Goal: Task Accomplishment & Management: Use online tool/utility

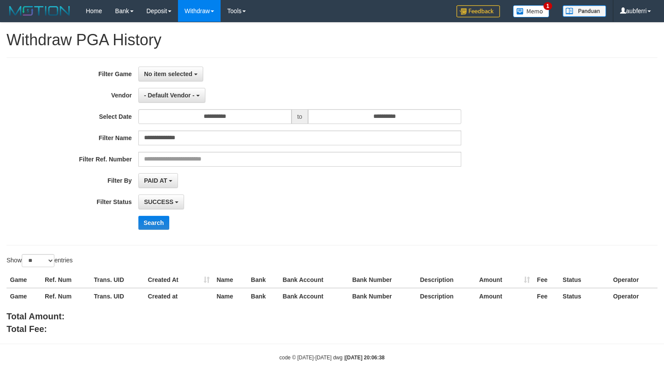
select select "*"
select select "**"
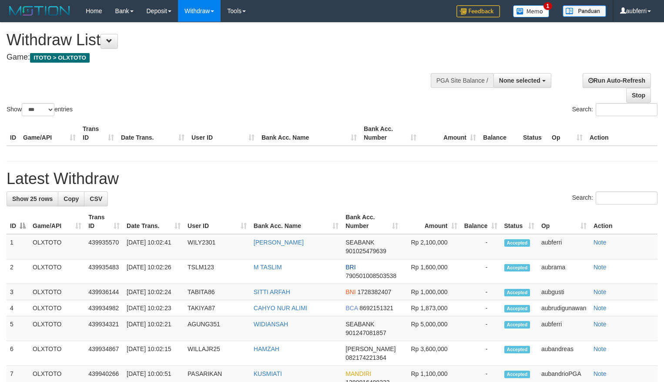
select select
select select "***"
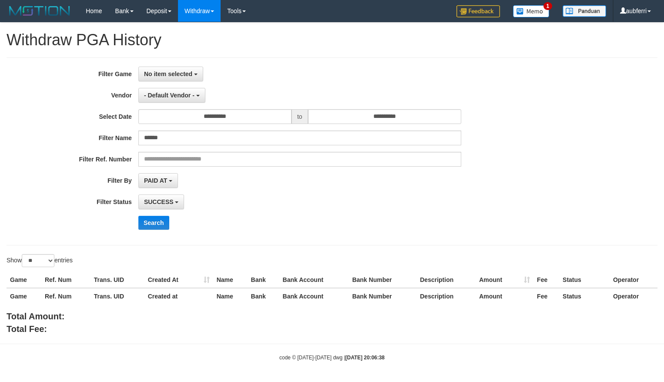
select select "**********"
select select "*"
select select "**"
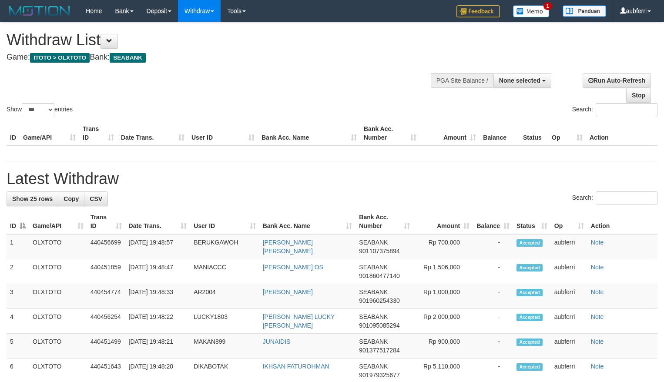
select select
select select "***"
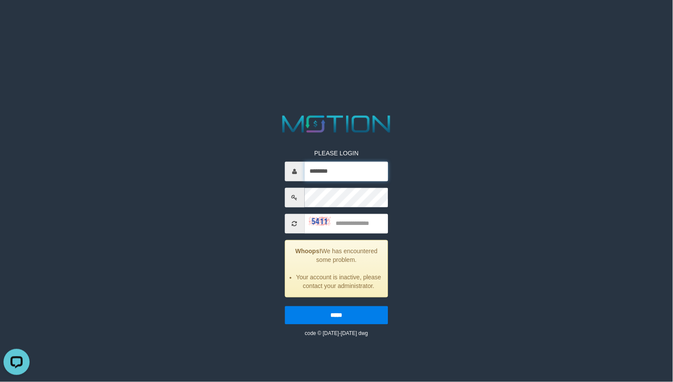
type input "********"
type input "****"
click at [285, 306] on input "*****" at bounding box center [337, 315] width 104 height 18
type input "********"
type input "****"
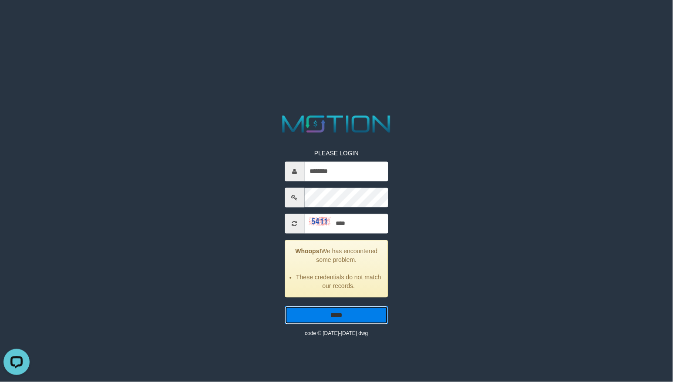
click at [285, 306] on input "*****" at bounding box center [337, 315] width 104 height 18
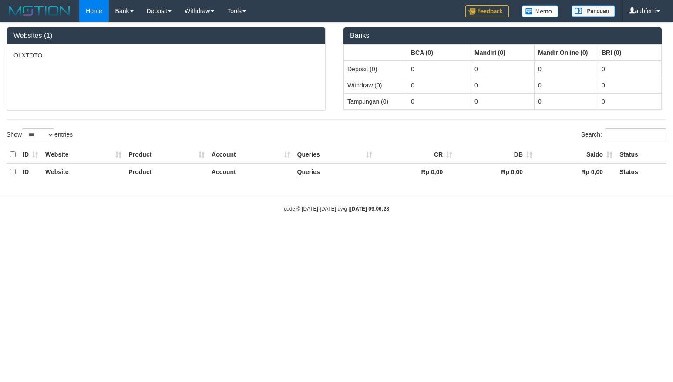
select select "***"
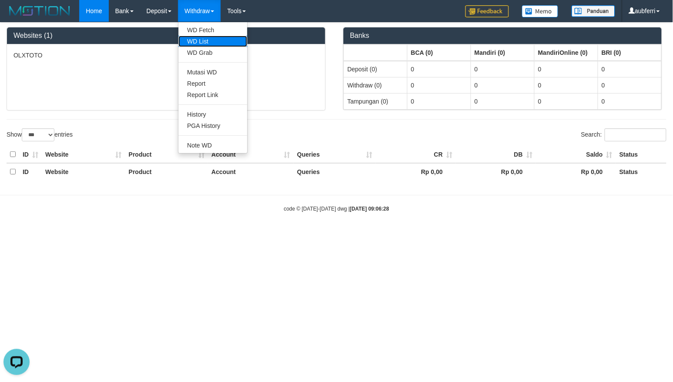
click at [220, 38] on link "WD List" at bounding box center [212, 41] width 69 height 11
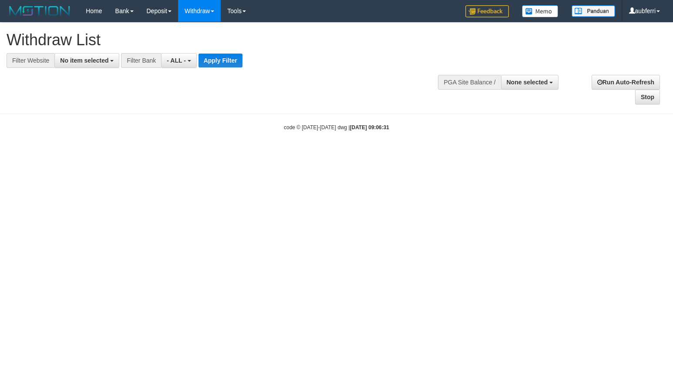
select select
click at [96, 58] on span "No item selected" at bounding box center [84, 60] width 48 height 7
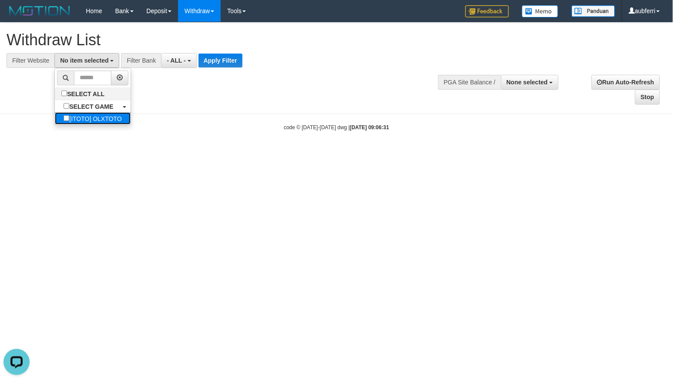
click at [86, 121] on label "[ITOTO] OLXTOTO" at bounding box center [92, 118] width 75 height 12
select select "***"
click at [258, 54] on div "**********" at bounding box center [186, 60] width 372 height 15
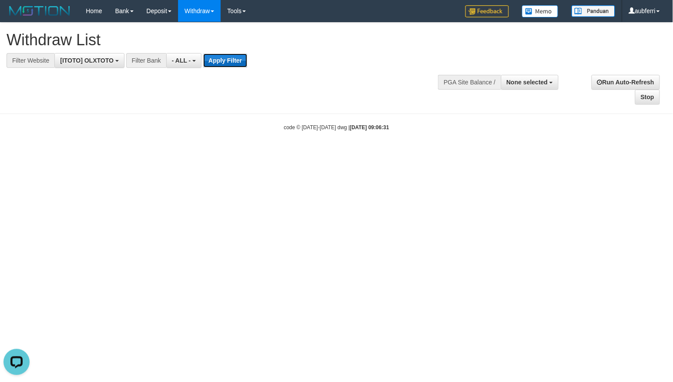
drag, startPoint x: 248, startPoint y: 59, endPoint x: 243, endPoint y: 63, distance: 5.9
click at [243, 63] on button "Apply Filter" at bounding box center [225, 61] width 44 height 14
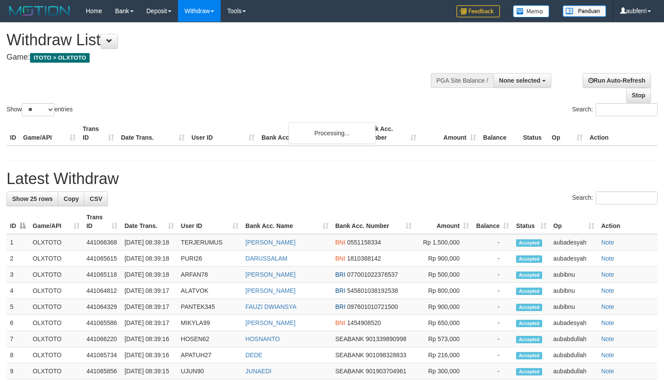
select select
select select "**"
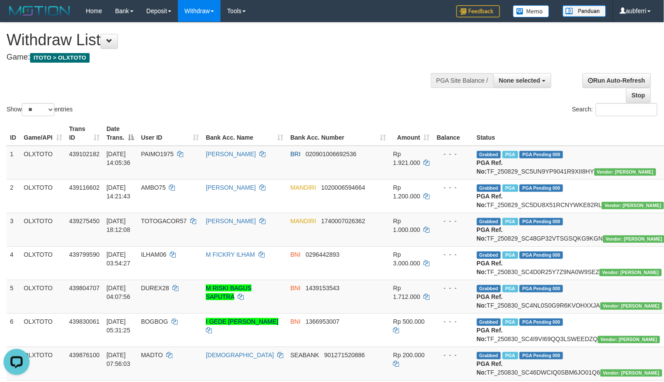
drag, startPoint x: 231, startPoint y: 75, endPoint x: 95, endPoint y: 53, distance: 137.6
click at [225, 72] on div "Show ** ** ** *** entries Search:" at bounding box center [332, 70] width 664 height 95
click at [113, 36] on button at bounding box center [109, 41] width 17 height 15
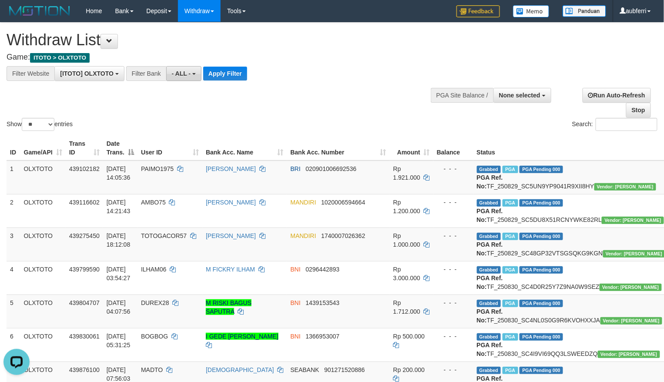
click at [178, 74] on span "- ALL -" at bounding box center [181, 73] width 19 height 7
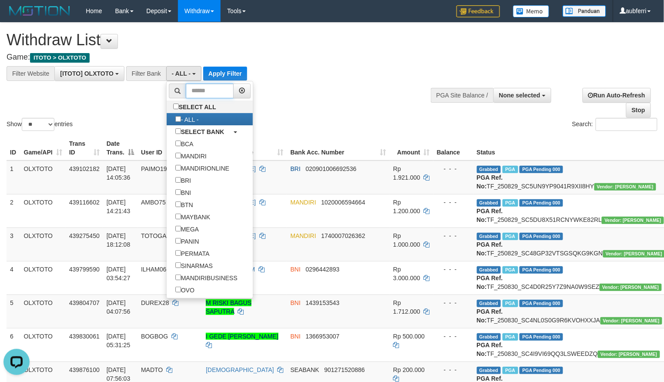
click at [214, 93] on input "text" at bounding box center [210, 91] width 48 height 15
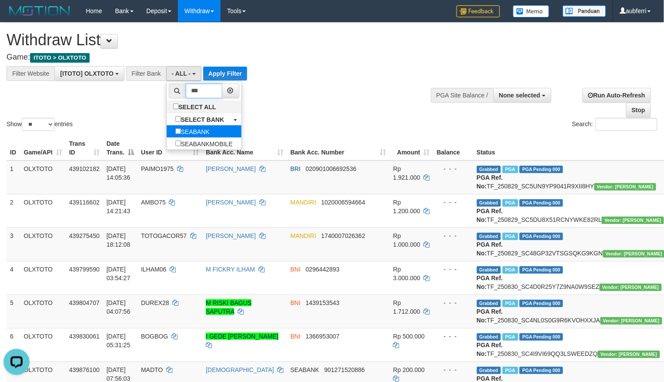
type input "***"
click at [212, 129] on label "SEABANK" at bounding box center [193, 131] width 52 height 12
select select "*******"
click at [234, 75] on button "Apply Filter" at bounding box center [237, 74] width 44 height 14
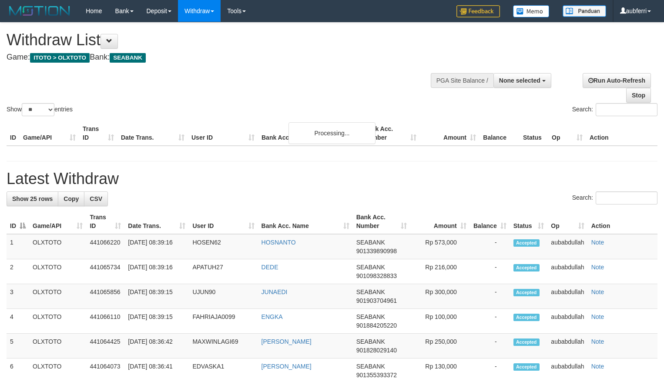
select select
select select "**"
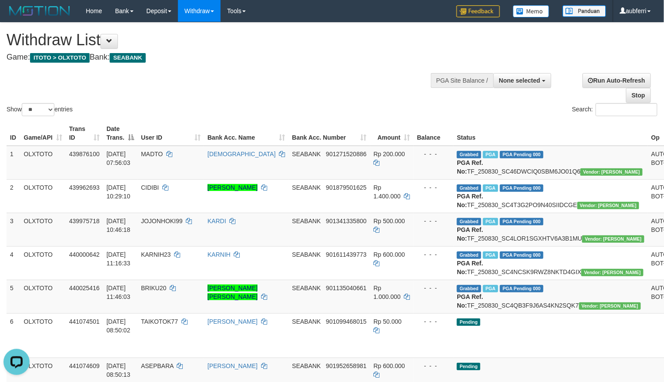
click at [538, 106] on div "Search:" at bounding box center [498, 110] width 319 height 15
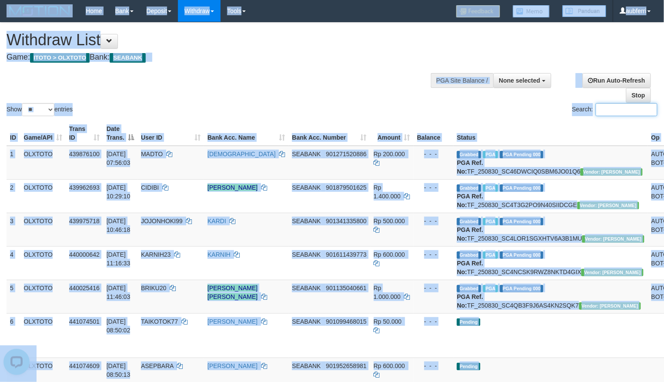
click at [621, 116] on input "Search:" at bounding box center [627, 109] width 62 height 13
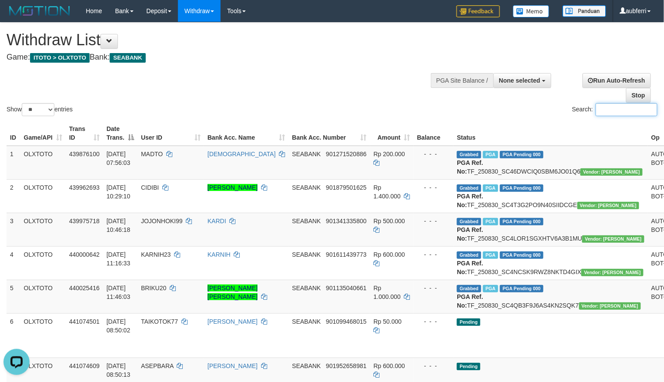
paste input "********"
paste input "search"
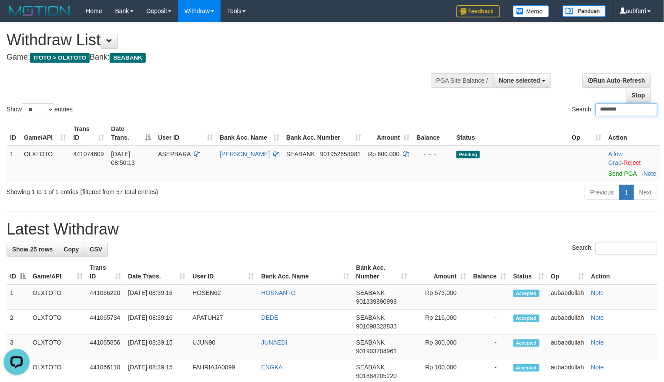
type input "********"
click at [612, 175] on link "Send PGA" at bounding box center [622, 173] width 28 height 7
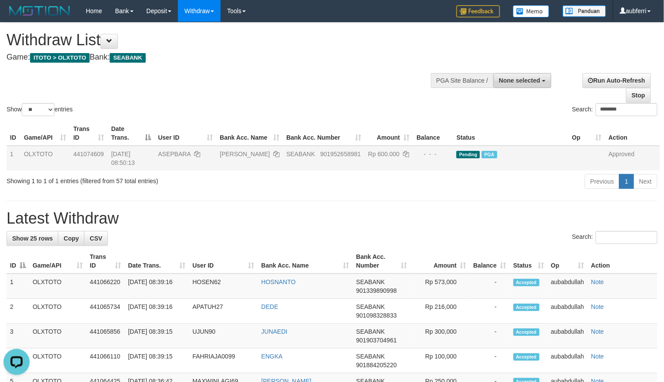
drag, startPoint x: 518, startPoint y: 79, endPoint x: 521, endPoint y: 87, distance: 8.8
click at [518, 79] on span "None selected" at bounding box center [519, 80] width 41 height 7
click at [532, 122] on label "[ITOTO] OLXTOTO" at bounding box center [511, 124] width 78 height 11
select select "***"
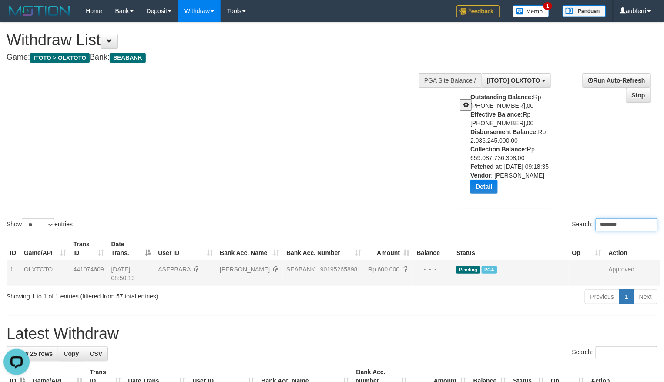
click at [625, 232] on input "********" at bounding box center [627, 224] width 62 height 13
paste input "search"
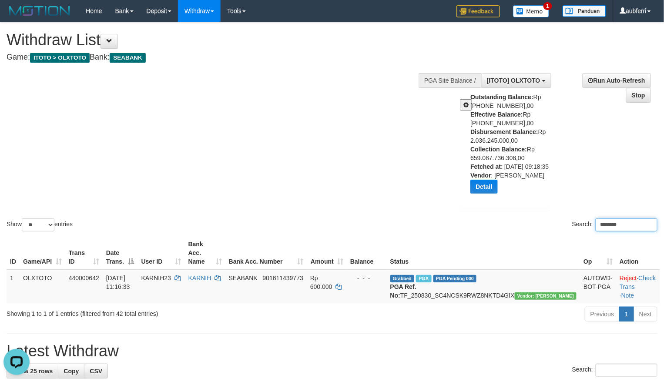
type input "********"
click at [641, 275] on link "Check Trans" at bounding box center [638, 283] width 36 height 16
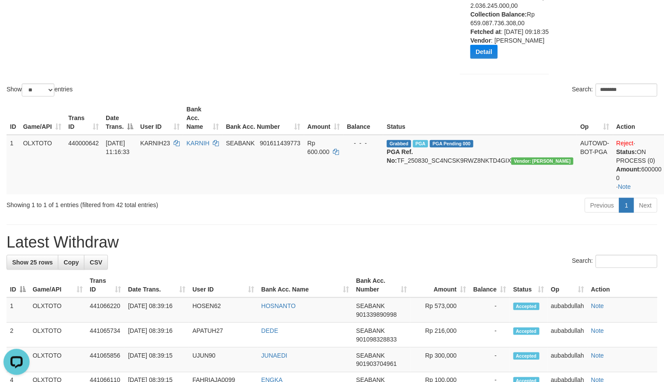
scroll to position [116, 0]
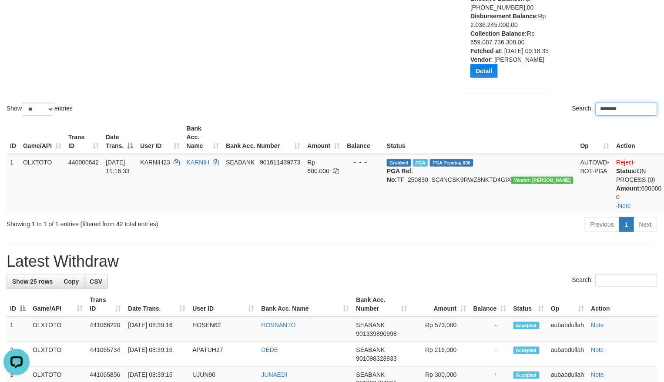
click at [628, 116] on input "********" at bounding box center [627, 109] width 62 height 13
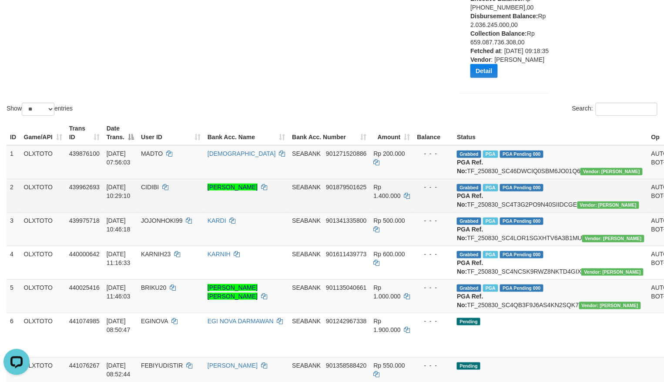
scroll to position [58, 0]
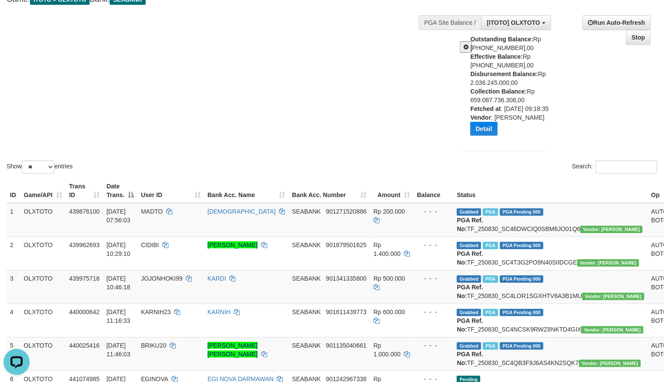
click at [272, 119] on div "Show ** ** ** *** entries Search:" at bounding box center [332, 70] width 664 height 211
paste input "*******"
click at [614, 174] on input "*******" at bounding box center [627, 167] width 62 height 13
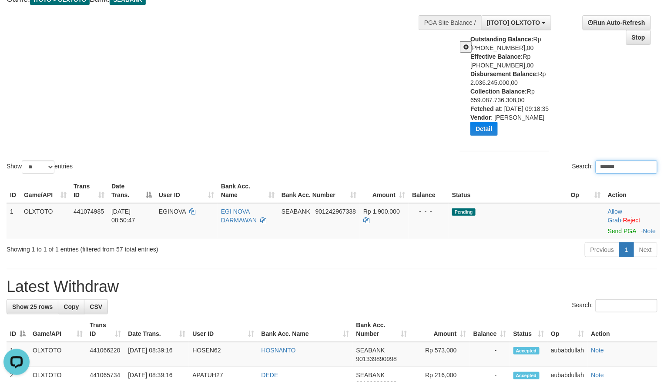
type input "*******"
click at [617, 235] on link "Send PGA" at bounding box center [622, 231] width 28 height 7
click at [517, 191] on th "Status" at bounding box center [508, 190] width 119 height 25
paste input "**********"
type input "**********"
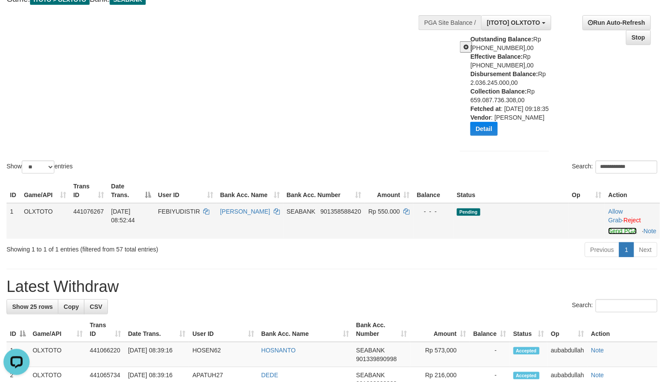
click at [615, 235] on link "Send PGA" at bounding box center [622, 231] width 28 height 7
click at [509, 175] on div "**********" at bounding box center [498, 168] width 319 height 15
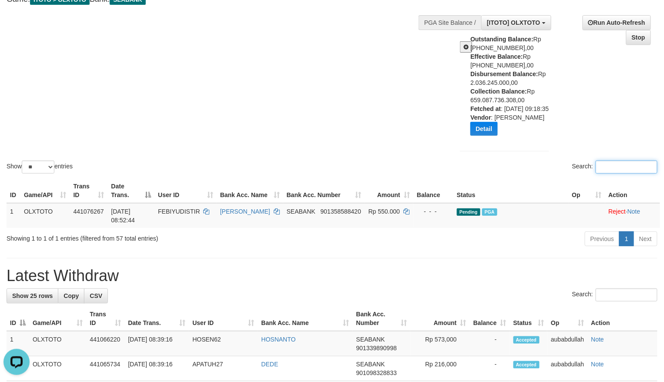
paste input "******"
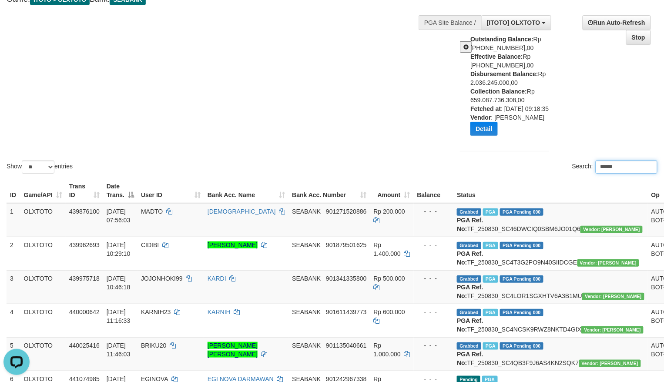
type input "******"
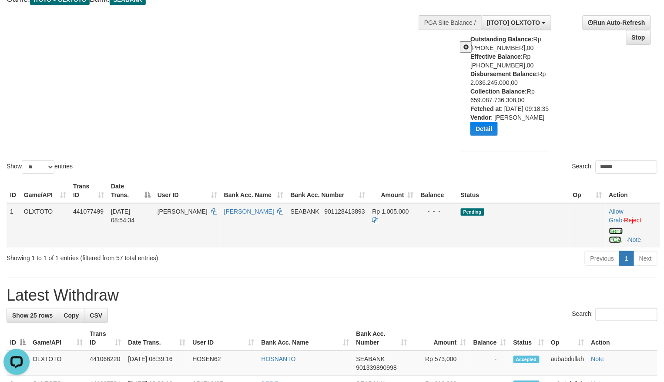
click at [611, 242] on link "Send PGA" at bounding box center [616, 236] width 14 height 16
click at [485, 176] on div "Search: ******" at bounding box center [498, 168] width 319 height 15
paste input "*******"
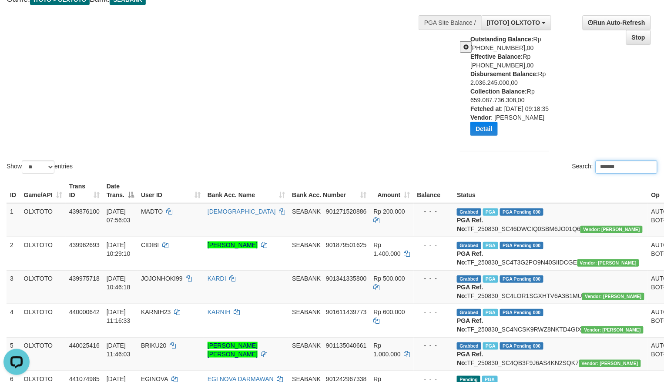
type input "*******"
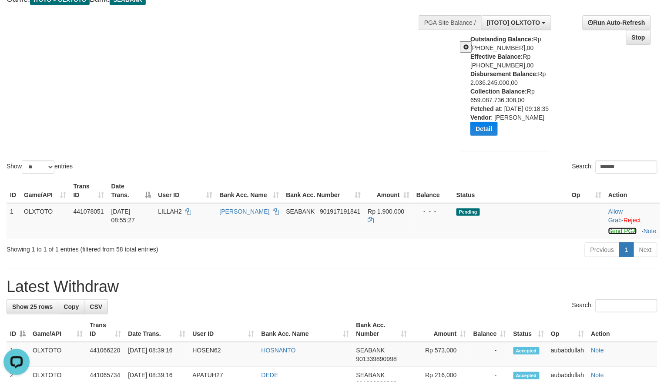
click at [614, 235] on link "Send PGA" at bounding box center [622, 231] width 28 height 7
click at [535, 176] on div "Search: *******" at bounding box center [498, 168] width 319 height 15
paste input "*********"
type input "*********"
click at [614, 235] on link "Send PGA" at bounding box center [622, 231] width 28 height 7
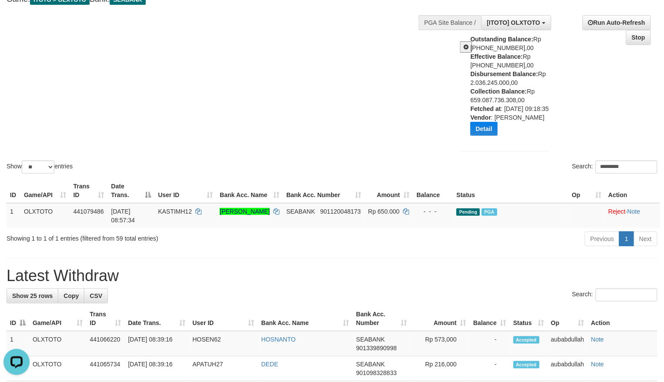
click at [520, 176] on div "Search: *********" at bounding box center [498, 168] width 319 height 15
paste input "*******"
paste input "search"
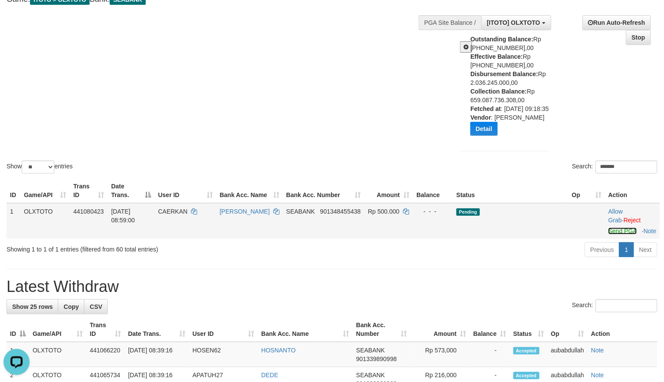
click at [615, 235] on link "Send PGA" at bounding box center [622, 231] width 28 height 7
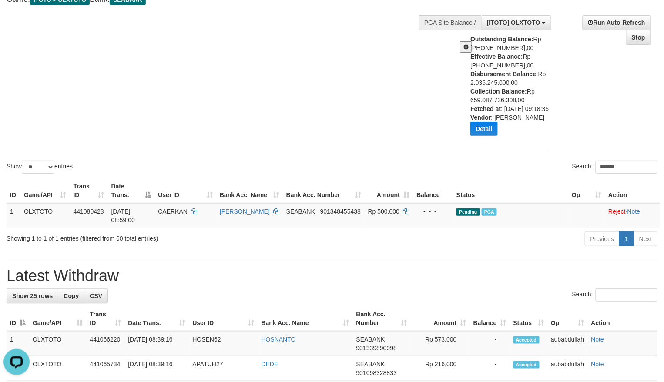
click at [517, 176] on div "Search: *******" at bounding box center [498, 168] width 319 height 15
paste input "*"
paste input "search"
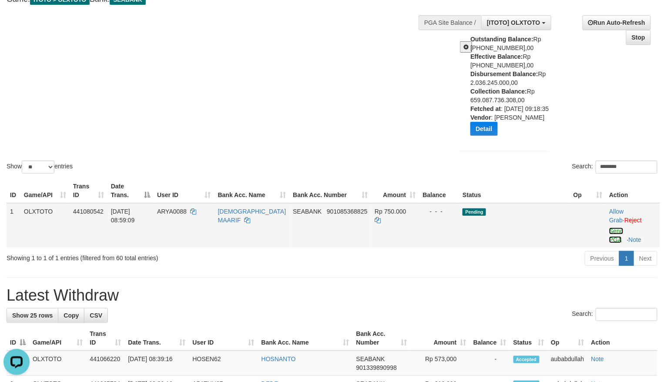
click at [615, 242] on link "Send PGA" at bounding box center [616, 236] width 14 height 16
click at [538, 176] on div "Search: ********" at bounding box center [498, 168] width 319 height 15
paste input "search"
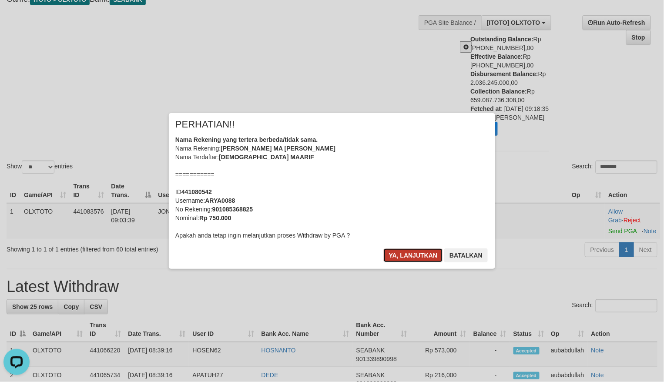
click at [425, 252] on button "Ya, lanjutkan" at bounding box center [413, 255] width 59 height 14
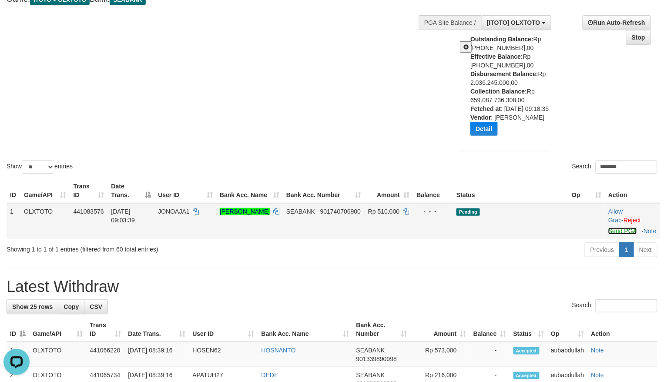
click at [618, 235] on link "Send PGA" at bounding box center [622, 231] width 28 height 7
click at [476, 169] on div "Search: ********" at bounding box center [498, 168] width 319 height 15
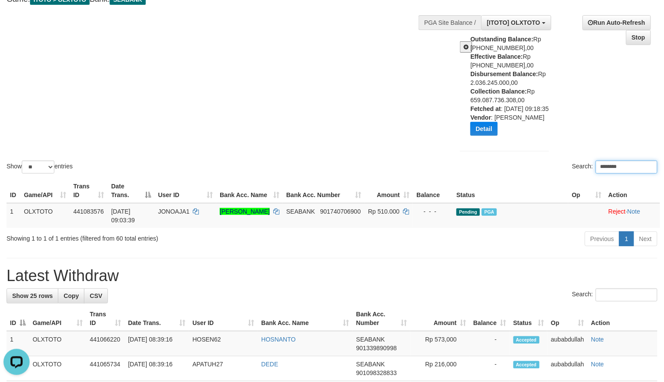
click at [449, 171] on div "Search: ********" at bounding box center [498, 168] width 319 height 15
paste input "**"
paste input "search"
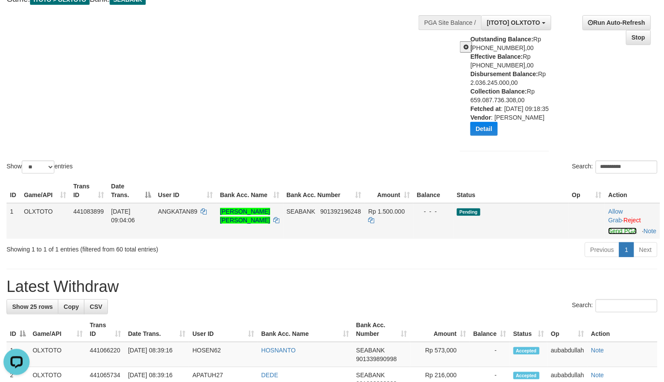
click at [614, 235] on link "Send PGA" at bounding box center [622, 231] width 28 height 7
click at [517, 174] on div "**********" at bounding box center [498, 168] width 319 height 15
paste input "search"
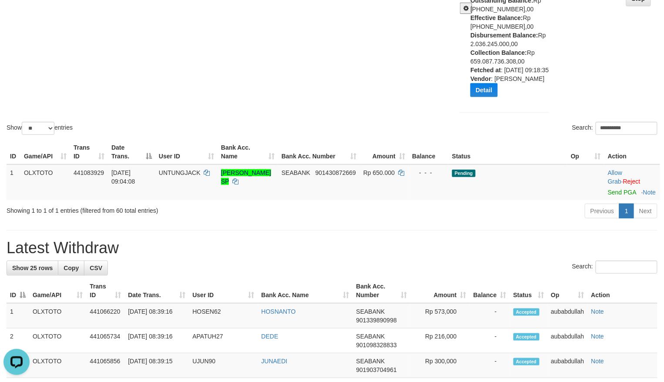
scroll to position [116, 0]
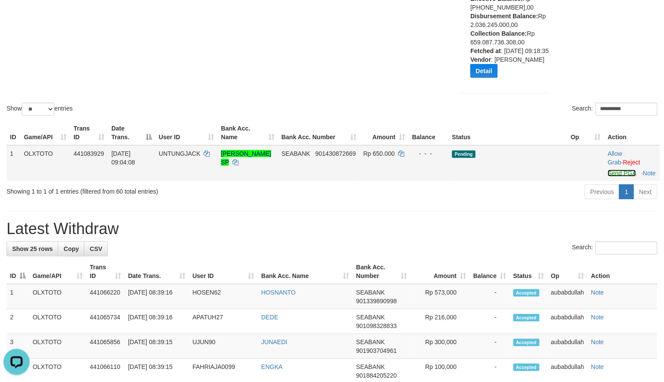
click at [615, 177] on link "Send PGA" at bounding box center [622, 173] width 28 height 7
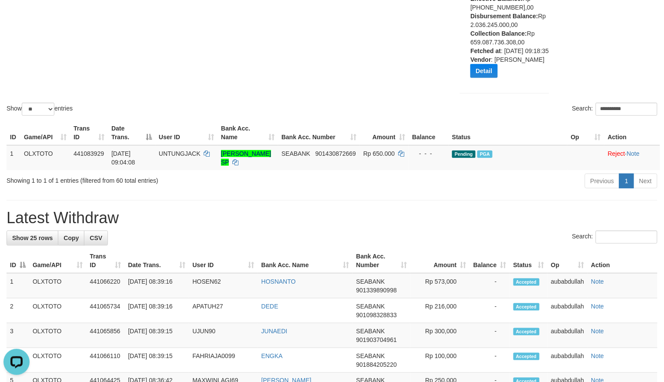
click at [487, 111] on div "**********" at bounding box center [498, 110] width 319 height 15
paste input "search"
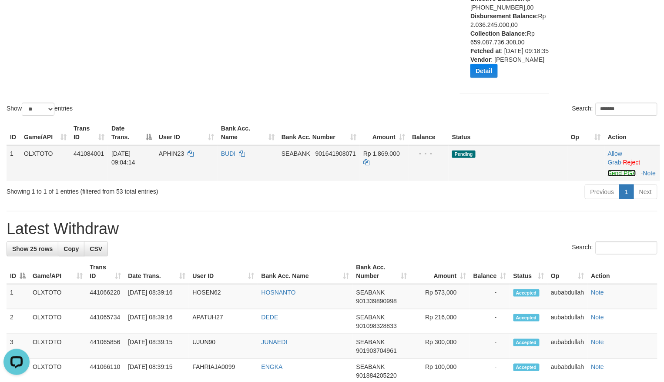
click at [614, 177] on link "Send PGA" at bounding box center [622, 173] width 28 height 7
click at [496, 202] on div "Previous 1 Next" at bounding box center [470, 193] width 374 height 19
paste input "search"
click at [614, 177] on link "Send PGA" at bounding box center [622, 173] width 28 height 7
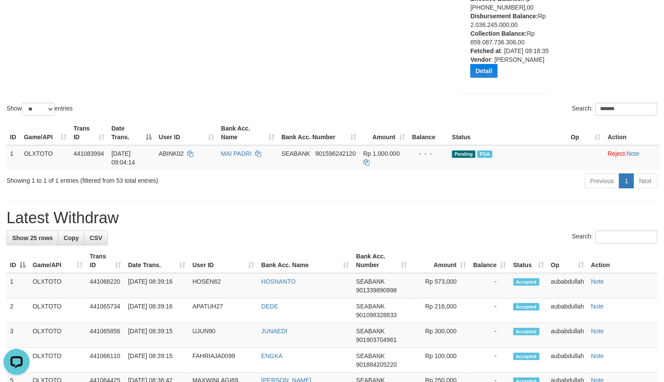
paste input "**"
paste input "search"
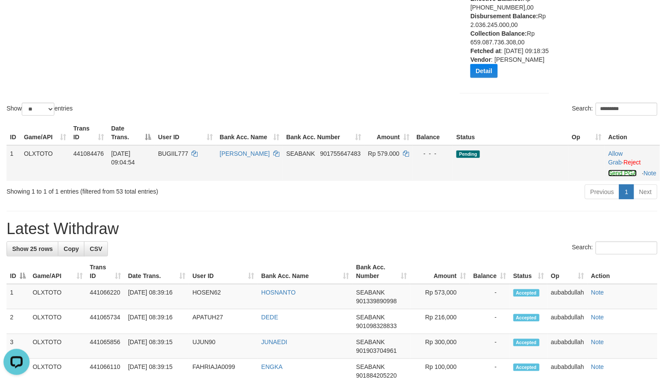
click at [615, 177] on link "Send PGA" at bounding box center [622, 173] width 28 height 7
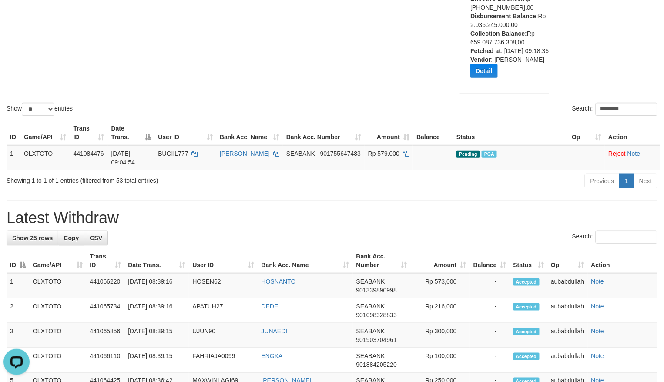
click at [459, 191] on div "Previous 1 Next" at bounding box center [470, 182] width 374 height 19
paste input "search"
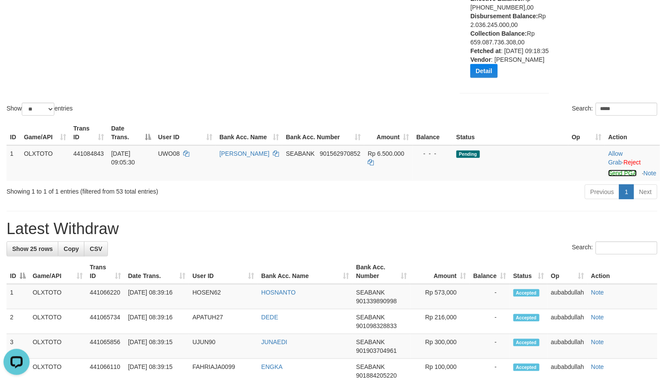
drag, startPoint x: 611, startPoint y: 184, endPoint x: 526, endPoint y: 203, distance: 87.4
click at [611, 177] on link "Send PGA" at bounding box center [622, 173] width 28 height 7
click at [399, 202] on div "Previous 1 Next" at bounding box center [470, 193] width 374 height 19
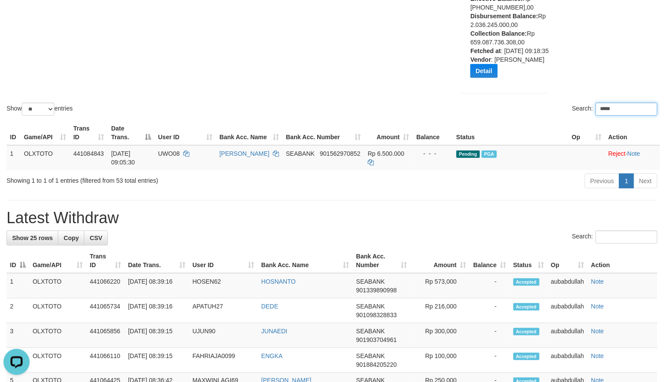
paste input "*"
paste input "search"
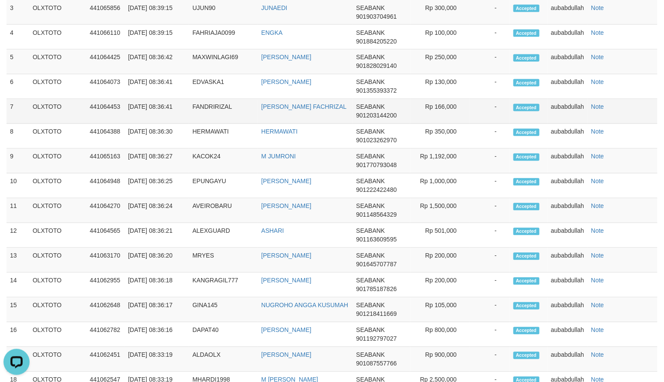
scroll to position [160, 0]
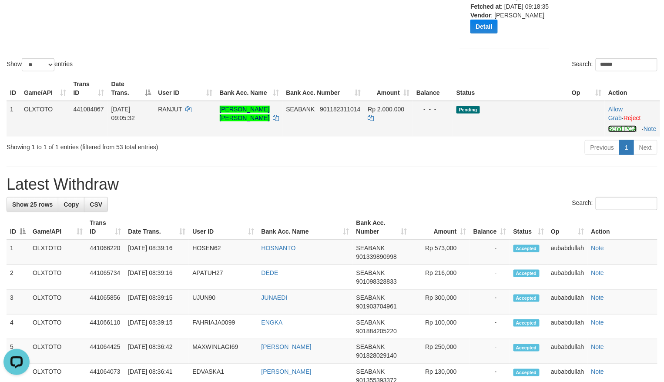
click at [614, 132] on link "Send PGA" at bounding box center [622, 128] width 28 height 7
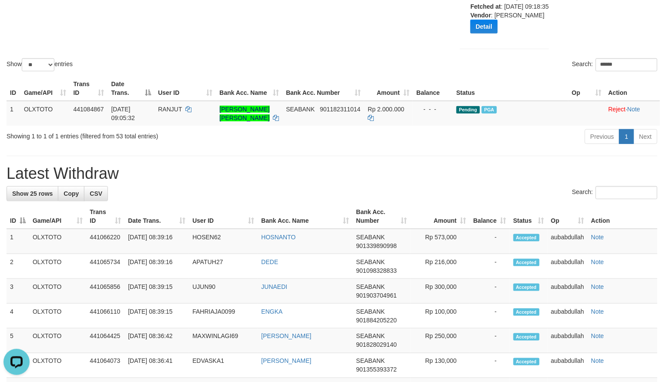
click at [469, 171] on div "**********" at bounding box center [332, 384] width 664 height 1045
paste input "***"
paste input "search"
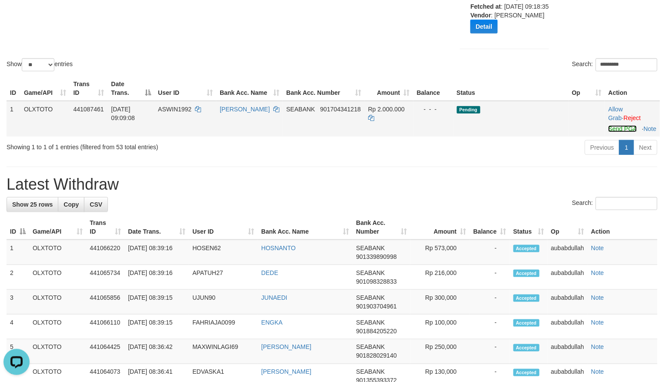
drag, startPoint x: 614, startPoint y: 143, endPoint x: 584, endPoint y: 153, distance: 32.5
click at [614, 132] on link "Send PGA" at bounding box center [622, 128] width 28 height 7
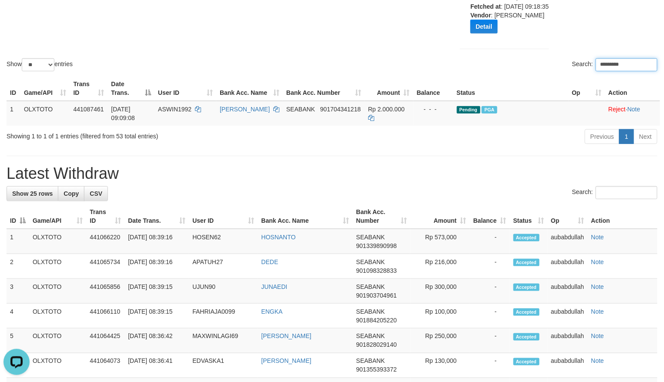
paste input "search"
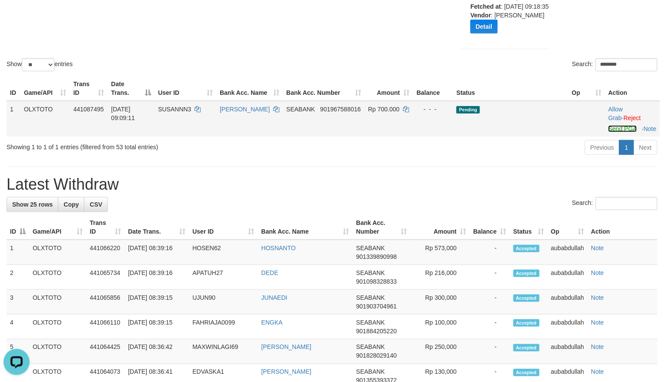
click at [616, 132] on link "Send PGA" at bounding box center [622, 128] width 28 height 7
click at [495, 158] on div "Previous 1 Next" at bounding box center [470, 148] width 374 height 19
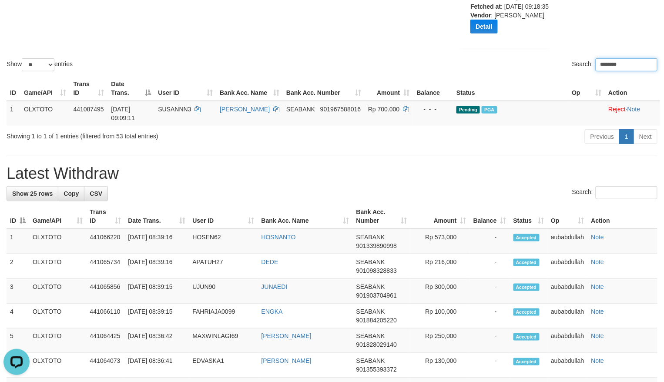
paste input "search"
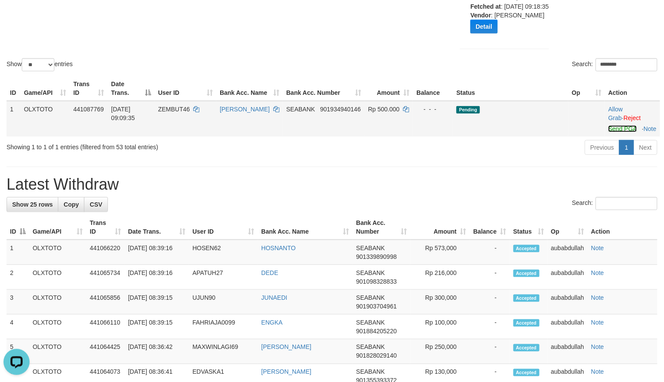
click at [619, 132] on link "Send PGA" at bounding box center [622, 128] width 28 height 7
drag, startPoint x: 491, startPoint y: 158, endPoint x: 476, endPoint y: 158, distance: 15.2
click at [487, 158] on div "Previous 1 Next" at bounding box center [470, 148] width 374 height 19
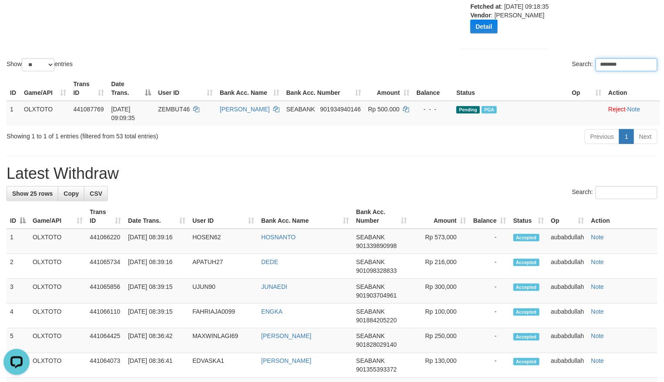
paste input "***"
paste input "search"
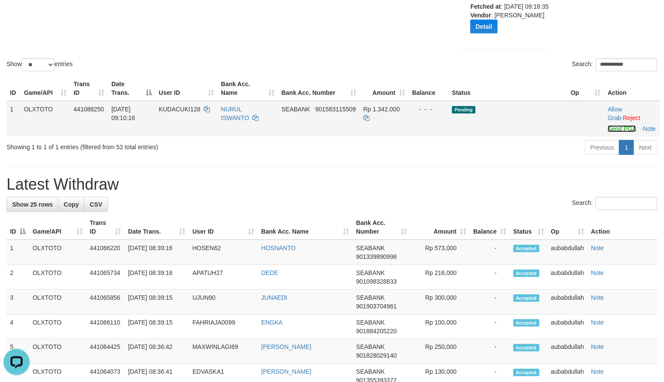
click at [617, 132] on link "Send PGA" at bounding box center [622, 128] width 28 height 7
click at [470, 137] on td "Pending" at bounding box center [508, 119] width 119 height 36
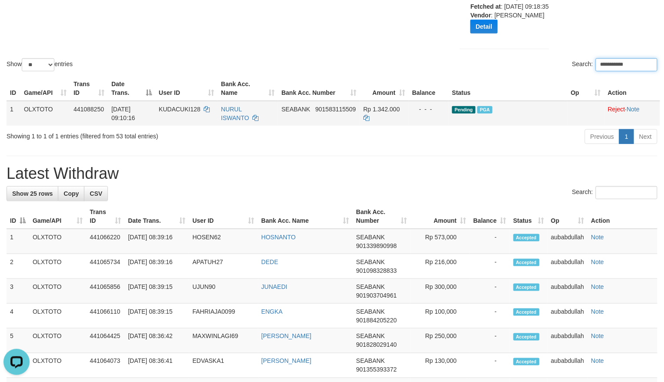
paste input "search"
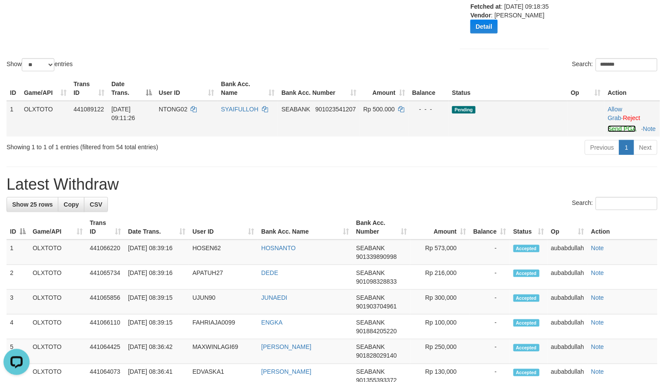
drag, startPoint x: 617, startPoint y: 134, endPoint x: 549, endPoint y: 145, distance: 68.3
click at [617, 132] on link "Send PGA" at bounding box center [622, 128] width 28 height 7
click at [497, 139] on div "ID Game/API Trans ID Date Trans. User ID Bank Acc. Name Bank Acc. Number Amount…" at bounding box center [332, 107] width 664 height 66
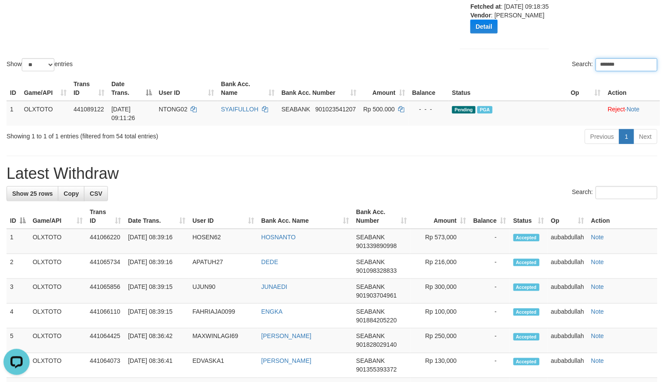
paste input "search"
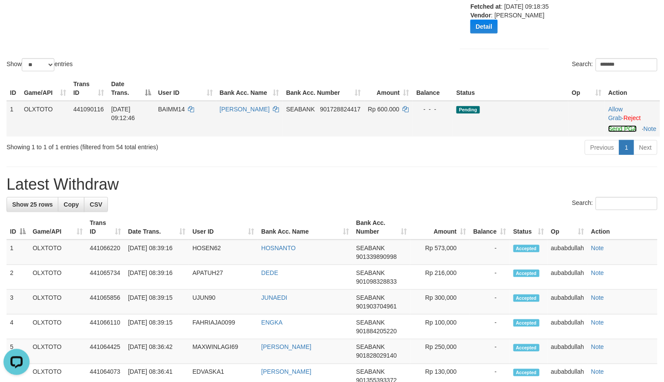
drag, startPoint x: 616, startPoint y: 138, endPoint x: 564, endPoint y: 151, distance: 53.9
click at [616, 132] on link "Send PGA" at bounding box center [622, 128] width 28 height 7
click at [527, 158] on div "Previous 1 Next" at bounding box center [470, 148] width 374 height 19
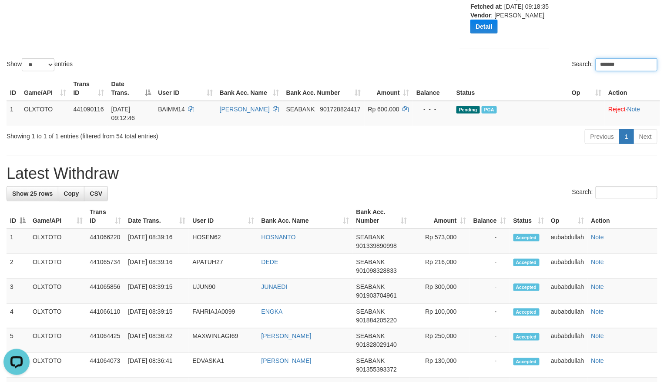
paste input "*****"
paste input "search"
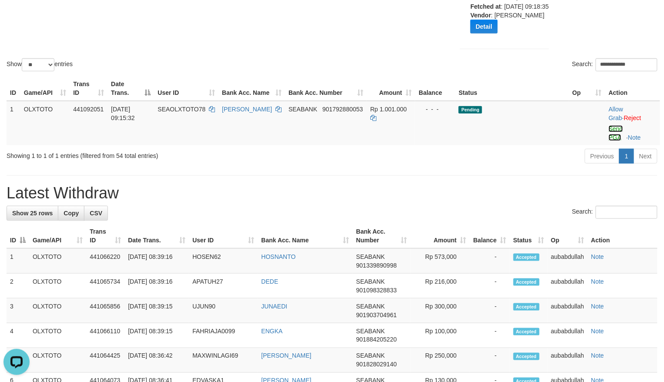
click at [621, 138] on link "Send PGA" at bounding box center [616, 133] width 14 height 16
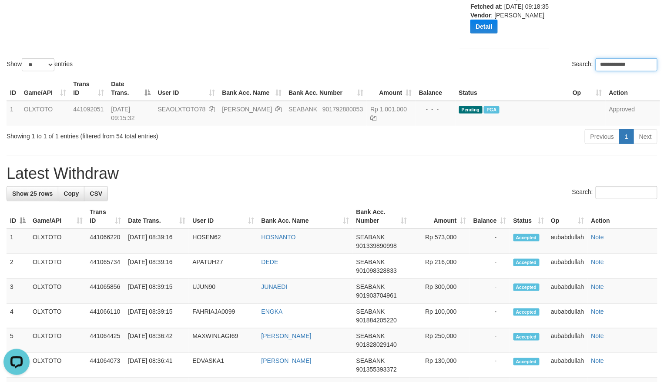
click at [627, 71] on input "**********" at bounding box center [627, 64] width 62 height 13
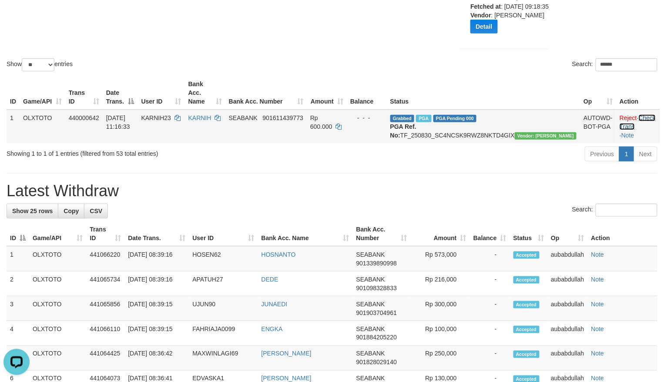
click at [641, 118] on link "Check Trans" at bounding box center [638, 122] width 36 height 16
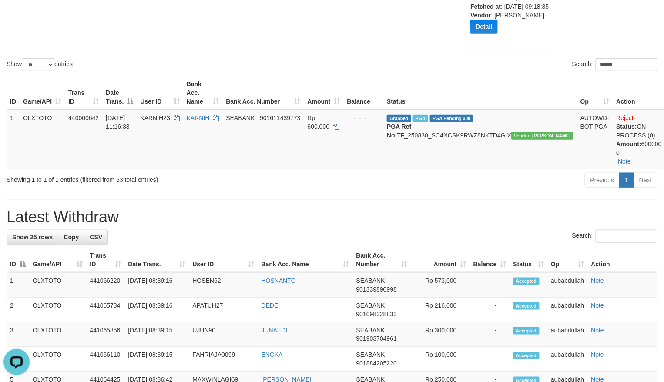
paste input "*********"
click at [624, 71] on input "**********" at bounding box center [627, 64] width 62 height 13
paste input "search"
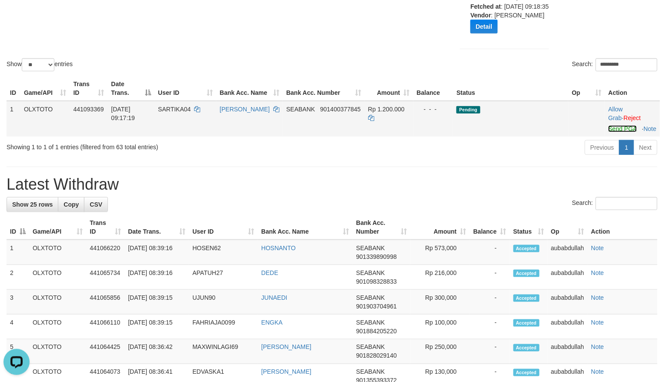
click at [617, 132] on link "Send PGA" at bounding box center [622, 128] width 28 height 7
click at [481, 137] on td "Pending" at bounding box center [510, 119] width 115 height 36
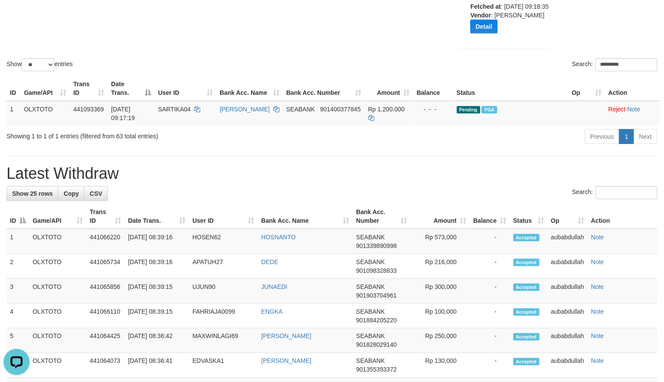
click at [461, 161] on div "**********" at bounding box center [332, 384] width 664 height 1045
paste input "search"
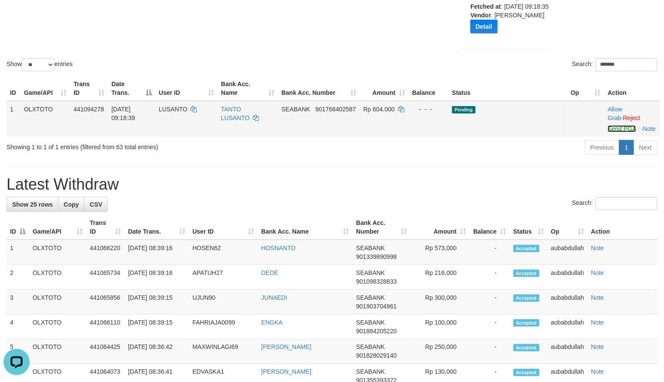
click at [614, 132] on link "Send PGA" at bounding box center [622, 128] width 28 height 7
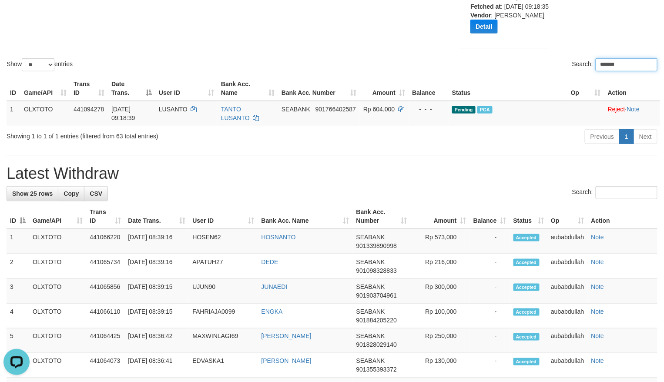
click at [629, 71] on input "*******" at bounding box center [627, 64] width 62 height 13
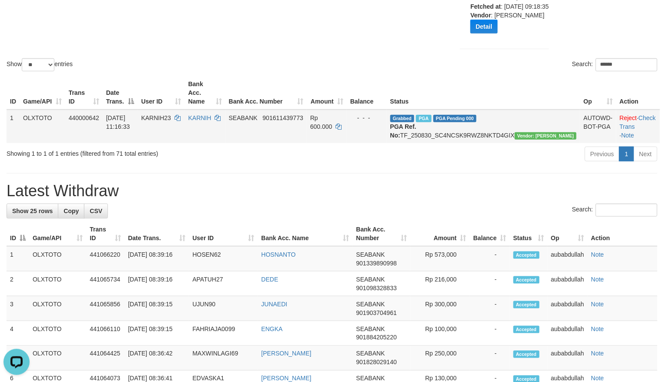
click at [167, 126] on td "KARNIH23" at bounding box center [161, 127] width 47 height 34
copy td "KARNIH23"
click at [636, 71] on input "******" at bounding box center [627, 64] width 62 height 13
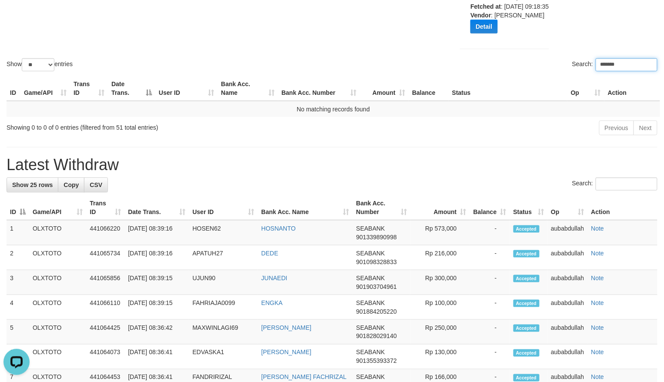
click at [631, 71] on input "*******" at bounding box center [627, 64] width 62 height 13
type input "******"
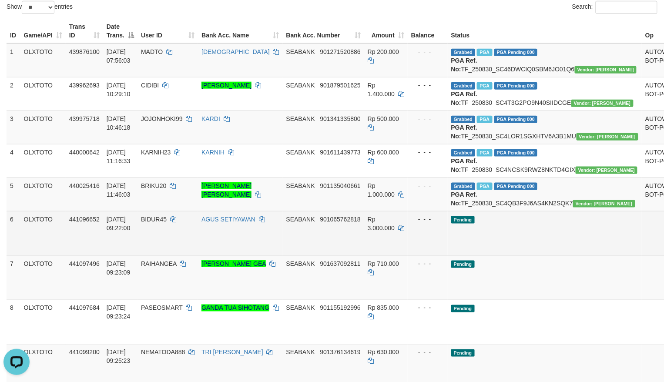
scroll to position [218, 0]
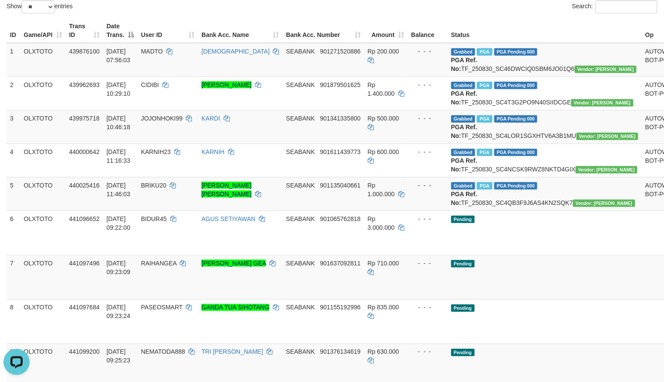
click at [480, 28] on th "Status" at bounding box center [545, 30] width 195 height 25
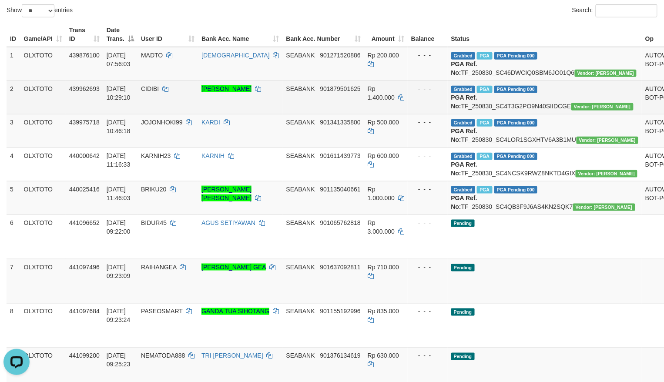
scroll to position [160, 0]
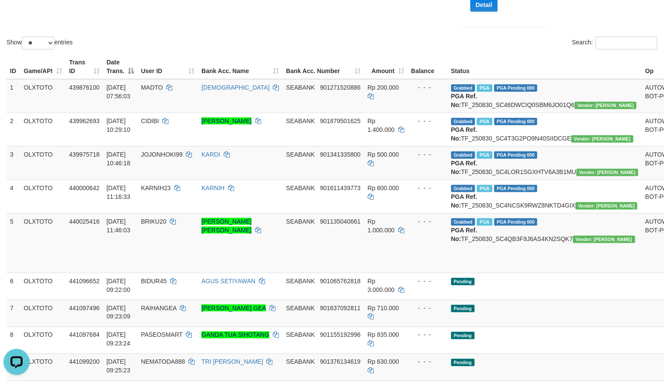
scroll to position [44, 0]
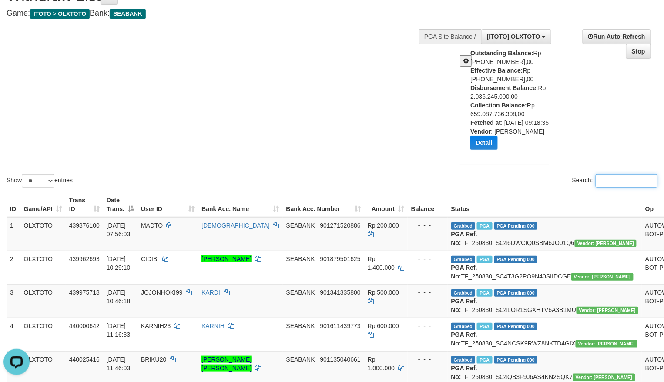
click at [620, 188] on input "Search:" at bounding box center [627, 181] width 62 height 13
paste input "*********"
type input "*********"
click at [343, 188] on div "Search: *********" at bounding box center [498, 182] width 319 height 15
paste input "search"
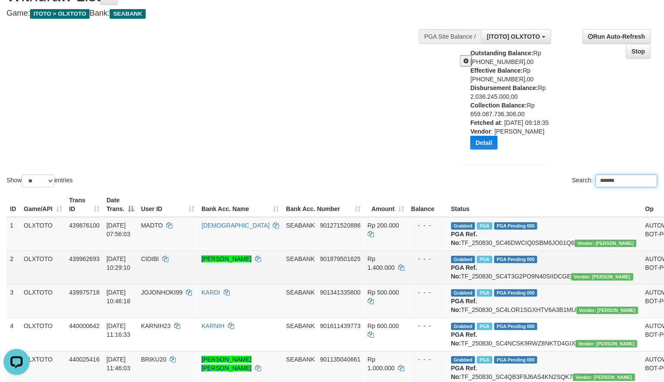
paste input "search"
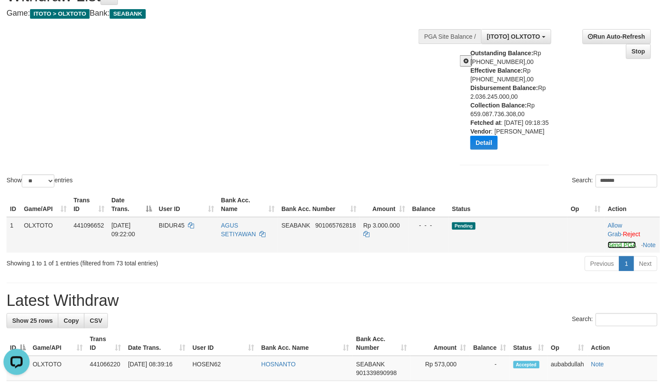
click at [614, 248] on link "Send PGA" at bounding box center [622, 245] width 28 height 7
click at [531, 274] on div "Previous 1 Next" at bounding box center [470, 264] width 374 height 19
paste input "**"
paste input "search"
click at [612, 248] on link "Send PGA" at bounding box center [622, 245] width 28 height 7
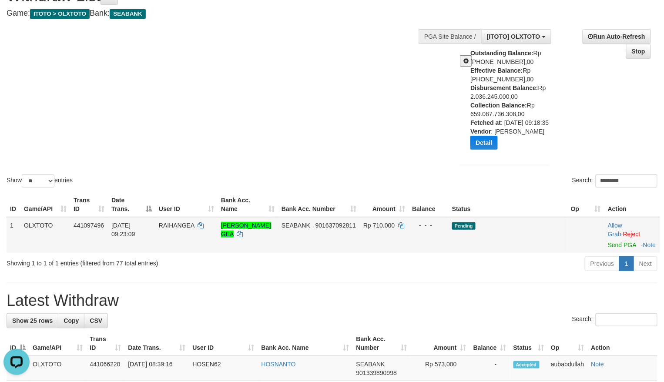
click at [517, 253] on td "Pending" at bounding box center [508, 235] width 119 height 36
paste input "*"
paste input "search"
click at [617, 248] on link "Send PGA" at bounding box center [622, 245] width 28 height 7
drag, startPoint x: 492, startPoint y: 277, endPoint x: 461, endPoint y: 279, distance: 30.5
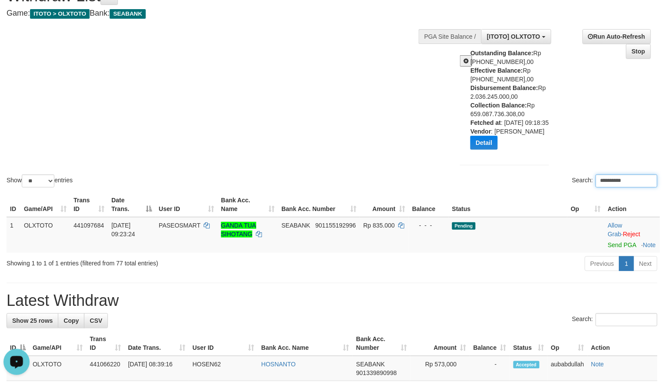
click at [491, 274] on div "Previous 1 Next" at bounding box center [470, 264] width 374 height 19
paste input "**********"
paste input "search"
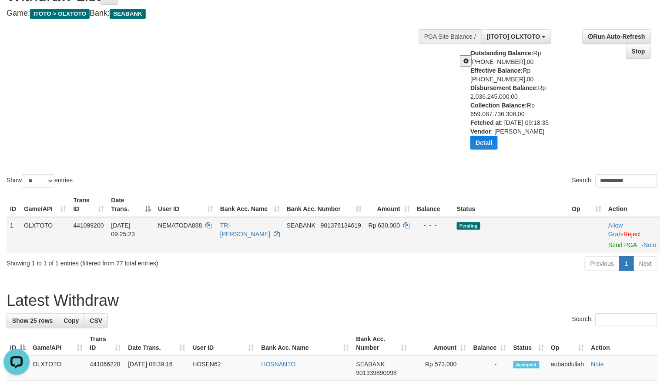
click at [617, 253] on td "Allow Grab · Reject Send PGA · Note" at bounding box center [632, 235] width 55 height 36
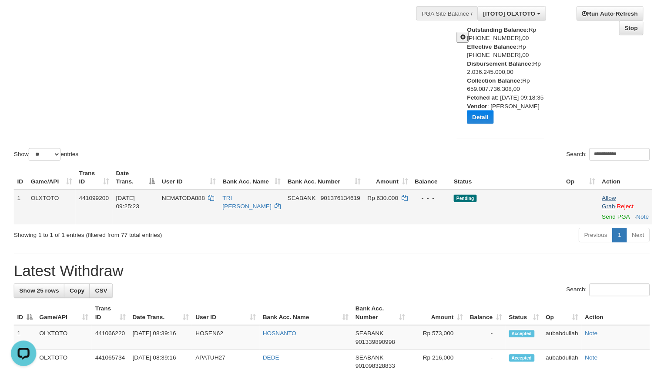
scroll to position [30, 0]
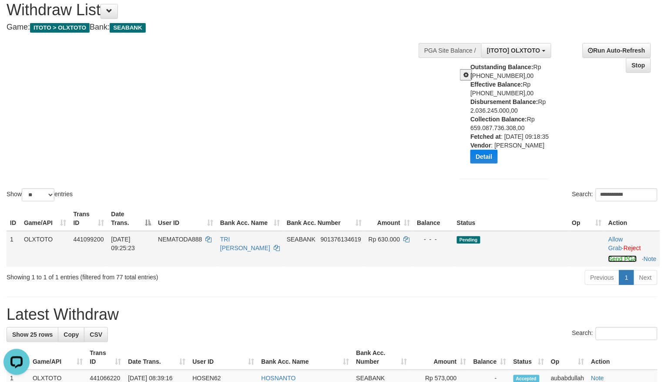
click at [621, 262] on link "Send PGA" at bounding box center [622, 258] width 28 height 7
drag, startPoint x: 473, startPoint y: 287, endPoint x: 445, endPoint y: 293, distance: 29.3
click at [473, 288] on div "Previous 1 Next" at bounding box center [470, 278] width 374 height 19
paste input "search"
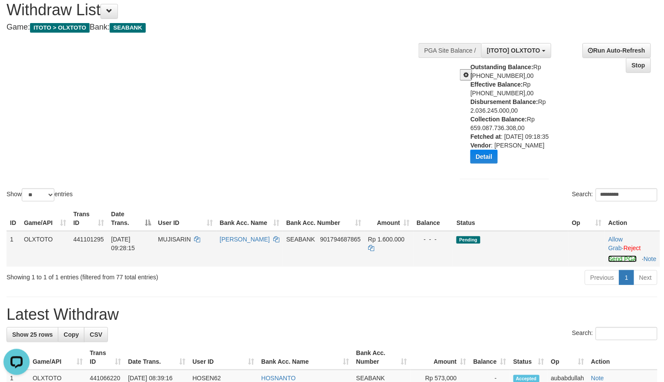
click at [610, 262] on link "Send PGA" at bounding box center [622, 258] width 28 height 7
click at [424, 288] on div "Previous 1 Next" at bounding box center [470, 278] width 374 height 19
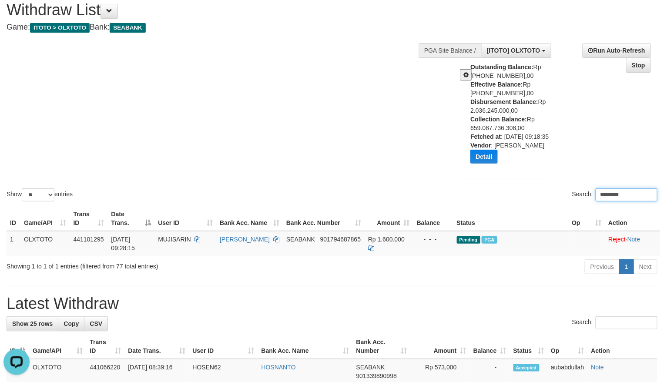
click at [645, 201] on input "*********" at bounding box center [627, 194] width 62 height 13
paste input "**"
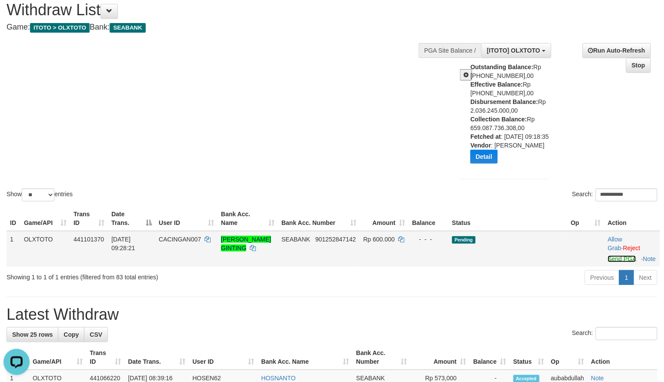
click at [611, 262] on link "Send PGA" at bounding box center [622, 258] width 28 height 7
click at [549, 204] on div "Search: *********" at bounding box center [498, 195] width 319 height 15
paste input "search"
drag, startPoint x: 611, startPoint y: 272, endPoint x: 583, endPoint y: 251, distance: 35.2
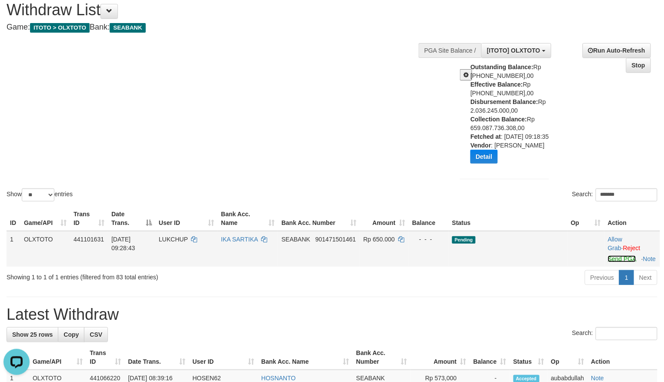
click at [611, 262] on link "Send PGA" at bounding box center [622, 258] width 28 height 7
click at [519, 216] on th "Status" at bounding box center [508, 218] width 119 height 25
paste input "**"
paste input "search"
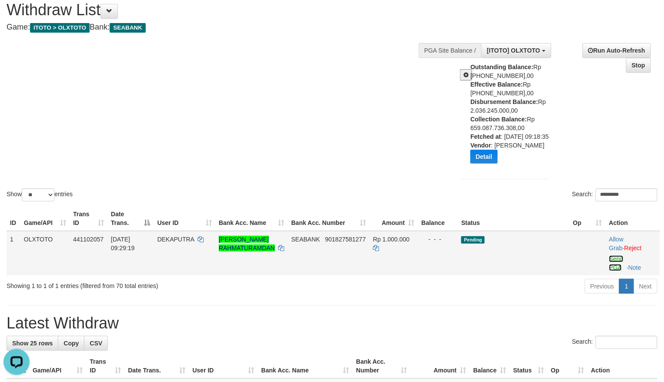
click at [616, 266] on link "Send PGA" at bounding box center [616, 263] width 14 height 16
click at [535, 188] on div "Outstanding Balance: Rp 67.472.995.048,00 Effective Balance: Rp 86.225.560.234,…" at bounding box center [504, 112] width 89 height 151
paste input "**"
paste input "search"
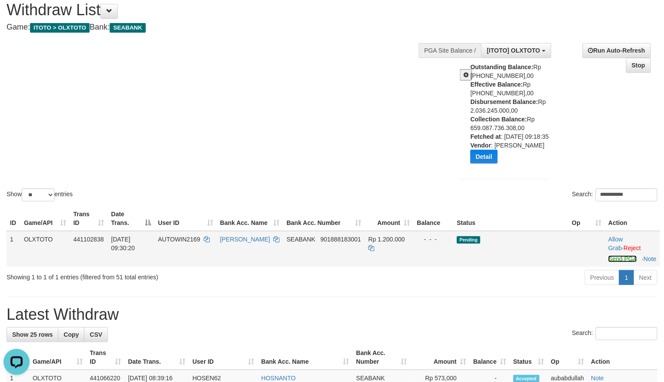
click at [614, 262] on link "Send PGA" at bounding box center [622, 258] width 28 height 7
click at [546, 215] on th "Status" at bounding box center [510, 218] width 115 height 25
paste input "search"
drag, startPoint x: 617, startPoint y: 266, endPoint x: 592, endPoint y: 253, distance: 27.9
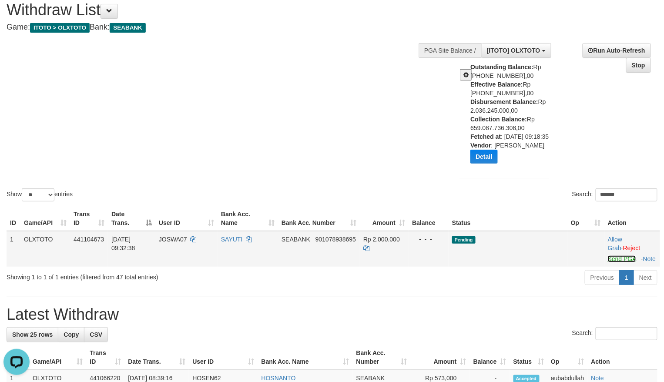
click at [617, 262] on link "Send PGA" at bounding box center [622, 258] width 28 height 7
click at [539, 217] on th "Status" at bounding box center [508, 218] width 119 height 25
paste input "***"
paste input "search"
drag, startPoint x: 613, startPoint y: 267, endPoint x: 597, endPoint y: 247, distance: 25.7
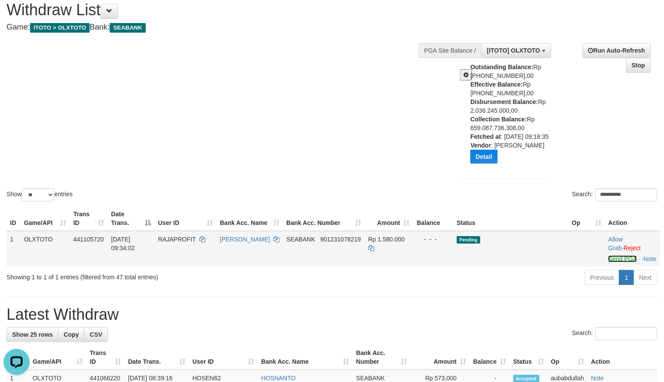
click at [613, 262] on link "Send PGA" at bounding box center [622, 258] width 28 height 7
click at [537, 200] on div "**********" at bounding box center [498, 195] width 319 height 15
paste input "**"
paste input "search"
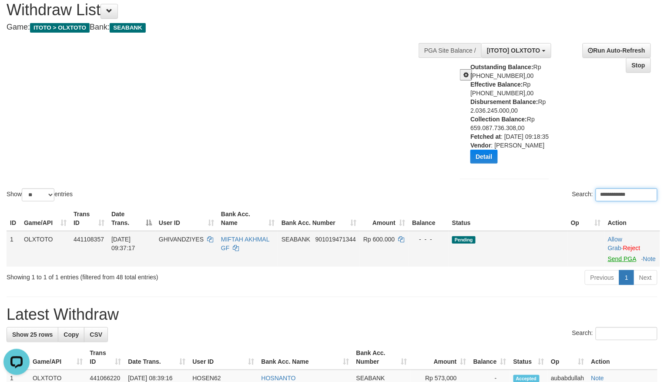
type input "**********"
click at [620, 262] on link "Send PGA" at bounding box center [622, 258] width 28 height 7
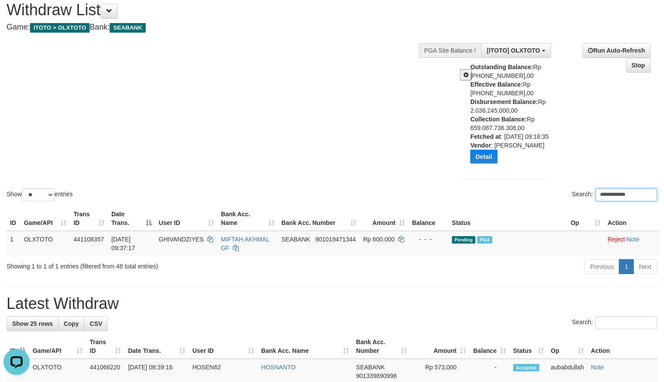
click at [644, 201] on input "**********" at bounding box center [627, 194] width 62 height 13
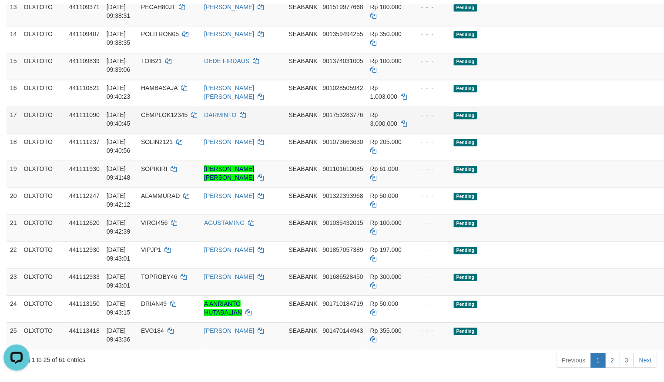
scroll to position [378, 0]
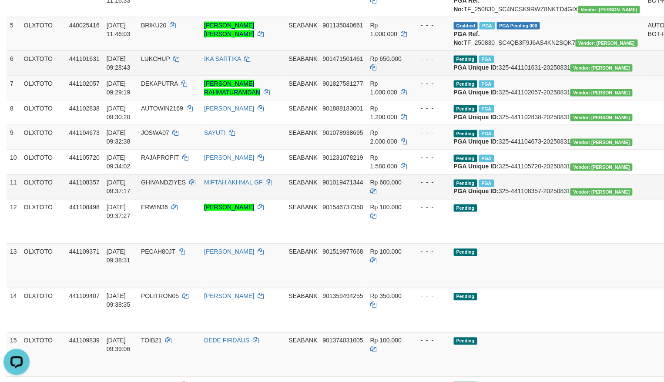
click at [561, 75] on td "Pending PGA PGA Failed 71 {"status":"71","error_message":"Insufficient balance …" at bounding box center [547, 62] width 195 height 25
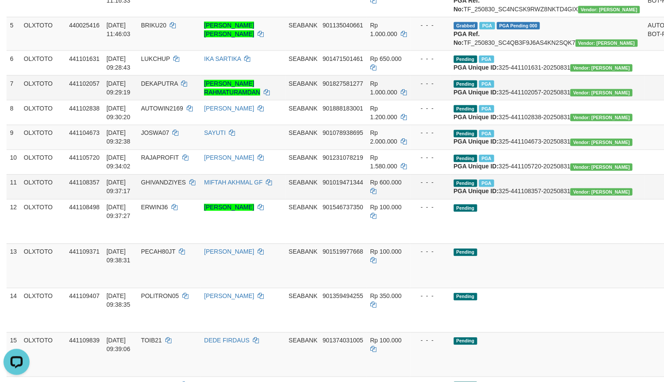
drag, startPoint x: 562, startPoint y: 126, endPoint x: 562, endPoint y: 137, distance: 10.9
click at [563, 75] on td "Pending PGA PGA Failed 71 {"status":"71","error_message":"Insufficient balance …" at bounding box center [547, 62] width 195 height 25
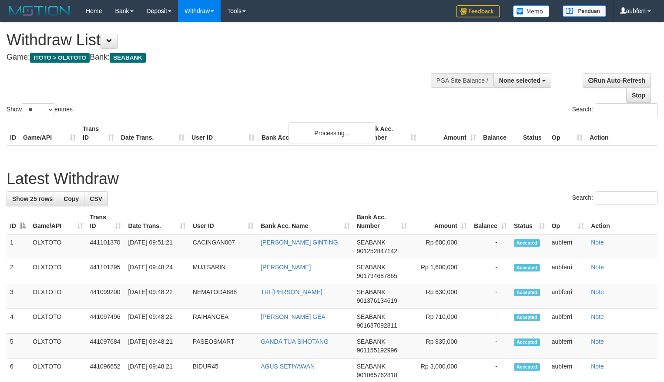
select select
select select "**"
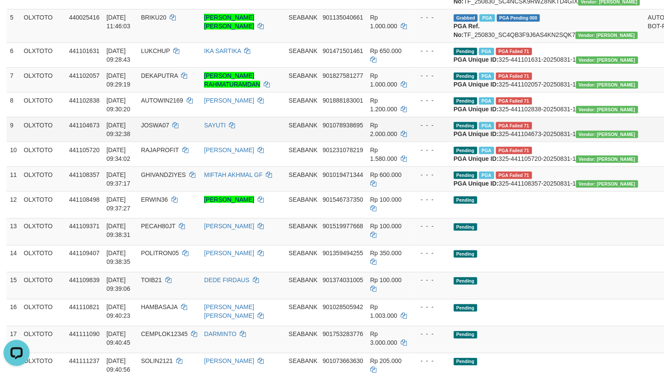
scroll to position [232, 0]
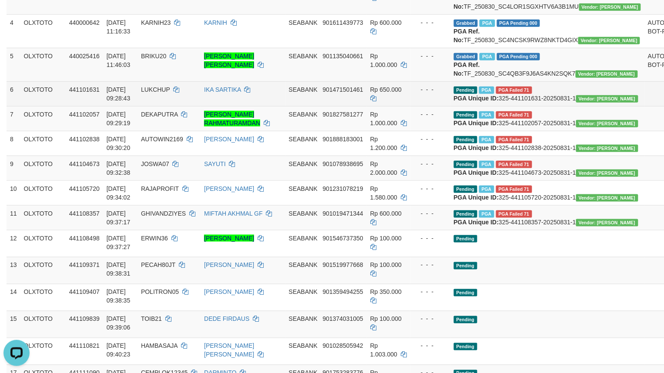
click at [160, 93] on span "LUKCHUP" at bounding box center [155, 89] width 29 height 7
copy td "LUKCHUP"
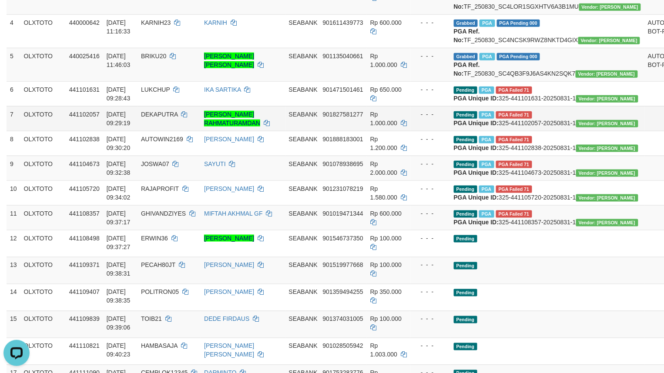
click at [322, 118] on span "901827581277" at bounding box center [342, 114] width 40 height 7
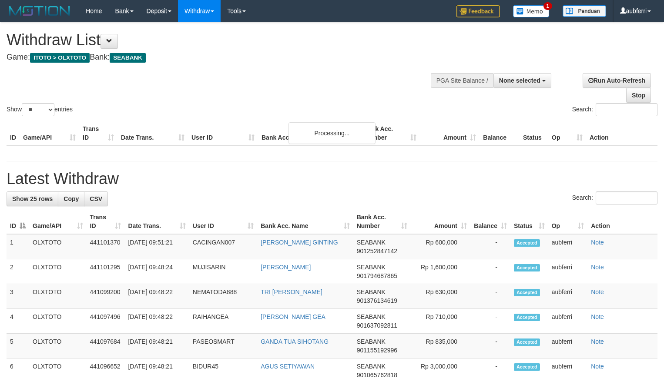
select select
select select "**"
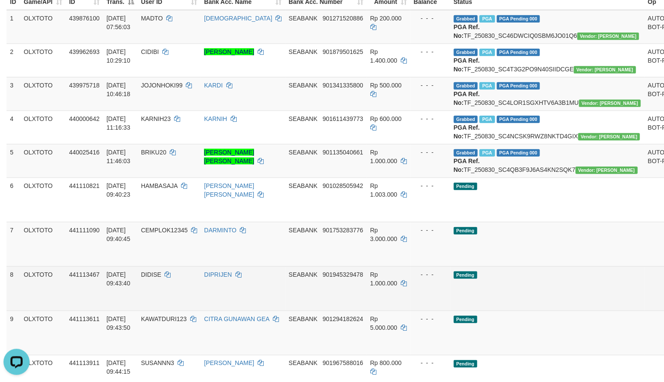
scroll to position [140, 0]
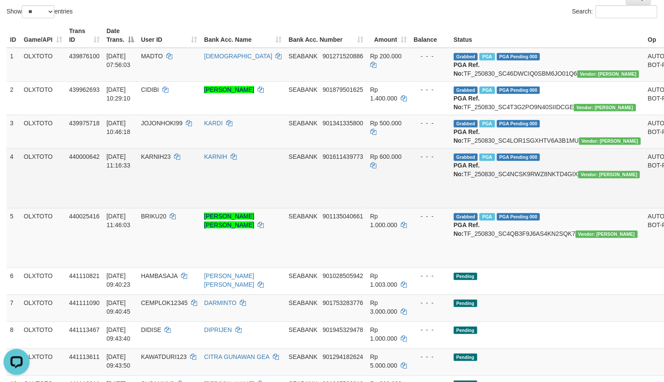
scroll to position [82, 0]
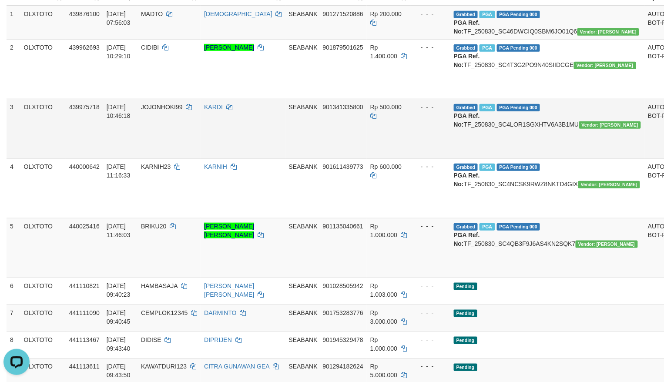
scroll to position [0, 0]
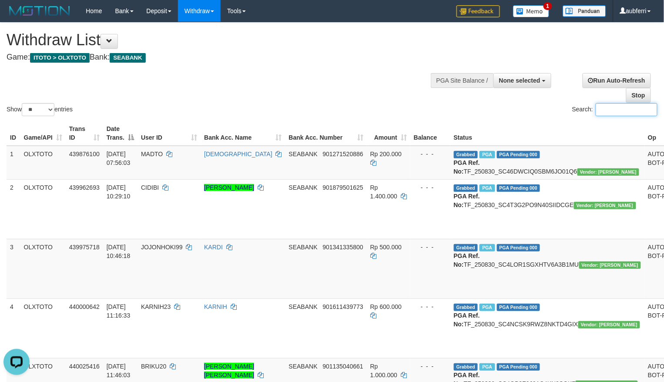
click at [638, 110] on input "Search:" at bounding box center [627, 109] width 62 height 13
paste input "*********"
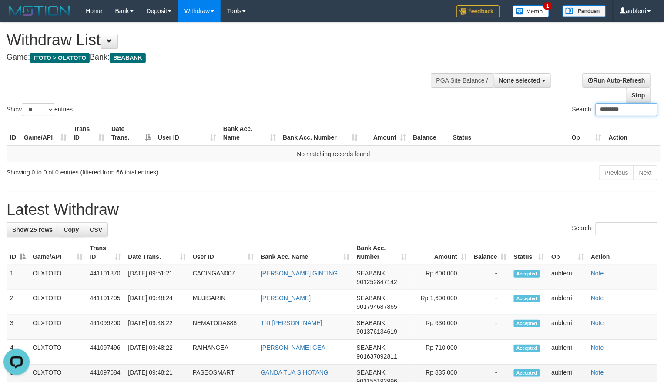
type input "*********"
click at [604, 108] on input "*********" at bounding box center [627, 109] width 62 height 13
click at [605, 109] on input "*********" at bounding box center [627, 109] width 62 height 13
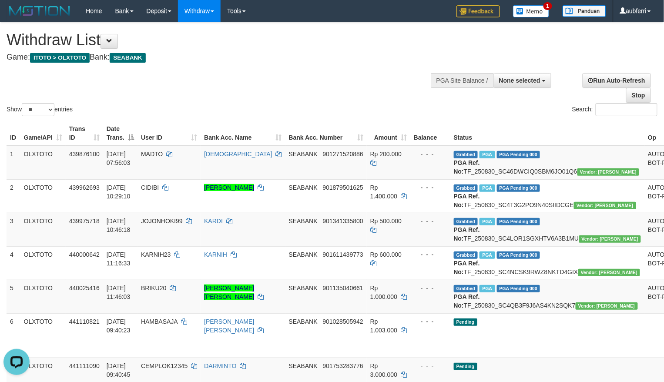
drag, startPoint x: 517, startPoint y: 105, endPoint x: 514, endPoint y: 108, distance: 5.0
click at [517, 105] on div "Search:" at bounding box center [498, 110] width 319 height 15
paste input "search"
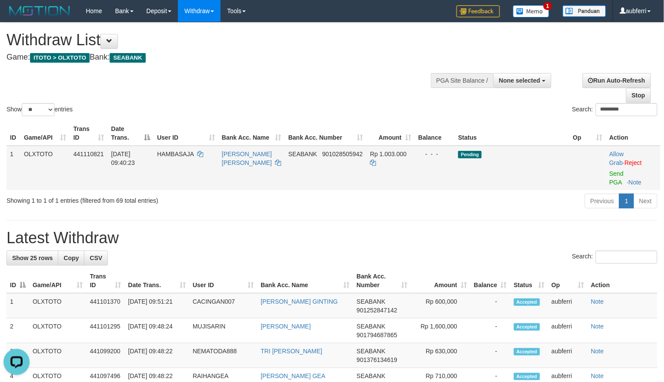
click at [620, 178] on td "Allow Grab · Reject Send PGA · Note" at bounding box center [633, 168] width 54 height 44
click at [615, 175] on link "Send PGA" at bounding box center [617, 178] width 14 height 16
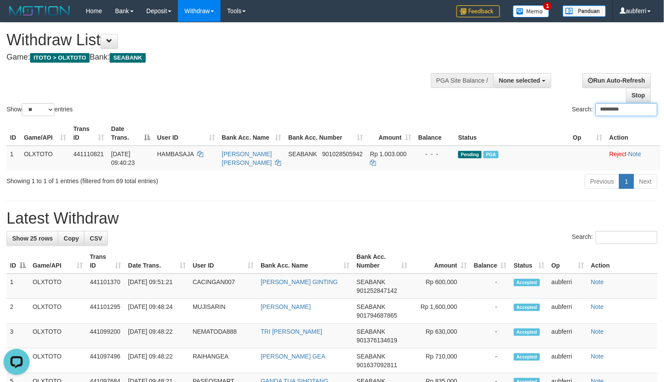
paste input "***"
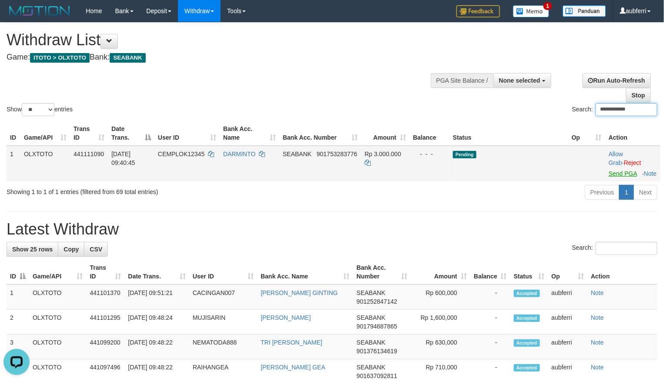
type input "**********"
click at [621, 175] on link "Send PGA" at bounding box center [623, 173] width 28 height 7
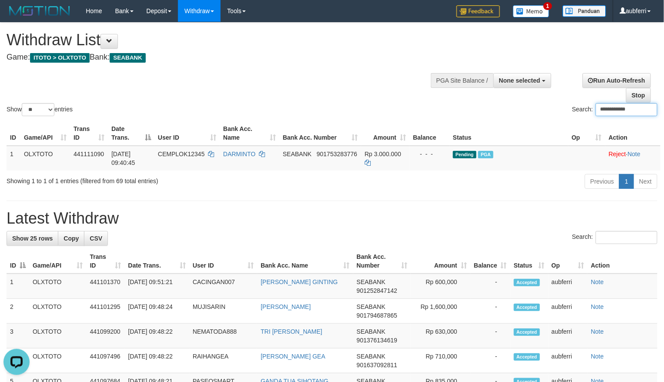
click at [635, 110] on input "**********" at bounding box center [627, 109] width 62 height 13
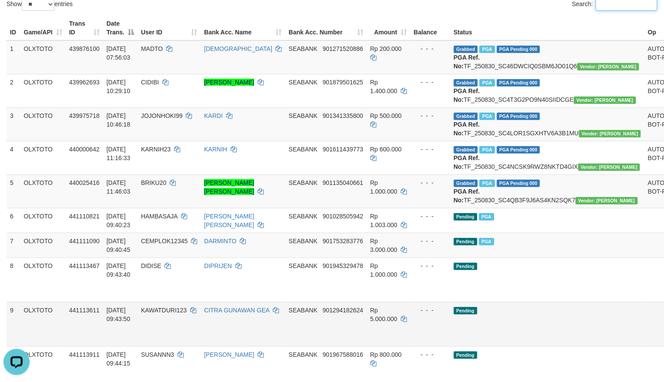
scroll to position [174, 0]
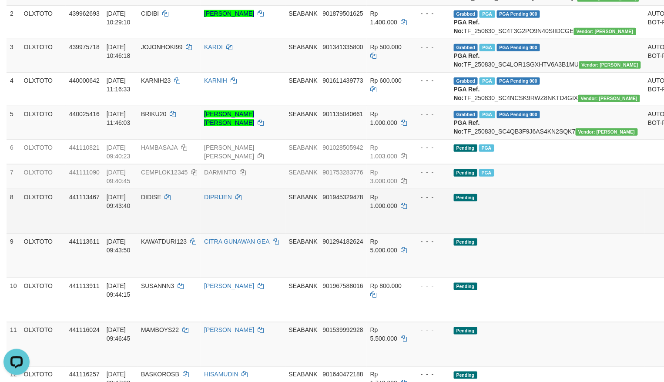
click at [547, 233] on td "Pending" at bounding box center [547, 211] width 195 height 44
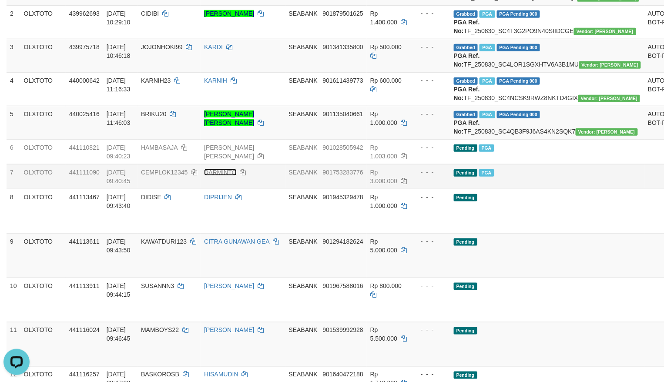
click at [236, 176] on link "DARMINTO" at bounding box center [220, 172] width 32 height 7
click at [174, 189] on td "CEMPLOK12345" at bounding box center [169, 176] width 63 height 25
copy td "CEMPLOK12345"
click at [401, 126] on icon at bounding box center [404, 123] width 6 height 6
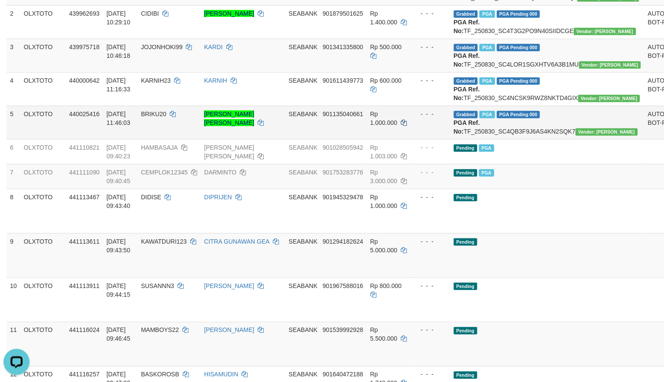
paste input "search"
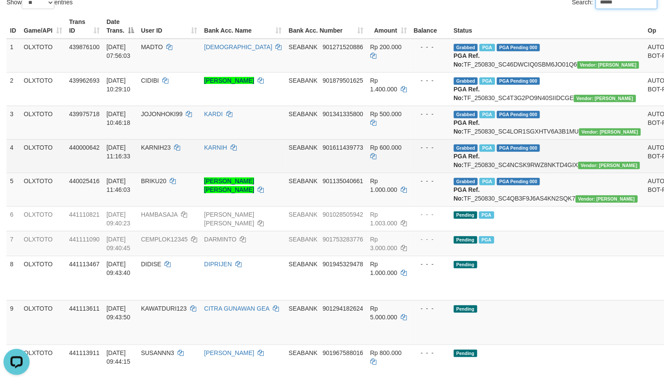
paste input "search"
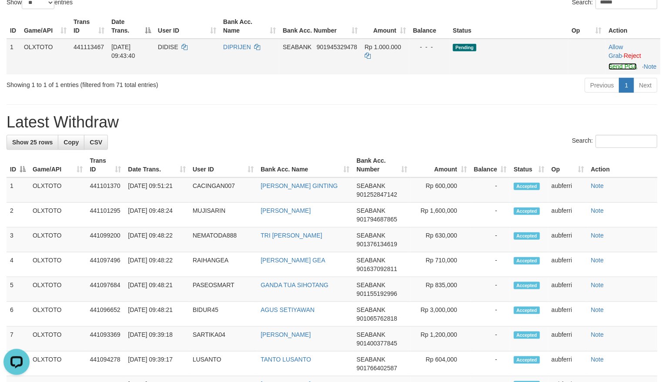
click at [617, 67] on link "Send PGA" at bounding box center [623, 66] width 28 height 7
click at [467, 118] on div "**********" at bounding box center [332, 386] width 664 height 940
paste input "******"
paste input "search"
click at [615, 68] on link "Send PGA" at bounding box center [623, 66] width 28 height 7
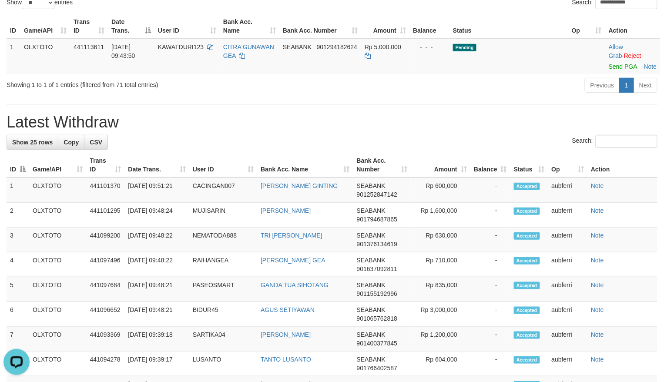
click at [517, 112] on div "**********" at bounding box center [332, 386] width 664 height 940
paste input "search"
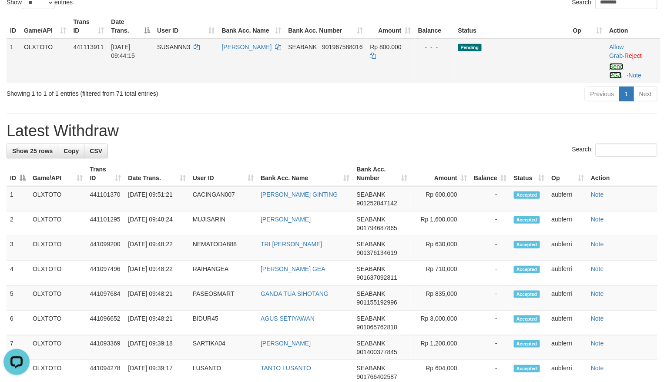
click at [617, 66] on link "Send PGA" at bounding box center [617, 71] width 14 height 16
drag, startPoint x: 500, startPoint y: 107, endPoint x: 390, endPoint y: 131, distance: 112.2
paste input "*"
paste input "search"
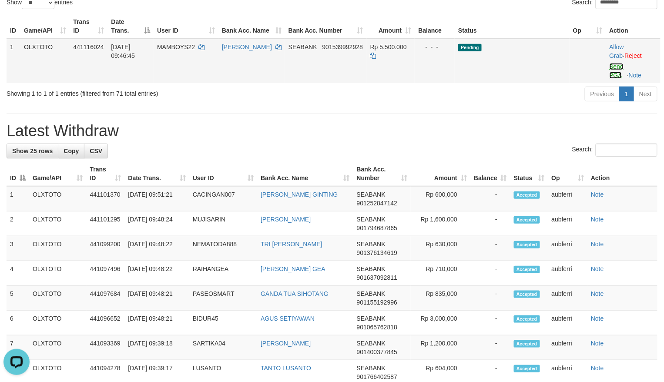
click at [618, 64] on link "Send PGA" at bounding box center [617, 71] width 14 height 16
click at [486, 113] on hr at bounding box center [332, 113] width 651 height 0
paste input "search"
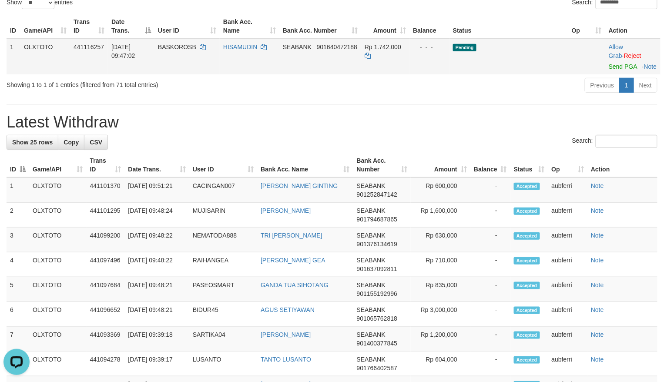
click at [618, 71] on td "Allow Grab · Reject Send PGA · Note" at bounding box center [632, 57] width 55 height 36
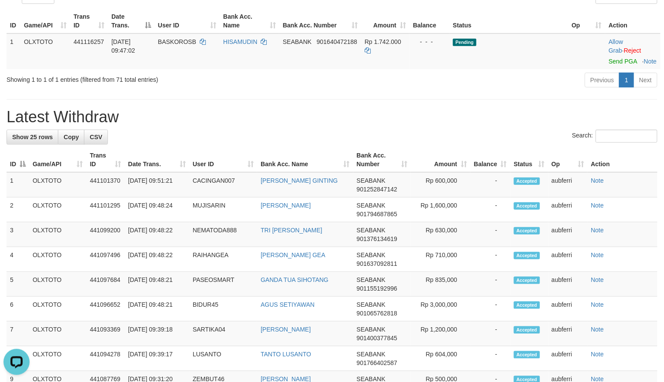
scroll to position [93, 0]
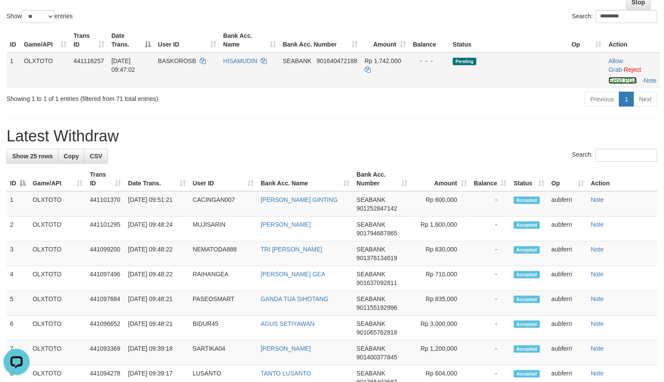
click at [617, 79] on link "Send PGA" at bounding box center [623, 80] width 28 height 7
drag, startPoint x: 425, startPoint y: 124, endPoint x: 420, endPoint y: 124, distance: 5.2
paste input "*"
paste input "search"
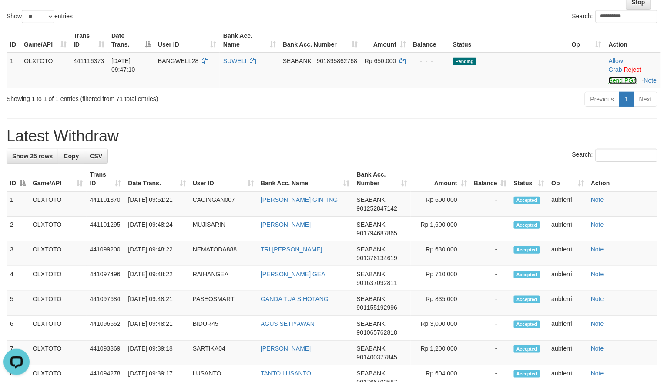
drag, startPoint x: 617, startPoint y: 82, endPoint x: 493, endPoint y: 118, distance: 129.3
click at [617, 82] on link "Send PGA" at bounding box center [623, 80] width 28 height 7
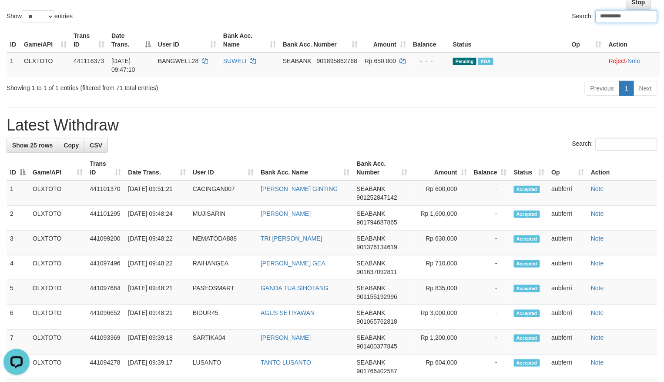
paste input "search"
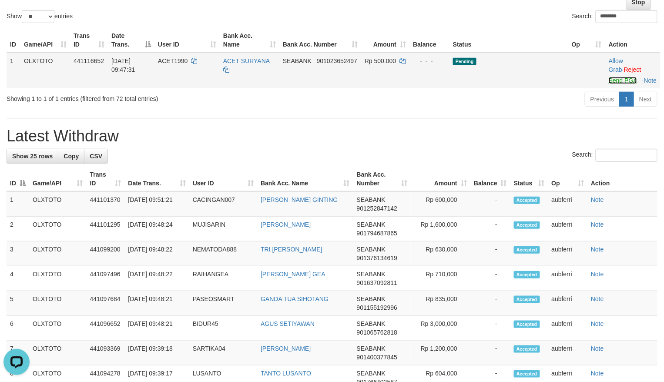
click at [617, 80] on link "Send PGA" at bounding box center [623, 80] width 28 height 7
drag, startPoint x: 525, startPoint y: 114, endPoint x: 467, endPoint y: 134, distance: 61.0
click at [524, 110] on div "Previous 1 Next" at bounding box center [470, 100] width 374 height 19
paste input "*"
paste input "search"
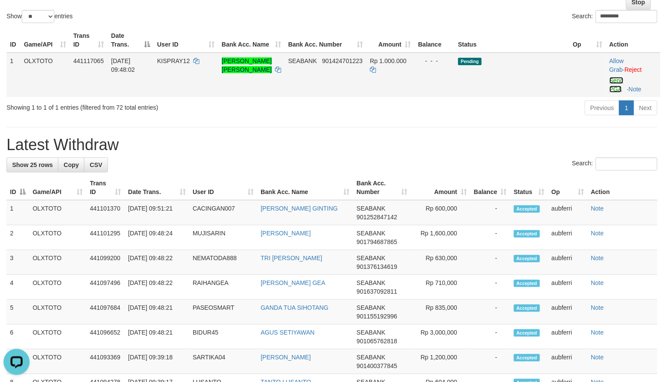
click at [615, 84] on link "Send PGA" at bounding box center [617, 85] width 14 height 16
paste input "**"
paste input "search"
click at [614, 76] on td "Allow Grab · Reject Send PGA · Note" at bounding box center [633, 75] width 54 height 44
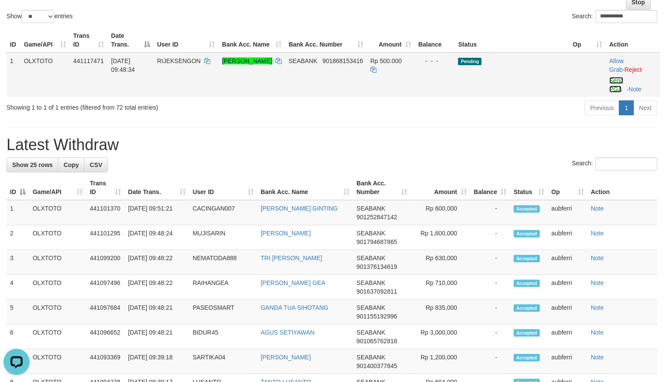
click at [611, 86] on link "Send PGA" at bounding box center [617, 85] width 14 height 16
drag, startPoint x: 517, startPoint y: 114, endPoint x: 469, endPoint y: 115, distance: 48.8
click at [517, 114] on div "Previous 1 Next" at bounding box center [470, 109] width 374 height 19
paste input "search"
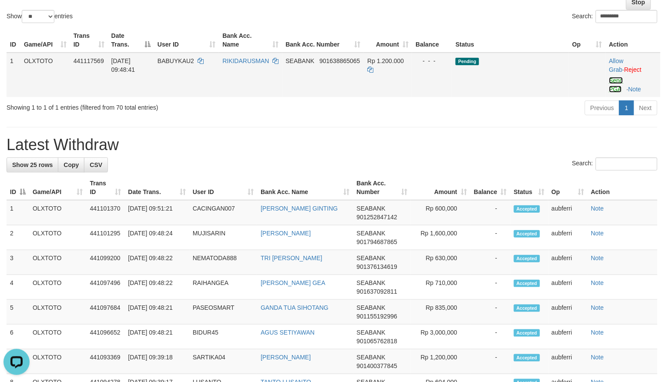
click at [615, 86] on link "Send PGA" at bounding box center [616, 85] width 14 height 16
paste input "search"
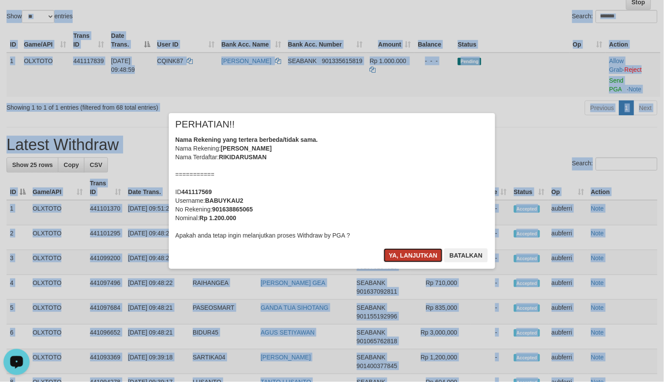
click at [429, 253] on button "Ya, lanjutkan" at bounding box center [413, 255] width 59 height 14
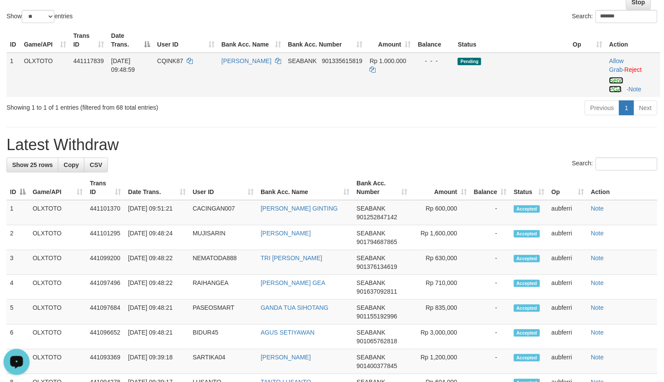
click at [621, 82] on link "Send PGA" at bounding box center [616, 85] width 14 height 16
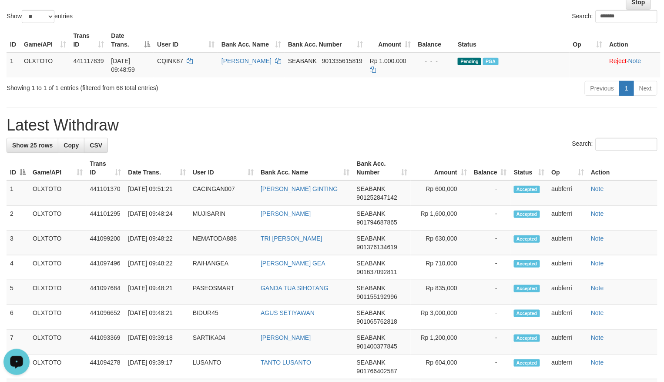
click at [465, 131] on h1 "Latest Withdraw" at bounding box center [332, 125] width 651 height 17
paste input "*"
paste input "search"
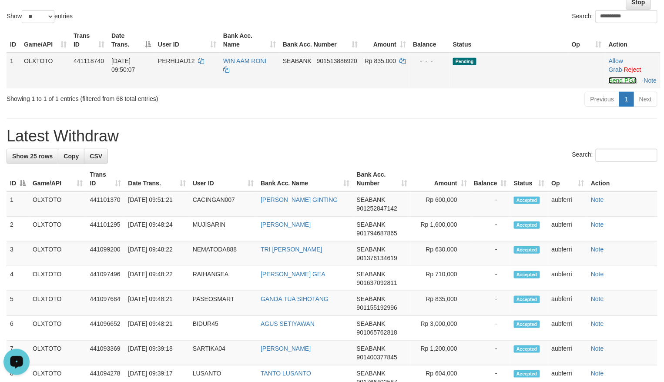
click at [617, 84] on link "Send PGA" at bounding box center [623, 80] width 28 height 7
click at [520, 110] on div "Previous 1 Next" at bounding box center [470, 100] width 374 height 19
paste input "search"
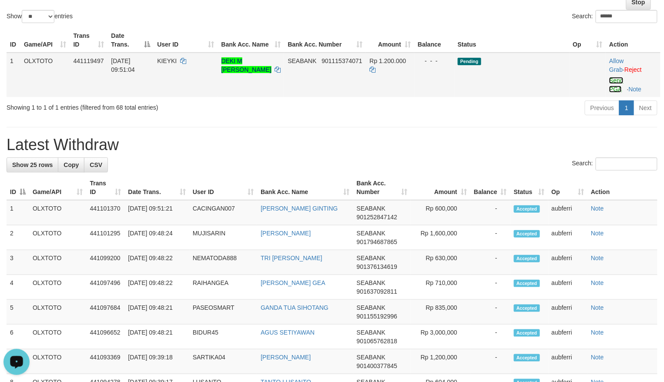
click at [614, 84] on link "Send PGA" at bounding box center [616, 85] width 14 height 16
paste input "**"
paste input "search"
click at [614, 79] on link "Send PGA" at bounding box center [617, 85] width 14 height 16
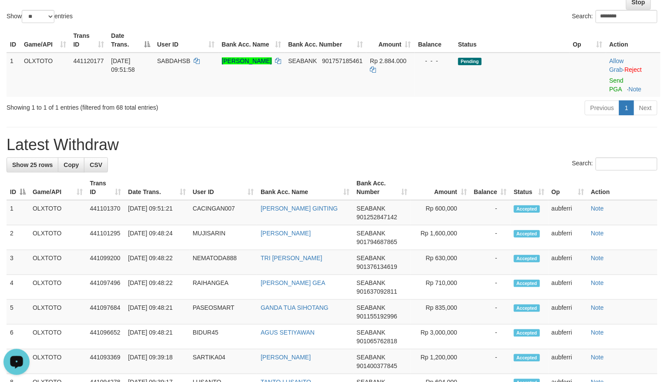
drag, startPoint x: 526, startPoint y: 111, endPoint x: 495, endPoint y: 117, distance: 31.6
click at [524, 111] on div "Previous 1 Next" at bounding box center [470, 109] width 374 height 19
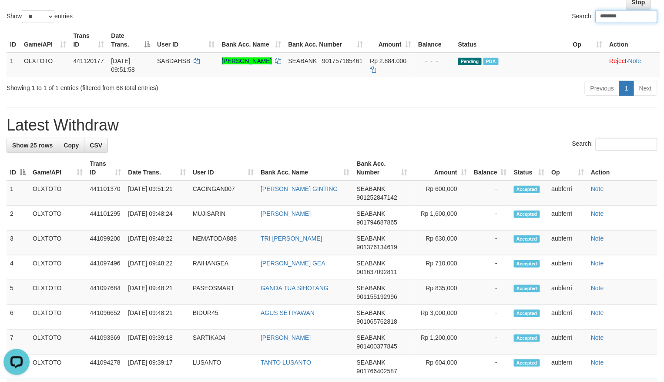
click at [545, 80] on div "ID Game/API Trans ID Date Trans. User ID Bank Acc. Name Bank Acc. Number Amount…" at bounding box center [332, 52] width 664 height 55
paste input "**********"
paste input "search"
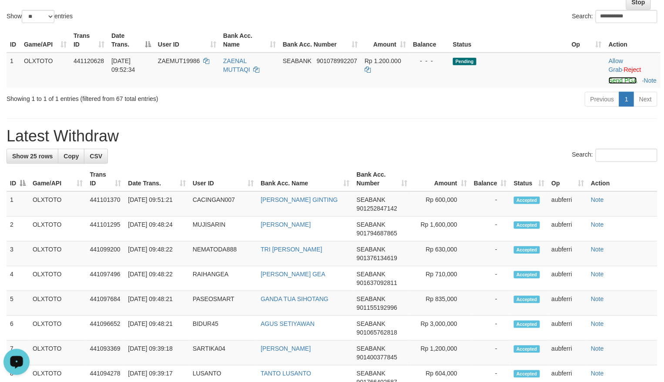
drag, startPoint x: 615, startPoint y: 79, endPoint x: 503, endPoint y: 119, distance: 118.8
click at [615, 79] on link "Send PGA" at bounding box center [623, 80] width 28 height 7
paste input "search"
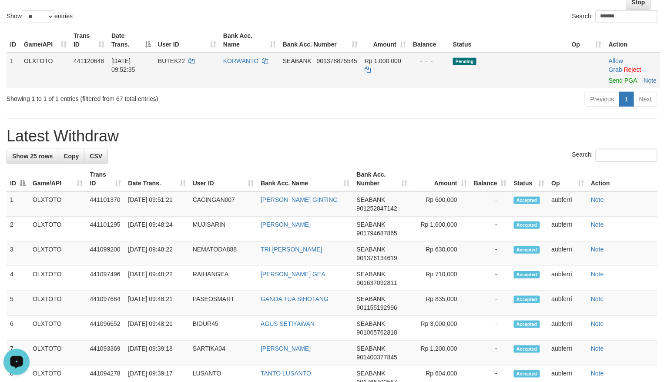
click at [549, 88] on td "Pending" at bounding box center [509, 71] width 119 height 36
paste input "*****"
click at [615, 82] on link "Send PGA" at bounding box center [623, 80] width 28 height 7
click at [512, 88] on td "Pending" at bounding box center [509, 71] width 119 height 36
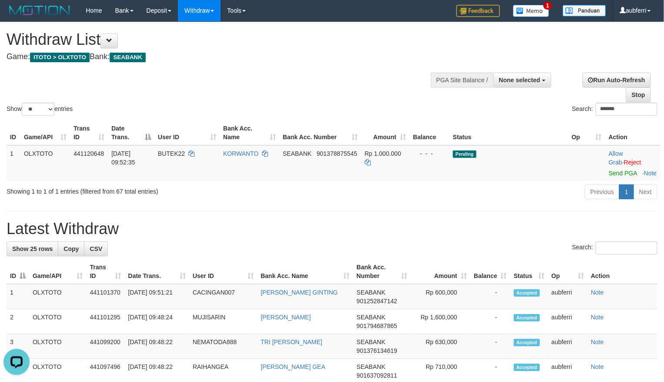
scroll to position [0, 0]
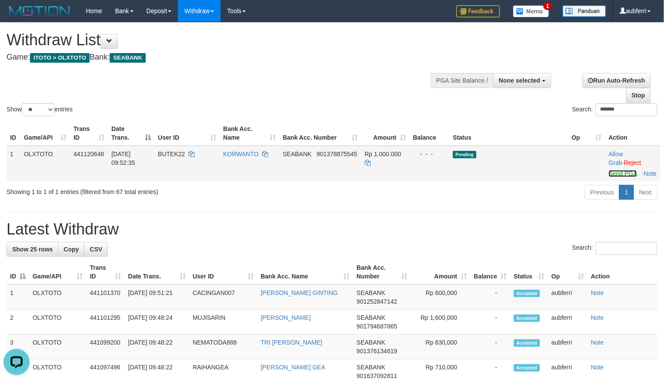
click at [617, 176] on link "Send PGA" at bounding box center [623, 173] width 28 height 7
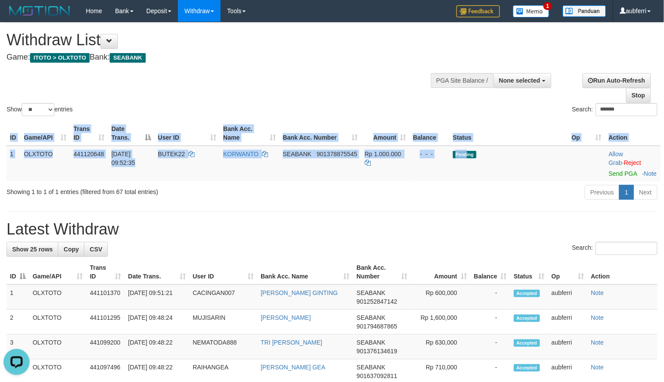
click at [467, 184] on div "ID Game/API Trans ID Date Trans. User ID Bank Acc. Name Bank Acc. Number Amount…" at bounding box center [332, 151] width 664 height 66
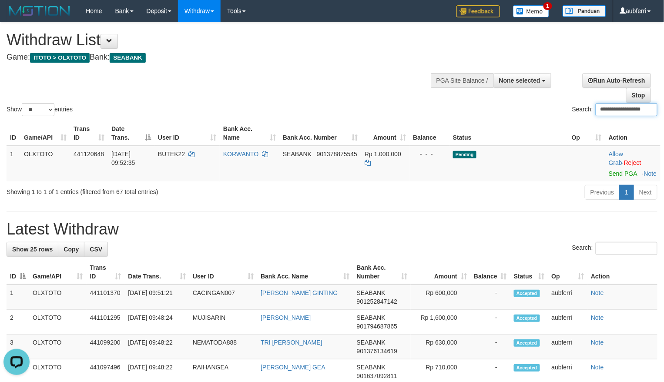
paste input "search"
click at [614, 177] on link "Send PGA" at bounding box center [623, 173] width 28 height 7
drag, startPoint x: 514, startPoint y: 214, endPoint x: 476, endPoint y: 220, distance: 38.3
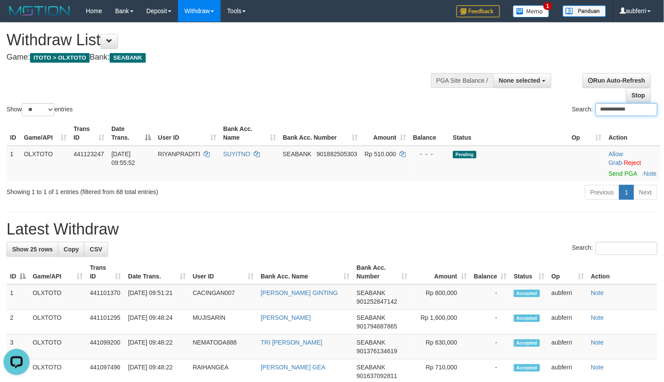
paste input "search"
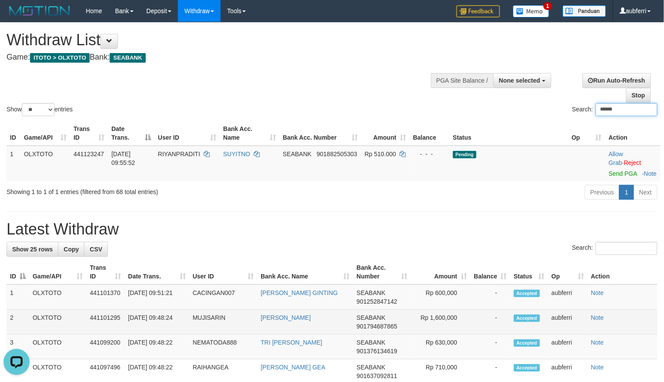
paste input "search"
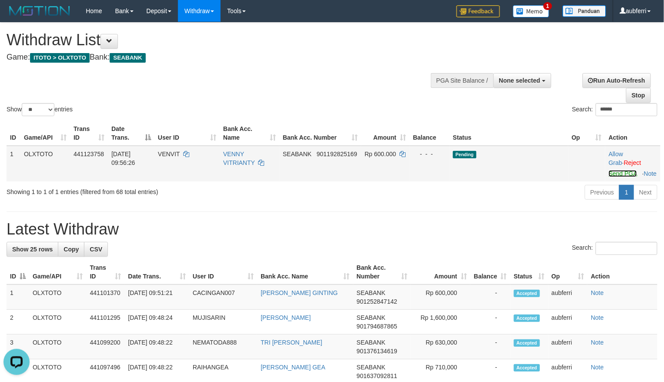
click at [615, 173] on link "Send PGA" at bounding box center [623, 173] width 28 height 7
drag, startPoint x: 481, startPoint y: 207, endPoint x: 467, endPoint y: 209, distance: 13.7
click at [480, 203] on div "Previous 1 Next" at bounding box center [470, 193] width 374 height 19
paste input "**********"
paste input "search"
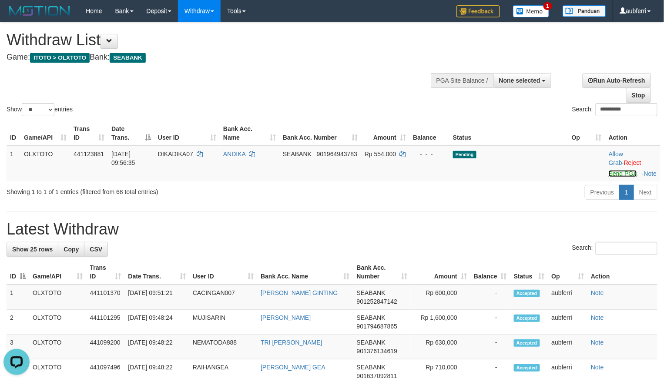
drag, startPoint x: 619, startPoint y: 178, endPoint x: 515, endPoint y: 210, distance: 108.2
click at [619, 177] on link "Send PGA" at bounding box center [623, 173] width 28 height 7
paste input "search"
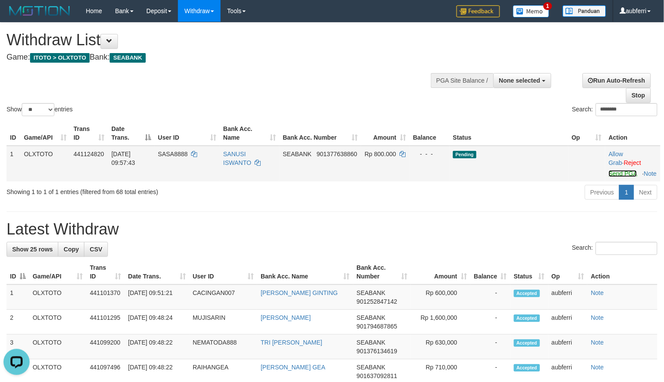
click at [613, 171] on link "Send PGA" at bounding box center [623, 173] width 28 height 7
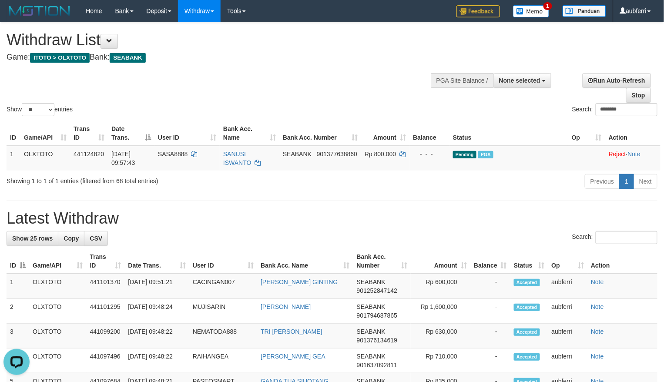
click at [479, 192] on div "Previous 1 Next" at bounding box center [470, 182] width 374 height 19
paste input "search"
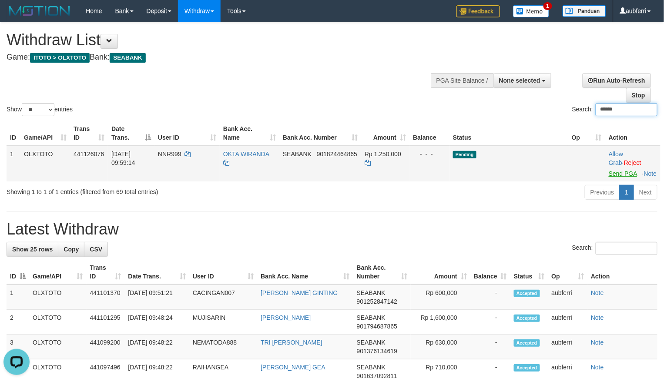
type input "******"
click at [619, 171] on link "Send PGA" at bounding box center [623, 173] width 28 height 7
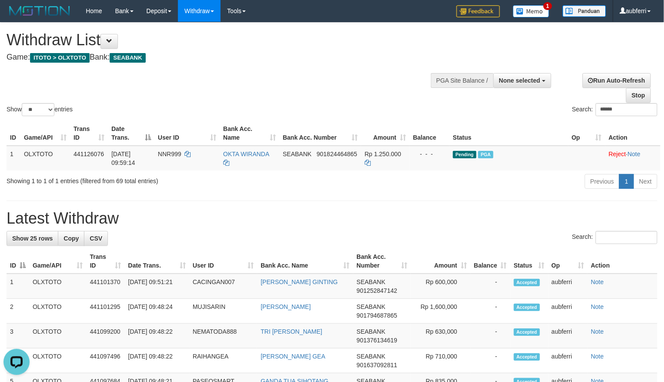
click at [608, 118] on div "Search: ******" at bounding box center [498, 110] width 319 height 15
click at [611, 113] on input "******" at bounding box center [627, 109] width 62 height 13
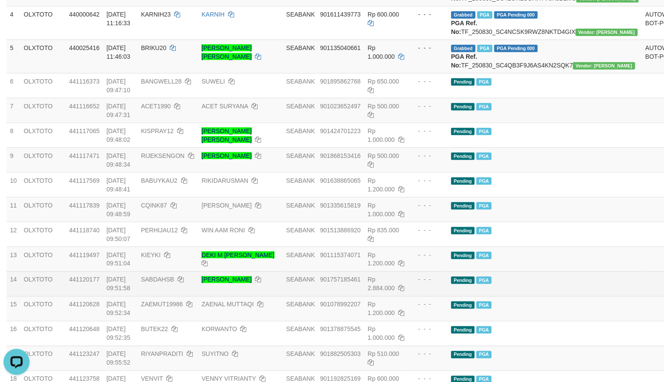
scroll to position [174, 0]
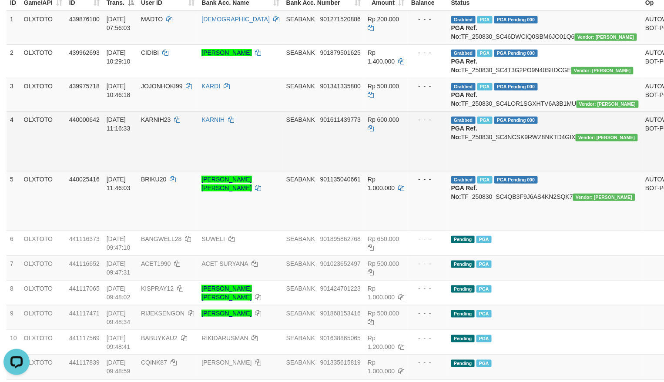
scroll to position [116, 0]
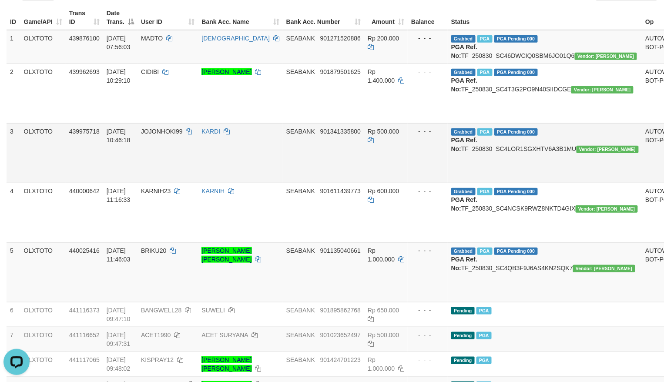
click at [412, 175] on td "- - -" at bounding box center [428, 153] width 40 height 60
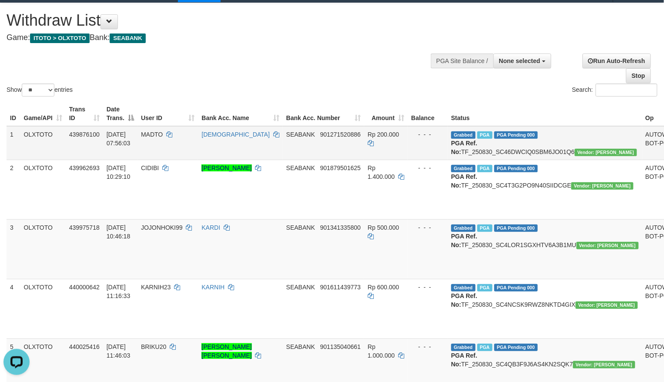
scroll to position [0, 0]
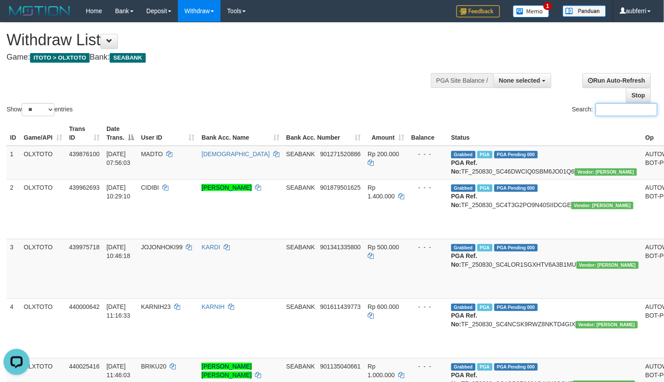
click at [610, 112] on input "Search:" at bounding box center [627, 109] width 62 height 13
paste input "*********"
type input "*********"
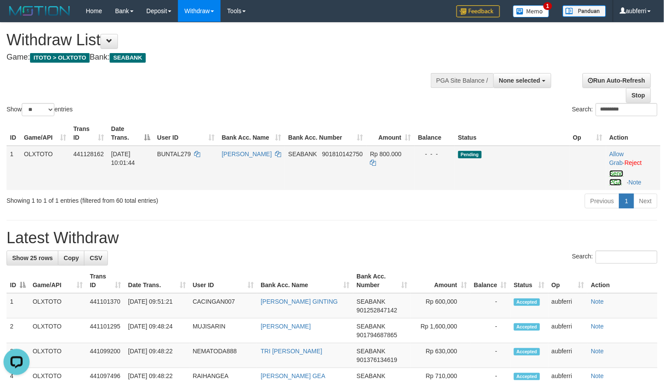
click at [614, 174] on link "Send PGA" at bounding box center [617, 178] width 14 height 16
click at [551, 206] on div "Previous 1 Next" at bounding box center [470, 202] width 374 height 19
paste input "**********"
paste input "search"
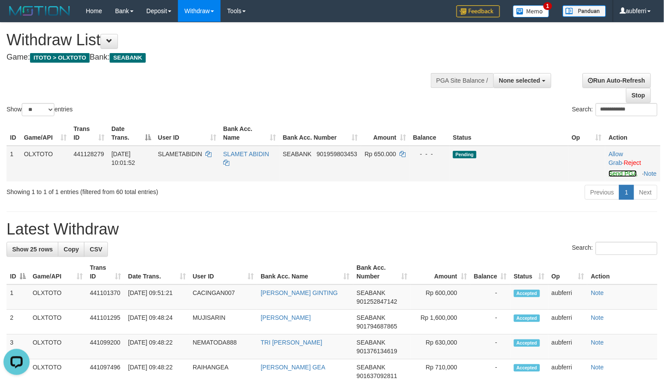
click at [621, 171] on link "Send PGA" at bounding box center [623, 173] width 28 height 7
click at [528, 203] on div "Previous 1 Next" at bounding box center [470, 193] width 374 height 19
paste input "search"
click at [612, 175] on link "Send PGA" at bounding box center [623, 173] width 28 height 7
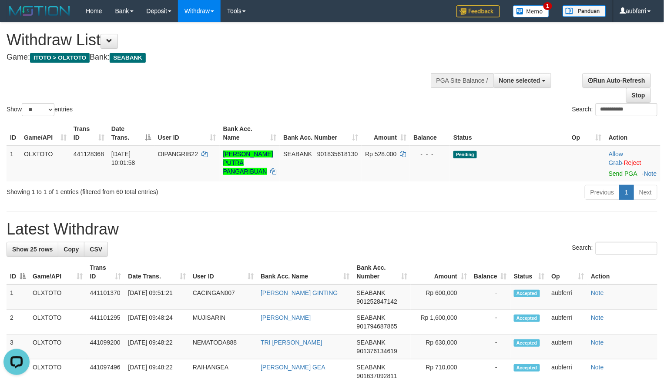
click at [529, 200] on div "Previous 1 Next" at bounding box center [470, 193] width 374 height 19
paste input "search"
click at [618, 169] on div at bounding box center [633, 168] width 48 height 2
click at [620, 177] on link "Send PGA" at bounding box center [623, 173] width 28 height 7
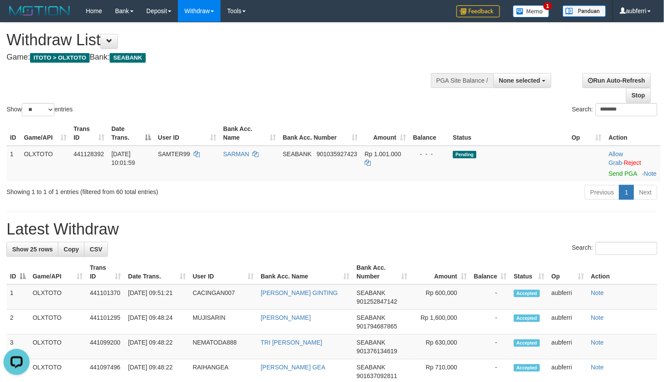
drag, startPoint x: 495, startPoint y: 199, endPoint x: 454, endPoint y: 216, distance: 44.3
click at [494, 199] on div "Previous 1 Next" at bounding box center [470, 193] width 374 height 19
paste input "***"
paste input "search"
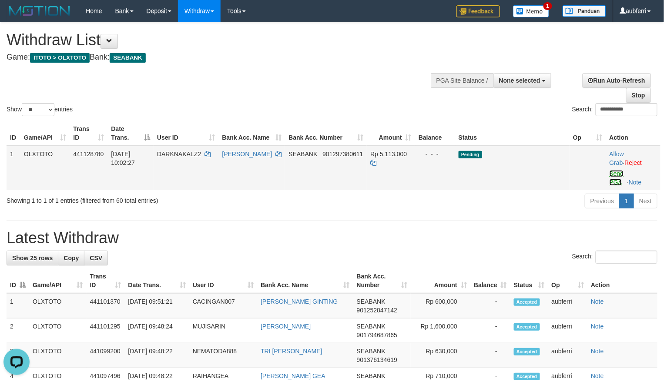
click at [613, 175] on link "Send PGA" at bounding box center [617, 178] width 14 height 16
drag, startPoint x: 613, startPoint y: 175, endPoint x: 493, endPoint y: 211, distance: 124.9
click at [504, 204] on div "Previous 1 Next" at bounding box center [470, 202] width 374 height 19
paste input "search"
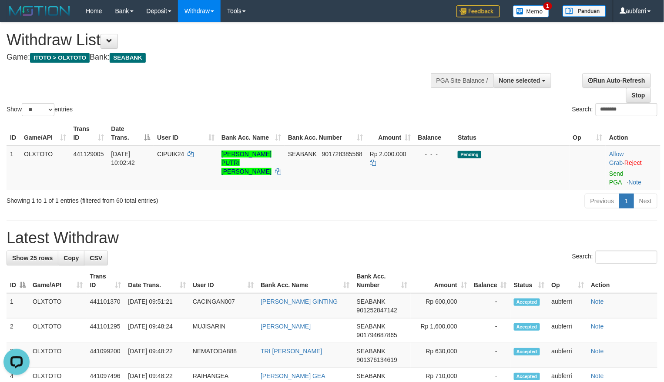
drag, startPoint x: 620, startPoint y: 178, endPoint x: 570, endPoint y: 182, distance: 50.2
click at [620, 178] on td "Allow Grab · Reject Send PGA · Note" at bounding box center [633, 168] width 55 height 44
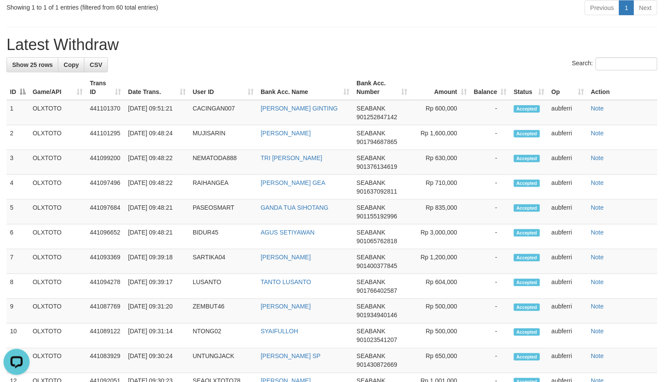
scroll to position [44, 0]
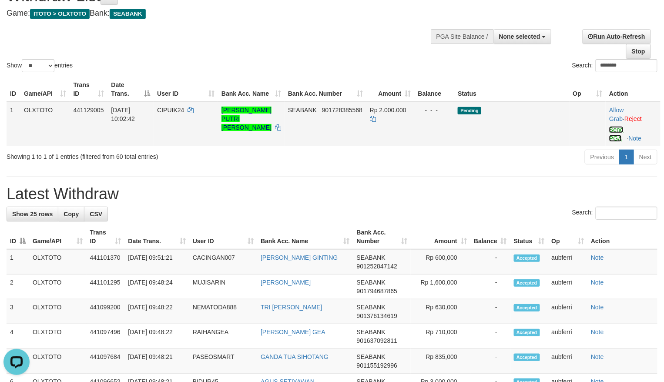
click at [615, 131] on link "Send PGA" at bounding box center [616, 134] width 14 height 16
click at [568, 166] on div "Previous 1 Next" at bounding box center [470, 158] width 374 height 19
paste input "search"
click at [622, 130] on link "Send PGA" at bounding box center [617, 134] width 14 height 16
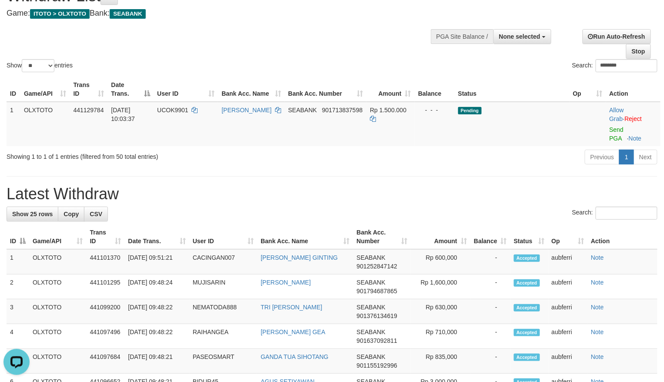
paste input "search"
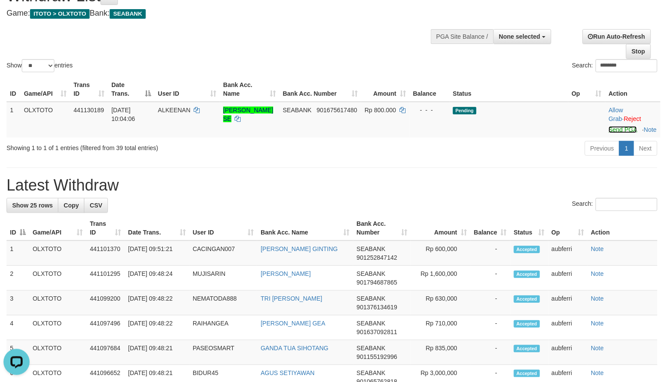
drag, startPoint x: 617, startPoint y: 130, endPoint x: 453, endPoint y: 173, distance: 170.0
click at [617, 130] on link "Send PGA" at bounding box center [623, 129] width 28 height 7
paste input "search"
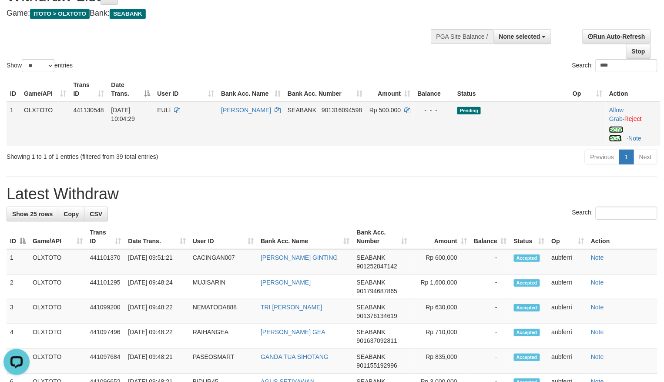
click at [615, 131] on link "Send PGA" at bounding box center [616, 134] width 14 height 16
paste input "****"
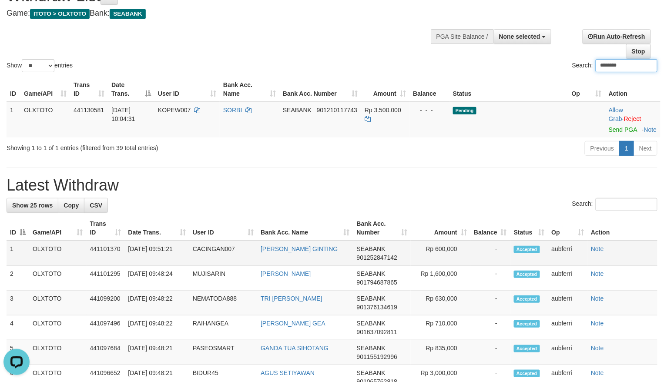
paste input "search"
click at [615, 131] on link "Send PGA" at bounding box center [623, 129] width 28 height 7
paste input "search"
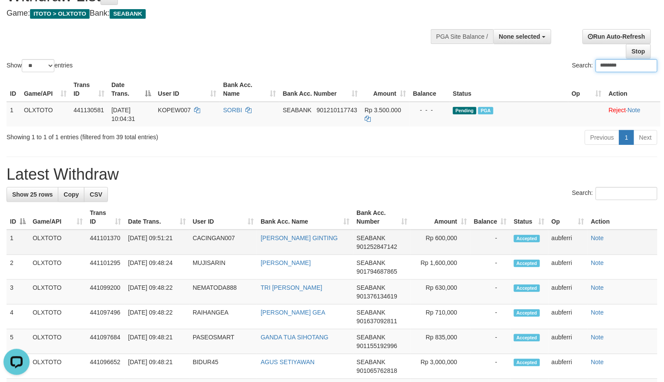
paste input "search"
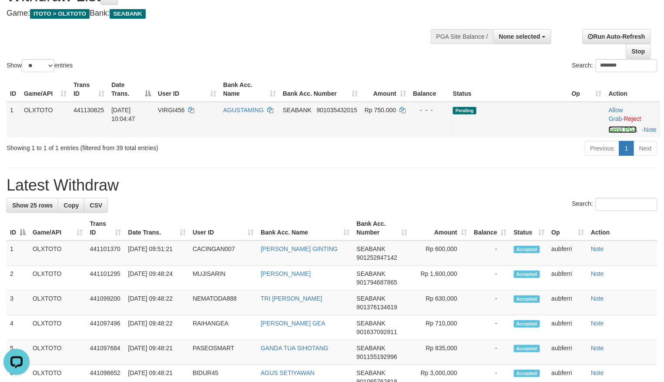
click at [611, 133] on link "Send PGA" at bounding box center [623, 129] width 28 height 7
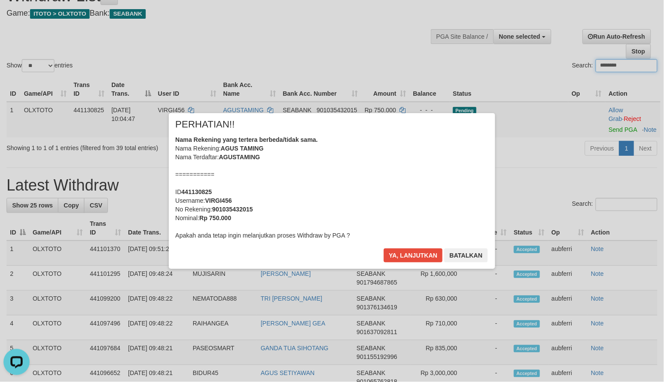
paste input "***"
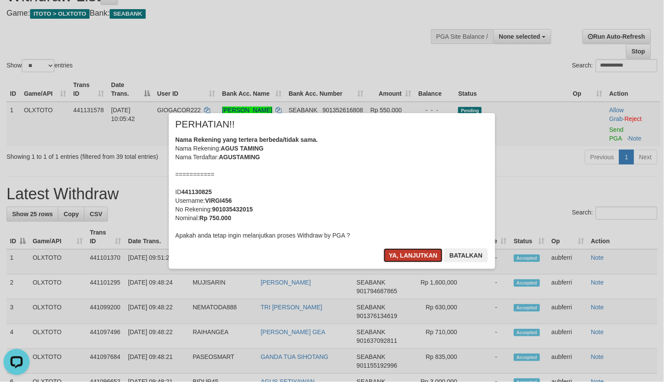
click at [428, 249] on button "Ya, lanjutkan" at bounding box center [413, 255] width 59 height 14
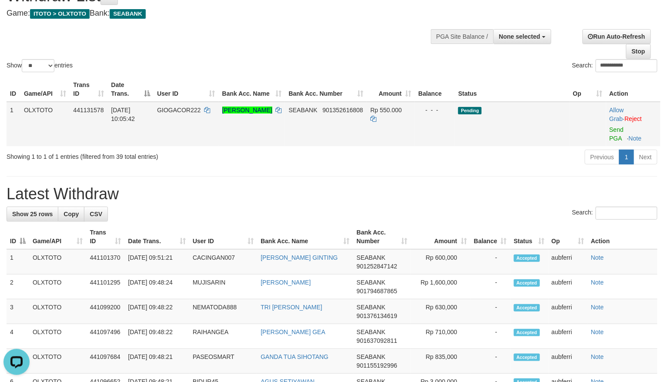
click at [616, 134] on td "Allow Grab · Reject Send PGA · Note" at bounding box center [633, 124] width 54 height 44
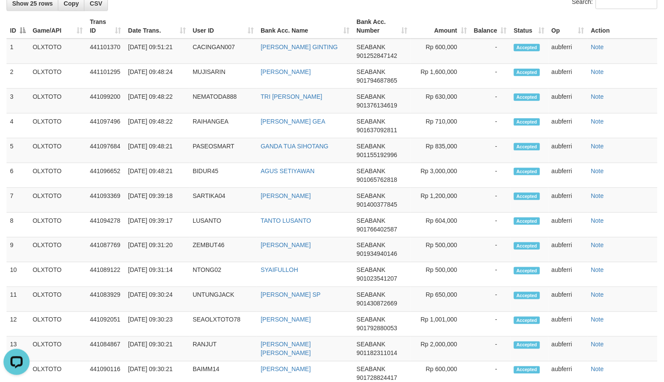
scroll to position [88, 0]
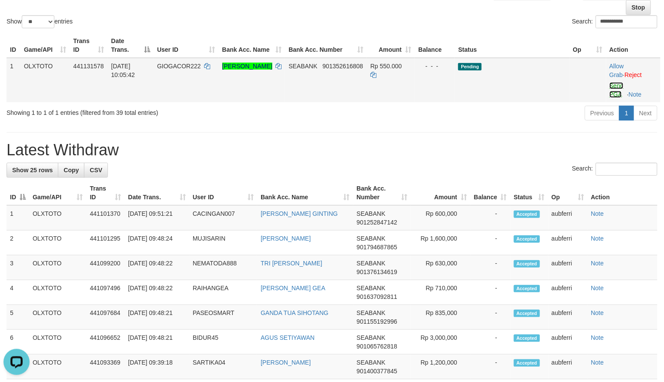
click at [618, 87] on link "Send PGA" at bounding box center [617, 90] width 14 height 16
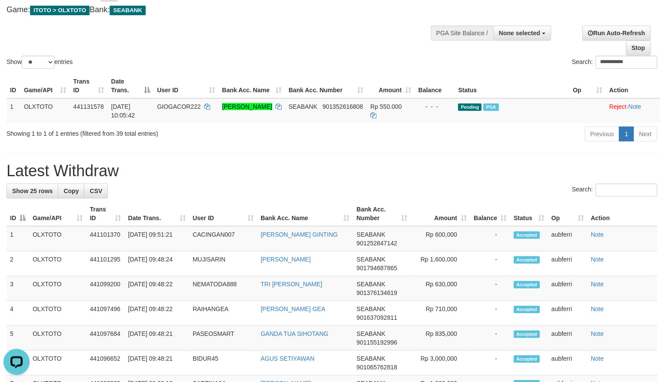
scroll to position [30, 0]
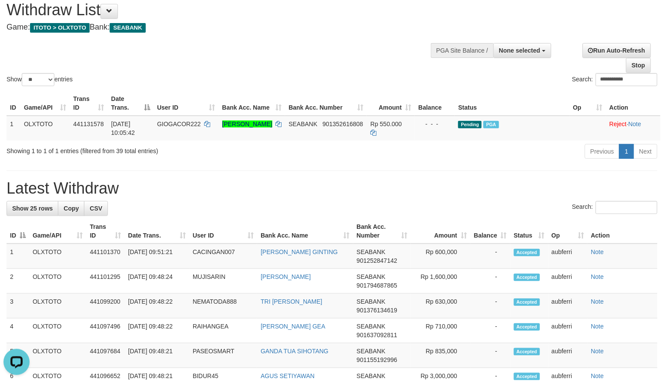
click at [540, 162] on div "Previous 1 Next" at bounding box center [470, 152] width 374 height 19
paste input "search"
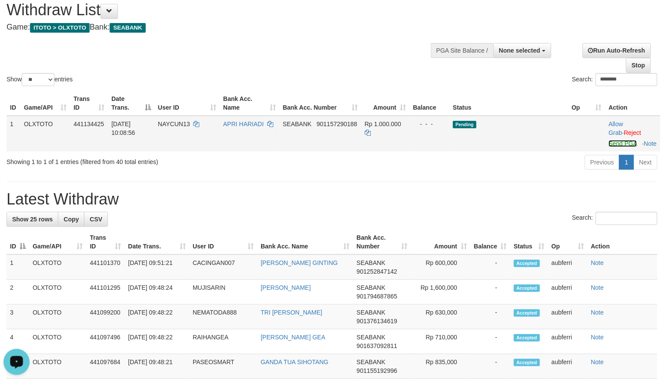
click at [613, 147] on link "Send PGA" at bounding box center [623, 143] width 28 height 7
paste input "search"
click at [621, 141] on link "Send PGA" at bounding box center [623, 143] width 28 height 7
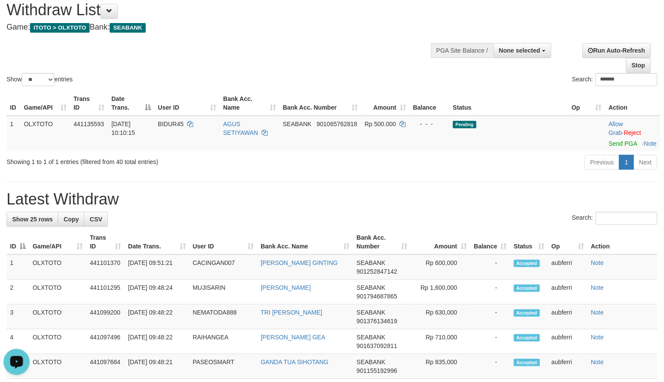
drag, startPoint x: 530, startPoint y: 178, endPoint x: 505, endPoint y: 185, distance: 25.8
click at [525, 173] on div "Previous 1 Next" at bounding box center [470, 163] width 374 height 19
paste input "***"
click at [620, 144] on link "Send PGA" at bounding box center [623, 143] width 28 height 7
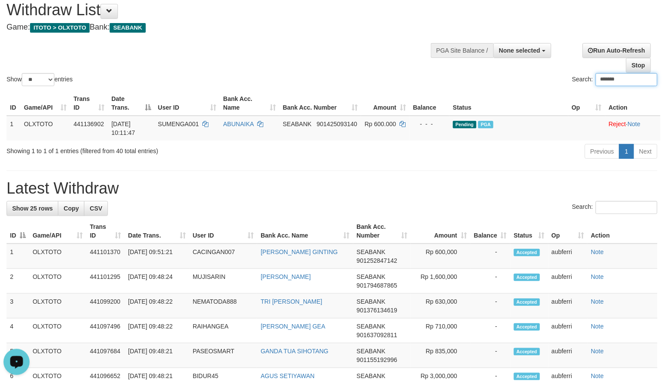
click at [482, 72] on div "**********" at bounding box center [555, 55] width 217 height 36
paste input "*****"
paste input "search"
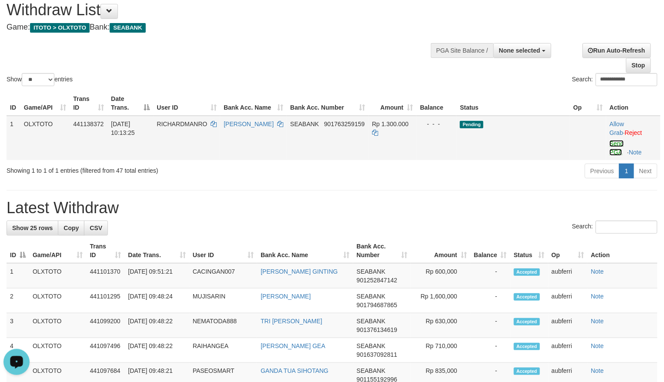
click at [618, 143] on link "Send PGA" at bounding box center [617, 148] width 14 height 16
paste input "search"
drag, startPoint x: 620, startPoint y: 144, endPoint x: 470, endPoint y: 189, distance: 155.7
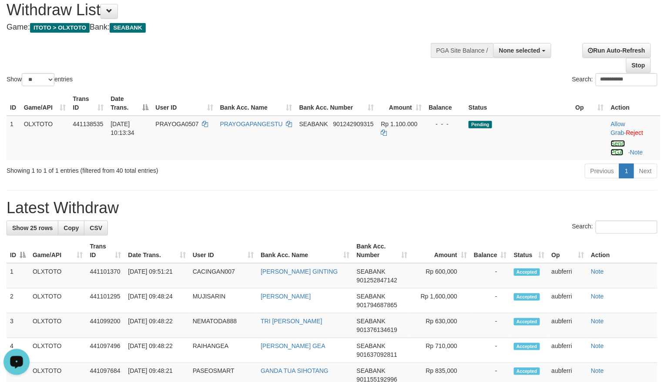
click at [620, 144] on link "Send PGA" at bounding box center [618, 148] width 14 height 16
click at [469, 191] on hr at bounding box center [332, 190] width 651 height 0
paste input "search"
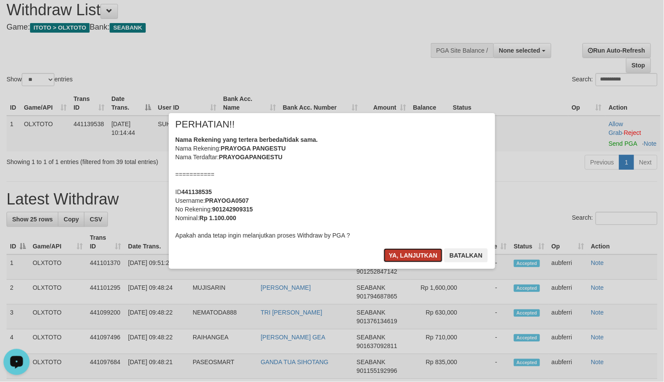
click at [407, 255] on button "Ya, lanjutkan" at bounding box center [413, 255] width 59 height 14
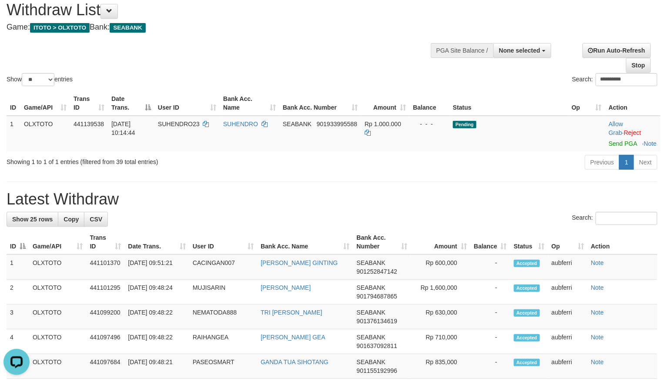
click at [500, 168] on div "Previous 1 Next" at bounding box center [470, 163] width 374 height 19
click at [617, 147] on link "Send PGA" at bounding box center [623, 143] width 28 height 7
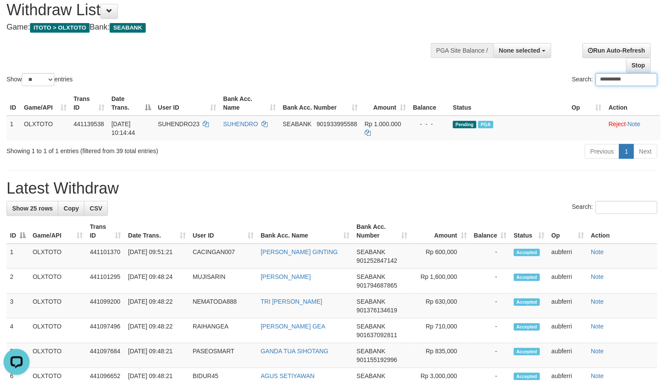
paste input "search"
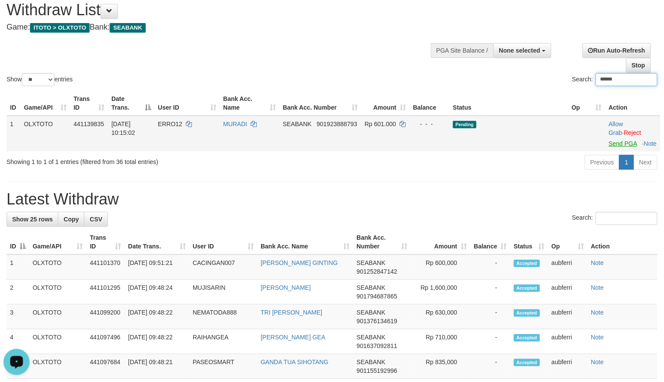
type input "******"
click at [617, 144] on link "Send PGA" at bounding box center [623, 143] width 28 height 7
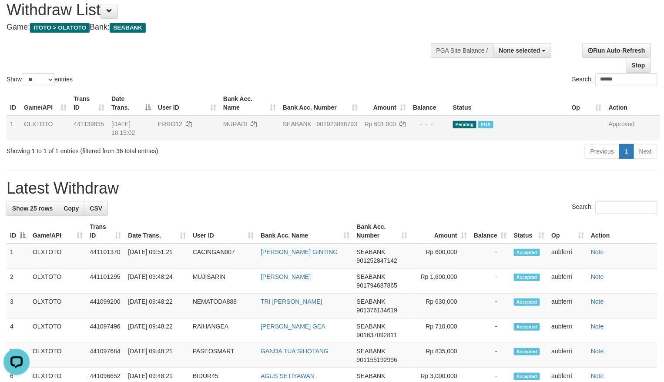
click at [616, 72] on div "Run Auto-Refresh Stop" at bounding box center [607, 58] width 102 height 30
click at [617, 78] on input "******" at bounding box center [627, 79] width 62 height 13
click at [617, 78] on input "Search:" at bounding box center [627, 79] width 62 height 13
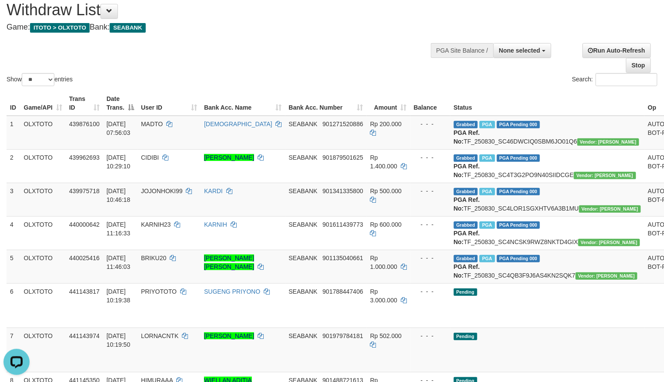
click at [507, 78] on div "Search:" at bounding box center [498, 80] width 319 height 15
paste input "******"
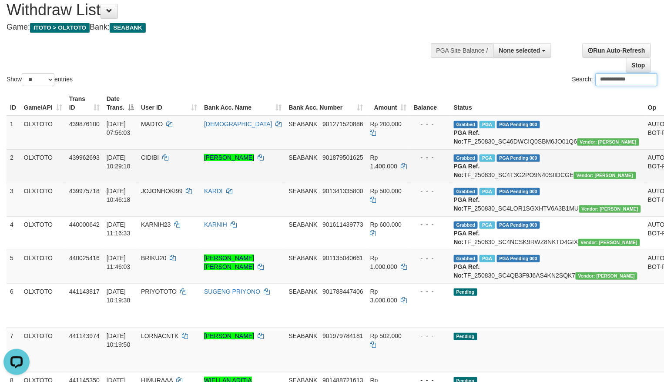
type input "**********"
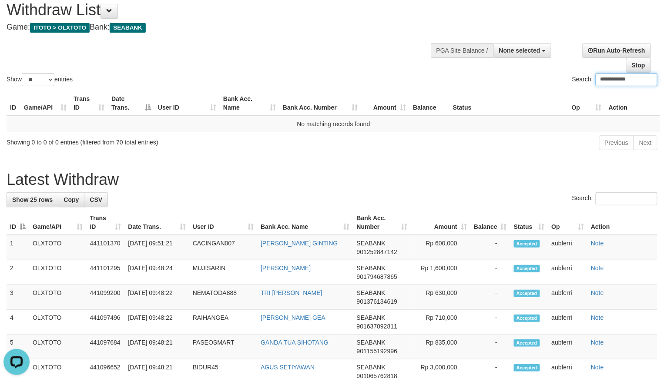
click at [618, 80] on input "**********" at bounding box center [627, 79] width 62 height 13
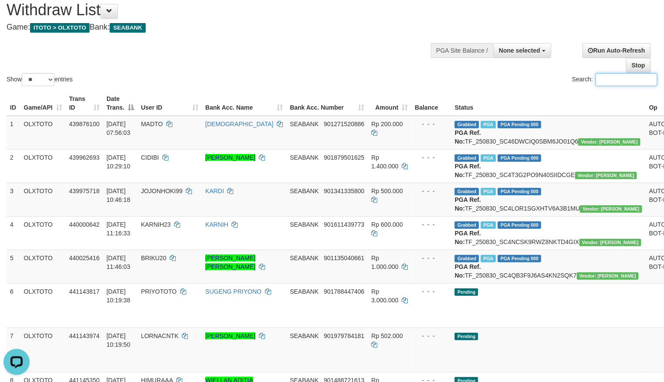
paste input "******"
click at [631, 84] on input "******" at bounding box center [627, 79] width 62 height 13
type input "******"
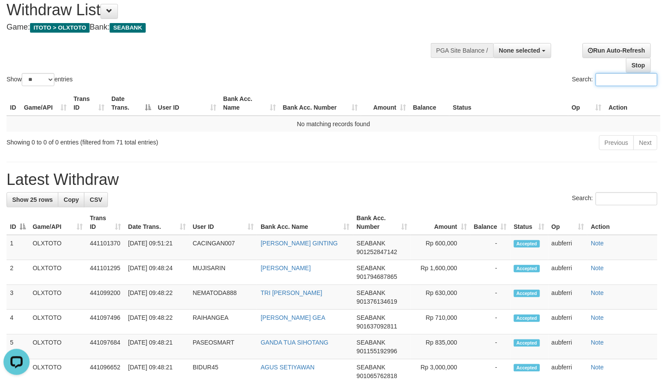
click at [488, 85] on div "Search:" at bounding box center [498, 80] width 319 height 15
paste input "*********"
paste input "search"
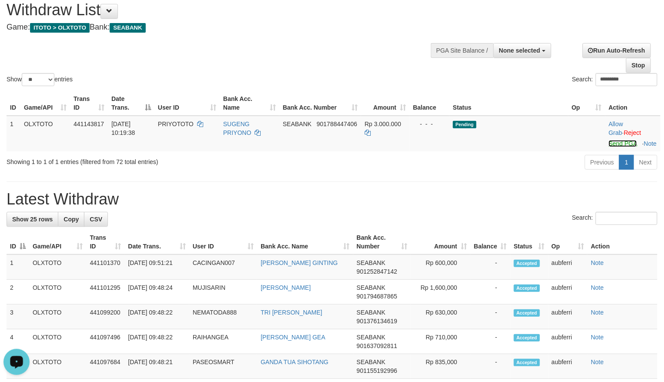
drag, startPoint x: 620, startPoint y: 142, endPoint x: 551, endPoint y: 166, distance: 73.4
click at [620, 142] on link "Send PGA" at bounding box center [623, 143] width 28 height 7
click at [538, 173] on div "Previous 1 Next" at bounding box center [470, 163] width 374 height 19
paste input "*********"
paste input "search"
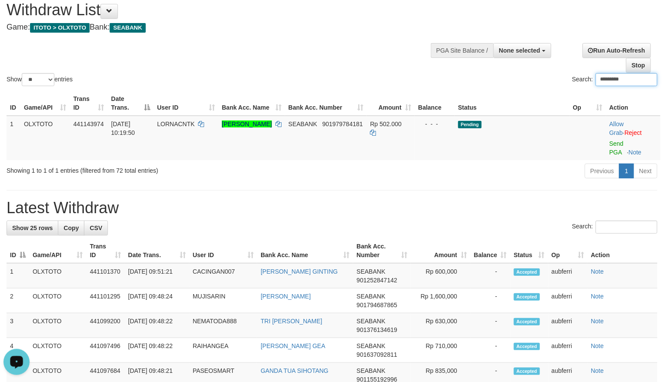
paste input "search"
click at [618, 140] on link "Send PGA" at bounding box center [617, 148] width 14 height 16
drag, startPoint x: 535, startPoint y: 185, endPoint x: 511, endPoint y: 195, distance: 26.7
paste input "search"
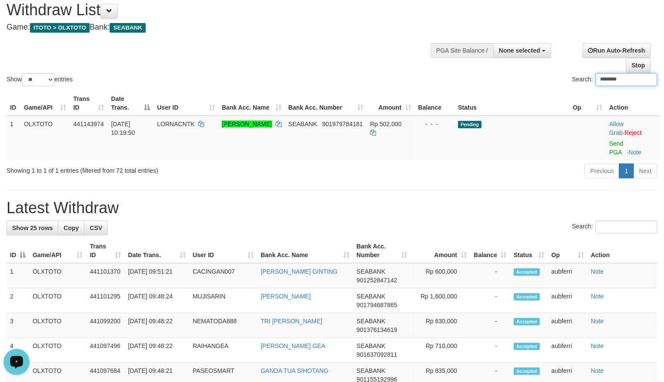
paste input "********"
paste input "search"
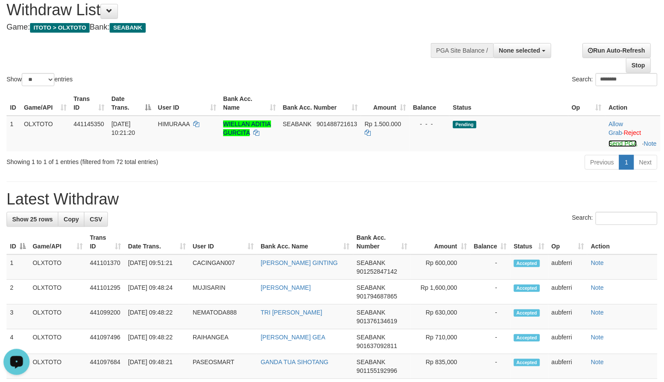
drag, startPoint x: 615, startPoint y: 143, endPoint x: 517, endPoint y: 179, distance: 104.4
click at [615, 143] on link "Send PGA" at bounding box center [623, 143] width 28 height 7
click at [508, 173] on div "Previous 1 Next" at bounding box center [470, 163] width 374 height 19
paste input "search"
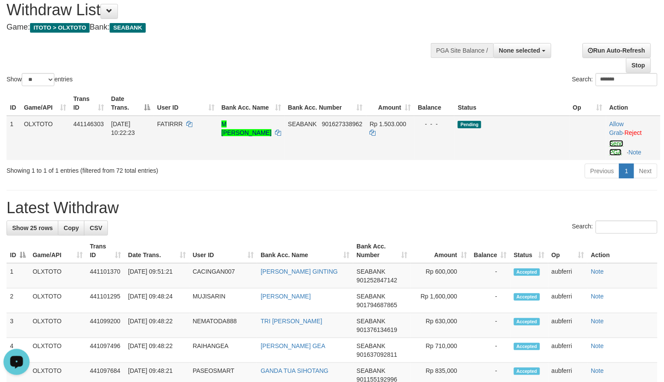
click at [622, 144] on link "Send PGA" at bounding box center [617, 148] width 14 height 16
drag, startPoint x: 540, startPoint y: 171, endPoint x: 523, endPoint y: 178, distance: 18.4
click at [539, 172] on div "Previous 1 Next" at bounding box center [470, 172] width 374 height 19
paste input "search"
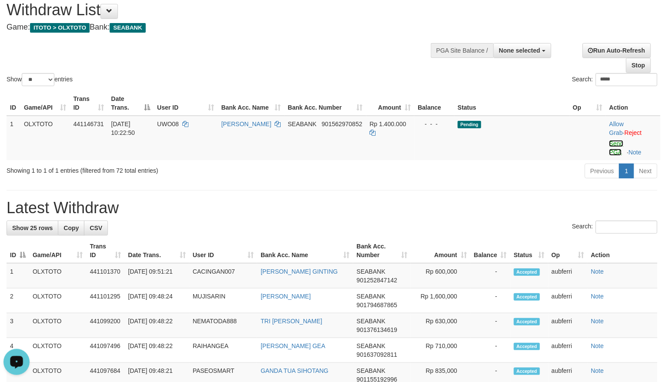
drag, startPoint x: 612, startPoint y: 144, endPoint x: 480, endPoint y: 185, distance: 138.3
click at [612, 144] on link "Send PGA" at bounding box center [616, 148] width 14 height 16
paste input "****"
paste input "search"
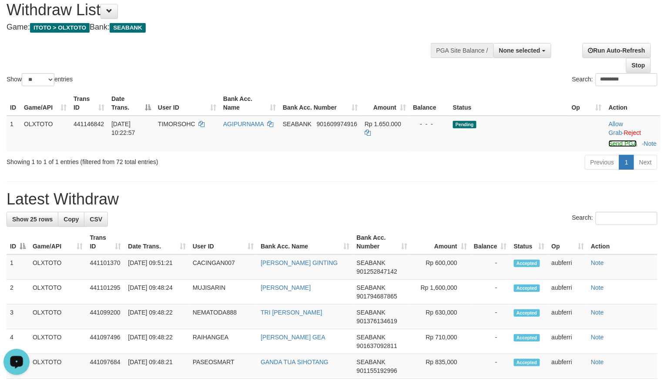
drag, startPoint x: 612, startPoint y: 146, endPoint x: 546, endPoint y: 162, distance: 68.0
click at [612, 146] on link "Send PGA" at bounding box center [623, 143] width 28 height 7
click at [535, 166] on div "Previous 1 Next" at bounding box center [470, 163] width 374 height 19
paste input "search"
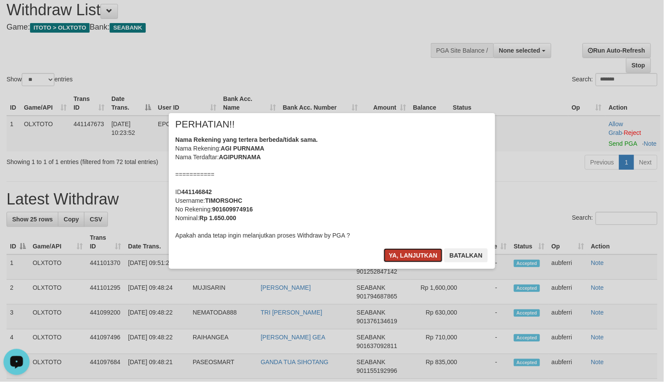
click at [400, 251] on button "Ya, lanjutkan" at bounding box center [413, 255] width 59 height 14
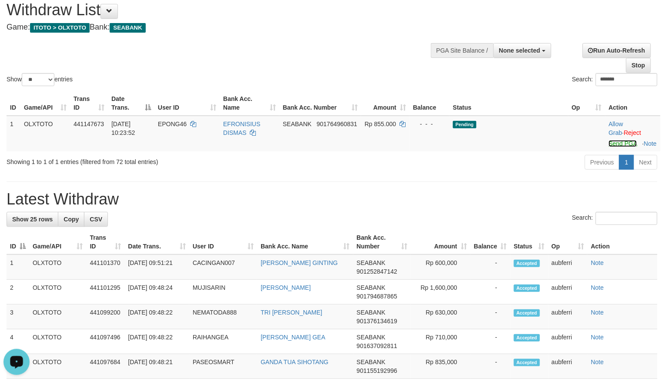
drag, startPoint x: 621, startPoint y: 144, endPoint x: 519, endPoint y: 174, distance: 106.0
click at [621, 144] on link "Send PGA" at bounding box center [623, 143] width 28 height 7
paste input "***"
paste input "search"
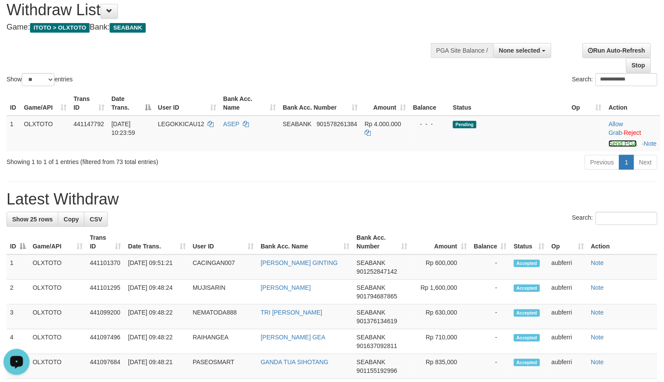
drag, startPoint x: 620, startPoint y: 147, endPoint x: 495, endPoint y: 177, distance: 128.5
click at [620, 147] on link "Send PGA" at bounding box center [623, 143] width 28 height 7
paste input "search"
paste
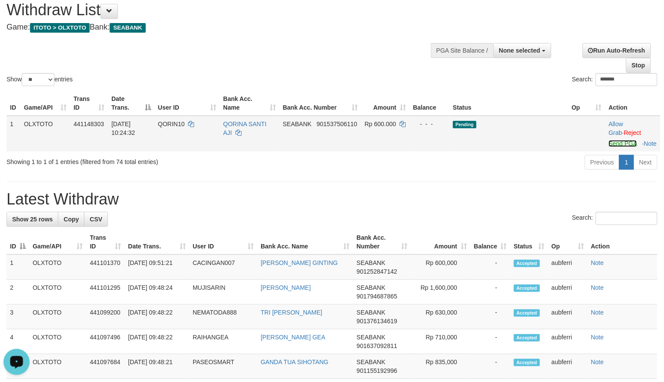
click at [618, 144] on link "Send PGA" at bounding box center [623, 143] width 28 height 7
click at [498, 165] on div "Previous 1 Next" at bounding box center [470, 163] width 374 height 19
click at [617, 141] on link "Send PGA" at bounding box center [623, 143] width 28 height 7
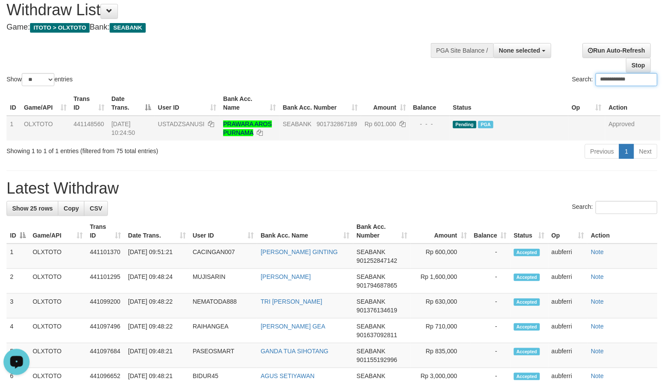
click at [608, 81] on input "**********" at bounding box center [627, 79] width 62 height 13
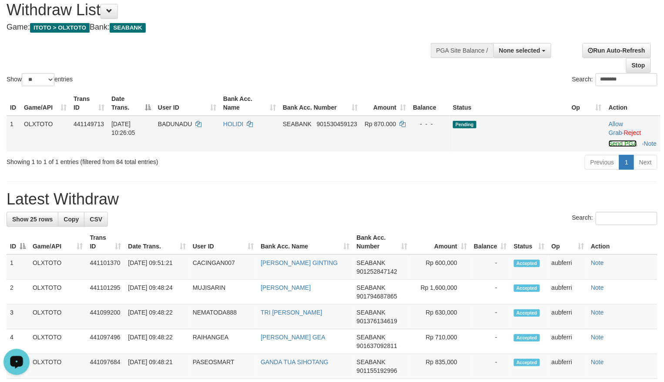
click at [615, 143] on link "Send PGA" at bounding box center [623, 143] width 28 height 7
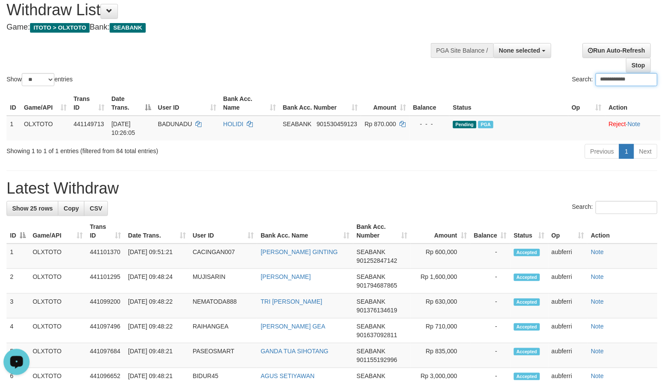
click at [510, 66] on div "**********" at bounding box center [555, 55] width 217 height 36
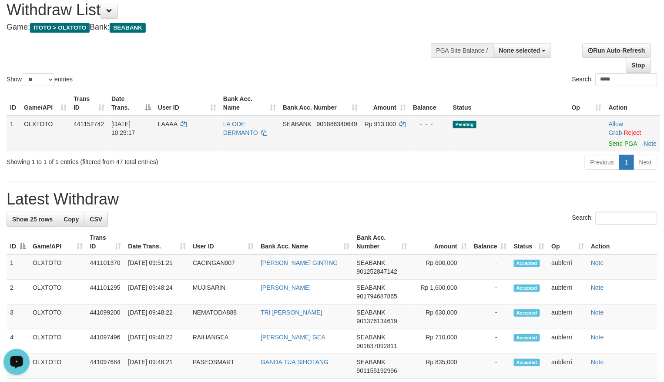
click at [613, 147] on td "Allow Grab · Reject Send PGA · Note" at bounding box center [632, 134] width 55 height 36
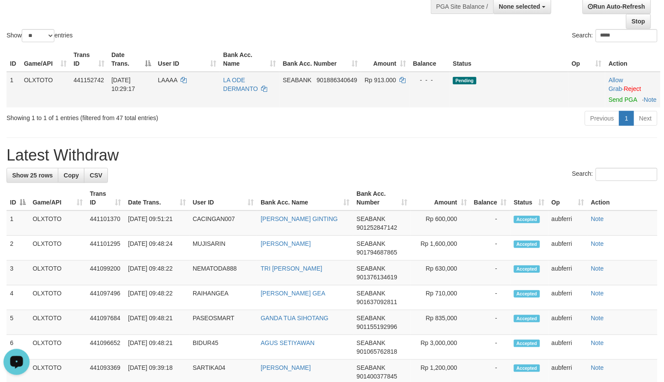
click at [617, 103] on td "Allow Grab · Reject Send PGA · Note" at bounding box center [632, 90] width 55 height 36
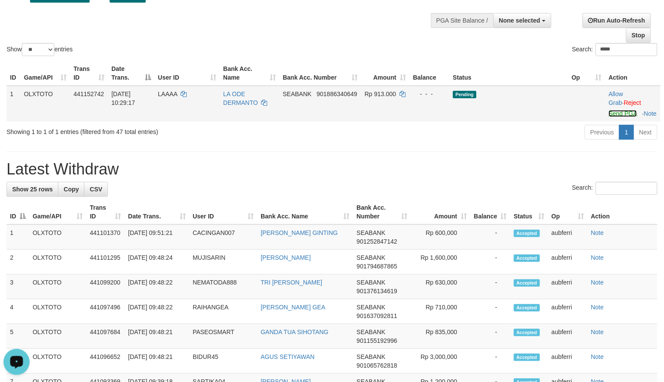
click at [614, 115] on link "Send PGA" at bounding box center [623, 113] width 28 height 7
click at [498, 143] on div "Previous 1 Next" at bounding box center [470, 133] width 374 height 19
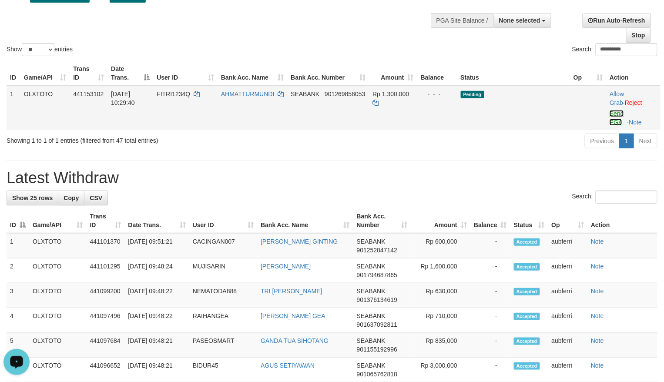
click at [615, 112] on link "Send PGA" at bounding box center [617, 118] width 14 height 16
click at [539, 138] on div "Previous 1 Next" at bounding box center [470, 142] width 374 height 19
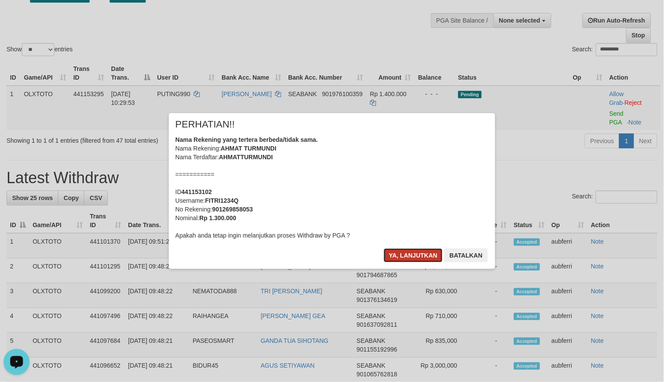
click at [390, 253] on button "Ya, lanjutkan" at bounding box center [413, 255] width 59 height 14
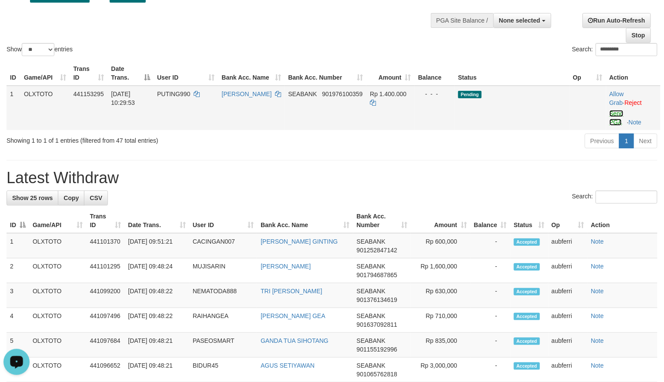
click at [611, 118] on td "Allow Grab · Reject Send PGA · Note" at bounding box center [633, 108] width 54 height 44
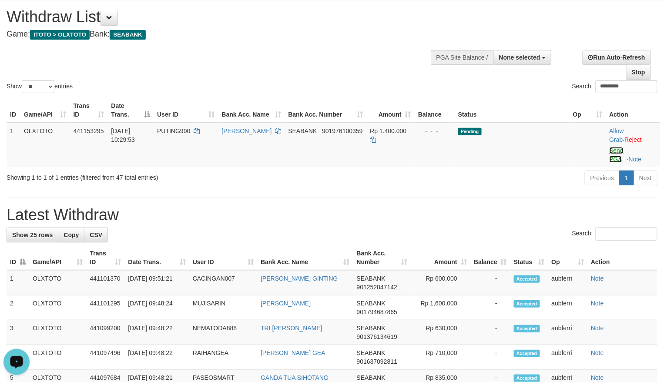
scroll to position [0, 0]
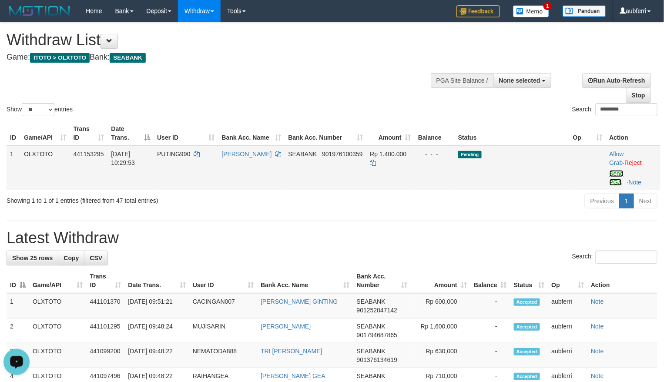
click at [613, 175] on link "Send PGA" at bounding box center [617, 178] width 14 height 16
click at [520, 197] on div "Previous 1 Next" at bounding box center [470, 202] width 374 height 19
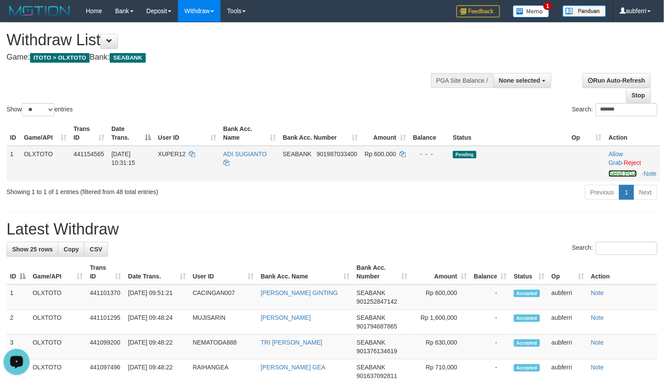
click at [613, 171] on link "Send PGA" at bounding box center [623, 173] width 28 height 7
click at [536, 195] on div "Previous 1 Next" at bounding box center [470, 193] width 374 height 19
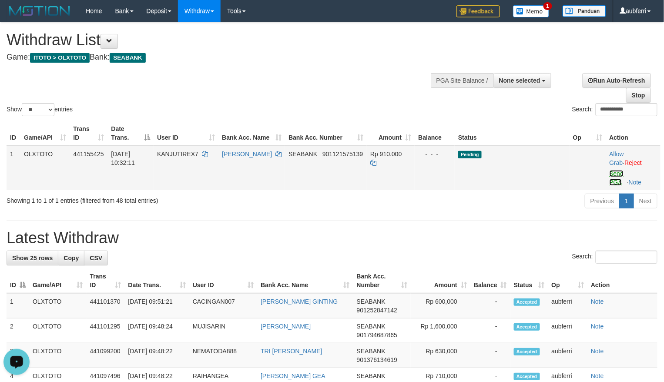
drag, startPoint x: 618, startPoint y: 173, endPoint x: 573, endPoint y: 188, distance: 47.8
click at [618, 173] on link "Send PGA" at bounding box center [617, 178] width 14 height 16
click at [557, 193] on div "Previous 1 Next" at bounding box center [470, 202] width 374 height 19
click at [618, 176] on link "Send PGA" at bounding box center [616, 178] width 14 height 16
drag, startPoint x: 618, startPoint y: 176, endPoint x: 548, endPoint y: 195, distance: 72.2
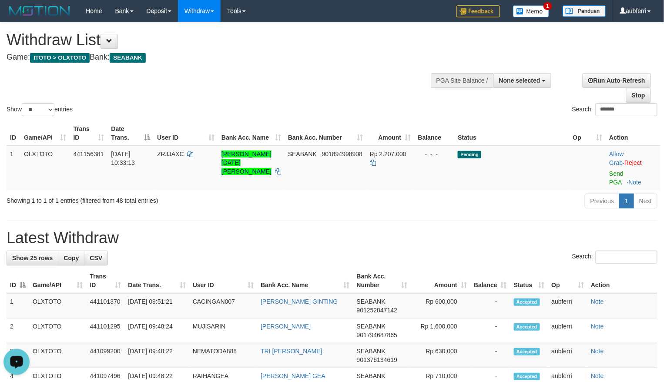
click at [555, 192] on div "Show ** ** ** *** entries Search: ******* ID Game/API Trans ID Date Trans. User…" at bounding box center [332, 117] width 651 height 188
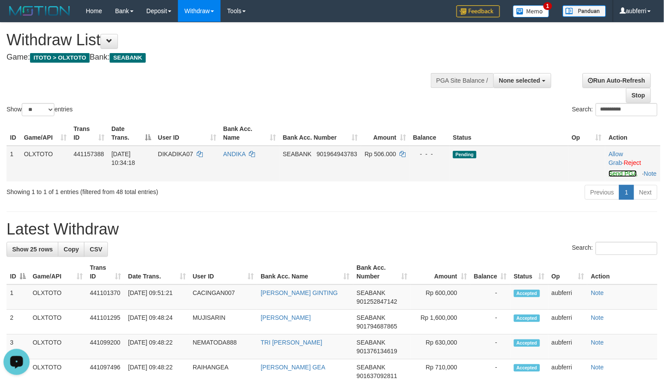
click at [615, 173] on link "Send PGA" at bounding box center [623, 173] width 28 height 7
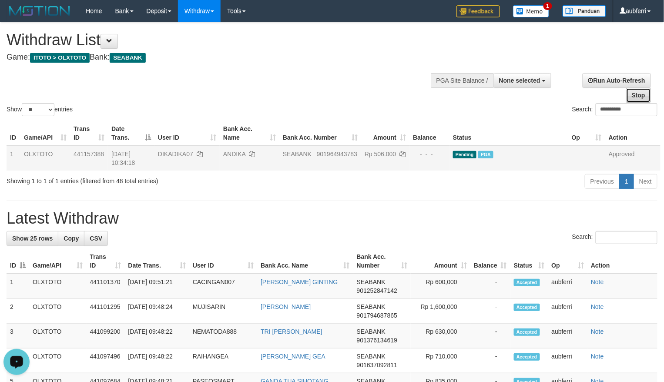
click at [627, 98] on link "Stop" at bounding box center [638, 95] width 25 height 15
click at [612, 111] on input "**********" at bounding box center [627, 109] width 62 height 13
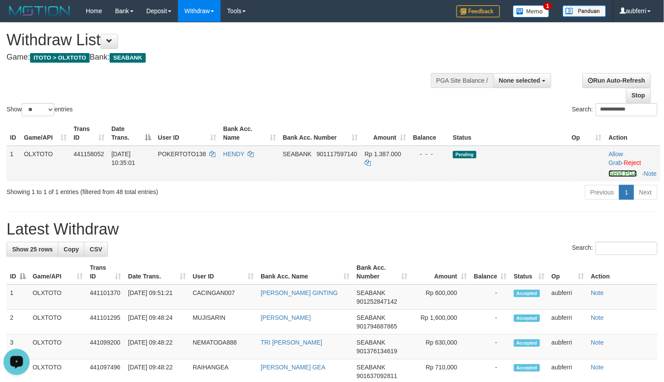
click at [618, 173] on link "Send PGA" at bounding box center [623, 173] width 28 height 7
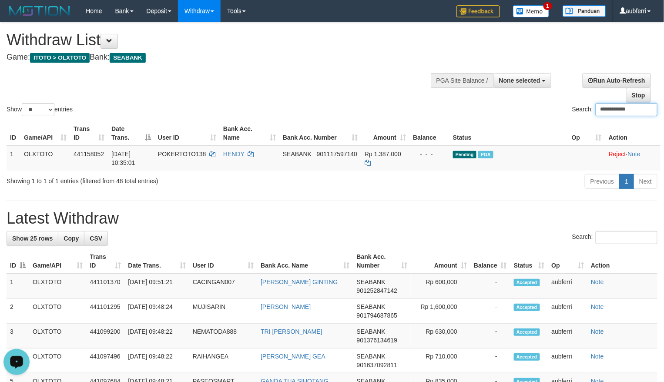
click at [606, 107] on input "**********" at bounding box center [627, 109] width 62 height 13
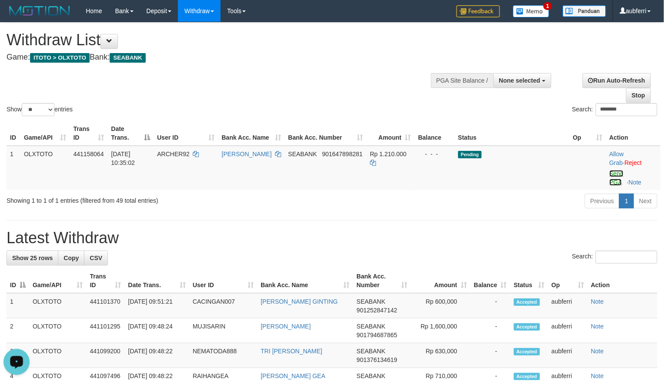
click at [621, 175] on link "Send PGA" at bounding box center [617, 178] width 14 height 16
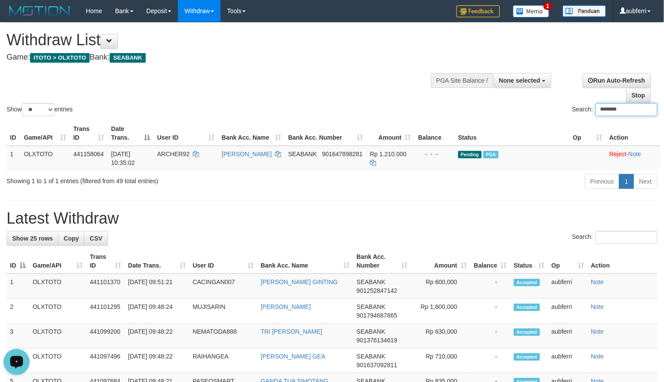
click at [624, 112] on input "********" at bounding box center [627, 109] width 62 height 13
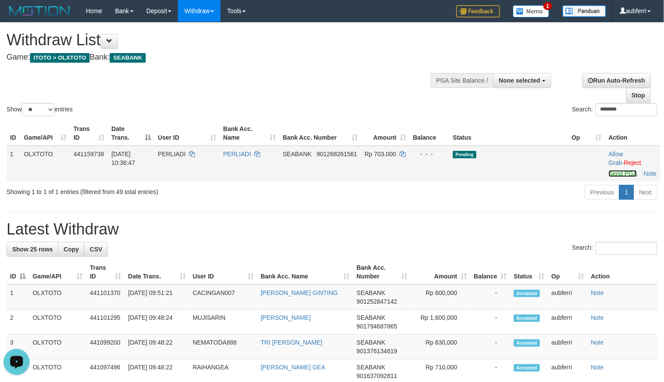
click at [616, 173] on link "Send PGA" at bounding box center [623, 173] width 28 height 7
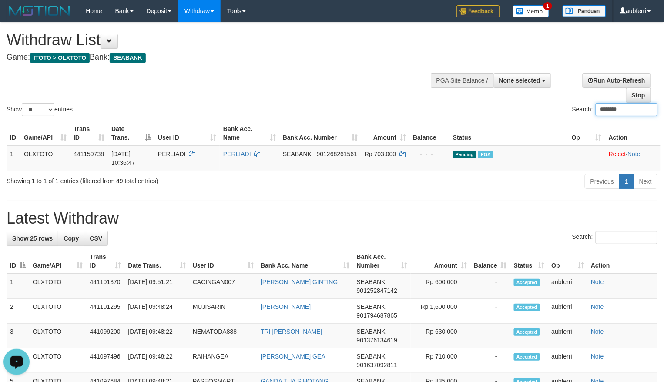
click at [606, 105] on input "********" at bounding box center [627, 109] width 62 height 13
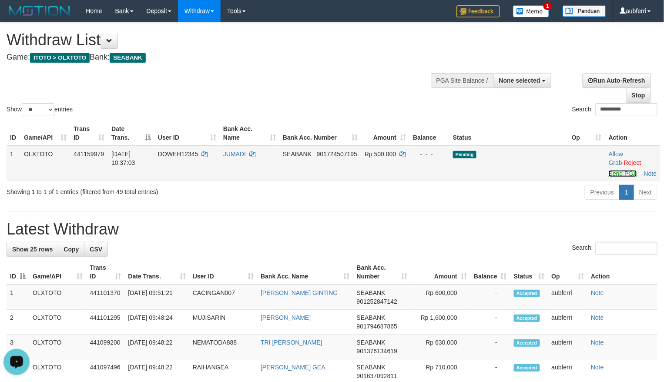
click at [618, 174] on link "Send PGA" at bounding box center [623, 173] width 28 height 7
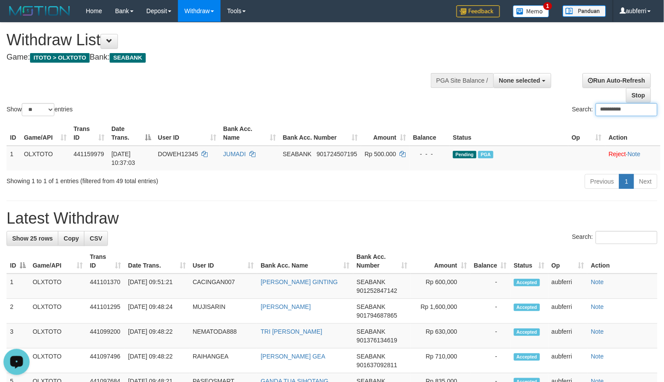
click at [618, 109] on input "**********" at bounding box center [627, 109] width 62 height 13
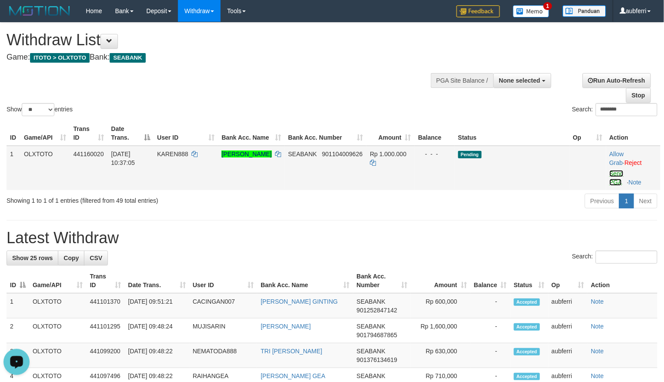
click at [616, 172] on link "Send PGA" at bounding box center [617, 178] width 14 height 16
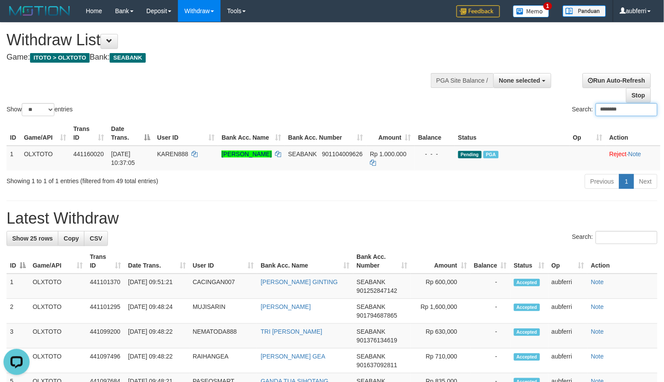
click at [610, 111] on input "********" at bounding box center [627, 109] width 62 height 13
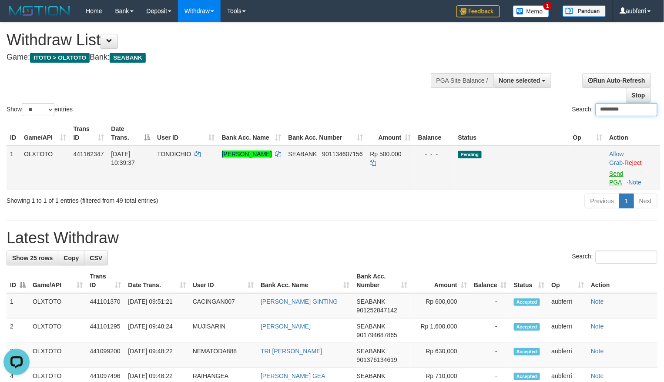
type input "*********"
click at [613, 183] on link "Send PGA" at bounding box center [617, 178] width 14 height 16
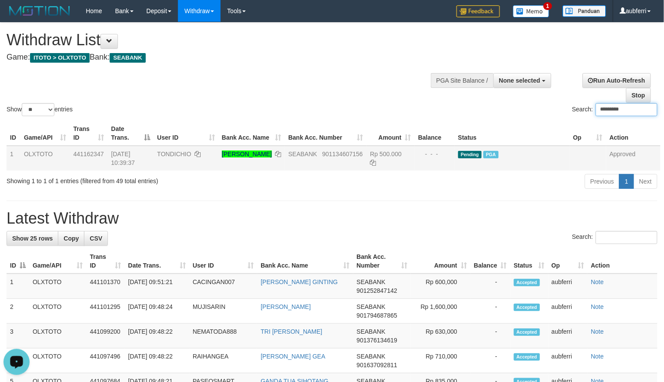
click at [608, 108] on input "*********" at bounding box center [627, 109] width 62 height 13
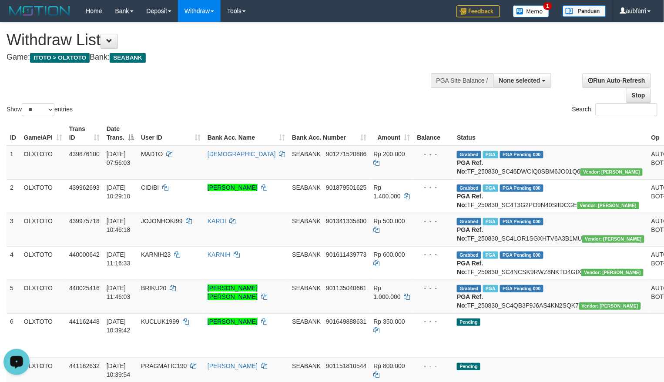
drag, startPoint x: 410, startPoint y: 99, endPoint x: 395, endPoint y: 101, distance: 14.9
click at [410, 99] on div "Show ** ** ** *** entries Search:" at bounding box center [332, 70] width 664 height 95
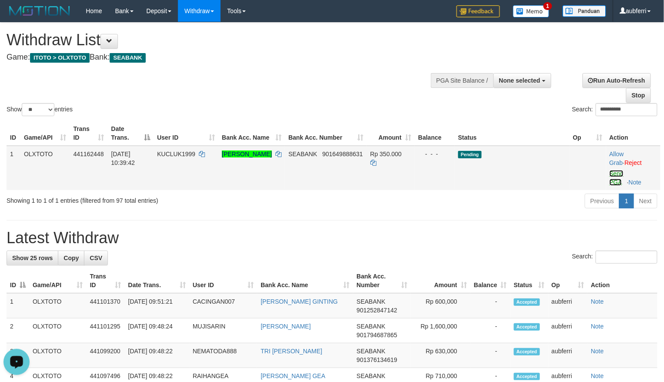
click at [613, 173] on link "Send PGA" at bounding box center [617, 178] width 14 height 16
click at [504, 202] on div "Previous 1 Next" at bounding box center [470, 202] width 374 height 19
drag, startPoint x: 618, startPoint y: 177, endPoint x: 474, endPoint y: 212, distance: 148.2
click at [618, 177] on link "Send PGA" at bounding box center [617, 178] width 14 height 16
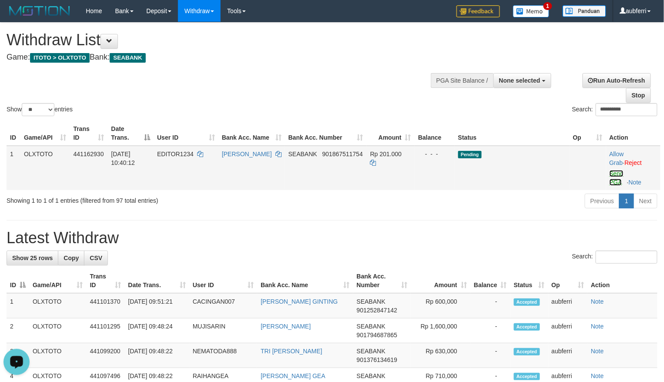
click at [614, 176] on link "Send PGA" at bounding box center [617, 178] width 14 height 16
drag, startPoint x: 488, startPoint y: 209, endPoint x: 480, endPoint y: 211, distance: 7.7
click at [487, 209] on div "Previous 1 Next" at bounding box center [470, 202] width 374 height 19
click at [620, 177] on link "Send PGA" at bounding box center [616, 178] width 14 height 16
click at [474, 203] on div "Previous 1 Next" at bounding box center [470, 202] width 374 height 19
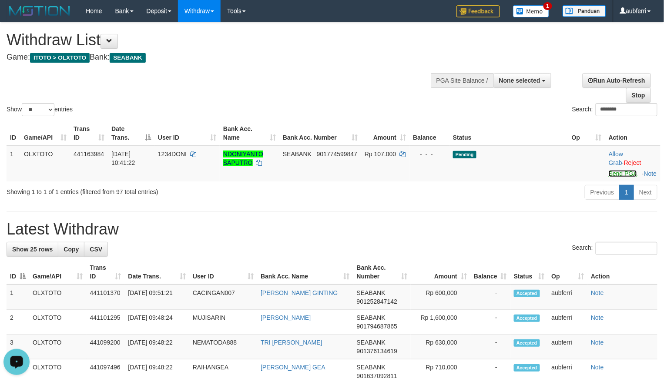
drag, startPoint x: 614, startPoint y: 172, endPoint x: 536, endPoint y: 197, distance: 82.2
click at [614, 172] on link "Send PGA" at bounding box center [623, 173] width 28 height 7
click at [515, 202] on div "Previous 1 Next" at bounding box center [470, 193] width 374 height 19
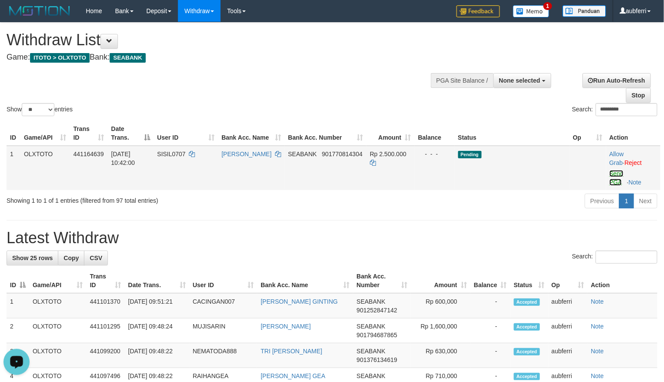
click at [613, 172] on link "Send PGA" at bounding box center [617, 178] width 14 height 16
click at [476, 197] on div "Previous 1 Next" at bounding box center [470, 202] width 374 height 19
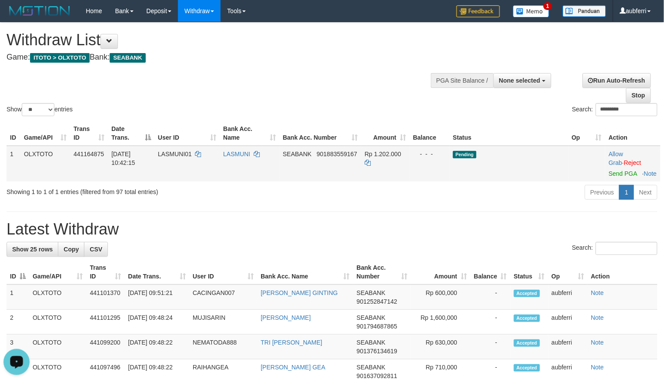
drag, startPoint x: 622, startPoint y: 178, endPoint x: 606, endPoint y: 180, distance: 16.7
click at [622, 178] on td "Allow Grab · Reject Send PGA · Note" at bounding box center [632, 164] width 55 height 36
click at [617, 172] on link "Send PGA" at bounding box center [623, 173] width 28 height 7
click at [491, 181] on td "Pending" at bounding box center [509, 164] width 119 height 36
click at [609, 175] on link "Send PGA" at bounding box center [623, 173] width 28 height 7
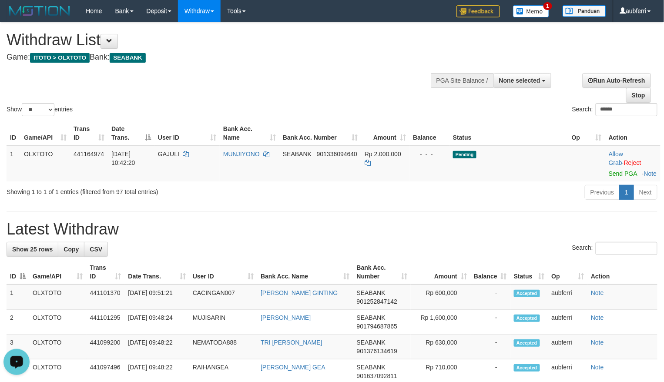
click at [483, 201] on div "Previous 1 Next" at bounding box center [470, 193] width 374 height 19
click at [621, 171] on link "Send PGA" at bounding box center [623, 173] width 28 height 7
click at [465, 203] on div "Previous 1 Next" at bounding box center [470, 193] width 374 height 19
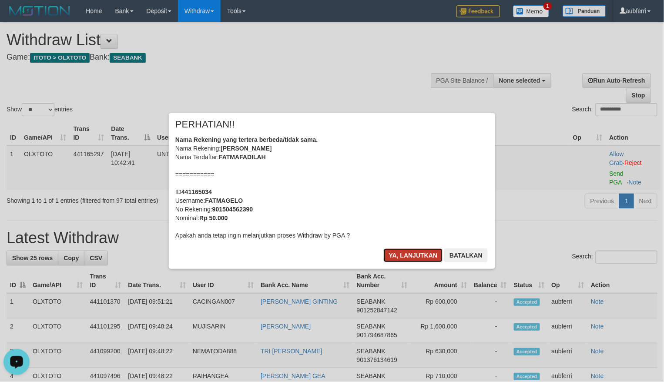
drag, startPoint x: 411, startPoint y: 255, endPoint x: 420, endPoint y: 253, distance: 8.8
click at [411, 255] on button "Ya, lanjutkan" at bounding box center [413, 255] width 59 height 14
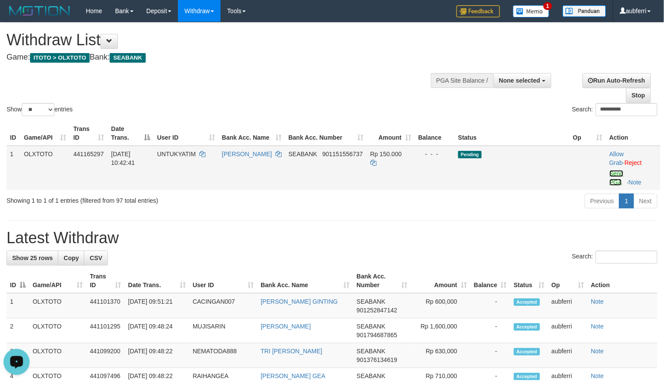
drag, startPoint x: 615, startPoint y: 180, endPoint x: 571, endPoint y: 187, distance: 44.1
click at [615, 180] on link "Send PGA" at bounding box center [617, 178] width 14 height 16
drag, startPoint x: 512, startPoint y: 195, endPoint x: 495, endPoint y: 197, distance: 17.5
click at [512, 195] on div "Previous 1 Next" at bounding box center [470, 202] width 374 height 19
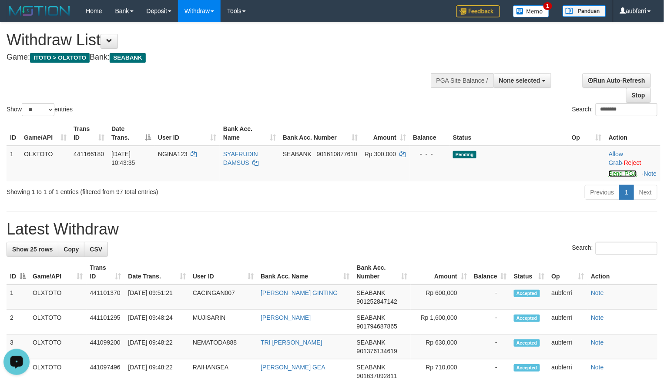
drag, startPoint x: 617, startPoint y: 180, endPoint x: 491, endPoint y: 209, distance: 128.8
click at [617, 177] on link "Send PGA" at bounding box center [623, 173] width 28 height 7
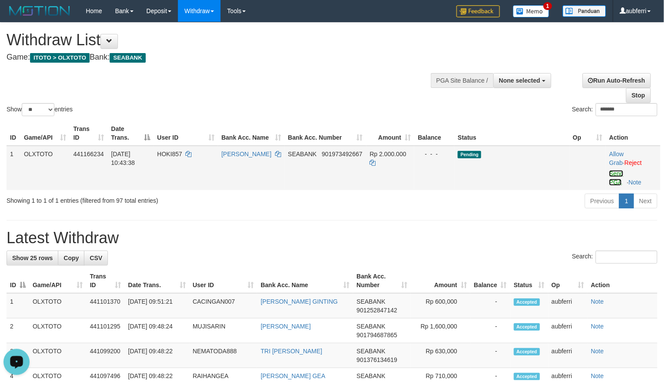
click at [614, 172] on link "Send PGA" at bounding box center [616, 178] width 14 height 16
click at [507, 203] on div "Previous 1 Next" at bounding box center [470, 202] width 374 height 19
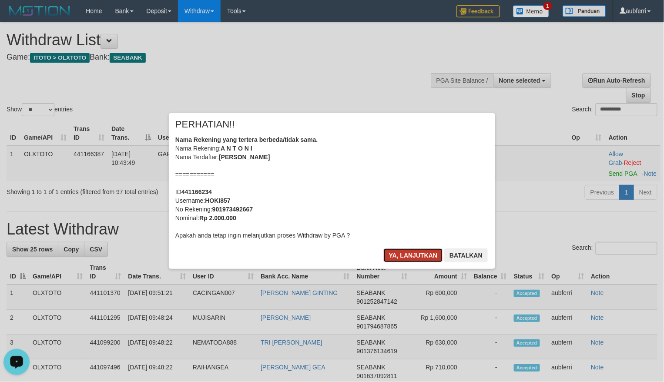
click at [399, 251] on button "Ya, lanjutkan" at bounding box center [413, 255] width 59 height 14
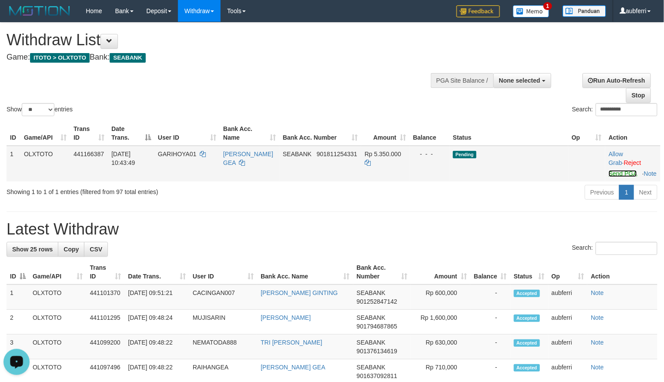
click at [615, 177] on link "Send PGA" at bounding box center [623, 173] width 28 height 7
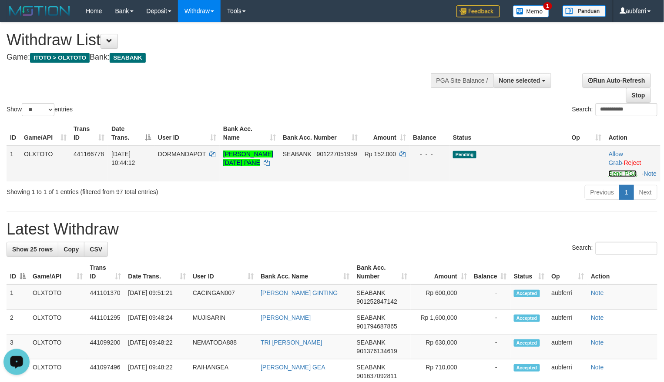
click at [621, 177] on link "Send PGA" at bounding box center [623, 173] width 28 height 7
click at [495, 196] on div "Previous 1 Next" at bounding box center [470, 193] width 374 height 19
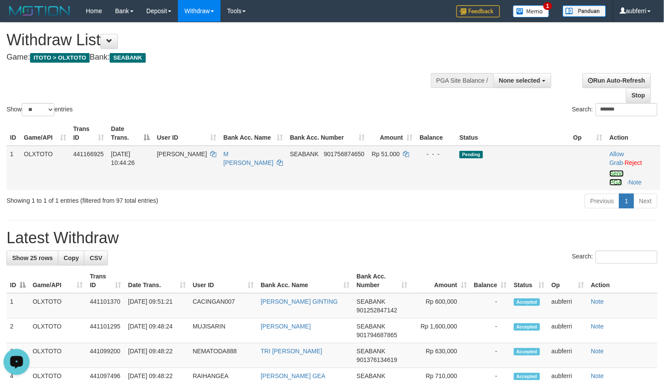
drag, startPoint x: 618, startPoint y: 175, endPoint x: 371, endPoint y: 154, distance: 248.0
click at [618, 175] on link "Send PGA" at bounding box center [617, 178] width 14 height 16
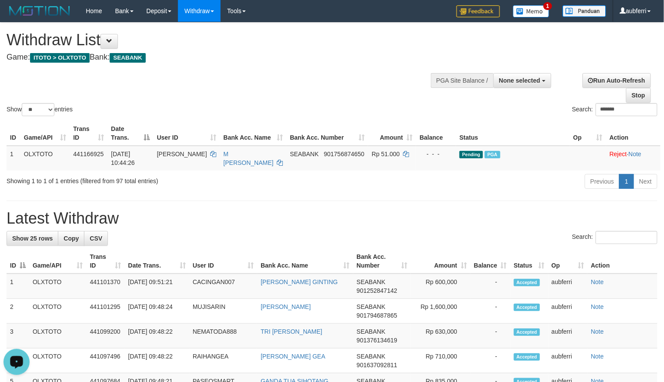
click at [500, 184] on div "Previous 1 Next" at bounding box center [470, 182] width 374 height 19
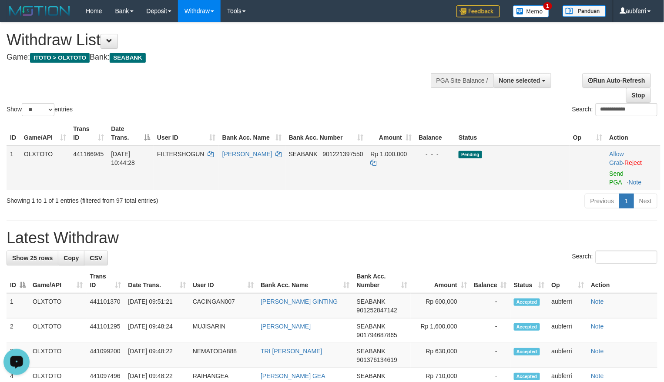
drag, startPoint x: 611, startPoint y: 178, endPoint x: 566, endPoint y: 185, distance: 45.8
click at [611, 178] on td "Allow Grab · Reject Send PGA · Note" at bounding box center [633, 168] width 54 height 44
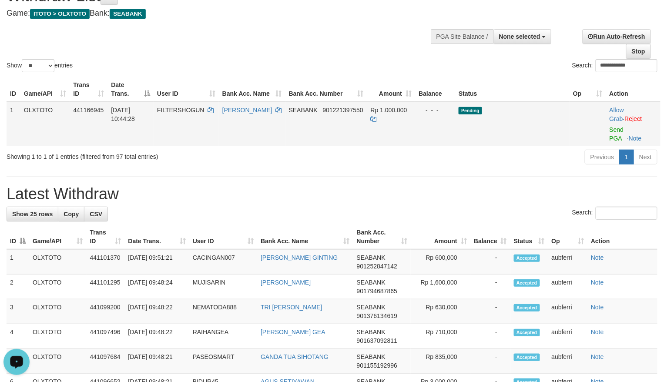
click at [615, 134] on td "Allow Grab · Reject Send PGA · Note" at bounding box center [633, 124] width 54 height 44
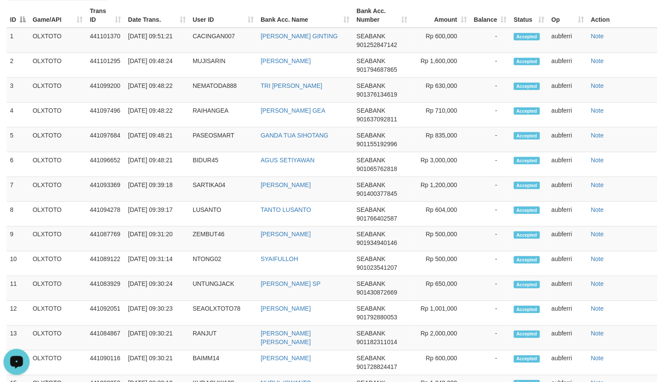
scroll to position [146, 0]
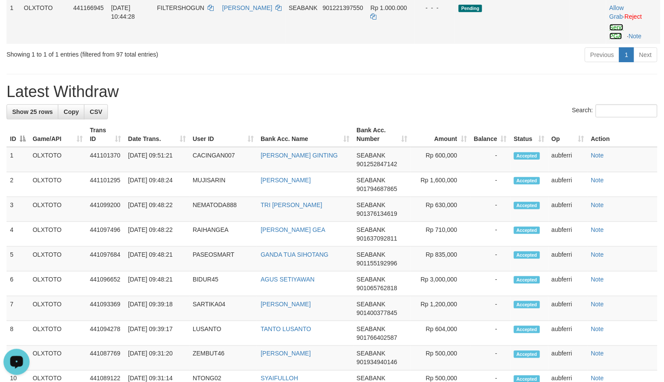
click at [615, 36] on link "Send PGA" at bounding box center [617, 32] width 14 height 16
drag, startPoint x: 475, startPoint y: 77, endPoint x: 477, endPoint y: 84, distance: 7.2
click at [475, 77] on div "**********" at bounding box center [332, 350] width 664 height 949
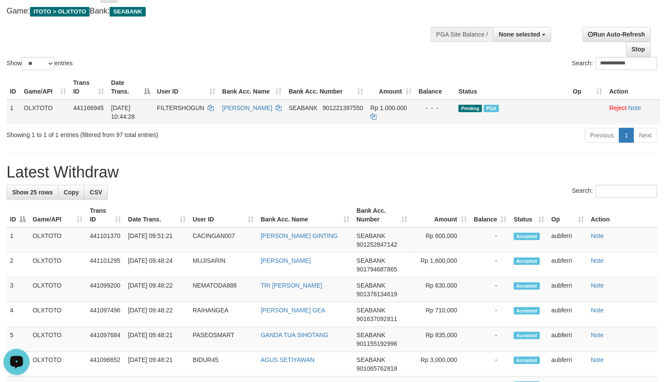
scroll to position [30, 0]
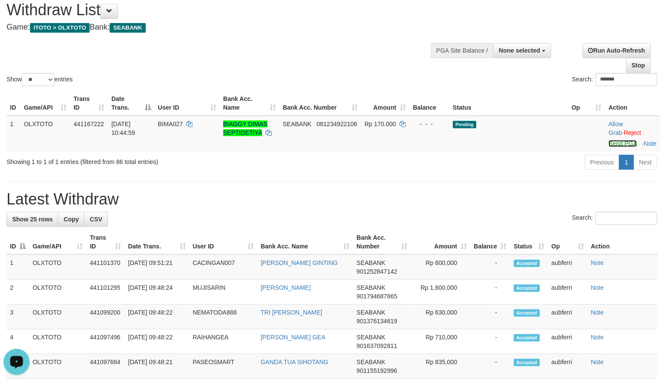
drag, startPoint x: 620, startPoint y: 145, endPoint x: 543, endPoint y: 171, distance: 81.2
click at [620, 145] on link "Send PGA" at bounding box center [623, 143] width 28 height 7
drag, startPoint x: 511, startPoint y: 180, endPoint x: 498, endPoint y: 185, distance: 13.5
click at [510, 173] on div "Previous 1 Next" at bounding box center [470, 163] width 374 height 19
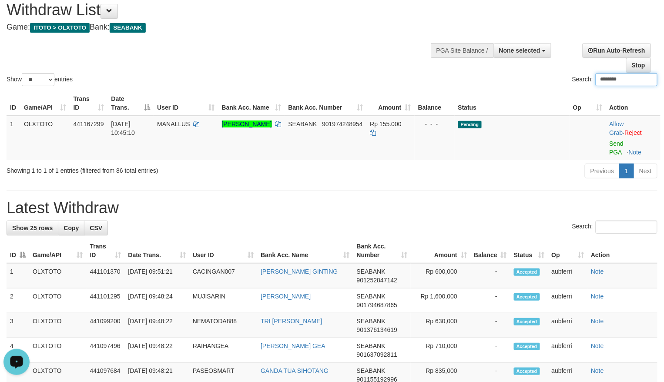
click at [629, 83] on input "********" at bounding box center [627, 79] width 62 height 13
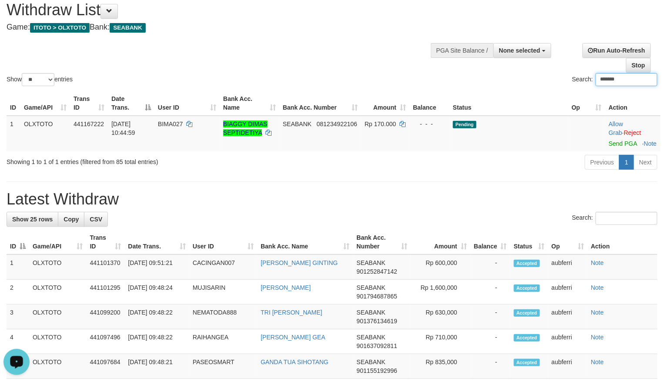
click at [618, 83] on input "*******" at bounding box center [627, 79] width 62 height 13
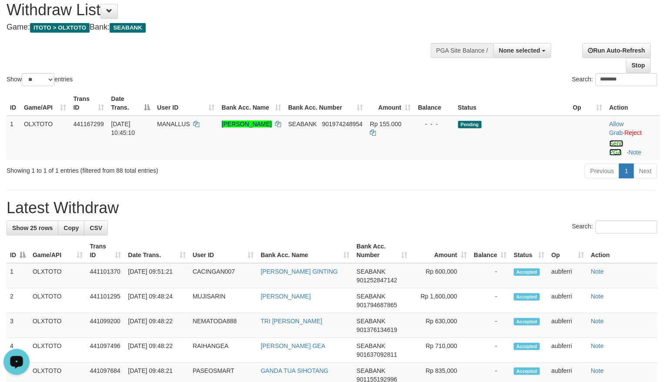
drag, startPoint x: 618, startPoint y: 143, endPoint x: 550, endPoint y: 166, distance: 72.0
click at [618, 143] on link "Send PGA" at bounding box center [617, 148] width 14 height 16
click at [521, 172] on div "Previous 1 Next" at bounding box center [470, 172] width 374 height 19
click at [619, 142] on link "Send PGA" at bounding box center [617, 148] width 14 height 16
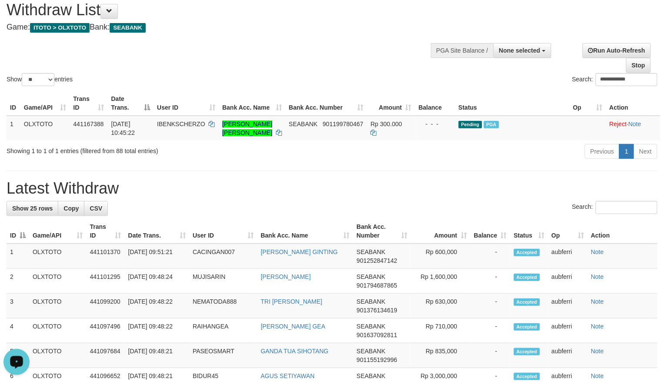
click at [455, 97] on th "Status" at bounding box center [512, 103] width 114 height 25
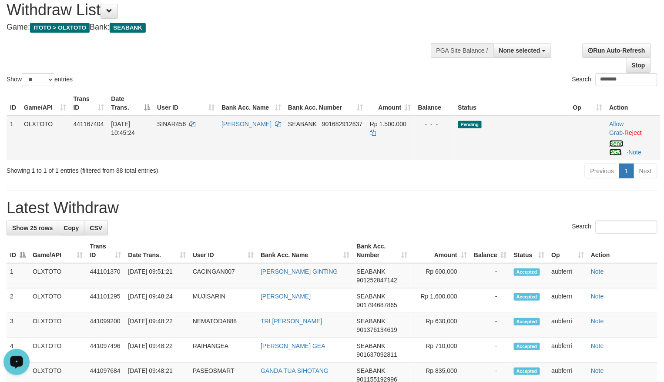
click at [616, 146] on link "Send PGA" at bounding box center [617, 148] width 14 height 16
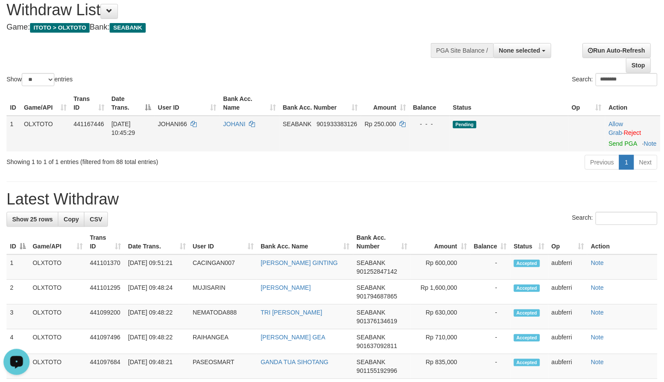
click at [618, 147] on td "Allow Grab · Reject Send PGA · Note" at bounding box center [632, 134] width 55 height 36
click at [618, 146] on link "Send PGA" at bounding box center [623, 143] width 28 height 7
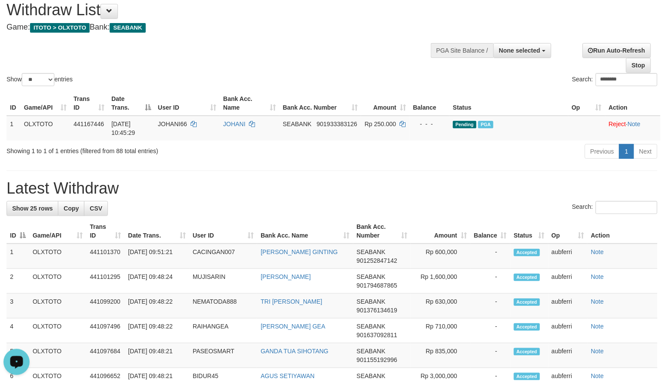
click at [457, 68] on div "**********" at bounding box center [555, 55] width 217 height 36
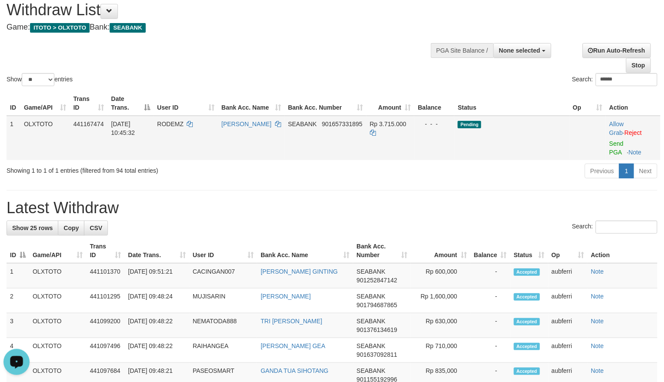
click at [614, 148] on td "Allow Grab · Reject Send PGA · Note" at bounding box center [633, 138] width 55 height 44
click at [617, 145] on link "Send PGA" at bounding box center [616, 148] width 14 height 16
click at [489, 82] on div "Search: ******" at bounding box center [498, 80] width 319 height 15
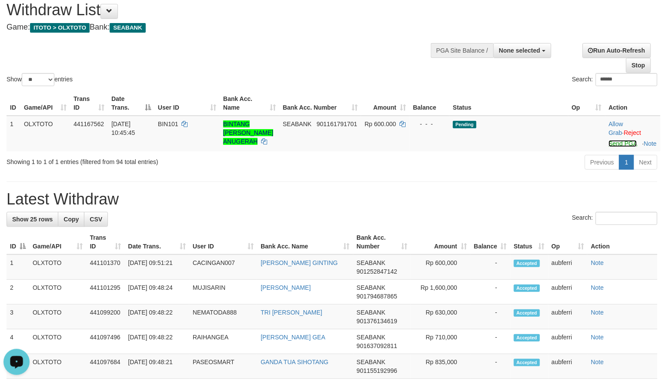
drag, startPoint x: 610, startPoint y: 142, endPoint x: 537, endPoint y: 163, distance: 76.0
click at [610, 142] on link "Send PGA" at bounding box center [623, 143] width 28 height 7
click at [497, 165] on div "Previous 1 Next" at bounding box center [470, 163] width 374 height 19
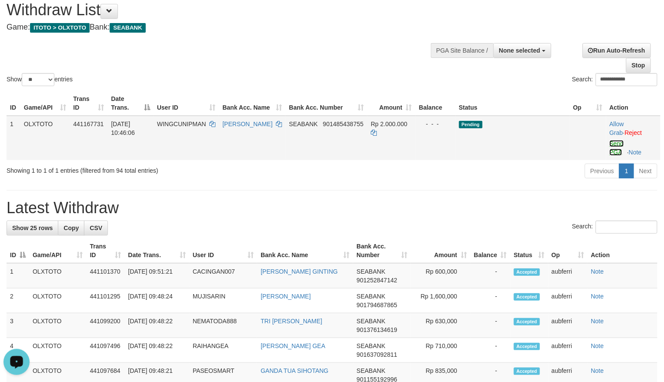
drag, startPoint x: 613, startPoint y: 143, endPoint x: 545, endPoint y: 152, distance: 68.1
click at [613, 143] on link "Send PGA" at bounding box center [617, 148] width 14 height 16
click at [477, 163] on div "Previous 1 Next" at bounding box center [470, 172] width 374 height 19
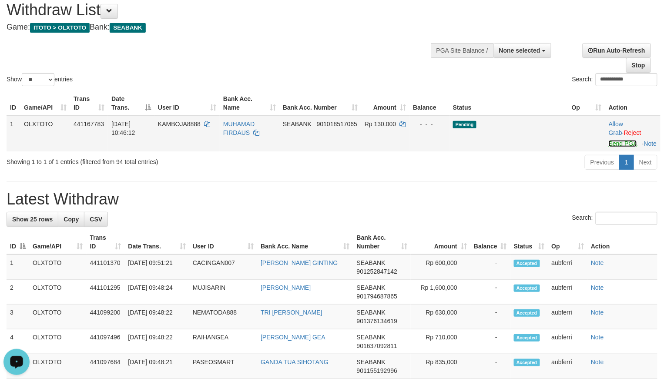
click at [615, 144] on link "Send PGA" at bounding box center [623, 143] width 28 height 7
click at [493, 173] on div "Previous 1 Next" at bounding box center [470, 163] width 374 height 19
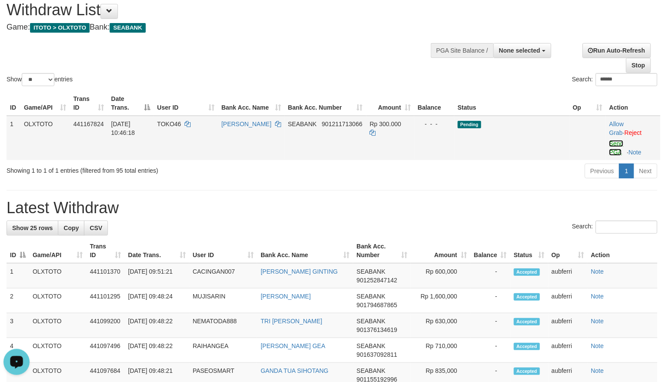
click at [613, 144] on link "Send PGA" at bounding box center [616, 148] width 14 height 16
click at [509, 166] on div "Previous 1 Next" at bounding box center [470, 172] width 374 height 19
click at [621, 145] on link "Send PGA" at bounding box center [616, 148] width 14 height 16
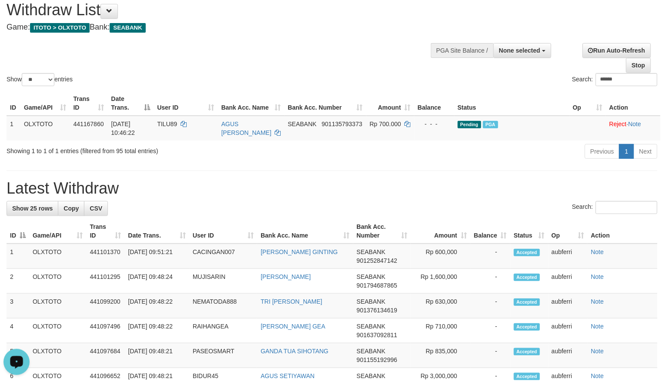
click at [509, 86] on div "Search: ******" at bounding box center [498, 80] width 319 height 15
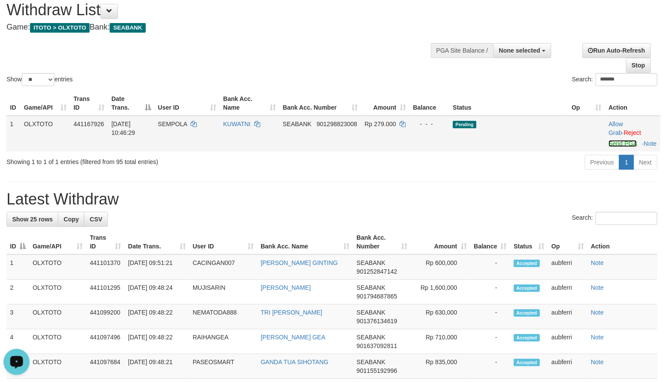
drag, startPoint x: 615, startPoint y: 141, endPoint x: 533, endPoint y: 157, distance: 83.6
click at [615, 141] on link "Send PGA" at bounding box center [623, 143] width 28 height 7
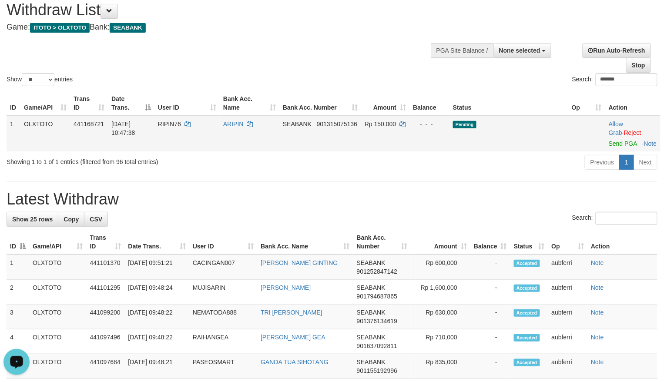
click at [614, 148] on td "Allow Grab · Reject Send PGA · Note" at bounding box center [632, 134] width 55 height 36
click at [617, 145] on link "Send PGA" at bounding box center [623, 143] width 28 height 7
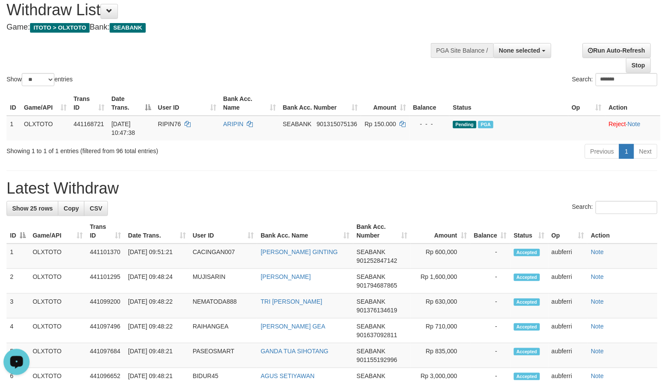
click at [494, 161] on div "Previous 1 Next" at bounding box center [470, 152] width 374 height 19
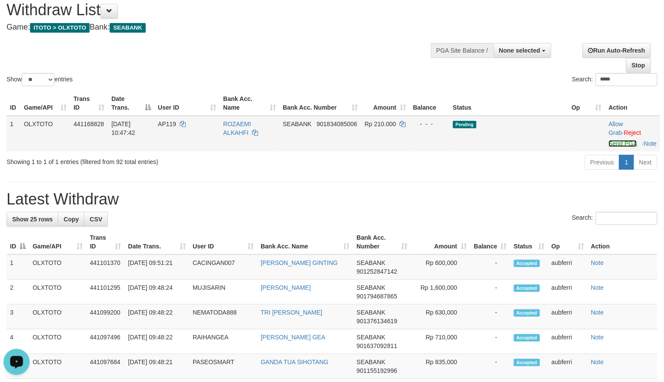
drag, startPoint x: 618, startPoint y: 146, endPoint x: 541, endPoint y: 157, distance: 77.8
click at [618, 146] on link "Send PGA" at bounding box center [623, 143] width 28 height 7
click at [483, 151] on td "Pending" at bounding box center [509, 134] width 119 height 36
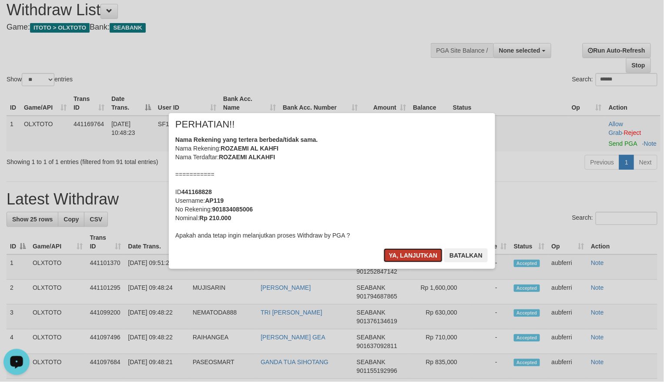
click at [405, 254] on button "Ya, lanjutkan" at bounding box center [413, 255] width 59 height 14
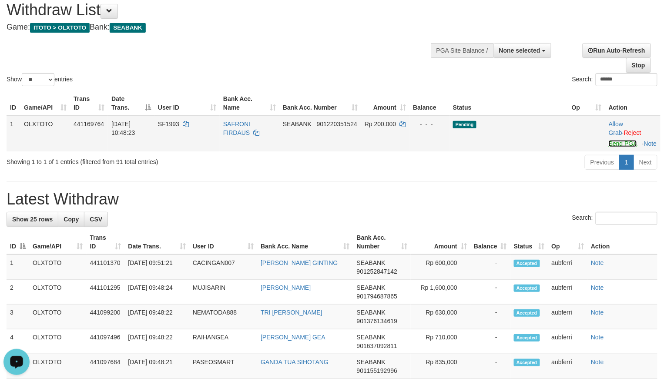
click at [617, 144] on link "Send PGA" at bounding box center [623, 143] width 28 height 7
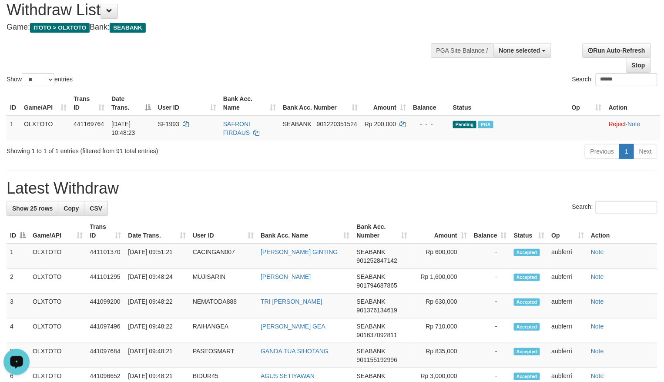
click at [515, 152] on div "Previous 1 Next" at bounding box center [470, 152] width 374 height 19
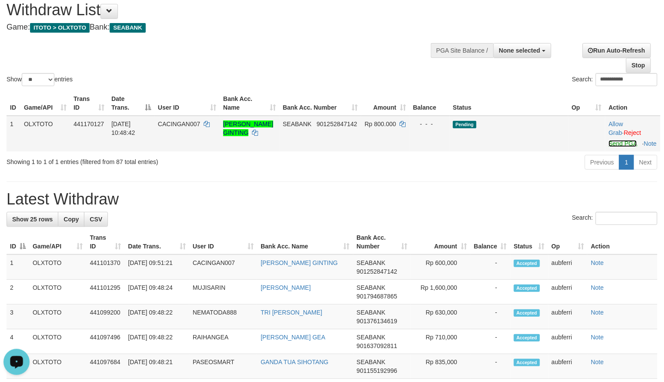
click at [619, 147] on link "Send PGA" at bounding box center [623, 143] width 28 height 7
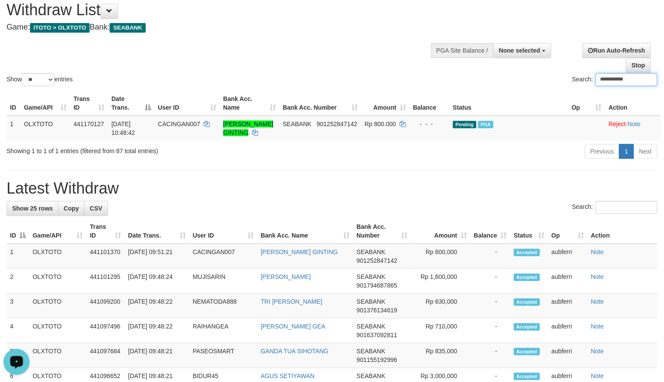
click at [505, 159] on div "Previous 1 Next" at bounding box center [470, 152] width 374 height 19
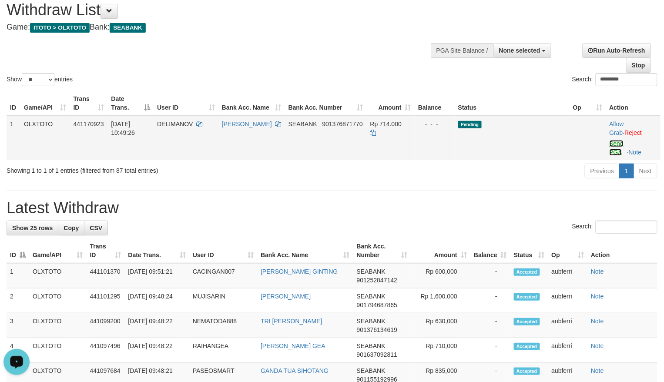
drag, startPoint x: 621, startPoint y: 145, endPoint x: 551, endPoint y: 147, distance: 70.1
click at [621, 145] on link "Send PGA" at bounding box center [617, 148] width 14 height 16
click at [501, 155] on td "Pending" at bounding box center [512, 138] width 115 height 44
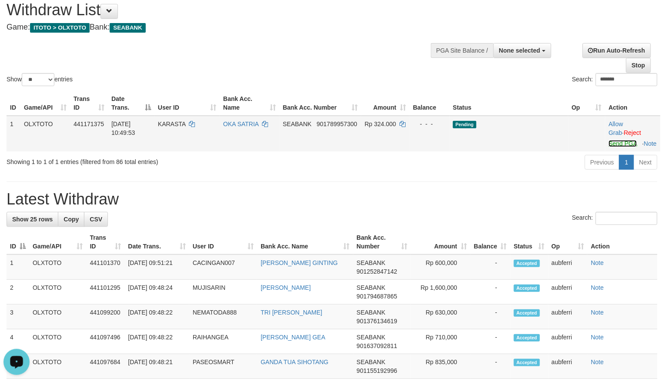
click at [614, 143] on link "Send PGA" at bounding box center [623, 143] width 28 height 7
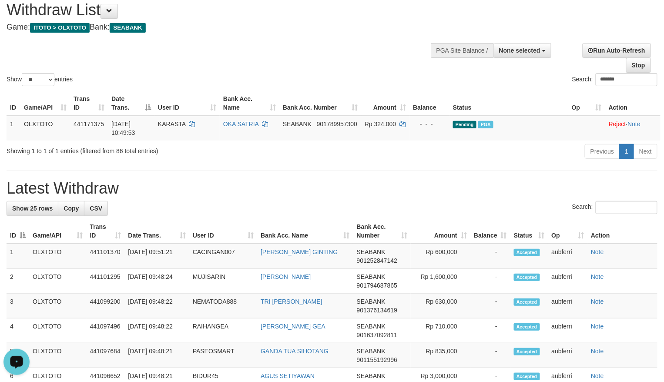
click at [498, 162] on div "Previous 1 Next" at bounding box center [470, 152] width 374 height 19
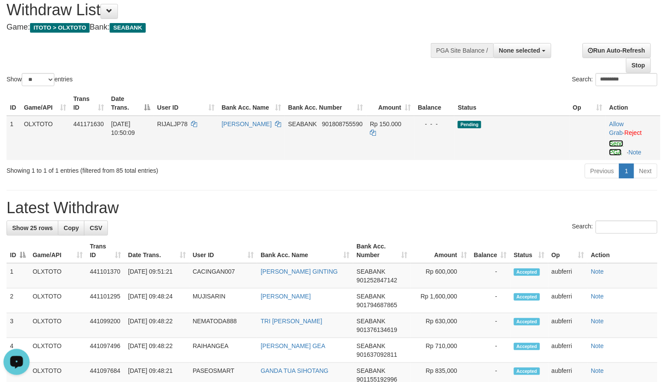
drag, startPoint x: 611, startPoint y: 145, endPoint x: 592, endPoint y: 151, distance: 20.4
click at [611, 145] on link "Send PGA" at bounding box center [616, 148] width 14 height 16
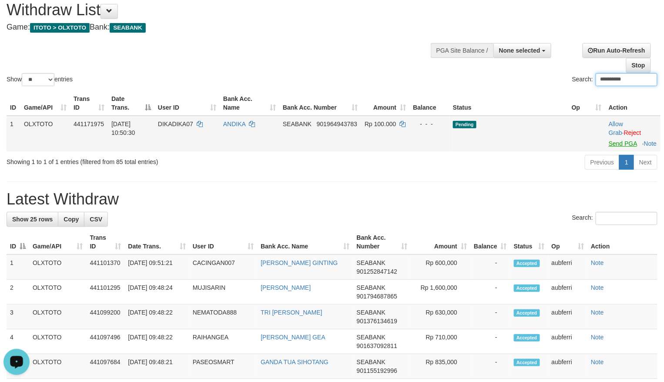
type input "**********"
click at [614, 144] on link "Send PGA" at bounding box center [623, 143] width 28 height 7
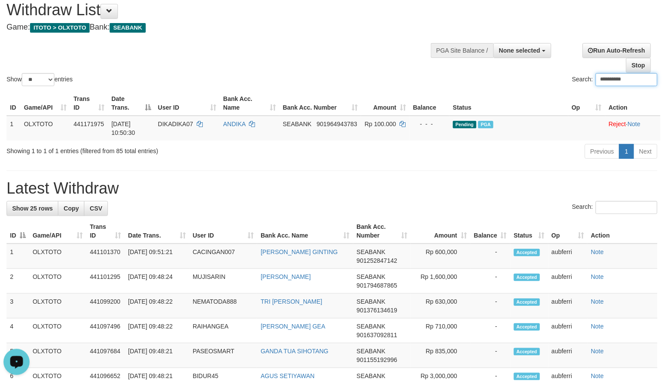
click at [646, 75] on input "**********" at bounding box center [627, 79] width 62 height 13
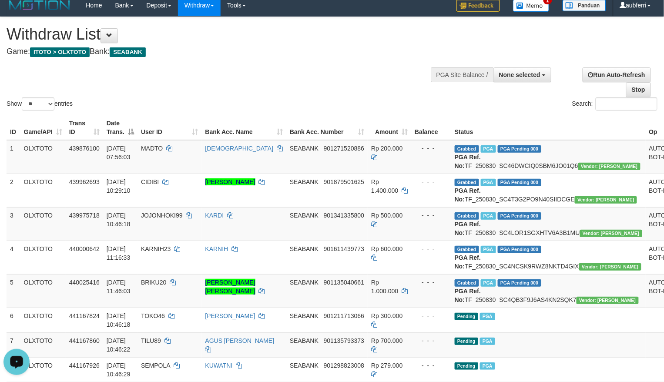
scroll to position [0, 0]
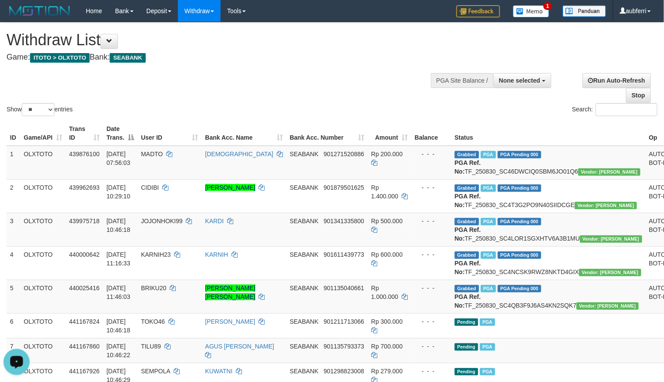
drag, startPoint x: 491, startPoint y: 122, endPoint x: 461, endPoint y: 124, distance: 29.6
click at [490, 121] on th "Status" at bounding box center [548, 133] width 195 height 25
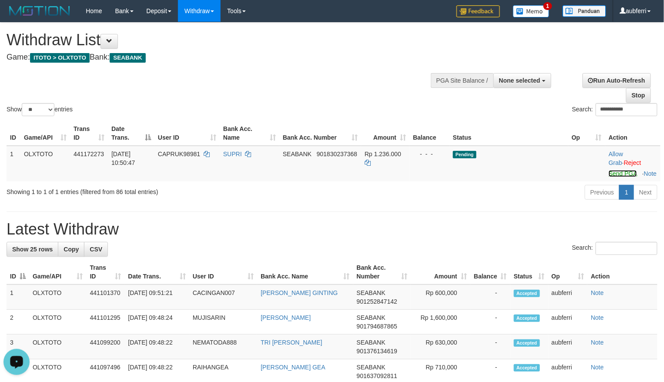
drag, startPoint x: 611, startPoint y: 176, endPoint x: 338, endPoint y: 209, distance: 275.3
click at [611, 176] on link "Send PGA" at bounding box center [623, 173] width 28 height 7
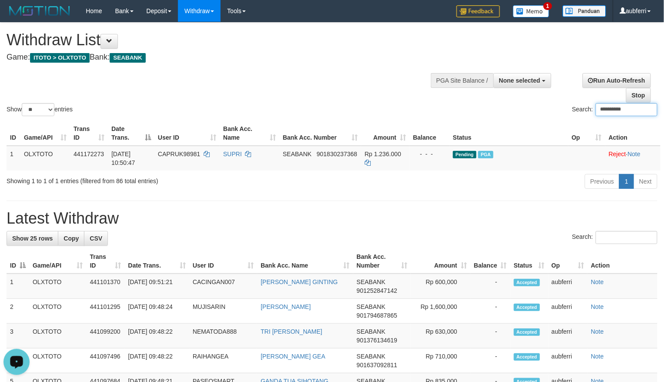
click at [525, 108] on div "**********" at bounding box center [498, 110] width 319 height 15
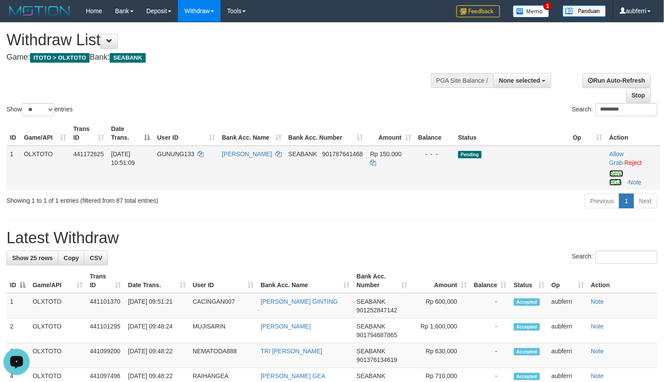
click at [613, 174] on link "Send PGA" at bounding box center [617, 178] width 14 height 16
click at [500, 197] on div "Previous 1 Next" at bounding box center [470, 202] width 374 height 19
click at [613, 177] on link "Send PGA" at bounding box center [616, 178] width 14 height 16
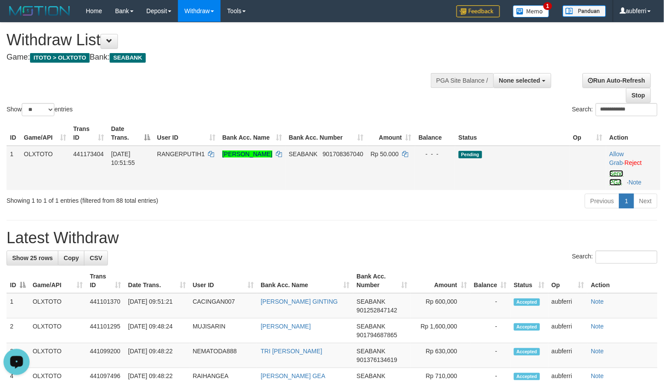
drag, startPoint x: 615, startPoint y: 175, endPoint x: 541, endPoint y: 188, distance: 75.1
click at [615, 175] on link "Send PGA" at bounding box center [617, 178] width 14 height 16
click at [519, 194] on div "Previous 1 Next" at bounding box center [470, 202] width 374 height 19
click at [614, 178] on td "Allow Grab · Reject Send PGA · Note" at bounding box center [633, 168] width 54 height 44
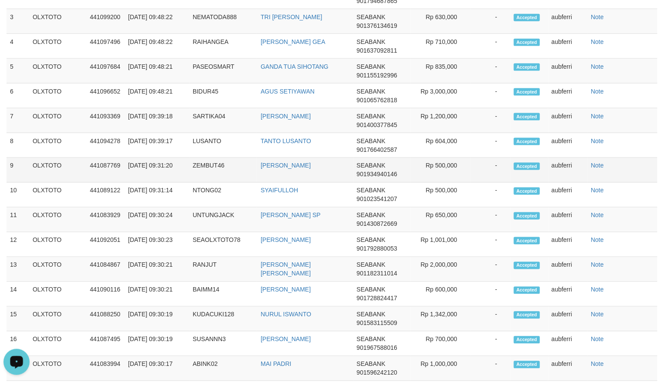
scroll to position [44, 0]
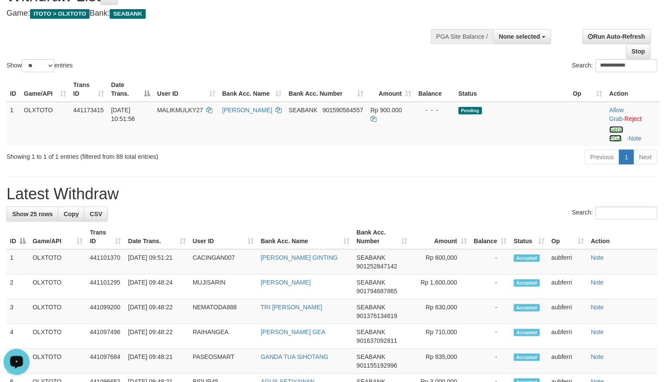
drag, startPoint x: 621, startPoint y: 128, endPoint x: 529, endPoint y: 157, distance: 95.9
click at [621, 128] on link "Send PGA" at bounding box center [617, 134] width 14 height 16
drag, startPoint x: 526, startPoint y: 157, endPoint x: 521, endPoint y: 157, distance: 4.8
click at [525, 157] on div "Previous 1 Next" at bounding box center [470, 158] width 374 height 19
click at [614, 126] on link "Send PGA" at bounding box center [616, 134] width 14 height 16
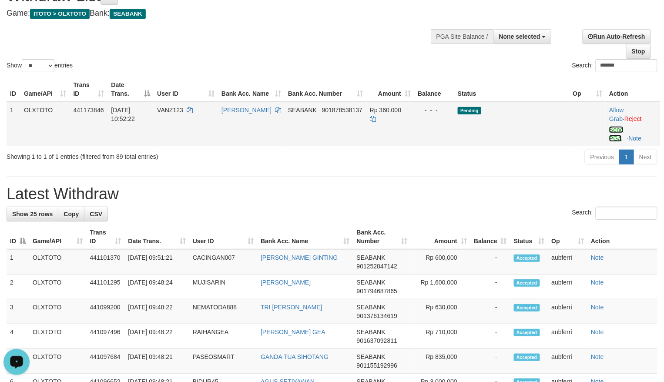
click at [611, 129] on link "Send PGA" at bounding box center [616, 134] width 14 height 16
click at [496, 148] on div "ID Game/API Trans ID Date Trans. User ID Bank Acc. Name Bank Acc. Number Amount…" at bounding box center [332, 111] width 664 height 74
drag, startPoint x: 611, startPoint y: 135, endPoint x: 519, endPoint y: 157, distance: 95.3
click at [611, 135] on link "Send PGA" at bounding box center [617, 134] width 14 height 16
click at [498, 161] on div "Previous 1 Next" at bounding box center [470, 158] width 374 height 19
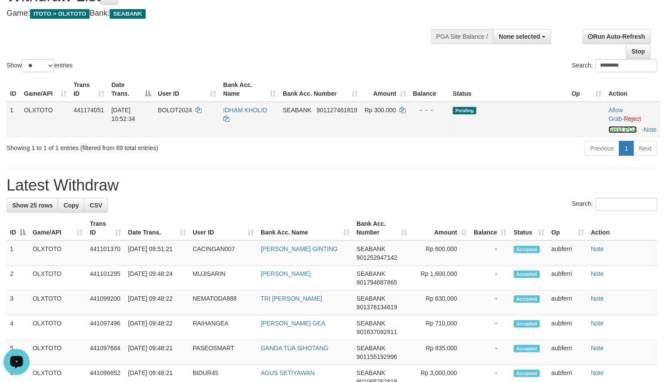
click at [613, 133] on link "Send PGA" at bounding box center [623, 129] width 28 height 7
drag, startPoint x: 482, startPoint y: 154, endPoint x: 474, endPoint y: 157, distance: 8.7
click at [482, 154] on div "Previous 1 Next" at bounding box center [470, 149] width 374 height 19
click at [619, 130] on link "Send PGA" at bounding box center [623, 129] width 28 height 7
click at [514, 155] on div "Previous 1 Next" at bounding box center [470, 149] width 374 height 19
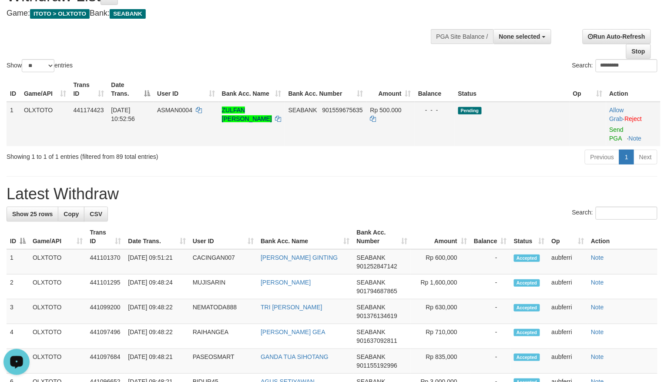
click at [608, 135] on td "Allow Grab · Reject Send PGA · Note" at bounding box center [633, 124] width 54 height 44
click at [610, 134] on link "Send PGA" at bounding box center [617, 134] width 14 height 16
click at [519, 155] on div "Previous 1 Next" at bounding box center [470, 158] width 374 height 19
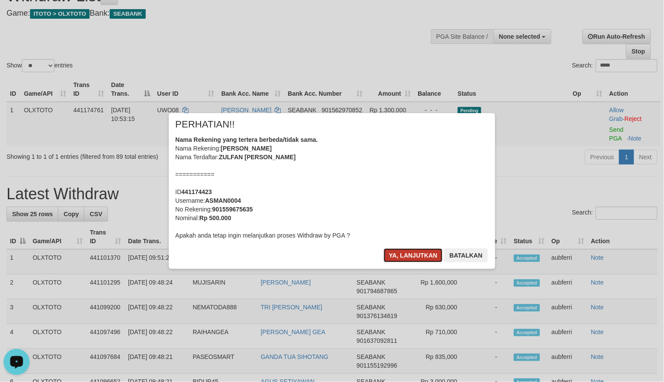
click at [416, 251] on button "Ya, lanjutkan" at bounding box center [413, 255] width 59 height 14
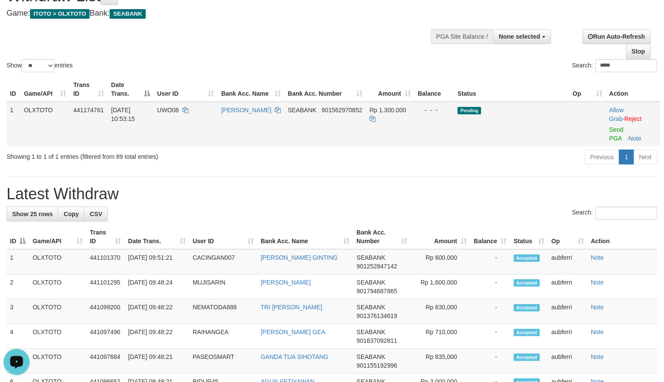
click at [621, 133] on td "Allow Grab · Reject Send PGA · Note" at bounding box center [633, 124] width 55 height 44
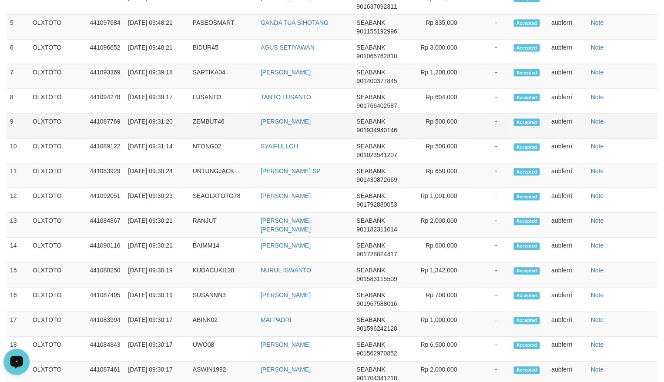
scroll to position [30, 0]
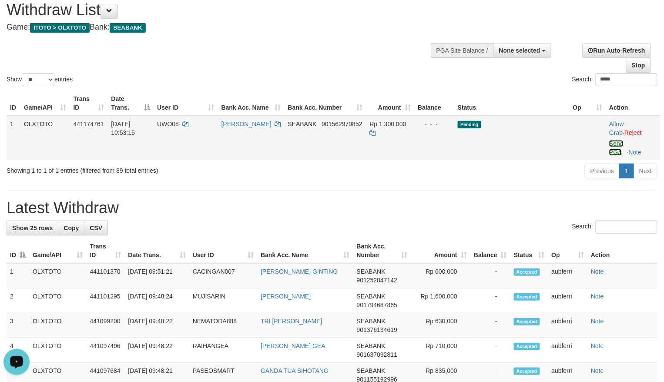
click at [617, 144] on link "Send PGA" at bounding box center [616, 148] width 14 height 16
drag, startPoint x: 493, startPoint y: 171, endPoint x: 473, endPoint y: 178, distance: 21.5
click at [493, 171] on div "Previous 1 Next" at bounding box center [470, 172] width 374 height 19
click at [611, 146] on link "Send PGA" at bounding box center [616, 148] width 14 height 16
click at [473, 175] on div "Previous 1 Next" at bounding box center [470, 172] width 374 height 19
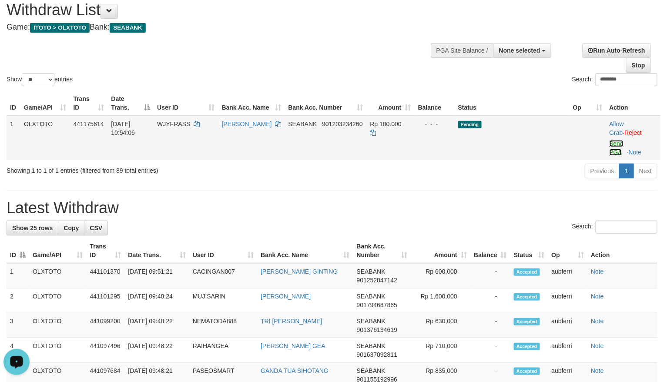
drag, startPoint x: 617, startPoint y: 145, endPoint x: 567, endPoint y: 158, distance: 51.5
click at [617, 145] on link "Send PGA" at bounding box center [617, 148] width 14 height 16
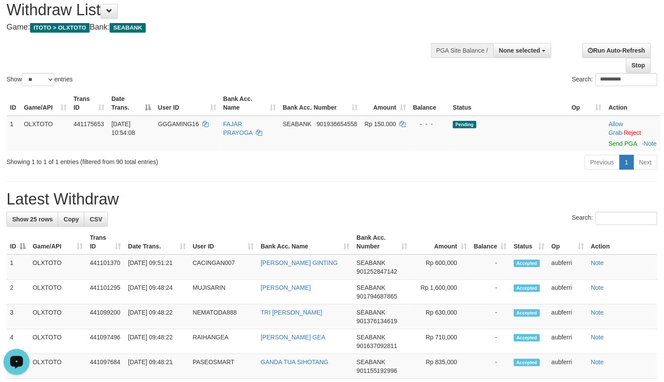
drag, startPoint x: 616, startPoint y: 148, endPoint x: 599, endPoint y: 150, distance: 17.5
click at [616, 148] on td "Allow Grab · Reject Send PGA · Note" at bounding box center [632, 134] width 55 height 36
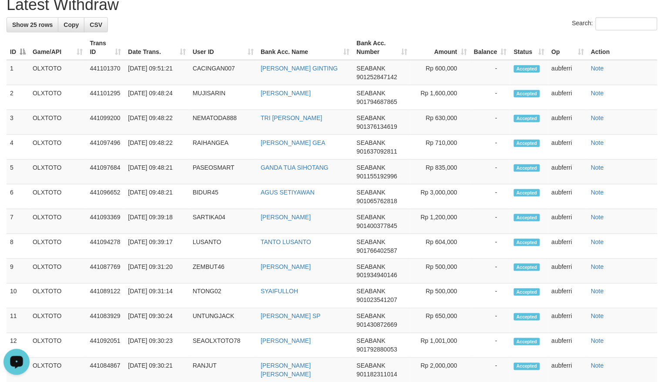
scroll to position [74, 0]
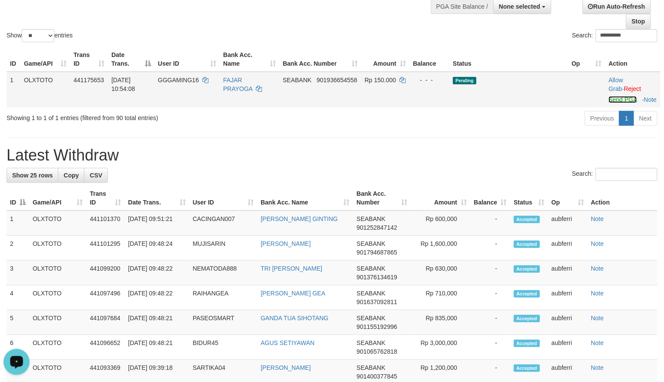
click at [614, 100] on link "Send PGA" at bounding box center [623, 99] width 28 height 7
click at [515, 125] on div "Previous 1 Next" at bounding box center [470, 119] width 374 height 19
click at [614, 102] on link "Send PGA" at bounding box center [623, 99] width 28 height 7
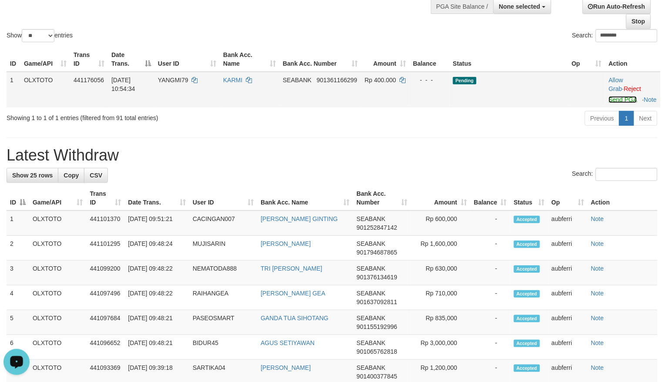
click at [614, 102] on link "Send PGA" at bounding box center [623, 99] width 28 height 7
click at [493, 129] on div "Previous 1 Next" at bounding box center [470, 119] width 374 height 19
drag, startPoint x: 621, startPoint y: 102, endPoint x: 606, endPoint y: 108, distance: 16.4
click at [621, 102] on link "Send PGA" at bounding box center [623, 99] width 28 height 7
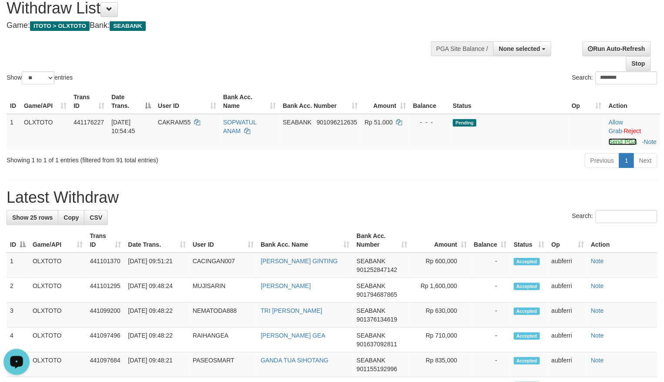
scroll to position [16, 0]
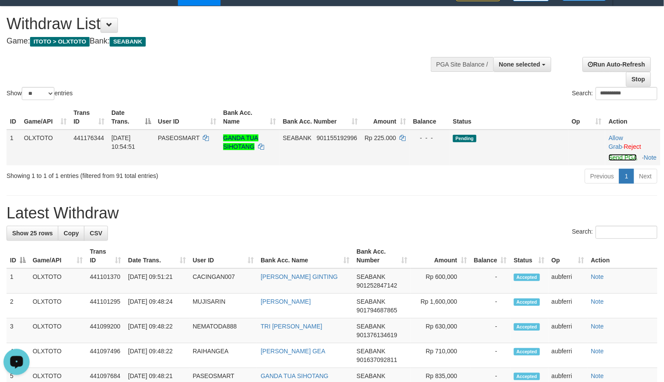
click at [615, 156] on link "Send PGA" at bounding box center [623, 157] width 28 height 7
drag, startPoint x: 484, startPoint y: 191, endPoint x: 479, endPoint y: 194, distance: 6.1
click at [484, 187] on div "Previous 1 Next" at bounding box center [470, 177] width 374 height 19
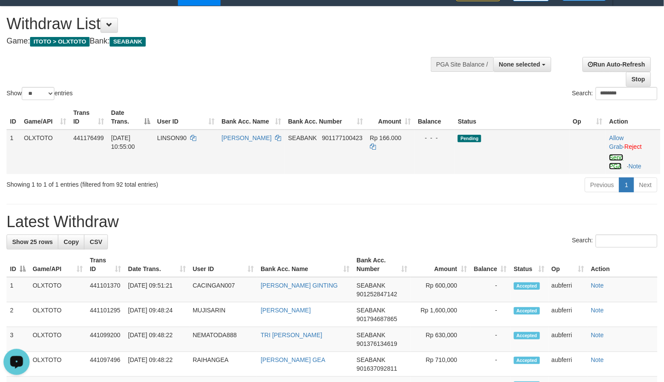
click at [617, 157] on link "Send PGA" at bounding box center [616, 162] width 14 height 16
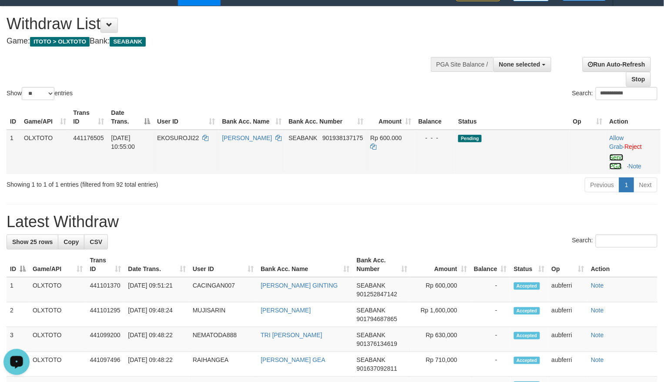
drag, startPoint x: 615, startPoint y: 160, endPoint x: 594, endPoint y: 167, distance: 22.4
click at [615, 160] on link "Send PGA" at bounding box center [617, 162] width 14 height 16
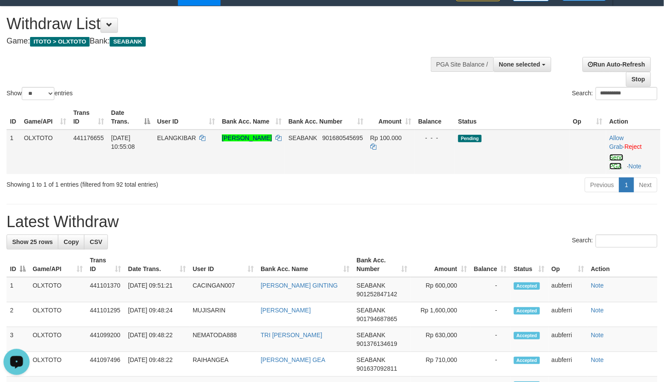
click at [618, 161] on link "Send PGA" at bounding box center [617, 162] width 14 height 16
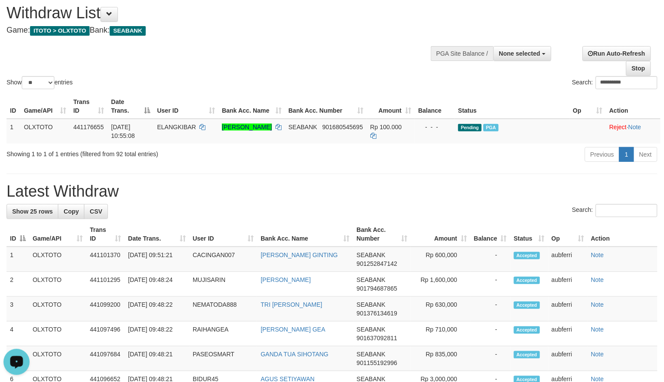
scroll to position [0, 0]
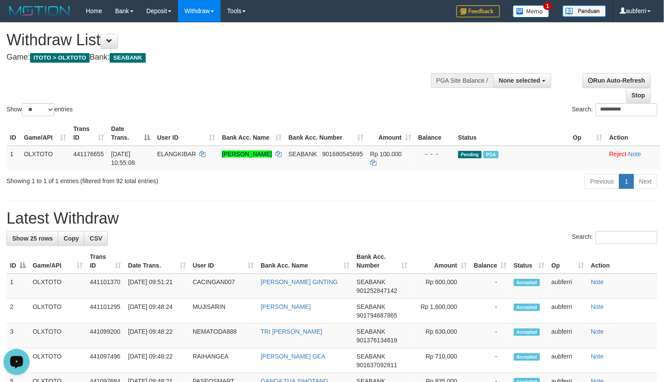
click at [517, 183] on div "Previous 1 Next" at bounding box center [470, 182] width 374 height 19
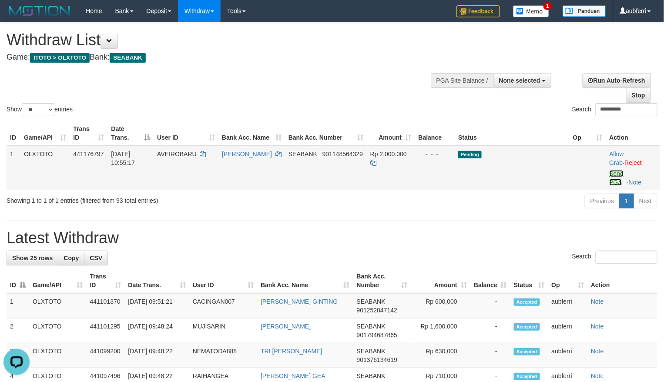
click at [619, 176] on link "Send PGA" at bounding box center [617, 178] width 14 height 16
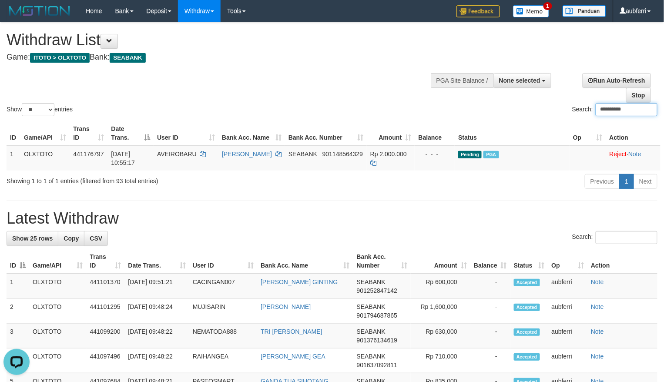
click at [507, 189] on div "Previous 1 Next" at bounding box center [470, 182] width 374 height 19
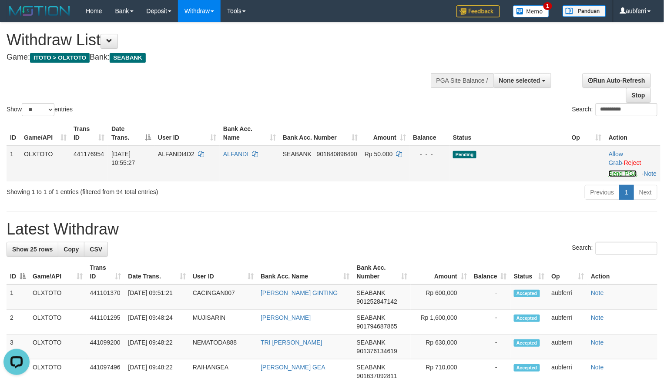
click at [622, 173] on link "Send PGA" at bounding box center [623, 173] width 28 height 7
click at [533, 198] on div "Previous 1 Next" at bounding box center [470, 193] width 374 height 19
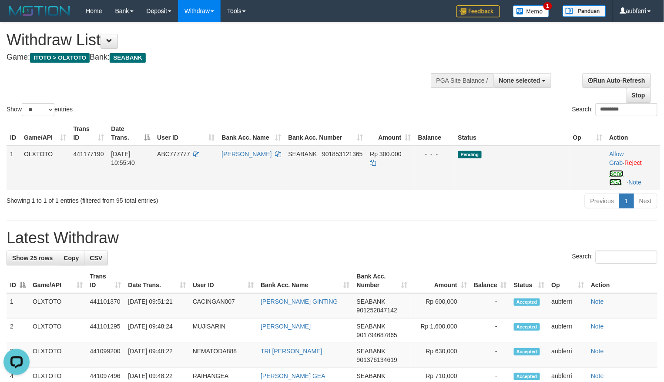
click at [615, 173] on link "Send PGA" at bounding box center [617, 178] width 14 height 16
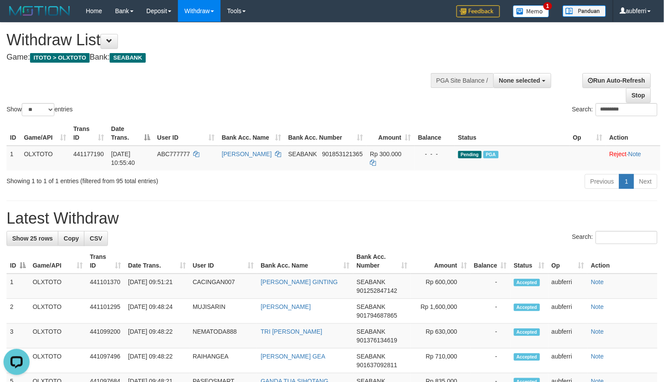
drag, startPoint x: 507, startPoint y: 185, endPoint x: 497, endPoint y: 184, distance: 10.0
click at [506, 185] on div "Previous 1 Next" at bounding box center [470, 182] width 374 height 19
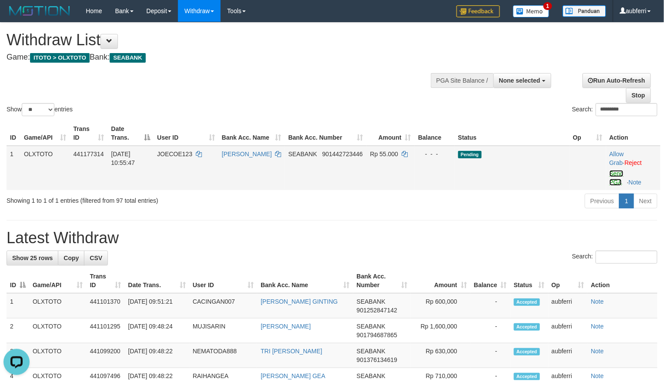
click at [621, 175] on link "Send PGA" at bounding box center [617, 178] width 14 height 16
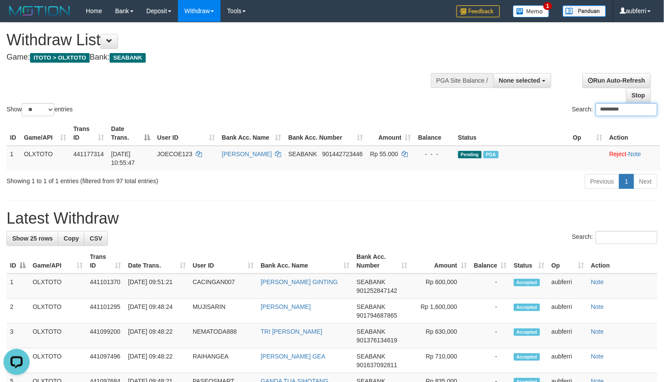
click at [491, 108] on div "Search: *********" at bounding box center [498, 110] width 319 height 15
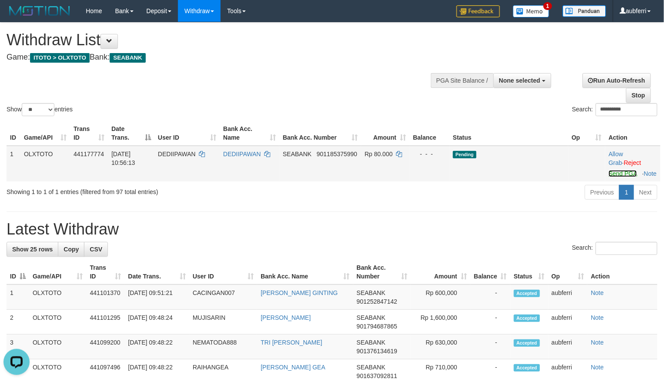
click at [615, 171] on link "Send PGA" at bounding box center [623, 173] width 28 height 7
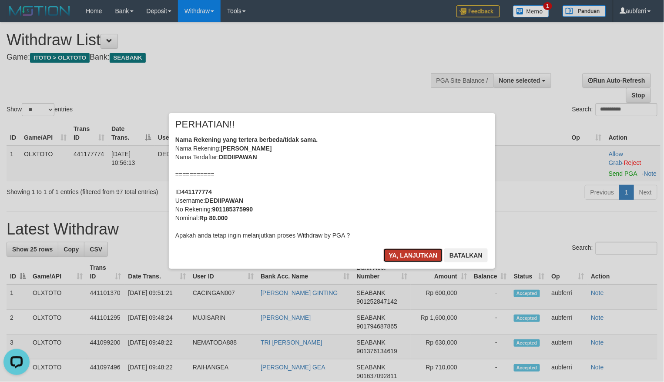
click at [420, 256] on button "Ya, lanjutkan" at bounding box center [413, 255] width 59 height 14
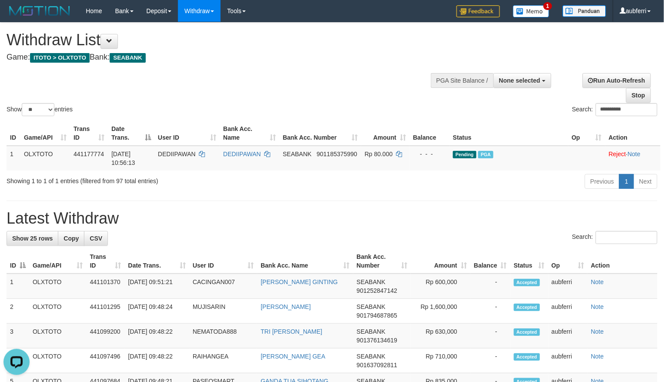
click at [534, 178] on div "Previous 1 Next" at bounding box center [470, 182] width 374 height 19
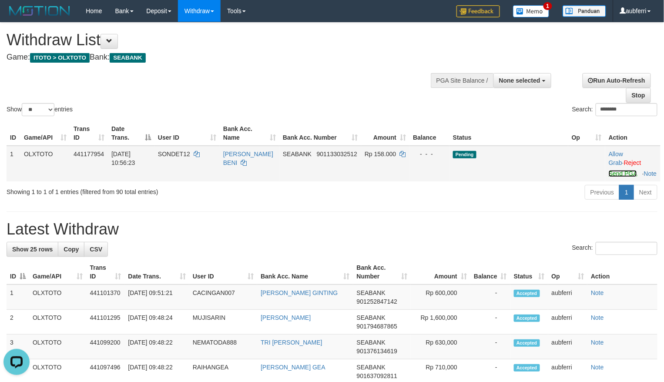
click at [616, 175] on link "Send PGA" at bounding box center [623, 173] width 28 height 7
drag, startPoint x: 523, startPoint y: 196, endPoint x: 519, endPoint y: 197, distance: 4.4
click at [523, 197] on div "Previous 1 Next" at bounding box center [470, 193] width 374 height 19
click at [620, 175] on link "Send PGA" at bounding box center [623, 173] width 28 height 7
click at [489, 203] on div "Previous 1 Next" at bounding box center [470, 193] width 374 height 19
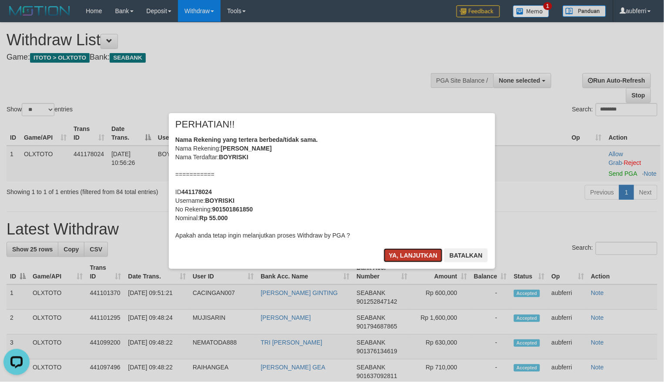
click at [405, 258] on button "Ya, lanjutkan" at bounding box center [413, 255] width 59 height 14
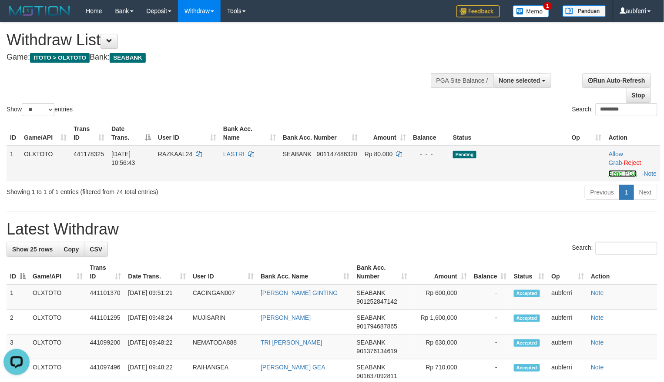
click at [621, 175] on link "Send PGA" at bounding box center [623, 173] width 28 height 7
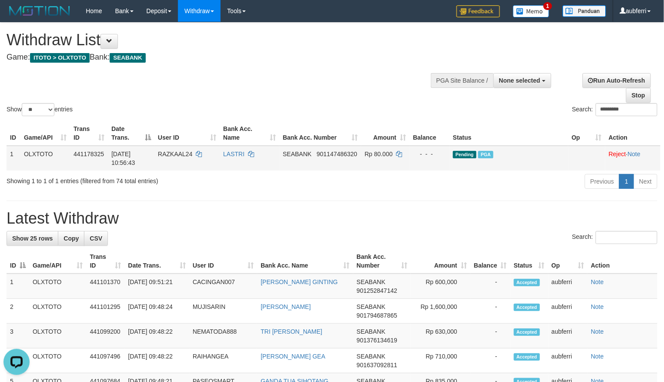
click at [498, 178] on div "Previous 1 Next" at bounding box center [470, 182] width 374 height 19
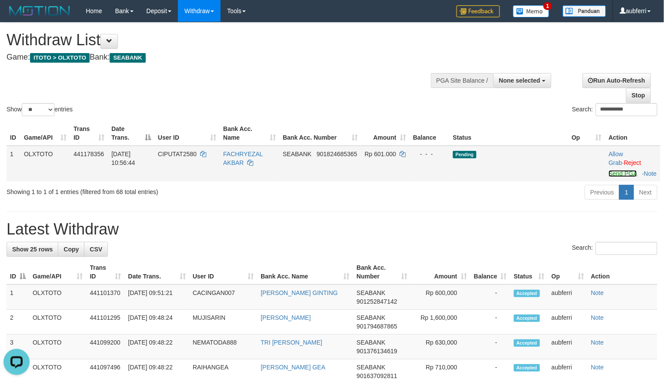
drag, startPoint x: 617, startPoint y: 175, endPoint x: 563, endPoint y: 183, distance: 55.1
click at [617, 175] on link "Send PGA" at bounding box center [623, 173] width 28 height 7
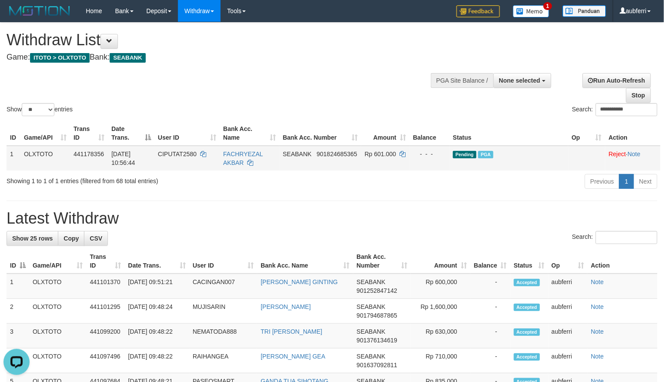
click at [467, 188] on div "Previous 1 Next" at bounding box center [470, 182] width 374 height 19
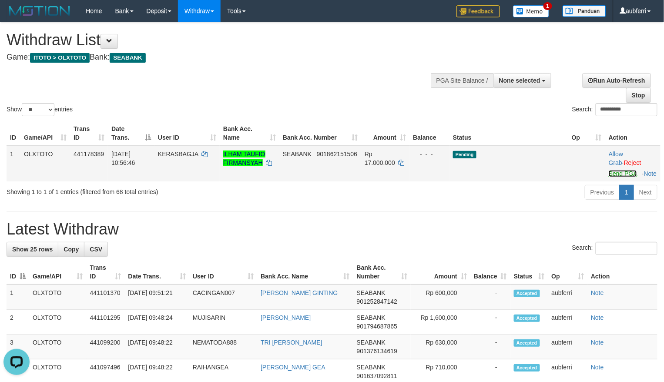
drag, startPoint x: 617, startPoint y: 182, endPoint x: 603, endPoint y: 185, distance: 14.3
click at [617, 177] on link "Send PGA" at bounding box center [623, 173] width 28 height 7
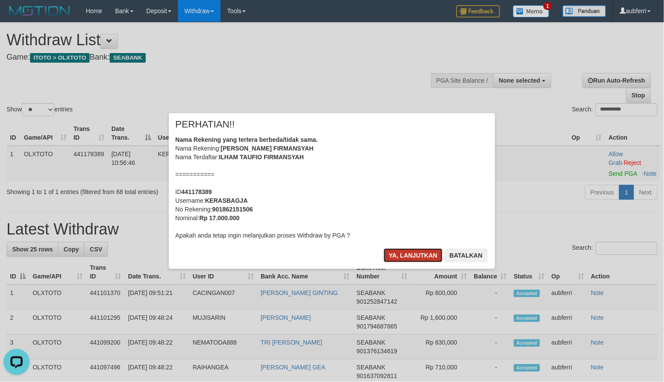
click at [400, 253] on button "Ya, lanjutkan" at bounding box center [413, 255] width 59 height 14
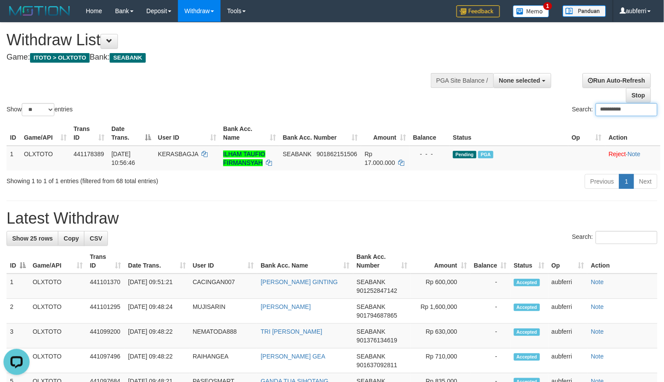
click at [502, 181] on div "Previous 1 Next" at bounding box center [470, 182] width 374 height 19
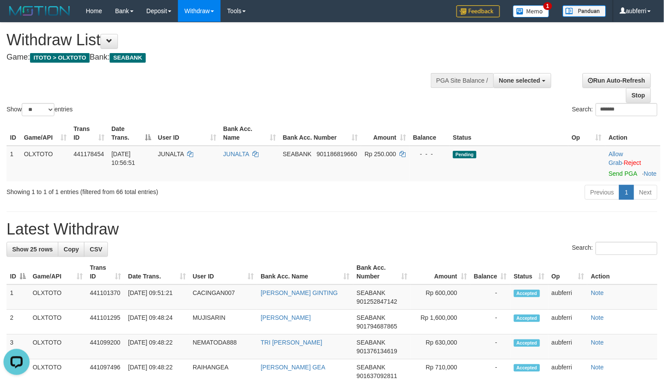
click at [617, 178] on td "Allow Grab · Reject Send PGA · Note" at bounding box center [632, 164] width 55 height 36
click at [615, 171] on link "Send PGA" at bounding box center [623, 173] width 28 height 7
click at [458, 203] on div "Previous 1 Next" at bounding box center [470, 193] width 374 height 19
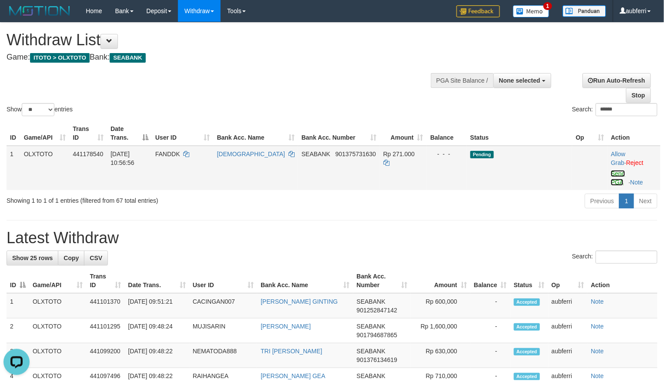
click at [614, 176] on link "Send PGA" at bounding box center [618, 178] width 14 height 16
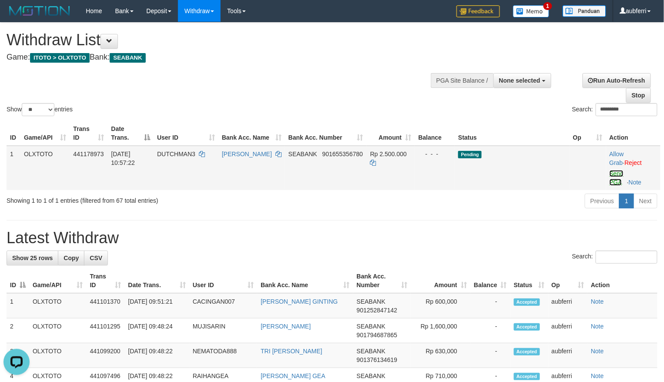
click at [618, 177] on link "Send PGA" at bounding box center [617, 178] width 14 height 16
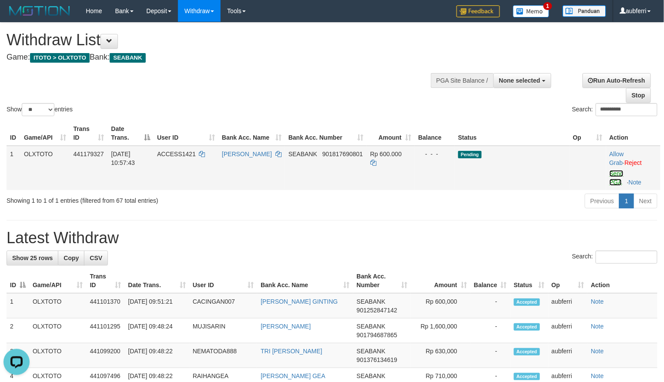
click at [616, 170] on link "Send PGA" at bounding box center [617, 178] width 14 height 16
click at [472, 206] on div "Previous 1 Next" at bounding box center [470, 202] width 374 height 19
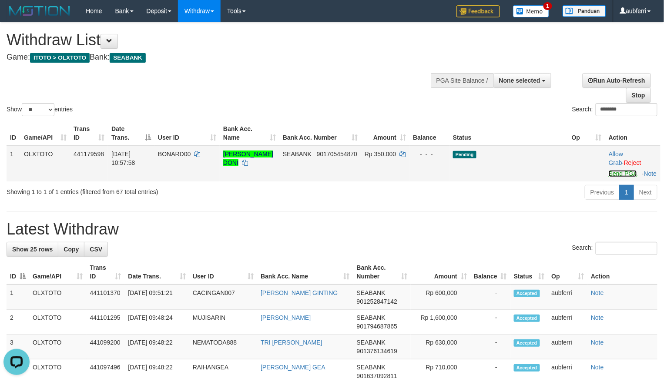
click at [620, 177] on link "Send PGA" at bounding box center [623, 173] width 28 height 7
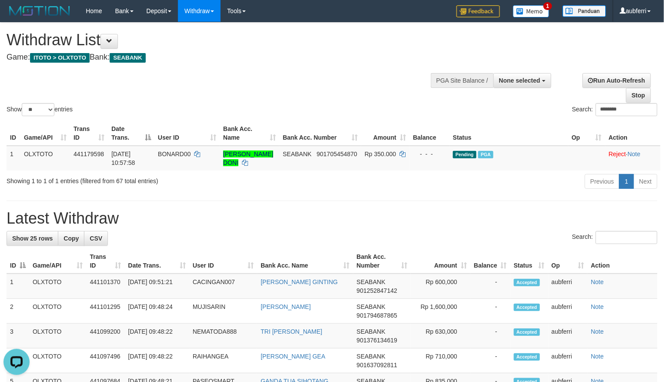
click at [450, 192] on div "Previous 1 Next" at bounding box center [470, 182] width 374 height 19
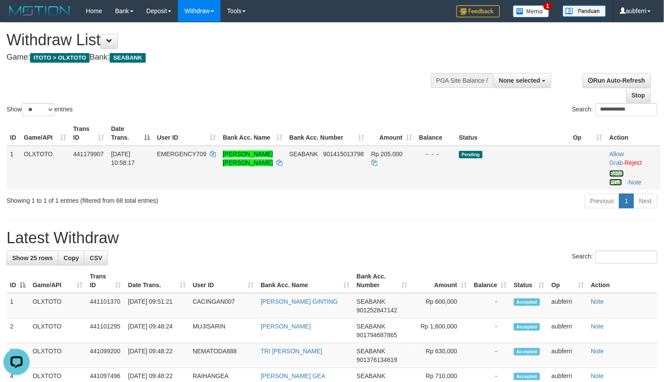
drag, startPoint x: 617, startPoint y: 175, endPoint x: 587, endPoint y: 184, distance: 31.4
click at [617, 175] on link "Send PGA" at bounding box center [617, 178] width 14 height 16
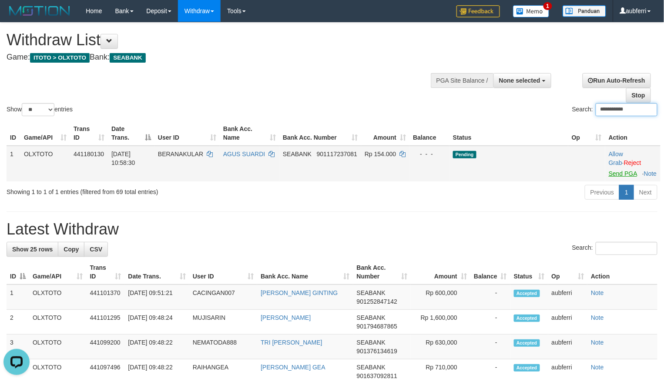
type input "**********"
click at [612, 175] on link "Send PGA" at bounding box center [623, 173] width 28 height 7
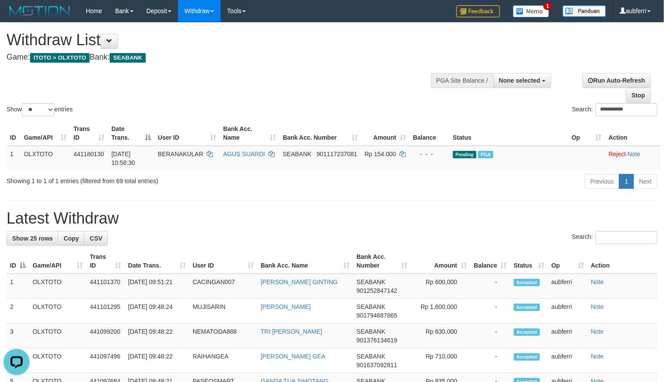
click at [632, 110] on input "**********" at bounding box center [627, 109] width 62 height 13
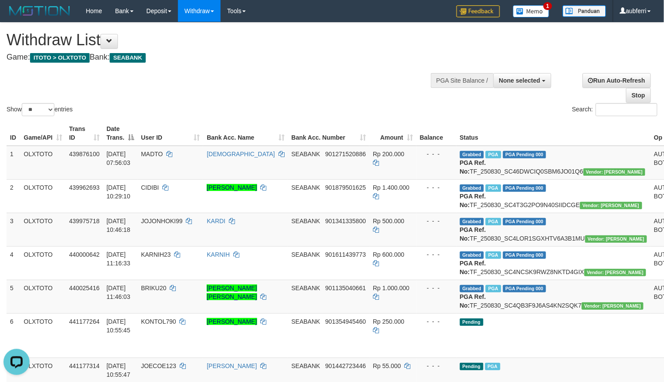
drag, startPoint x: 476, startPoint y: 103, endPoint x: 472, endPoint y: 111, distance: 9.1
click at [476, 103] on div "Search:" at bounding box center [498, 110] width 319 height 15
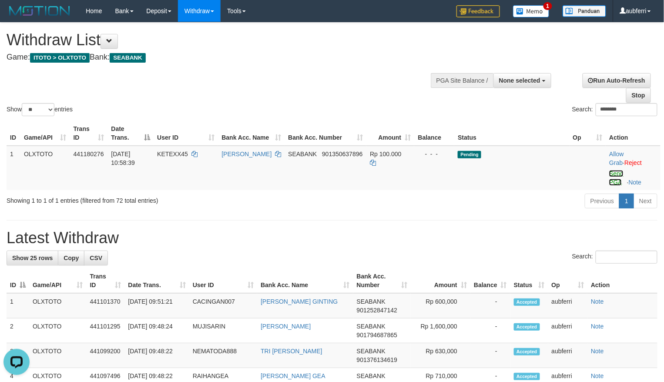
drag, startPoint x: 612, startPoint y: 177, endPoint x: 521, endPoint y: 191, distance: 91.7
click at [612, 177] on link "Send PGA" at bounding box center [616, 178] width 14 height 16
click at [479, 197] on div "Previous 1 Next" at bounding box center [470, 202] width 374 height 19
click at [622, 175] on link "Send PGA" at bounding box center [616, 178] width 14 height 16
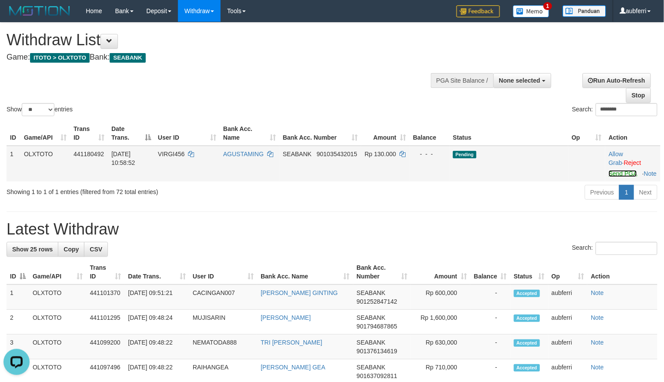
drag, startPoint x: 622, startPoint y: 176, endPoint x: 572, endPoint y: 182, distance: 50.4
click at [622, 176] on link "Send PGA" at bounding box center [623, 173] width 28 height 7
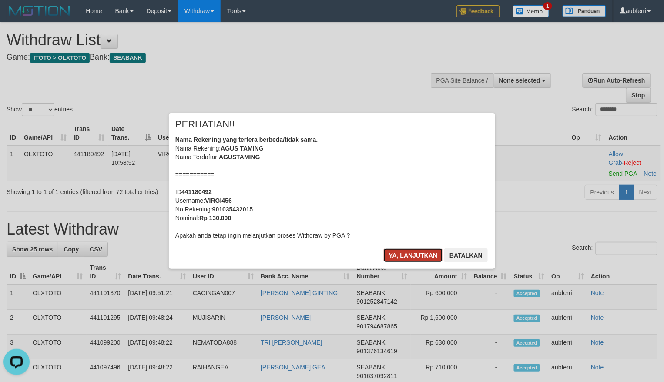
click at [397, 255] on button "Ya, lanjutkan" at bounding box center [413, 255] width 59 height 14
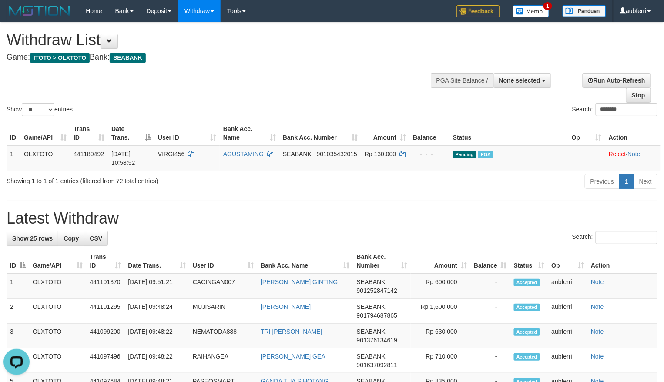
click at [457, 192] on div "Previous 1 Next" at bounding box center [470, 182] width 374 height 19
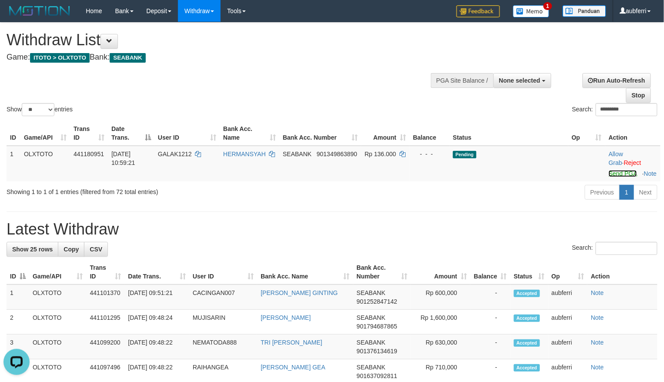
drag, startPoint x: 613, startPoint y: 172, endPoint x: 594, endPoint y: 194, distance: 28.4
click at [613, 172] on link "Send PGA" at bounding box center [623, 173] width 28 height 7
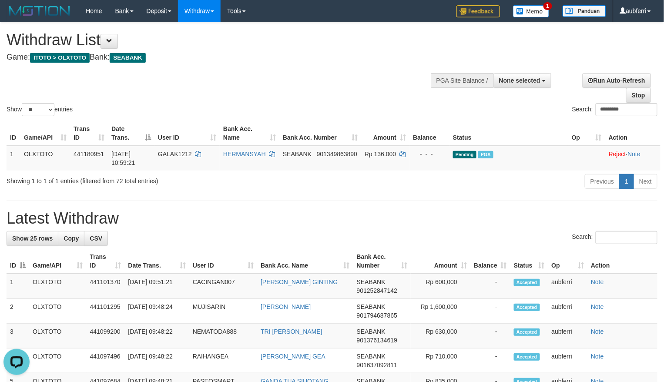
click at [452, 117] on div "Search: *********" at bounding box center [498, 110] width 319 height 15
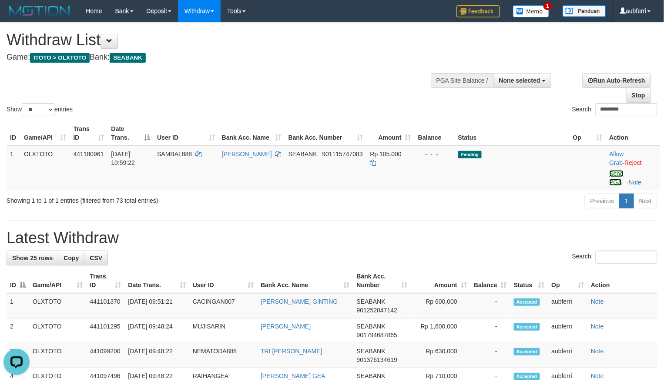
drag, startPoint x: 618, startPoint y: 174, endPoint x: 514, endPoint y: 193, distance: 105.8
click at [618, 174] on link "Send PGA" at bounding box center [617, 178] width 14 height 16
drag, startPoint x: 458, startPoint y: 201, endPoint x: 451, endPoint y: 204, distance: 7.6
click at [458, 201] on div "Previous 1 Next" at bounding box center [470, 202] width 374 height 19
click at [618, 173] on link "Send PGA" at bounding box center [616, 178] width 14 height 16
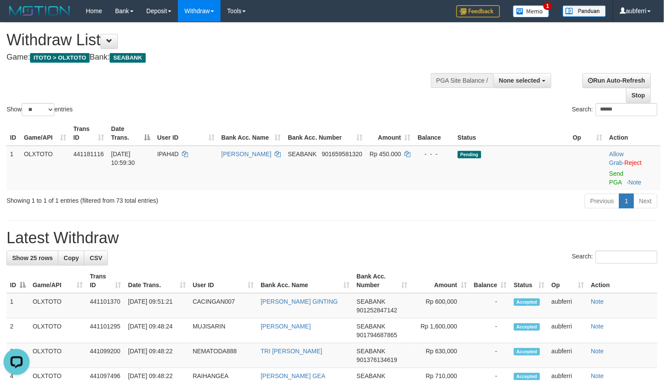
drag, startPoint x: 448, startPoint y: 206, endPoint x: 441, endPoint y: 209, distance: 7.0
click at [446, 206] on div "Previous 1 Next" at bounding box center [470, 202] width 374 height 19
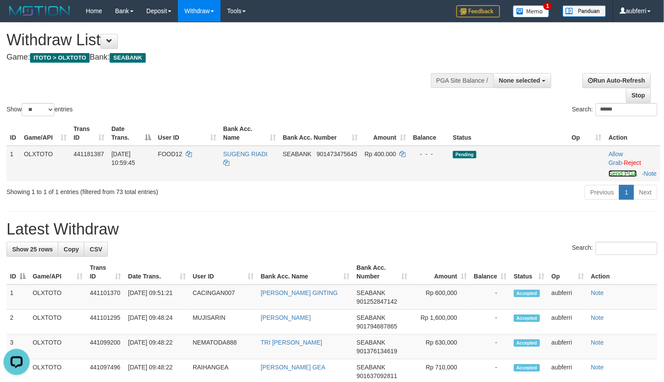
click at [617, 177] on link "Send PGA" at bounding box center [623, 173] width 28 height 7
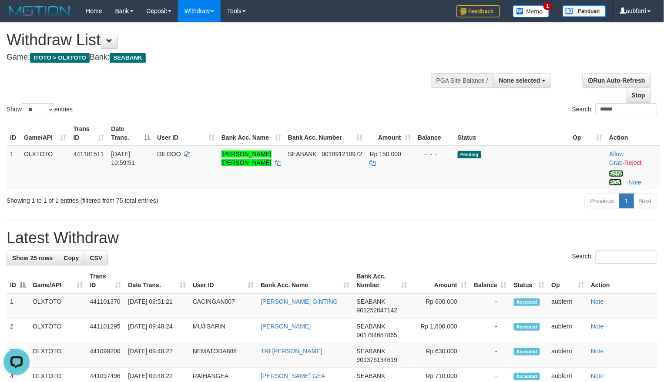
drag, startPoint x: 615, startPoint y: 173, endPoint x: 527, endPoint y: 192, distance: 90.7
click at [615, 173] on link "Send PGA" at bounding box center [616, 178] width 14 height 16
click at [433, 208] on div "Previous 1 Next" at bounding box center [470, 202] width 374 height 19
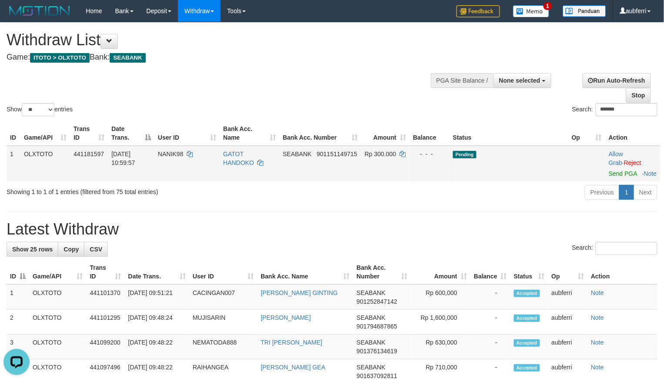
click at [621, 177] on span "Send PGA" at bounding box center [633, 172] width 48 height 10
click at [620, 178] on td "Allow Grab · Reject Send PGA · Note" at bounding box center [632, 164] width 55 height 36
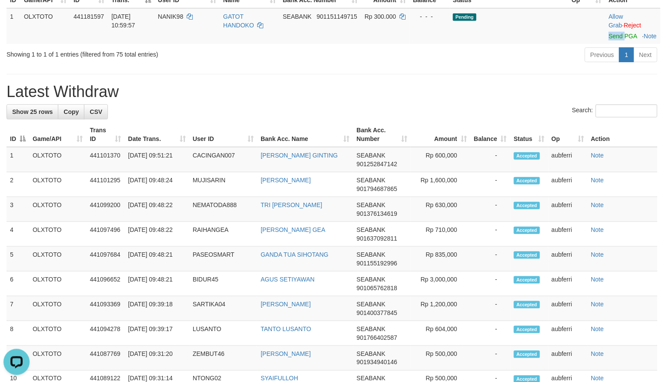
scroll to position [44, 0]
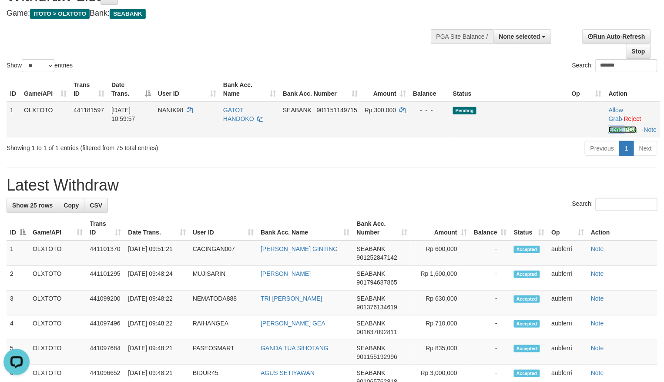
click at [621, 129] on link "Send PGA" at bounding box center [623, 129] width 28 height 7
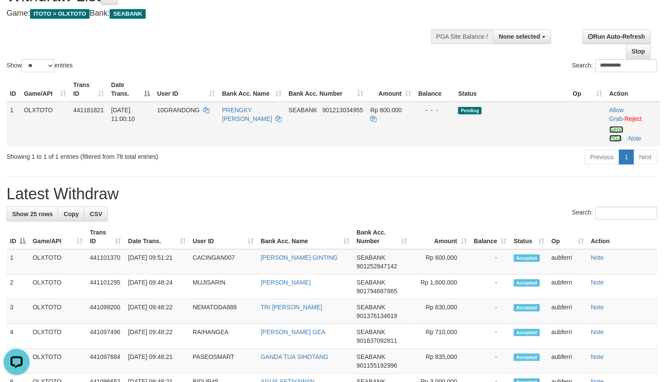
drag, startPoint x: 618, startPoint y: 126, endPoint x: 608, endPoint y: 131, distance: 11.9
click at [618, 126] on link "Send PGA" at bounding box center [617, 134] width 14 height 16
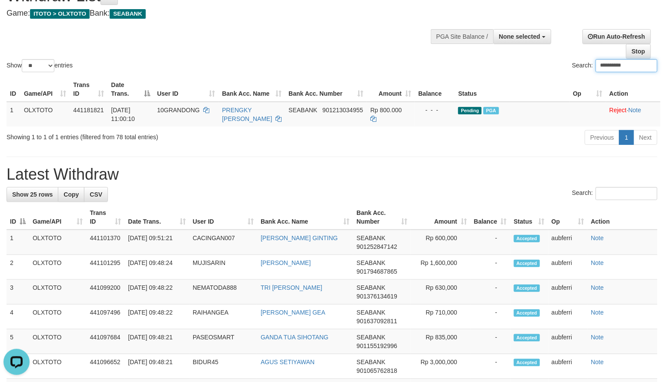
click at [413, 157] on hr at bounding box center [332, 157] width 651 height 0
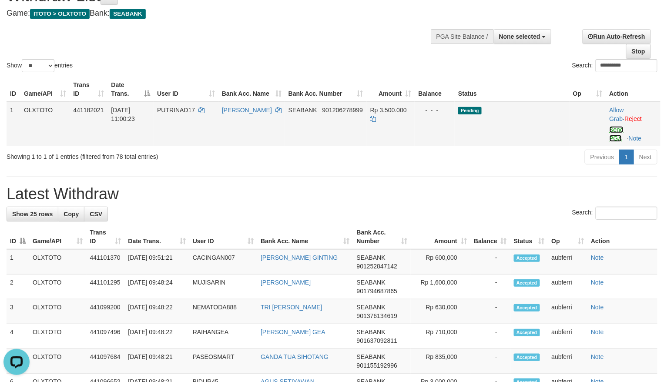
click at [619, 131] on link "Send PGA" at bounding box center [617, 134] width 14 height 16
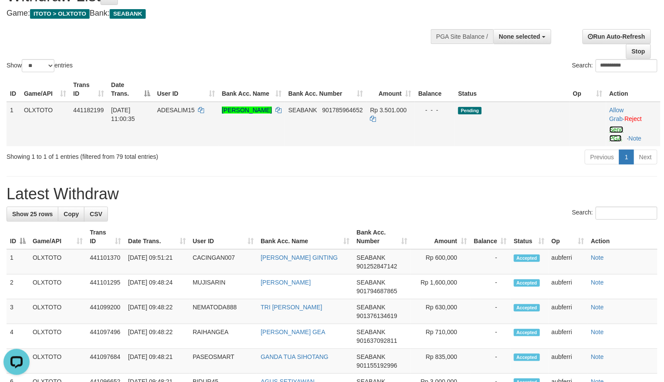
drag, startPoint x: 612, startPoint y: 130, endPoint x: 578, endPoint y: 135, distance: 34.3
click at [612, 130] on link "Send PGA" at bounding box center [617, 134] width 14 height 16
click at [425, 158] on div "Previous 1 Next" at bounding box center [470, 158] width 374 height 19
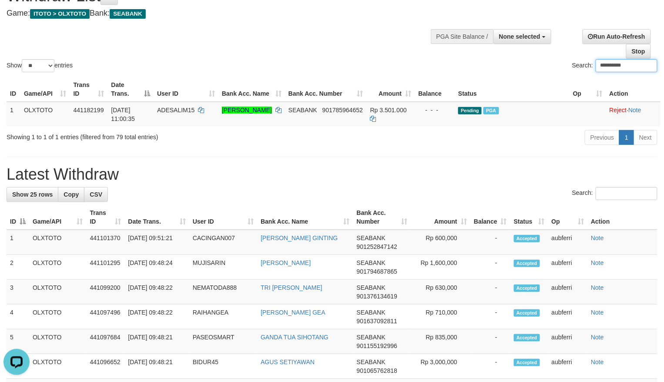
click at [493, 146] on div "Previous 1 Next" at bounding box center [470, 138] width 374 height 19
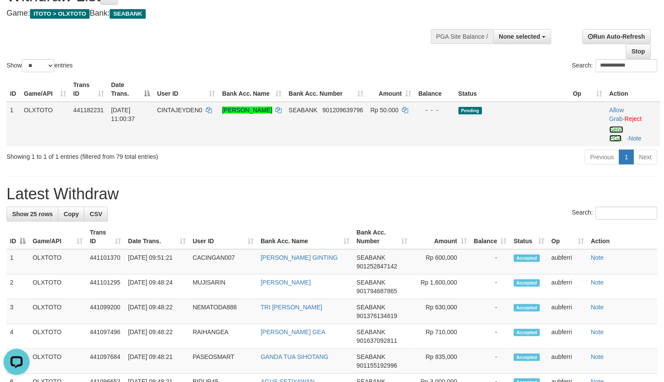
click at [615, 132] on link "Send PGA" at bounding box center [617, 134] width 14 height 16
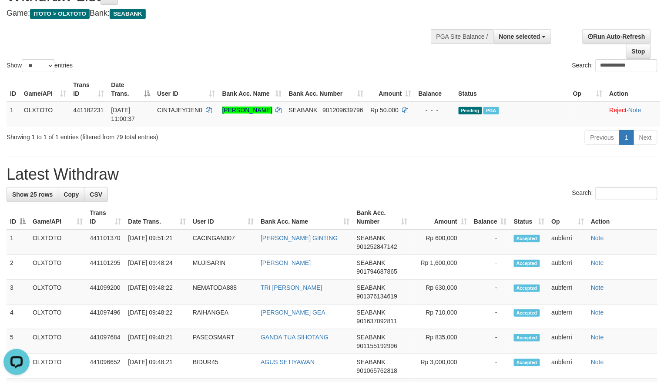
click at [454, 138] on div "Previous 1 Next" at bounding box center [470, 138] width 374 height 19
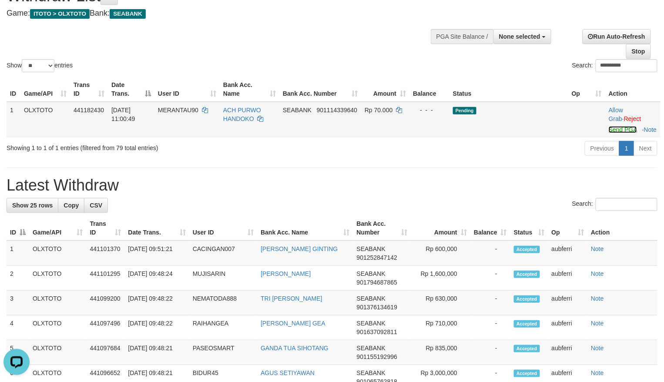
click at [614, 128] on link "Send PGA" at bounding box center [623, 129] width 28 height 7
click at [483, 155] on div "Previous 1 Next" at bounding box center [470, 149] width 374 height 19
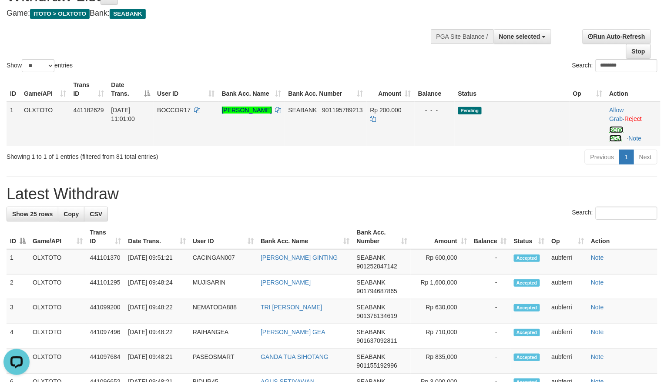
click at [616, 127] on link "Send PGA" at bounding box center [617, 134] width 14 height 16
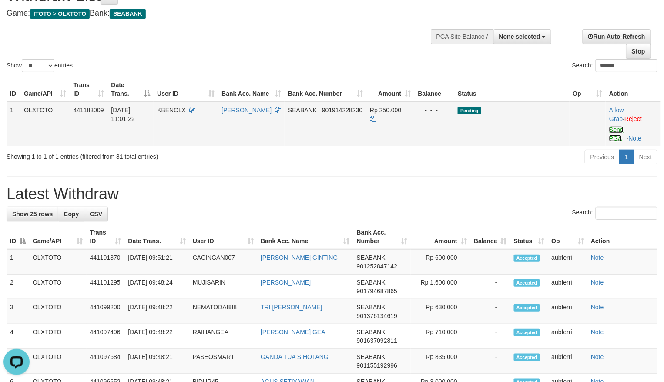
drag, startPoint x: 613, startPoint y: 131, endPoint x: 591, endPoint y: 143, distance: 24.9
click at [613, 131] on link "Send PGA" at bounding box center [616, 134] width 14 height 16
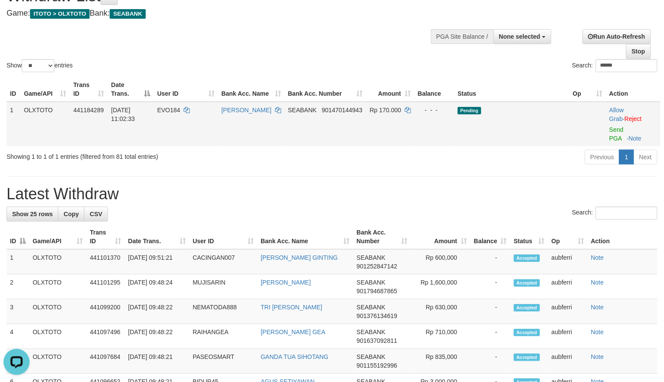
click at [611, 134] on td "Allow Grab · Reject Send PGA · Note" at bounding box center [633, 124] width 55 height 44
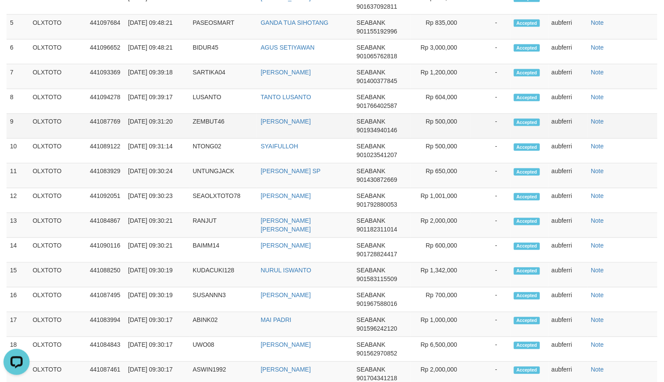
scroll to position [88, 0]
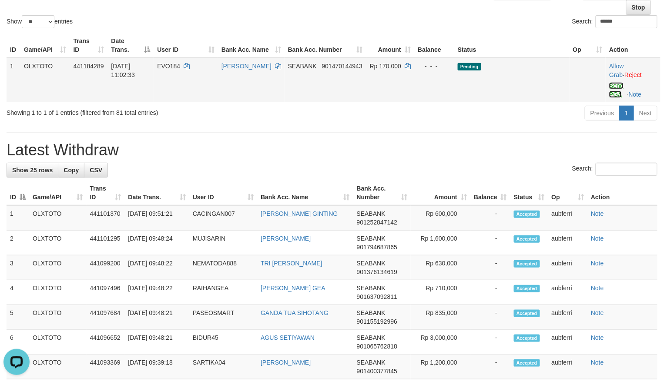
click at [616, 87] on link "Send PGA" at bounding box center [616, 90] width 14 height 16
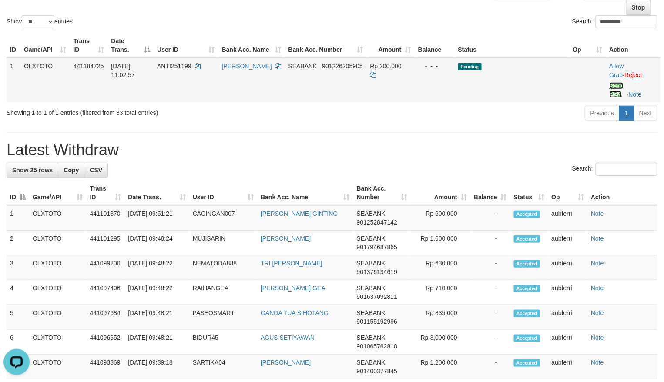
click at [616, 84] on link "Send PGA" at bounding box center [617, 90] width 14 height 16
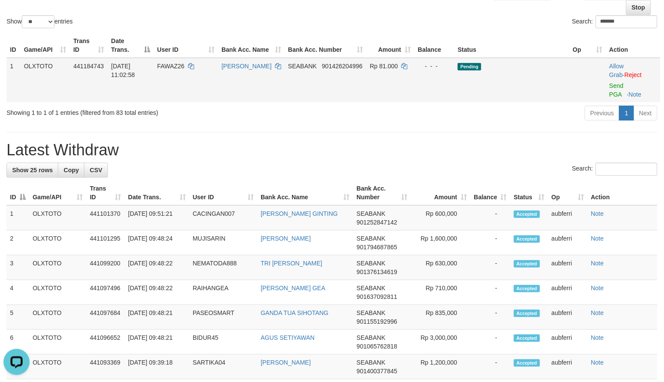
click at [618, 89] on td "Allow Grab · Reject Send PGA · Note" at bounding box center [633, 80] width 55 height 44
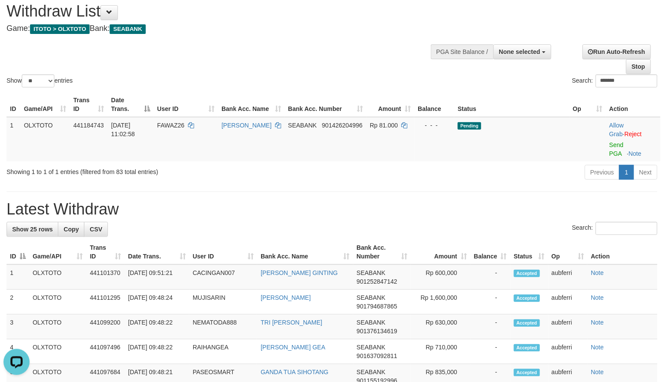
scroll to position [0, 0]
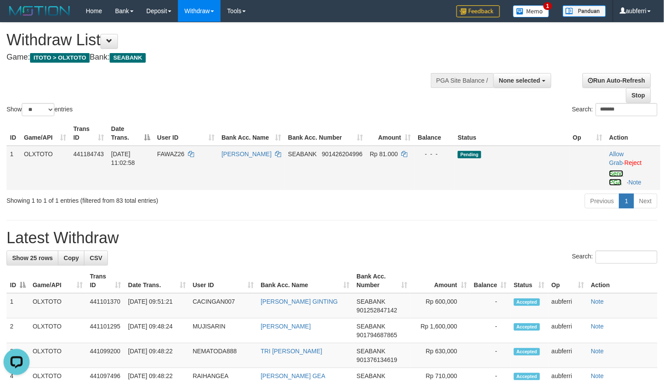
click at [613, 175] on link "Send PGA" at bounding box center [616, 178] width 14 height 16
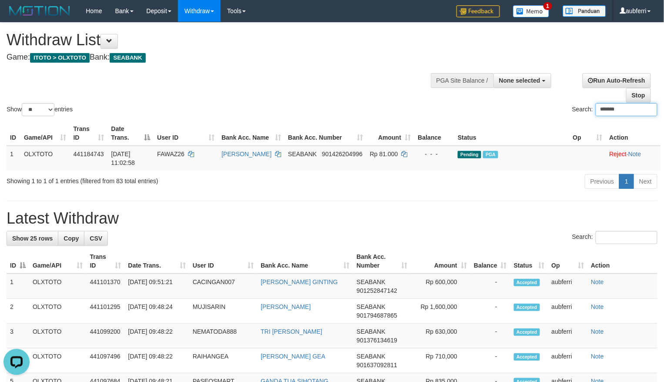
click at [488, 201] on hr at bounding box center [332, 201] width 651 height 0
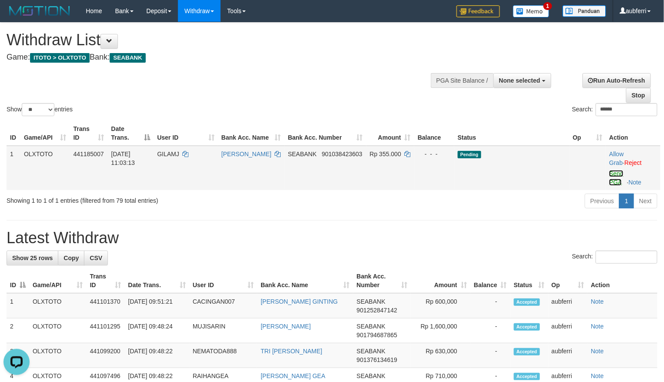
click at [621, 174] on link "Send PGA" at bounding box center [616, 178] width 14 height 16
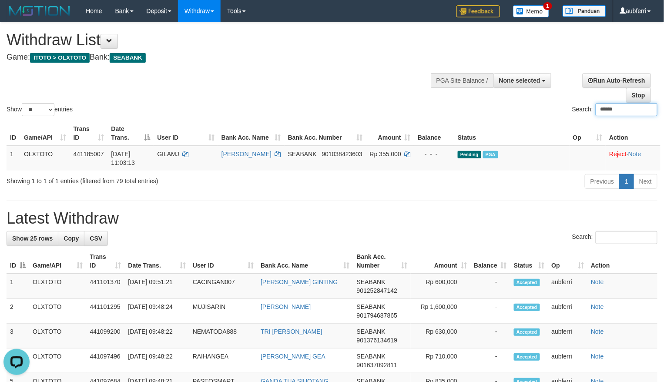
click at [626, 112] on input "******" at bounding box center [627, 109] width 62 height 13
type input "**********"
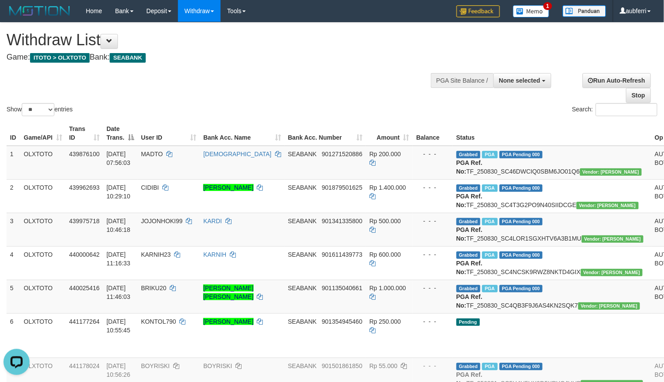
click at [453, 101] on div "**********" at bounding box center [555, 85] width 217 height 36
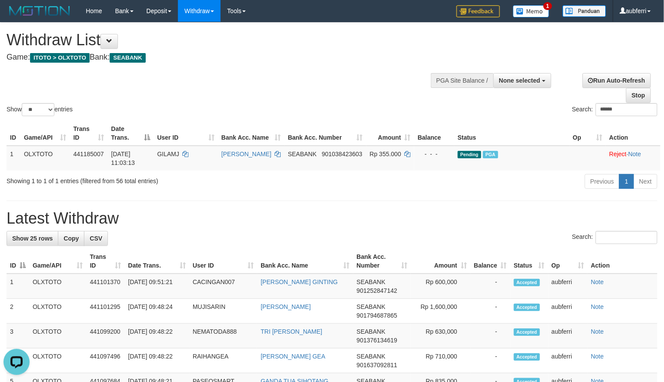
click at [462, 107] on div "Search: ******" at bounding box center [498, 110] width 319 height 15
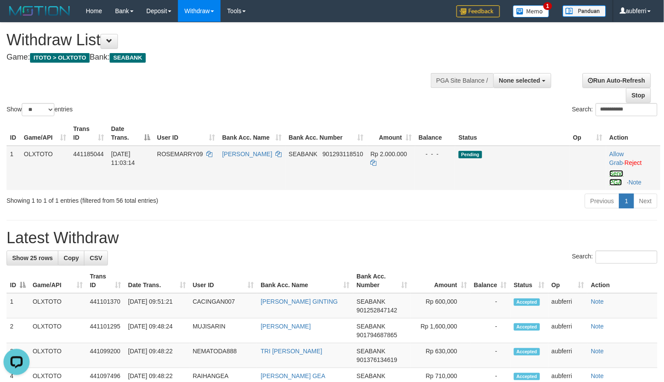
click at [613, 173] on link "Send PGA" at bounding box center [617, 178] width 14 height 16
click at [467, 209] on div "Previous 1 Next" at bounding box center [470, 202] width 374 height 19
drag, startPoint x: 618, startPoint y: 178, endPoint x: 579, endPoint y: 181, distance: 39.3
click at [618, 178] on td "Allow Grab · Reject Send PGA · Note" at bounding box center [633, 168] width 54 height 44
click at [619, 178] on td "Allow Grab · Reject Send PGA · Note" at bounding box center [633, 168] width 54 height 44
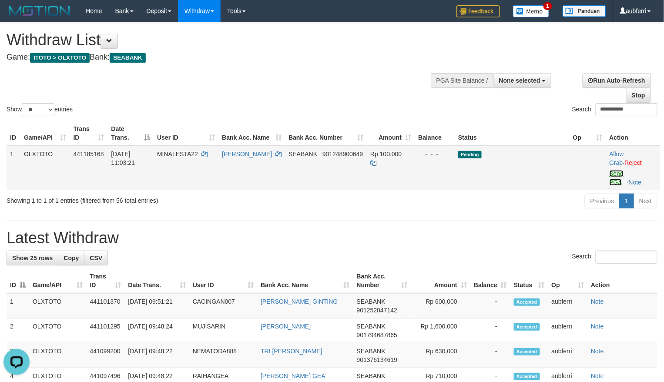
click at [615, 175] on link "Send PGA" at bounding box center [617, 178] width 14 height 16
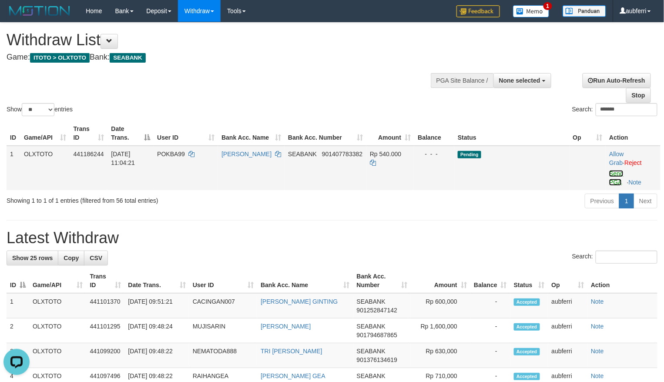
click at [610, 177] on link "Send PGA" at bounding box center [616, 178] width 14 height 16
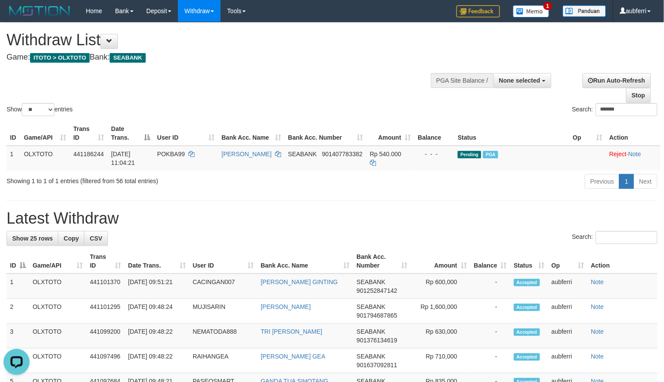
click at [512, 192] on div "Previous 1 Next" at bounding box center [470, 182] width 374 height 19
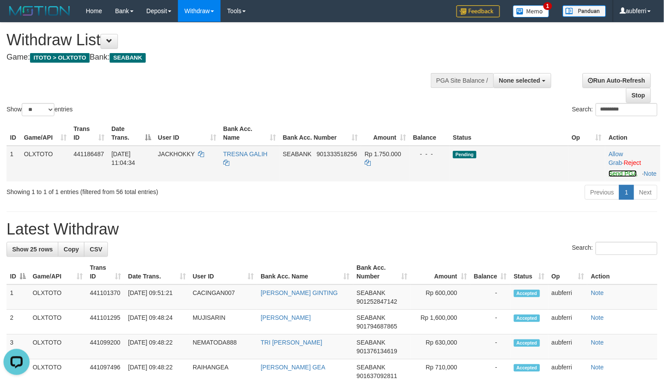
click at [618, 177] on link "Send PGA" at bounding box center [623, 173] width 28 height 7
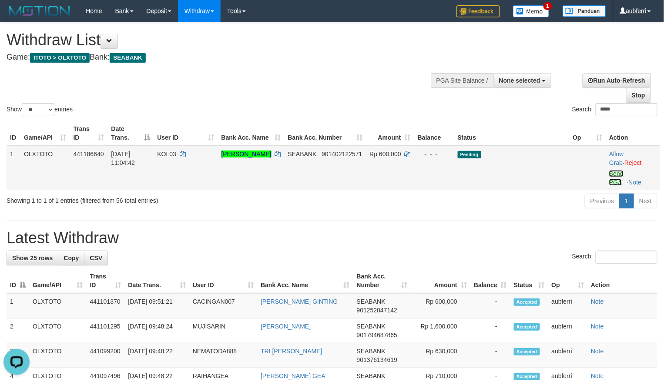
click at [620, 176] on link "Send PGA" at bounding box center [616, 178] width 14 height 16
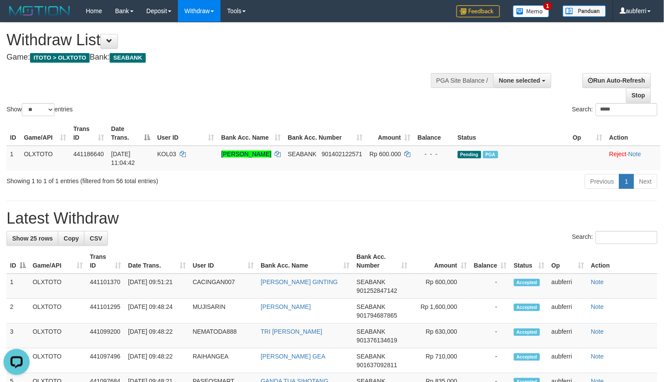
click at [469, 201] on hr at bounding box center [332, 201] width 651 height 0
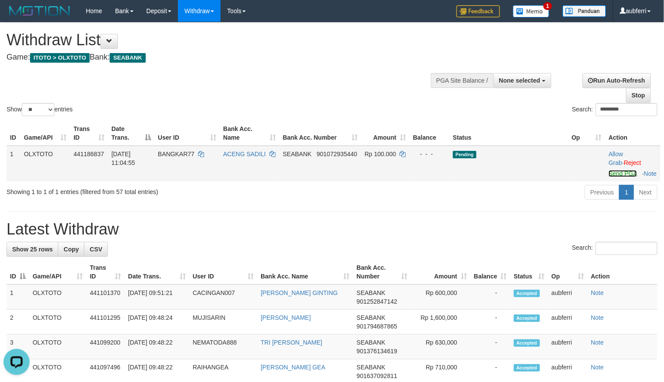
drag, startPoint x: 613, startPoint y: 179, endPoint x: 601, endPoint y: 180, distance: 11.8
click at [613, 177] on link "Send PGA" at bounding box center [623, 173] width 28 height 7
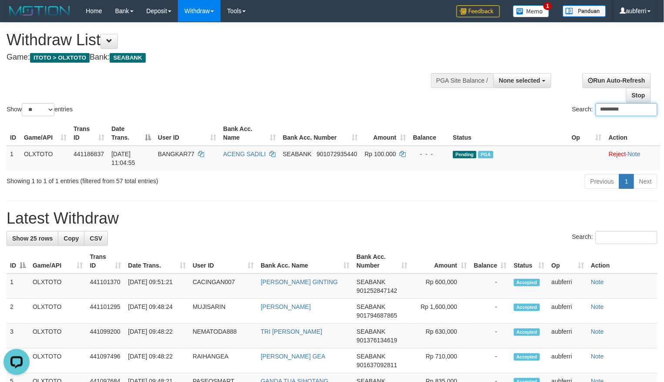
click at [462, 191] on div "Previous 1 Next" at bounding box center [470, 182] width 374 height 19
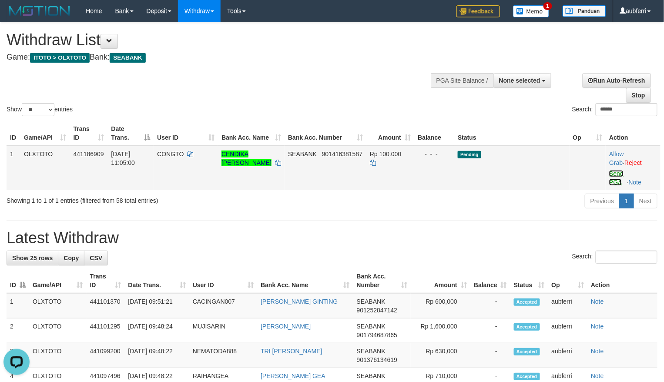
click at [618, 171] on link "Send PGA" at bounding box center [616, 178] width 14 height 16
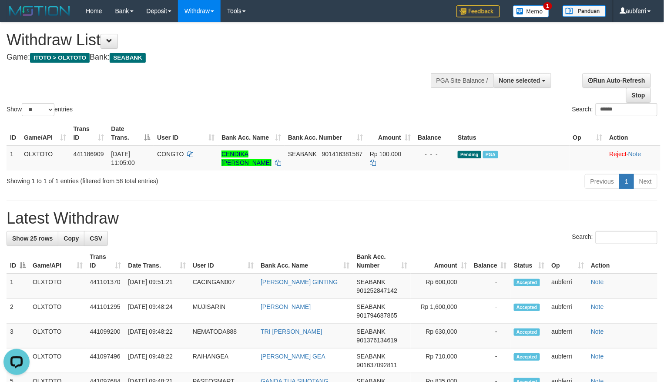
click at [411, 173] on div "ID Game/API Trans ID Date Trans. User ID Bank Acc. Name Bank Acc. Number Amount…" at bounding box center [332, 145] width 664 height 55
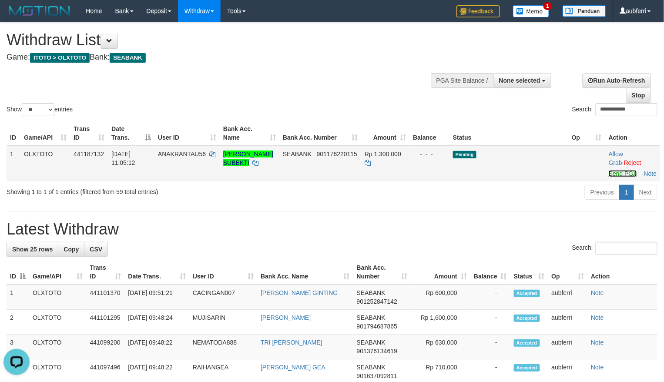
drag, startPoint x: 614, startPoint y: 174, endPoint x: 584, endPoint y: 178, distance: 31.2
click at [614, 174] on link "Send PGA" at bounding box center [623, 173] width 28 height 7
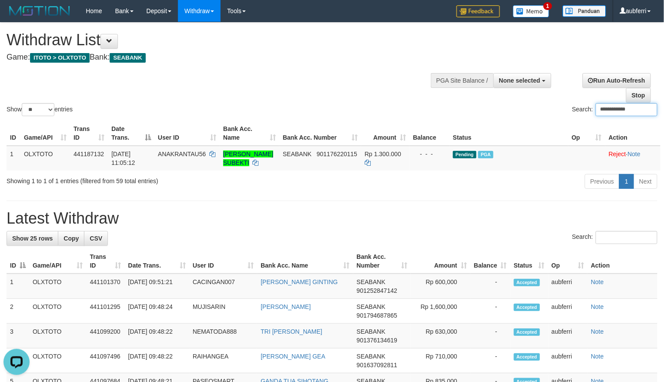
click at [489, 192] on div "Previous 1 Next" at bounding box center [470, 182] width 374 height 19
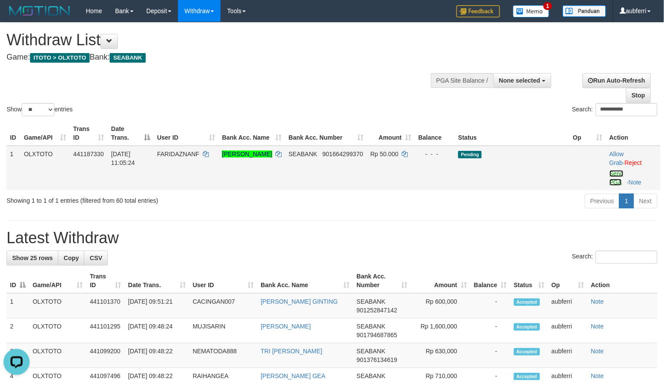
drag, startPoint x: 615, startPoint y: 176, endPoint x: 576, endPoint y: 181, distance: 39.6
click at [615, 176] on link "Send PGA" at bounding box center [617, 178] width 14 height 16
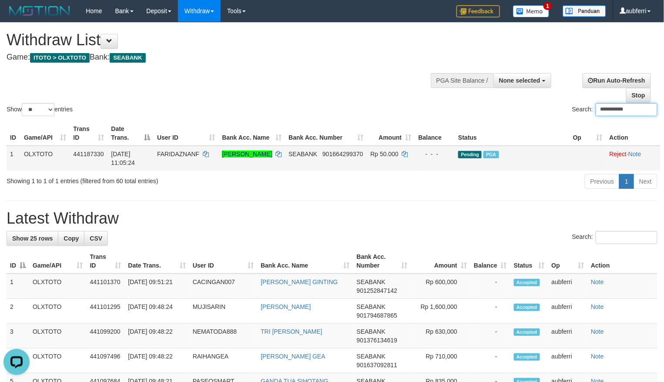
click at [440, 189] on div "Previous 1 Next" at bounding box center [470, 182] width 374 height 19
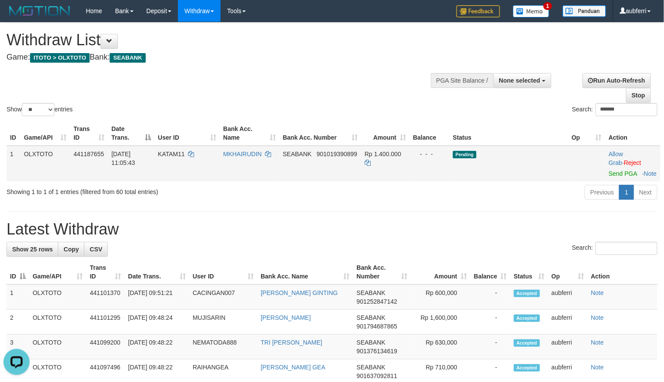
click at [615, 169] on div at bounding box center [633, 168] width 48 height 2
click at [617, 175] on link "Send PGA" at bounding box center [623, 173] width 28 height 7
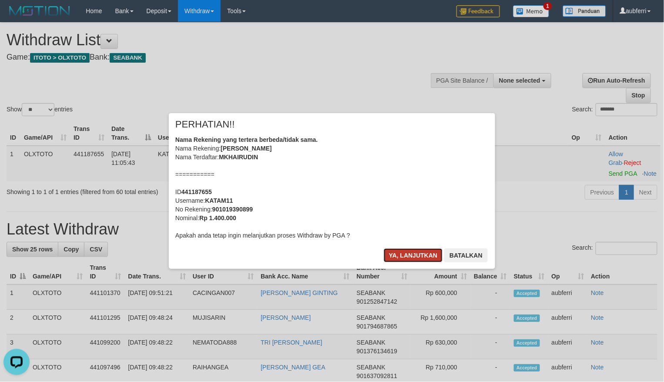
click at [404, 258] on button "Ya, lanjutkan" at bounding box center [413, 255] width 59 height 14
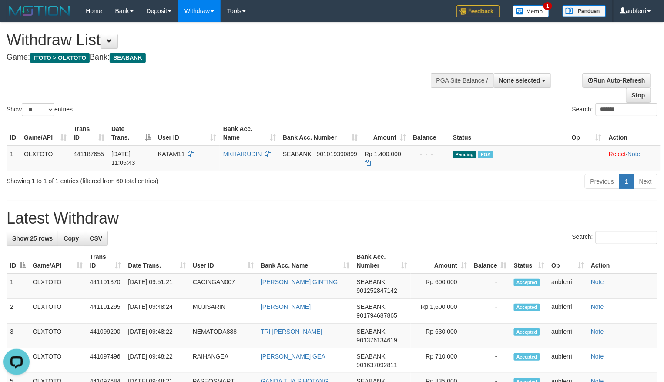
click at [484, 187] on div "Previous 1 Next" at bounding box center [470, 182] width 374 height 19
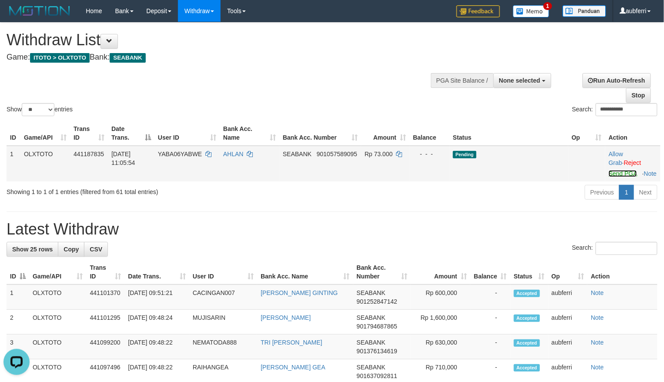
click at [611, 174] on link "Send PGA" at bounding box center [623, 173] width 28 height 7
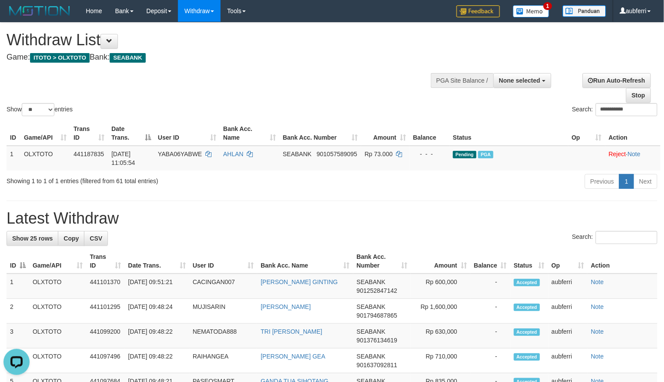
click at [471, 101] on div "**********" at bounding box center [555, 85] width 217 height 36
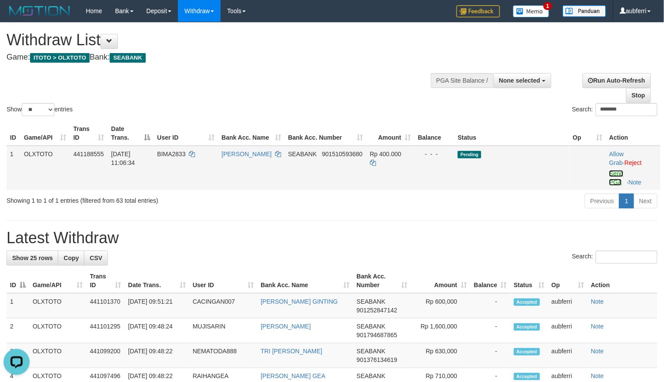
drag, startPoint x: 614, startPoint y: 176, endPoint x: 611, endPoint y: 180, distance: 4.9
click at [614, 176] on link "Send PGA" at bounding box center [616, 178] width 14 height 16
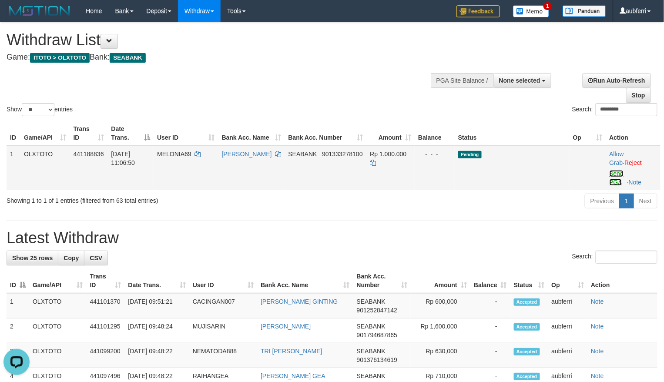
click at [618, 180] on link "Send PGA" at bounding box center [617, 178] width 14 height 16
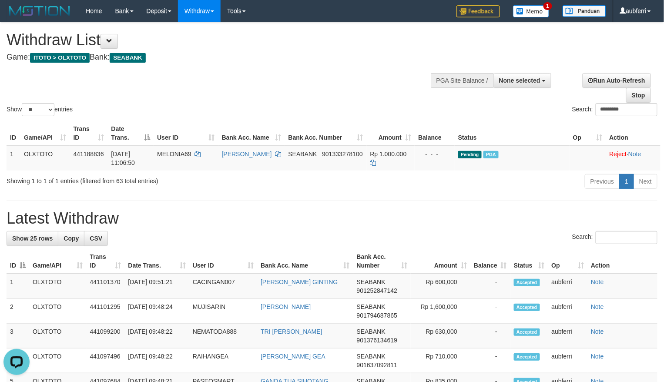
click at [430, 201] on hr at bounding box center [332, 201] width 651 height 0
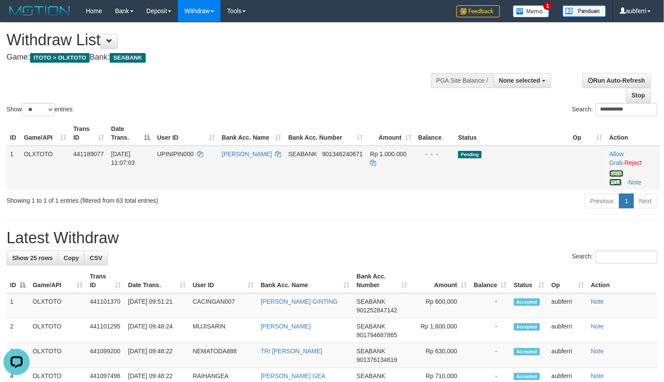
click at [617, 177] on link "Send PGA" at bounding box center [617, 178] width 14 height 16
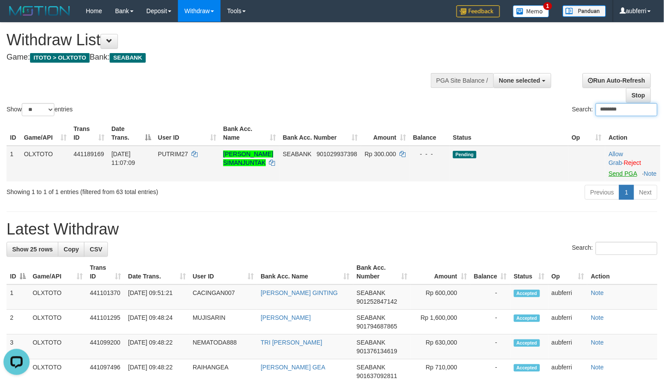
type input "********"
click at [616, 172] on link "Send PGA" at bounding box center [623, 173] width 28 height 7
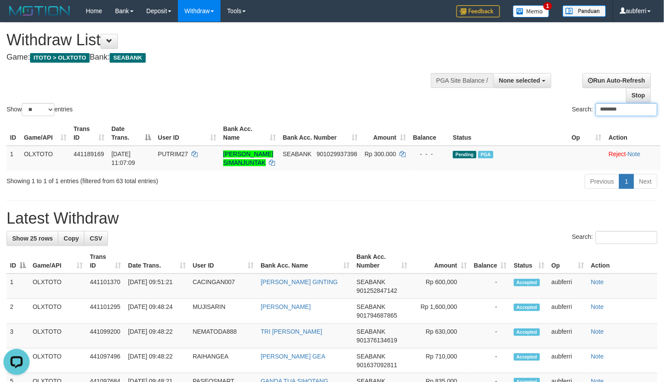
drag, startPoint x: 648, startPoint y: 113, endPoint x: 643, endPoint y: 113, distance: 5.2
click at [648, 113] on input "********" at bounding box center [627, 109] width 62 height 13
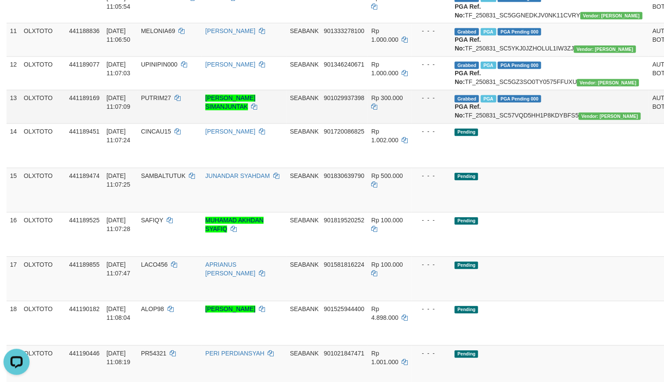
scroll to position [464, 0]
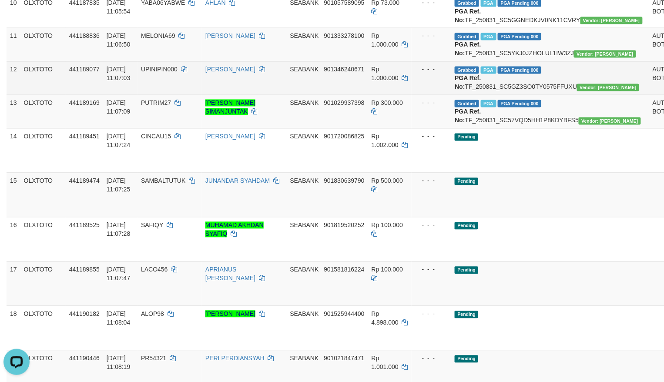
drag, startPoint x: 648, startPoint y: 159, endPoint x: 650, endPoint y: 152, distance: 7.2
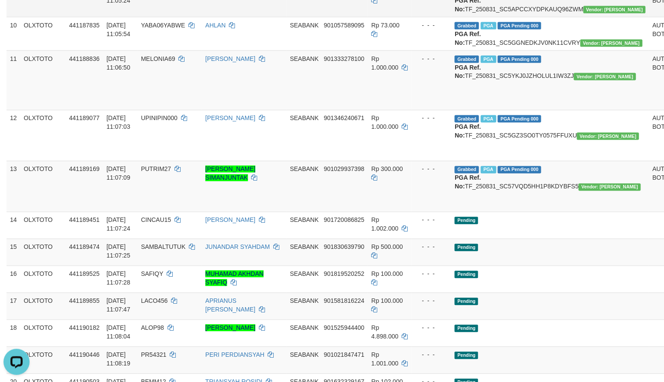
scroll to position [406, 0]
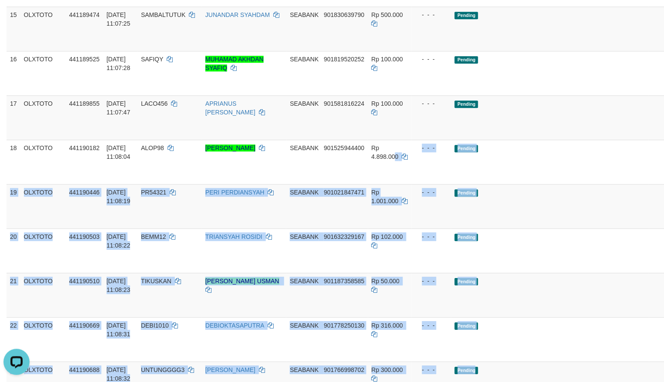
scroll to position [975, 0]
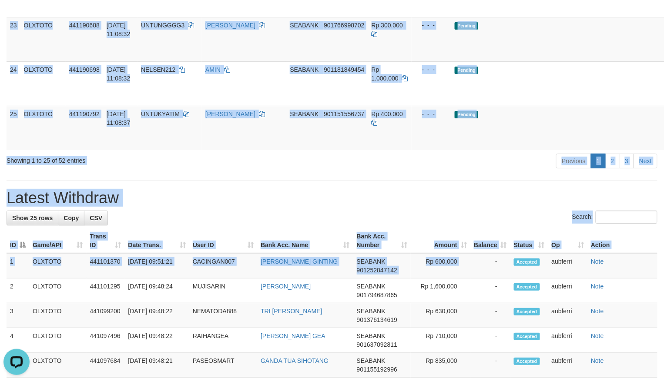
click at [480, 382] on html "Toggle navigation Home Bank Account List Load By Website Group [ITOTO] OLXTOTO …" at bounding box center [332, 2] width 664 height 1955
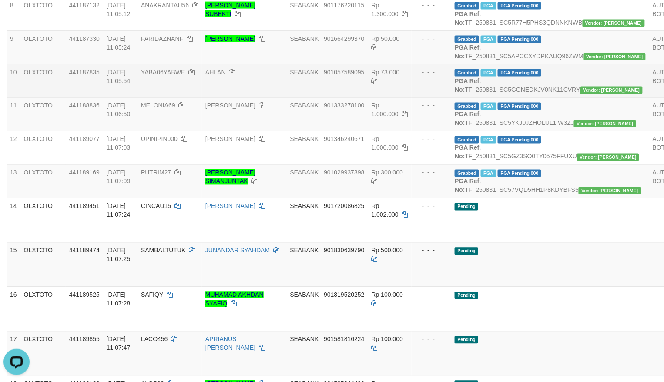
click at [552, 97] on td "Grabbed PGA PGA Pending 000 {"status":"000","data":{"unique_id":"325-441187835-…" at bounding box center [550, 81] width 198 height 34
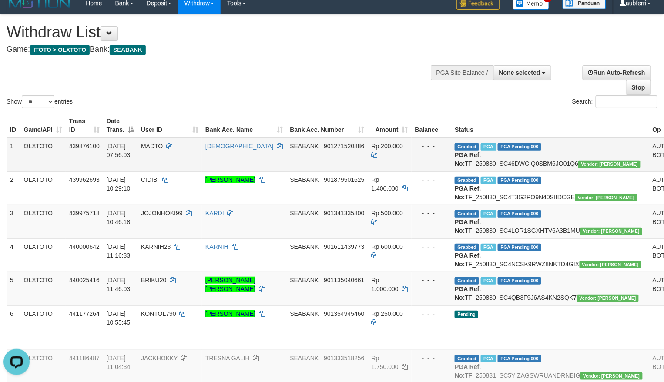
scroll to position [0, 0]
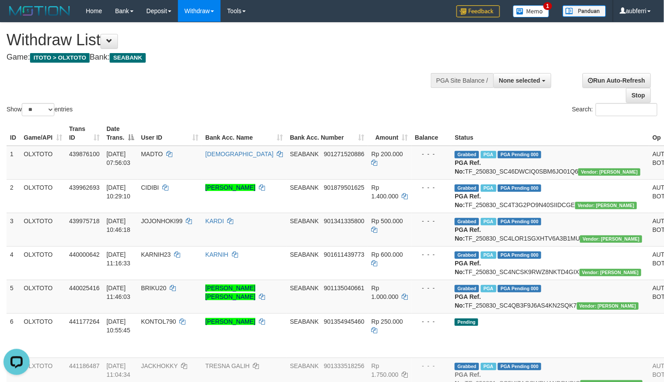
click at [488, 105] on div "Search:" at bounding box center [498, 110] width 319 height 15
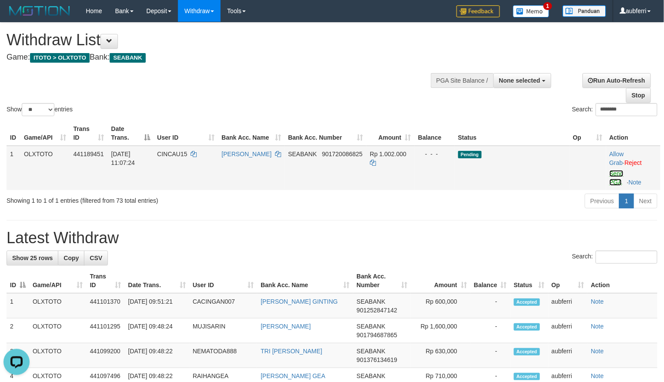
click at [615, 179] on link "Send PGA" at bounding box center [617, 178] width 14 height 16
click at [510, 194] on div "Previous 1 Next" at bounding box center [470, 202] width 374 height 19
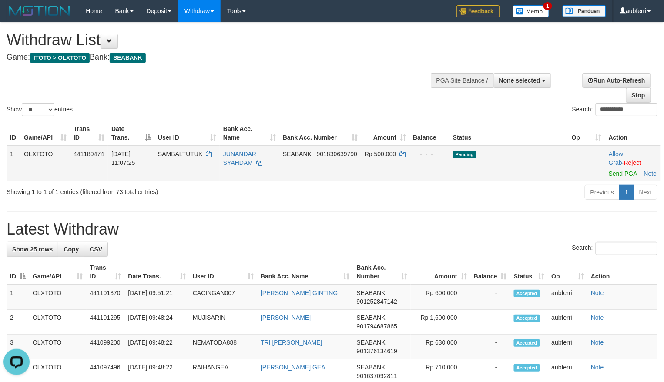
click at [624, 169] on div at bounding box center [633, 168] width 48 height 2
click at [621, 173] on link "Send PGA" at bounding box center [623, 173] width 28 height 7
click at [508, 184] on div "ID Game/API Trans ID Date Trans. User ID Bank Acc. Name Bank Acc. Number Amount…" at bounding box center [332, 151] width 664 height 66
click at [618, 177] on link "Send PGA" at bounding box center [623, 173] width 28 height 7
drag, startPoint x: 474, startPoint y: 207, endPoint x: 458, endPoint y: 205, distance: 15.8
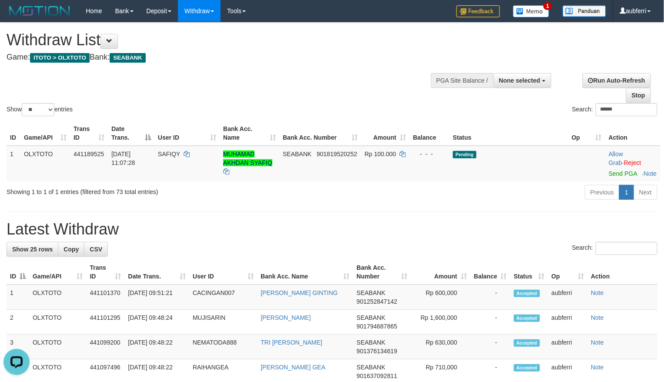
click at [473, 203] on div "Previous 1 Next" at bounding box center [470, 193] width 374 height 19
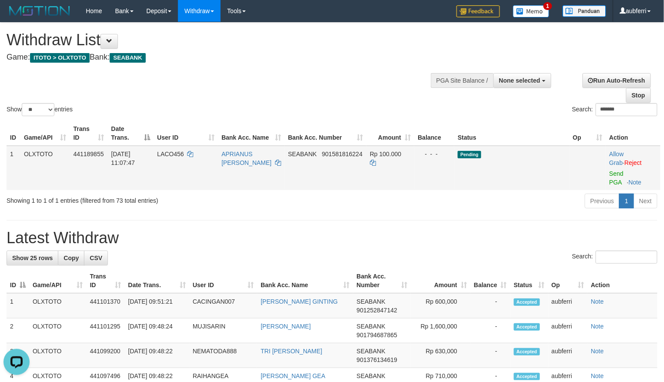
click at [615, 178] on td "Allow Grab · Reject Send PGA · Note" at bounding box center [633, 168] width 55 height 44
drag, startPoint x: 618, startPoint y: 175, endPoint x: 518, endPoint y: 189, distance: 101.5
click at [618, 175] on link "Send PGA" at bounding box center [616, 178] width 14 height 16
click at [512, 191] on div "ID Game/API Trans ID Date Trans. User ID Bank Acc. Name Bank Acc. Number Amount…" at bounding box center [332, 155] width 664 height 74
click at [614, 175] on link "Send PGA" at bounding box center [616, 178] width 14 height 16
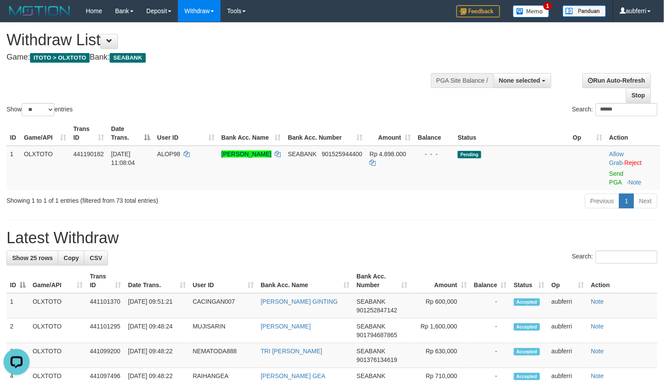
drag, startPoint x: 487, startPoint y: 206, endPoint x: 481, endPoint y: 206, distance: 5.2
click at [486, 206] on div "Previous 1 Next" at bounding box center [470, 202] width 374 height 19
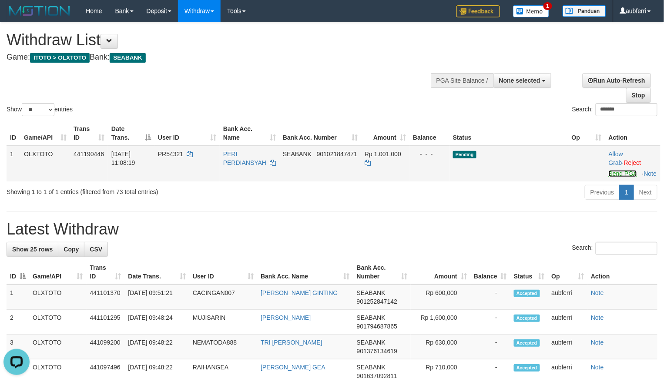
drag, startPoint x: 615, startPoint y: 182, endPoint x: 582, endPoint y: 188, distance: 34.1
click at [615, 177] on link "Send PGA" at bounding box center [623, 173] width 28 height 7
click at [524, 200] on div "Previous 1 Next" at bounding box center [470, 193] width 374 height 19
click at [621, 177] on span "Send PGA" at bounding box center [633, 172] width 48 height 10
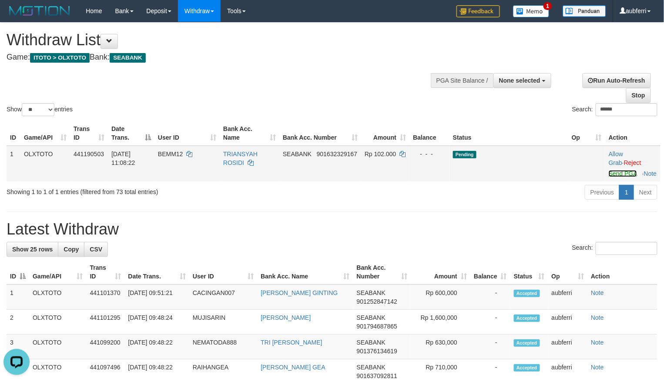
click at [618, 177] on link "Send PGA" at bounding box center [623, 173] width 28 height 7
click at [509, 197] on div "Previous 1 Next" at bounding box center [470, 193] width 374 height 19
click at [612, 177] on link "Send PGA" at bounding box center [623, 173] width 28 height 7
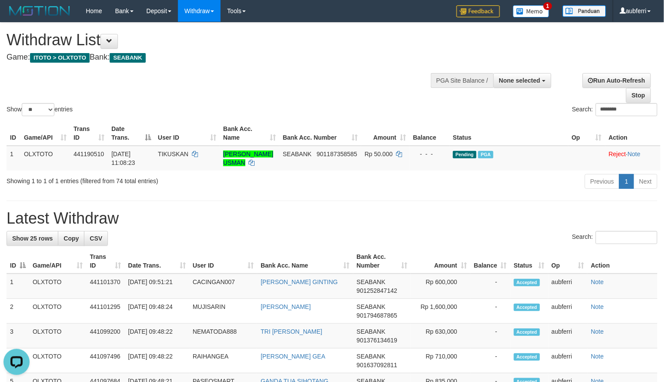
click at [459, 214] on h1 "Latest Withdraw" at bounding box center [332, 218] width 651 height 17
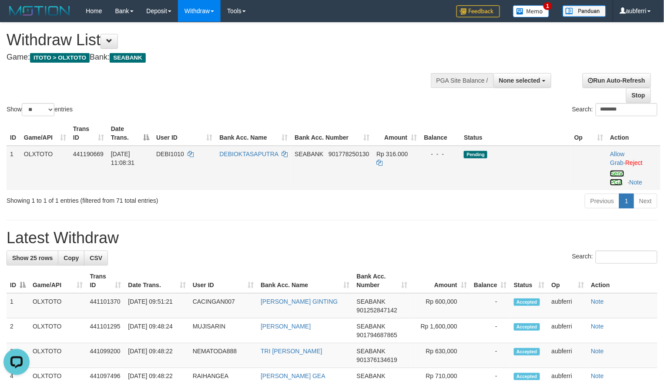
click at [622, 177] on link "Send PGA" at bounding box center [617, 178] width 14 height 16
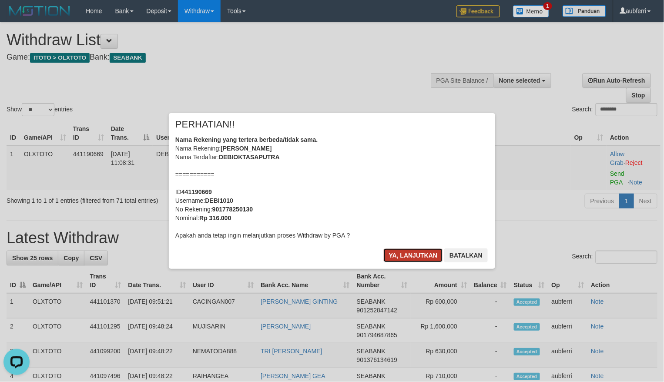
click at [408, 249] on button "Ya, lanjutkan" at bounding box center [413, 255] width 59 height 14
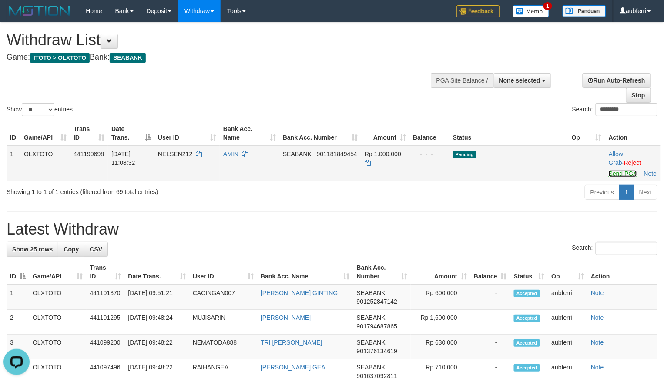
drag, startPoint x: 619, startPoint y: 171, endPoint x: 567, endPoint y: 185, distance: 53.8
click at [619, 171] on link "Send PGA" at bounding box center [623, 173] width 28 height 7
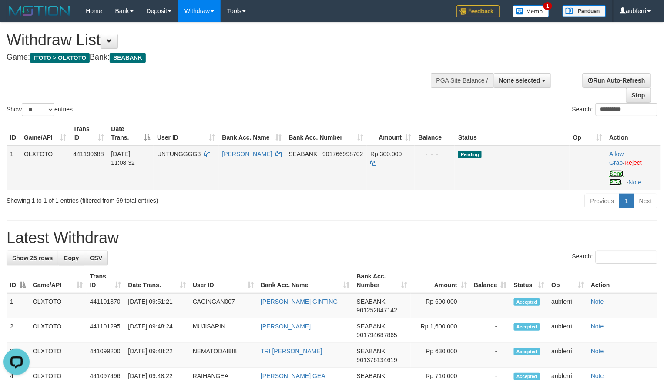
drag, startPoint x: 618, startPoint y: 175, endPoint x: 593, endPoint y: 180, distance: 26.2
click at [618, 175] on link "Send PGA" at bounding box center [617, 178] width 14 height 16
click at [524, 202] on div "Previous 1 Next" at bounding box center [470, 202] width 374 height 19
drag, startPoint x: 617, startPoint y: 171, endPoint x: 600, endPoint y: 173, distance: 17.5
click at [617, 171] on link "Send PGA" at bounding box center [617, 178] width 14 height 16
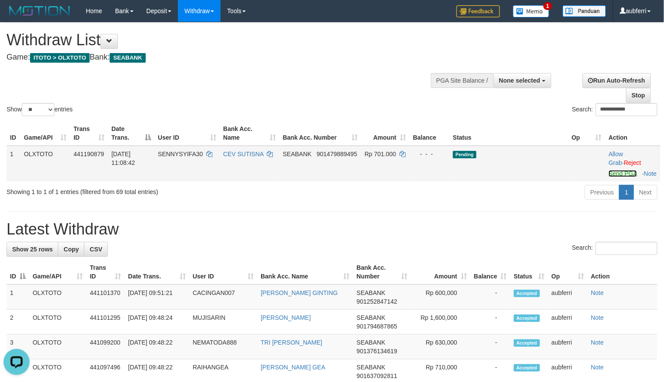
drag, startPoint x: 613, startPoint y: 175, endPoint x: 578, endPoint y: 185, distance: 36.9
click at [613, 175] on link "Send PGA" at bounding box center [623, 173] width 28 height 7
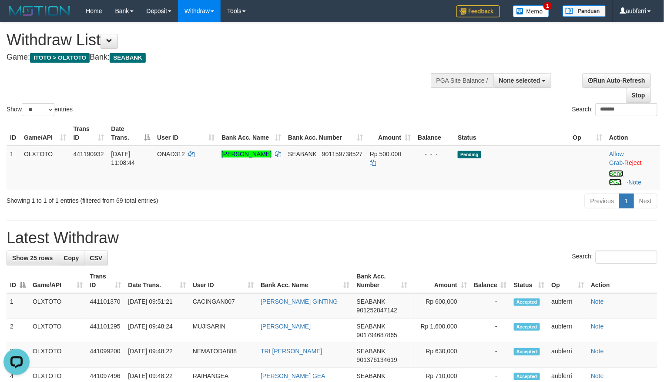
drag, startPoint x: 618, startPoint y: 175, endPoint x: 550, endPoint y: 195, distance: 70.9
click at [618, 175] on link "Send PGA" at bounding box center [616, 178] width 14 height 16
click at [522, 204] on div "Previous 1 Next" at bounding box center [470, 202] width 374 height 19
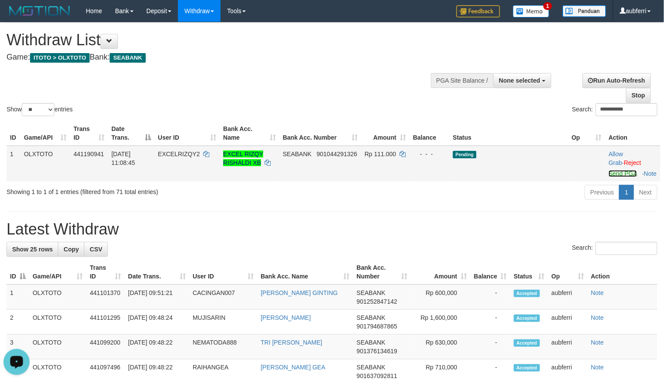
click at [615, 176] on link "Send PGA" at bounding box center [623, 173] width 28 height 7
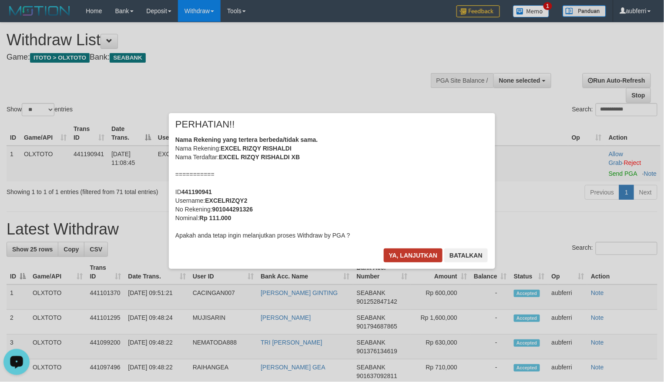
drag, startPoint x: 378, startPoint y: 262, endPoint x: 408, endPoint y: 262, distance: 29.6
click at [378, 263] on div "× PERHATIAN!! Nama Rekening yang tertera berbeda/tidak sama. Nama Rekening: EXC…" at bounding box center [332, 191] width 326 height 156
click at [408, 262] on button "Ya, lanjutkan" at bounding box center [413, 255] width 59 height 14
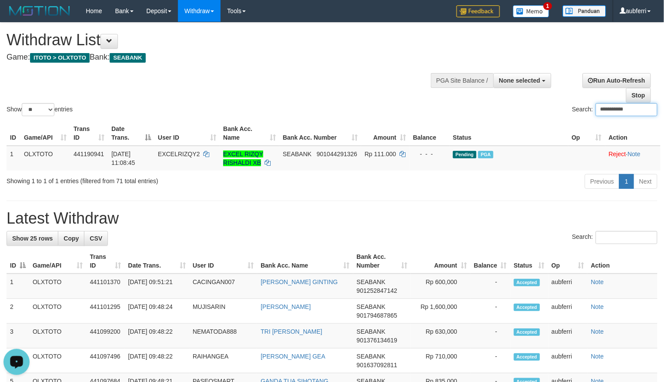
click at [542, 185] on div "Previous 1 Next" at bounding box center [470, 182] width 374 height 19
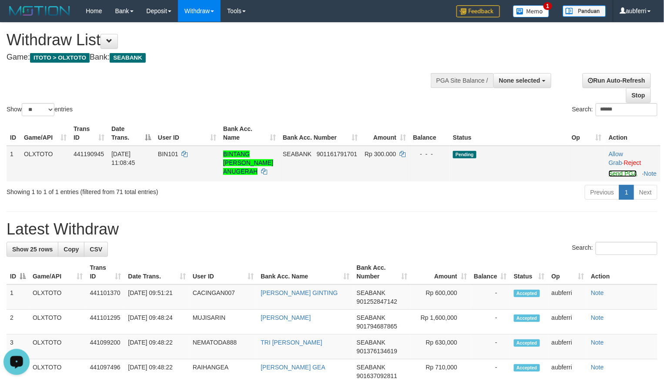
click at [613, 177] on link "Send PGA" at bounding box center [623, 173] width 28 height 7
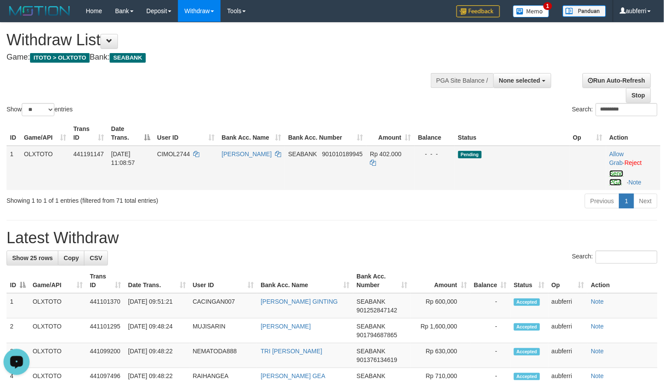
click at [617, 181] on link "Send PGA" at bounding box center [617, 178] width 14 height 16
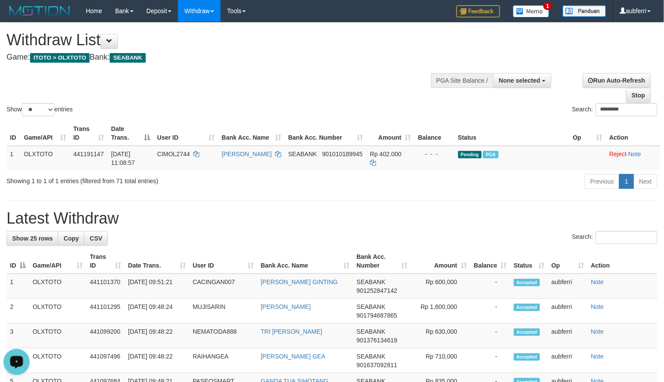
drag, startPoint x: 467, startPoint y: 121, endPoint x: 468, endPoint y: 125, distance: 4.9
click at [470, 123] on div "ID Game/API Trans ID Date Trans. User ID Bank Acc. Name Bank Acc. Number Amount…" at bounding box center [332, 145] width 664 height 55
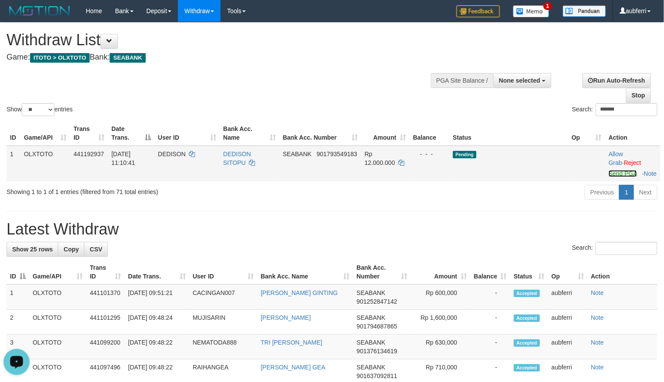
click at [615, 173] on link "Send PGA" at bounding box center [623, 173] width 28 height 7
click at [616, 176] on link "Send PGA" at bounding box center [623, 173] width 28 height 7
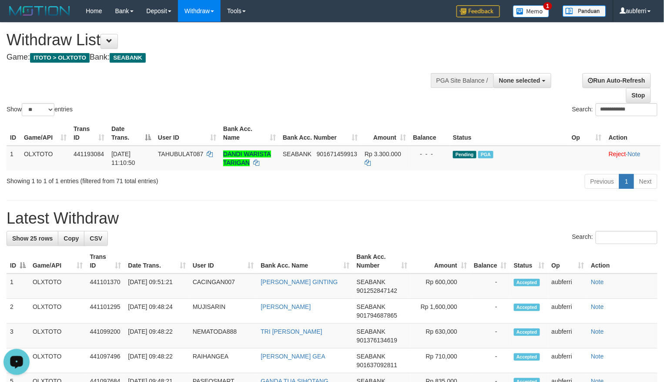
click at [443, 211] on h1 "Latest Withdraw" at bounding box center [332, 218] width 651 height 17
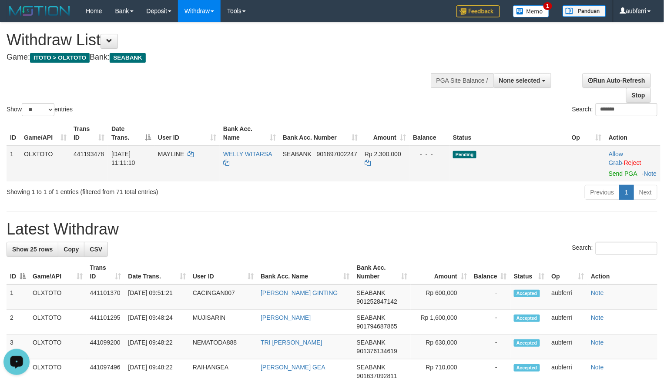
click at [617, 178] on td "Allow Grab · Reject Send PGA · Note" at bounding box center [632, 164] width 55 height 36
click at [620, 173] on link "Send PGA" at bounding box center [623, 173] width 28 height 7
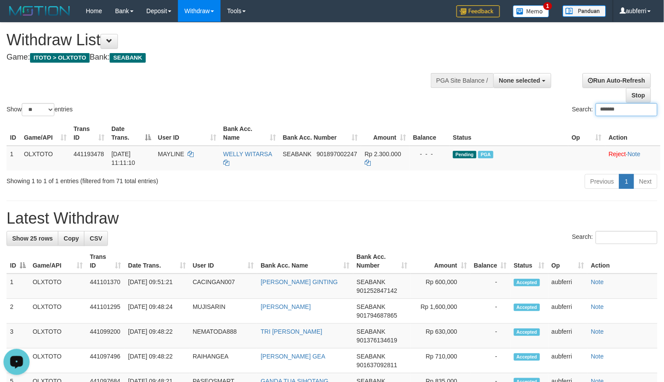
click at [480, 201] on hr at bounding box center [332, 201] width 651 height 0
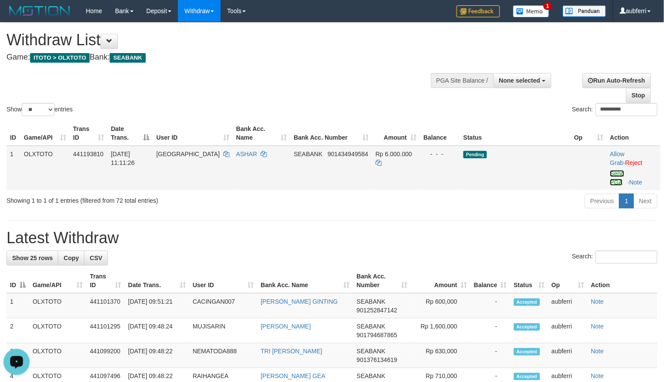
drag, startPoint x: 611, startPoint y: 176, endPoint x: 600, endPoint y: 180, distance: 12.4
click at [611, 176] on link "Send PGA" at bounding box center [617, 178] width 14 height 16
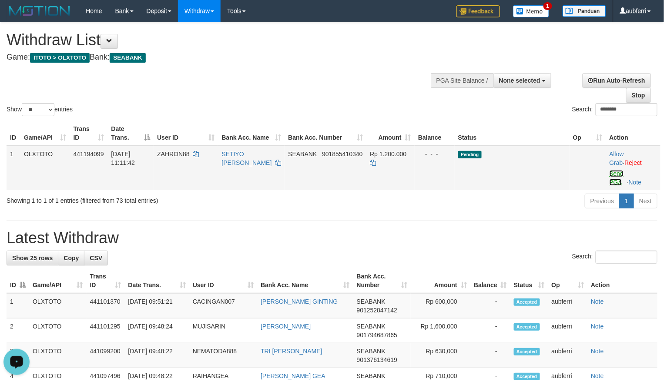
click at [613, 170] on link "Send PGA" at bounding box center [617, 178] width 14 height 16
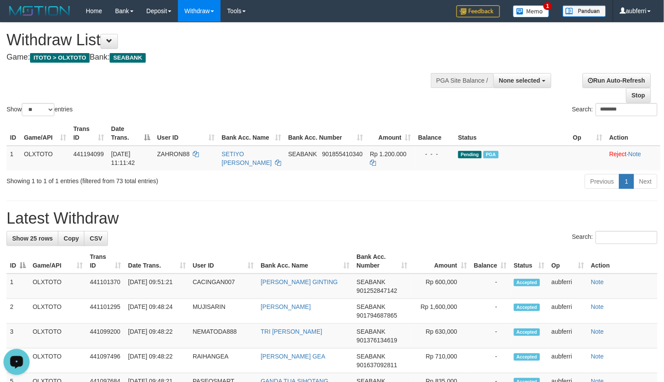
click at [490, 192] on div "Previous 1 Next" at bounding box center [470, 182] width 374 height 19
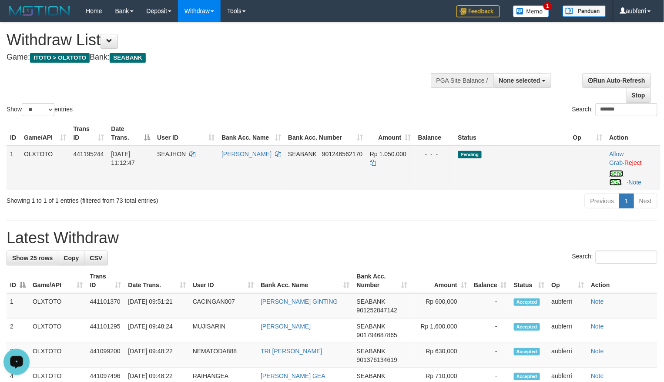
click at [621, 176] on link "Send PGA" at bounding box center [617, 178] width 14 height 16
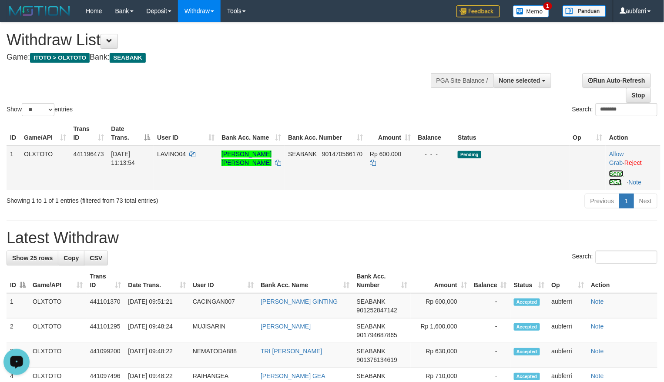
click at [617, 173] on link "Send PGA" at bounding box center [616, 178] width 14 height 16
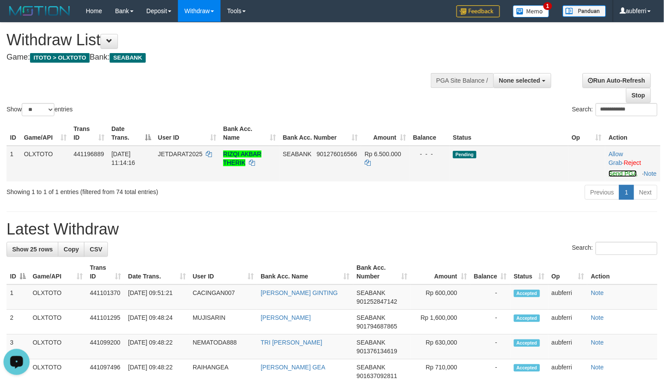
click at [618, 173] on link "Send PGA" at bounding box center [623, 173] width 28 height 7
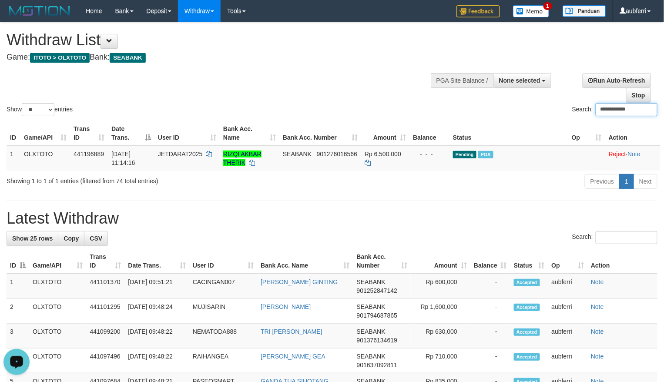
click at [483, 201] on hr at bounding box center [332, 201] width 651 height 0
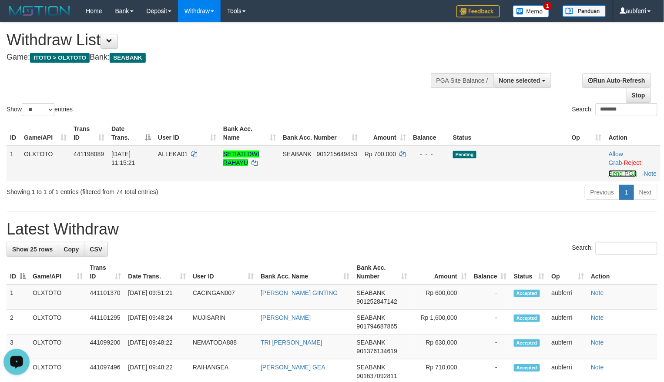
click at [618, 170] on link "Send PGA" at bounding box center [623, 173] width 28 height 7
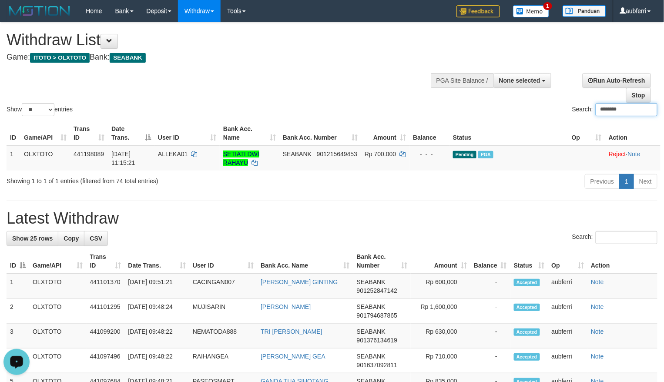
click at [472, 191] on div "Previous 1 Next" at bounding box center [470, 182] width 374 height 19
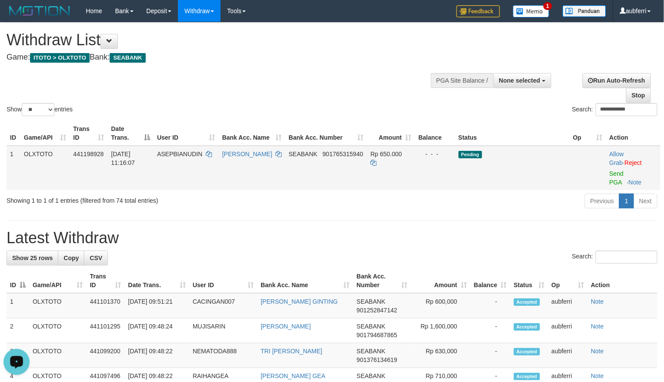
click at [613, 178] on td "Allow Grab · Reject Send PGA · Note" at bounding box center [633, 168] width 54 height 44
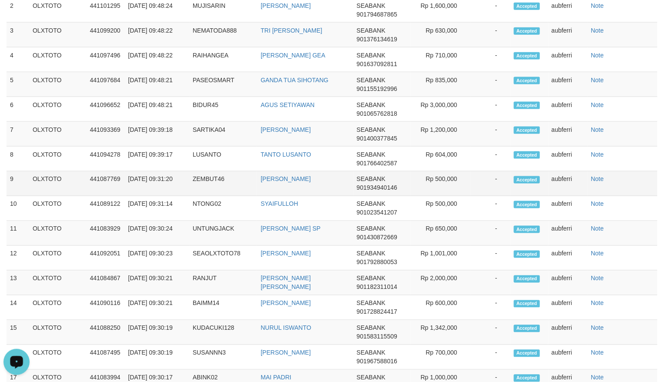
scroll to position [44, 0]
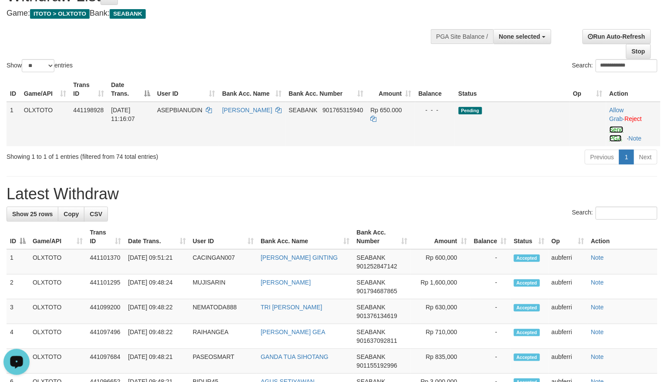
click at [611, 131] on link "Send PGA" at bounding box center [617, 134] width 14 height 16
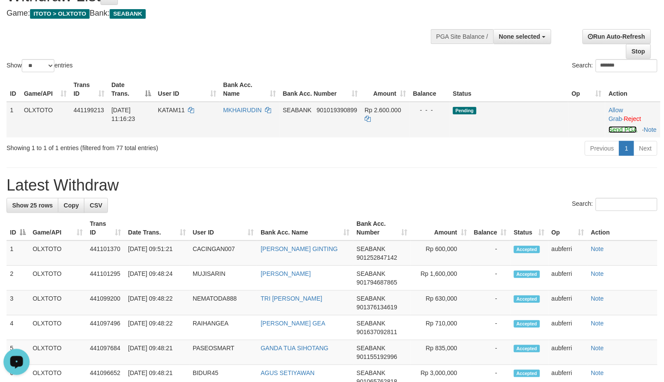
click at [614, 132] on link "Send PGA" at bounding box center [623, 129] width 28 height 7
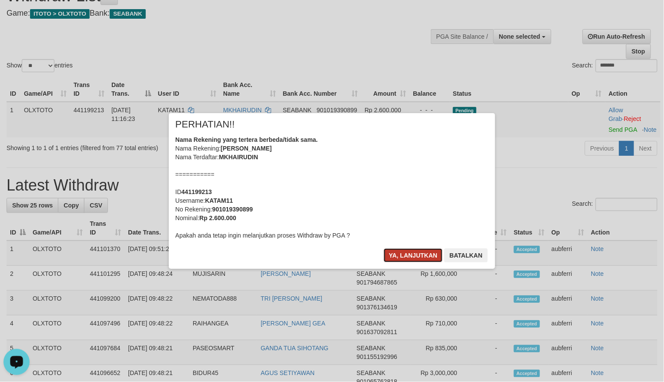
click at [398, 257] on button "Ya, lanjutkan" at bounding box center [413, 255] width 59 height 14
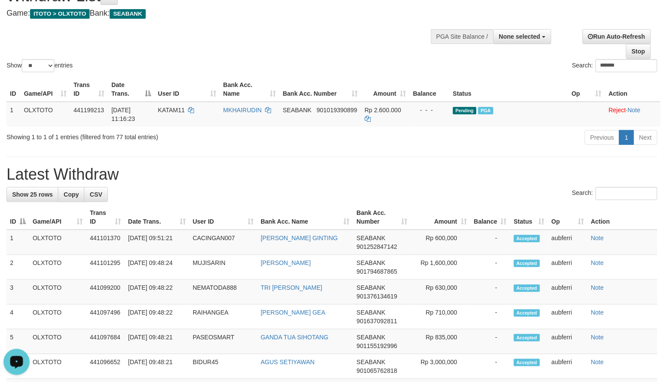
drag, startPoint x: 516, startPoint y: 153, endPoint x: 483, endPoint y: 147, distance: 33.6
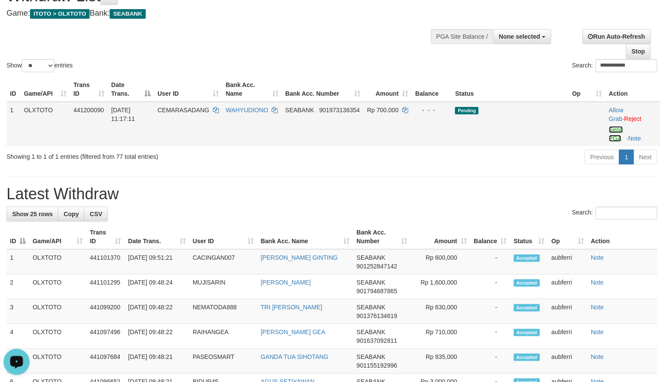
click at [620, 131] on link "Send PGA" at bounding box center [616, 134] width 14 height 16
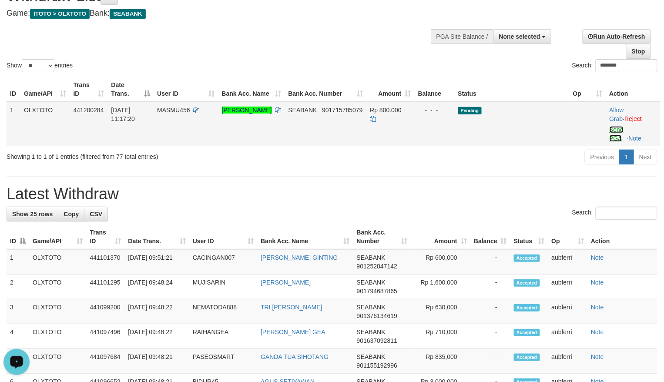
click at [616, 131] on link "Send PGA" at bounding box center [617, 134] width 14 height 16
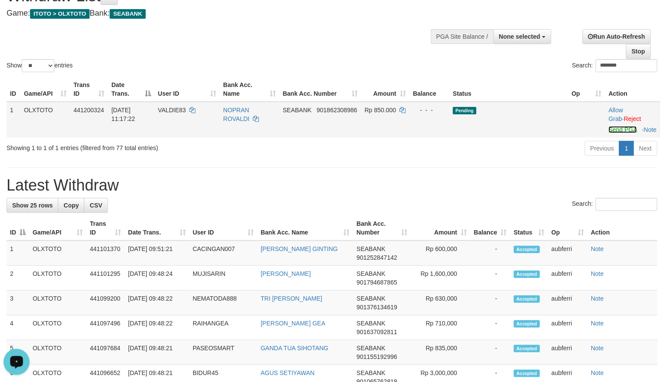
drag, startPoint x: 618, startPoint y: 133, endPoint x: 592, endPoint y: 136, distance: 26.8
click at [618, 133] on link "Send PGA" at bounding box center [623, 129] width 28 height 7
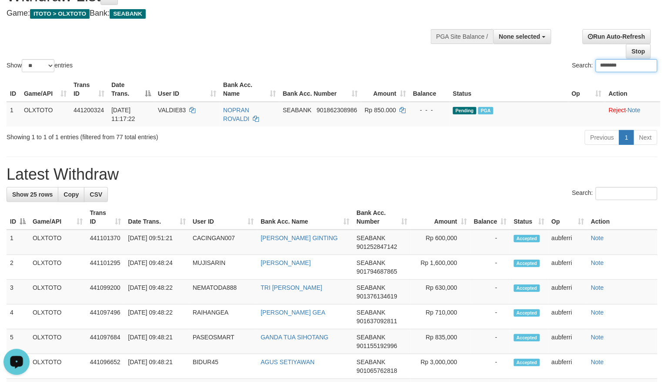
drag, startPoint x: 521, startPoint y: 152, endPoint x: 514, endPoint y: 152, distance: 7.4
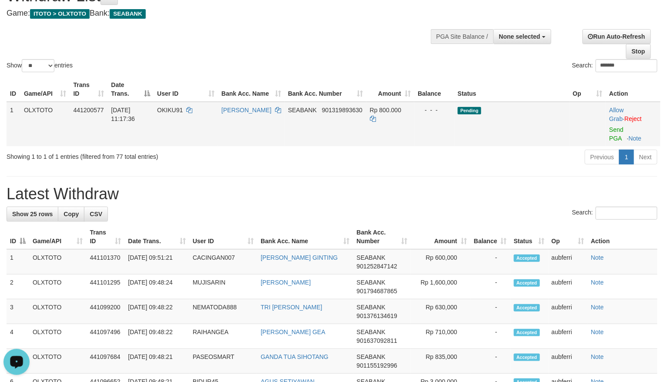
click at [613, 134] on td "Allow Grab · Reject Send PGA · Note" at bounding box center [633, 124] width 55 height 44
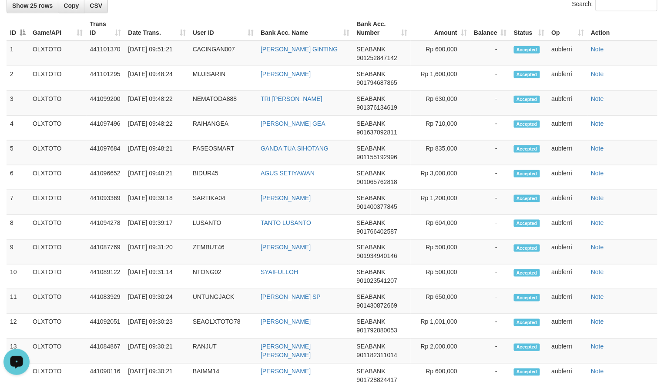
scroll to position [88, 0]
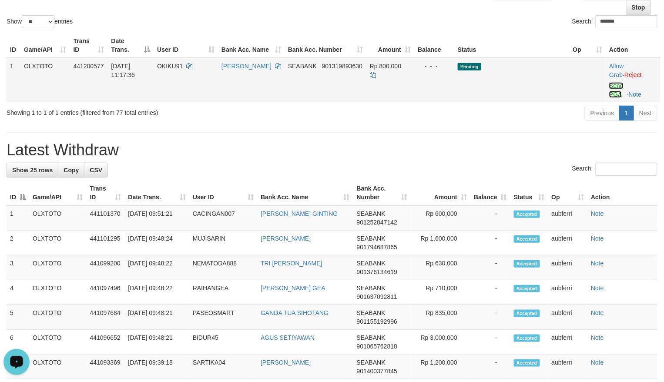
click at [616, 87] on link "Send PGA" at bounding box center [616, 90] width 14 height 16
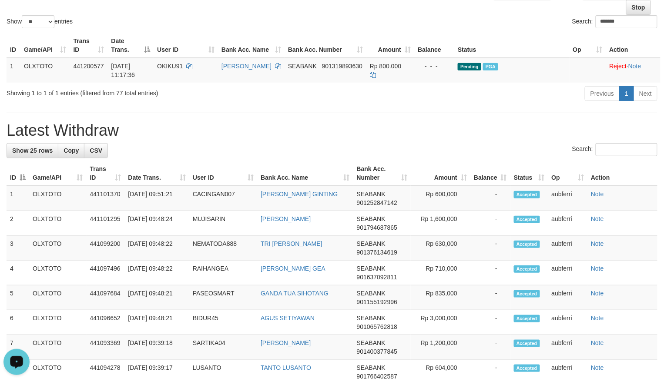
click at [502, 123] on h1 "Latest Withdraw" at bounding box center [332, 130] width 651 height 17
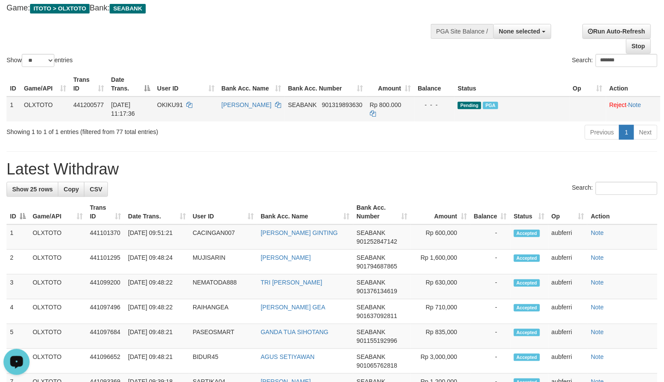
scroll to position [30, 0]
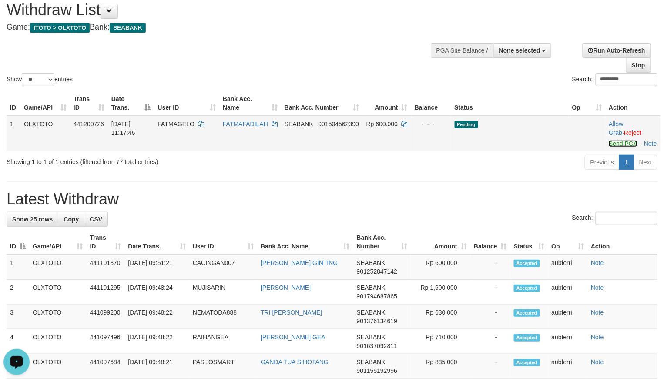
drag, startPoint x: 620, startPoint y: 146, endPoint x: 614, endPoint y: 148, distance: 6.3
click at [620, 146] on link "Send PGA" at bounding box center [623, 143] width 28 height 7
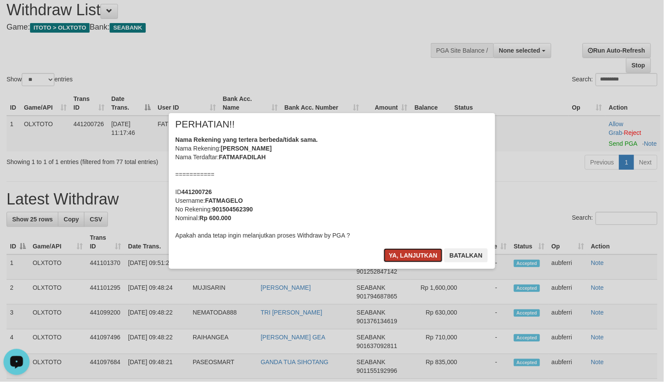
click at [389, 256] on button "Ya, lanjutkan" at bounding box center [413, 255] width 59 height 14
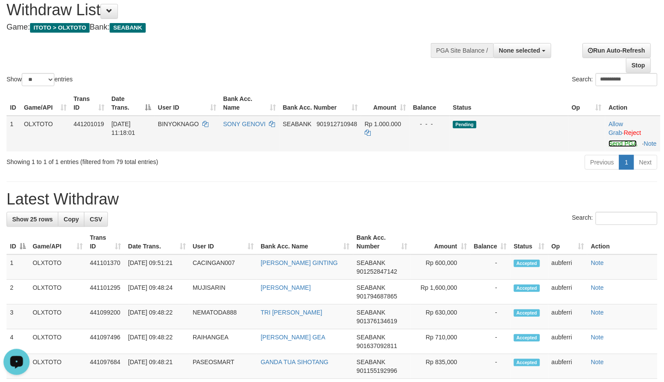
click at [617, 144] on link "Send PGA" at bounding box center [623, 143] width 28 height 7
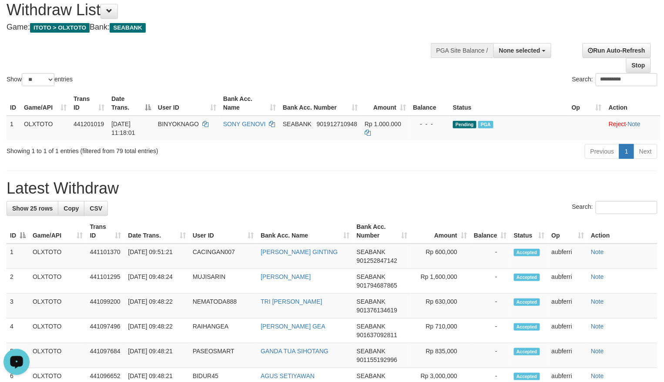
drag, startPoint x: 484, startPoint y: 181, endPoint x: 494, endPoint y: 185, distance: 10.3
click at [484, 181] on h1 "Latest Withdraw" at bounding box center [332, 188] width 651 height 17
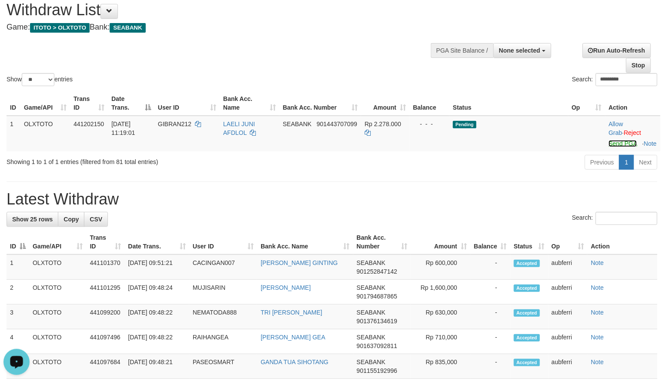
drag, startPoint x: 621, startPoint y: 145, endPoint x: 194, endPoint y: 167, distance: 427.5
click at [621, 145] on link "Send PGA" at bounding box center [623, 143] width 28 height 7
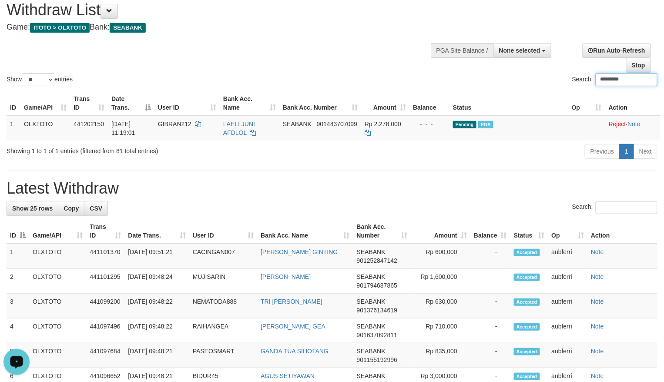
click at [547, 155] on div "Previous 1 Next" at bounding box center [470, 152] width 374 height 19
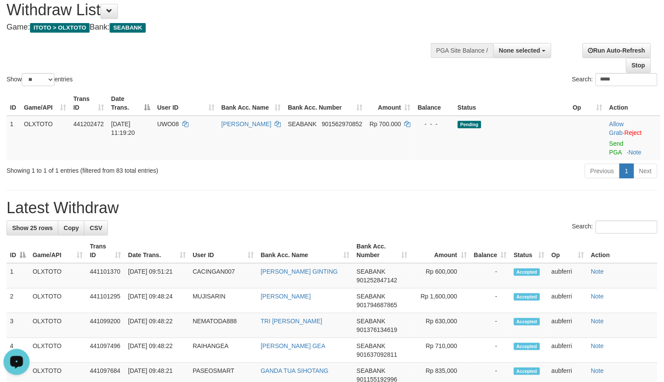
drag, startPoint x: 617, startPoint y: 148, endPoint x: 603, endPoint y: 150, distance: 13.7
click at [617, 148] on td "Allow Grab · Reject Send PGA · Note" at bounding box center [633, 138] width 55 height 44
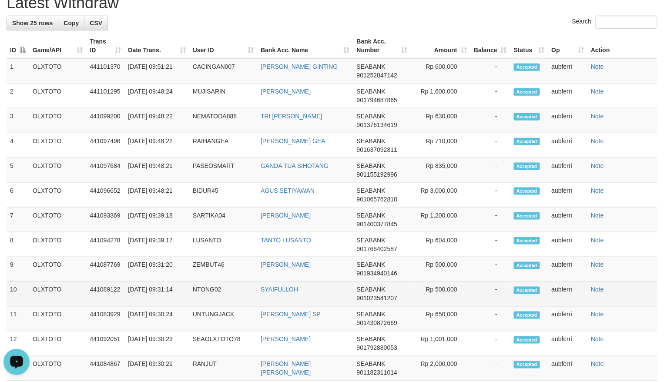
scroll to position [16, 0]
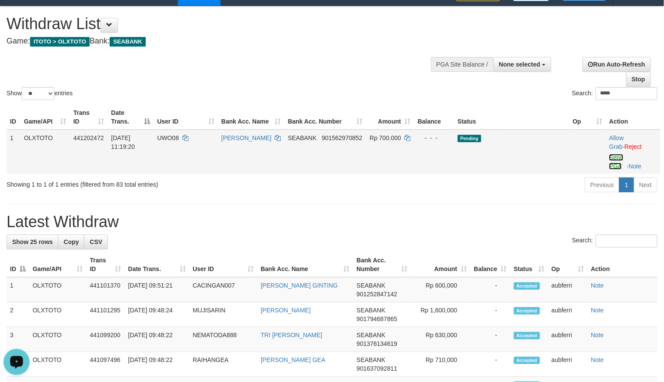
click at [614, 159] on link "Send PGA" at bounding box center [616, 162] width 14 height 16
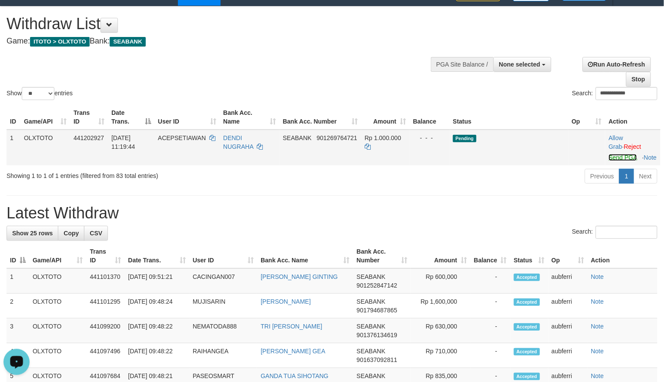
click at [613, 159] on link "Send PGA" at bounding box center [623, 157] width 28 height 7
click at [544, 165] on td "Pending" at bounding box center [509, 148] width 119 height 36
drag, startPoint x: 521, startPoint y: 205, endPoint x: 535, endPoint y: 193, distance: 18.5
click at [611, 161] on link "Send PGA" at bounding box center [623, 157] width 28 height 7
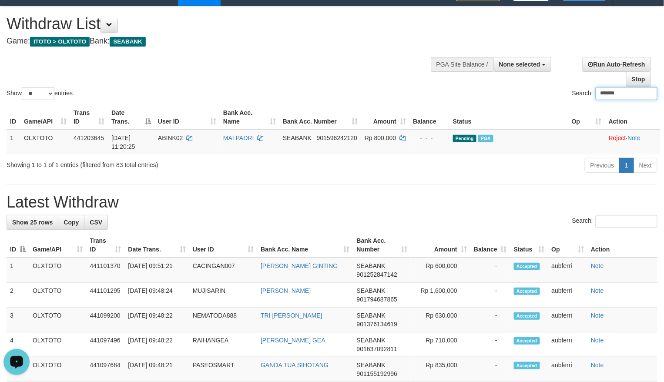
click at [508, 171] on div "Previous 1 Next" at bounding box center [470, 166] width 374 height 19
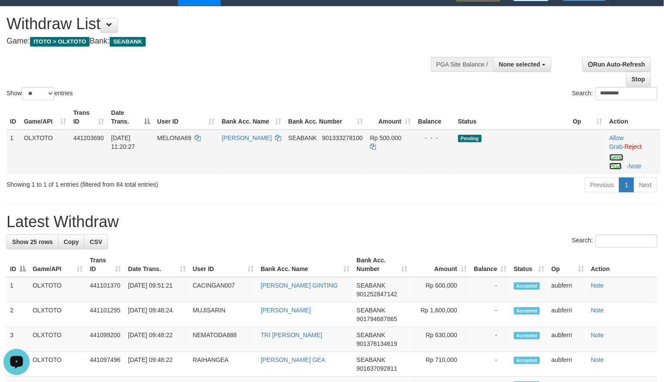
click at [620, 159] on link "Send PGA" at bounding box center [617, 162] width 14 height 16
drag, startPoint x: 507, startPoint y: 178, endPoint x: 420, endPoint y: 199, distance: 90.6
click at [507, 178] on div "Previous 1 Next" at bounding box center [470, 186] width 374 height 19
click at [614, 159] on link "Send PGA" at bounding box center [616, 162] width 14 height 16
drag, startPoint x: 528, startPoint y: 196, endPoint x: 521, endPoint y: 201, distance: 8.4
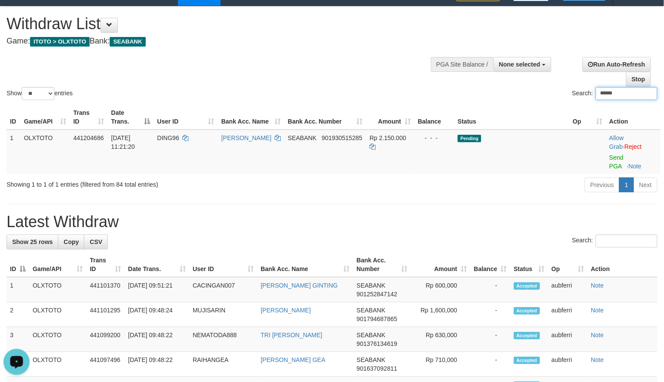
drag, startPoint x: 613, startPoint y: 158, endPoint x: 522, endPoint y: 185, distance: 94.3
click at [613, 158] on link "Send PGA" at bounding box center [616, 162] width 14 height 16
drag, startPoint x: 513, startPoint y: 188, endPoint x: 500, endPoint y: 194, distance: 14.4
click at [512, 188] on div "Previous 1 Next" at bounding box center [470, 186] width 374 height 19
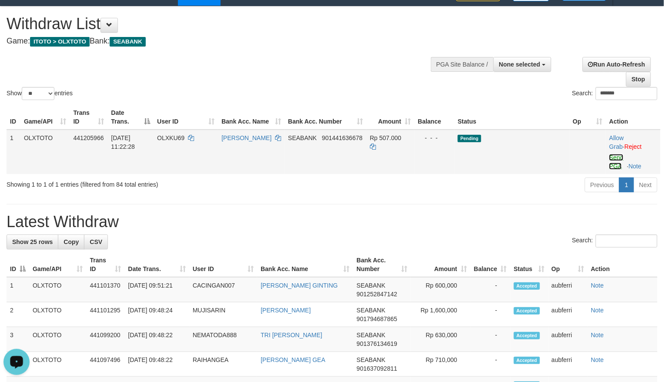
click at [621, 158] on link "Send PGA" at bounding box center [616, 162] width 14 height 16
click at [495, 195] on div "Previous 1 Next" at bounding box center [470, 186] width 374 height 19
type input "*****"
click at [614, 159] on link "Send PGA" at bounding box center [616, 162] width 14 height 16
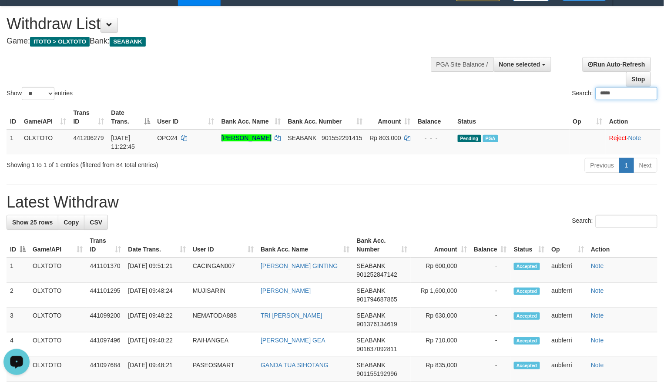
click at [629, 100] on input "*****" at bounding box center [627, 93] width 62 height 13
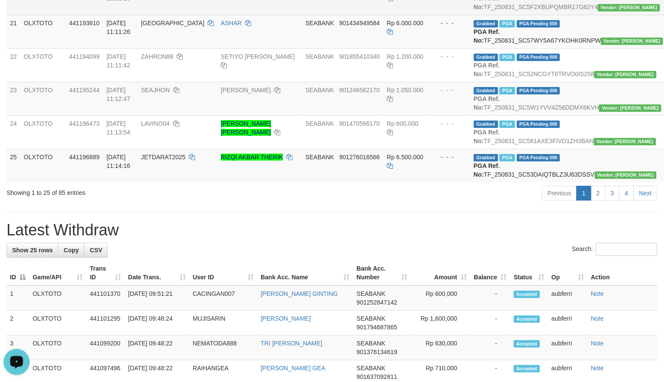
scroll to position [754, 0]
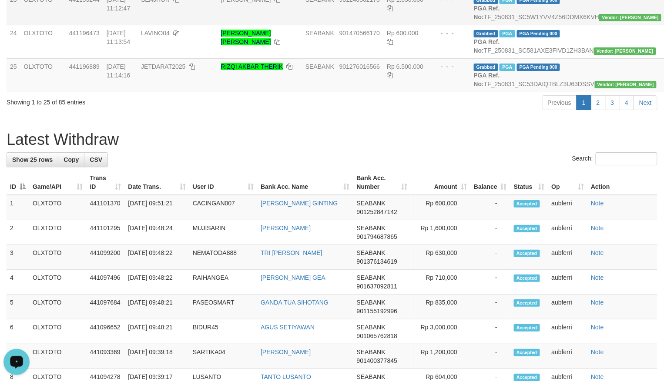
scroll to position [920, 0]
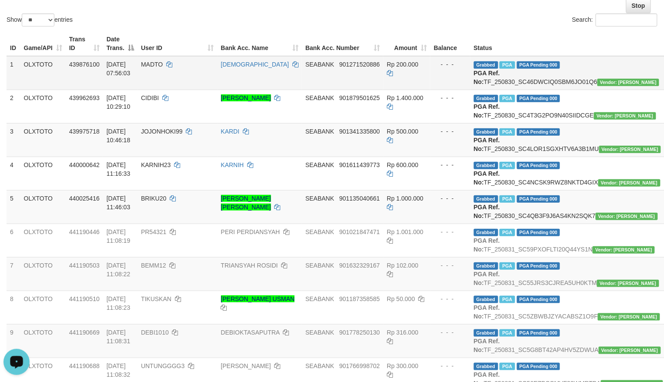
scroll to position [0, 0]
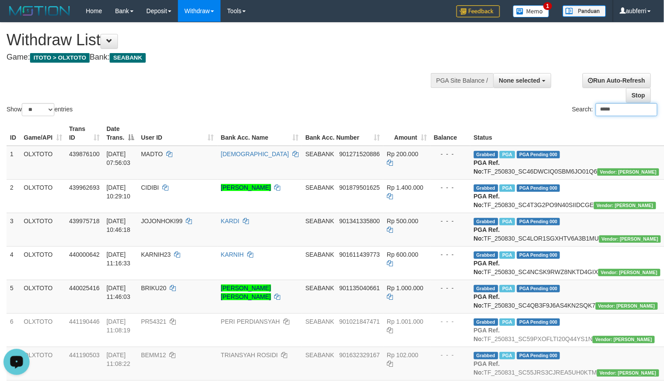
click at [430, 124] on th "Balance" at bounding box center [450, 133] width 40 height 25
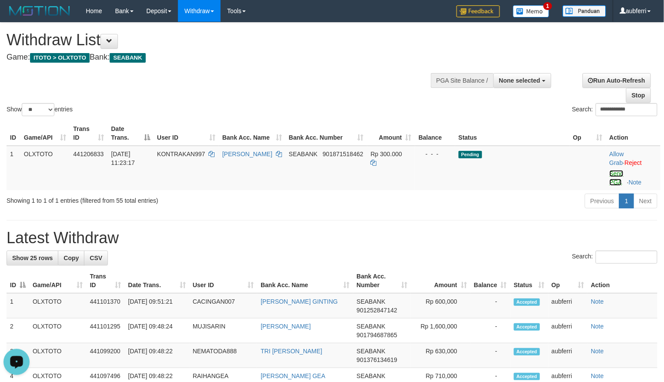
drag, startPoint x: 610, startPoint y: 173, endPoint x: 520, endPoint y: 197, distance: 93.2
click at [610, 172] on link "Send PGA" at bounding box center [617, 178] width 14 height 16
drag, startPoint x: 497, startPoint y: 202, endPoint x: 486, endPoint y: 202, distance: 10.9
click at [494, 202] on div "Previous 1 Next" at bounding box center [470, 202] width 374 height 19
click at [615, 179] on link "Send PGA" at bounding box center [617, 178] width 14 height 16
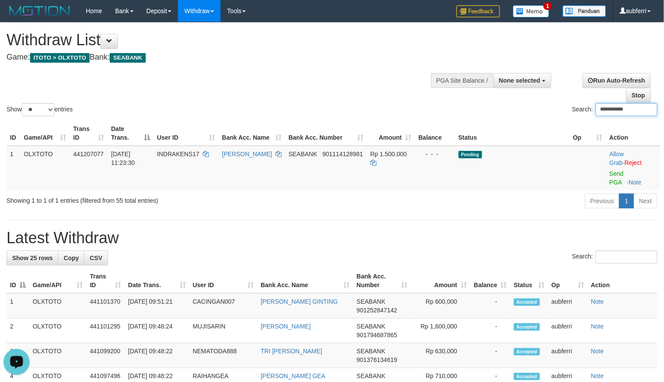
click at [492, 206] on div "Previous 1 Next" at bounding box center [470, 202] width 374 height 19
click at [621, 175] on link "Send PGA" at bounding box center [616, 178] width 14 height 16
drag, startPoint x: 493, startPoint y: 204, endPoint x: 476, endPoint y: 206, distance: 17.2
click at [489, 204] on div "Previous 1 Next" at bounding box center [470, 202] width 374 height 19
click at [614, 177] on link "Send PGA" at bounding box center [616, 178] width 14 height 16
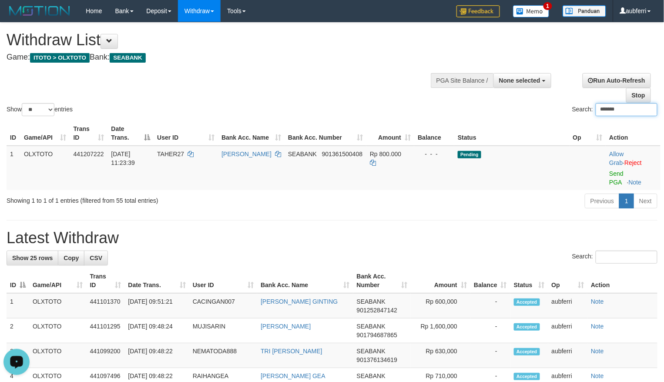
drag, startPoint x: 493, startPoint y: 204, endPoint x: 479, endPoint y: 205, distance: 14.0
click at [492, 205] on div "Previous 1 Next" at bounding box center [470, 202] width 374 height 19
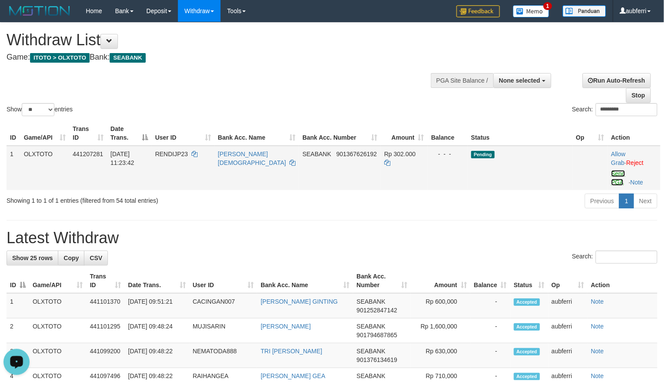
click at [617, 173] on link "Send PGA" at bounding box center [618, 178] width 14 height 16
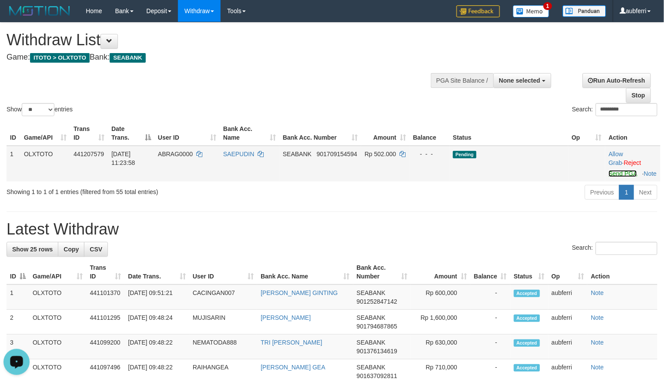
click at [610, 176] on link "Send PGA" at bounding box center [623, 173] width 28 height 7
drag, startPoint x: 524, startPoint y: 196, endPoint x: 517, endPoint y: 198, distance: 7.6
click at [524, 196] on div "Previous 1 Next" at bounding box center [470, 193] width 374 height 19
click at [617, 175] on link "Send PGA" at bounding box center [623, 173] width 28 height 7
click at [468, 202] on div "Previous 1 Next" at bounding box center [470, 193] width 374 height 19
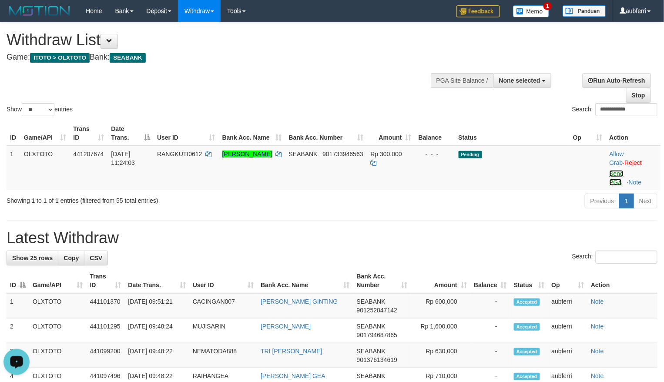
drag, startPoint x: 614, startPoint y: 175, endPoint x: 561, endPoint y: 192, distance: 55.9
click at [614, 175] on link "Send PGA" at bounding box center [617, 178] width 14 height 16
click at [512, 204] on div "Previous 1 Next" at bounding box center [470, 202] width 374 height 19
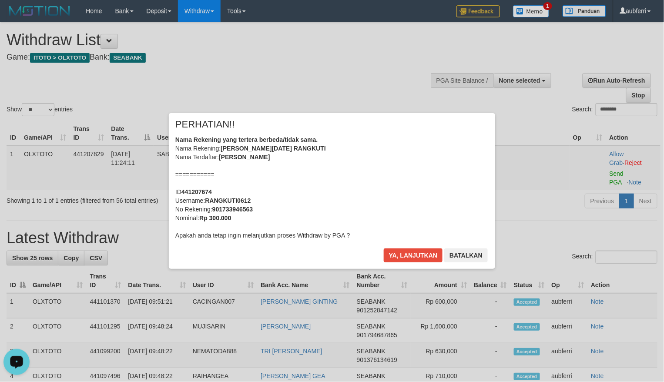
click at [615, 174] on div "× PERHATIAN!! Nama Rekening yang tertera berbeda/tidak sama. Nama Rekening: FAH…" at bounding box center [332, 191] width 664 height 191
click at [429, 257] on button "Ya, lanjutkan" at bounding box center [413, 255] width 59 height 14
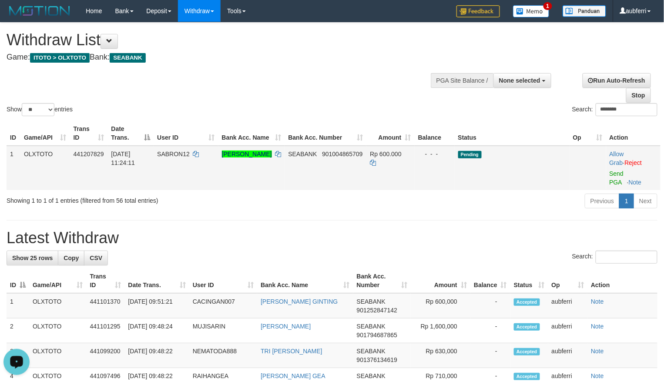
click at [607, 179] on td "Allow Grab · Reject Send PGA · Note" at bounding box center [633, 168] width 55 height 44
drag, startPoint x: 615, startPoint y: 178, endPoint x: 594, endPoint y: 185, distance: 21.5
click at [615, 178] on link "Send PGA" at bounding box center [617, 178] width 14 height 16
click at [493, 204] on div "Previous 1 Next" at bounding box center [470, 202] width 374 height 19
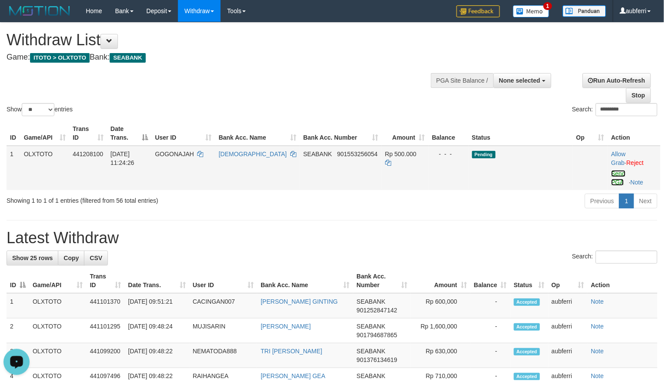
click at [619, 173] on link "Send PGA" at bounding box center [618, 178] width 14 height 16
click at [493, 190] on td "Pending" at bounding box center [521, 168] width 104 height 44
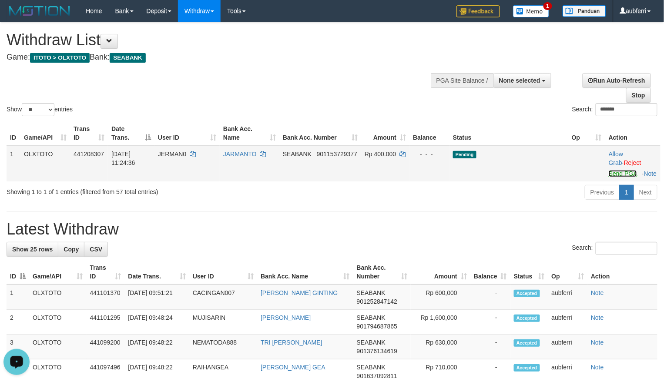
click at [615, 176] on link "Send PGA" at bounding box center [623, 173] width 28 height 7
click at [497, 203] on div "Previous 1 Next" at bounding box center [470, 193] width 374 height 19
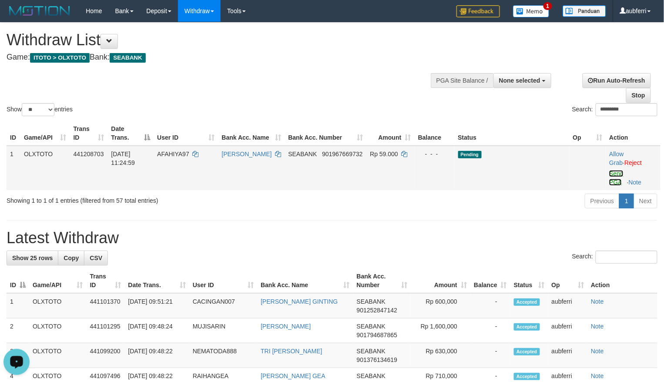
drag, startPoint x: 618, startPoint y: 176, endPoint x: 592, endPoint y: 182, distance: 27.2
click at [618, 176] on link "Send PGA" at bounding box center [616, 178] width 14 height 16
click at [441, 198] on div "Previous 1 Next" at bounding box center [470, 202] width 374 height 19
click at [613, 173] on link "Send PGA" at bounding box center [617, 178] width 14 height 16
click at [462, 194] on div "Previous 1 Next" at bounding box center [470, 202] width 374 height 19
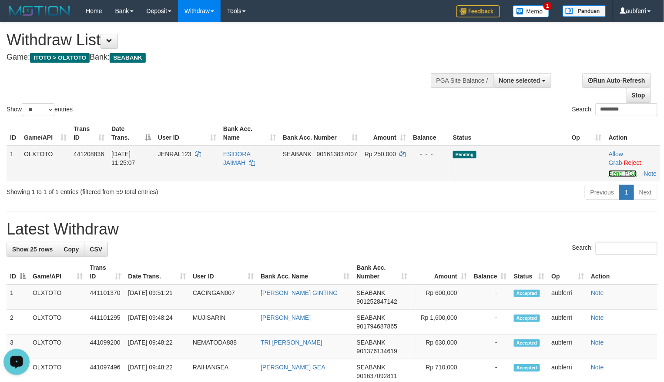
click at [621, 177] on link "Send PGA" at bounding box center [623, 173] width 28 height 7
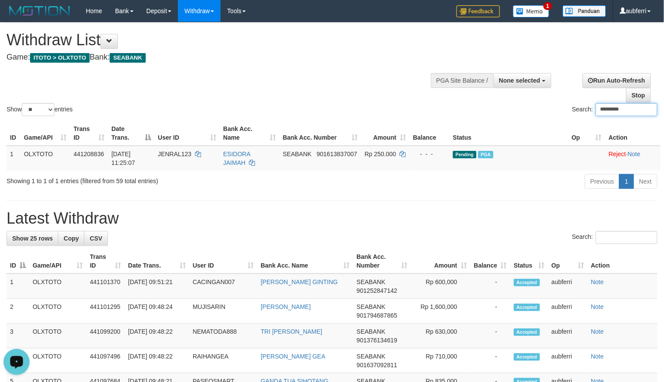
click at [497, 177] on div "Previous 1 Next" at bounding box center [470, 182] width 374 height 19
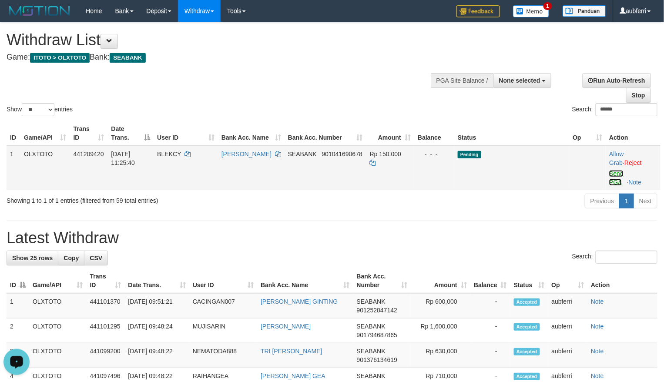
click at [616, 173] on link "Send PGA" at bounding box center [616, 178] width 14 height 16
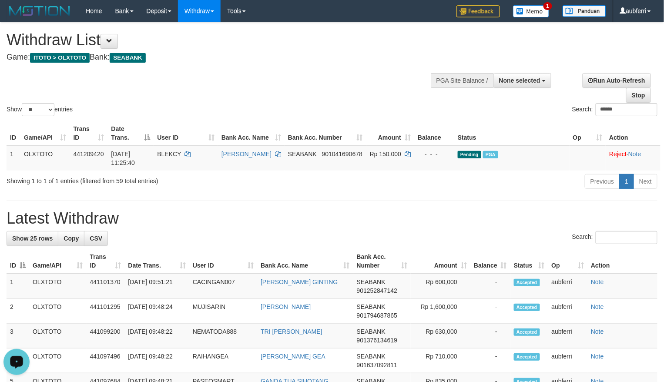
drag, startPoint x: 423, startPoint y: 199, endPoint x: 415, endPoint y: 199, distance: 8.3
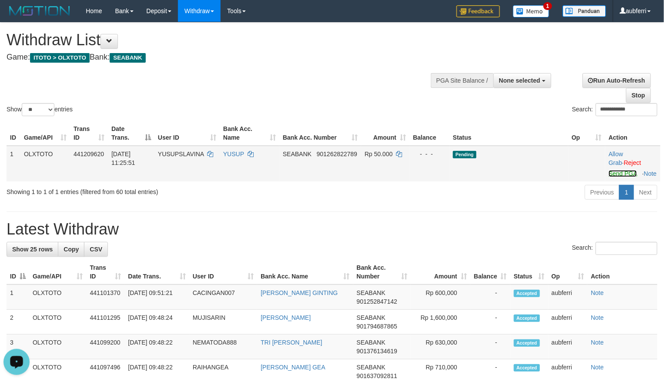
click at [615, 172] on link "Send PGA" at bounding box center [623, 173] width 28 height 7
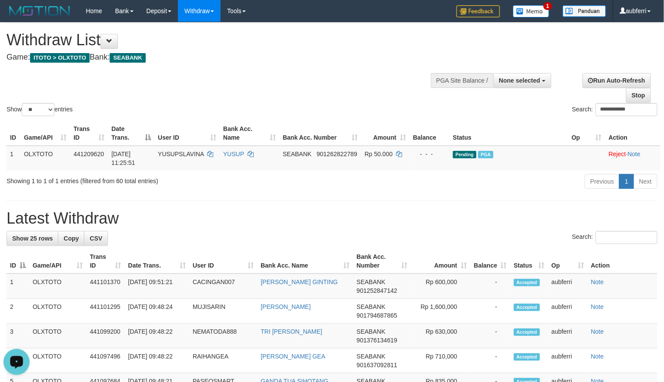
click at [316, 192] on div "Previous 1 Next" at bounding box center [470, 182] width 374 height 19
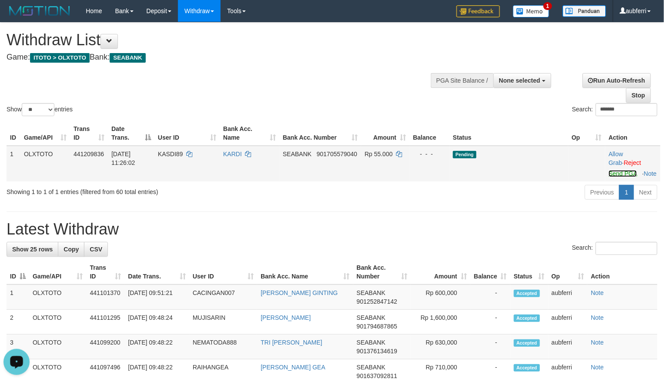
click at [615, 177] on link "Send PGA" at bounding box center [623, 173] width 28 height 7
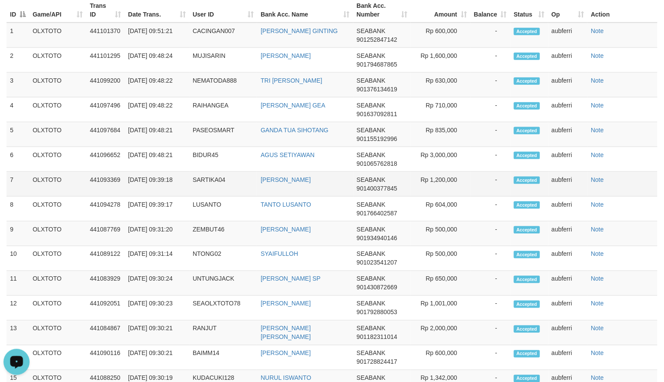
scroll to position [81, 0]
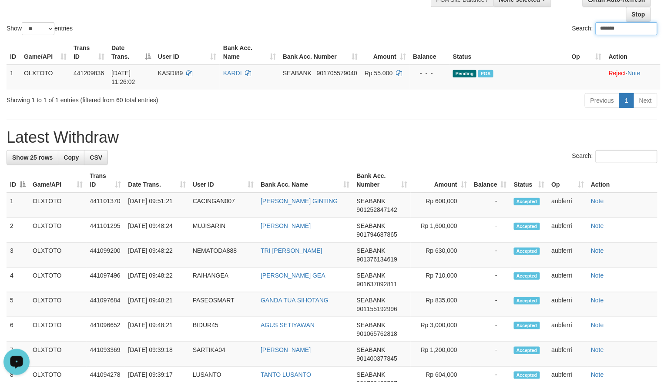
drag, startPoint x: 512, startPoint y: 111, endPoint x: 507, endPoint y: 111, distance: 4.8
click at [512, 111] on div "Previous 1 Next" at bounding box center [470, 101] width 374 height 19
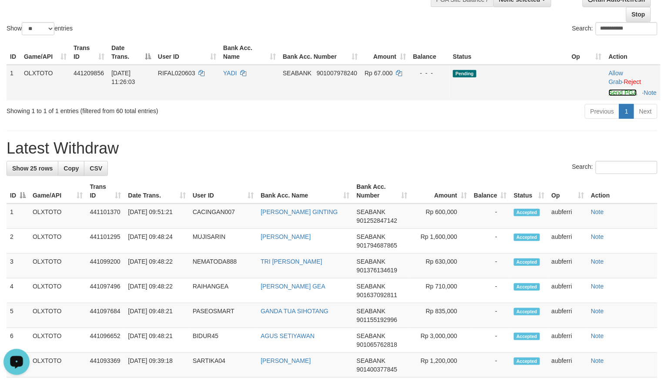
click at [619, 96] on link "Send PGA" at bounding box center [623, 92] width 28 height 7
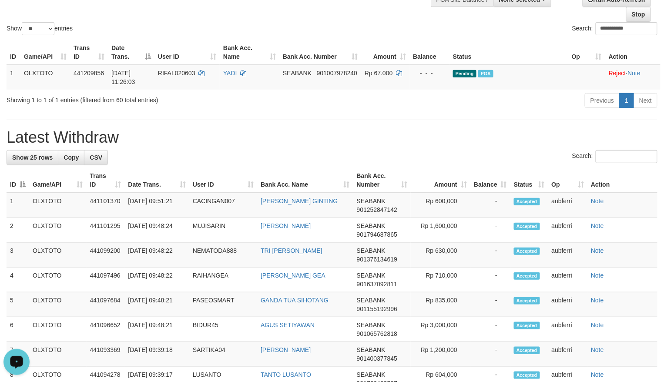
click at [413, 134] on h1 "Latest Withdraw" at bounding box center [332, 137] width 651 height 17
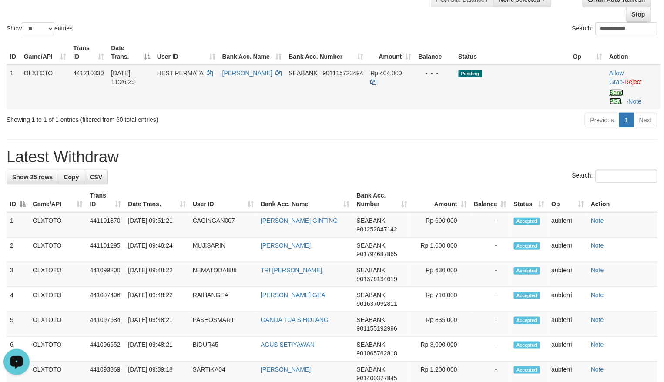
click at [621, 95] on link "Send PGA" at bounding box center [617, 97] width 14 height 16
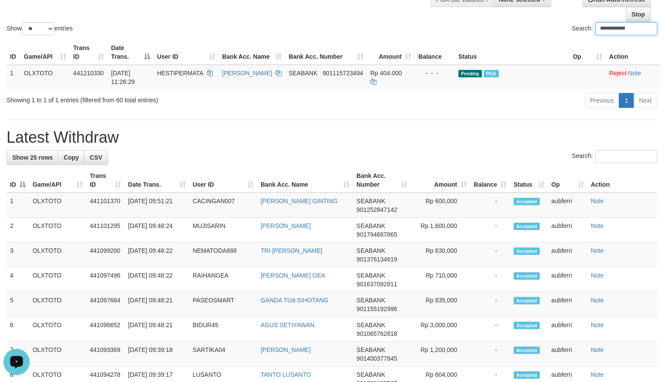
click at [455, 120] on hr at bounding box center [332, 120] width 651 height 0
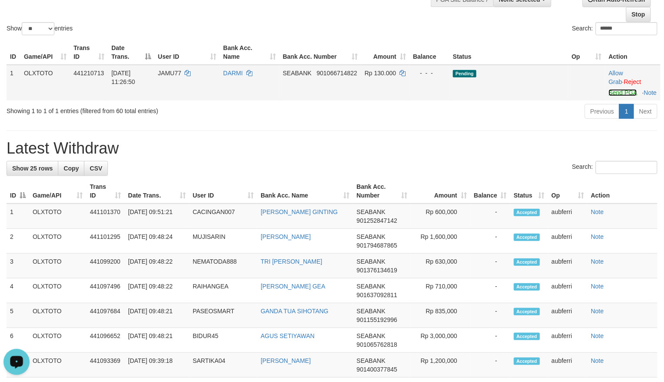
click at [614, 96] on link "Send PGA" at bounding box center [623, 92] width 28 height 7
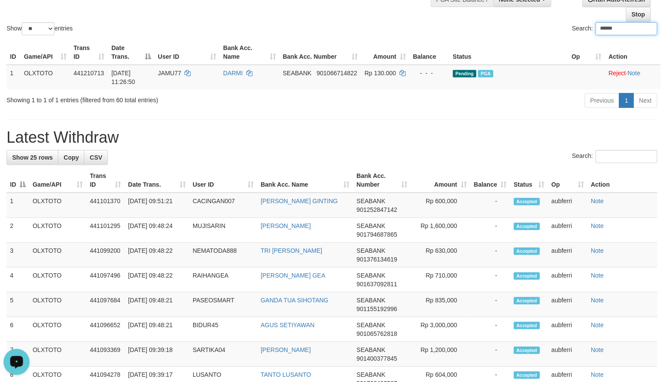
click at [447, 143] on h1 "Latest Withdraw" at bounding box center [332, 137] width 651 height 17
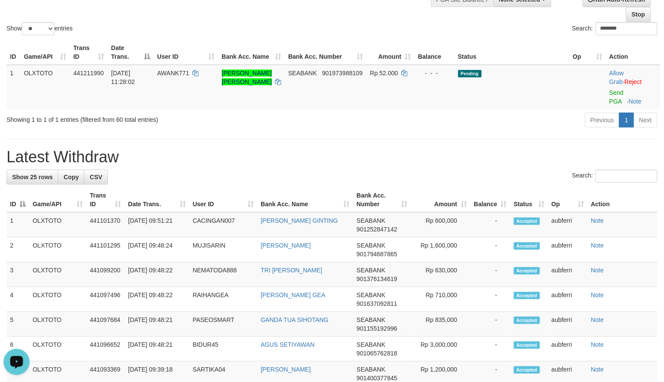
drag, startPoint x: 621, startPoint y: 96, endPoint x: 605, endPoint y: 100, distance: 16.1
click at [621, 96] on td "Allow Grab · Reject Send PGA · Note" at bounding box center [633, 87] width 55 height 44
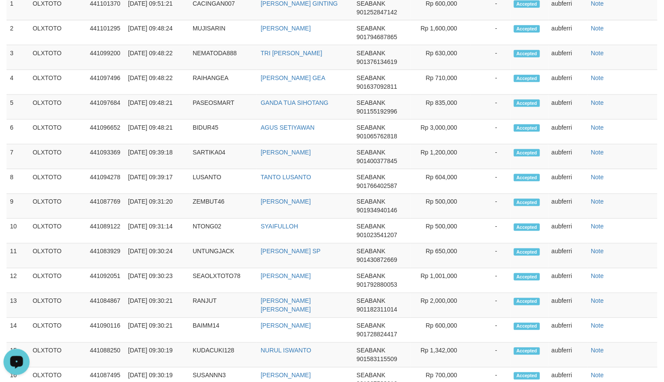
scroll to position [125, 0]
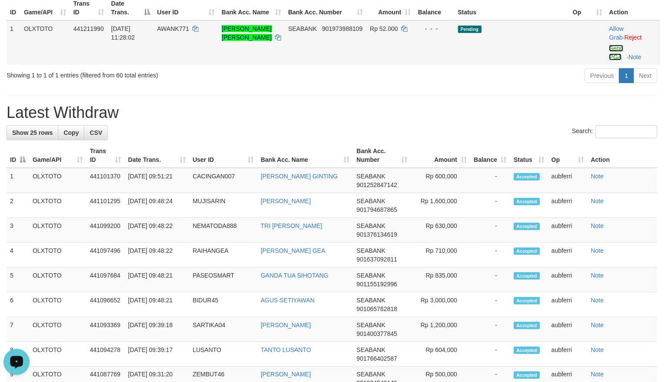
click at [614, 54] on link "Send PGA" at bounding box center [616, 53] width 14 height 16
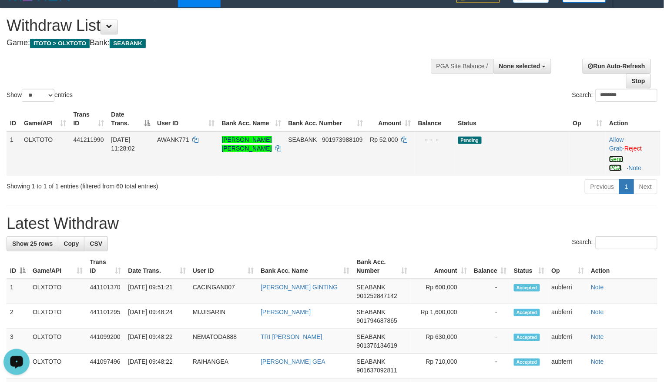
scroll to position [9, 0]
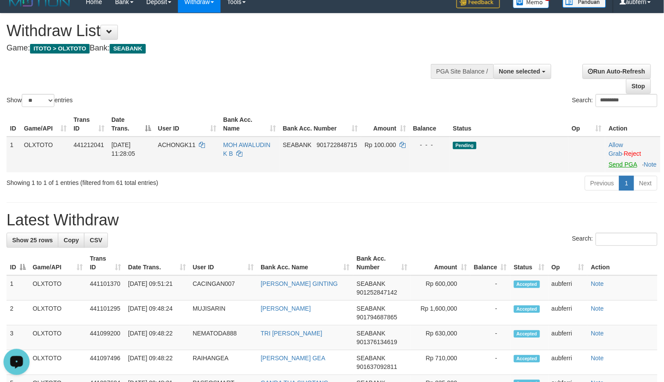
click at [623, 166] on td "Allow Grab · Reject Send PGA · Note" at bounding box center [632, 155] width 55 height 36
click at [616, 166] on link "Send PGA" at bounding box center [623, 164] width 28 height 7
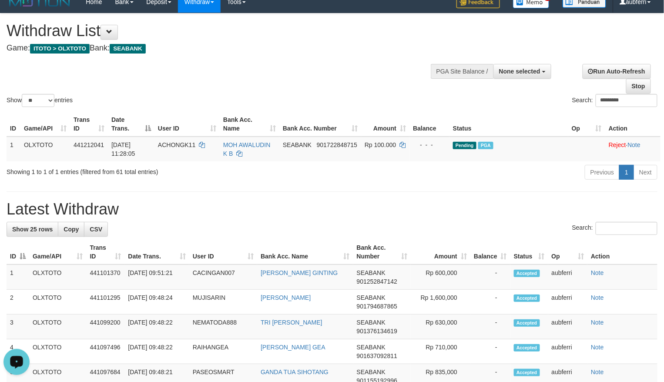
click at [473, 203] on h1 "Latest Withdraw" at bounding box center [332, 209] width 651 height 17
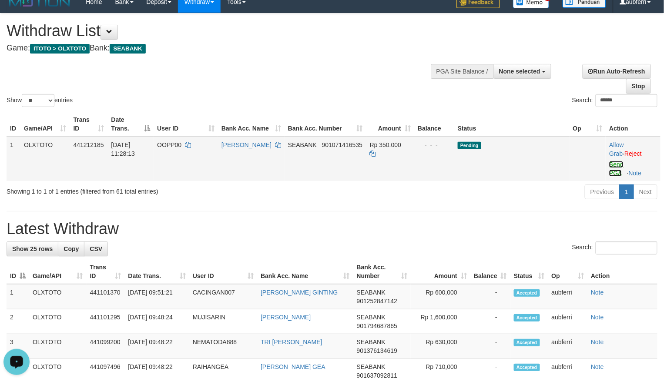
click at [609, 168] on link "Send PGA" at bounding box center [616, 169] width 14 height 16
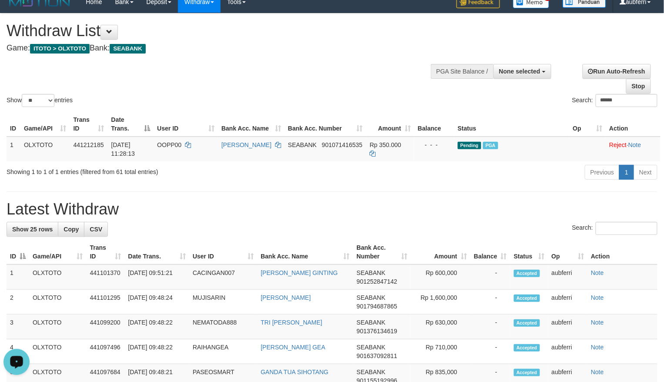
click at [429, 204] on h1 "Latest Withdraw" at bounding box center [332, 209] width 651 height 17
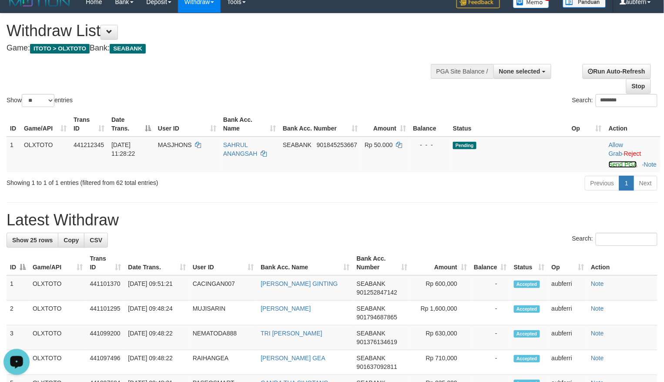
drag, startPoint x: 620, startPoint y: 164, endPoint x: 563, endPoint y: 183, distance: 60.1
click at [620, 164] on link "Send PGA" at bounding box center [623, 164] width 28 height 7
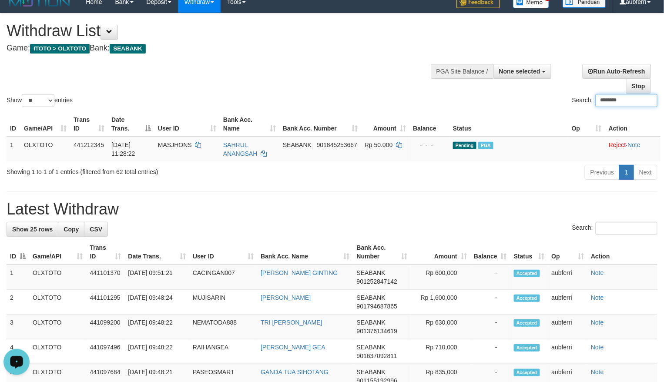
click at [429, 192] on hr at bounding box center [332, 191] width 651 height 0
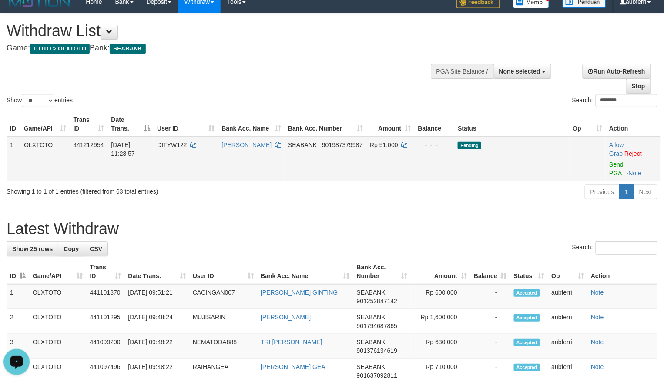
click at [619, 168] on td "Allow Grab · Reject Send PGA · Note" at bounding box center [633, 159] width 55 height 44
click at [617, 166] on link "Send PGA" at bounding box center [616, 169] width 14 height 16
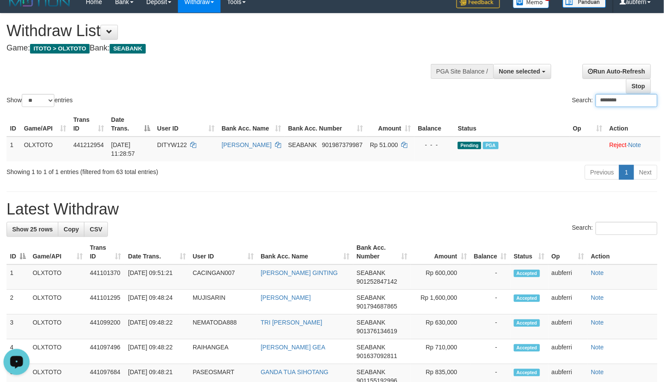
click at [420, 192] on hr at bounding box center [332, 191] width 651 height 0
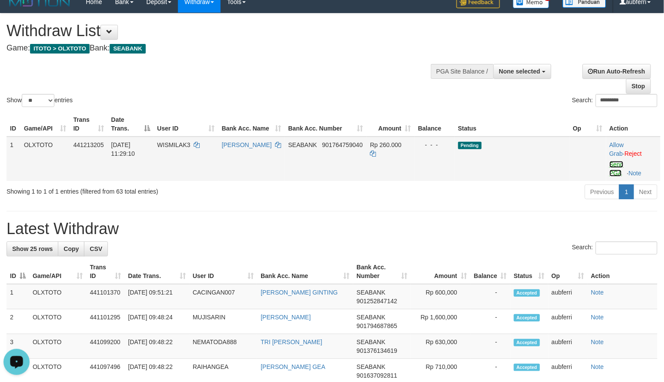
click at [615, 166] on link "Send PGA" at bounding box center [617, 169] width 14 height 16
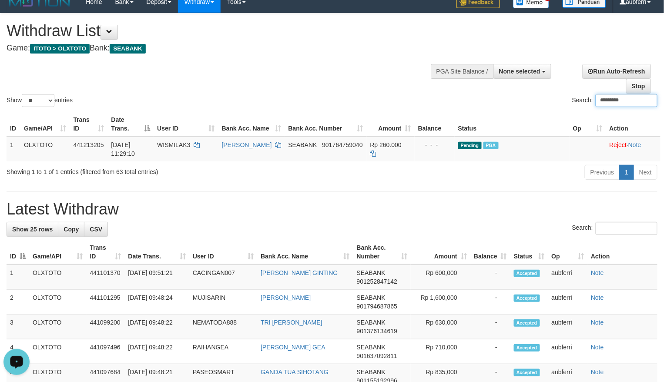
click at [552, 167] on div "Previous 1 Next" at bounding box center [470, 173] width 374 height 19
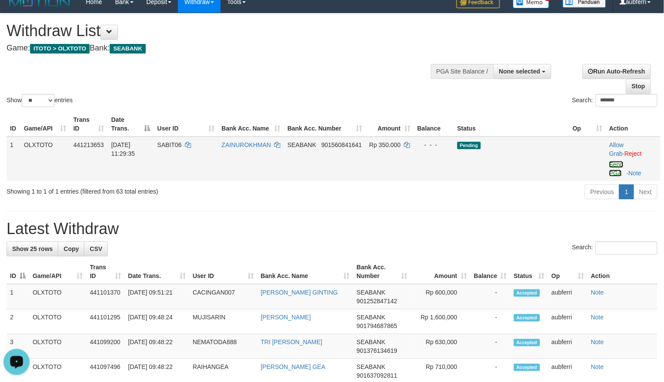
drag, startPoint x: 618, startPoint y: 164, endPoint x: 562, endPoint y: 172, distance: 56.3
click at [618, 164] on link "Send PGA" at bounding box center [616, 169] width 14 height 16
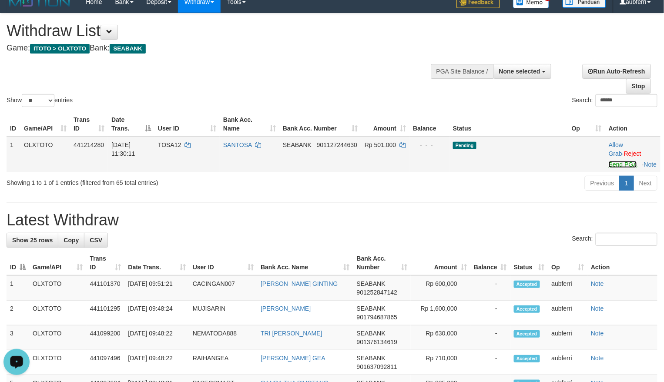
click at [616, 164] on link "Send PGA" at bounding box center [623, 164] width 28 height 7
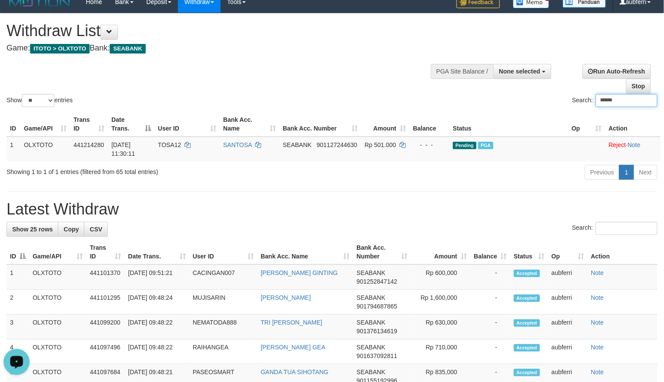
click at [498, 183] on div "Previous 1 Next" at bounding box center [470, 173] width 374 height 19
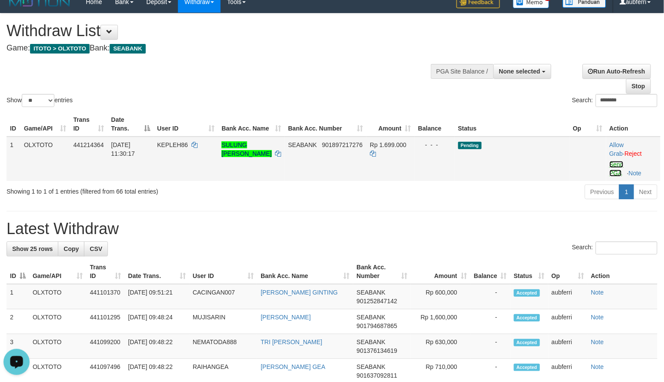
click at [613, 169] on link "Send PGA" at bounding box center [617, 169] width 14 height 16
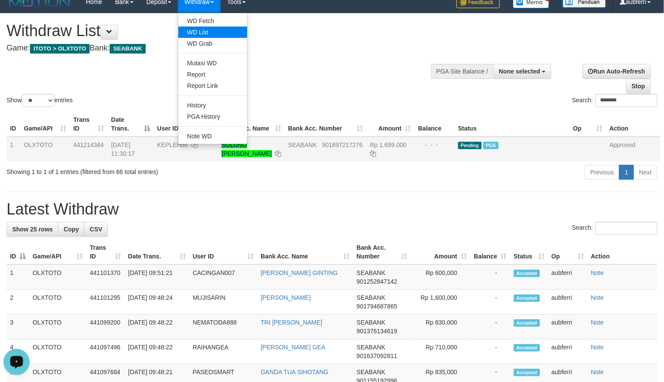
scroll to position [0, 0]
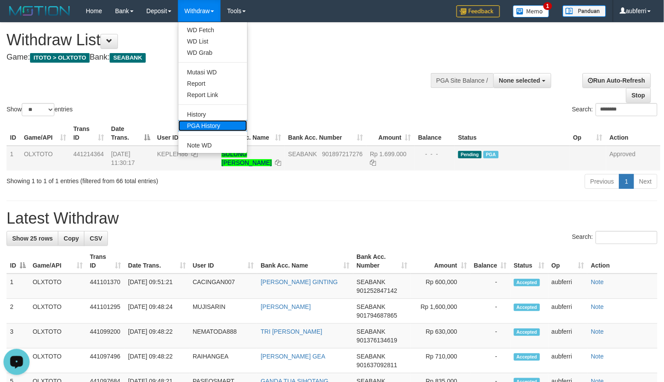
click at [225, 128] on link "PGA History" at bounding box center [212, 125] width 69 height 11
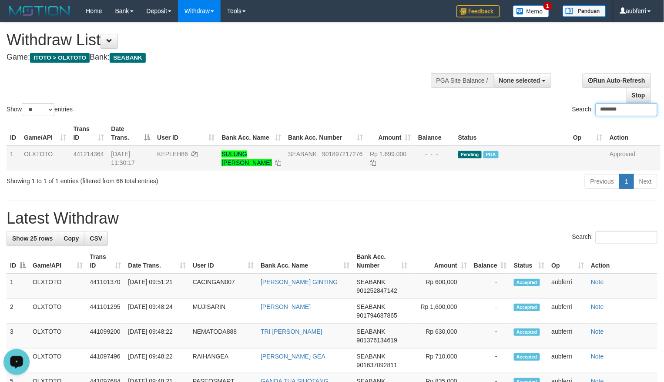
click at [628, 108] on input "********" at bounding box center [627, 109] width 62 height 13
click at [622, 107] on input "********" at bounding box center [627, 109] width 62 height 13
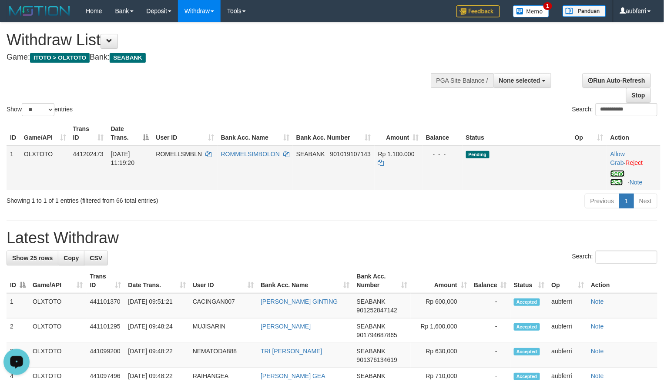
drag, startPoint x: 617, startPoint y: 175, endPoint x: 604, endPoint y: 181, distance: 13.8
click at [617, 175] on link "Send PGA" at bounding box center [618, 178] width 14 height 16
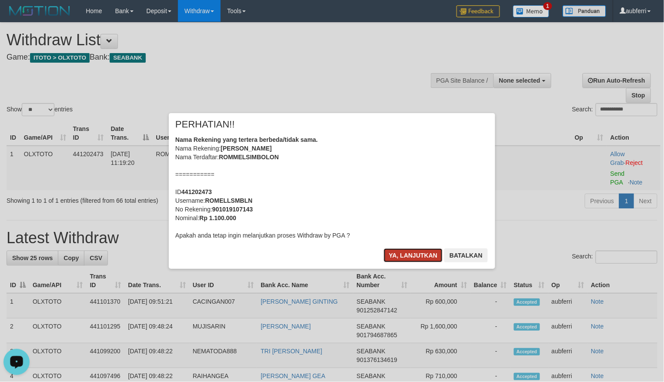
click at [398, 252] on button "Ya, lanjutkan" at bounding box center [413, 255] width 59 height 14
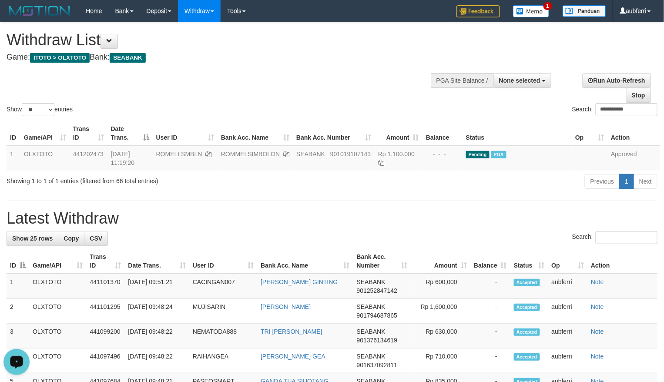
click at [431, 86] on div "PGA Site Balance /" at bounding box center [462, 80] width 63 height 15
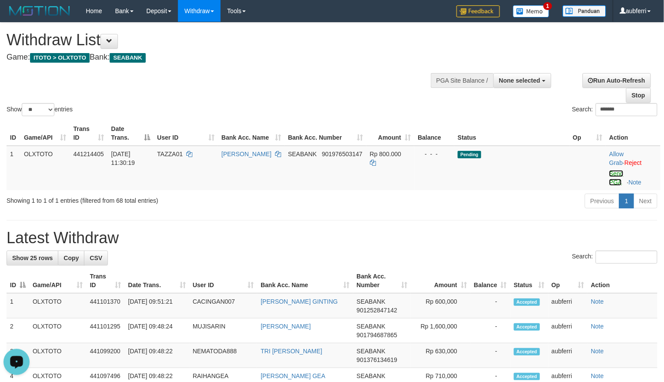
drag, startPoint x: 615, startPoint y: 178, endPoint x: 510, endPoint y: 194, distance: 106.0
click at [615, 178] on link "Send PGA" at bounding box center [616, 178] width 14 height 16
click at [508, 195] on div "Previous 1 Next" at bounding box center [470, 202] width 374 height 19
drag, startPoint x: 615, startPoint y: 180, endPoint x: 505, endPoint y: 195, distance: 110.7
click at [615, 180] on link "Send PGA" at bounding box center [616, 178] width 14 height 16
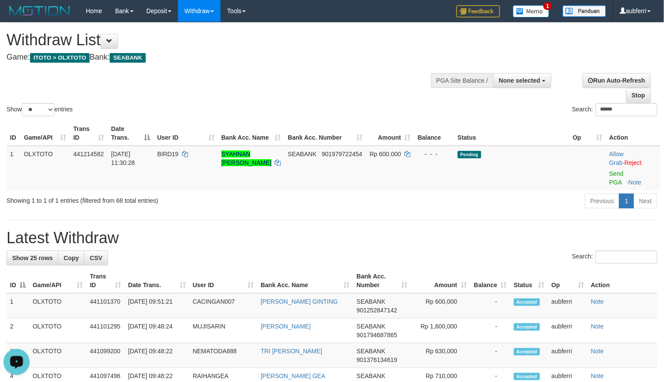
click at [492, 199] on div "Previous 1 Next" at bounding box center [470, 202] width 374 height 19
drag, startPoint x: 617, startPoint y: 174, endPoint x: 528, endPoint y: 189, distance: 90.0
click at [617, 174] on link "Send PGA" at bounding box center [616, 178] width 14 height 16
drag, startPoint x: 495, startPoint y: 199, endPoint x: 471, endPoint y: 204, distance: 24.8
click at [495, 199] on div "Previous 1 Next" at bounding box center [470, 202] width 374 height 19
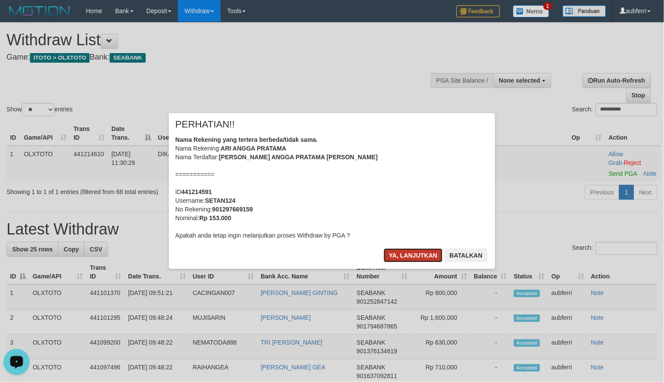
click at [396, 255] on button "Ya, lanjutkan" at bounding box center [413, 255] width 59 height 14
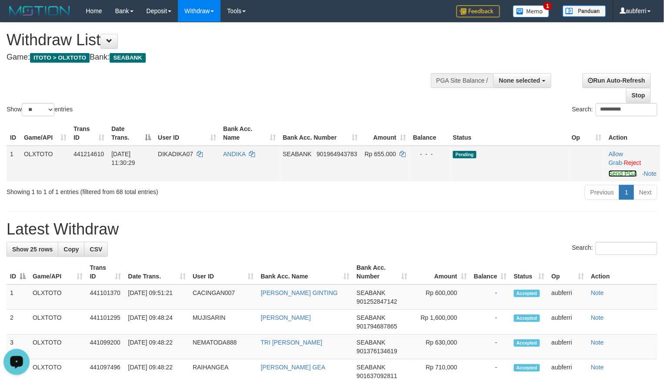
click at [614, 174] on link "Send PGA" at bounding box center [623, 173] width 28 height 7
drag, startPoint x: 437, startPoint y: 194, endPoint x: 426, endPoint y: 195, distance: 11.8
click at [437, 194] on div "Previous 1 Next" at bounding box center [470, 193] width 374 height 19
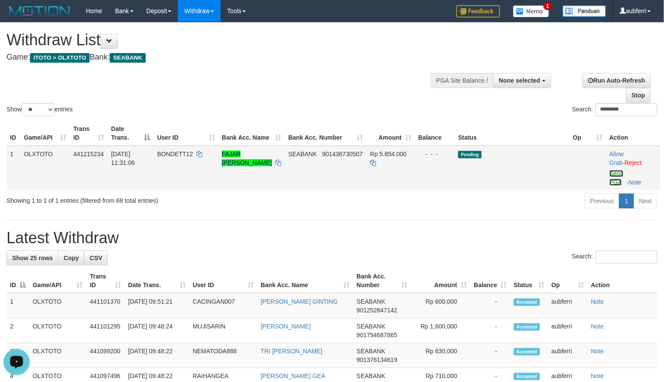
click at [613, 173] on link "Send PGA" at bounding box center [617, 178] width 14 height 16
click at [537, 188] on td "Pending" at bounding box center [512, 168] width 115 height 44
click at [622, 172] on link "Send PGA" at bounding box center [617, 178] width 14 height 16
click at [542, 185] on td "Pending" at bounding box center [512, 168] width 115 height 44
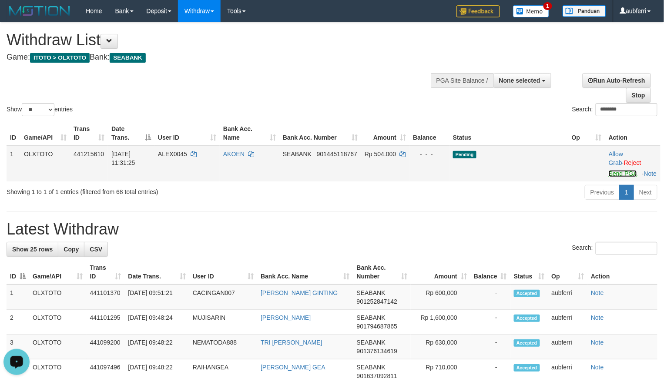
click at [614, 177] on link "Send PGA" at bounding box center [623, 173] width 28 height 7
click at [467, 192] on div "Show ** ** ** *** entries Search: ******** ID Game/API Trans ID Date Trans. Use…" at bounding box center [332, 113] width 651 height 180
drag, startPoint x: 615, startPoint y: 173, endPoint x: 567, endPoint y: 182, distance: 49.1
click at [615, 173] on link "Send PGA" at bounding box center [623, 173] width 28 height 7
click at [487, 194] on div "Previous 1 Next" at bounding box center [470, 193] width 374 height 19
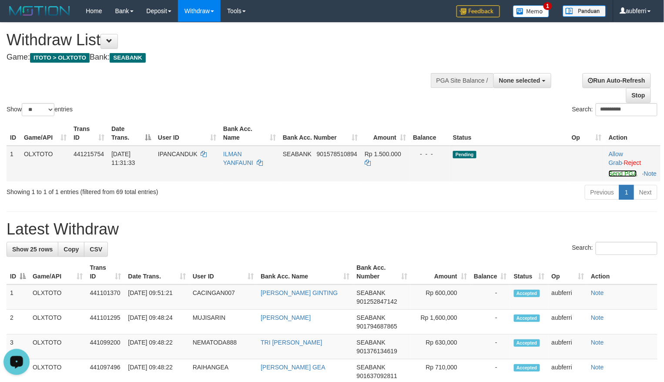
click at [616, 173] on link "Send PGA" at bounding box center [623, 173] width 28 height 7
click at [526, 199] on div "Previous 1 Next" at bounding box center [470, 193] width 374 height 19
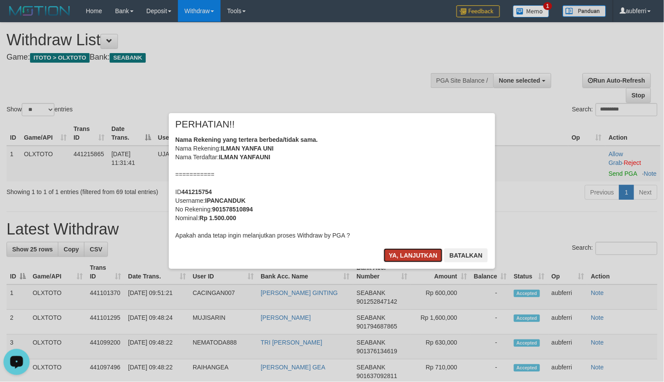
click at [390, 250] on button "Ya, lanjutkan" at bounding box center [413, 255] width 59 height 14
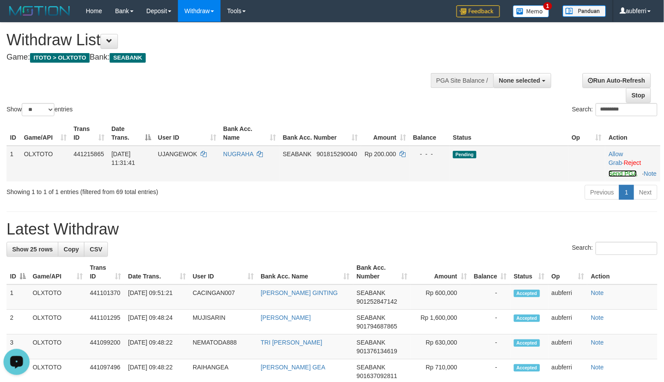
click at [609, 174] on link "Send PGA" at bounding box center [623, 173] width 28 height 7
drag, startPoint x: 460, startPoint y: 205, endPoint x: 455, endPoint y: 206, distance: 5.4
click at [460, 203] on div "Previous 1 Next" at bounding box center [470, 193] width 374 height 19
click at [621, 178] on td "Allow Grab · Reject Send PGA · Note" at bounding box center [632, 164] width 55 height 36
click at [617, 178] on td "Allow Grab · Reject Send PGA · Note" at bounding box center [632, 164] width 55 height 36
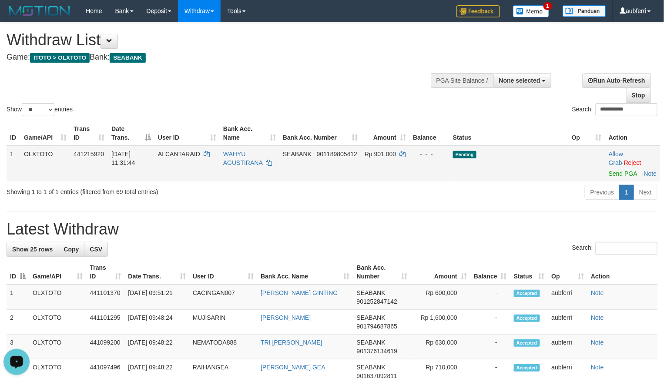
click at [614, 178] on td "Allow Grab · Reject Send PGA · Note" at bounding box center [632, 164] width 55 height 36
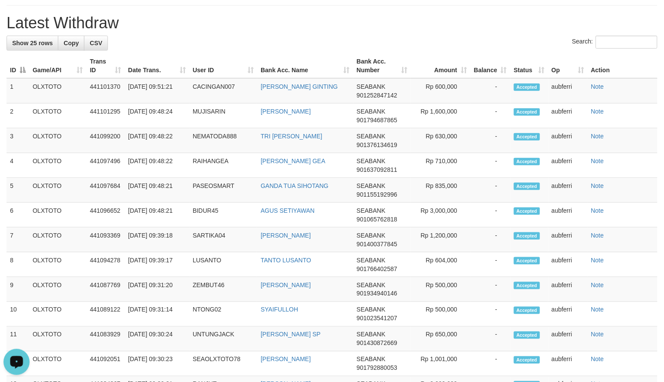
scroll to position [44, 0]
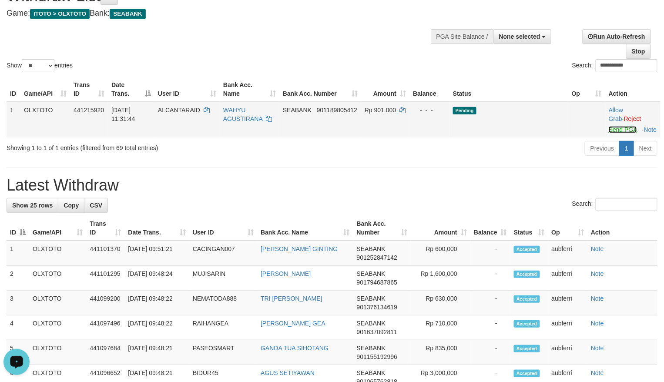
click at [618, 131] on link "Send PGA" at bounding box center [623, 129] width 28 height 7
click at [528, 152] on div "Previous 1 Next" at bounding box center [470, 149] width 374 height 19
drag, startPoint x: 617, startPoint y: 129, endPoint x: 557, endPoint y: 140, distance: 60.2
click at [617, 129] on link "Send PGA" at bounding box center [623, 129] width 28 height 7
click at [487, 151] on div "Previous 1 Next" at bounding box center [470, 149] width 374 height 19
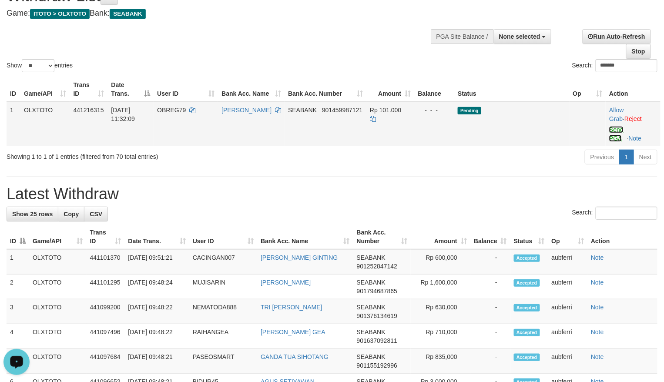
click at [617, 131] on link "Send PGA" at bounding box center [616, 134] width 14 height 16
click at [465, 166] on div "Previous 1 Next" at bounding box center [470, 158] width 374 height 19
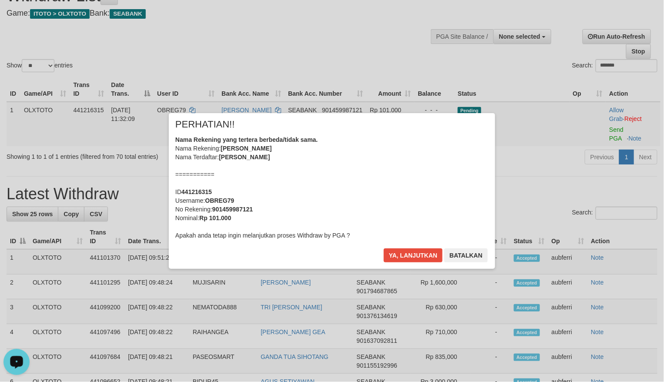
click at [411, 264] on div "Ya, lanjutkan Batalkan" at bounding box center [436, 258] width 106 height 20
click at [415, 259] on button "Ya, lanjutkan" at bounding box center [413, 255] width 59 height 14
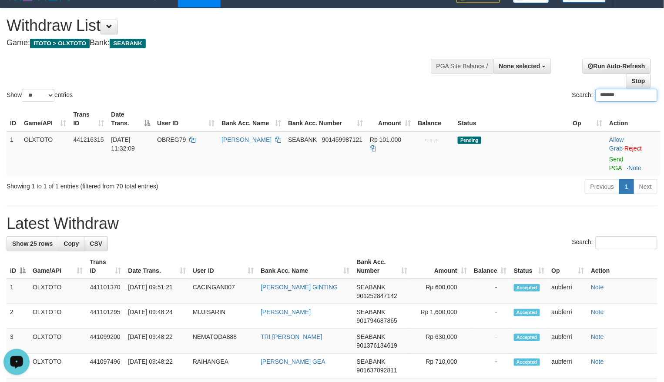
scroll to position [0, 0]
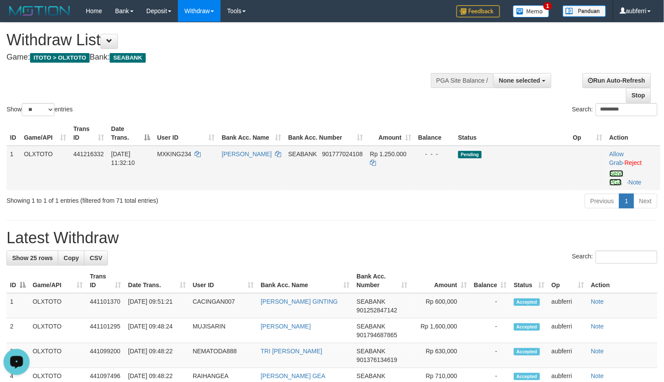
click at [614, 175] on link "Send PGA" at bounding box center [617, 178] width 14 height 16
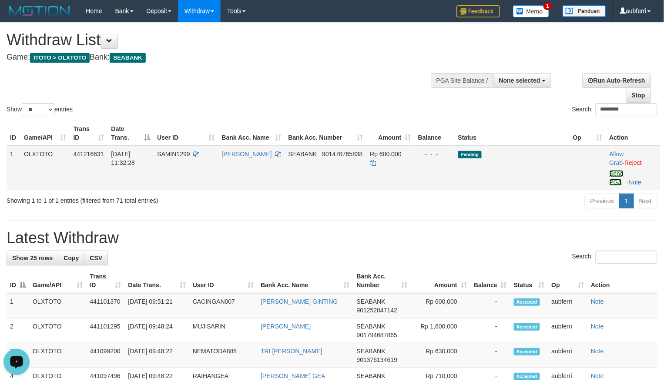
drag, startPoint x: 615, startPoint y: 172, endPoint x: 567, endPoint y: 182, distance: 48.8
click at [615, 172] on link "Send PGA" at bounding box center [617, 178] width 14 height 16
click at [482, 201] on div "Previous 1 Next" at bounding box center [470, 202] width 374 height 19
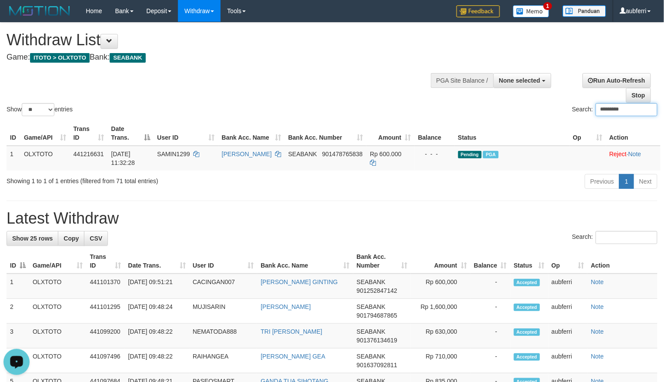
click at [479, 201] on hr at bounding box center [332, 201] width 651 height 0
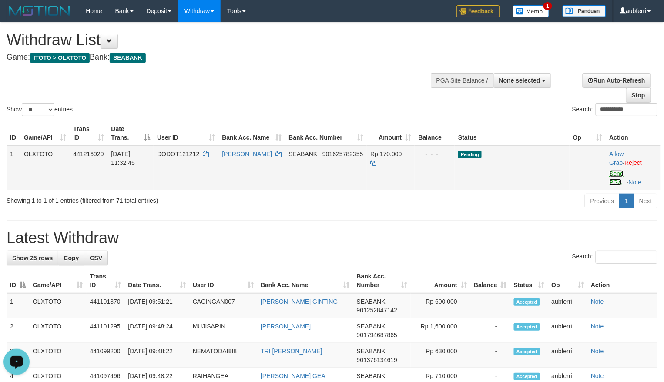
click at [615, 176] on link "Send PGA" at bounding box center [617, 178] width 14 height 16
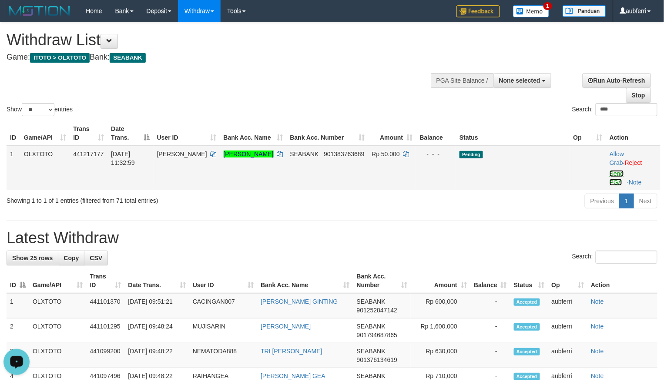
click at [610, 171] on link "Send PGA" at bounding box center [617, 178] width 14 height 16
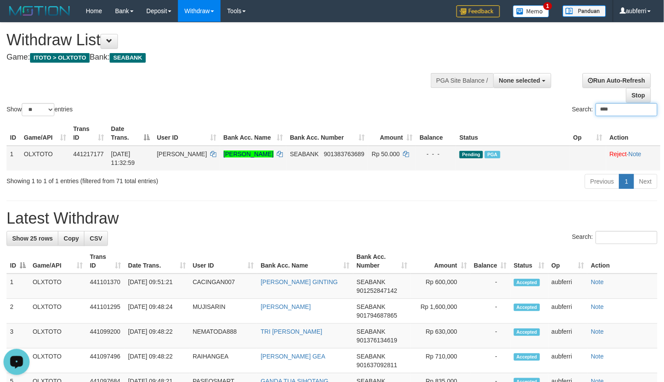
drag, startPoint x: 452, startPoint y: 188, endPoint x: 441, endPoint y: 190, distance: 10.6
click at [451, 188] on div "Previous 1 Next" at bounding box center [470, 182] width 374 height 19
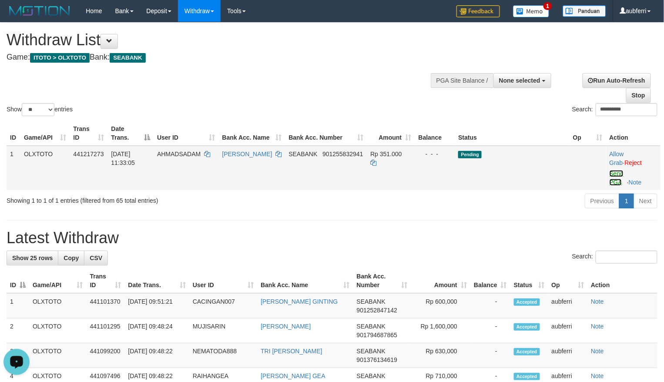
click at [621, 175] on link "Send PGA" at bounding box center [617, 178] width 14 height 16
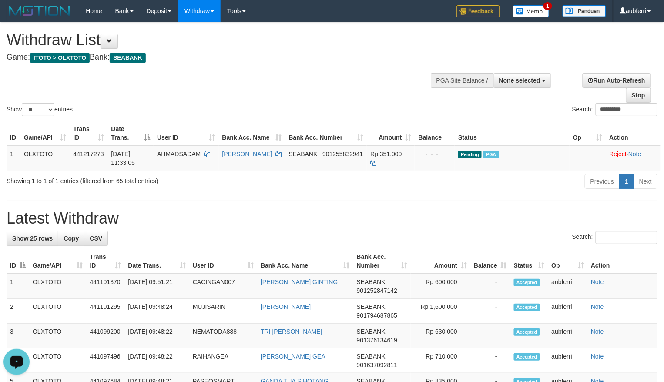
drag, startPoint x: 432, startPoint y: 202, endPoint x: 423, endPoint y: 206, distance: 9.1
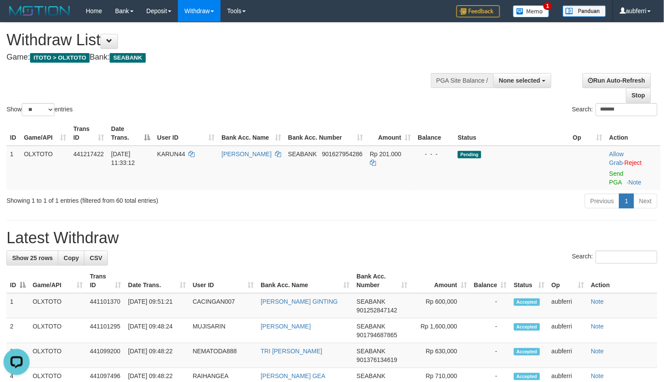
drag, startPoint x: 614, startPoint y: 178, endPoint x: 568, endPoint y: 189, distance: 47.1
click at [614, 178] on td "Allow Grab · Reject Send PGA · Note" at bounding box center [633, 168] width 55 height 44
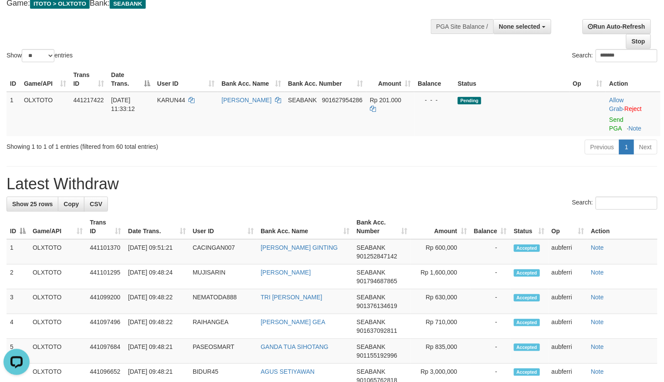
scroll to position [44, 0]
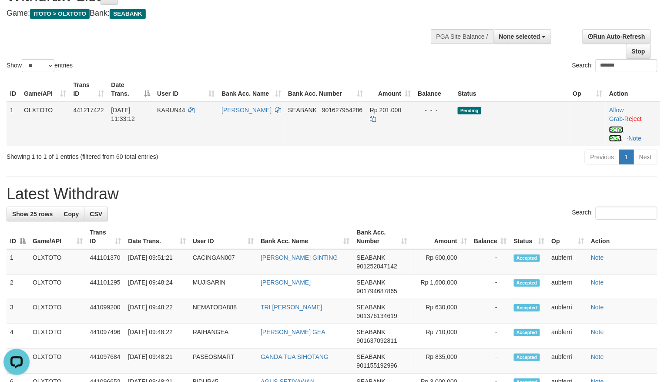
click at [613, 131] on link "Send PGA" at bounding box center [616, 134] width 14 height 16
drag, startPoint x: 530, startPoint y: 155, endPoint x: 519, endPoint y: 157, distance: 11.1
click at [530, 155] on div "Previous 1 Next" at bounding box center [470, 158] width 374 height 19
click at [613, 131] on link "Send PGA" at bounding box center [617, 134] width 14 height 16
click at [521, 154] on div "Previous 1 Next" at bounding box center [470, 158] width 374 height 19
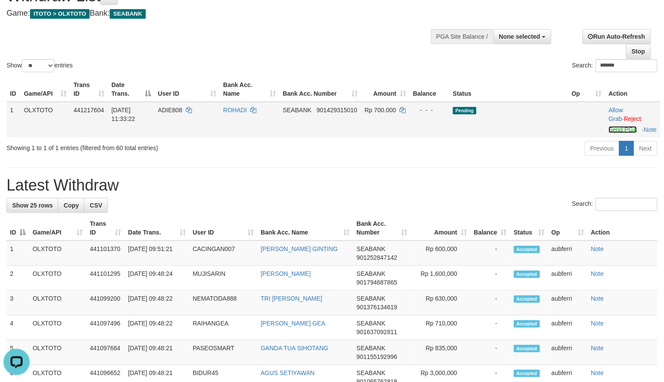
click at [617, 127] on link "Send PGA" at bounding box center [623, 129] width 28 height 7
click at [495, 159] on div "Previous 1 Next" at bounding box center [470, 149] width 374 height 19
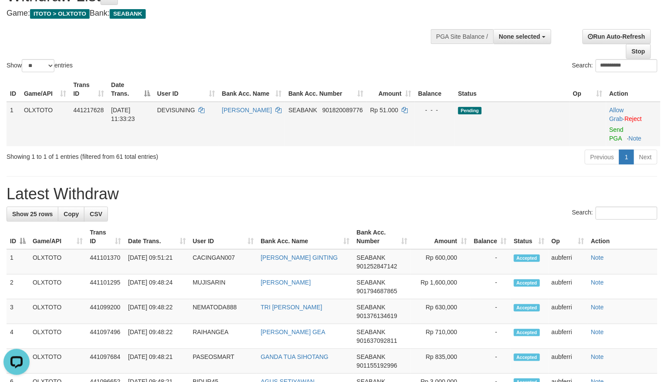
click at [618, 134] on td "Allow Grab · Reject Send PGA · Note" at bounding box center [633, 124] width 54 height 44
click at [618, 131] on link "Send PGA" at bounding box center [617, 134] width 14 height 16
drag, startPoint x: 483, startPoint y: 161, endPoint x: 470, endPoint y: 161, distance: 12.6
click at [482, 161] on div "Previous 1 Next" at bounding box center [470, 158] width 374 height 19
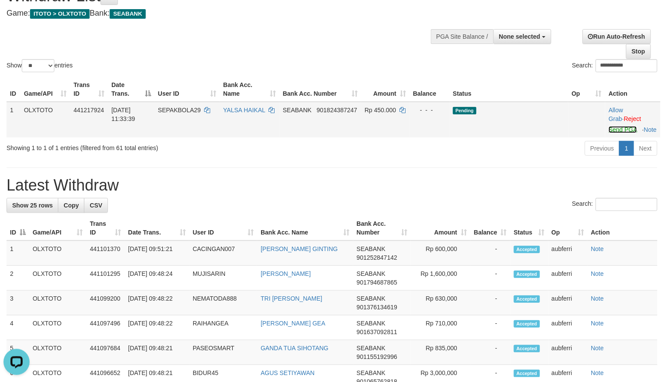
click at [615, 130] on link "Send PGA" at bounding box center [623, 129] width 28 height 7
click at [618, 127] on link "Send PGA" at bounding box center [623, 129] width 28 height 7
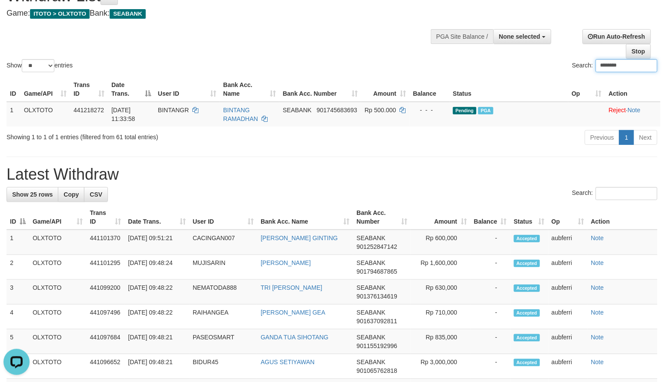
click at [498, 168] on h1 "Latest Withdraw" at bounding box center [332, 174] width 651 height 17
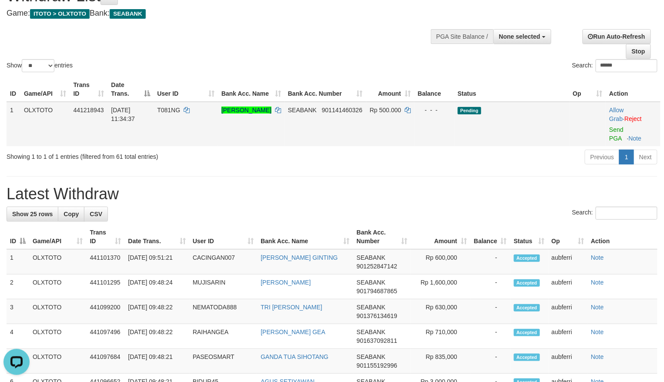
click at [619, 134] on td "Allow Grab · Reject Send PGA · Note" at bounding box center [633, 124] width 55 height 44
click at [616, 131] on link "Send PGA" at bounding box center [616, 134] width 14 height 16
click at [453, 165] on div "Previous 1 Next" at bounding box center [470, 158] width 374 height 19
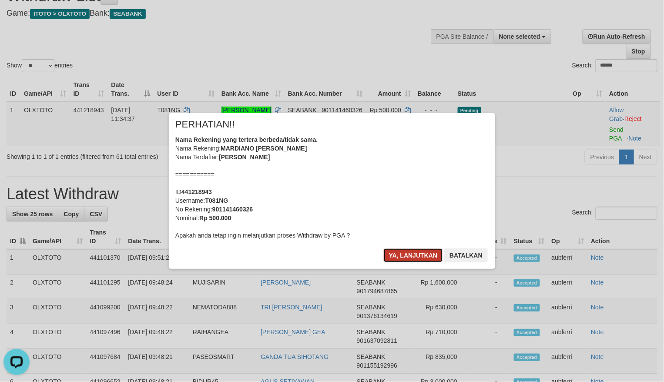
click at [412, 258] on button "Ya, lanjutkan" at bounding box center [413, 255] width 59 height 14
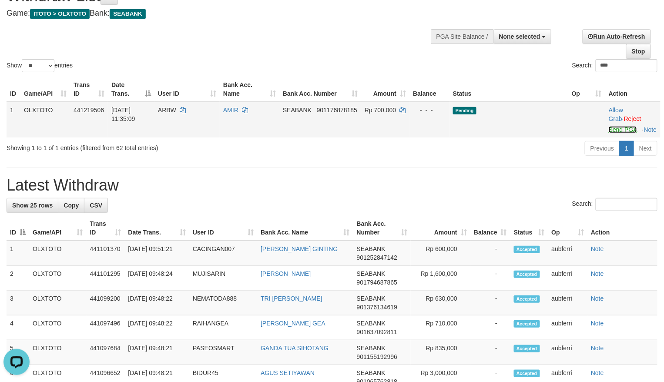
click at [621, 132] on link "Send PGA" at bounding box center [623, 129] width 28 height 7
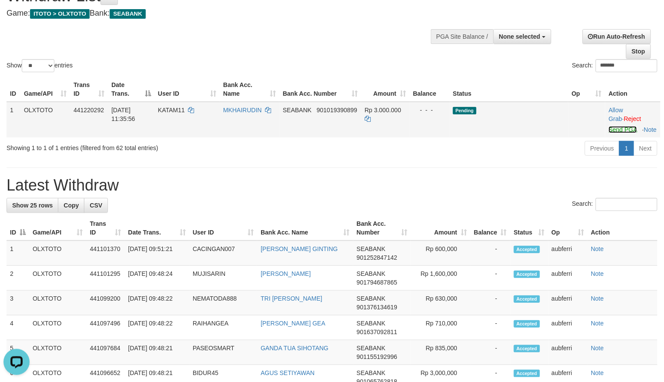
drag, startPoint x: 620, startPoint y: 126, endPoint x: 616, endPoint y: 131, distance: 6.3
click at [620, 126] on link "Send PGA" at bounding box center [623, 129] width 28 height 7
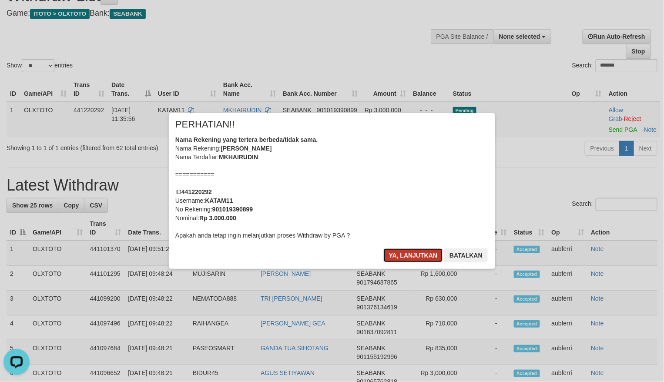
click at [392, 260] on button "Ya, lanjutkan" at bounding box center [413, 255] width 59 height 14
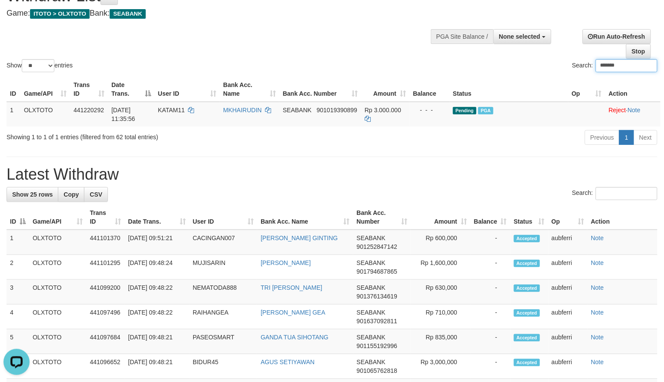
click at [474, 171] on h1 "Latest Withdraw" at bounding box center [332, 174] width 651 height 17
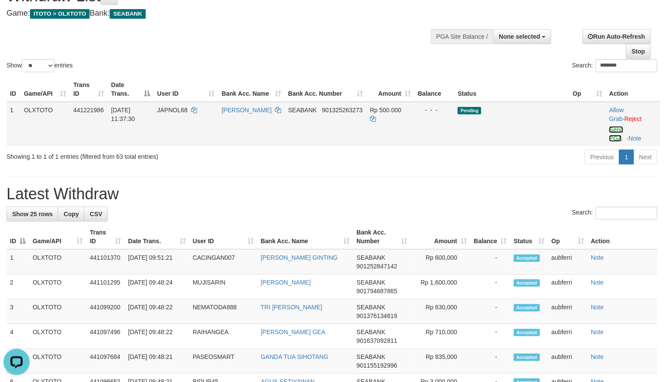
click at [617, 129] on link "Send PGA" at bounding box center [616, 134] width 14 height 16
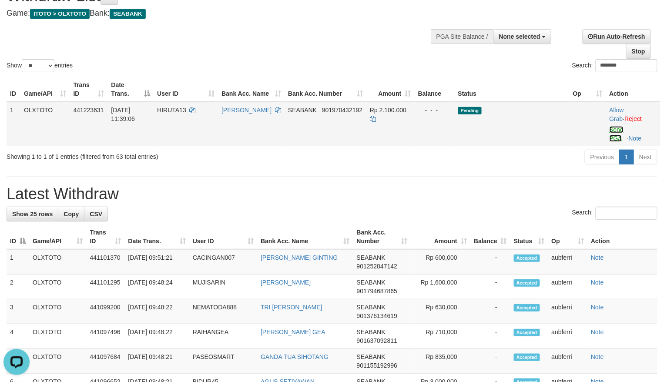
click at [615, 129] on link "Send PGA" at bounding box center [617, 134] width 14 height 16
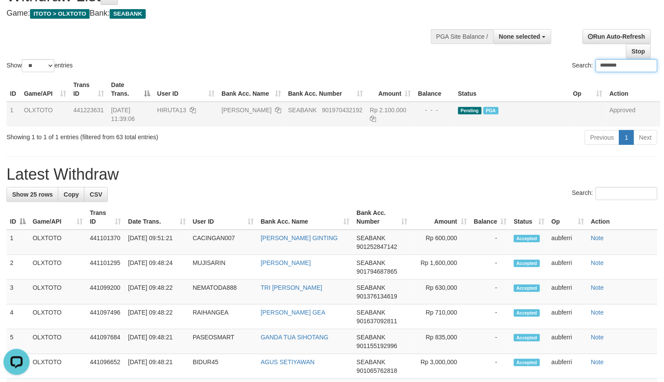
click at [364, 69] on div "Search: ********" at bounding box center [498, 66] width 319 height 15
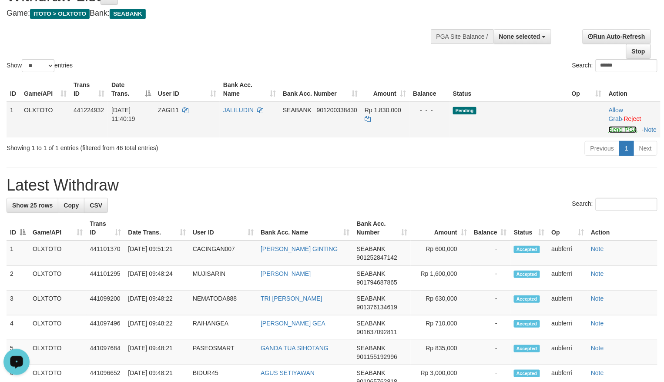
click at [613, 131] on link "Send PGA" at bounding box center [623, 129] width 28 height 7
click at [511, 159] on div "Previous 1 Next" at bounding box center [470, 149] width 374 height 19
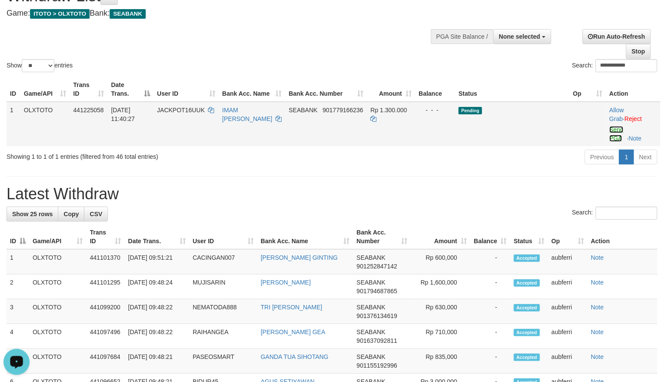
click at [616, 130] on link "Send PGA" at bounding box center [617, 134] width 14 height 16
drag, startPoint x: 457, startPoint y: 194, endPoint x: 449, endPoint y: 193, distance: 7.4
click at [456, 194] on h1 "Latest Withdraw" at bounding box center [332, 193] width 651 height 17
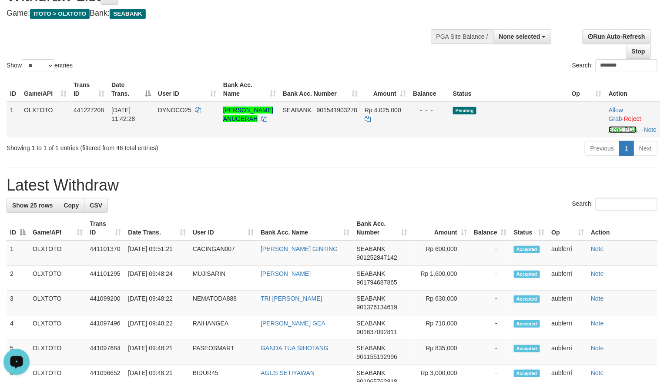
click at [615, 128] on link "Send PGA" at bounding box center [623, 129] width 28 height 7
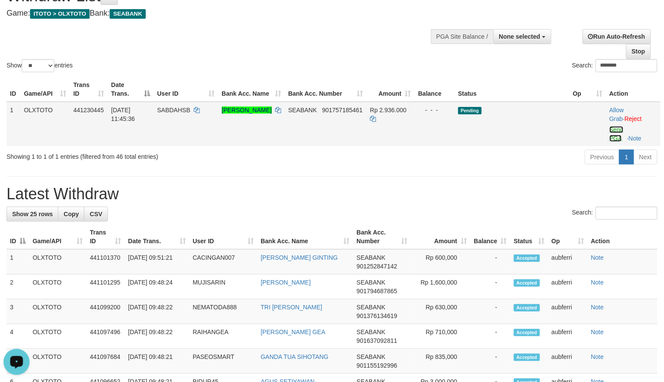
click at [620, 132] on link "Send PGA" at bounding box center [617, 134] width 14 height 16
drag, startPoint x: 567, startPoint y: 150, endPoint x: 538, endPoint y: 158, distance: 29.9
click at [566, 151] on div "Previous 1 Next" at bounding box center [470, 158] width 374 height 19
click at [616, 131] on link "Send PGA" at bounding box center [616, 134] width 14 height 16
click at [506, 155] on div "Previous 1 Next" at bounding box center [470, 158] width 374 height 19
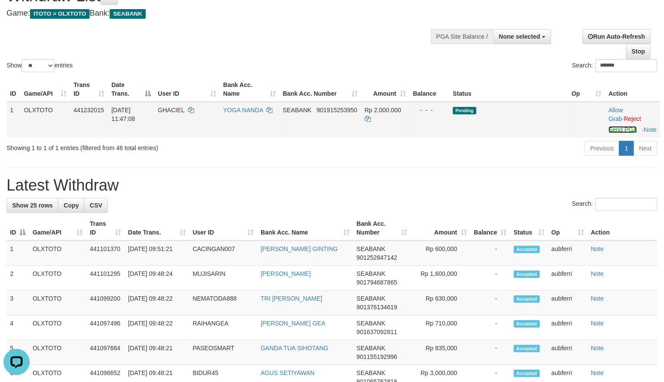
click at [612, 127] on link "Send PGA" at bounding box center [623, 129] width 28 height 7
drag, startPoint x: 517, startPoint y: 150, endPoint x: 512, endPoint y: 152, distance: 5.8
click at [517, 151] on div "Previous 1 Next" at bounding box center [470, 149] width 374 height 19
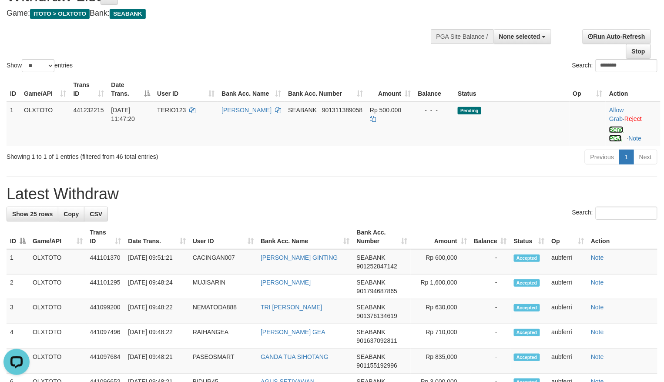
drag, startPoint x: 611, startPoint y: 130, endPoint x: 558, endPoint y: 147, distance: 56.3
click at [611, 130] on link "Send PGA" at bounding box center [616, 134] width 14 height 16
click at [523, 154] on div "Previous 1 Next" at bounding box center [470, 158] width 374 height 19
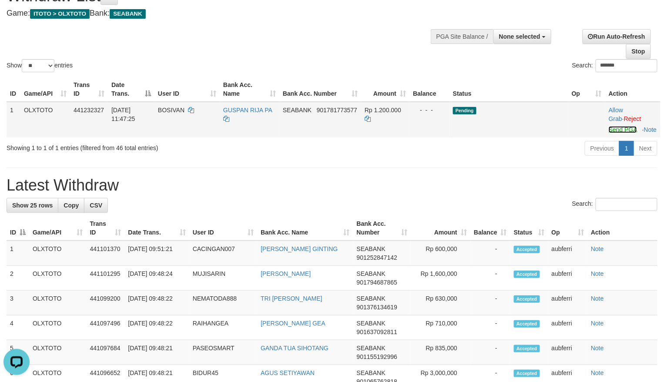
click at [616, 131] on link "Send PGA" at bounding box center [623, 129] width 28 height 7
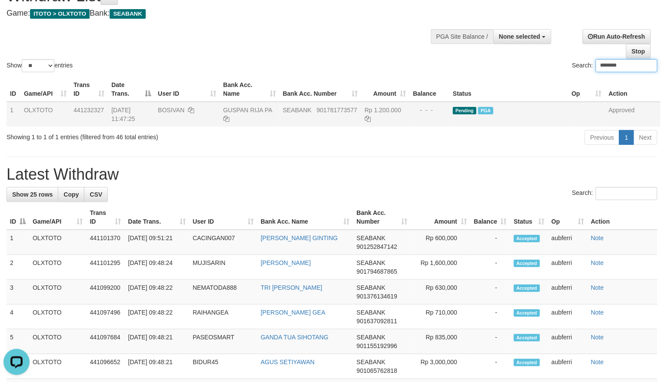
click at [512, 57] on div "**********" at bounding box center [555, 41] width 217 height 36
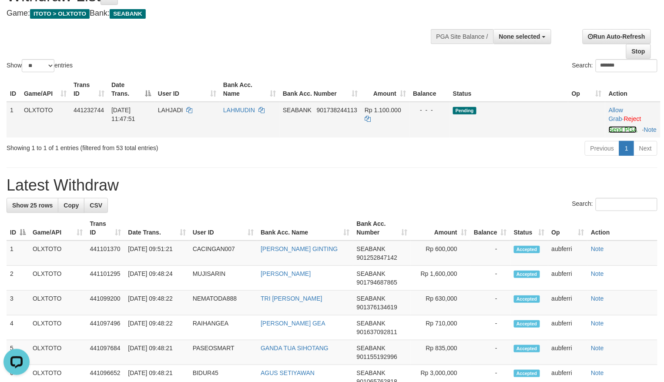
click at [613, 130] on link "Send PGA" at bounding box center [623, 129] width 28 height 7
click at [547, 159] on div "Previous 1 Next" at bounding box center [470, 149] width 374 height 19
click at [615, 128] on link "Send PGA" at bounding box center [623, 129] width 28 height 7
click at [551, 138] on td "Pending" at bounding box center [509, 120] width 119 height 36
click at [618, 131] on link "Send PGA" at bounding box center [623, 129] width 28 height 7
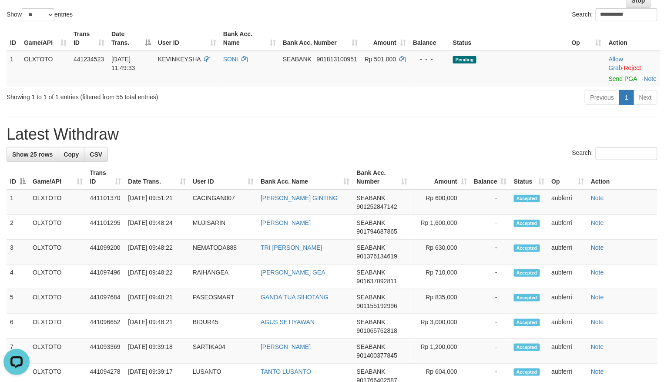
scroll to position [88, 0]
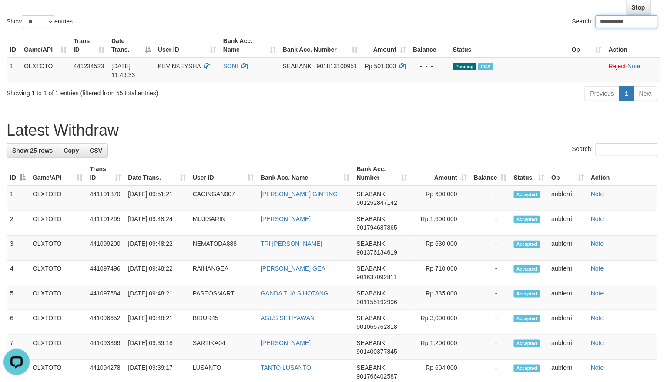
click at [510, 89] on div "Previous 1 Next" at bounding box center [470, 94] width 374 height 19
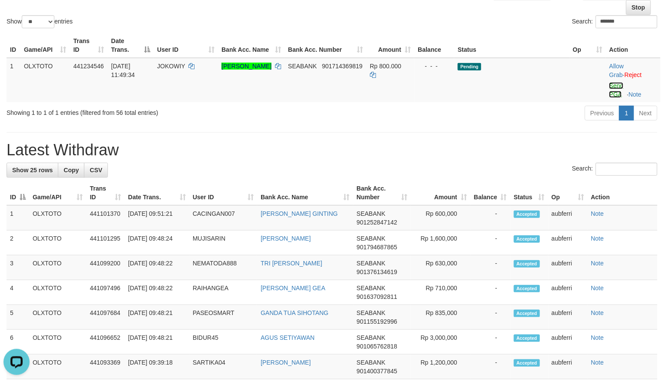
drag, startPoint x: 613, startPoint y: 88, endPoint x: 564, endPoint y: 109, distance: 53.0
click at [613, 88] on link "Send PGA" at bounding box center [616, 90] width 14 height 16
drag, startPoint x: 542, startPoint y: 115, endPoint x: 516, endPoint y: 124, distance: 27.5
click at [542, 117] on div "Previous 1 Next" at bounding box center [470, 114] width 374 height 19
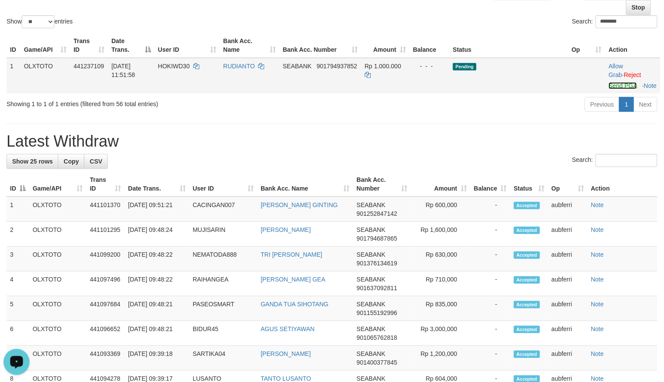
click at [615, 84] on link "Send PGA" at bounding box center [623, 85] width 28 height 7
click at [561, 106] on div "Previous 1 Next" at bounding box center [470, 105] width 374 height 19
click at [613, 82] on link "Send PGA" at bounding box center [623, 85] width 28 height 7
drag, startPoint x: 526, startPoint y: 107, endPoint x: 507, endPoint y: 111, distance: 19.1
click at [523, 108] on div "Previous 1 Next" at bounding box center [470, 105] width 374 height 19
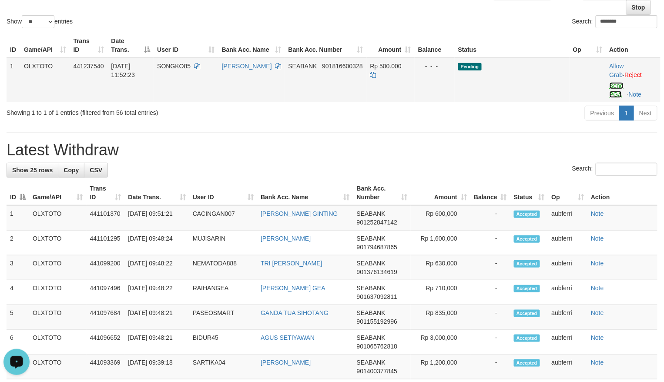
click at [616, 84] on link "Send PGA" at bounding box center [617, 90] width 14 height 16
drag, startPoint x: 500, startPoint y: 112, endPoint x: 483, endPoint y: 113, distance: 16.6
click at [497, 113] on div "Previous 1 Next" at bounding box center [470, 114] width 374 height 19
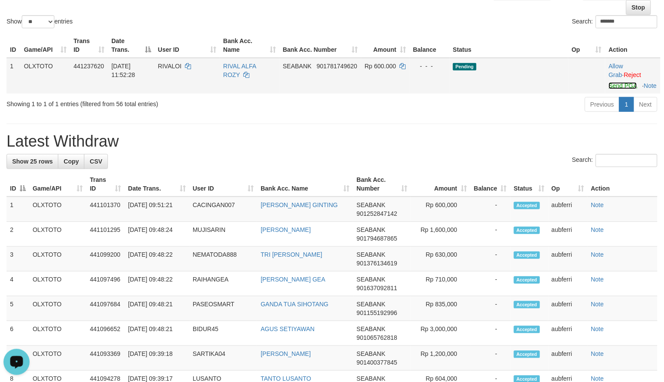
drag, startPoint x: 617, startPoint y: 82, endPoint x: 568, endPoint y: 98, distance: 51.7
click at [617, 82] on link "Send PGA" at bounding box center [623, 85] width 28 height 7
click at [510, 96] on div "ID Game/API Trans ID Date Trans. User ID Bank Acc. Name Bank Acc. Number Amount…" at bounding box center [332, 63] width 664 height 66
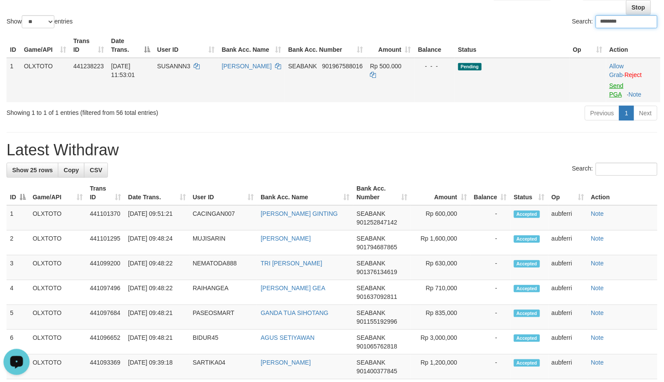
type input "********"
click at [617, 94] on link "Send PGA" at bounding box center [617, 90] width 14 height 16
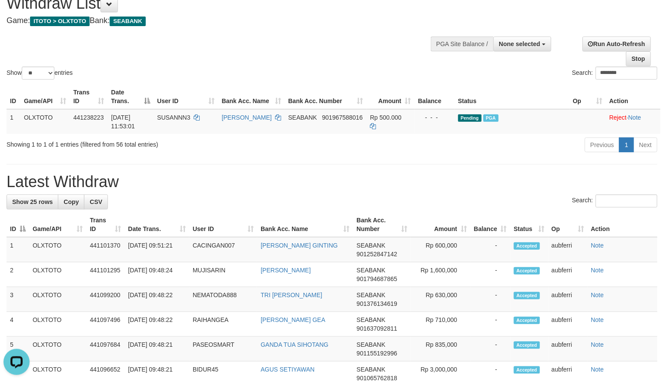
scroll to position [0, 0]
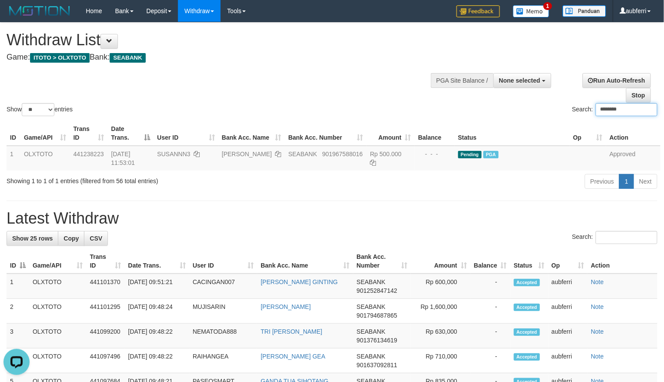
click at [606, 111] on input "********" at bounding box center [627, 109] width 62 height 13
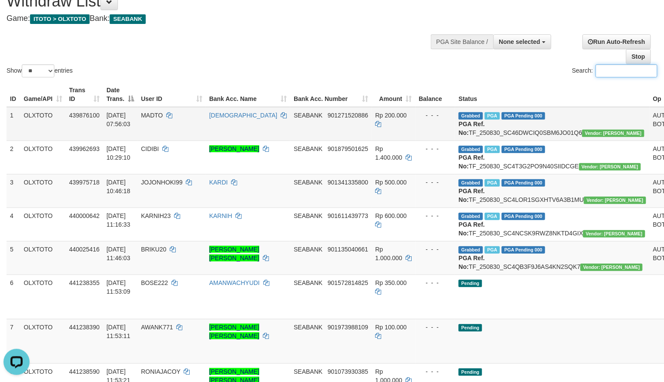
scroll to position [58, 0]
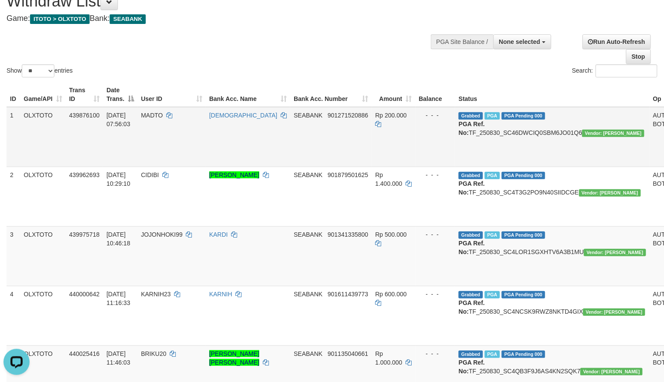
scroll to position [0, 0]
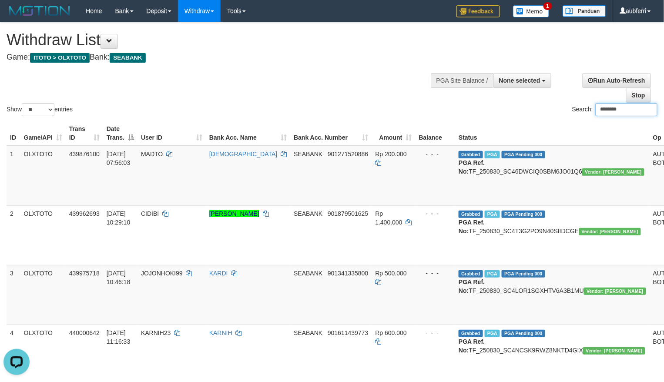
click at [466, 110] on div "Search: ********" at bounding box center [498, 110] width 319 height 15
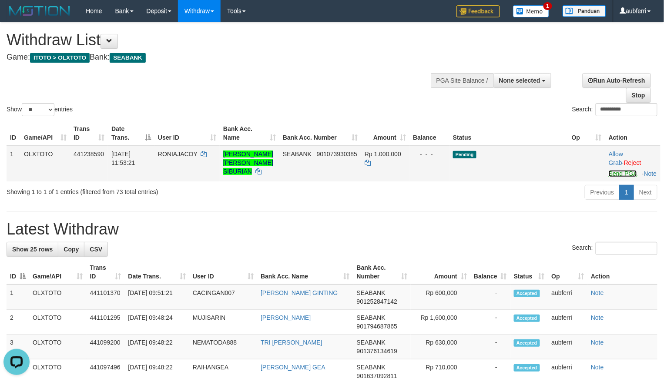
click at [615, 173] on link "Send PGA" at bounding box center [623, 173] width 28 height 7
click at [514, 203] on div "Previous 1 Next" at bounding box center [470, 193] width 374 height 19
click at [613, 177] on link "Send PGA" at bounding box center [623, 173] width 28 height 7
drag, startPoint x: 524, startPoint y: 199, endPoint x: 500, endPoint y: 209, distance: 25.9
click at [524, 199] on div "Previous 1 Next" at bounding box center [470, 193] width 374 height 19
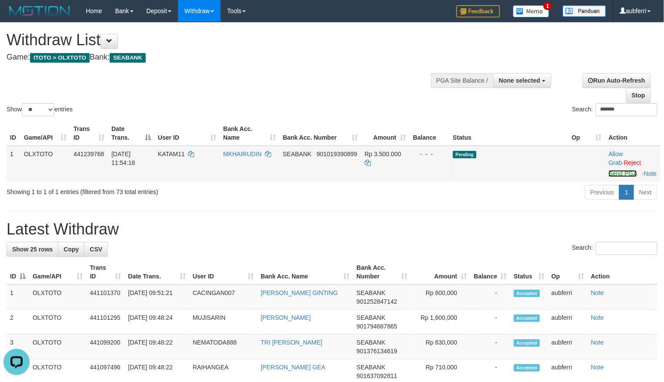
click at [621, 177] on link "Send PGA" at bounding box center [623, 173] width 28 height 7
drag, startPoint x: 517, startPoint y: 193, endPoint x: 479, endPoint y: 206, distance: 40.5
click at [516, 194] on div "Previous 1 Next" at bounding box center [470, 193] width 374 height 19
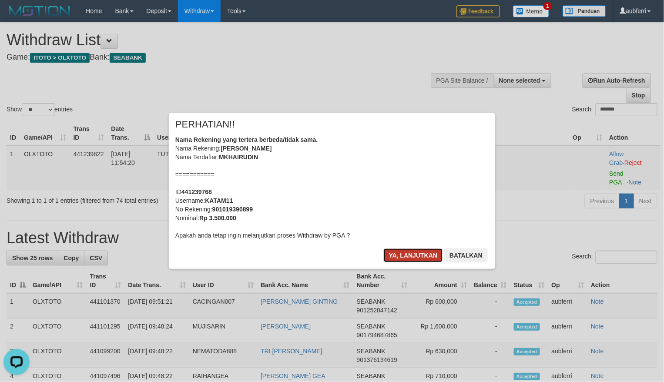
click at [399, 262] on button "Ya, lanjutkan" at bounding box center [413, 255] width 59 height 14
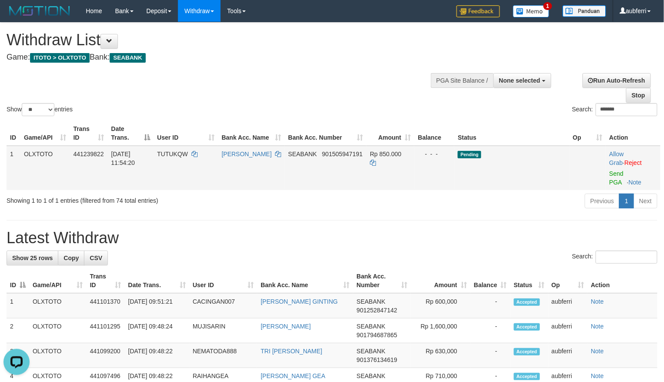
click at [624, 175] on td "Allow Grab · Reject Send PGA · Note" at bounding box center [633, 168] width 55 height 44
click at [620, 175] on link "Send PGA" at bounding box center [616, 178] width 14 height 16
click at [532, 198] on div "Previous 1 Next" at bounding box center [470, 202] width 374 height 19
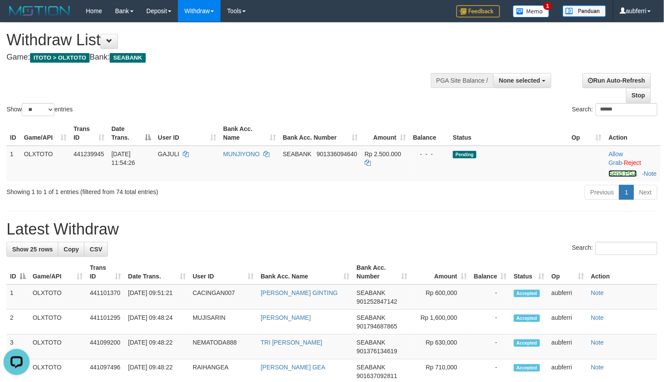
drag, startPoint x: 614, startPoint y: 175, endPoint x: 549, endPoint y: 194, distance: 67.2
click at [614, 175] on link "Send PGA" at bounding box center [623, 173] width 28 height 7
drag, startPoint x: 496, startPoint y: 209, endPoint x: 483, endPoint y: 213, distance: 14.0
click at [495, 203] on div "Previous 1 Next" at bounding box center [470, 193] width 374 height 19
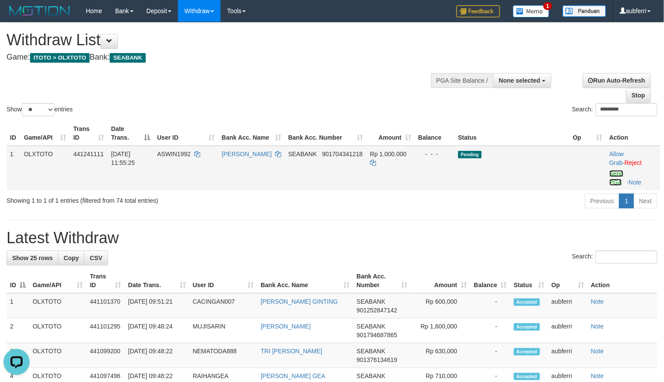
click at [616, 175] on link "Send PGA" at bounding box center [617, 178] width 14 height 16
click at [482, 205] on div "Previous 1 Next" at bounding box center [470, 202] width 374 height 19
click at [612, 175] on link "Send PGA" at bounding box center [617, 178] width 14 height 16
drag, startPoint x: 512, startPoint y: 193, endPoint x: 507, endPoint y: 199, distance: 7.4
click at [511, 194] on div "Previous 1 Next" at bounding box center [470, 202] width 374 height 19
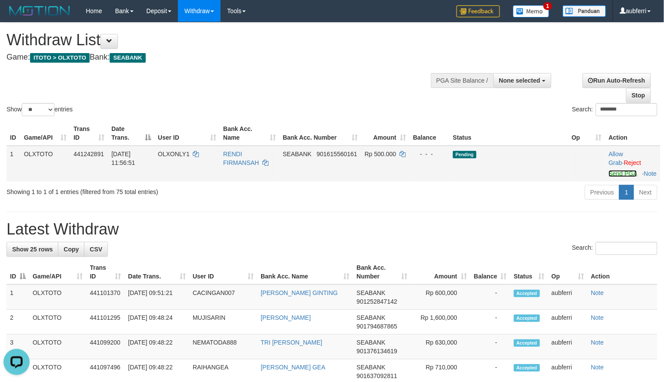
click at [619, 177] on link "Send PGA" at bounding box center [623, 173] width 28 height 7
click at [529, 199] on div "Previous 1 Next" at bounding box center [470, 193] width 374 height 19
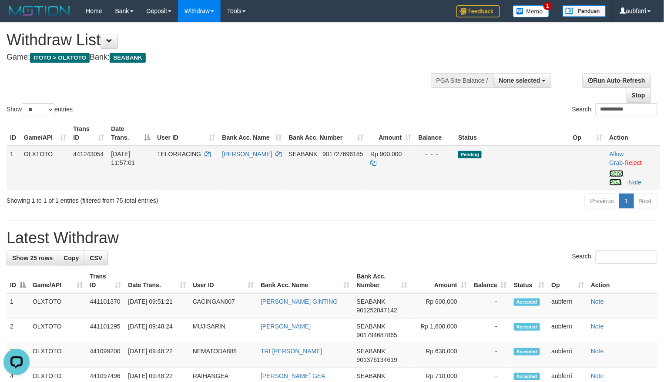
click at [618, 177] on link "Send PGA" at bounding box center [617, 178] width 14 height 16
click at [535, 201] on div "Previous 1 Next" at bounding box center [470, 202] width 374 height 19
click at [612, 176] on link "Send PGA" at bounding box center [616, 178] width 14 height 16
drag, startPoint x: 553, startPoint y: 201, endPoint x: 540, endPoint y: 209, distance: 15.2
click at [552, 202] on div "Previous 1 Next" at bounding box center [470, 202] width 374 height 19
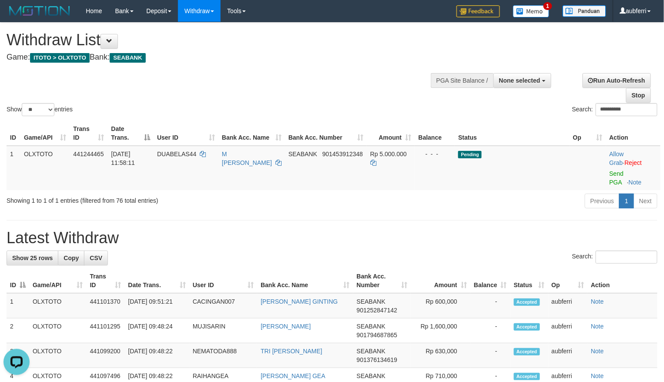
drag, startPoint x: 617, startPoint y: 178, endPoint x: 603, endPoint y: 182, distance: 14.6
click at [617, 178] on td "Allow Grab · Reject Send PGA · Note" at bounding box center [633, 168] width 54 height 44
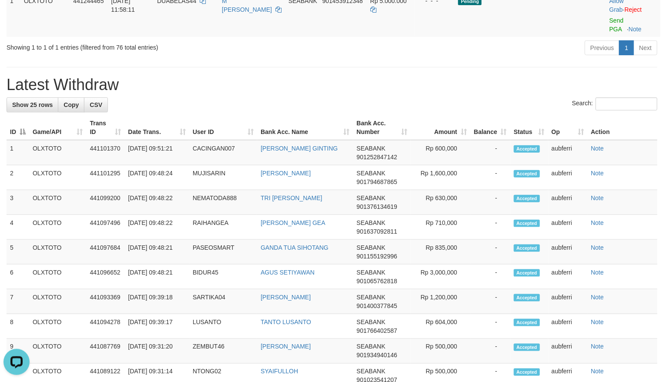
scroll to position [44, 0]
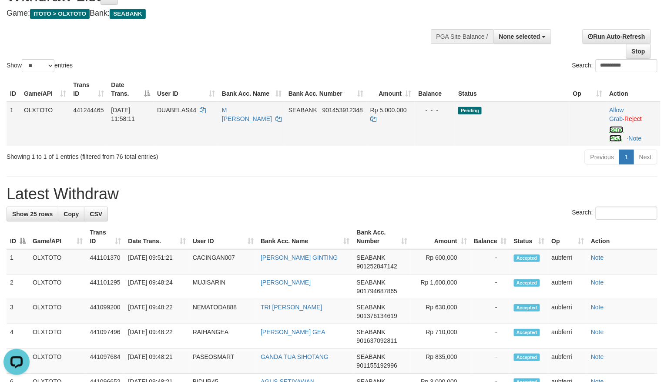
click at [615, 133] on link "Send PGA" at bounding box center [617, 134] width 14 height 16
drag, startPoint x: 534, startPoint y: 161, endPoint x: 521, endPoint y: 166, distance: 14.2
click at [534, 161] on div "Previous 1 Next" at bounding box center [470, 158] width 374 height 19
click at [615, 128] on link "Send PGA" at bounding box center [617, 134] width 14 height 16
click at [526, 158] on div "Previous 1 Next" at bounding box center [470, 158] width 374 height 19
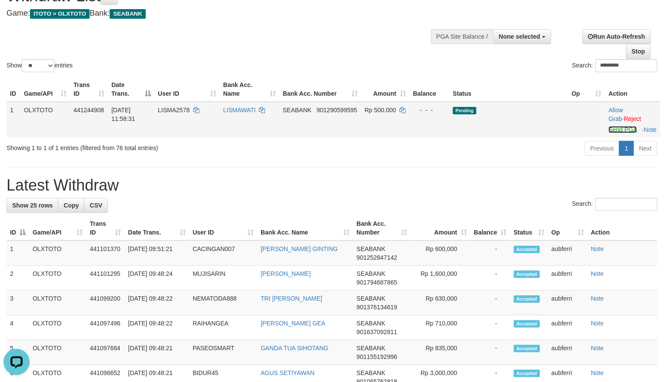
click at [618, 129] on link "Send PGA" at bounding box center [623, 129] width 28 height 7
click at [493, 159] on div "Previous 1 Next" at bounding box center [470, 149] width 374 height 19
click at [615, 130] on link "Send PGA" at bounding box center [623, 129] width 28 height 7
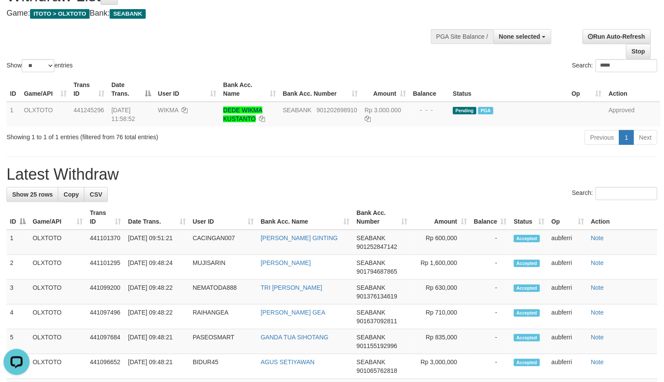
click at [382, 59] on div "Search: *****" at bounding box center [498, 66] width 319 height 15
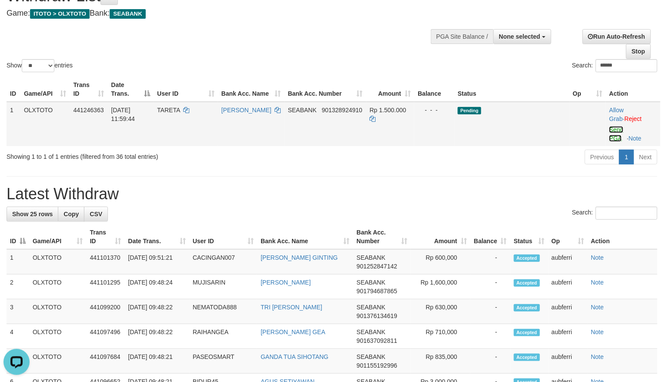
click at [617, 131] on link "Send PGA" at bounding box center [616, 134] width 14 height 16
drag, startPoint x: 612, startPoint y: 129, endPoint x: 520, endPoint y: 157, distance: 96.5
click at [612, 129] on link "Send PGA" at bounding box center [617, 134] width 14 height 16
click at [515, 158] on div "Previous 1 Next" at bounding box center [470, 158] width 374 height 19
click at [618, 126] on link "Send PGA" at bounding box center [617, 134] width 14 height 16
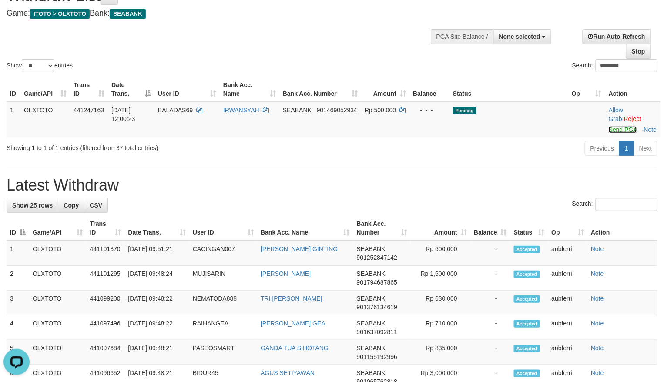
drag, startPoint x: 617, startPoint y: 126, endPoint x: 533, endPoint y: 147, distance: 87.1
click at [617, 126] on link "Send PGA" at bounding box center [623, 129] width 28 height 7
click at [492, 153] on div "Previous 1 Next" at bounding box center [470, 149] width 374 height 19
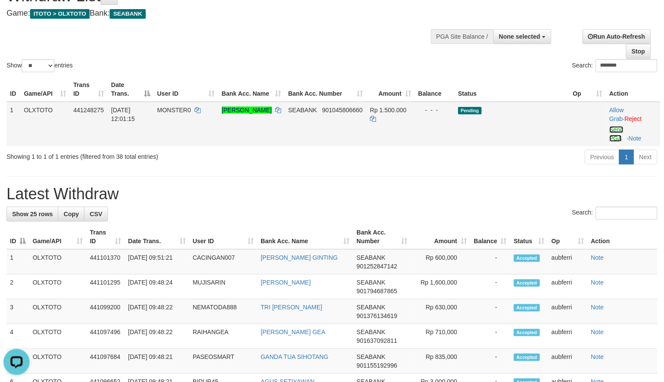
click at [619, 131] on link "Send PGA" at bounding box center [617, 134] width 14 height 16
click at [522, 152] on div "Previous 1 Next" at bounding box center [470, 158] width 374 height 19
drag, startPoint x: 616, startPoint y: 132, endPoint x: 530, endPoint y: 153, distance: 89.1
click at [616, 132] on link "Send PGA" at bounding box center [616, 134] width 14 height 16
click at [519, 157] on div "Previous 1 Next" at bounding box center [470, 158] width 374 height 19
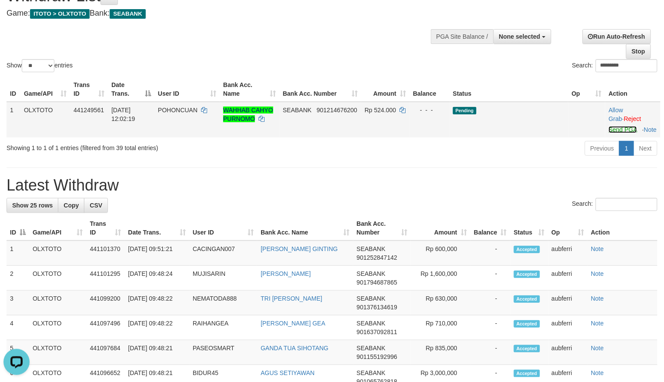
click at [620, 128] on link "Send PGA" at bounding box center [623, 129] width 28 height 7
drag, startPoint x: 487, startPoint y: 169, endPoint x: 470, endPoint y: 172, distance: 17.8
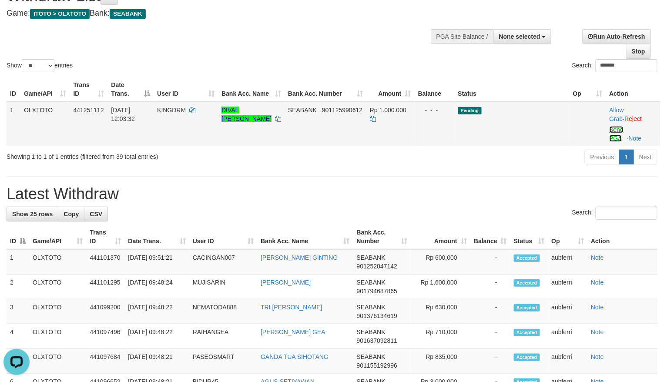
click at [622, 130] on link "Send PGA" at bounding box center [617, 134] width 14 height 16
drag, startPoint x: 547, startPoint y: 151, endPoint x: 529, endPoint y: 154, distance: 17.8
click at [545, 151] on div "Previous 1 Next" at bounding box center [470, 158] width 374 height 19
click at [618, 129] on link "Send PGA" at bounding box center [617, 134] width 14 height 16
click at [515, 147] on div "ID Game/API Trans ID Date Trans. User ID Bank Acc. Name Bank Acc. Number Amount…" at bounding box center [332, 111] width 664 height 74
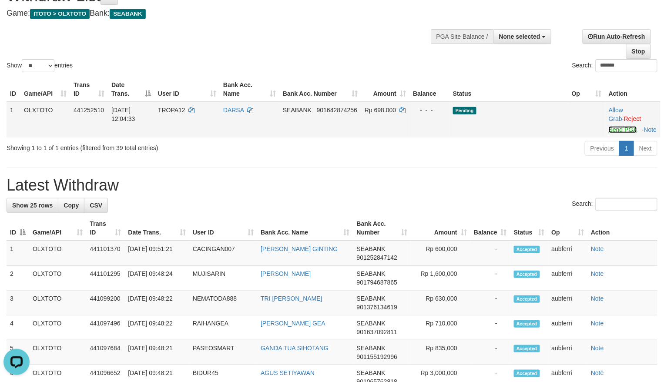
click at [613, 131] on link "Send PGA" at bounding box center [623, 129] width 28 height 7
click at [548, 151] on div "Previous 1 Next" at bounding box center [470, 149] width 374 height 19
drag, startPoint x: 616, startPoint y: 129, endPoint x: 557, endPoint y: 148, distance: 62.3
click at [616, 129] on link "Send PGA" at bounding box center [623, 129] width 28 height 7
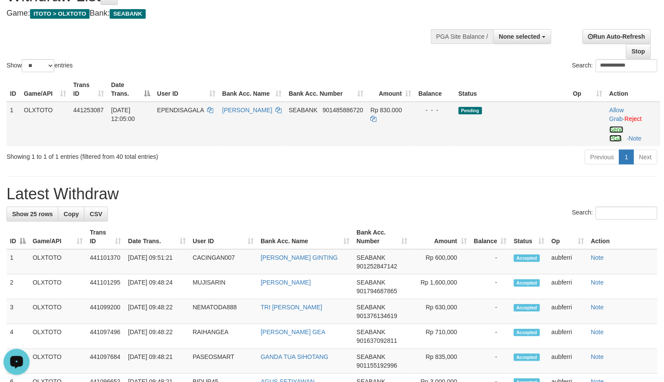
click at [619, 134] on link "Send PGA" at bounding box center [617, 134] width 14 height 16
click at [523, 145] on td "Pending" at bounding box center [512, 124] width 114 height 44
click at [614, 133] on link "Send PGA" at bounding box center [616, 134] width 14 height 16
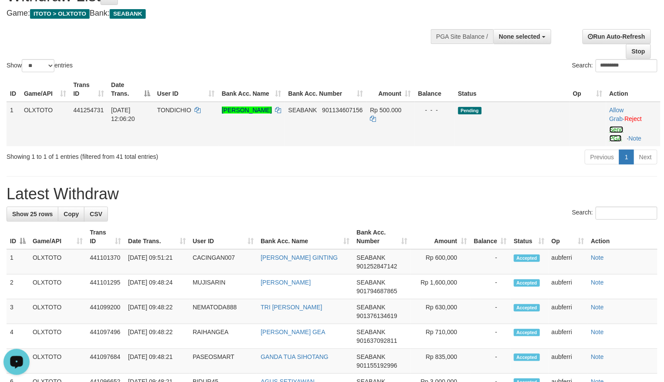
click at [617, 131] on link "Send PGA" at bounding box center [617, 134] width 14 height 16
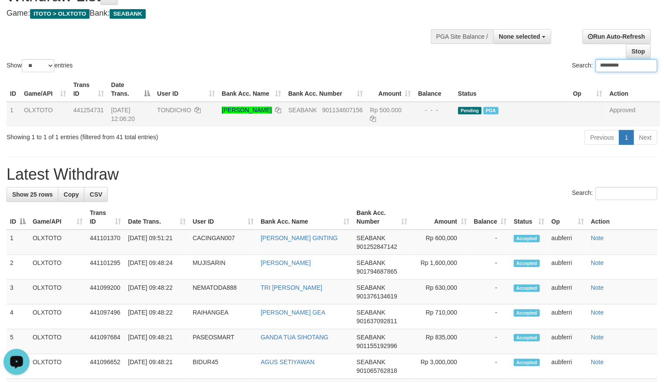
click at [435, 64] on div "Search: *********" at bounding box center [498, 66] width 319 height 15
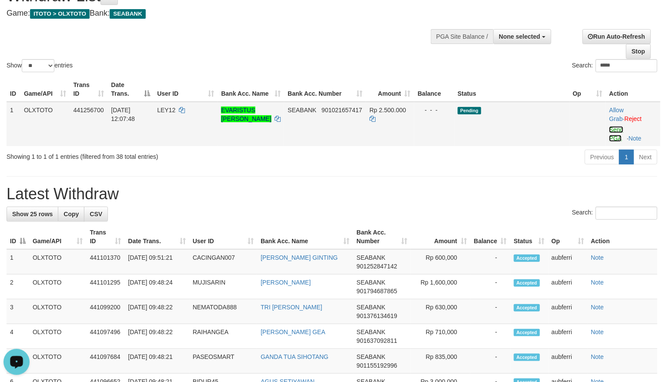
click at [611, 131] on link "Send PGA" at bounding box center [616, 134] width 14 height 16
click at [522, 158] on div "Previous 1 Next" at bounding box center [470, 158] width 374 height 19
click at [619, 131] on link "Send PGA" at bounding box center [617, 134] width 14 height 16
click at [547, 151] on div "Previous 1 Next" at bounding box center [470, 158] width 374 height 19
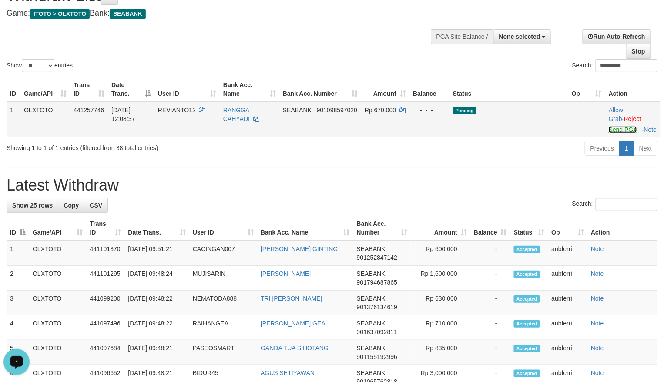
click at [617, 133] on link "Send PGA" at bounding box center [623, 129] width 28 height 7
click at [515, 154] on div "Previous 1 Next" at bounding box center [470, 149] width 374 height 19
click at [622, 132] on link "Send PGA" at bounding box center [623, 129] width 28 height 7
drag, startPoint x: 552, startPoint y: 155, endPoint x: 542, endPoint y: 166, distance: 14.8
click at [551, 155] on div "Previous 1 Next" at bounding box center [470, 149] width 374 height 19
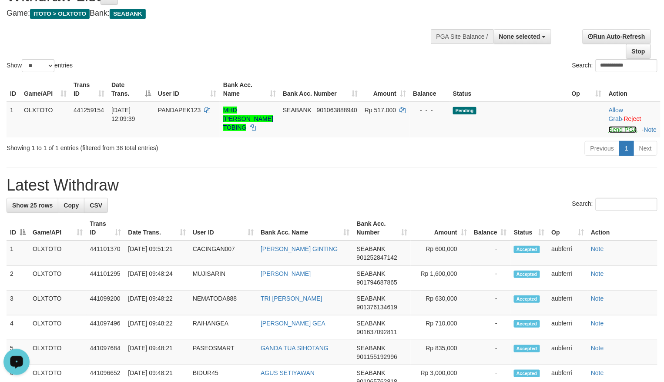
drag, startPoint x: 620, startPoint y: 132, endPoint x: 528, endPoint y: 157, distance: 94.6
click at [620, 132] on link "Send PGA" at bounding box center [623, 129] width 28 height 7
drag, startPoint x: 505, startPoint y: 167, endPoint x: 491, endPoint y: 173, distance: 15.0
click at [505, 159] on div "Previous 1 Next" at bounding box center [470, 149] width 374 height 19
click at [620, 131] on link "Send PGA" at bounding box center [623, 129] width 28 height 7
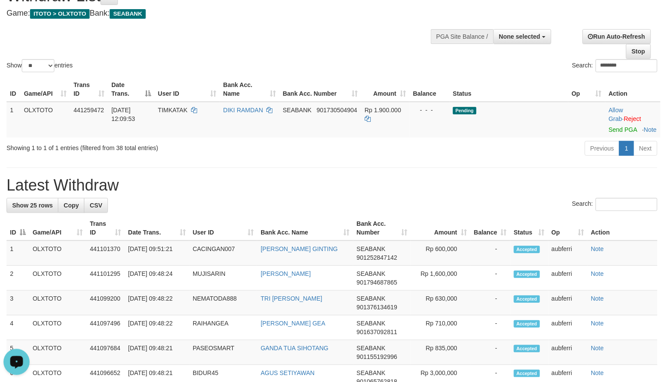
drag, startPoint x: 494, startPoint y: 171, endPoint x: 484, endPoint y: 176, distance: 11.5
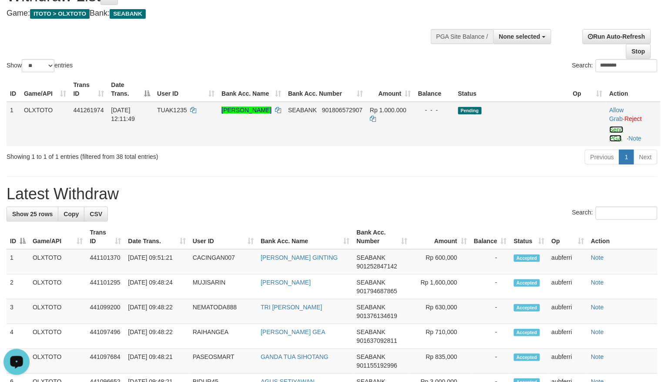
click at [612, 132] on link "Send PGA" at bounding box center [617, 134] width 14 height 16
click at [453, 168] on div "Previous 1 Next" at bounding box center [470, 158] width 374 height 19
click at [617, 132] on link "Send PGA" at bounding box center [616, 134] width 14 height 16
click at [551, 143] on td "Pending" at bounding box center [511, 124] width 115 height 44
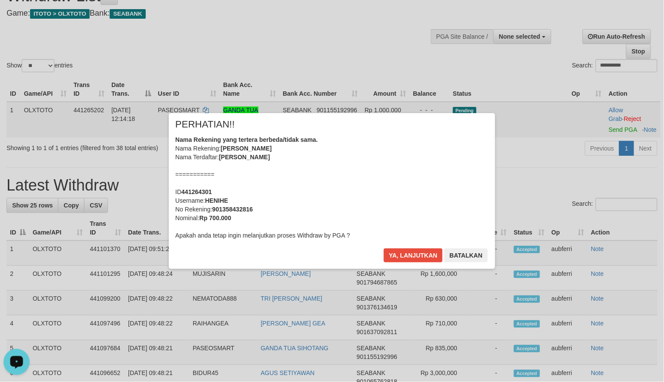
click at [623, 126] on div "× PERHATIAN!! Nama Rekening yang tertera berbeda/tidak sama. Nama Rekening: IND…" at bounding box center [332, 191] width 664 height 191
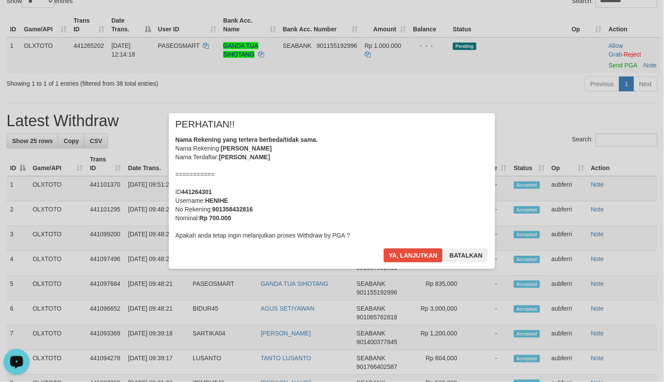
scroll to position [30, 0]
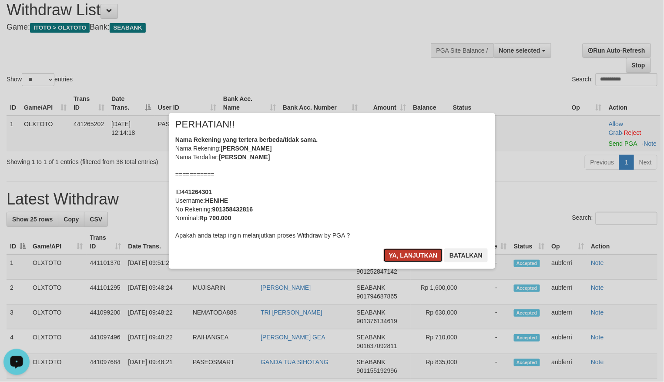
click at [426, 249] on button "Ya, lanjutkan" at bounding box center [413, 255] width 59 height 14
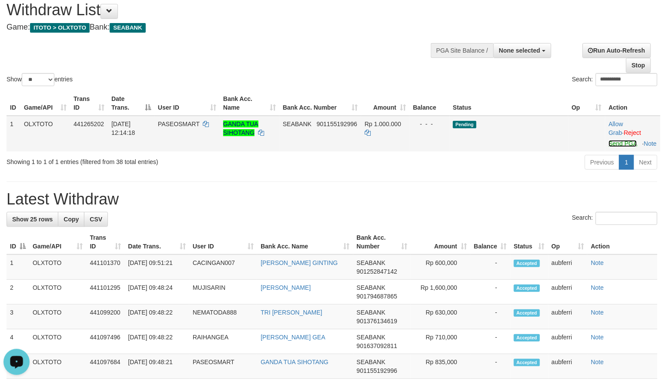
click at [618, 147] on link "Send PGA" at bounding box center [623, 143] width 28 height 7
click at [533, 173] on div "Previous 1 Next" at bounding box center [470, 163] width 374 height 19
drag, startPoint x: 617, startPoint y: 144, endPoint x: 564, endPoint y: 160, distance: 55.6
click at [617, 144] on link "Send PGA" at bounding box center [623, 143] width 28 height 7
click at [516, 173] on div "Previous 1 Next" at bounding box center [470, 163] width 374 height 19
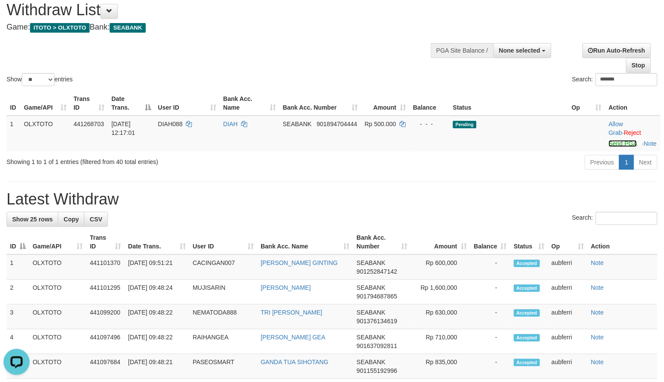
click at [613, 145] on link "Send PGA" at bounding box center [623, 143] width 28 height 7
drag, startPoint x: 507, startPoint y: 170, endPoint x: 493, endPoint y: 171, distance: 13.6
click at [504, 170] on div "Previous 1 Next" at bounding box center [470, 163] width 374 height 19
click at [621, 145] on link "Send PGA" at bounding box center [623, 143] width 28 height 7
drag, startPoint x: 509, startPoint y: 198, endPoint x: 503, endPoint y: 197, distance: 6.2
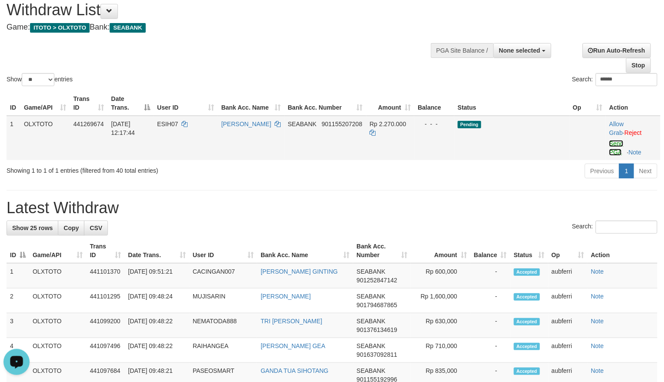
click at [611, 141] on link "Send PGA" at bounding box center [616, 148] width 14 height 16
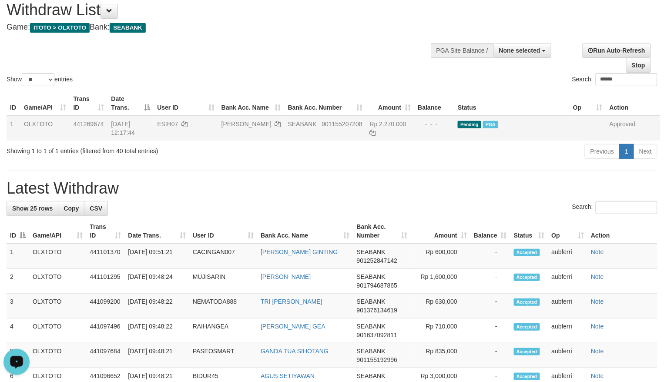
drag, startPoint x: 423, startPoint y: 72, endPoint x: 399, endPoint y: 77, distance: 25.3
click at [423, 72] on div "Show ** ** ** *** entries Search: ******" at bounding box center [332, 40] width 664 height 95
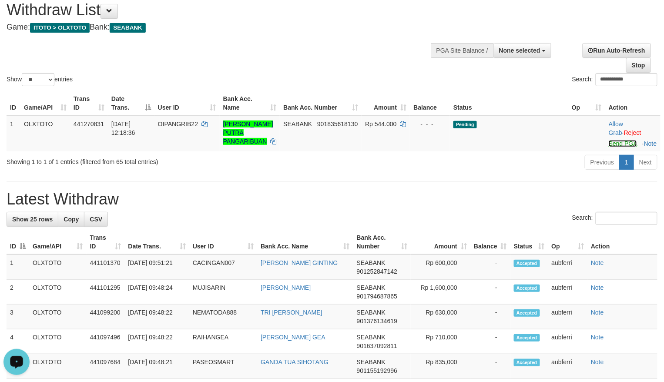
drag, startPoint x: 616, startPoint y: 144, endPoint x: 554, endPoint y: 171, distance: 68.6
click at [616, 144] on link "Send PGA" at bounding box center [623, 143] width 28 height 7
click at [545, 173] on div "Previous 1 Next" at bounding box center [470, 163] width 374 height 19
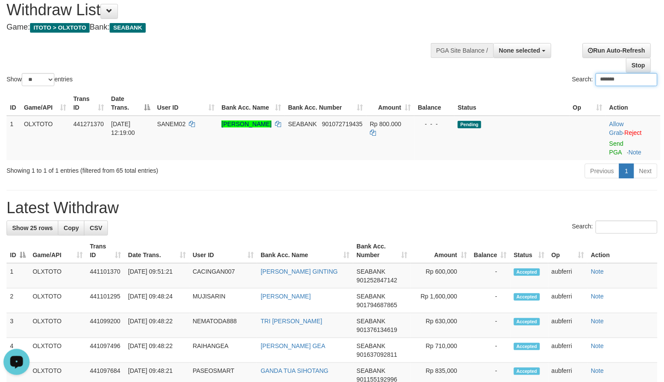
click at [451, 209] on h1 "Latest Withdraw" at bounding box center [332, 207] width 651 height 17
click at [611, 144] on link "Send PGA" at bounding box center [616, 148] width 14 height 16
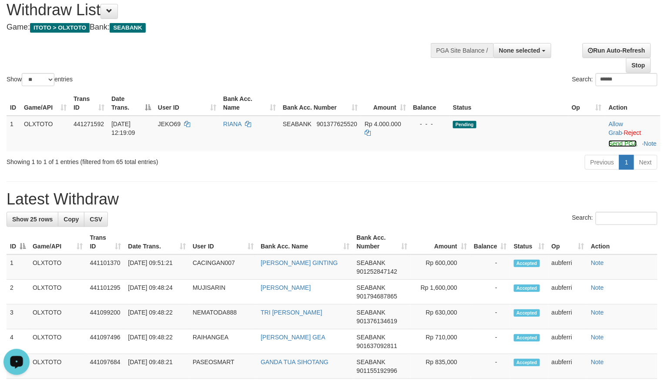
drag, startPoint x: 612, startPoint y: 147, endPoint x: 554, endPoint y: 166, distance: 61.4
click at [612, 147] on link "Send PGA" at bounding box center [623, 143] width 28 height 7
click at [539, 171] on div "Previous 1 Next" at bounding box center [470, 163] width 374 height 19
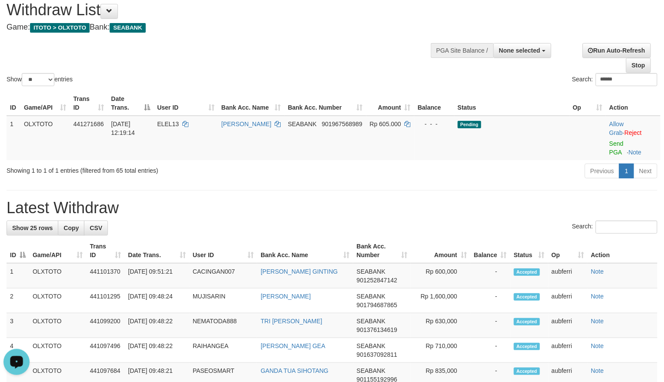
drag, startPoint x: 615, startPoint y: 148, endPoint x: 528, endPoint y: 157, distance: 87.5
click at [615, 148] on td "Allow Grab · Reject Send PGA · Note" at bounding box center [633, 138] width 55 height 44
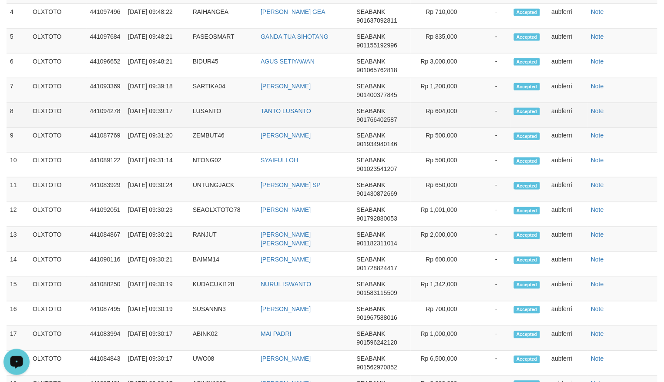
click at [495, 162] on td "-" at bounding box center [490, 165] width 40 height 25
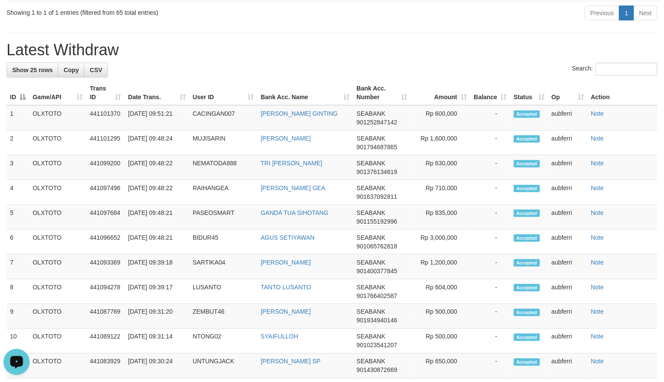
scroll to position [16, 0]
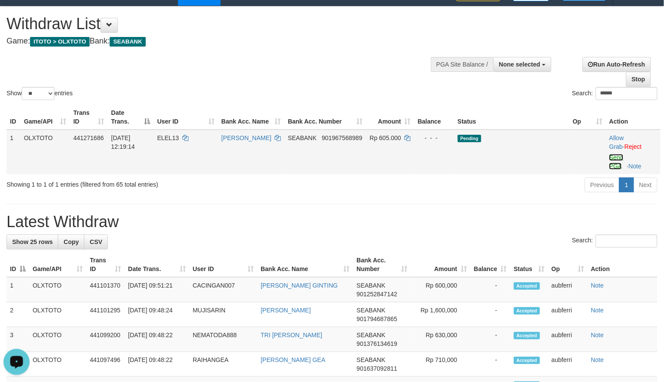
click at [615, 154] on link "Send PGA" at bounding box center [616, 162] width 14 height 16
click at [502, 171] on td "Pending" at bounding box center [511, 152] width 115 height 44
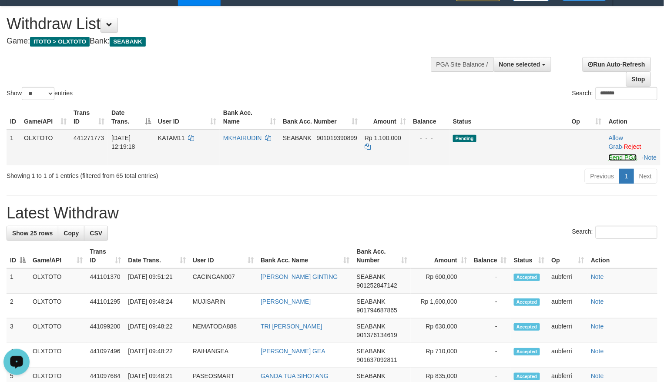
drag, startPoint x: 620, startPoint y: 158, endPoint x: 535, endPoint y: 171, distance: 85.9
click at [620, 158] on link "Send PGA" at bounding box center [623, 157] width 28 height 7
click at [533, 165] on td "Pending" at bounding box center [509, 148] width 119 height 36
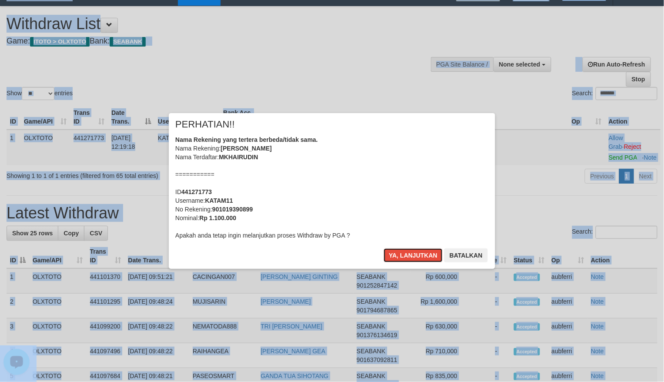
click at [418, 255] on button "Ya, lanjutkan" at bounding box center [413, 255] width 59 height 14
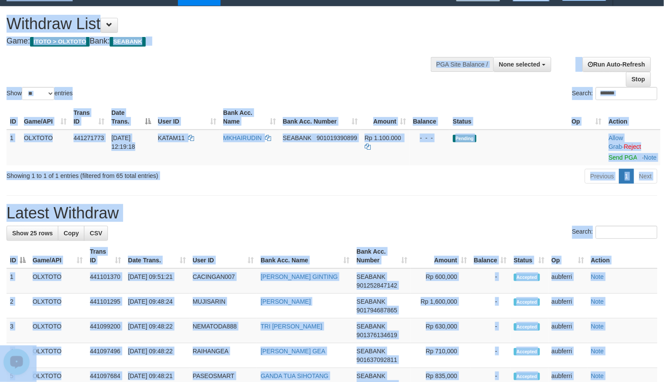
click at [547, 183] on div "Previous 1 Next" at bounding box center [470, 177] width 374 height 19
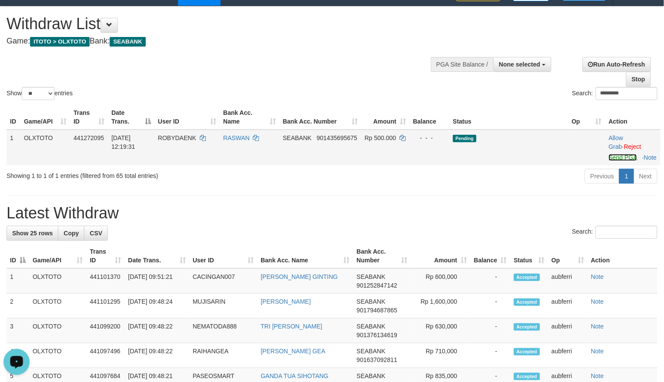
click at [619, 159] on link "Send PGA" at bounding box center [623, 157] width 28 height 7
drag, startPoint x: 619, startPoint y: 159, endPoint x: 544, endPoint y: 166, distance: 75.6
click at [556, 165] on td "Pending" at bounding box center [509, 148] width 119 height 36
click at [613, 159] on link "Send PGA" at bounding box center [623, 157] width 28 height 7
click at [492, 160] on td "Pending" at bounding box center [509, 148] width 119 height 36
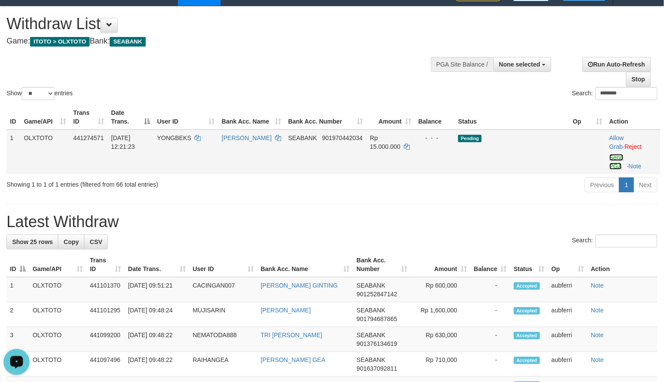
drag, startPoint x: 619, startPoint y: 157, endPoint x: 431, endPoint y: 178, distance: 189.1
click at [618, 157] on link "Send PGA" at bounding box center [617, 162] width 14 height 16
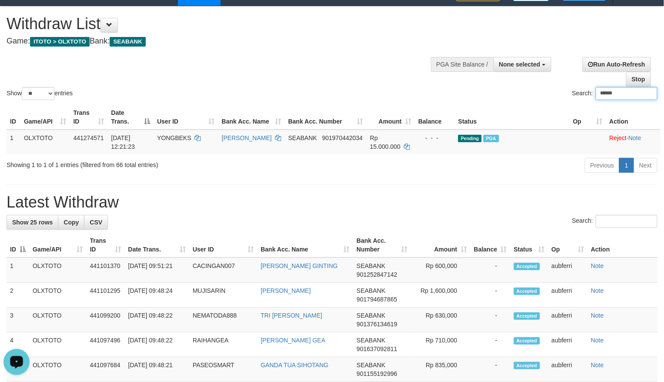
click at [483, 90] on div "Search: ******" at bounding box center [498, 94] width 319 height 15
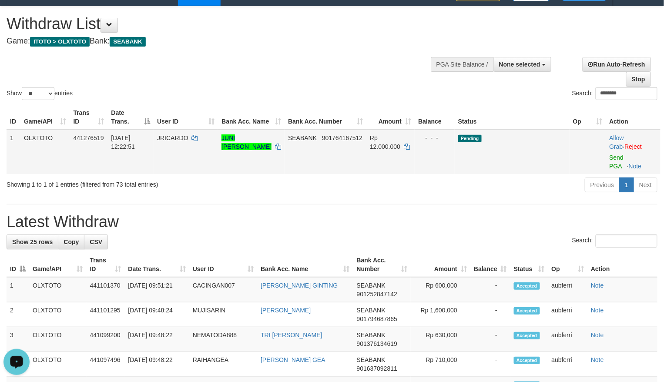
click at [615, 162] on td "Allow Grab · Reject Send PGA · Note" at bounding box center [633, 152] width 54 height 44
click at [618, 160] on link "Send PGA" at bounding box center [617, 162] width 14 height 16
click at [521, 98] on div "Search: ********" at bounding box center [498, 94] width 319 height 15
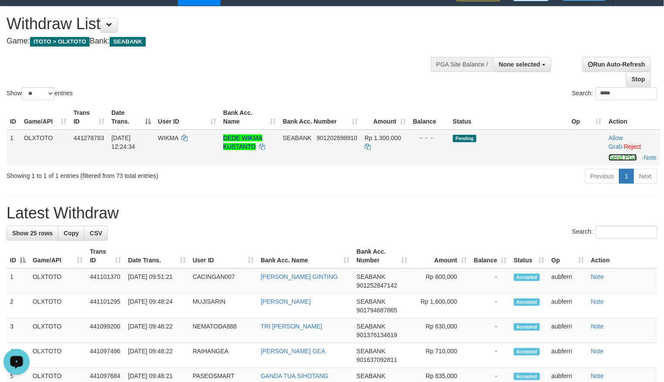
click at [621, 161] on link "Send PGA" at bounding box center [623, 157] width 28 height 7
click at [525, 165] on td "Pending" at bounding box center [509, 148] width 119 height 36
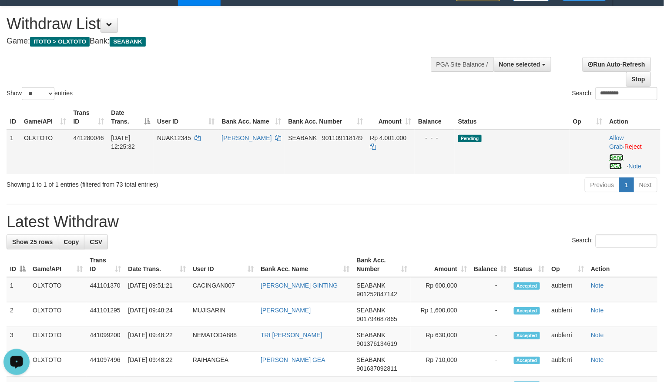
click at [616, 158] on link "Send PGA" at bounding box center [617, 162] width 14 height 16
drag, startPoint x: 616, startPoint y: 158, endPoint x: 499, endPoint y: 175, distance: 118.8
click at [503, 173] on td "Pending" at bounding box center [512, 152] width 115 height 44
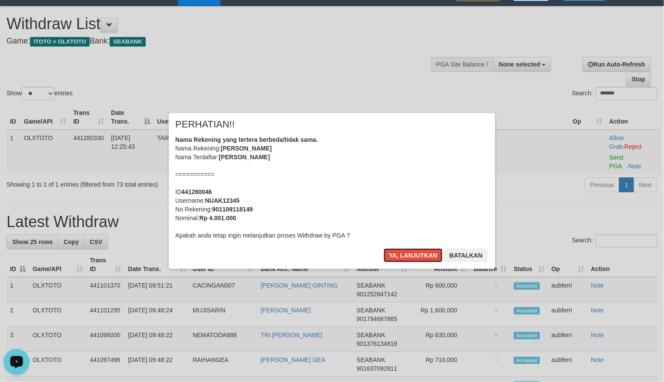
drag, startPoint x: 406, startPoint y: 259, endPoint x: 436, endPoint y: 246, distance: 31.9
click at [406, 259] on button "Ya, lanjutkan" at bounding box center [413, 255] width 59 height 14
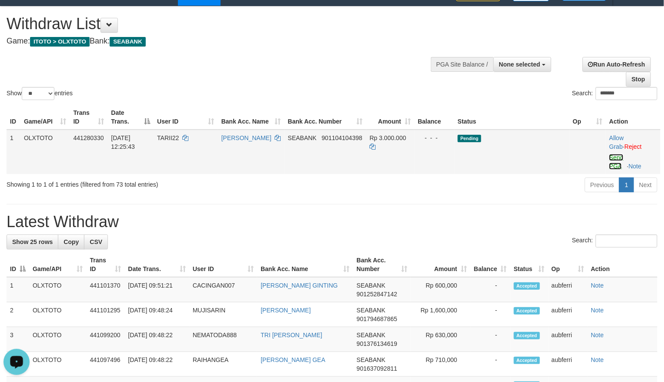
click at [620, 158] on link "Send PGA" at bounding box center [616, 162] width 14 height 16
click at [537, 175] on div "ID Game/API Trans ID Date Trans. User ID Bank Acc. Name Bank Acc. Number Amount…" at bounding box center [332, 139] width 664 height 74
click at [613, 160] on link "Send PGA" at bounding box center [616, 162] width 14 height 16
click at [474, 181] on div "Previous 1 Next" at bounding box center [470, 186] width 374 height 19
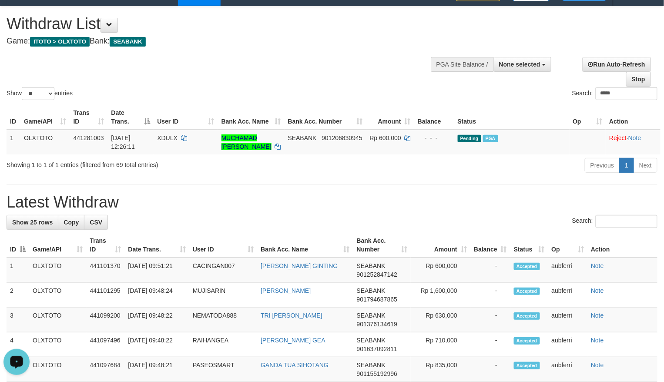
click at [500, 173] on div "Previous 1 Next" at bounding box center [470, 166] width 374 height 19
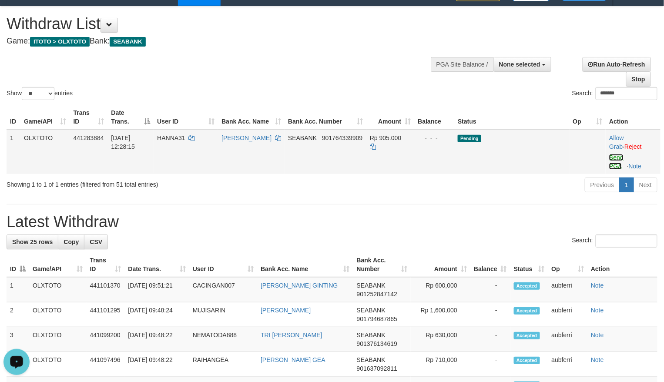
click at [617, 156] on link "Send PGA" at bounding box center [616, 162] width 14 height 16
click at [507, 190] on div "Previous 1 Next" at bounding box center [470, 186] width 374 height 19
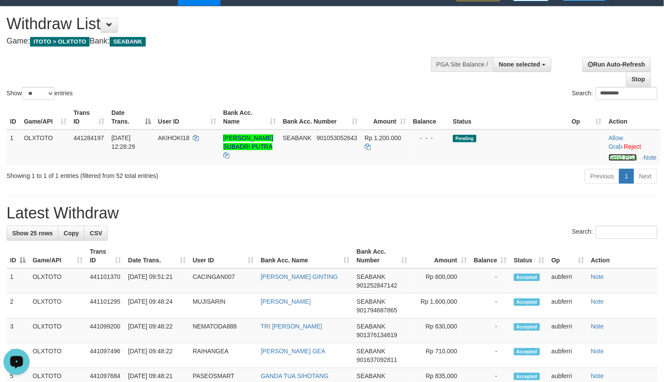
drag, startPoint x: 613, startPoint y: 155, endPoint x: 521, endPoint y: 176, distance: 94.3
click at [613, 155] on link "Send PGA" at bounding box center [623, 157] width 28 height 7
drag, startPoint x: 499, startPoint y: 186, endPoint x: 486, endPoint y: 187, distance: 13.1
click at [495, 187] on div "Previous 1 Next" at bounding box center [470, 177] width 374 height 19
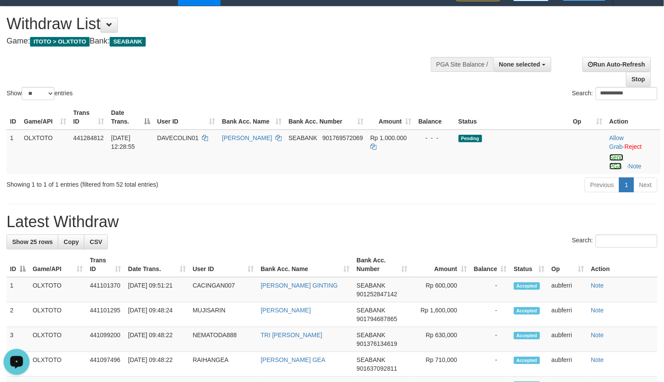
drag, startPoint x: 613, startPoint y: 157, endPoint x: 544, endPoint y: 176, distance: 71.9
click at [613, 157] on link "Send PGA" at bounding box center [617, 162] width 14 height 16
click at [493, 181] on div "Previous 1 Next" at bounding box center [470, 186] width 374 height 19
drag, startPoint x: 618, startPoint y: 159, endPoint x: 597, endPoint y: 168, distance: 23.2
click at [618, 159] on link "Send PGA" at bounding box center [616, 162] width 14 height 16
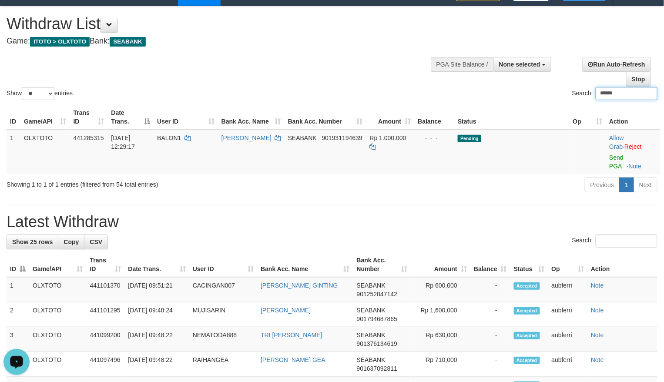
click at [555, 180] on div "Previous 1 Next" at bounding box center [470, 186] width 374 height 19
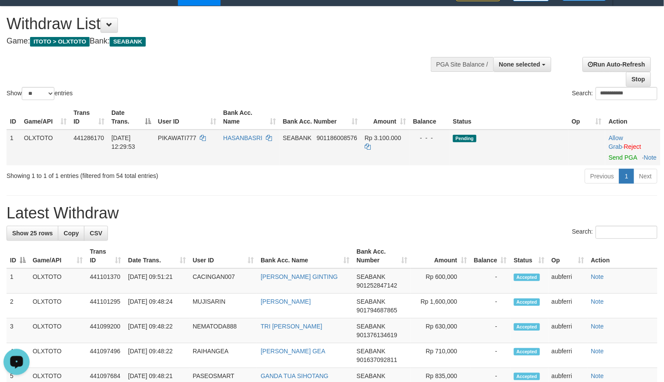
click at [611, 162] on td "Allow Grab · Reject Send PGA · Note" at bounding box center [632, 148] width 55 height 36
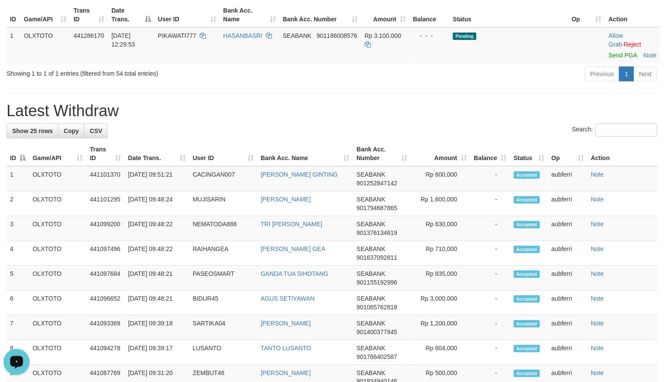
scroll to position [2, 0]
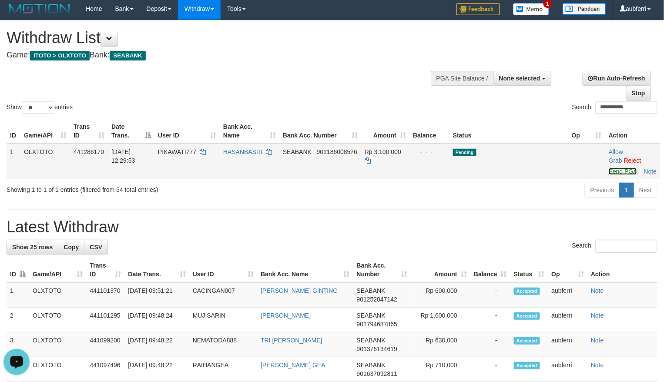
click at [618, 174] on link "Send PGA" at bounding box center [623, 171] width 28 height 7
drag, startPoint x: 502, startPoint y: 191, endPoint x: 477, endPoint y: 194, distance: 25.0
click at [502, 191] on div "Previous 1 Next" at bounding box center [470, 191] width 374 height 19
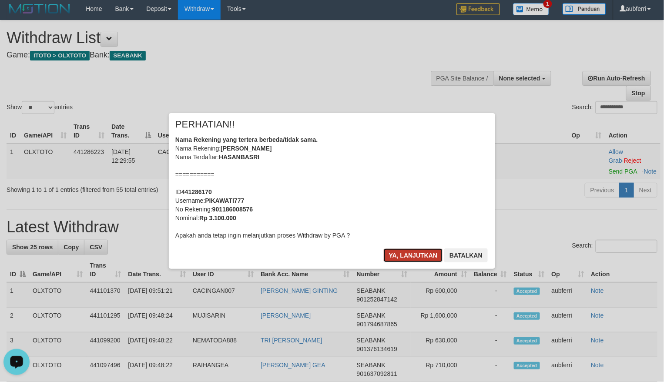
click at [413, 253] on button "Ya, lanjutkan" at bounding box center [413, 255] width 59 height 14
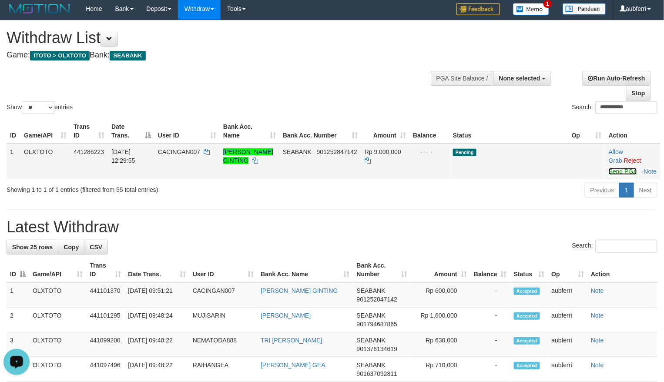
click at [618, 168] on link "Send PGA" at bounding box center [623, 171] width 28 height 7
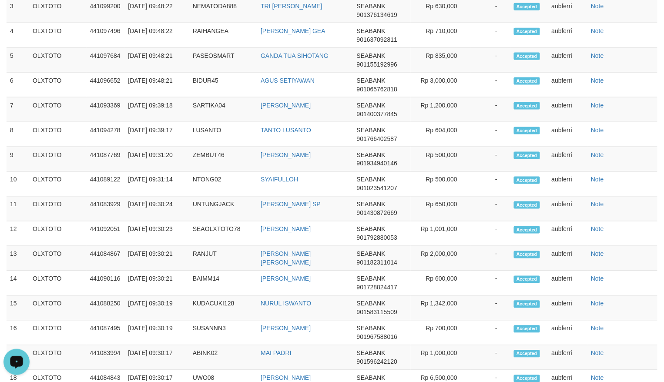
scroll to position [46, 0]
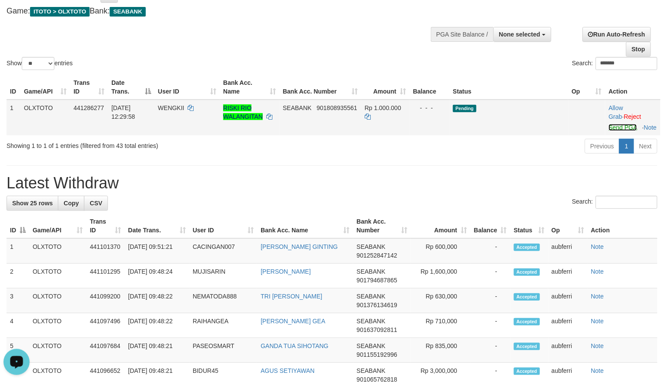
click at [616, 130] on link "Send PGA" at bounding box center [623, 127] width 28 height 7
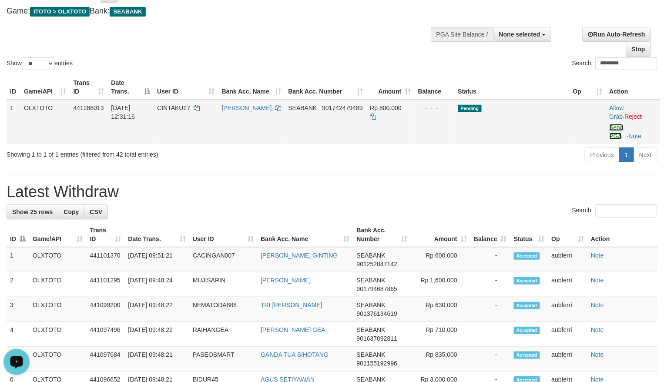
click at [614, 131] on link "Send PGA" at bounding box center [617, 132] width 14 height 16
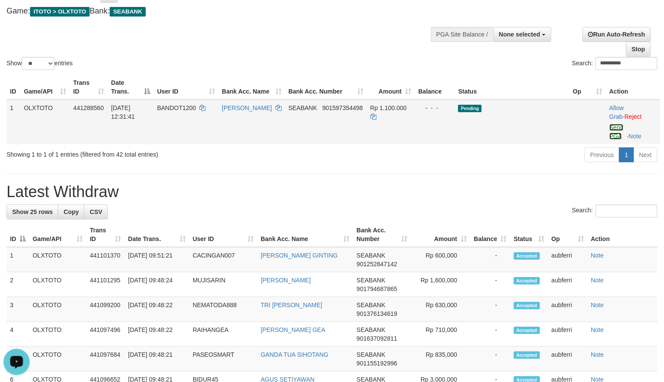
click at [612, 132] on link "Send PGA" at bounding box center [617, 132] width 14 height 16
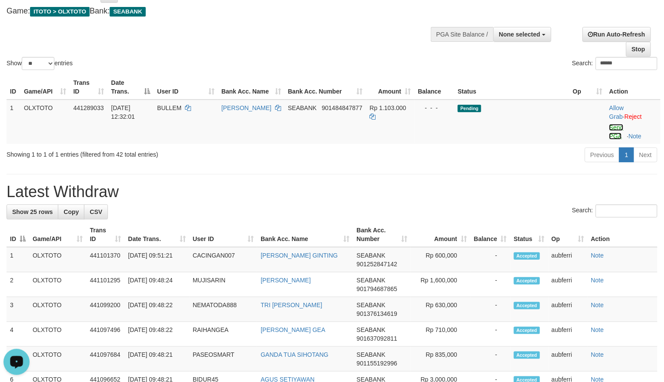
click at [615, 125] on link "Send PGA" at bounding box center [616, 132] width 14 height 16
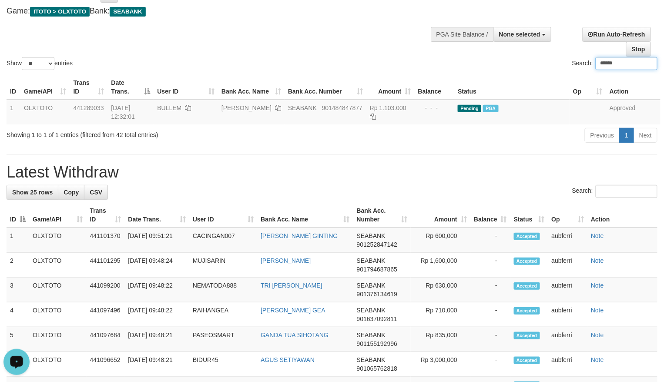
click at [451, 58] on div "Search: ******" at bounding box center [498, 64] width 319 height 15
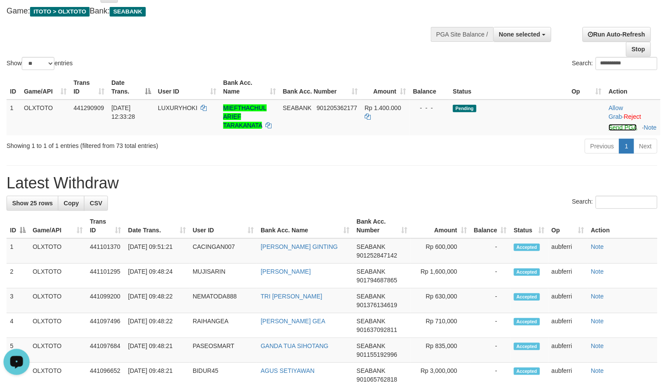
drag, startPoint x: 616, startPoint y: 128, endPoint x: 447, endPoint y: 167, distance: 174.3
click at [616, 128] on link "Send PGA" at bounding box center [623, 127] width 28 height 7
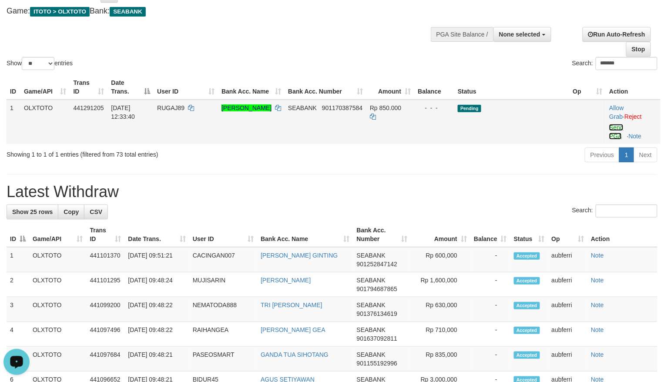
click at [615, 125] on link "Send PGA" at bounding box center [616, 132] width 14 height 16
drag, startPoint x: 487, startPoint y: 164, endPoint x: 462, endPoint y: 169, distance: 25.0
click at [485, 164] on div "Previous 1 Next" at bounding box center [470, 156] width 374 height 19
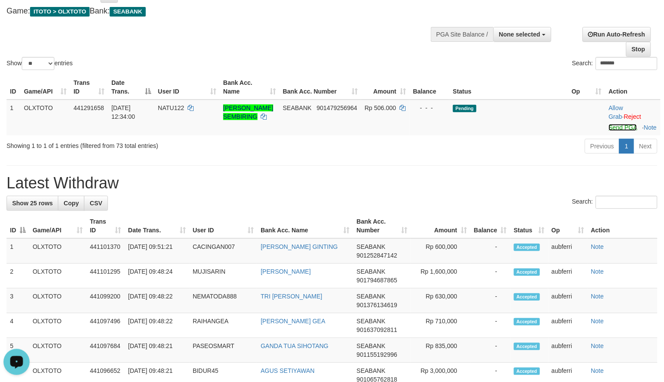
click at [613, 128] on link "Send PGA" at bounding box center [623, 127] width 28 height 7
click at [613, 126] on link "Send PGA" at bounding box center [623, 127] width 28 height 7
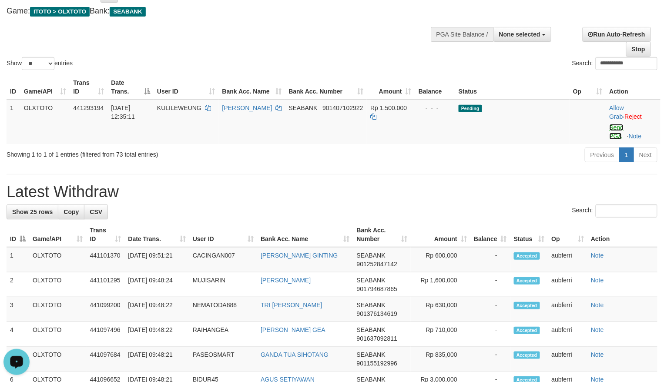
drag, startPoint x: 611, startPoint y: 133, endPoint x: 494, endPoint y: 162, distance: 120.6
click at [611, 133] on link "Send PGA" at bounding box center [617, 132] width 14 height 16
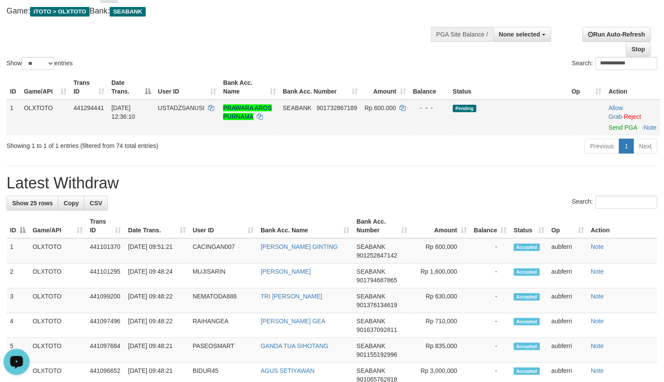
drag, startPoint x: 620, startPoint y: 131, endPoint x: 599, endPoint y: 136, distance: 21.3
click at [620, 131] on td "Allow Grab · Reject Send PGA · Note" at bounding box center [632, 118] width 55 height 36
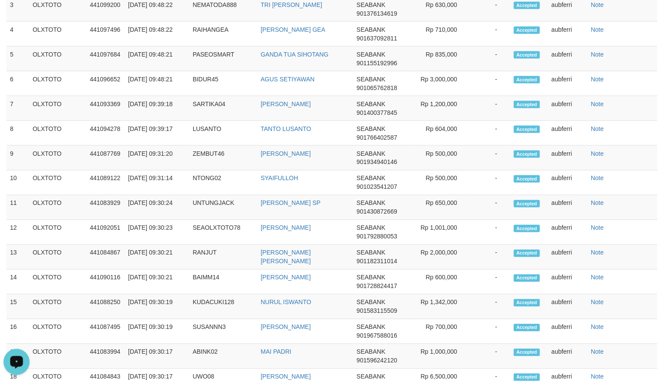
scroll to position [91, 0]
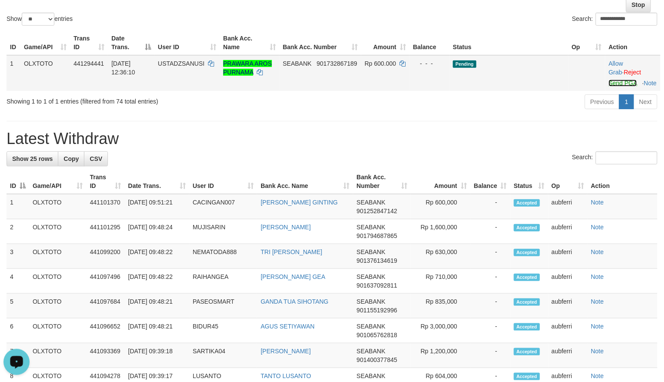
click at [615, 84] on link "Send PGA" at bounding box center [623, 83] width 28 height 7
click at [615, 81] on link "Send PGA" at bounding box center [623, 83] width 28 height 7
click at [511, 112] on div "Previous 1 Next" at bounding box center [470, 103] width 374 height 19
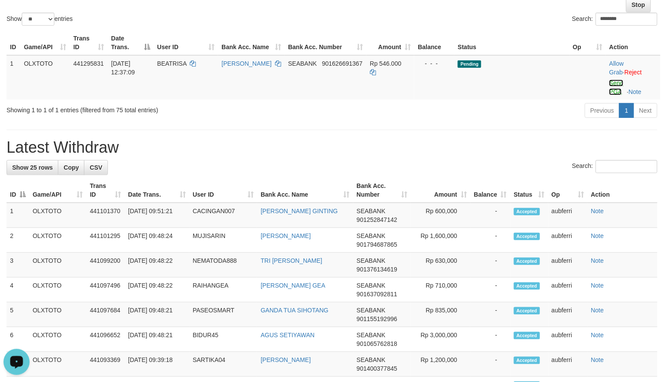
drag, startPoint x: 617, startPoint y: 84, endPoint x: 547, endPoint y: 102, distance: 72.8
click at [617, 84] on link "Send PGA" at bounding box center [616, 88] width 14 height 16
click at [512, 114] on div "Previous 1 Next" at bounding box center [470, 111] width 374 height 19
click at [617, 84] on link "Send PGA" at bounding box center [617, 88] width 14 height 16
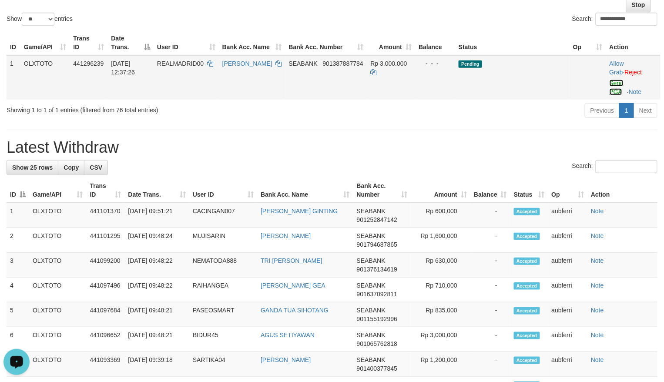
click at [613, 84] on link "Send PGA" at bounding box center [617, 88] width 14 height 16
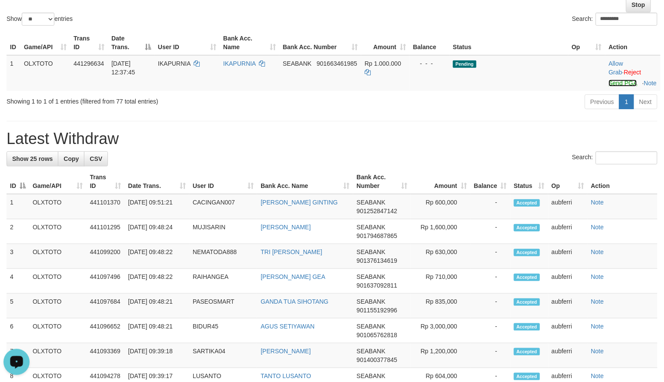
drag, startPoint x: 616, startPoint y: 88, endPoint x: 564, endPoint y: 101, distance: 53.9
click at [616, 87] on link "Send PGA" at bounding box center [623, 83] width 28 height 7
click at [497, 112] on div "Previous 1 Next" at bounding box center [470, 103] width 374 height 19
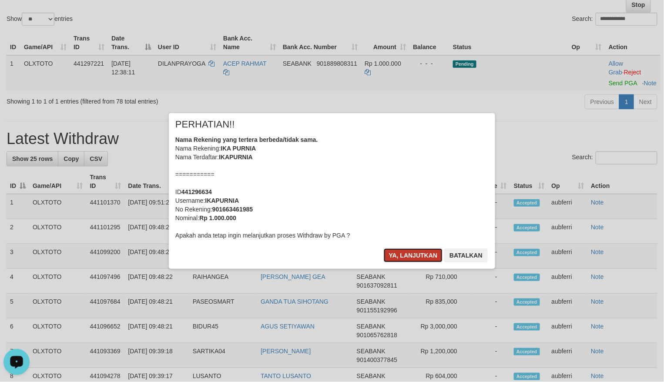
click at [413, 249] on button "Ya, lanjutkan" at bounding box center [413, 255] width 59 height 14
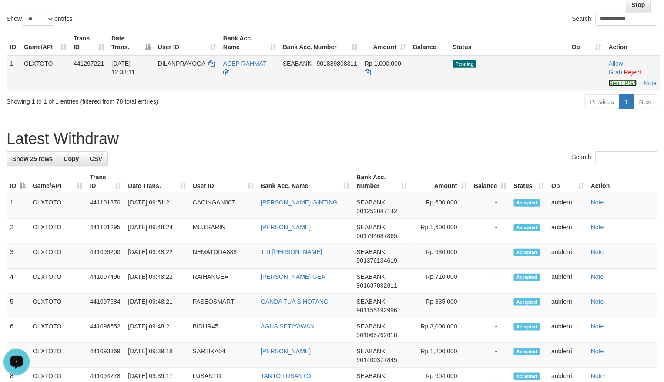
click at [611, 87] on link "Send PGA" at bounding box center [623, 83] width 28 height 7
click at [504, 112] on div "Previous 1 Next" at bounding box center [470, 103] width 374 height 19
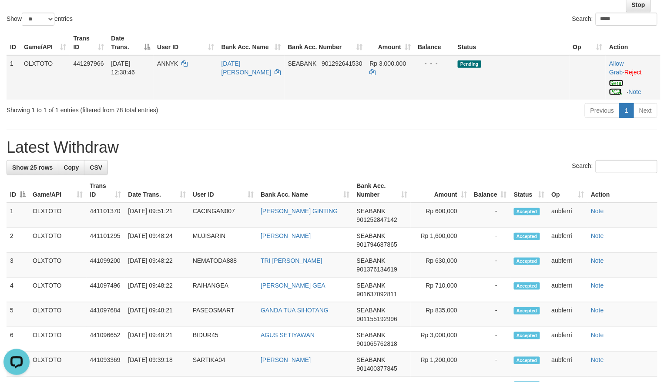
click at [611, 91] on link "Send PGA" at bounding box center [616, 88] width 14 height 16
click at [531, 108] on div "Previous 1 Next" at bounding box center [470, 111] width 374 height 19
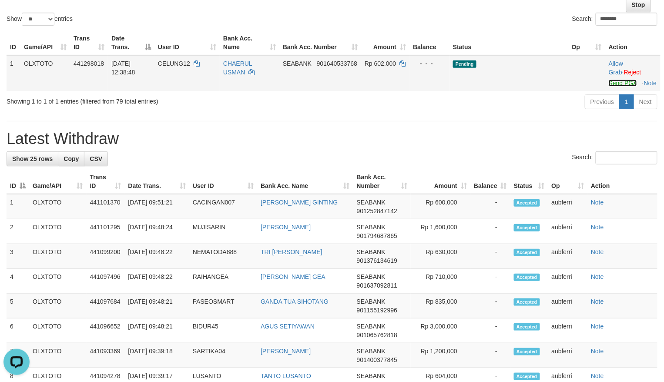
click at [616, 82] on link "Send PGA" at bounding box center [623, 83] width 28 height 7
click at [518, 112] on div "Previous 1 Next" at bounding box center [470, 103] width 374 height 19
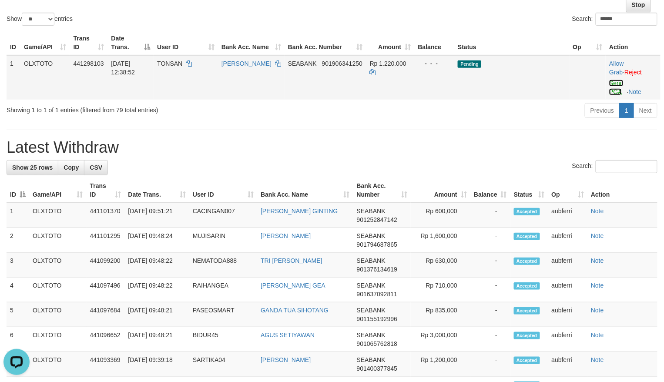
click at [614, 83] on link "Send PGA" at bounding box center [616, 88] width 14 height 16
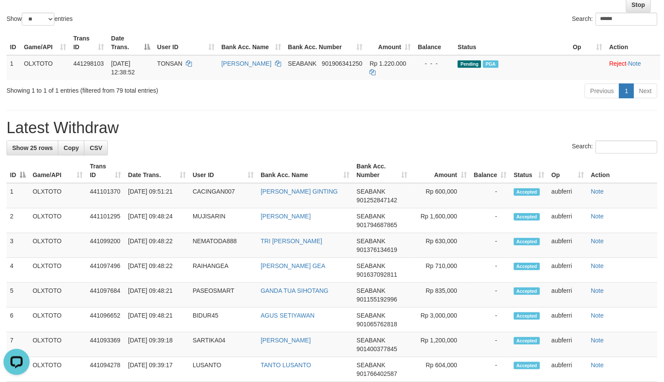
click at [540, 99] on div "Previous 1 Next" at bounding box center [470, 92] width 374 height 19
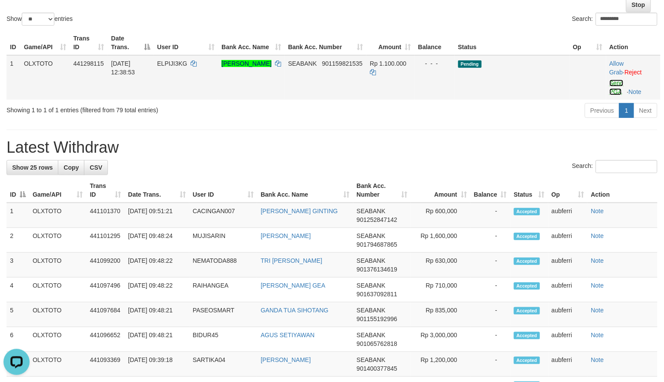
click at [618, 82] on link "Send PGA" at bounding box center [617, 88] width 14 height 16
click at [514, 108] on div "Previous 1 Next" at bounding box center [470, 111] width 374 height 19
click at [621, 84] on link "Send PGA" at bounding box center [617, 88] width 14 height 16
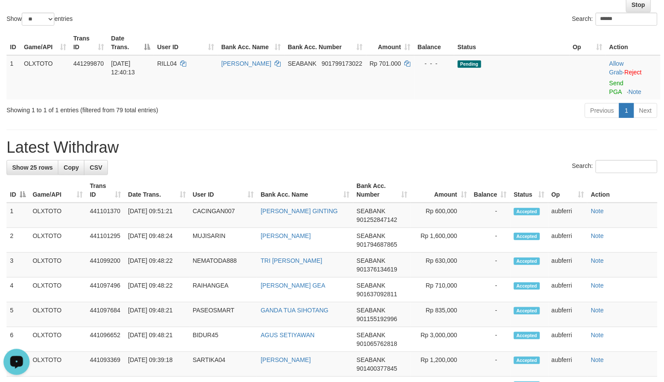
click at [527, 112] on div "Previous 1 Next" at bounding box center [470, 111] width 374 height 19
click at [617, 84] on link "Send PGA" at bounding box center [616, 88] width 14 height 16
click at [518, 111] on div "Previous 1 Next" at bounding box center [470, 111] width 374 height 19
drag, startPoint x: 617, startPoint y: 87, endPoint x: 611, endPoint y: 87, distance: 5.7
click at [617, 87] on td "Allow Grab · Reject Send PGA · Note" at bounding box center [633, 77] width 55 height 44
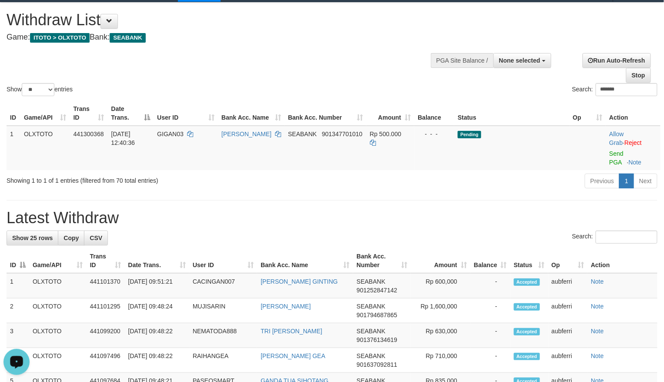
scroll to position [18, 0]
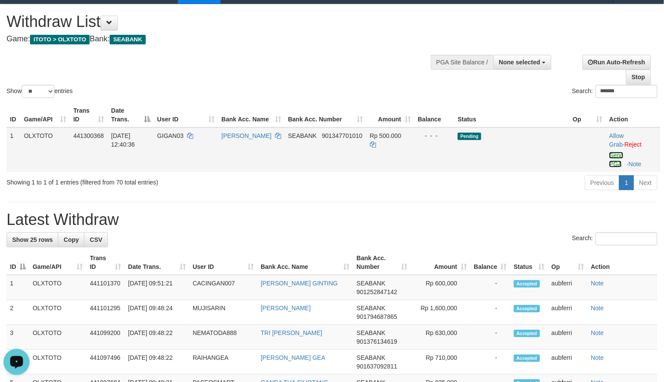
click at [618, 156] on link "Send PGA" at bounding box center [616, 160] width 14 height 16
click at [518, 183] on div "Previous 1 Next" at bounding box center [470, 184] width 374 height 19
click at [614, 158] on link "Send PGA" at bounding box center [616, 160] width 14 height 16
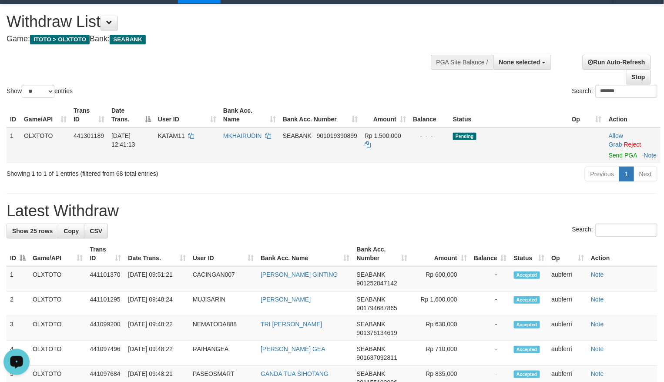
click at [537, 163] on td "Pending" at bounding box center [509, 146] width 119 height 36
click at [527, 166] on div "ID Game/API Trans ID Date Trans. User ID Bank Acc. Name Bank Acc. Number Amount…" at bounding box center [332, 133] width 664 height 66
click at [618, 156] on link "Send PGA" at bounding box center [623, 155] width 28 height 7
click at [504, 185] on div "Previous 1 Next" at bounding box center [470, 175] width 374 height 19
click at [616, 159] on link "Send PGA" at bounding box center [623, 155] width 28 height 7
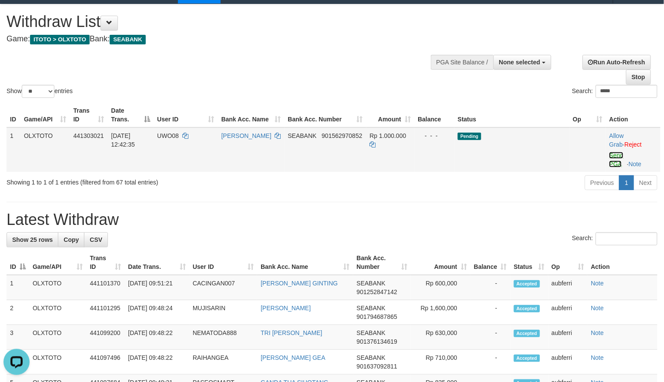
click at [616, 155] on link "Send PGA" at bounding box center [616, 160] width 14 height 16
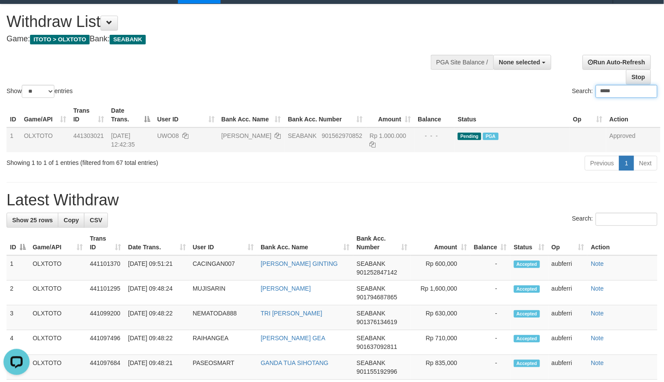
click at [633, 96] on input "*****" at bounding box center [627, 91] width 62 height 13
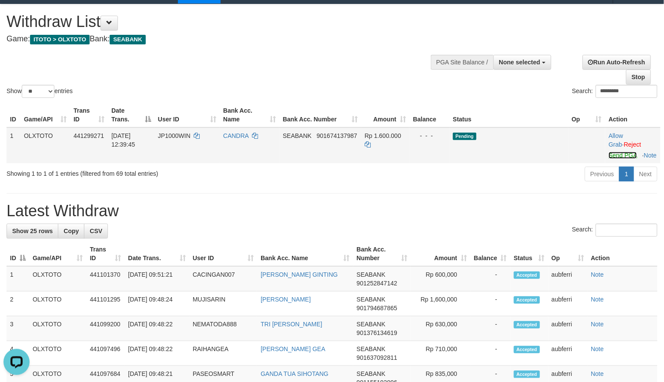
click at [614, 153] on link "Send PGA" at bounding box center [623, 155] width 28 height 7
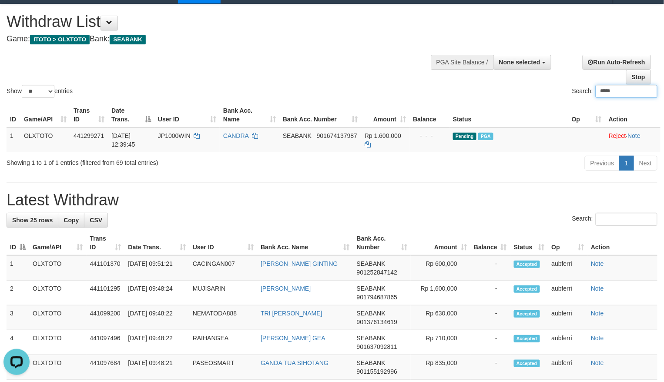
click at [498, 96] on div "Search: *****" at bounding box center [498, 92] width 319 height 15
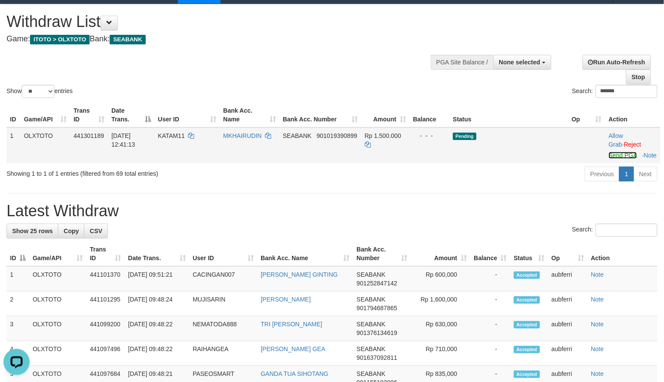
click at [613, 158] on link "Send PGA" at bounding box center [623, 155] width 28 height 7
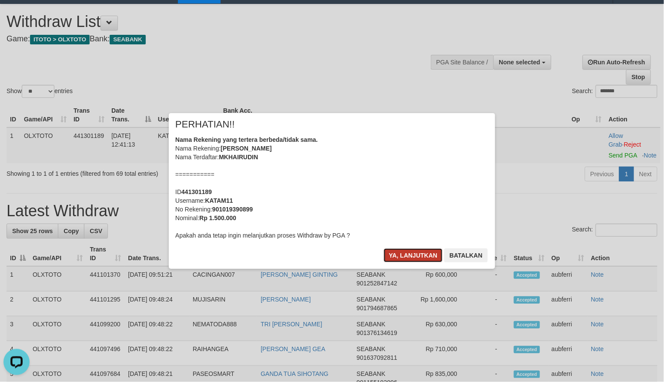
click at [414, 253] on button "Ya, lanjutkan" at bounding box center [413, 255] width 59 height 14
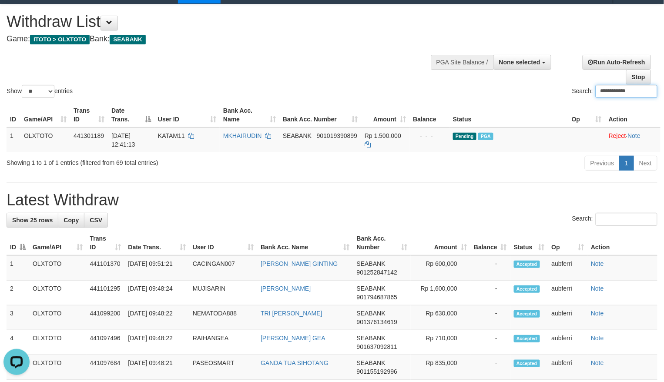
click at [632, 93] on input "**********" at bounding box center [627, 91] width 62 height 13
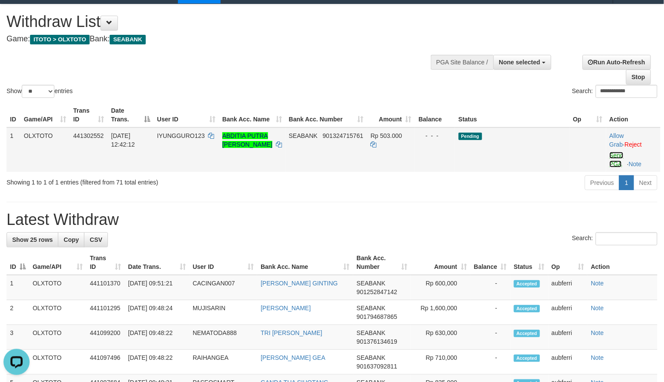
click at [617, 155] on link "Send PGA" at bounding box center [617, 160] width 14 height 16
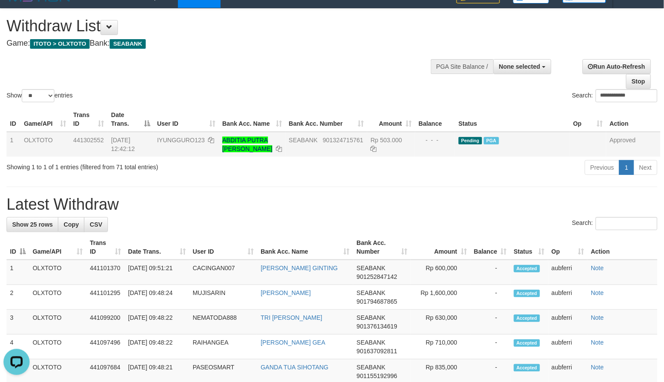
scroll to position [0, 0]
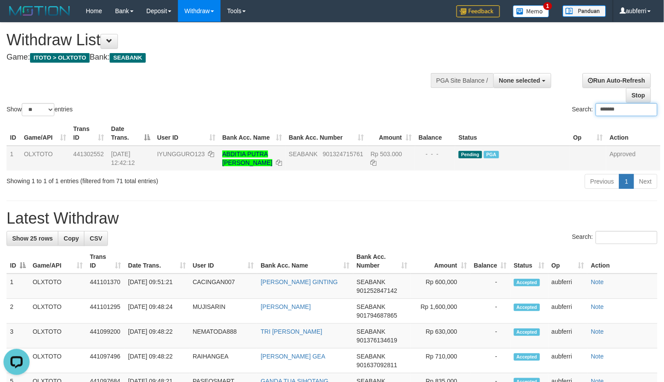
click at [514, 114] on div "Search: *******" at bounding box center [498, 110] width 319 height 15
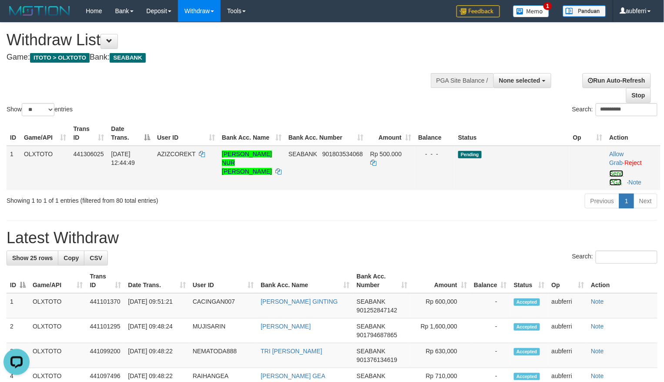
click at [621, 176] on link "Send PGA" at bounding box center [617, 178] width 14 height 16
drag, startPoint x: 509, startPoint y: 200, endPoint x: 471, endPoint y: 208, distance: 38.6
click at [508, 200] on div "Previous 1 Next" at bounding box center [470, 202] width 374 height 19
click at [615, 171] on link "Send PGA" at bounding box center [616, 178] width 14 height 16
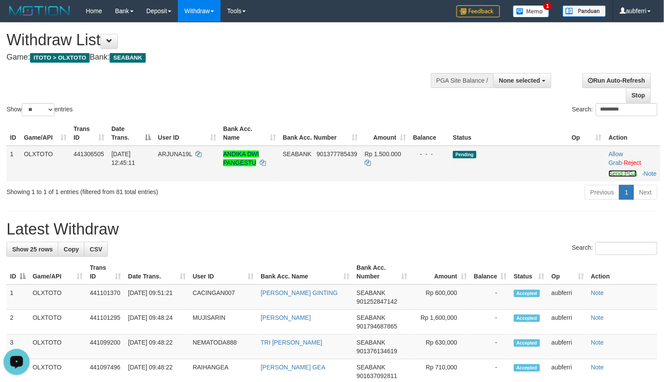
click at [615, 171] on link "Send PGA" at bounding box center [623, 173] width 28 height 7
drag, startPoint x: 510, startPoint y: 217, endPoint x: 468, endPoint y: 231, distance: 44.0
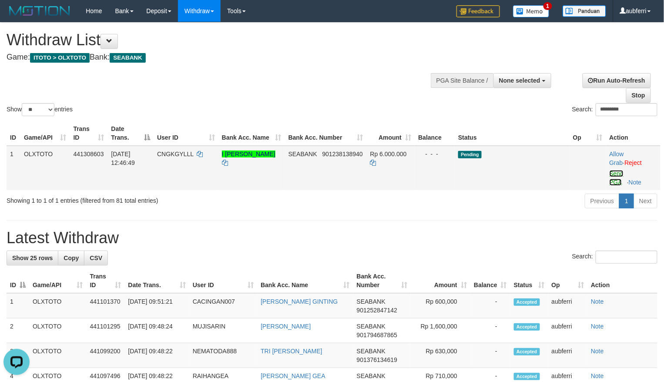
click at [618, 179] on link "Send PGA" at bounding box center [617, 178] width 14 height 16
click at [551, 189] on td "Pending" at bounding box center [512, 168] width 115 height 44
drag, startPoint x: 615, startPoint y: 176, endPoint x: 568, endPoint y: 194, distance: 49.7
click at [615, 176] on link "Send PGA" at bounding box center [616, 178] width 14 height 16
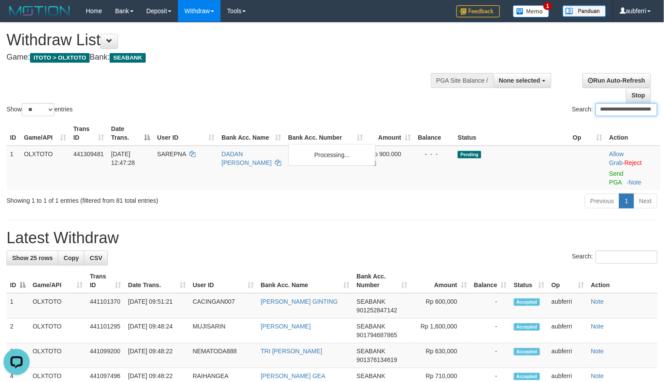
drag, startPoint x: 524, startPoint y: 204, endPoint x: 496, endPoint y: 211, distance: 28.6
click at [519, 206] on div "Previous 1 Next" at bounding box center [470, 202] width 374 height 19
type input "**********"
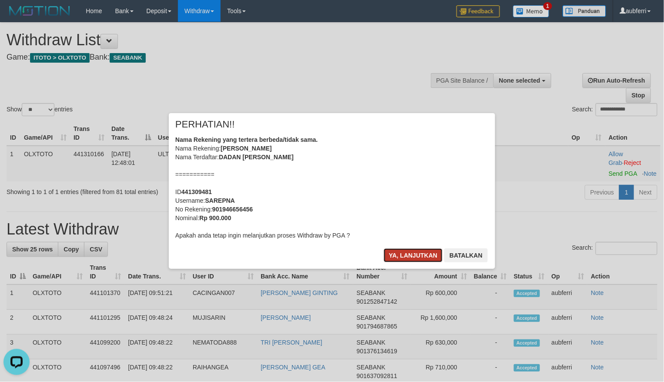
click at [406, 253] on button "Ya, lanjutkan" at bounding box center [413, 255] width 59 height 14
click at [384, 248] on button "Ya, lanjutkan" at bounding box center [413, 255] width 59 height 14
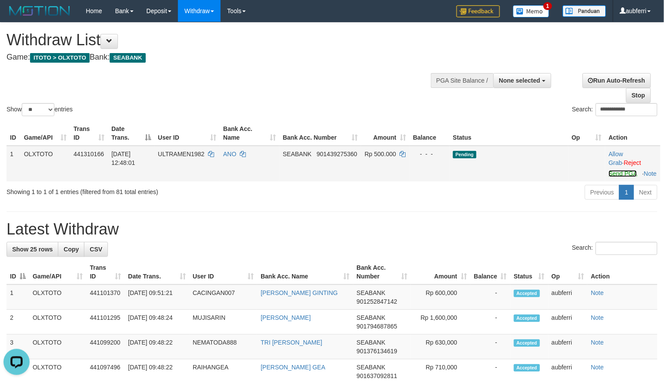
click at [614, 173] on link "Send PGA" at bounding box center [623, 173] width 28 height 7
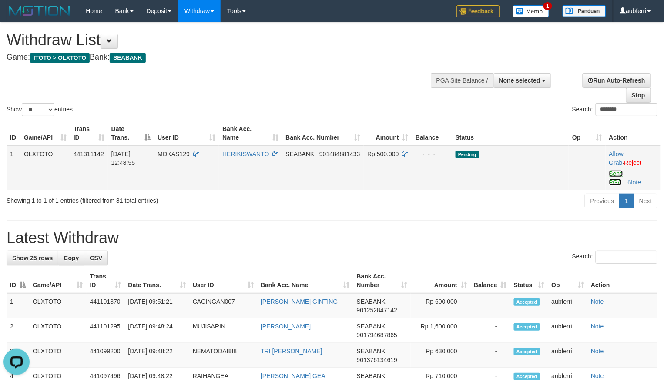
click at [616, 175] on link "Send PGA" at bounding box center [616, 178] width 14 height 16
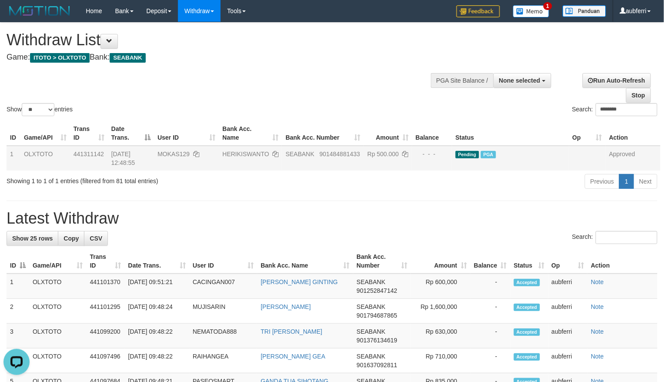
click at [387, 102] on div "Show ** ** ** *** entries Search: ********" at bounding box center [332, 70] width 664 height 95
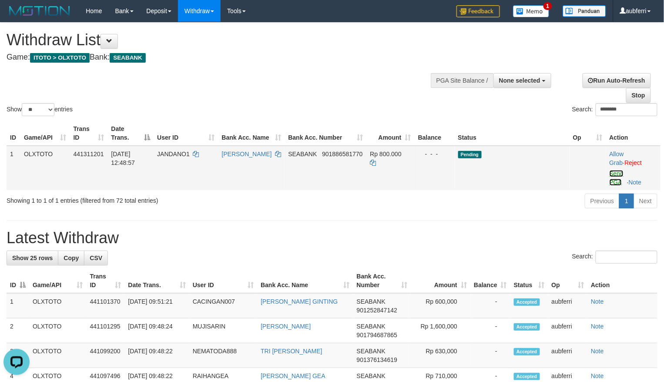
click at [621, 176] on link "Send PGA" at bounding box center [617, 178] width 14 height 16
drag, startPoint x: 434, startPoint y: 97, endPoint x: 476, endPoint y: 98, distance: 41.4
click at [435, 97] on div "Show ** ** ** *** entries Search: ********" at bounding box center [332, 70] width 664 height 95
click at [487, 97] on div "**********" at bounding box center [555, 85] width 217 height 36
click at [611, 173] on link "Send PGA" at bounding box center [617, 178] width 14 height 16
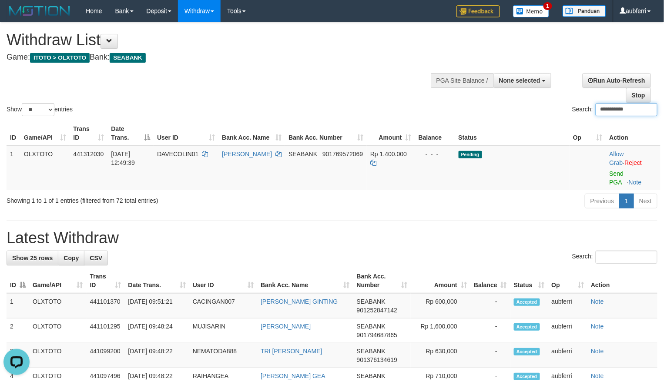
click at [516, 125] on th "Status" at bounding box center [512, 133] width 114 height 25
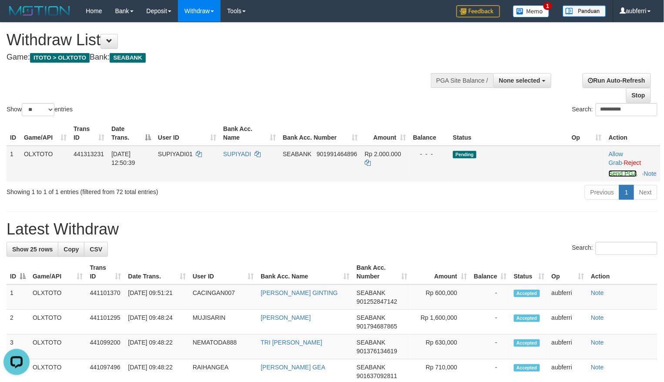
click at [618, 171] on link "Send PGA" at bounding box center [623, 173] width 28 height 7
drag, startPoint x: 486, startPoint y: 220, endPoint x: 476, endPoint y: 223, distance: 10.9
click at [613, 171] on link "Send PGA" at bounding box center [623, 173] width 28 height 7
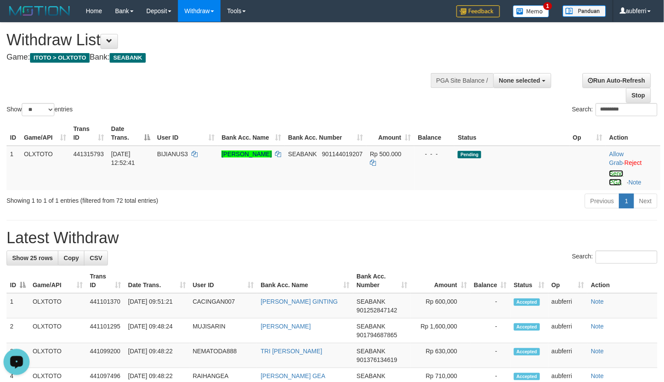
drag, startPoint x: 608, startPoint y: 173, endPoint x: 550, endPoint y: 197, distance: 62.9
click at [609, 173] on link "Send PGA" at bounding box center [616, 178] width 14 height 16
drag, startPoint x: 545, startPoint y: 199, endPoint x: 514, endPoint y: 208, distance: 32.6
click at [543, 199] on div "Previous 1 Next" at bounding box center [470, 202] width 374 height 19
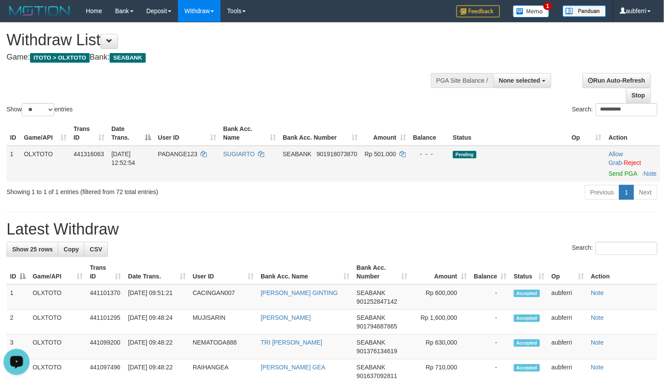
click at [624, 173] on td "Allow Grab · Reject Send PGA · Note" at bounding box center [632, 164] width 55 height 36
click at [618, 173] on link "Send PGA" at bounding box center [623, 173] width 28 height 7
click at [547, 201] on div "Previous 1 Next" at bounding box center [470, 193] width 374 height 19
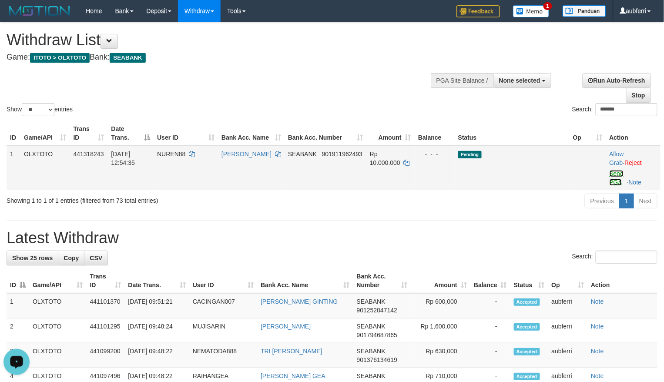
click at [616, 175] on link "Send PGA" at bounding box center [617, 178] width 14 height 16
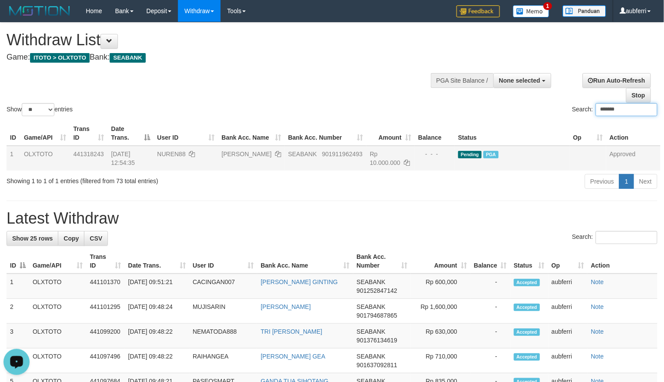
click at [391, 96] on div "Show ** ** ** *** entries Search: *******" at bounding box center [332, 70] width 664 height 95
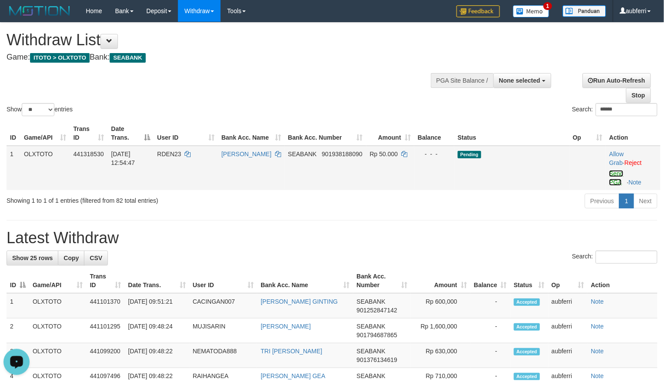
click at [617, 180] on link "Send PGA" at bounding box center [616, 178] width 14 height 16
drag, startPoint x: 541, startPoint y: 193, endPoint x: 509, endPoint y: 199, distance: 33.1
click at [539, 193] on div "Previous 1 Next" at bounding box center [470, 202] width 374 height 19
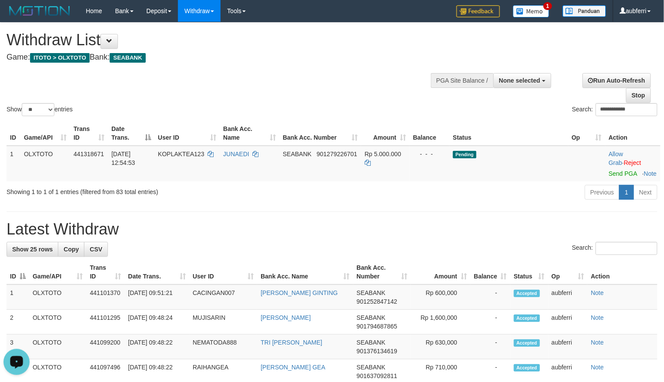
click at [621, 173] on link "Send PGA" at bounding box center [623, 173] width 28 height 7
click at [621, 175] on link "Send PGA" at bounding box center [623, 173] width 28 height 7
drag, startPoint x: 551, startPoint y: 199, endPoint x: 524, endPoint y: 212, distance: 29.6
click at [550, 199] on div "Previous 1 Next" at bounding box center [470, 193] width 374 height 19
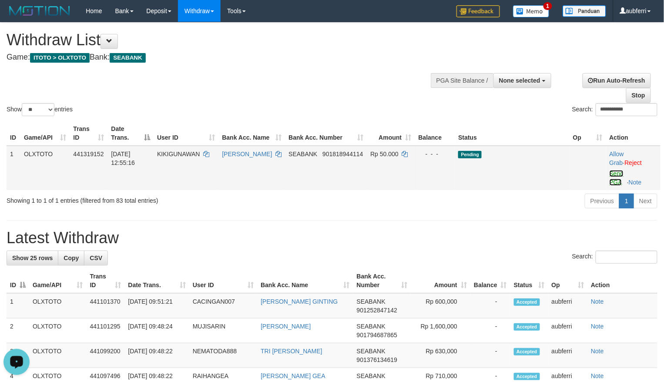
drag, startPoint x: 615, startPoint y: 174, endPoint x: 561, endPoint y: 188, distance: 55.7
click at [616, 174] on link "Send PGA" at bounding box center [617, 178] width 14 height 16
click at [520, 202] on div "Previous 1 Next" at bounding box center [470, 202] width 374 height 19
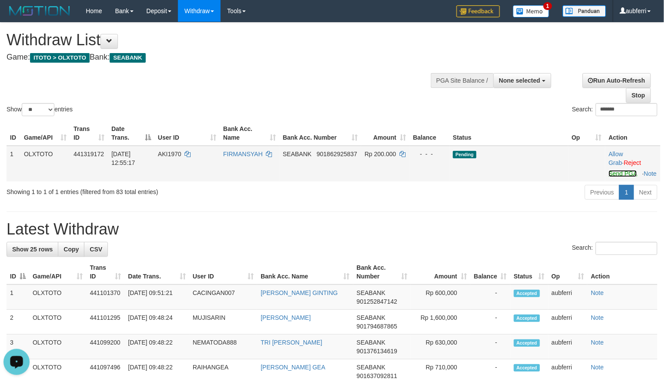
click at [615, 177] on link "Send PGA" at bounding box center [623, 173] width 28 height 7
click at [527, 203] on div "Previous 1 Next" at bounding box center [470, 193] width 374 height 19
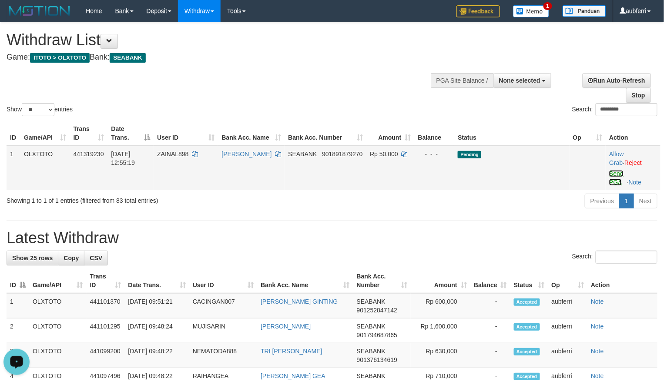
click at [618, 171] on link "Send PGA" at bounding box center [616, 178] width 14 height 16
click at [550, 201] on div "Previous 1 Next" at bounding box center [470, 202] width 374 height 19
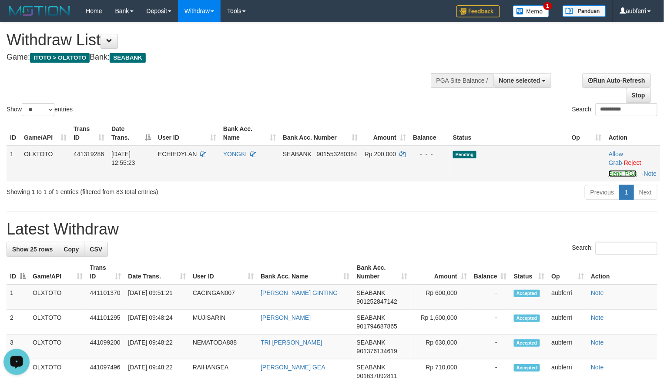
drag, startPoint x: 617, startPoint y: 167, endPoint x: 617, endPoint y: 172, distance: 5.2
click at [617, 172] on link "Send PGA" at bounding box center [623, 173] width 28 height 7
drag, startPoint x: 507, startPoint y: 204, endPoint x: 467, endPoint y: 220, distance: 43.4
click at [507, 203] on div "Previous 1 Next" at bounding box center [470, 193] width 374 height 19
click at [621, 172] on link "Send PGA" at bounding box center [623, 173] width 28 height 7
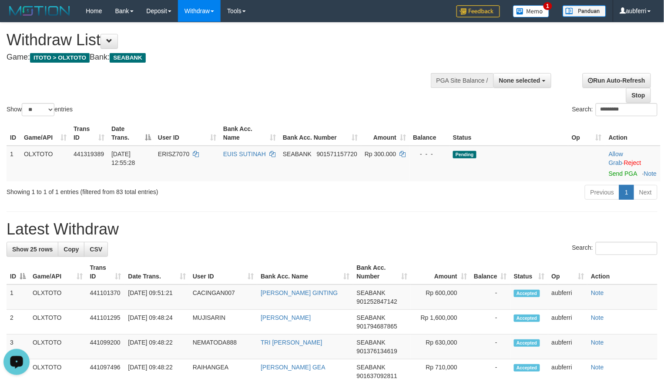
drag, startPoint x: 475, startPoint y: 230, endPoint x: 454, endPoint y: 234, distance: 21.2
click at [454, 234] on h1 "Latest Withdraw" at bounding box center [332, 229] width 651 height 17
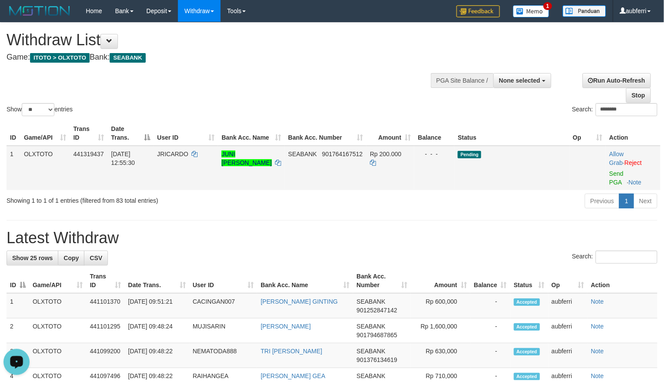
click at [619, 178] on td "Allow Grab · Reject Send PGA · Note" at bounding box center [633, 168] width 55 height 44
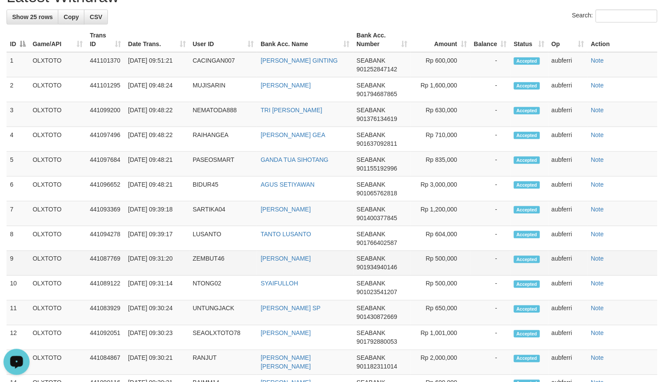
scroll to position [44, 0]
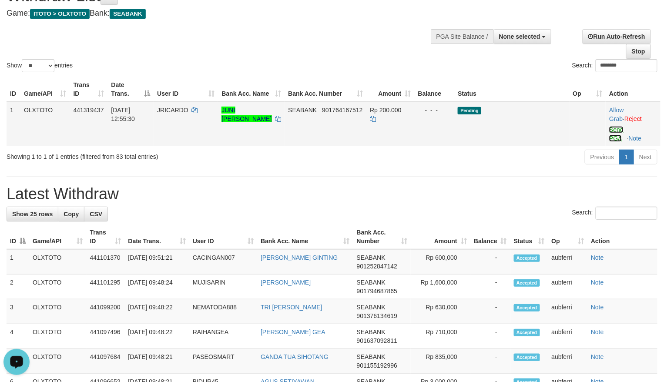
click at [614, 126] on link "Send PGA" at bounding box center [616, 134] width 14 height 16
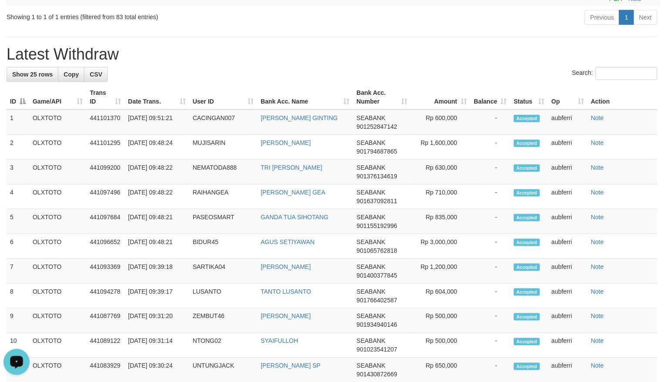
scroll to position [88, 0]
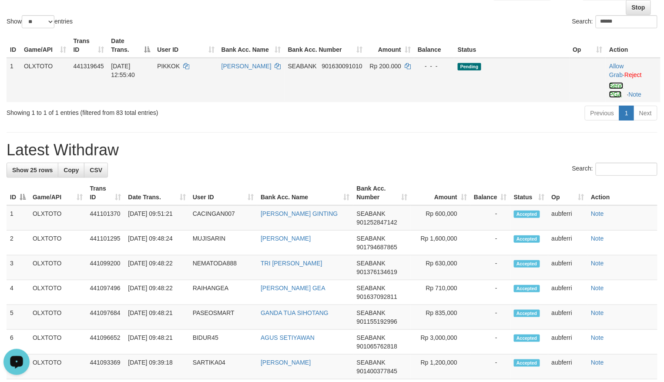
click at [616, 82] on link "Send PGA" at bounding box center [616, 90] width 14 height 16
click at [523, 112] on div "Previous 1 Next" at bounding box center [470, 114] width 374 height 19
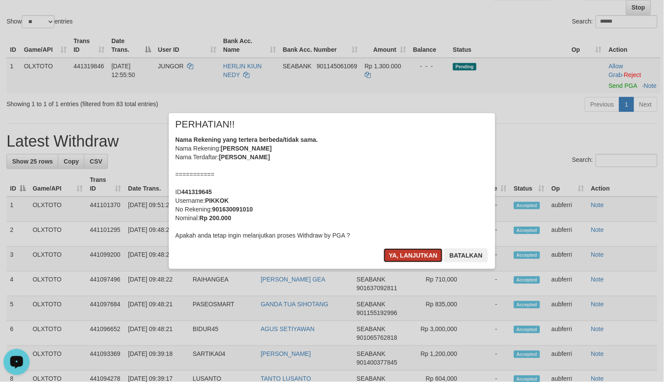
click at [408, 256] on button "Ya, lanjutkan" at bounding box center [413, 255] width 59 height 14
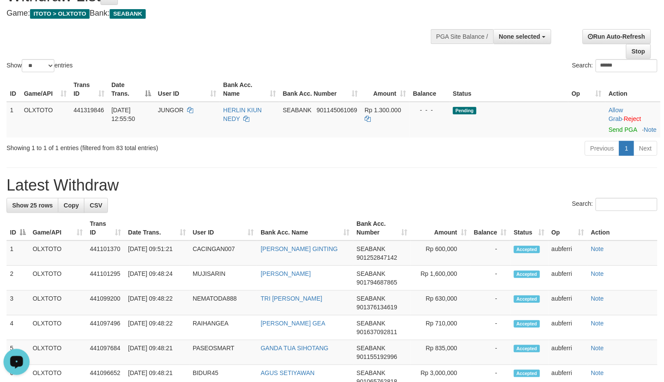
scroll to position [0, 0]
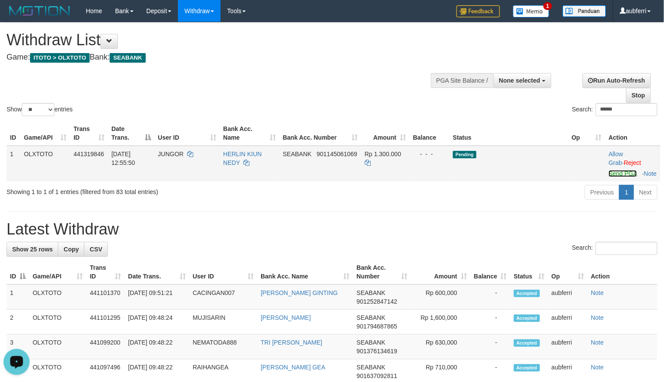
click at [613, 172] on link "Send PGA" at bounding box center [623, 173] width 28 height 7
click at [479, 203] on div "Previous 1 Next" at bounding box center [470, 193] width 374 height 19
drag, startPoint x: 615, startPoint y: 173, endPoint x: 547, endPoint y: 189, distance: 69.7
click at [615, 173] on link "Send PGA" at bounding box center [623, 173] width 28 height 7
drag, startPoint x: 528, startPoint y: 194, endPoint x: 514, endPoint y: 195, distance: 13.6
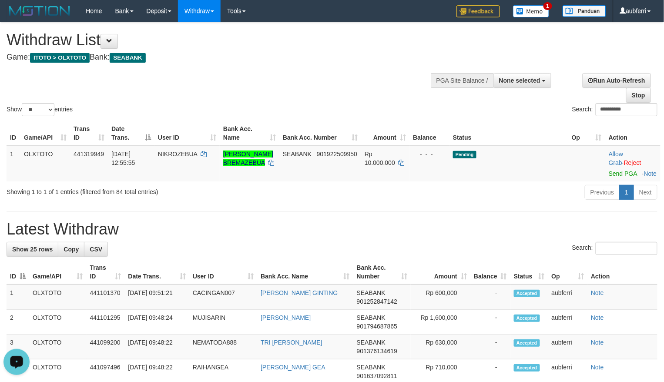
click at [527, 194] on div "Previous 1 Next" at bounding box center [470, 193] width 374 height 19
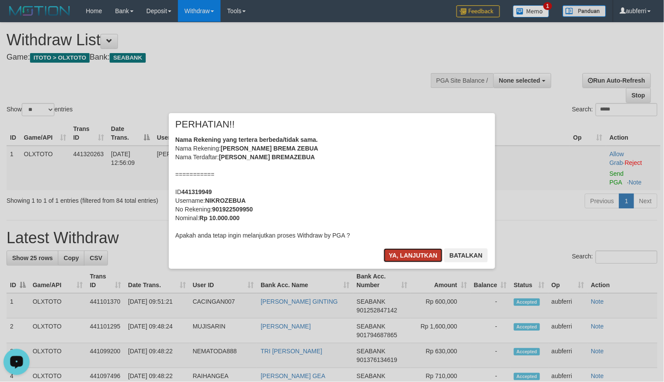
click at [411, 259] on button "Ya, lanjutkan" at bounding box center [413, 255] width 59 height 14
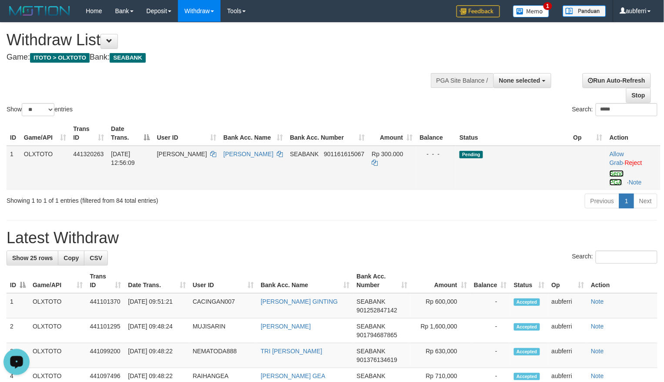
click at [611, 173] on link "Send PGA" at bounding box center [617, 178] width 14 height 16
drag, startPoint x: 529, startPoint y: 189, endPoint x: 519, endPoint y: 189, distance: 10.4
click at [528, 189] on td "Pending" at bounding box center [513, 168] width 114 height 44
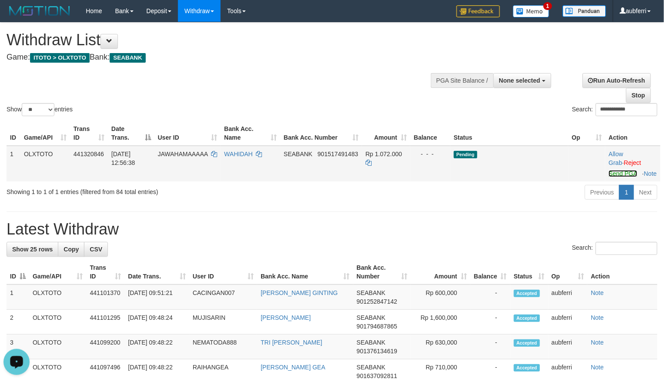
drag, startPoint x: 619, startPoint y: 171, endPoint x: 571, endPoint y: 183, distance: 49.4
click at [619, 171] on link "Send PGA" at bounding box center [623, 173] width 28 height 7
click at [562, 181] on td "Pending" at bounding box center [509, 164] width 118 height 36
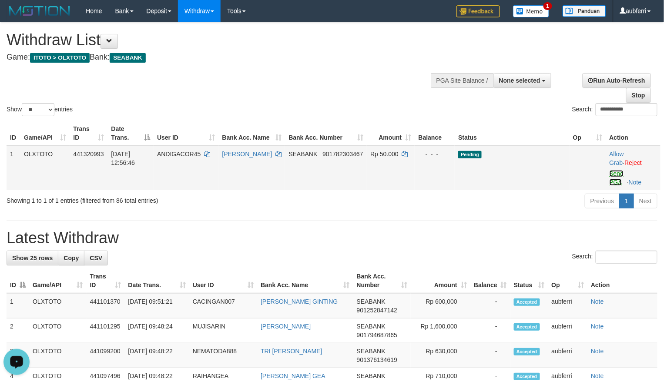
click at [611, 172] on link "Send PGA" at bounding box center [617, 178] width 14 height 16
click at [500, 201] on div "Previous 1 Next" at bounding box center [470, 202] width 374 height 19
click at [614, 175] on link "Send PGA" at bounding box center [616, 178] width 14 height 16
click at [529, 201] on div "Previous 1 Next" at bounding box center [470, 202] width 374 height 19
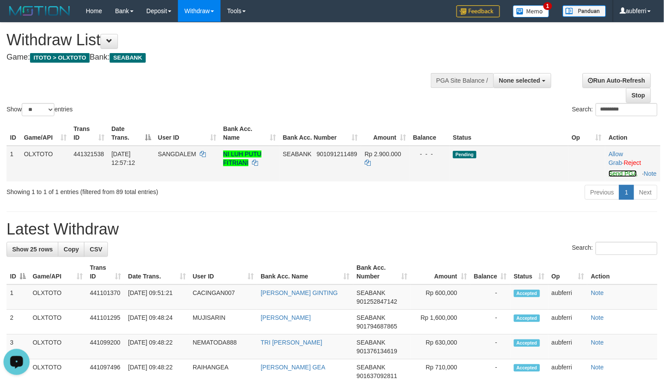
click at [615, 177] on link "Send PGA" at bounding box center [623, 173] width 28 height 7
click at [516, 198] on div "Previous 1 Next" at bounding box center [470, 193] width 374 height 19
drag, startPoint x: 617, startPoint y: 177, endPoint x: 576, endPoint y: 177, distance: 40.9
click at [617, 177] on link "Send PGA" at bounding box center [623, 173] width 28 height 7
click at [574, 178] on td at bounding box center [586, 164] width 37 height 36
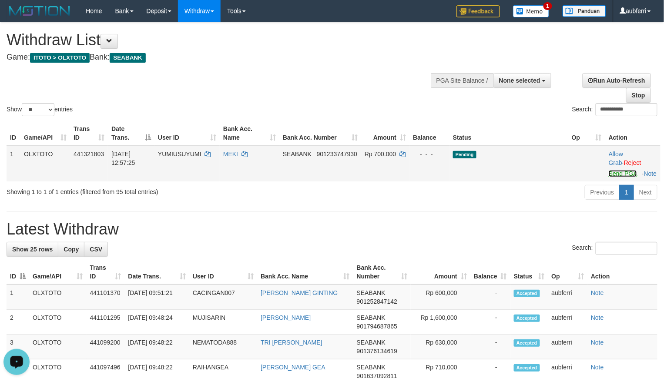
click at [612, 176] on link "Send PGA" at bounding box center [623, 173] width 28 height 7
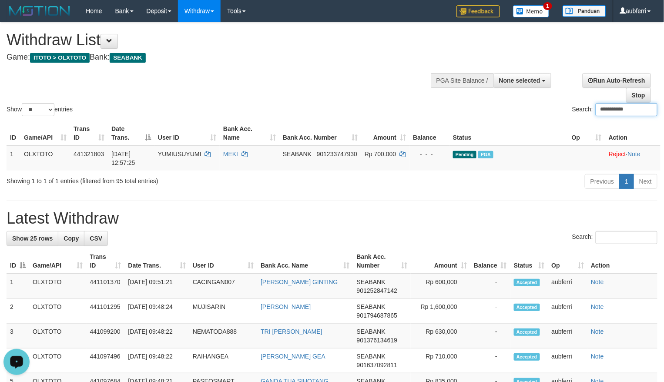
click at [471, 97] on div "**********" at bounding box center [555, 85] width 217 height 36
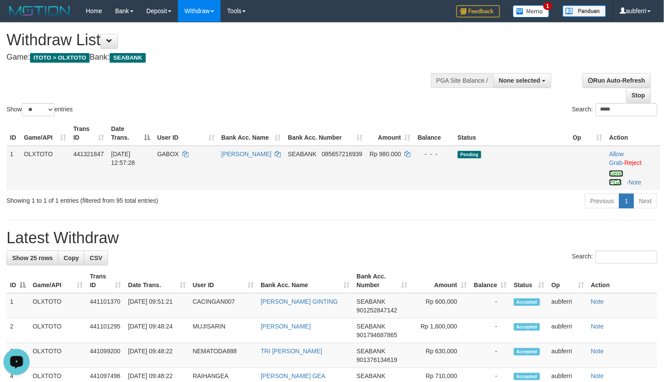
click at [618, 176] on link "Send PGA" at bounding box center [616, 178] width 14 height 16
click at [543, 198] on div "Previous 1 Next" at bounding box center [470, 202] width 374 height 19
click at [537, 188] on td "Pending" at bounding box center [512, 168] width 115 height 44
click at [616, 183] on link "Send PGA" at bounding box center [616, 178] width 14 height 16
click at [169, 151] on span "GABOX" at bounding box center [168, 154] width 22 height 7
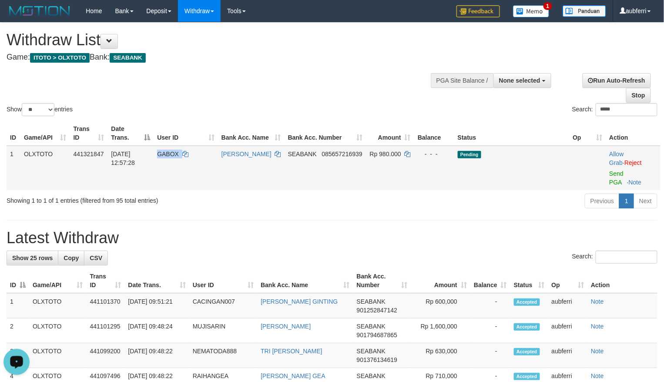
click at [169, 151] on span "GABOX" at bounding box center [168, 154] width 22 height 7
copy td "GABOX"
click at [631, 110] on input "*****" at bounding box center [627, 109] width 62 height 13
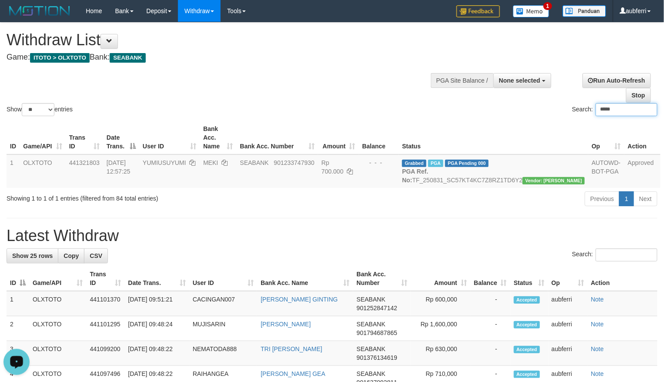
click at [433, 103] on div "Show ** ** ** *** entries Search: *****" at bounding box center [332, 70] width 664 height 95
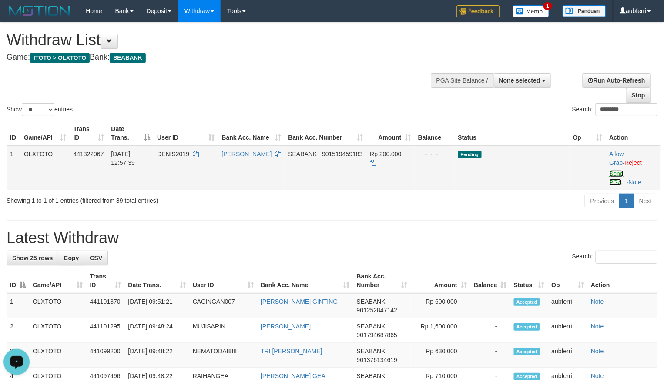
click at [615, 176] on link "Send PGA" at bounding box center [617, 178] width 14 height 16
click at [531, 201] on div "Previous 1 Next" at bounding box center [470, 202] width 374 height 19
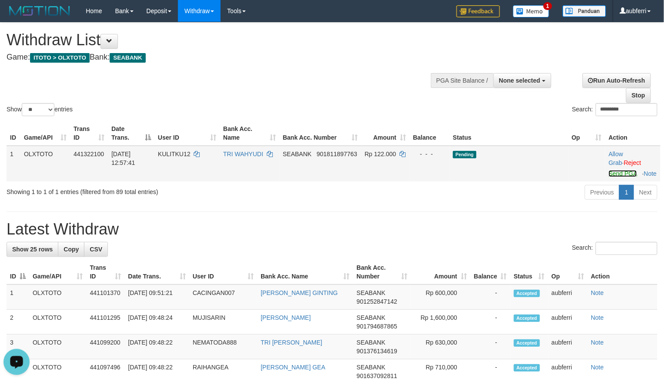
click at [615, 176] on link "Send PGA" at bounding box center [623, 173] width 28 height 7
drag, startPoint x: 515, startPoint y: 201, endPoint x: 498, endPoint y: 204, distance: 17.8
click at [514, 201] on div "Previous 1 Next" at bounding box center [470, 193] width 374 height 19
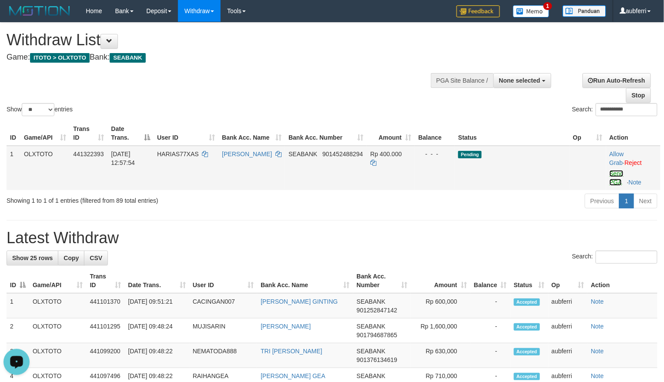
click at [614, 175] on link "Send PGA" at bounding box center [617, 178] width 14 height 16
drag, startPoint x: 505, startPoint y: 211, endPoint x: 500, endPoint y: 211, distance: 4.8
click at [504, 211] on div "Previous 1 Next" at bounding box center [470, 202] width 374 height 19
click at [613, 183] on link "Send PGA" at bounding box center [616, 178] width 14 height 16
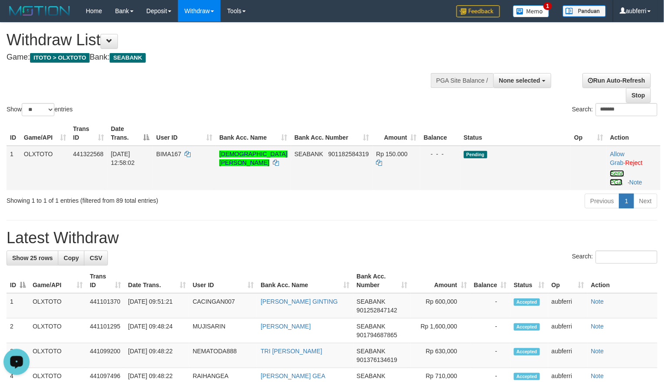
click at [614, 177] on link "Send PGA" at bounding box center [617, 178] width 14 height 16
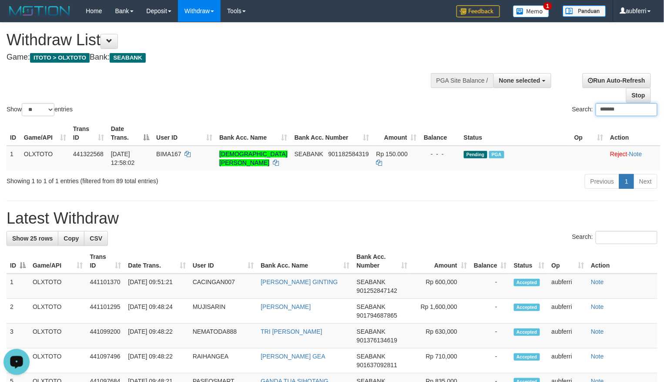
click at [541, 177] on div "Previous 1 Next" at bounding box center [470, 182] width 374 height 19
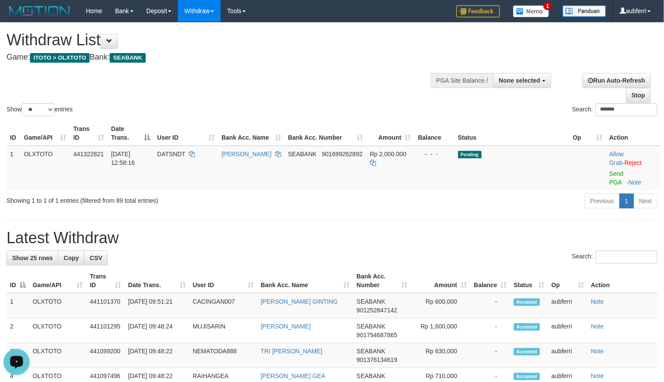
drag, startPoint x: 617, startPoint y: 178, endPoint x: 611, endPoint y: 178, distance: 5.2
click at [617, 178] on td "Allow Grab · Reject Send PGA · Note" at bounding box center [633, 168] width 55 height 44
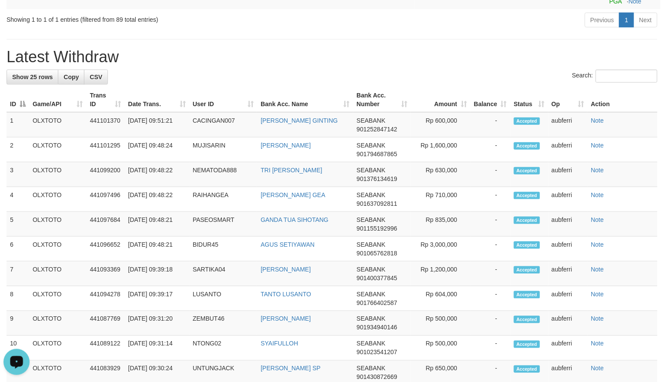
scroll to position [44, 0]
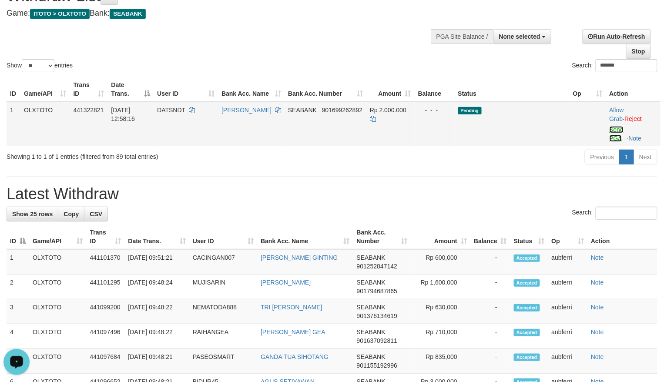
click at [620, 132] on link "Send PGA" at bounding box center [617, 134] width 14 height 16
drag, startPoint x: 507, startPoint y: 162, endPoint x: 498, endPoint y: 162, distance: 8.3
click at [499, 162] on div "Previous 1 Next" at bounding box center [470, 158] width 374 height 19
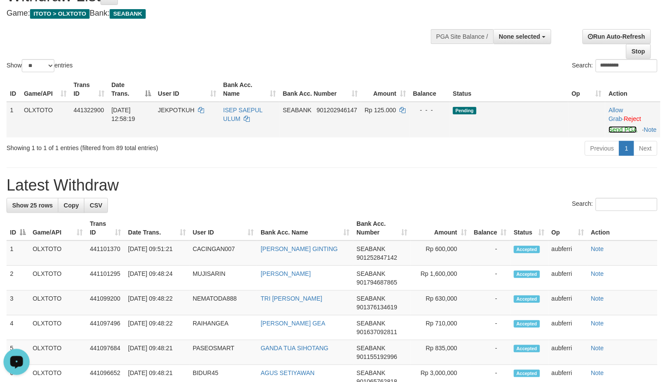
click at [618, 129] on link "Send PGA" at bounding box center [623, 129] width 28 height 7
drag, startPoint x: 470, startPoint y: 164, endPoint x: 460, endPoint y: 164, distance: 10.0
click at [467, 159] on div "Previous 1 Next" at bounding box center [470, 149] width 374 height 19
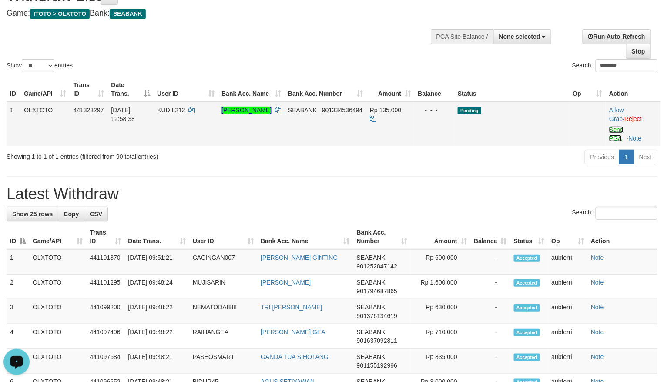
click at [618, 131] on link "Send PGA" at bounding box center [616, 134] width 14 height 16
click at [495, 161] on div "Previous 1 Next" at bounding box center [470, 158] width 374 height 19
click at [611, 131] on link "Send PGA" at bounding box center [617, 134] width 14 height 16
click at [489, 158] on div "Previous 1 Next" at bounding box center [470, 158] width 374 height 19
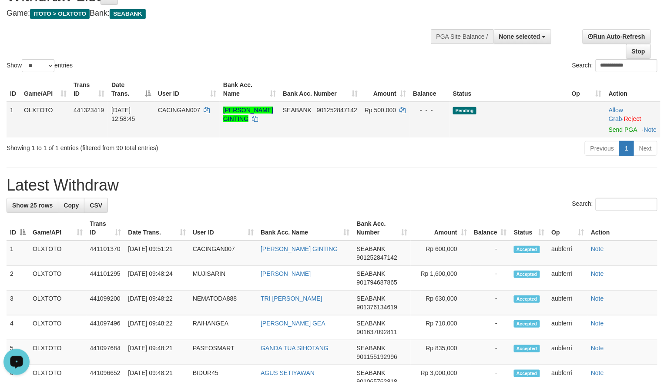
click at [608, 127] on td "Allow Grab · Reject Send PGA · Note" at bounding box center [632, 120] width 55 height 36
click at [612, 128] on link "Send PGA" at bounding box center [623, 129] width 28 height 7
drag, startPoint x: 465, startPoint y: 159, endPoint x: 458, endPoint y: 161, distance: 6.9
click at [464, 159] on div "Previous 1 Next" at bounding box center [470, 149] width 374 height 19
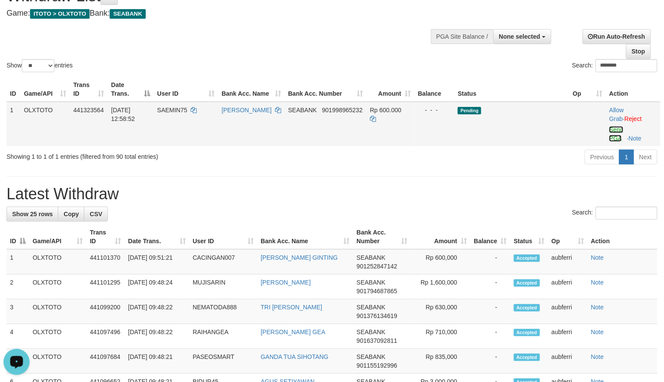
drag, startPoint x: 615, startPoint y: 135, endPoint x: 597, endPoint y: 140, distance: 18.6
click at [615, 135] on link "Send PGA" at bounding box center [616, 134] width 14 height 16
drag, startPoint x: 479, startPoint y: 163, endPoint x: 465, endPoint y: 164, distance: 14.0
click at [479, 163] on div "Previous 1 Next" at bounding box center [470, 158] width 374 height 19
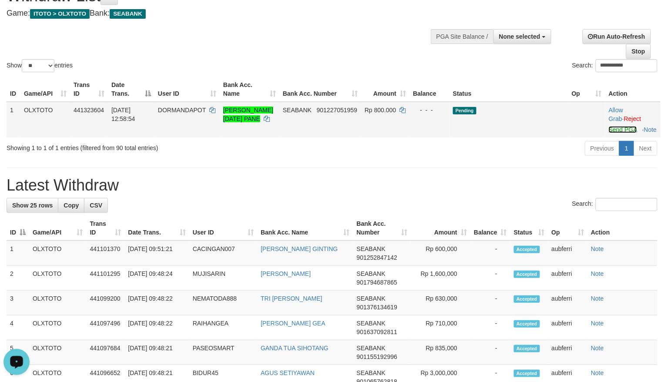
drag, startPoint x: 615, startPoint y: 133, endPoint x: 594, endPoint y: 137, distance: 20.8
click at [615, 133] on link "Send PGA" at bounding box center [623, 129] width 28 height 7
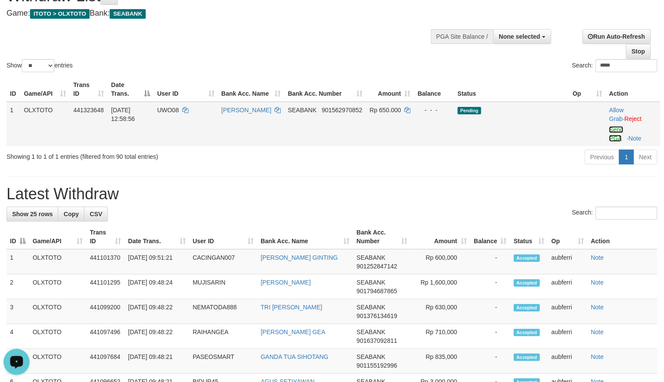
drag, startPoint x: 620, startPoint y: 128, endPoint x: 589, endPoint y: 142, distance: 34.1
click at [620, 128] on link "Send PGA" at bounding box center [616, 134] width 14 height 16
click at [508, 163] on div "Previous 1 Next" at bounding box center [470, 158] width 374 height 19
click at [620, 133] on link "Send PGA" at bounding box center [616, 134] width 14 height 16
click at [489, 166] on div "Previous 1 Next" at bounding box center [470, 158] width 374 height 19
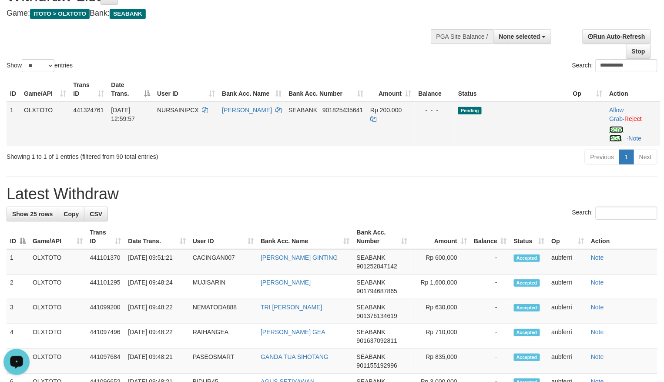
drag, startPoint x: 611, startPoint y: 131, endPoint x: 599, endPoint y: 139, distance: 15.1
click at [611, 131] on link "Send PGA" at bounding box center [617, 134] width 14 height 16
click at [501, 159] on div "Previous 1 Next" at bounding box center [470, 158] width 374 height 19
click at [619, 133] on td "Allow Grab · Reject Send PGA · Note" at bounding box center [633, 124] width 54 height 44
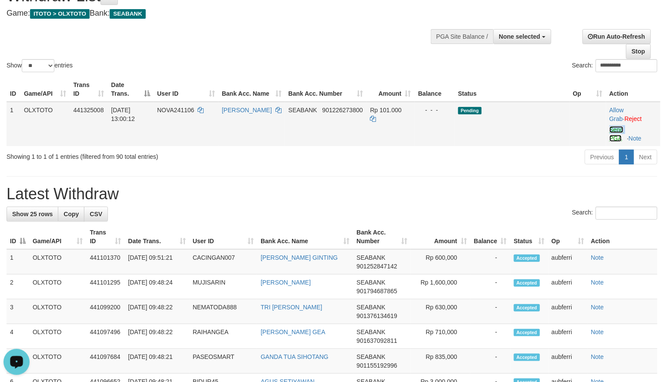
click at [618, 131] on link "Send PGA" at bounding box center [617, 134] width 14 height 16
click at [514, 154] on div "Previous 1 Next" at bounding box center [470, 158] width 374 height 19
click at [614, 134] on td "Allow Grab · Reject Send PGA · Note" at bounding box center [633, 124] width 55 height 44
click at [615, 130] on link "Send PGA" at bounding box center [616, 134] width 14 height 16
click at [447, 152] on div "Previous 1 Next" at bounding box center [470, 158] width 374 height 19
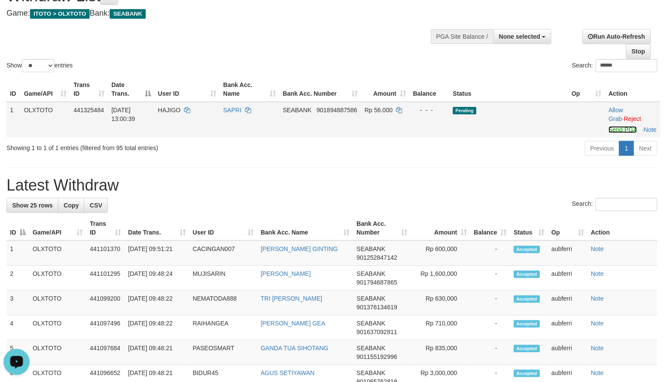
click at [619, 133] on link "Send PGA" at bounding box center [623, 129] width 28 height 7
drag, startPoint x: 521, startPoint y: 154, endPoint x: 516, endPoint y: 156, distance: 5.9
click at [518, 154] on div "Previous 1 Next" at bounding box center [470, 149] width 374 height 19
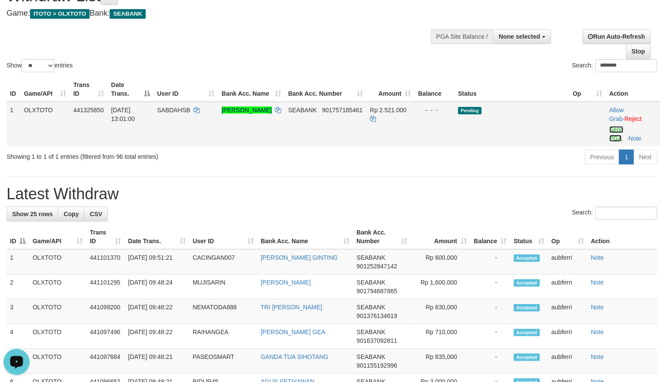
click at [613, 128] on link "Send PGA" at bounding box center [617, 134] width 14 height 16
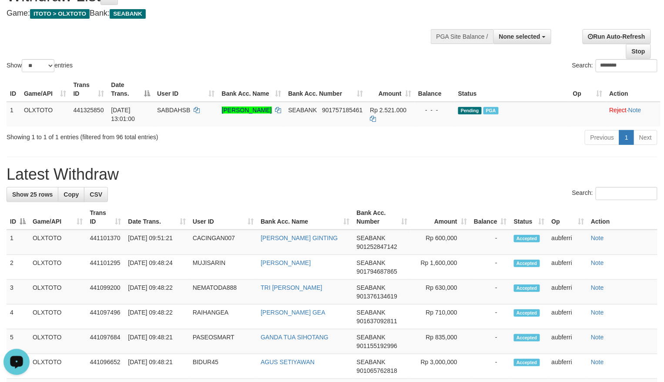
click at [504, 148] on div "Previous 1 Next" at bounding box center [470, 138] width 374 height 19
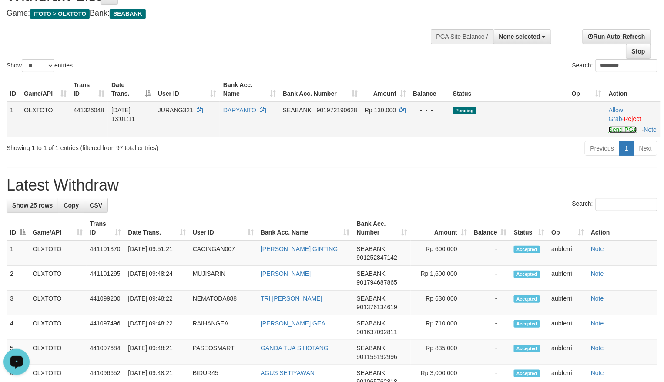
click at [620, 131] on link "Send PGA" at bounding box center [623, 129] width 28 height 7
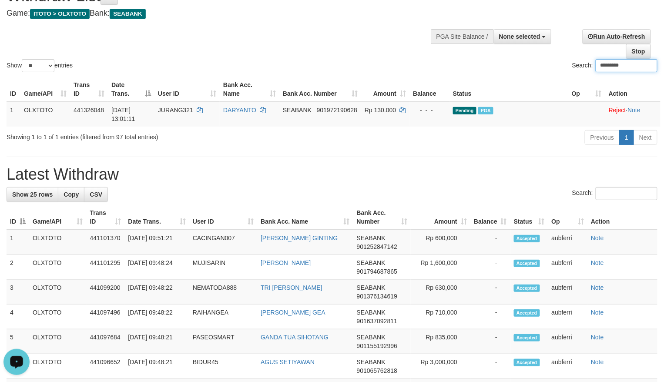
click at [537, 131] on div "Previous 1 Next" at bounding box center [470, 138] width 374 height 19
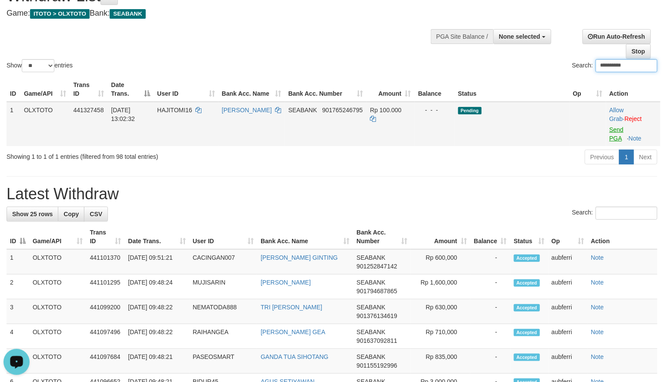
type input "**********"
click at [614, 131] on link "Send PGA" at bounding box center [617, 134] width 14 height 16
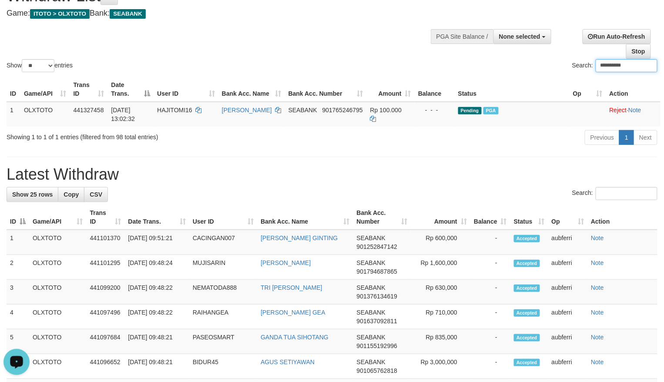
click at [617, 66] on input "**********" at bounding box center [627, 65] width 62 height 13
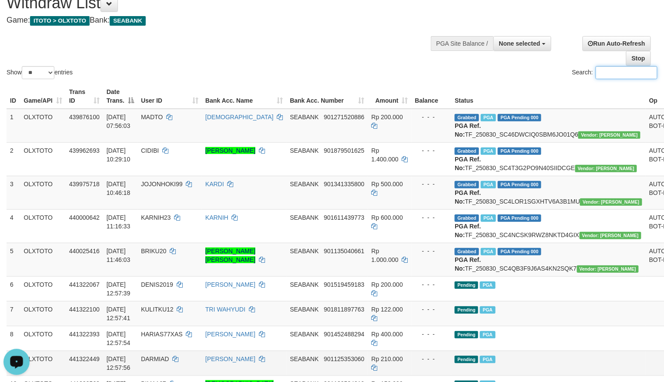
scroll to position [0, 0]
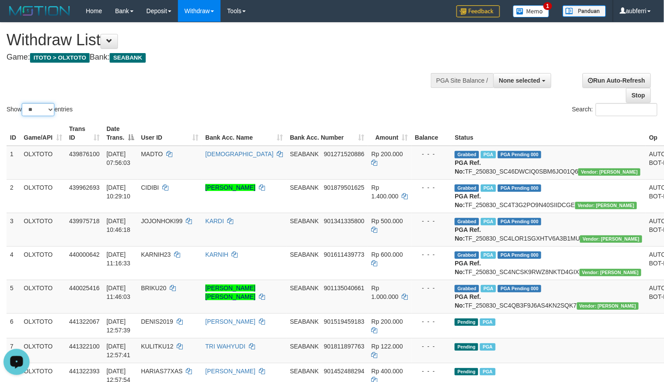
click at [39, 107] on select "** ** ** ***" at bounding box center [38, 109] width 33 height 13
select select "**"
click at [23, 104] on select "** ** ** ***" at bounding box center [38, 109] width 33 height 13
click at [535, 123] on th "Status" at bounding box center [548, 133] width 195 height 25
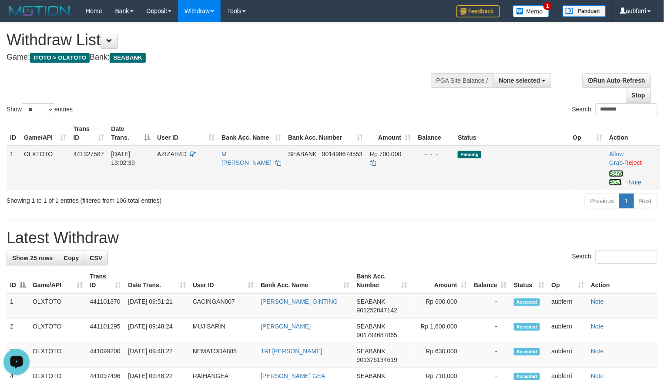
click at [621, 174] on link "Send PGA" at bounding box center [616, 178] width 14 height 16
click at [512, 201] on div "Previous 1 Next" at bounding box center [470, 202] width 374 height 19
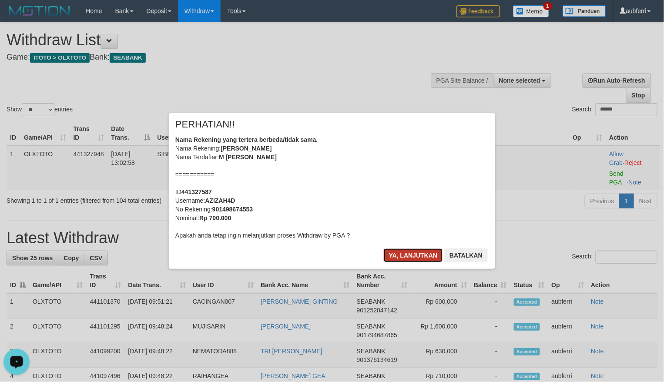
click at [414, 249] on button "Ya, lanjutkan" at bounding box center [413, 255] width 59 height 14
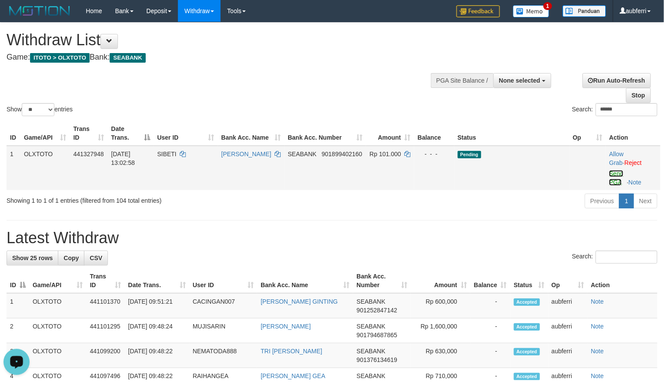
click at [619, 172] on link "Send PGA" at bounding box center [616, 178] width 14 height 16
click at [522, 194] on div "Previous 1 Next" at bounding box center [470, 202] width 374 height 19
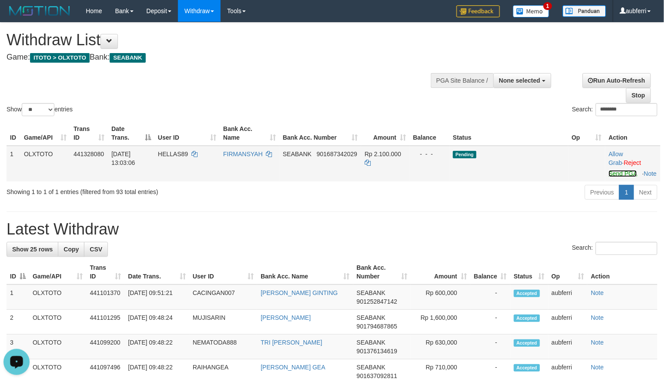
click at [613, 175] on link "Send PGA" at bounding box center [623, 173] width 28 height 7
click at [514, 201] on div "Previous 1 Next" at bounding box center [470, 193] width 374 height 19
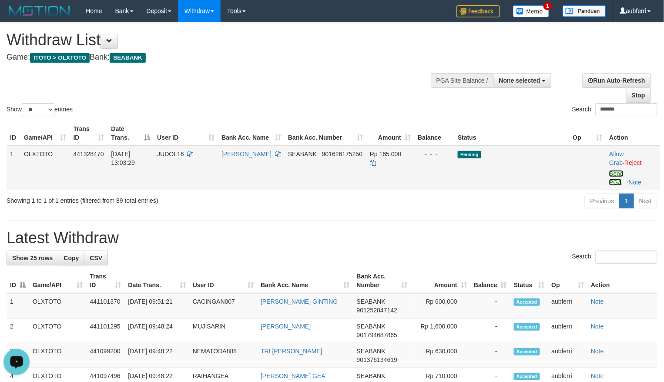
click at [618, 176] on link "Send PGA" at bounding box center [616, 178] width 14 height 16
drag, startPoint x: 511, startPoint y: 188, endPoint x: 477, endPoint y: 199, distance: 35.1
click at [510, 188] on td "Pending" at bounding box center [511, 168] width 115 height 44
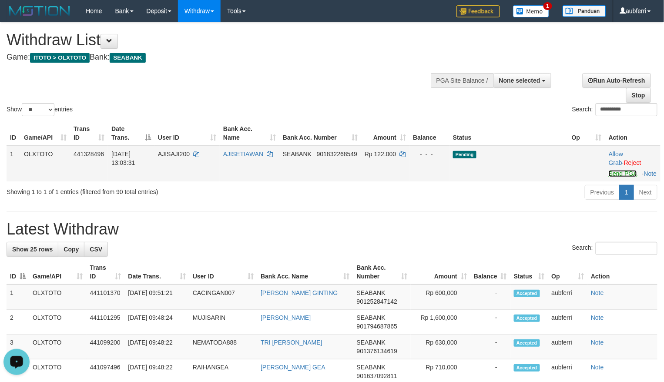
click at [619, 171] on link "Send PGA" at bounding box center [623, 173] width 28 height 7
drag, startPoint x: 494, startPoint y: 192, endPoint x: 480, endPoint y: 195, distance: 14.2
click at [491, 192] on div "Previous 1 Next" at bounding box center [470, 193] width 374 height 19
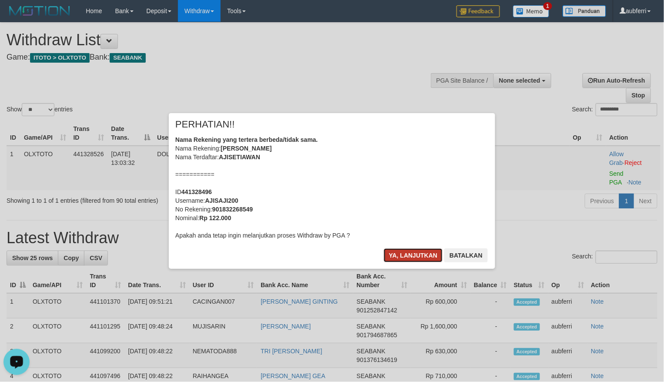
drag, startPoint x: 415, startPoint y: 255, endPoint x: 522, endPoint y: 234, distance: 109.5
click at [416, 255] on button "Ya, lanjutkan" at bounding box center [413, 255] width 59 height 14
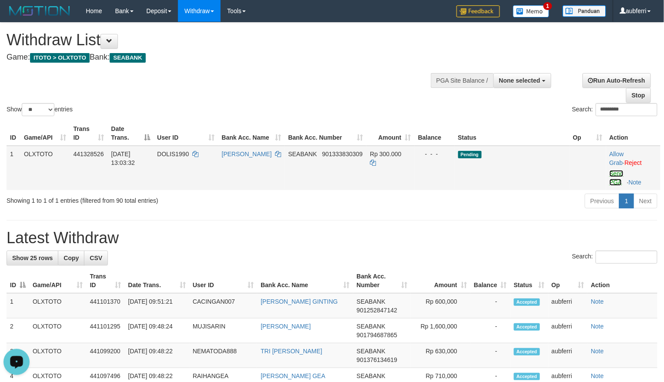
click at [618, 180] on link "Send PGA" at bounding box center [617, 178] width 14 height 16
click at [474, 193] on div "Previous 1 Next" at bounding box center [470, 202] width 374 height 19
click at [613, 173] on link "Send PGA" at bounding box center [616, 178] width 14 height 16
click at [537, 196] on div "Previous 1 Next" at bounding box center [470, 202] width 374 height 19
click at [611, 173] on link "Send PGA" at bounding box center [616, 178] width 14 height 16
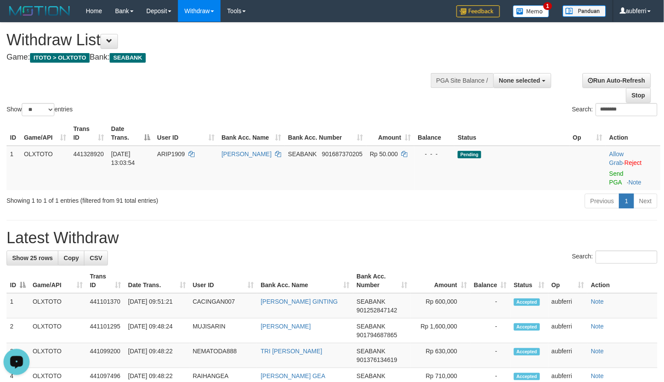
click at [531, 191] on div "ID Game/API Trans ID Date Trans. User ID Bank Acc. Name Bank Acc. Number Amount…" at bounding box center [332, 155] width 664 height 74
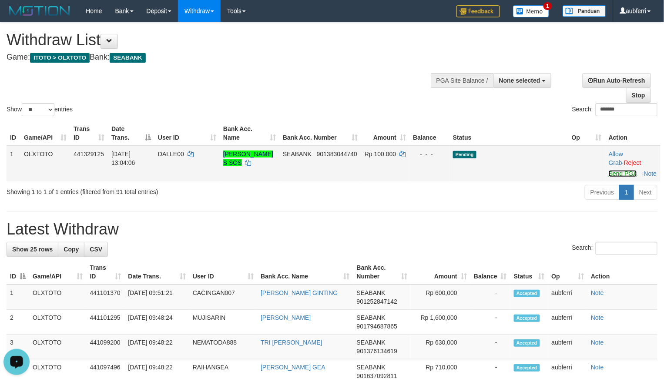
click at [616, 174] on link "Send PGA" at bounding box center [623, 173] width 28 height 7
drag, startPoint x: 554, startPoint y: 185, endPoint x: 516, endPoint y: 202, distance: 41.7
click at [552, 181] on td "Pending" at bounding box center [509, 164] width 119 height 36
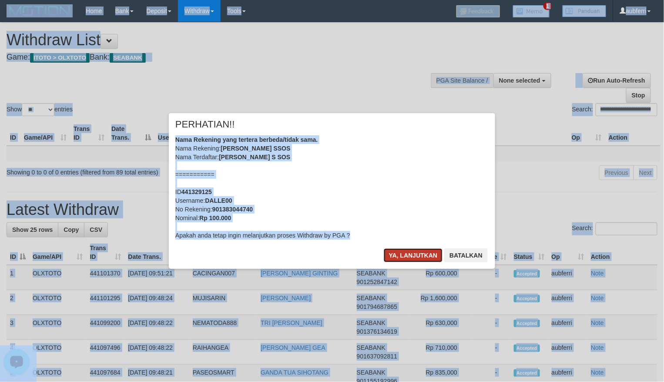
click at [401, 251] on button "Ya, lanjutkan" at bounding box center [413, 255] width 59 height 14
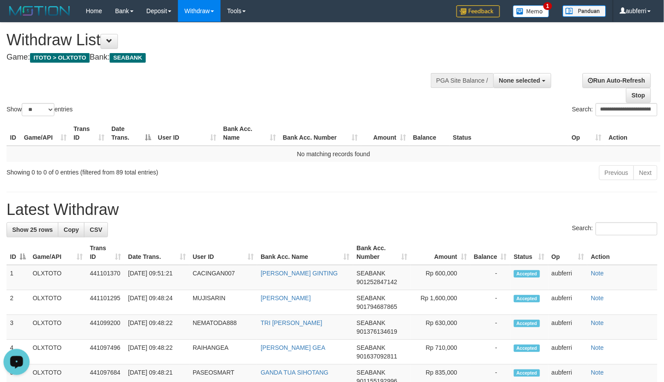
click at [517, 171] on div "Previous Next" at bounding box center [470, 174] width 374 height 19
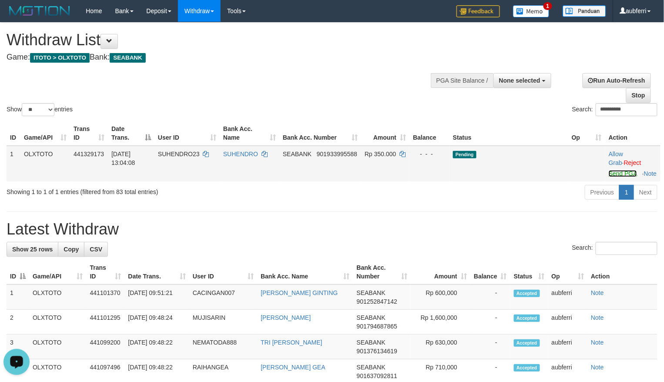
click at [614, 175] on link "Send PGA" at bounding box center [623, 173] width 28 height 7
click at [517, 203] on div "Previous 1 Next" at bounding box center [470, 193] width 374 height 19
drag, startPoint x: 617, startPoint y: 175, endPoint x: 582, endPoint y: 183, distance: 35.7
click at [617, 175] on link "Send PGA" at bounding box center [623, 173] width 28 height 7
click at [486, 203] on div "Previous 1 Next" at bounding box center [470, 193] width 374 height 19
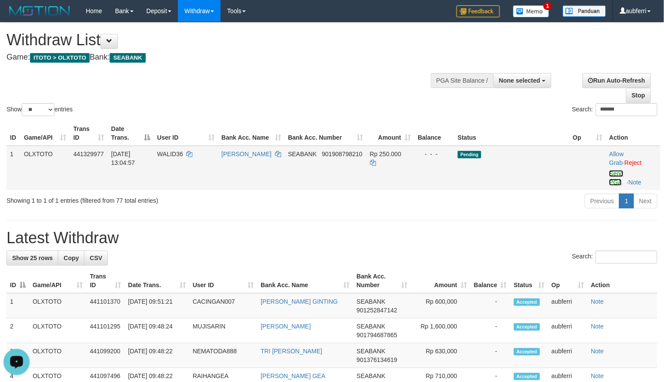
click at [620, 176] on link "Send PGA" at bounding box center [616, 178] width 14 height 16
drag, startPoint x: 509, startPoint y: 196, endPoint x: 496, endPoint y: 199, distance: 13.4
click at [507, 197] on div "Previous 1 Next" at bounding box center [470, 202] width 374 height 19
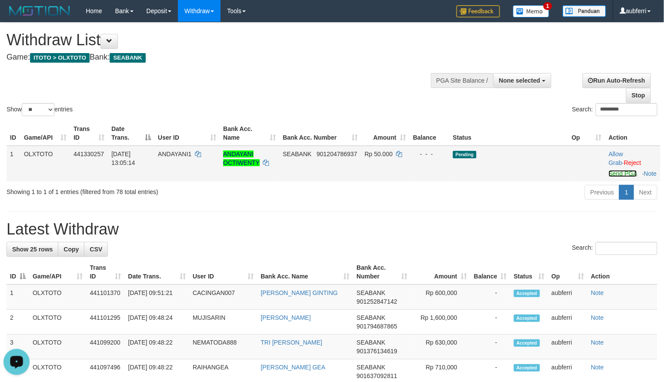
click at [615, 172] on link "Send PGA" at bounding box center [623, 173] width 28 height 7
drag, startPoint x: 488, startPoint y: 210, endPoint x: 475, endPoint y: 214, distance: 13.3
click at [487, 203] on div "Previous 1 Next" at bounding box center [470, 193] width 374 height 19
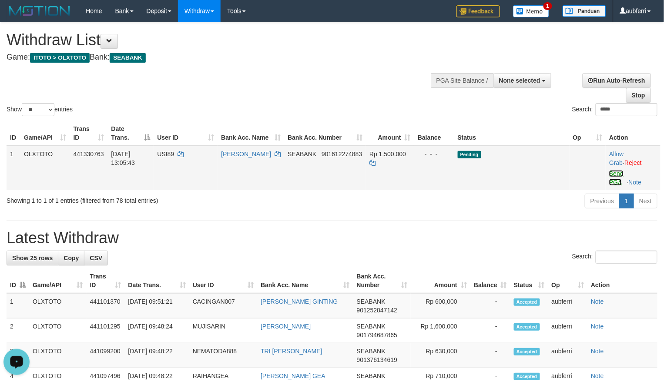
drag, startPoint x: 617, startPoint y: 174, endPoint x: 598, endPoint y: 178, distance: 19.5
click at [617, 174] on link "Send PGA" at bounding box center [616, 178] width 14 height 16
click at [509, 196] on div "Previous 1 Next" at bounding box center [470, 202] width 374 height 19
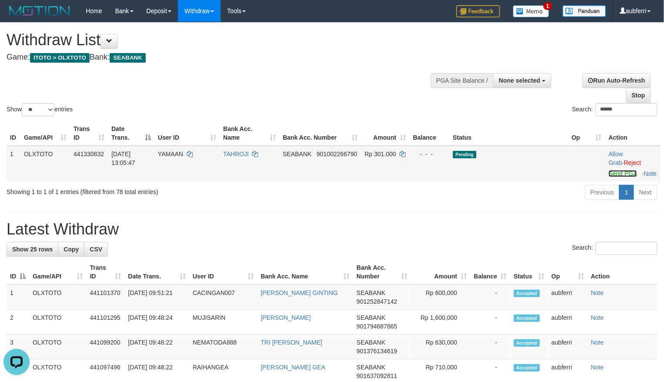
click at [613, 177] on link "Send PGA" at bounding box center [623, 173] width 28 height 7
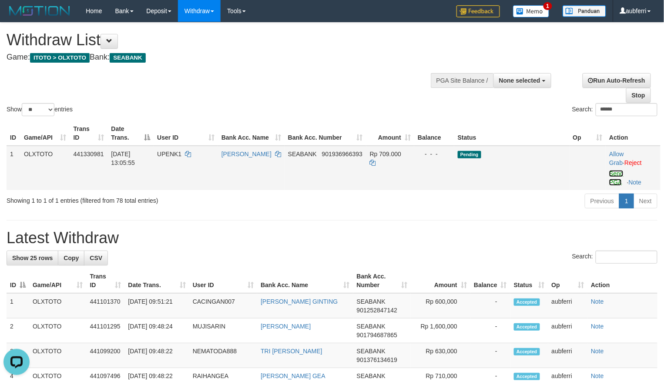
click at [615, 173] on link "Send PGA" at bounding box center [616, 178] width 14 height 16
click at [460, 207] on div "Previous 1 Next" at bounding box center [470, 202] width 374 height 19
drag, startPoint x: 614, startPoint y: 176, endPoint x: 586, endPoint y: 183, distance: 29.6
click at [614, 176] on link "Send PGA" at bounding box center [617, 178] width 14 height 16
drag, startPoint x: 502, startPoint y: 201, endPoint x: 453, endPoint y: 208, distance: 49.2
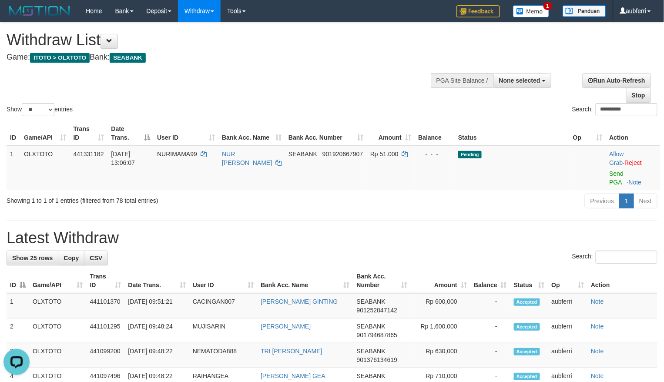
click at [495, 202] on div "Previous 1 Next" at bounding box center [470, 202] width 374 height 19
drag, startPoint x: 620, startPoint y: 176, endPoint x: 583, endPoint y: 190, distance: 39.1
click at [620, 176] on link "Send PGA" at bounding box center [617, 178] width 14 height 16
drag, startPoint x: 531, startPoint y: 211, endPoint x: 508, endPoint y: 215, distance: 23.0
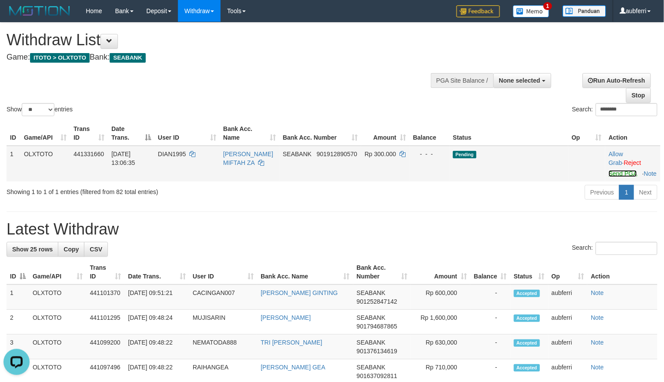
drag, startPoint x: 615, startPoint y: 171, endPoint x: 610, endPoint y: 175, distance: 6.0
click at [615, 171] on link "Send PGA" at bounding box center [623, 173] width 28 height 7
click at [524, 202] on div "Previous 1 Next" at bounding box center [470, 193] width 374 height 19
drag, startPoint x: 613, startPoint y: 171, endPoint x: 578, endPoint y: 188, distance: 38.9
click at [613, 171] on link "Send PGA" at bounding box center [623, 173] width 28 height 7
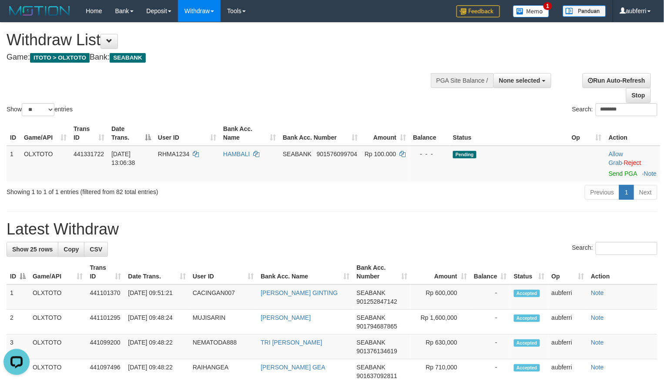
drag, startPoint x: 520, startPoint y: 200, endPoint x: 514, endPoint y: 202, distance: 6.9
click at [517, 201] on div "Previous 1 Next" at bounding box center [470, 193] width 374 height 19
click at [615, 174] on link "Send PGA" at bounding box center [623, 173] width 28 height 7
drag, startPoint x: 491, startPoint y: 199, endPoint x: 443, endPoint y: 201, distance: 48.8
click at [490, 199] on div "Previous 1 Next" at bounding box center [470, 193] width 374 height 19
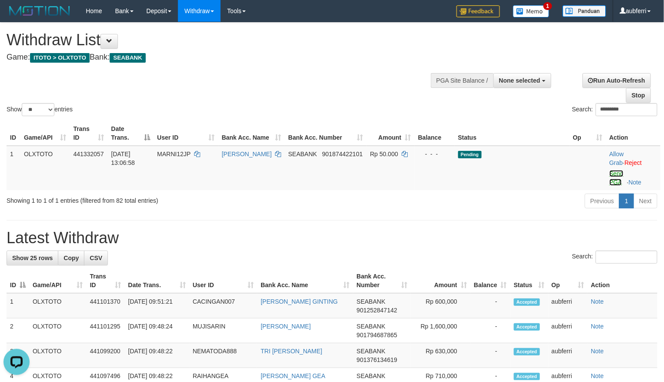
click at [610, 176] on link "Send PGA" at bounding box center [617, 178] width 14 height 16
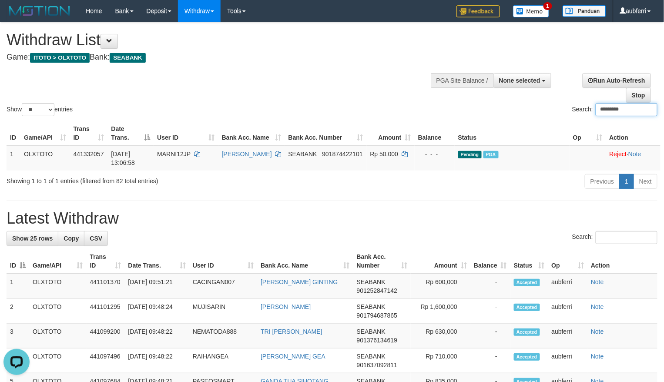
click at [639, 114] on input "*********" at bounding box center [627, 109] width 62 height 13
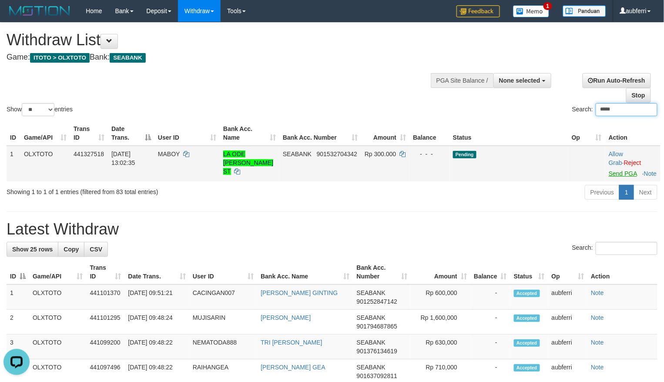
type input "*****"
click at [615, 176] on link "Send PGA" at bounding box center [623, 173] width 28 height 7
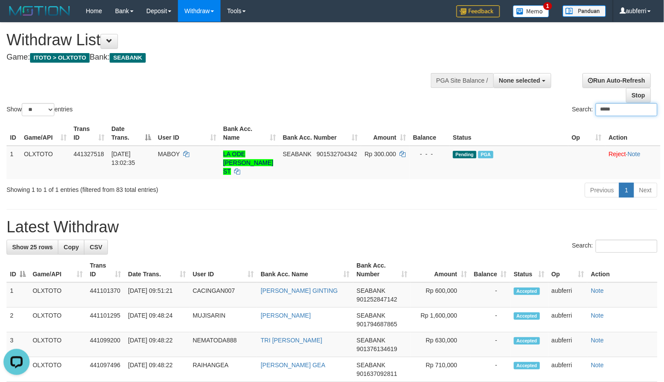
click at [604, 110] on input "*****" at bounding box center [627, 109] width 62 height 13
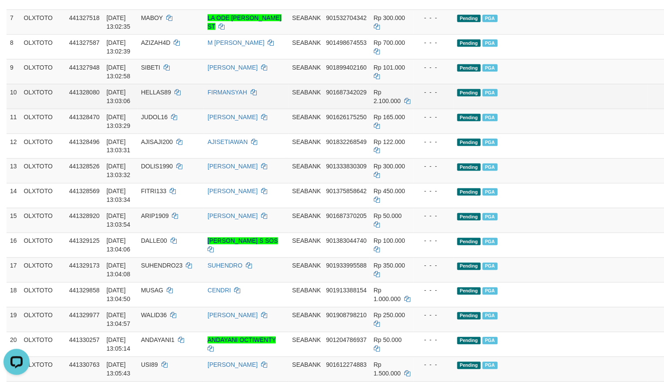
scroll to position [174, 0]
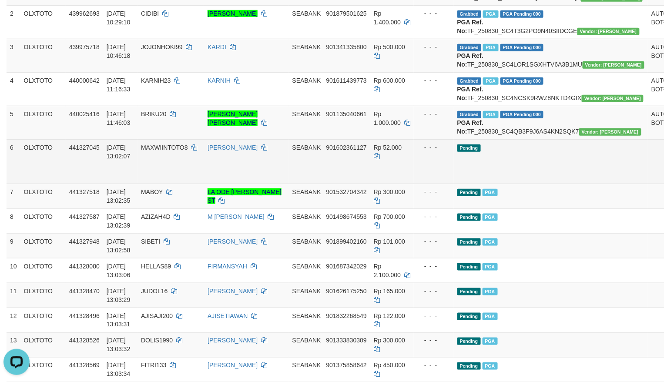
click at [175, 151] on span "MAXWIINTOTO8" at bounding box center [164, 147] width 47 height 7
copy td "MAXWIINTOTO8"
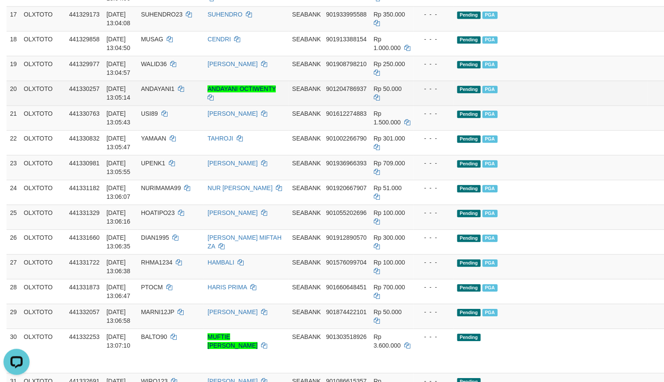
scroll to position [522, 0]
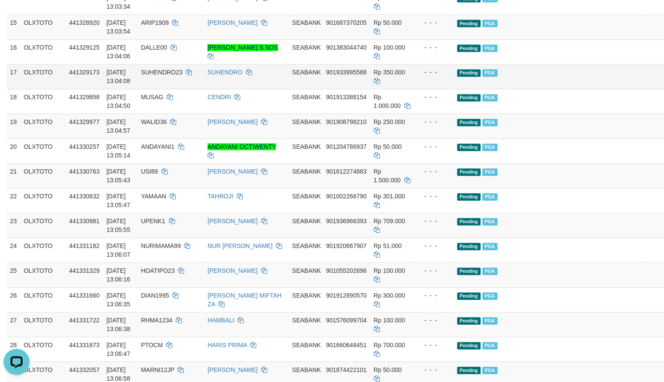
click at [550, 89] on td "Pending PGA" at bounding box center [551, 76] width 195 height 25
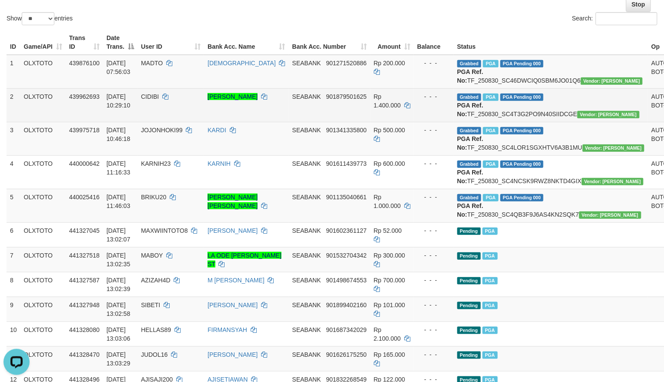
scroll to position [0, 0]
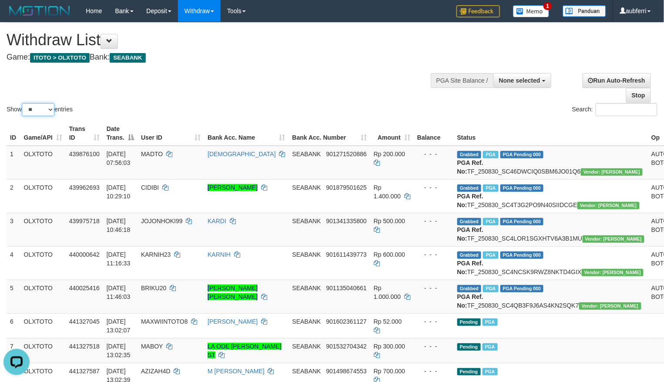
drag, startPoint x: 50, startPoint y: 110, endPoint x: 44, endPoint y: 111, distance: 6.3
click at [49, 110] on select "** ** ** ***" at bounding box center [38, 109] width 33 height 13
select select "***"
click at [23, 104] on select "** ** ** ***" at bounding box center [38, 109] width 33 height 13
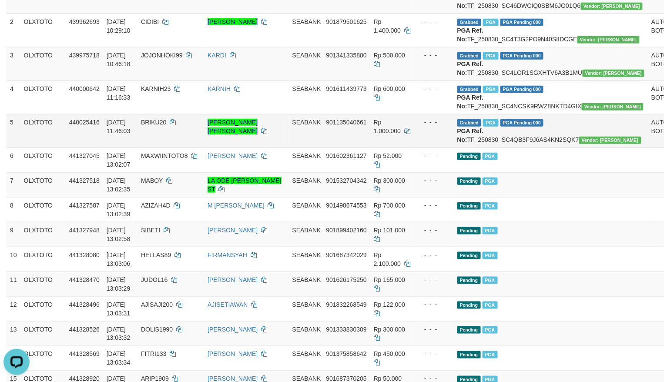
scroll to position [290, 0]
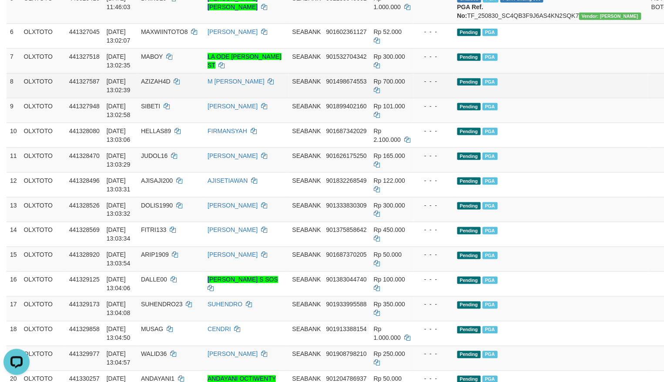
click at [540, 98] on td "Pending PGA" at bounding box center [551, 85] width 195 height 25
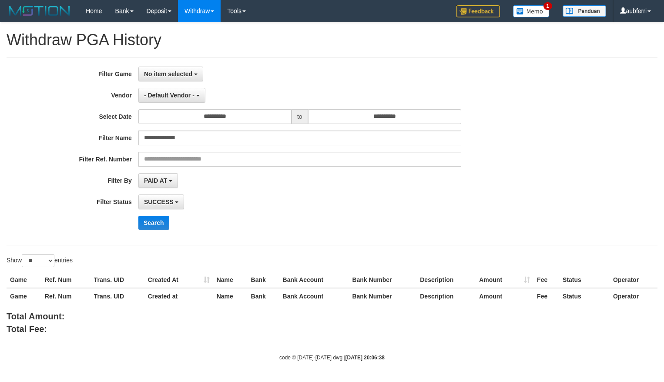
select select "*"
select select "**"
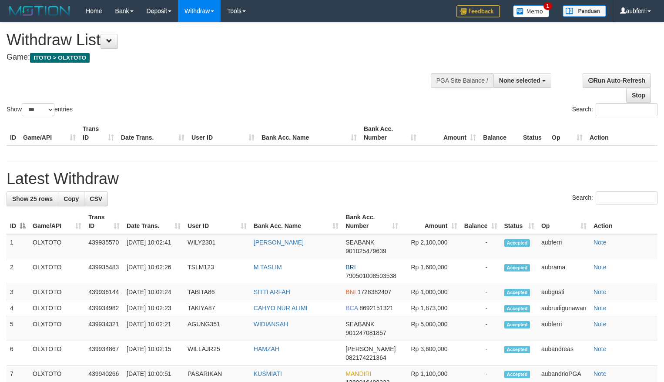
select select
select select "***"
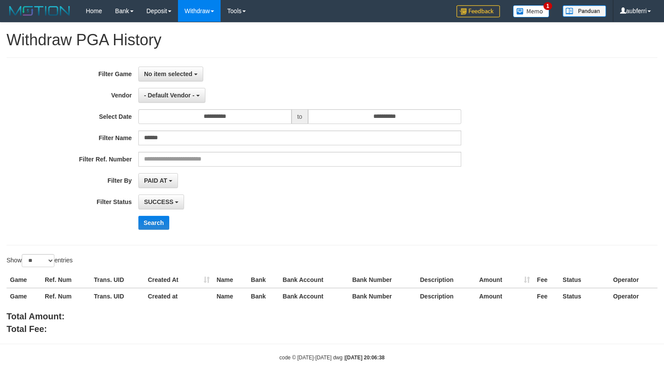
select select "**********"
select select "*"
select select "**"
select select
select select "**"
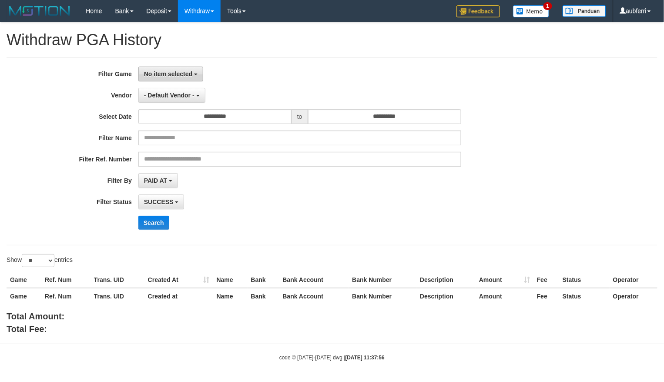
drag, startPoint x: 178, startPoint y: 70, endPoint x: 178, endPoint y: 75, distance: 4.8
click at [178, 71] on span "No item selected" at bounding box center [168, 74] width 48 height 7
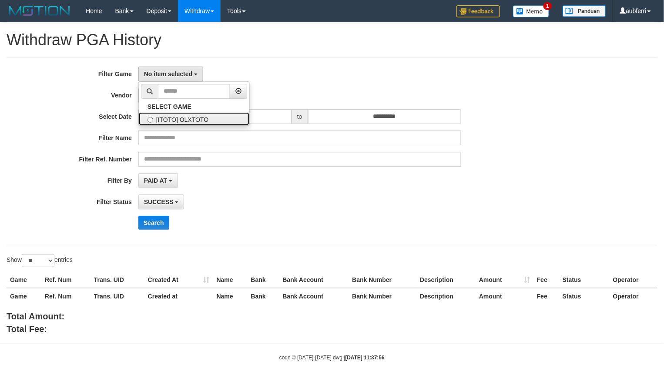
click at [211, 116] on label "[ITOTO] OLXTOTO" at bounding box center [194, 118] width 111 height 13
select select "***"
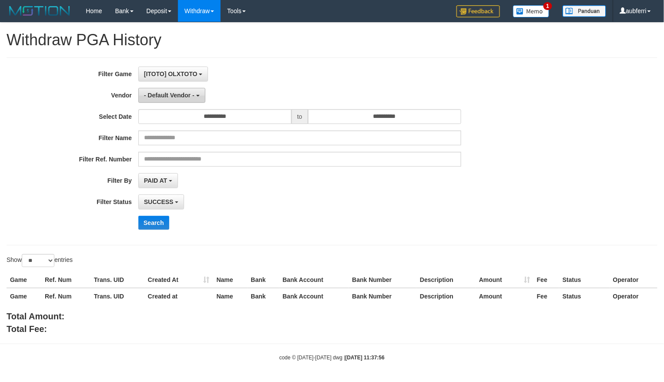
click at [187, 100] on button "- Default Vendor -" at bounding box center [171, 95] width 67 height 15
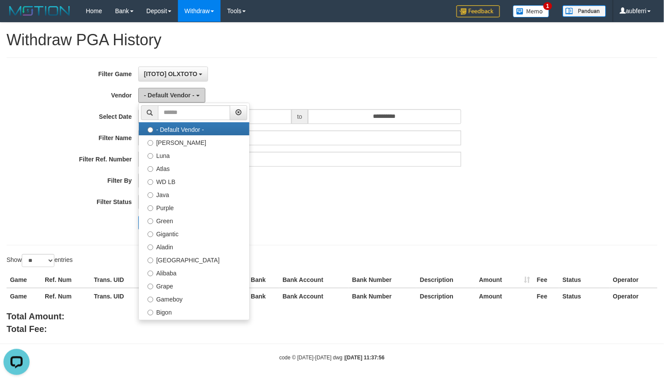
scroll to position [0, 0]
click at [192, 115] on input "text" at bounding box center [194, 112] width 72 height 15
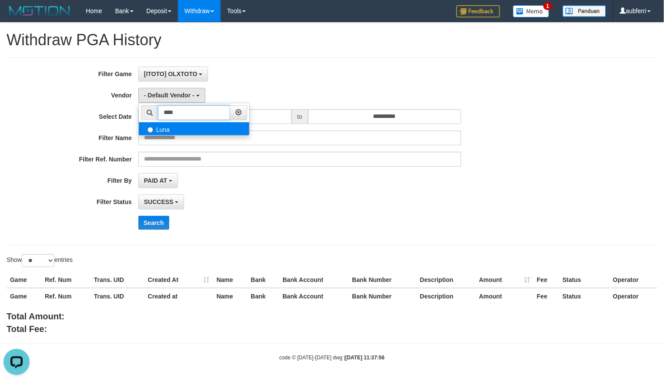
type input "****"
click at [184, 128] on label "Luna" at bounding box center [194, 128] width 111 height 13
select select "**********"
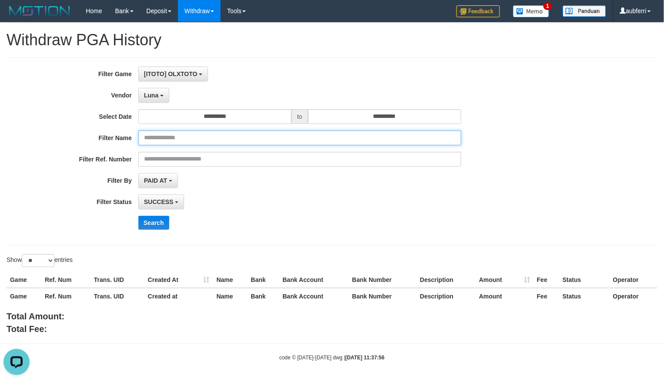
paste input "*********"
drag, startPoint x: 202, startPoint y: 141, endPoint x: 195, endPoint y: 144, distance: 7.8
click at [202, 141] on input "*********" at bounding box center [299, 138] width 323 height 15
type input "*********"
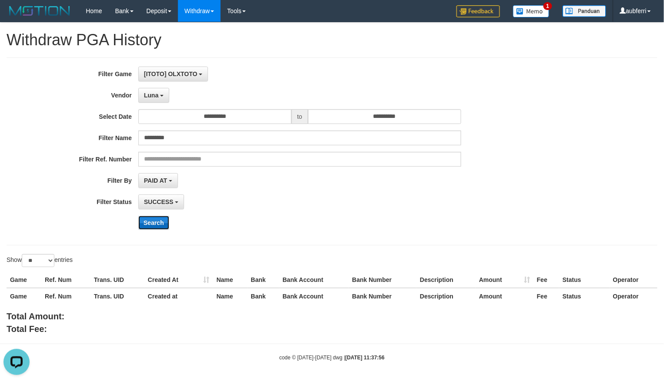
click at [159, 226] on button "Search" at bounding box center [153, 223] width 31 height 14
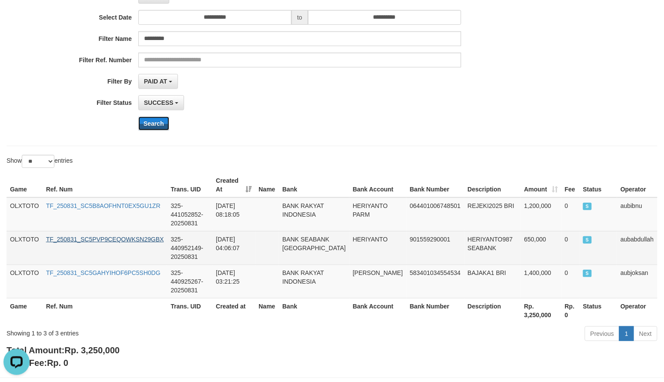
scroll to position [116, 0]
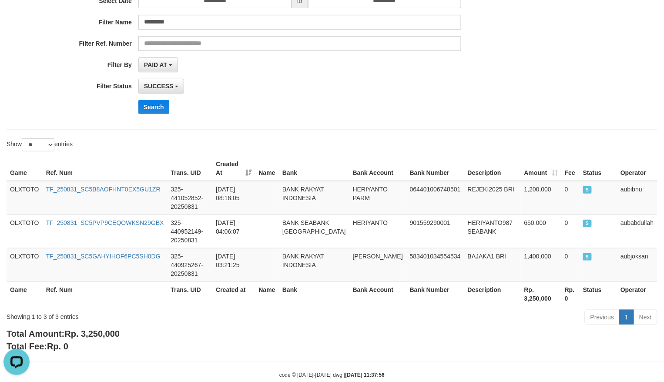
click at [487, 118] on div "**********" at bounding box center [277, 36] width 554 height 170
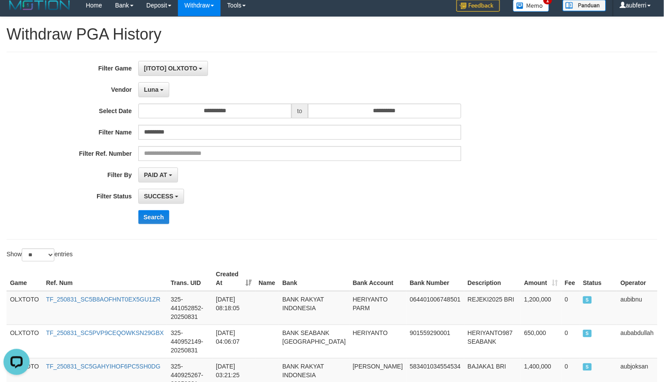
scroll to position [0, 0]
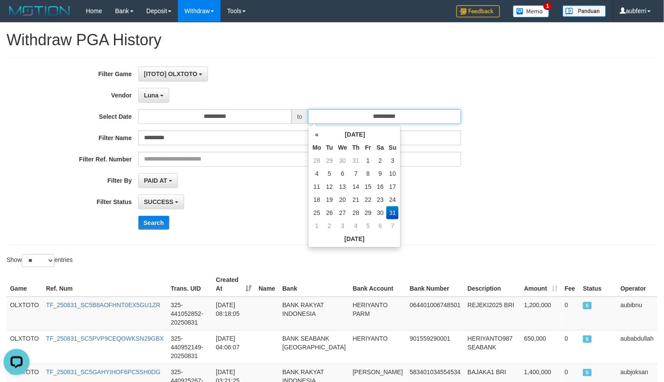
click at [379, 115] on input "**********" at bounding box center [384, 116] width 153 height 15
click at [378, 209] on td "30" at bounding box center [380, 212] width 13 height 13
type input "**********"
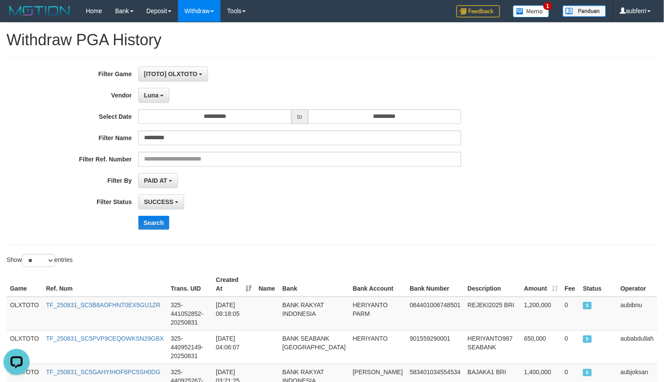
drag, startPoint x: 262, startPoint y: 223, endPoint x: 251, endPoint y: 227, distance: 11.0
click at [256, 225] on div "Search" at bounding box center [345, 223] width 415 height 14
click at [138, 227] on button "Search" at bounding box center [153, 223] width 31 height 14
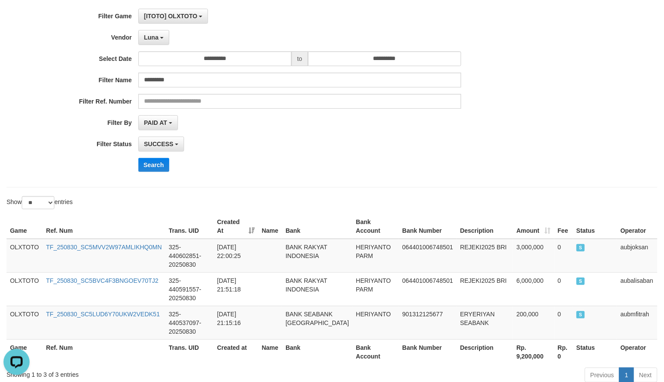
scroll to position [116, 0]
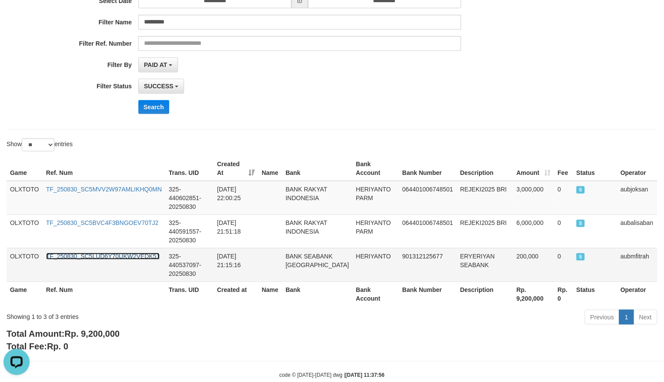
click at [124, 258] on link "TF_250830_SC5LUD6Y70UKW2VEDK51" at bounding box center [103, 256] width 114 height 7
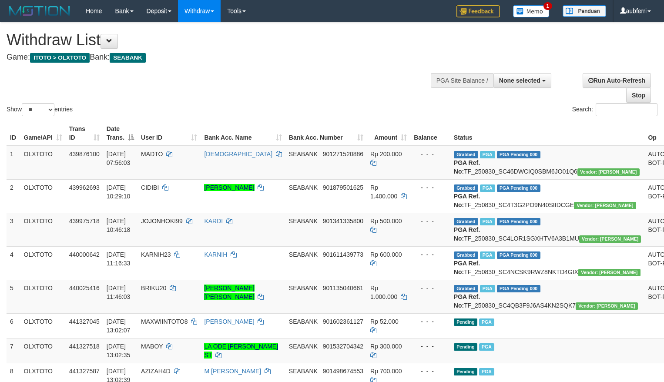
select select
click at [44, 108] on select "** ** ** ***" at bounding box center [38, 109] width 33 height 13
select select "***"
click at [23, 104] on select "** ** ** ***" at bounding box center [38, 109] width 33 height 13
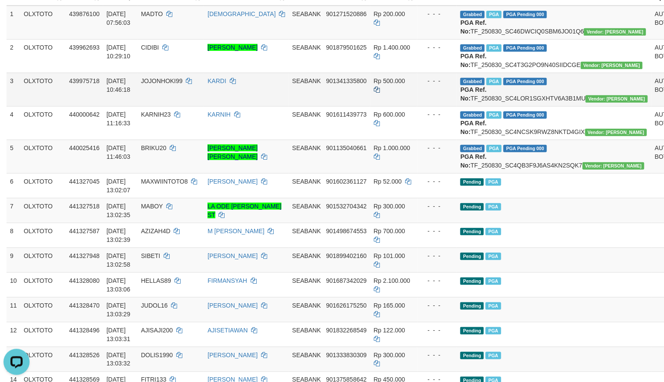
scroll to position [58, 0]
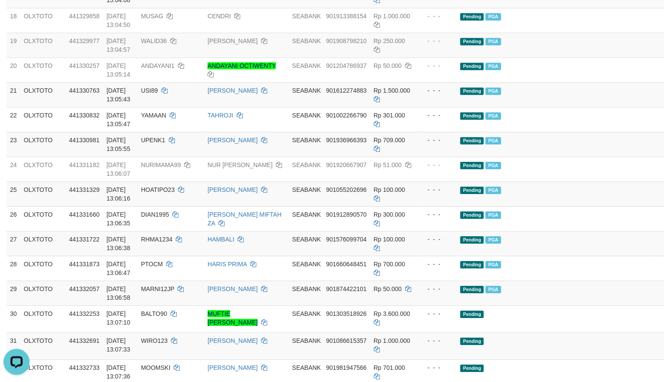
scroll to position [696, 0]
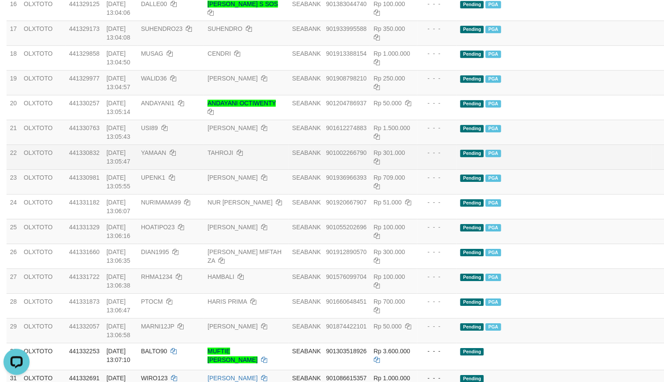
drag, startPoint x: 550, startPoint y: 220, endPoint x: 551, endPoint y: 214, distance: 5.7
click at [551, 169] on td "Pending PGA" at bounding box center [554, 156] width 195 height 25
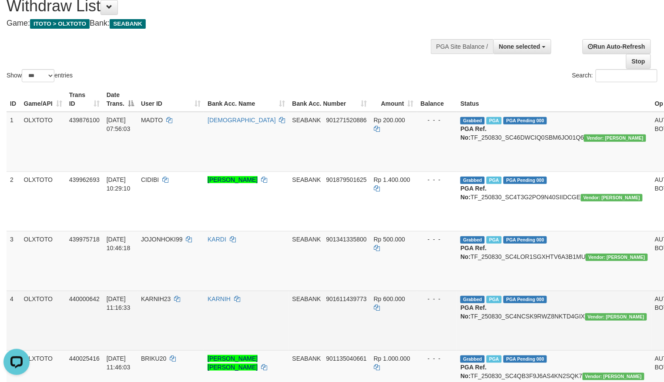
scroll to position [0, 0]
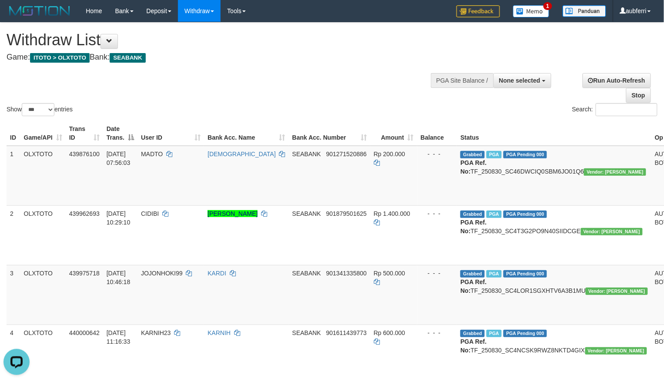
click at [444, 103] on div "Search:" at bounding box center [498, 110] width 319 height 15
click at [620, 111] on input "Search:" at bounding box center [627, 109] width 62 height 13
paste input "*******"
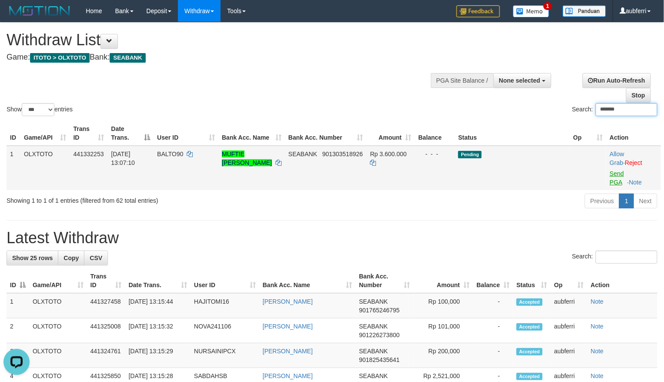
type input "*******"
click at [620, 180] on link "Send PGA" at bounding box center [617, 178] width 14 height 16
click at [476, 105] on div "Search: *******" at bounding box center [498, 110] width 319 height 15
paste input "*******"
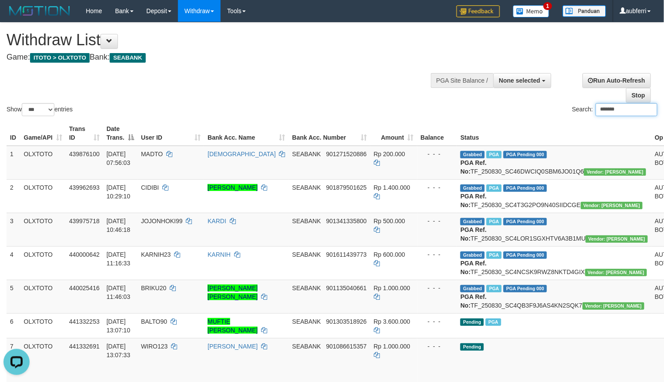
type input "*******"
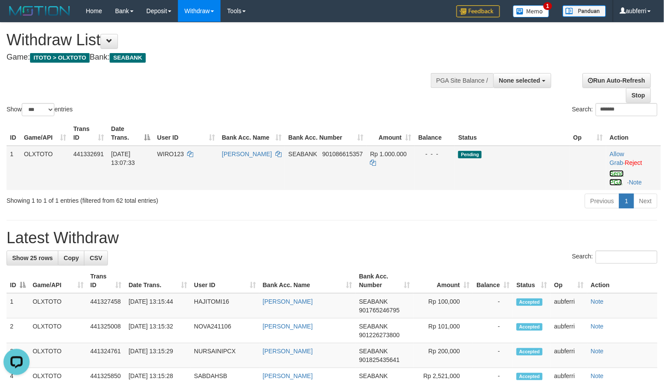
click at [621, 175] on link "Send PGA" at bounding box center [617, 178] width 14 height 16
click at [514, 114] on div "Search:" at bounding box center [498, 110] width 319 height 15
paste input "*******"
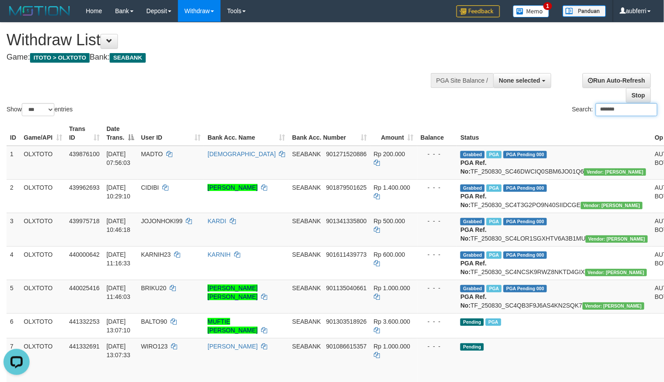
type input "*******"
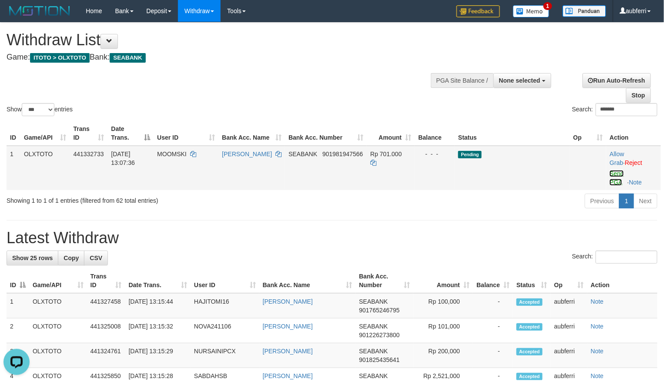
click at [614, 180] on link "Send PGA" at bounding box center [617, 178] width 14 height 16
drag, startPoint x: 522, startPoint y: 204, endPoint x: 427, endPoint y: 218, distance: 96.4
click at [520, 205] on div "Previous 1 Next" at bounding box center [470, 202] width 374 height 19
paste input "*****"
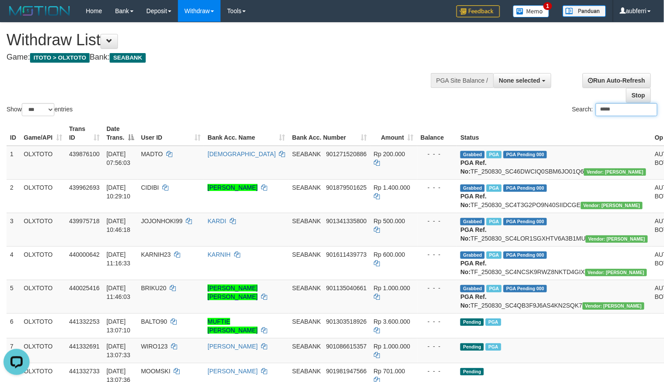
type input "*****"
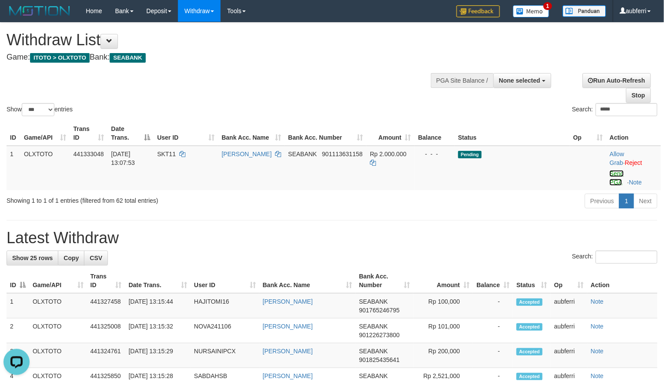
drag, startPoint x: 620, startPoint y: 176, endPoint x: 538, endPoint y: 197, distance: 84.0
click at [620, 176] on link "Send PGA" at bounding box center [617, 178] width 14 height 16
click at [536, 198] on div "Previous 1 Next" at bounding box center [470, 202] width 374 height 19
paste input "*******"
type input "*******"
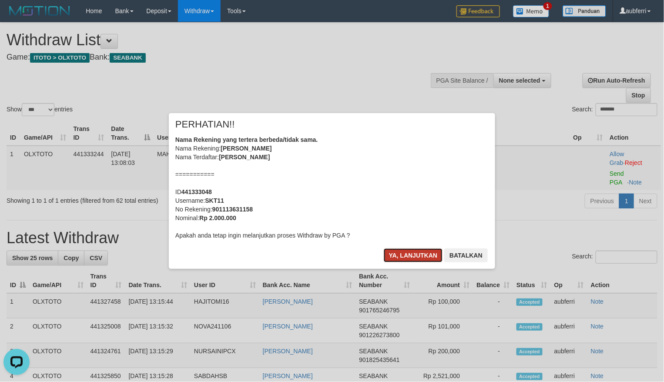
click at [409, 250] on button "Ya, lanjutkan" at bounding box center [413, 255] width 59 height 14
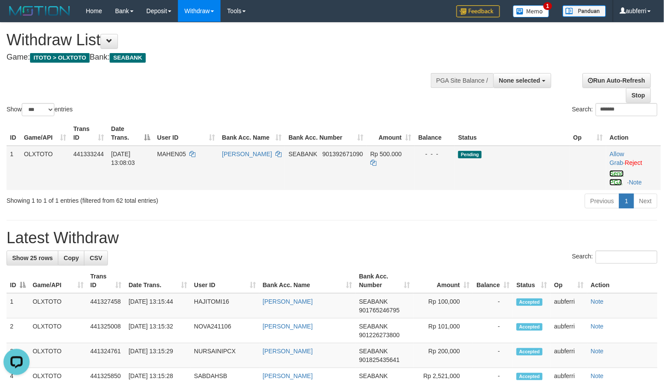
click at [617, 178] on link "Send PGA" at bounding box center [617, 178] width 14 height 16
drag, startPoint x: 490, startPoint y: 194, endPoint x: 447, endPoint y: 208, distance: 44.7
click at [488, 195] on div "Previous 1 Next" at bounding box center [470, 202] width 374 height 19
paste input "********"
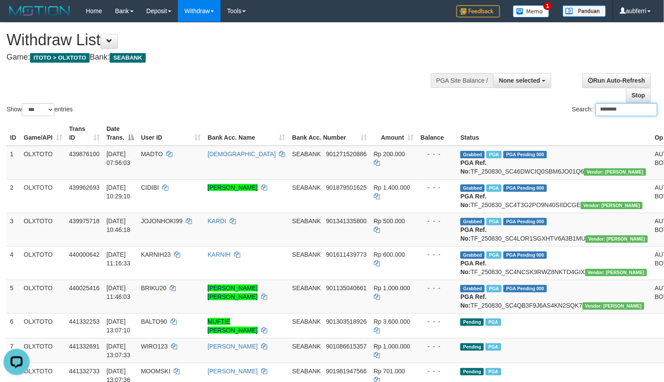
type input "********"
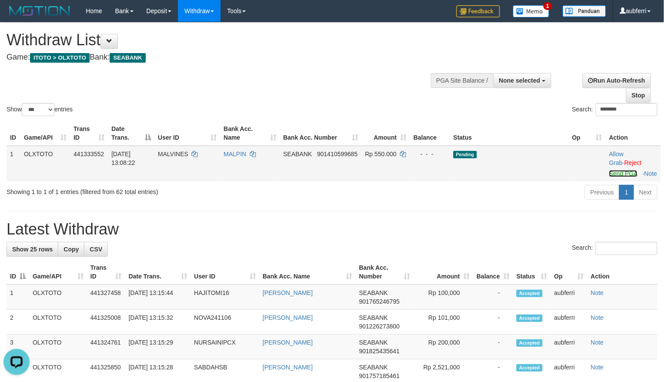
drag, startPoint x: 620, startPoint y: 174, endPoint x: 523, endPoint y: 186, distance: 98.2
click at [620, 174] on link "Send PGA" at bounding box center [623, 173] width 28 height 7
drag, startPoint x: 462, startPoint y: 207, endPoint x: 437, endPoint y: 213, distance: 25.1
click at [458, 203] on div "Previous 1 Next" at bounding box center [470, 193] width 374 height 19
paste input "*******"
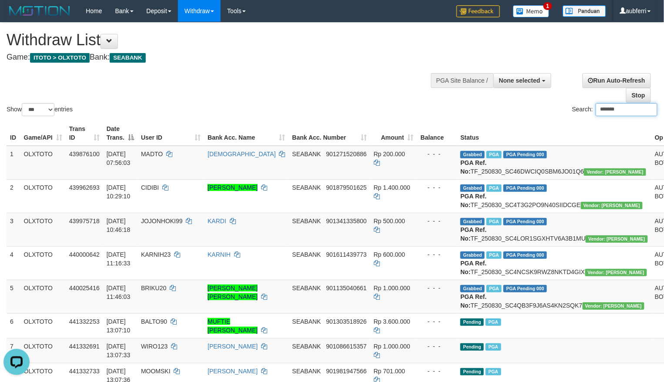
type input "*******"
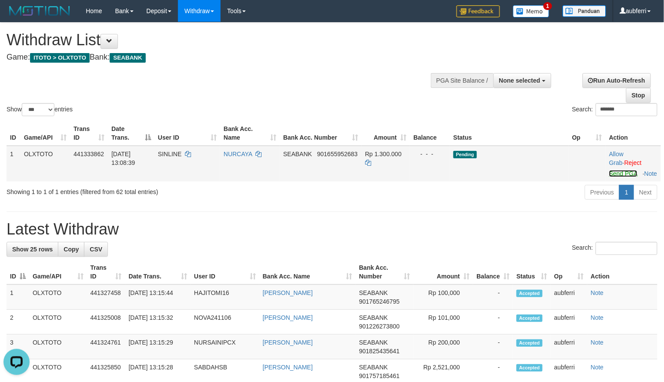
click at [615, 176] on link "Send PGA" at bounding box center [623, 173] width 28 height 7
drag, startPoint x: 547, startPoint y: 195, endPoint x: 535, endPoint y: 205, distance: 15.1
click at [543, 197] on div "Previous 1 Next" at bounding box center [470, 193] width 374 height 19
paste input "*******"
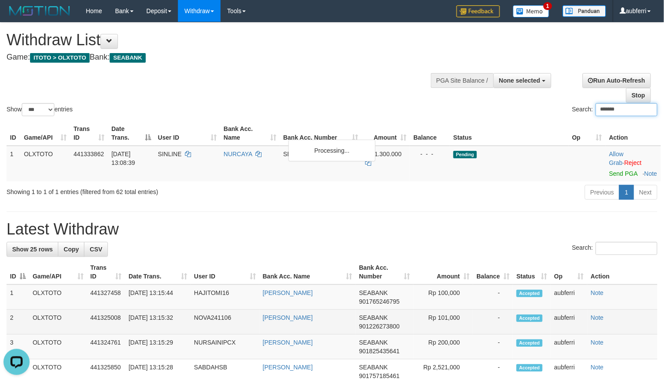
type input "*******"
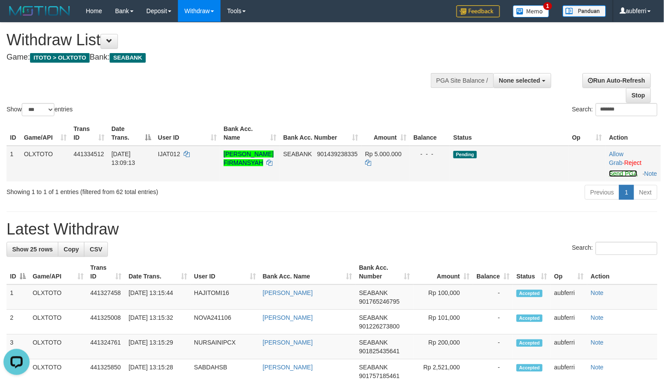
click at [615, 173] on link "Send PGA" at bounding box center [623, 173] width 28 height 7
paste input "**********"
drag, startPoint x: 510, startPoint y: 196, endPoint x: 265, endPoint y: 231, distance: 247.5
click at [490, 199] on div "Previous 1 Next" at bounding box center [470, 193] width 374 height 19
type input "**********"
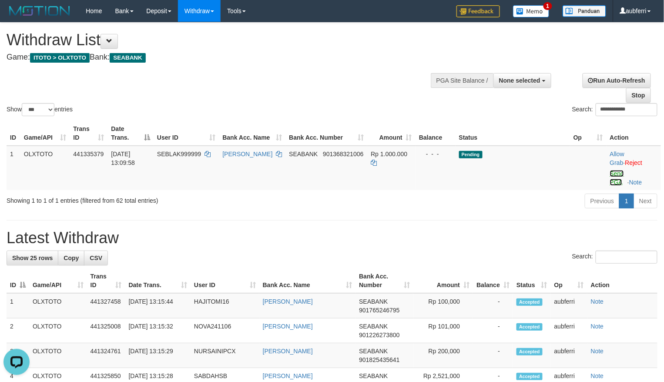
drag, startPoint x: 617, startPoint y: 174, endPoint x: 532, endPoint y: 200, distance: 89.2
click at [617, 174] on link "Send PGA" at bounding box center [617, 178] width 14 height 16
click at [479, 208] on div "Previous 1 Next" at bounding box center [470, 202] width 374 height 19
paste input "*****"
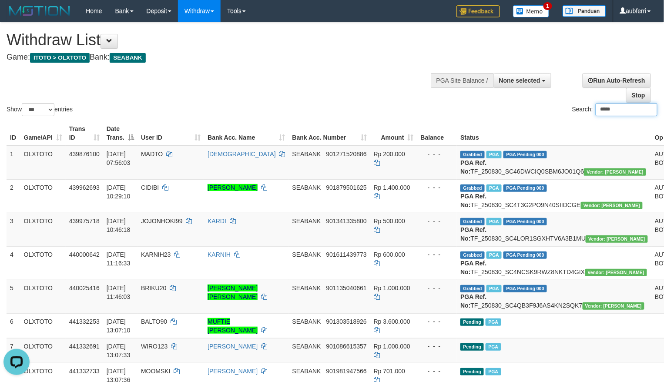
type input "*****"
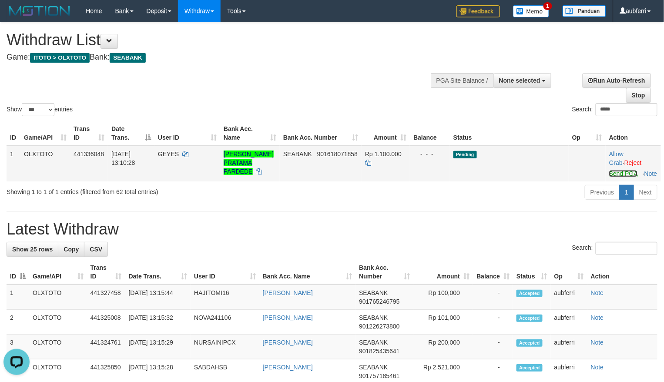
click at [616, 176] on link "Send PGA" at bounding box center [623, 173] width 28 height 7
click at [514, 201] on div "Previous 1 Next" at bounding box center [470, 193] width 374 height 19
paste input "********"
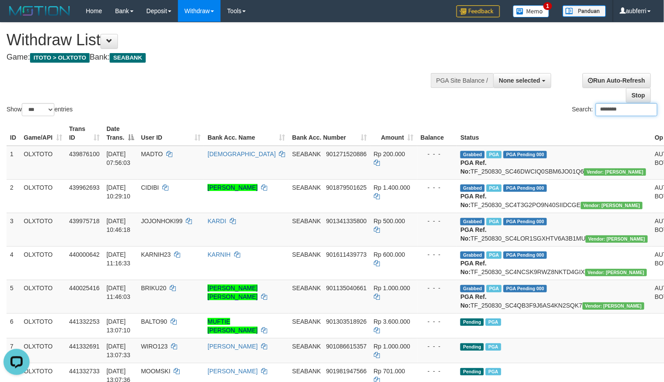
type input "********"
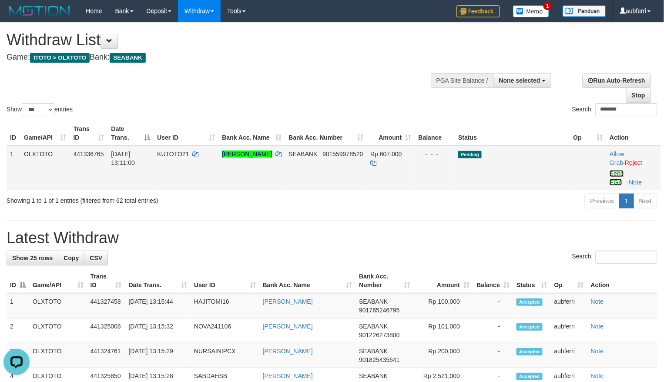
click at [617, 173] on link "Send PGA" at bounding box center [617, 178] width 14 height 16
drag, startPoint x: 444, startPoint y: 206, endPoint x: 423, endPoint y: 206, distance: 20.9
click at [444, 206] on div "Previous 1 Next" at bounding box center [470, 202] width 374 height 19
paste input "*********"
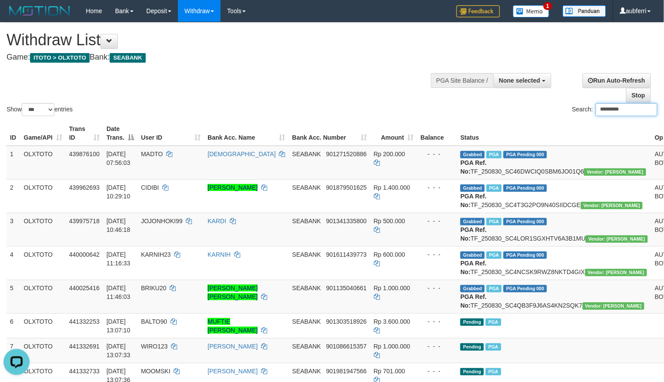
type input "*********"
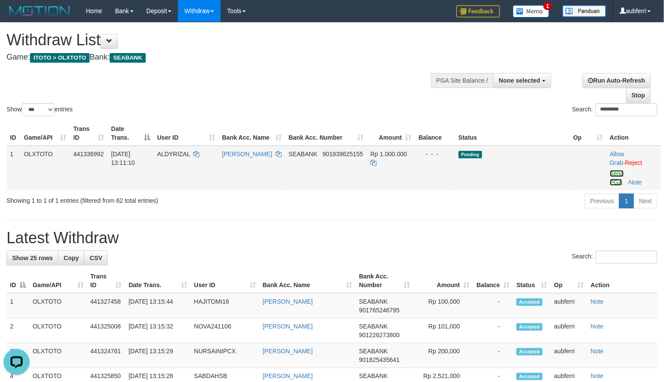
click at [618, 175] on link "Send PGA" at bounding box center [617, 178] width 14 height 16
click at [431, 203] on div "Previous 1 Next" at bounding box center [470, 202] width 374 height 19
paste input "**********"
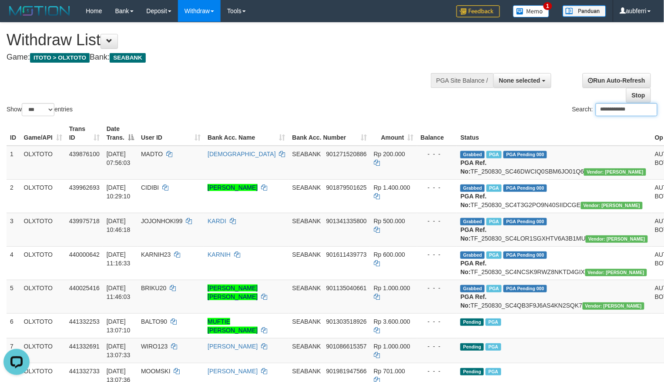
type input "**********"
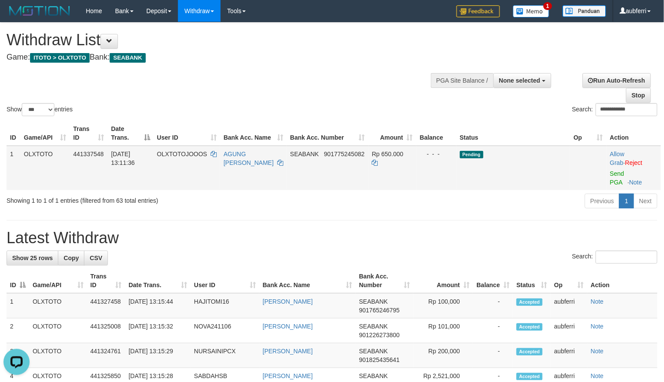
click at [608, 172] on td "Allow Grab · Reject Send PGA · Note" at bounding box center [634, 168] width 54 height 44
click at [610, 172] on link "Send PGA" at bounding box center [617, 178] width 14 height 16
click at [475, 192] on div "ID Game/API Trans ID Date Trans. User ID Bank Acc. Name Bank Acc. Number Amount…" at bounding box center [332, 155] width 664 height 74
paste input "********"
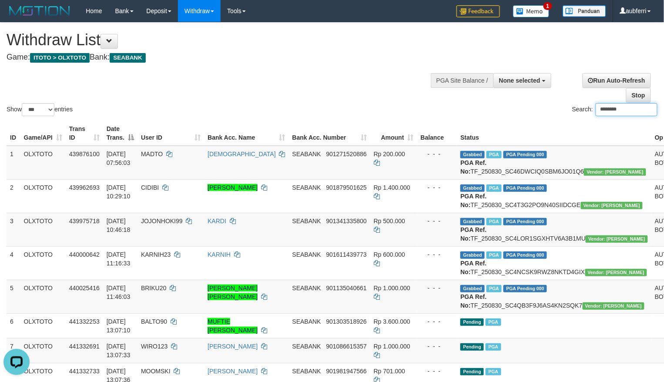
type input "********"
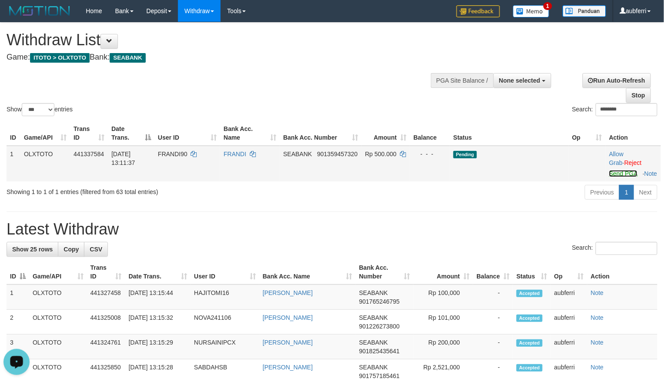
click at [622, 176] on link "Send PGA" at bounding box center [623, 173] width 28 height 7
drag, startPoint x: 517, startPoint y: 186, endPoint x: 439, endPoint y: 195, distance: 78.9
click at [510, 181] on td "Pending" at bounding box center [509, 164] width 119 height 36
paste input "*******"
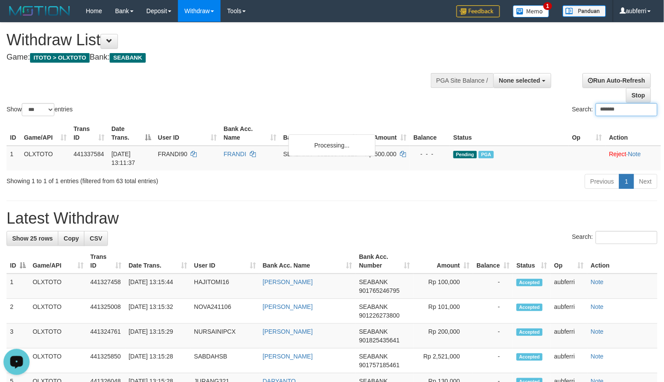
type input "*******"
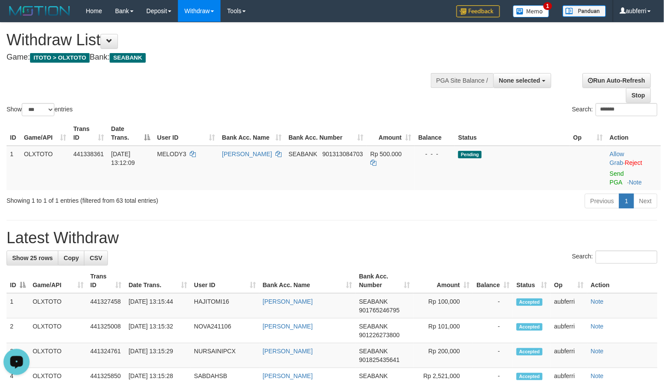
drag, startPoint x: 615, startPoint y: 178, endPoint x: 563, endPoint y: 178, distance: 52.7
click at [615, 178] on td "Allow Grab · Reject Send PGA · Note" at bounding box center [633, 168] width 55 height 44
click at [620, 175] on link "Send PGA" at bounding box center [617, 178] width 14 height 16
click at [488, 202] on div "Previous 1 Next" at bounding box center [470, 202] width 374 height 19
paste input "**********"
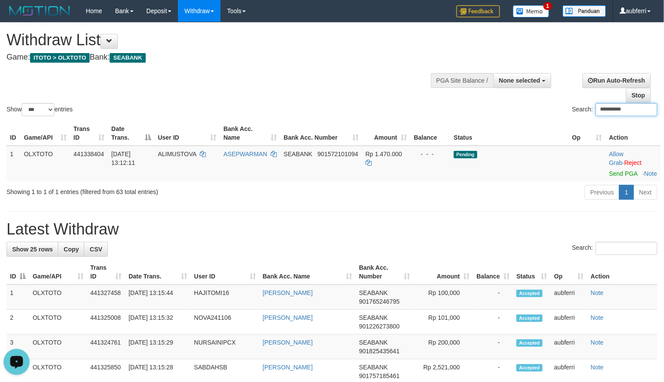
type input "**********"
click at [618, 172] on link "Send PGA" at bounding box center [623, 173] width 28 height 7
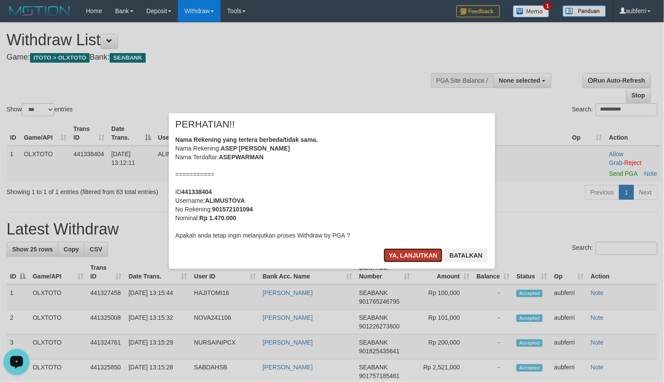
click at [401, 250] on button "Ya, lanjutkan" at bounding box center [413, 255] width 59 height 14
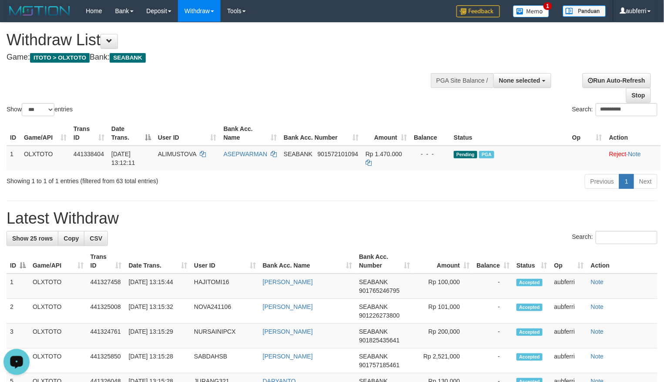
click at [490, 190] on div "Previous 1 Next" at bounding box center [470, 182] width 374 height 19
paste input "*********"
type input "*********"
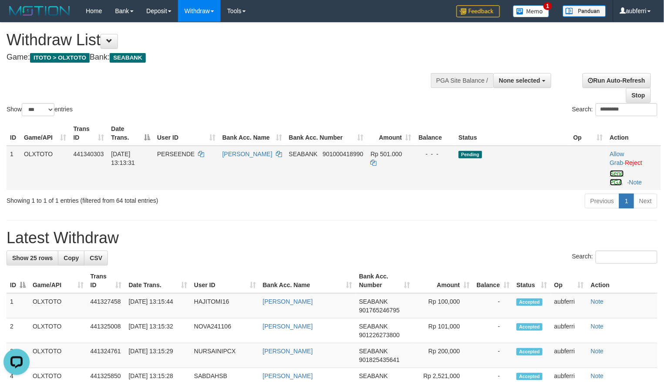
click at [613, 175] on link "Send PGA" at bounding box center [617, 178] width 14 height 16
click at [518, 192] on div "ID Game/API Trans ID Date Trans. User ID Bank Acc. Name Bank Acc. Number Amount…" at bounding box center [332, 155] width 664 height 74
paste input "*****"
type input "*****"
click at [617, 171] on link "Send PGA" at bounding box center [617, 178] width 14 height 16
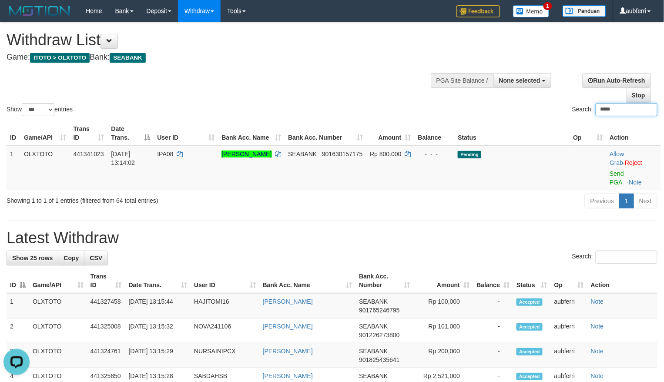
click at [521, 200] on div "Previous 1 Next" at bounding box center [470, 202] width 374 height 19
paste input "**********"
type input "**********"
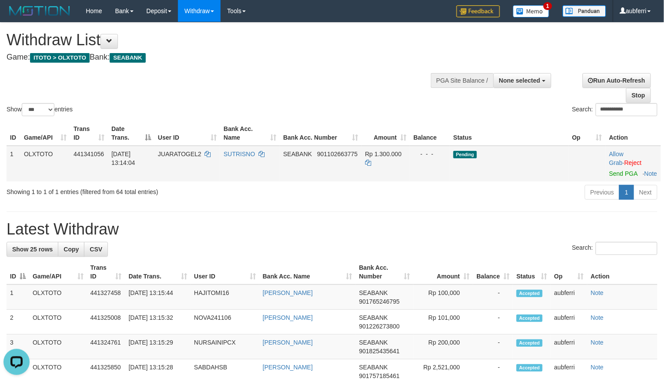
click at [621, 178] on td "Allow Grab · Reject Send PGA · Note" at bounding box center [633, 164] width 55 height 36
click at [616, 178] on td "Allow Grab · Reject Send PGA · Note" at bounding box center [633, 164] width 55 height 36
click at [615, 175] on link "Send PGA" at bounding box center [623, 173] width 28 height 7
click at [523, 203] on div "Previous 1 Next" at bounding box center [470, 193] width 374 height 19
paste input "*******"
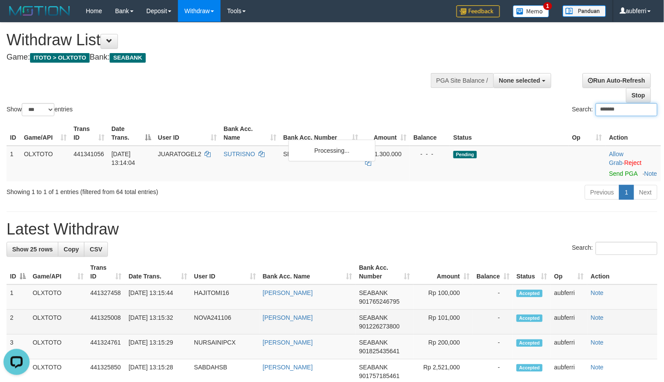
type input "*******"
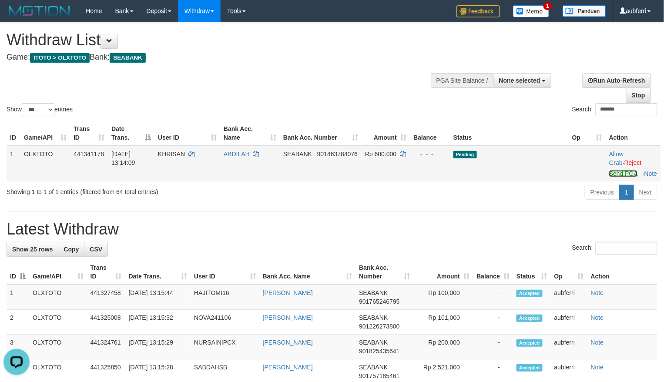
drag, startPoint x: 615, startPoint y: 171, endPoint x: 577, endPoint y: 188, distance: 42.2
click at [615, 171] on link "Send PGA" at bounding box center [623, 173] width 28 height 7
paste input "******"
type input "******"
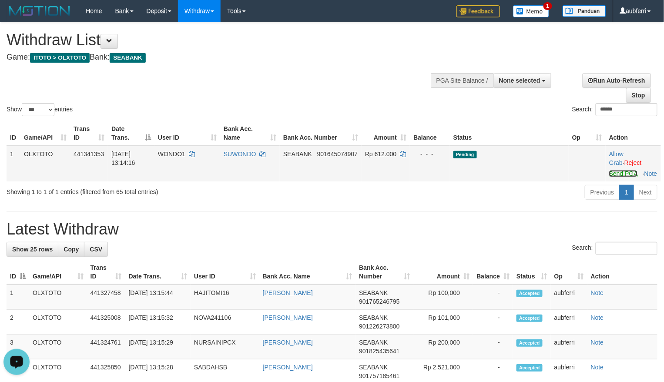
click at [620, 176] on link "Send PGA" at bounding box center [623, 173] width 28 height 7
paste input "*********"
type input "*********"
click at [621, 175] on link "Send PGA" at bounding box center [623, 173] width 28 height 7
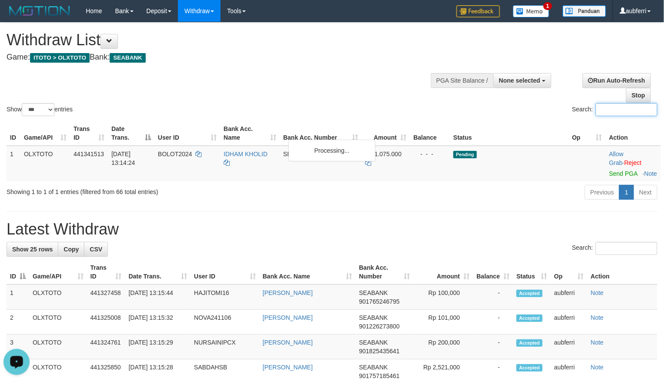
paste input "********"
drag, startPoint x: 488, startPoint y: 199, endPoint x: 422, endPoint y: 227, distance: 71.9
click at [488, 199] on div "Previous 1 Next" at bounding box center [470, 193] width 374 height 19
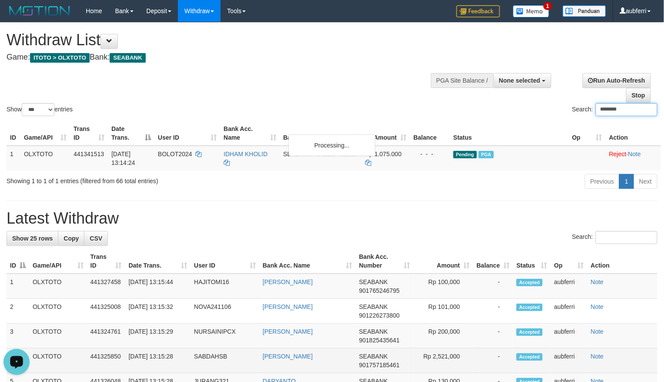
type input "********"
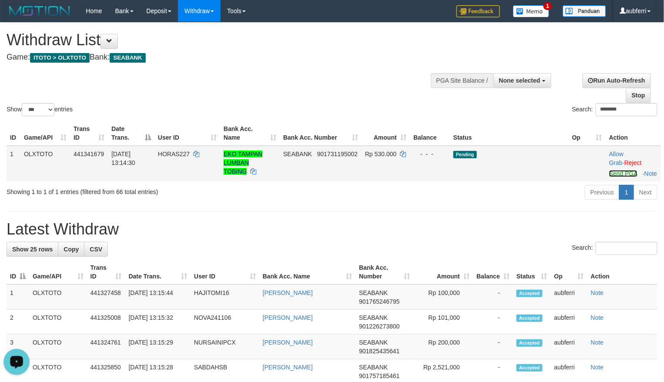
click at [614, 177] on link "Send PGA" at bounding box center [623, 173] width 28 height 7
paste input "*****"
drag, startPoint x: 521, startPoint y: 186, endPoint x: 502, endPoint y: 188, distance: 19.3
click at [520, 181] on td "Pending" at bounding box center [509, 164] width 119 height 36
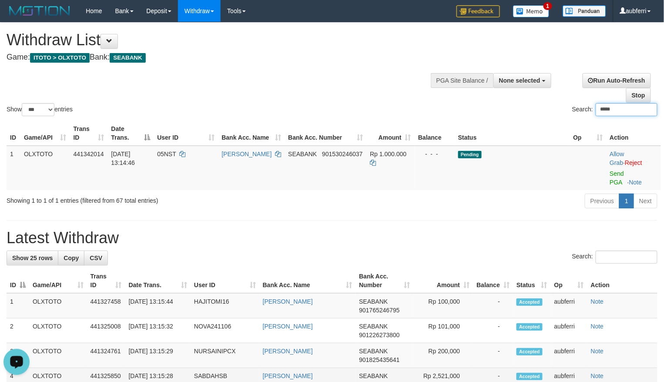
type input "*****"
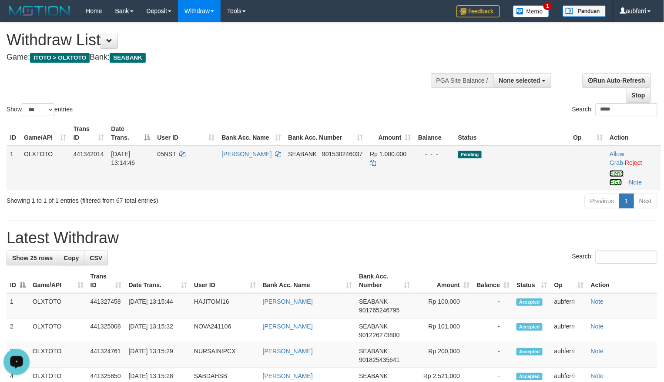
drag, startPoint x: 613, startPoint y: 177, endPoint x: 570, endPoint y: 186, distance: 43.7
click at [613, 177] on link "Send PGA" at bounding box center [617, 178] width 14 height 16
click at [513, 197] on div "Previous 1 Next" at bounding box center [470, 202] width 374 height 19
paste input "*********"
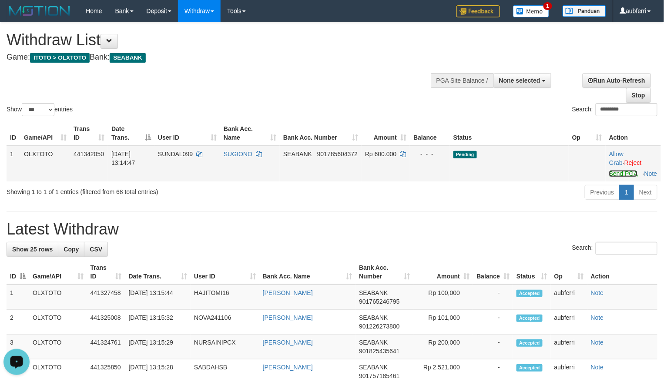
click at [615, 171] on link "Send PGA" at bounding box center [623, 173] width 28 height 7
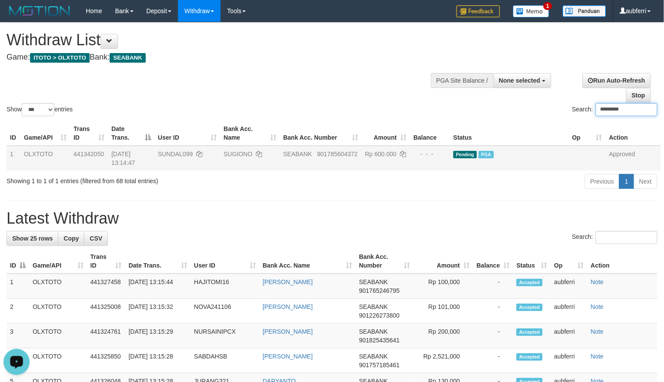
click at [627, 108] on input "*********" at bounding box center [627, 109] width 62 height 13
paste input "search"
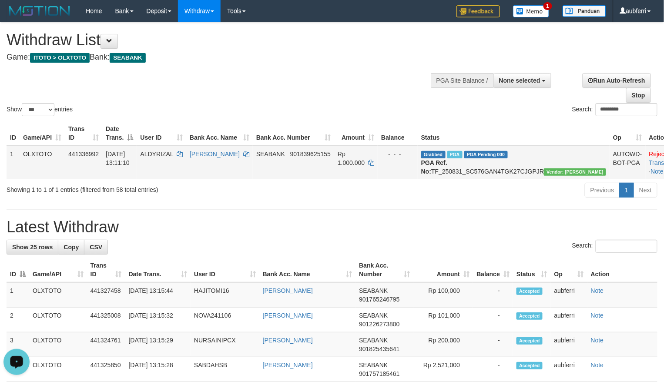
click at [651, 150] on td "Reject · Check Trans · Note" at bounding box center [667, 163] width 43 height 34
click at [651, 152] on td "Reject · Check Trans · Note" at bounding box center [667, 163] width 43 height 34
click at [650, 154] on td "Reject · Check Trans · Note" at bounding box center [667, 163] width 43 height 34
click at [649, 157] on link "Check Trans" at bounding box center [667, 159] width 36 height 16
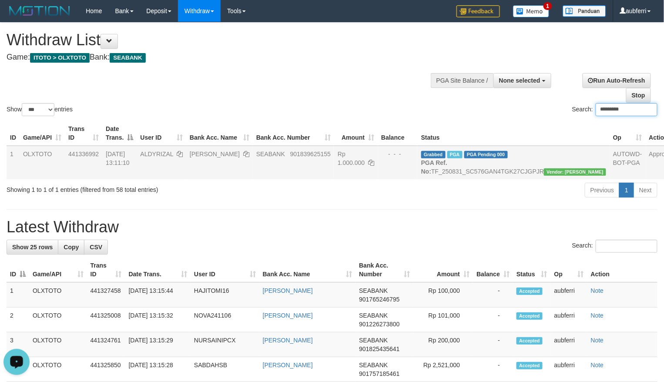
click at [420, 105] on div "Search: *********" at bounding box center [498, 110] width 319 height 15
paste input "search"
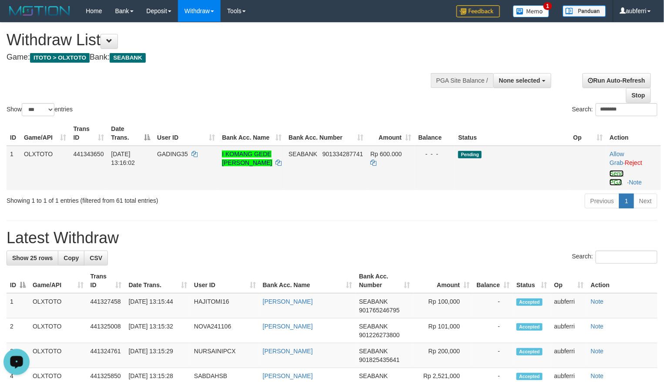
drag, startPoint x: 619, startPoint y: 178, endPoint x: 563, endPoint y: 185, distance: 56.1
click at [619, 178] on link "Send PGA" at bounding box center [617, 178] width 14 height 16
drag, startPoint x: 503, startPoint y: 194, endPoint x: 472, endPoint y: 202, distance: 31.9
click at [502, 195] on div "Previous 1 Next" at bounding box center [470, 202] width 374 height 19
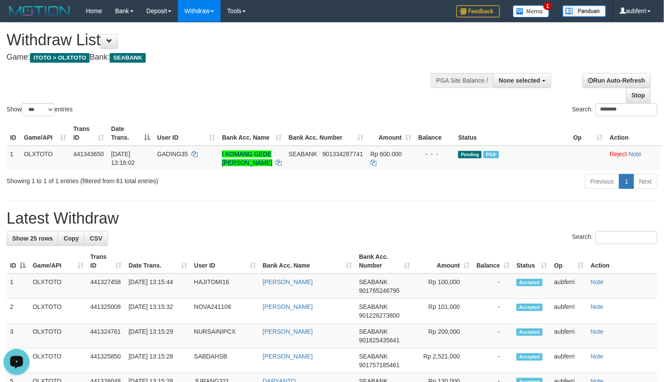
drag, startPoint x: 535, startPoint y: 194, endPoint x: 447, endPoint y: 209, distance: 88.8
click at [532, 192] on div "Previous 1 Next" at bounding box center [470, 182] width 374 height 19
paste input "**"
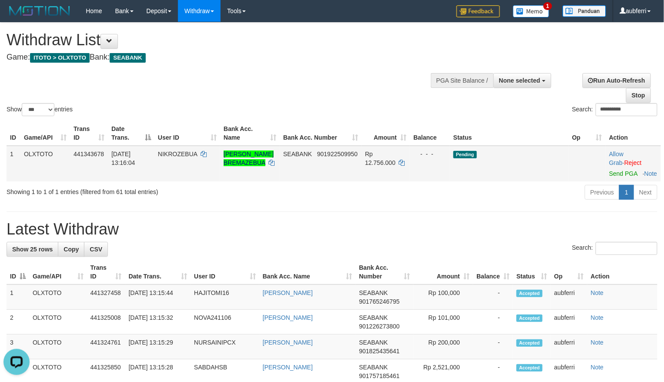
click at [608, 175] on td "Allow Grab · Reject Send PGA · Note" at bounding box center [633, 164] width 55 height 36
click at [617, 177] on link "Send PGA" at bounding box center [623, 173] width 28 height 7
click at [500, 203] on div "Previous 1 Next" at bounding box center [470, 193] width 374 height 19
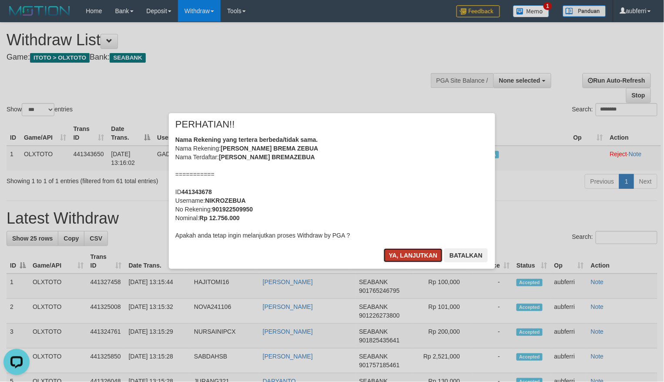
click at [400, 259] on button "Ya, lanjutkan" at bounding box center [413, 255] width 59 height 14
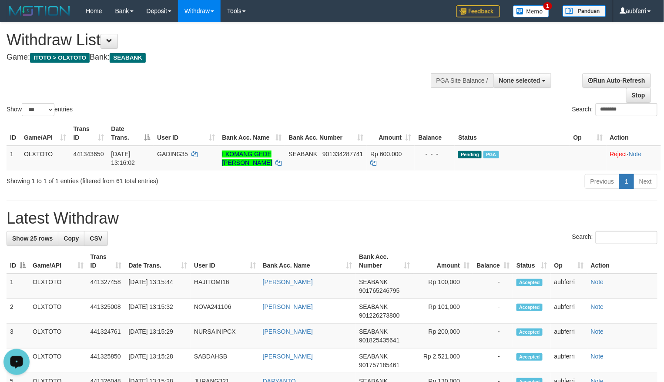
paste input "*"
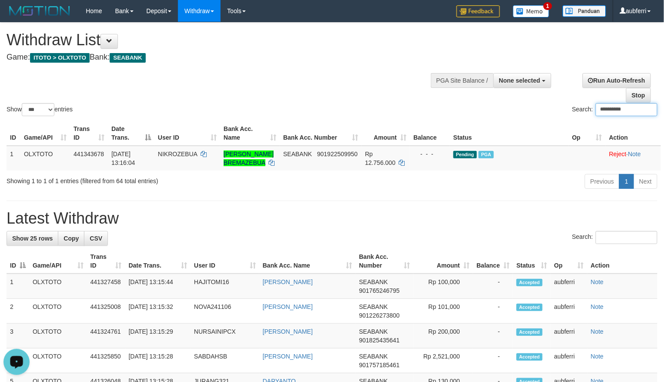
click at [450, 220] on h1 "Latest Withdraw" at bounding box center [332, 218] width 651 height 17
paste input "search"
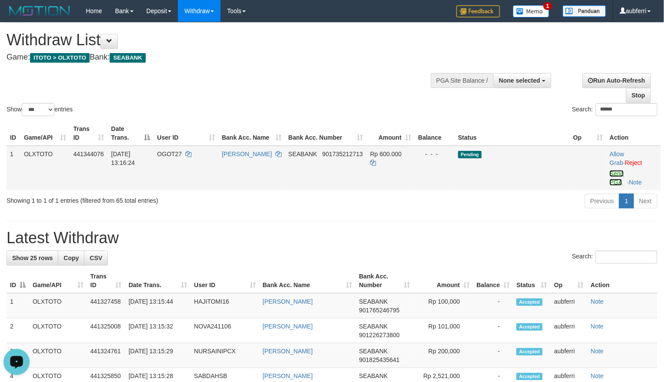
click at [611, 173] on link "Send PGA" at bounding box center [617, 178] width 14 height 16
click at [467, 193] on div "Previous 1 Next" at bounding box center [470, 202] width 374 height 19
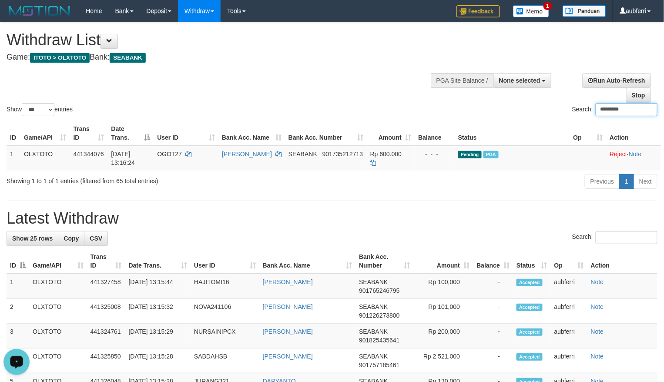
paste input "search"
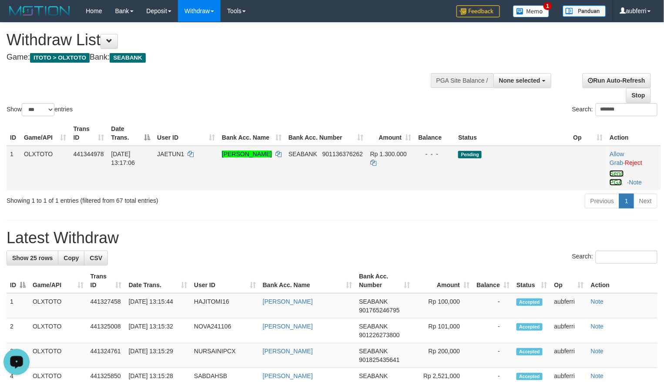
click at [610, 175] on link "Send PGA" at bounding box center [617, 178] width 14 height 16
drag, startPoint x: 540, startPoint y: 195, endPoint x: 512, endPoint y: 201, distance: 28.3
click at [540, 195] on div "Previous 1 Next" at bounding box center [470, 202] width 374 height 19
paste input "*"
drag, startPoint x: 623, startPoint y: 183, endPoint x: 599, endPoint y: 178, distance: 24.4
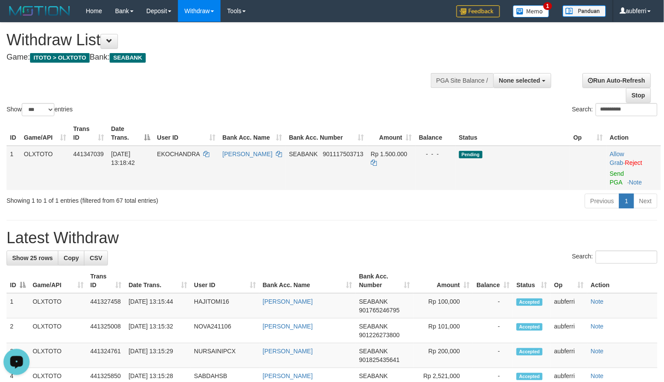
click at [616, 177] on td "Allow Grab · Reject Send PGA · Note" at bounding box center [634, 168] width 54 height 44
click at [616, 179] on link "Send PGA" at bounding box center [617, 178] width 14 height 16
click at [494, 201] on div "Previous 1 Next" at bounding box center [470, 202] width 374 height 19
paste input "*"
drag, startPoint x: 614, startPoint y: 175, endPoint x: 554, endPoint y: 192, distance: 63.4
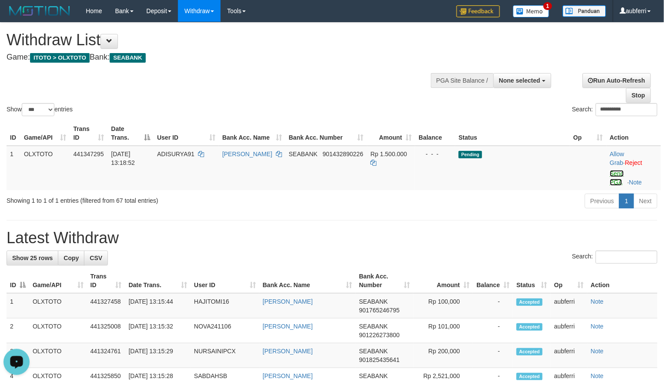
click at [614, 175] on link "Send PGA" at bounding box center [617, 178] width 14 height 16
click at [547, 194] on div "Previous 1 Next" at bounding box center [470, 202] width 374 height 19
paste input "*"
drag, startPoint x: 617, startPoint y: 180, endPoint x: 572, endPoint y: 184, distance: 45.4
click at [617, 180] on link "Send PGA" at bounding box center [617, 178] width 14 height 16
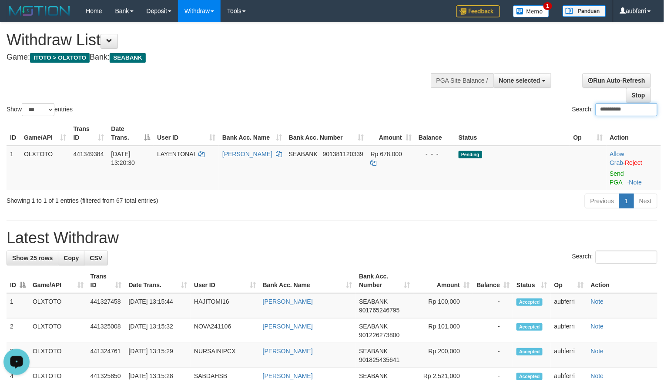
drag, startPoint x: 530, startPoint y: 201, endPoint x: 491, endPoint y: 220, distance: 42.6
click at [528, 201] on div "Previous 1 Next" at bounding box center [470, 202] width 374 height 19
paste input "search"
click at [614, 173] on link "Send PGA" at bounding box center [617, 178] width 14 height 16
click at [533, 199] on div "Previous 1 Next" at bounding box center [470, 202] width 374 height 19
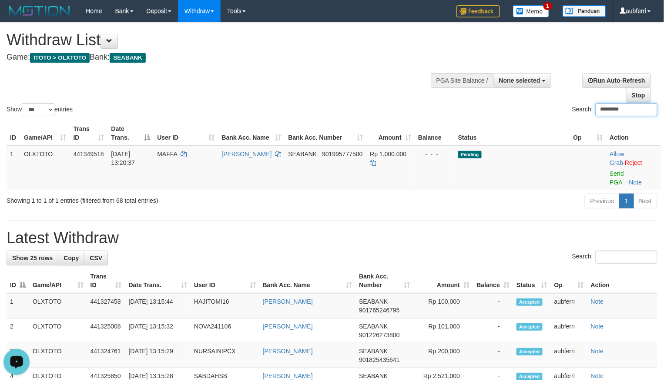
paste input "*"
click at [613, 169] on td "Allow Grab · Reject Send PGA · Note" at bounding box center [634, 168] width 54 height 44
click at [614, 173] on link "Send PGA" at bounding box center [617, 178] width 14 height 16
click at [519, 198] on div "Previous 1 Next" at bounding box center [470, 202] width 374 height 19
paste input "search"
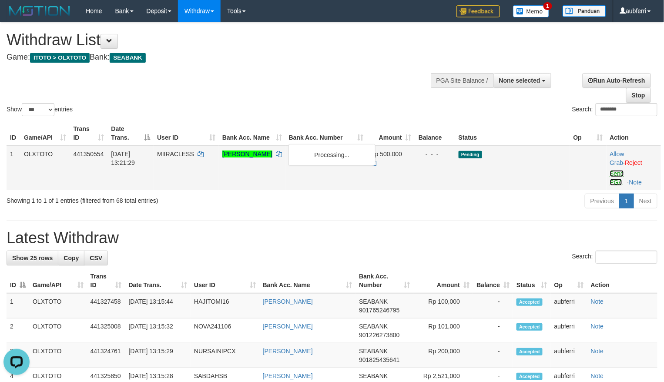
click at [620, 177] on link "Send PGA" at bounding box center [617, 178] width 14 height 16
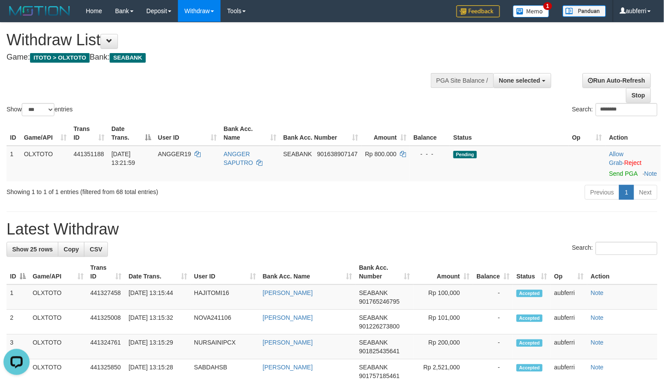
drag, startPoint x: 542, startPoint y: 208, endPoint x: 525, endPoint y: 211, distance: 17.2
click at [541, 203] on div "Previous 1 Next" at bounding box center [470, 193] width 374 height 19
paste input "*"
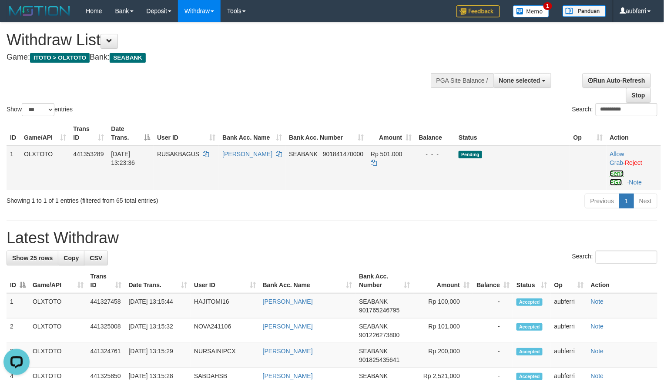
click at [621, 174] on link "Send PGA" at bounding box center [617, 178] width 14 height 16
drag, startPoint x: 525, startPoint y: 197, endPoint x: 516, endPoint y: 200, distance: 9.8
click at [523, 198] on div "Previous 1 Next" at bounding box center [470, 202] width 374 height 19
paste input "search"
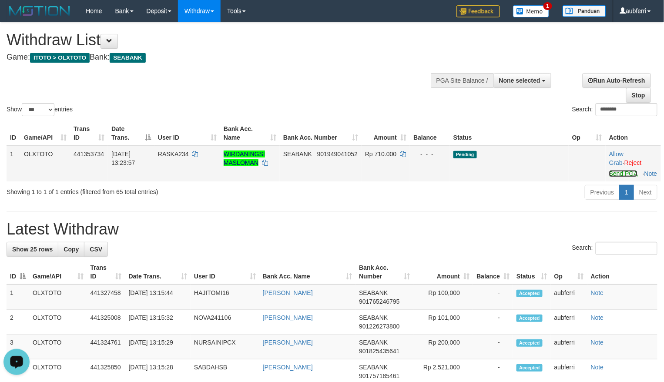
drag, startPoint x: 625, startPoint y: 177, endPoint x: 557, endPoint y: 180, distance: 68.4
click at [623, 173] on link "Send PGA" at bounding box center [623, 173] width 28 height 7
click at [507, 194] on div "Previous 1 Next" at bounding box center [470, 193] width 374 height 19
paste input "*"
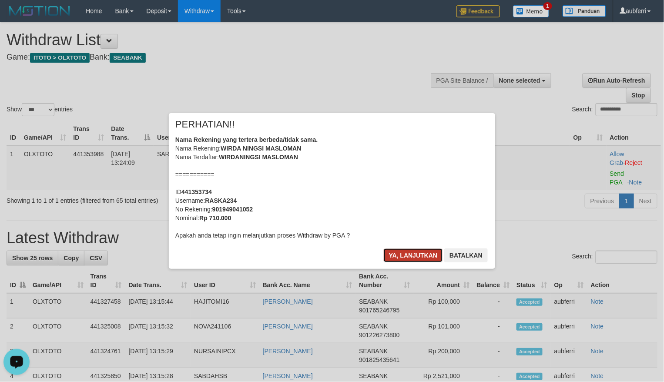
click at [420, 259] on button "Ya, lanjutkan" at bounding box center [413, 255] width 59 height 14
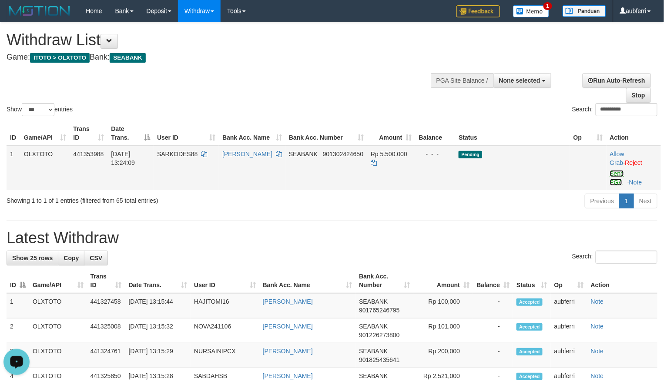
click at [617, 175] on link "Send PGA" at bounding box center [617, 178] width 14 height 16
drag, startPoint x: 521, startPoint y: 200, endPoint x: 463, endPoint y: 218, distance: 60.0
click at [520, 201] on div "Previous 1 Next" at bounding box center [470, 202] width 374 height 19
paste input "search"
click at [615, 179] on link "Send PGA" at bounding box center [617, 178] width 14 height 16
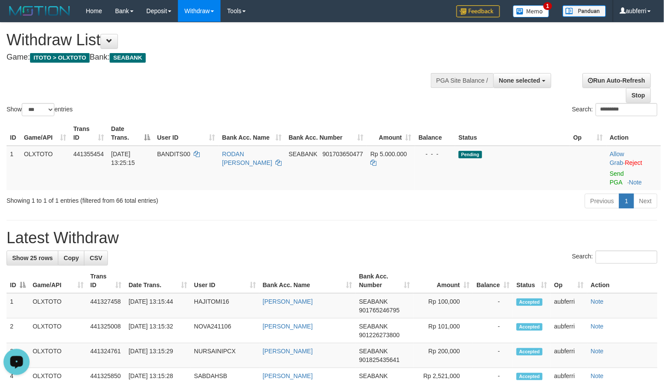
drag, startPoint x: 509, startPoint y: 206, endPoint x: 450, endPoint y: 230, distance: 63.4
click at [509, 206] on div "Previous 1 Next" at bounding box center [470, 202] width 374 height 19
paste input "search"
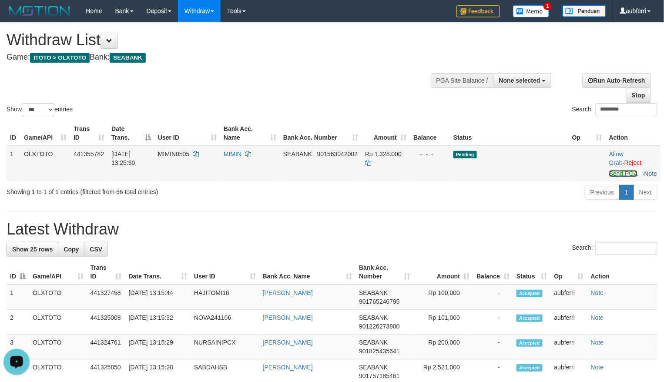
click at [617, 171] on link "Send PGA" at bounding box center [623, 173] width 28 height 7
click at [517, 194] on div "Previous 1 Next" at bounding box center [470, 193] width 374 height 19
paste input "search"
click at [619, 169] on td "Allow Grab · Reject Send PGA · Note" at bounding box center [633, 164] width 55 height 36
click at [618, 175] on link "Send PGA" at bounding box center [623, 173] width 28 height 7
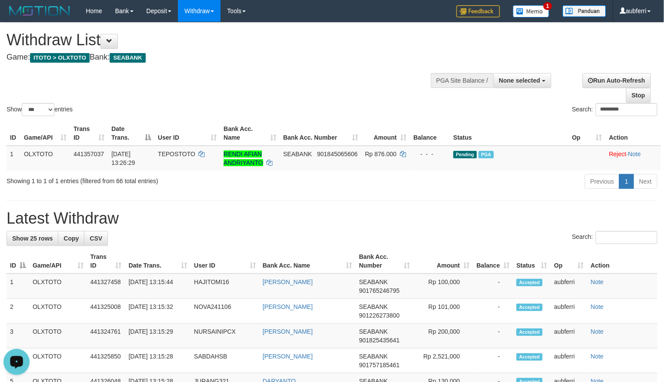
click at [512, 192] on div "Previous 1 Next" at bounding box center [470, 182] width 374 height 19
paste input "search"
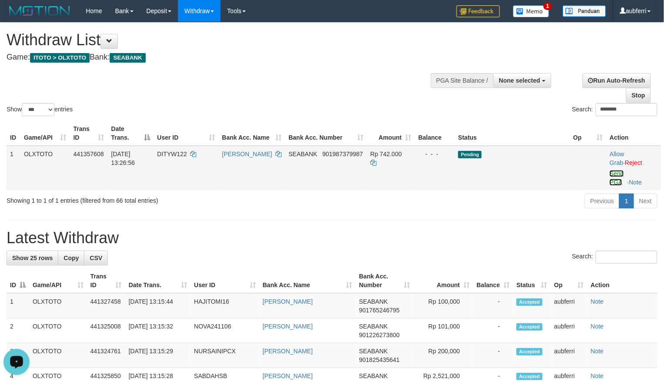
click at [616, 175] on link "Send PGA" at bounding box center [617, 178] width 14 height 16
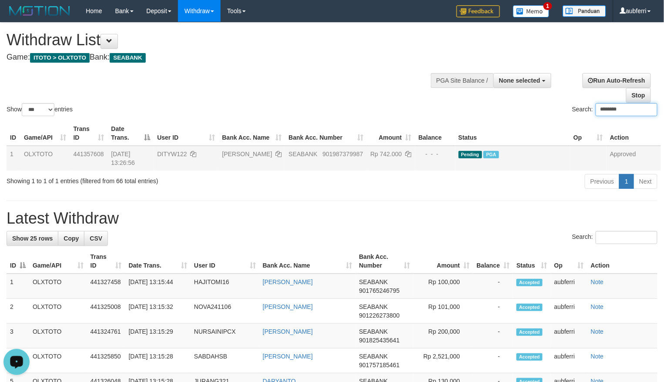
click at [608, 108] on input "********" at bounding box center [627, 109] width 62 height 13
paste input "search"
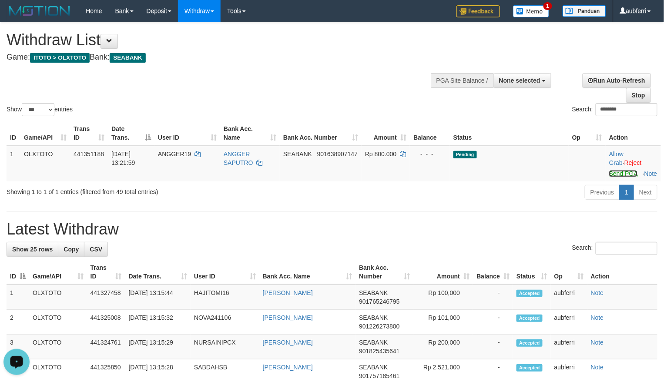
drag, startPoint x: 621, startPoint y: 173, endPoint x: 573, endPoint y: 203, distance: 56.1
click at [621, 173] on link "Send PGA" at bounding box center [623, 173] width 28 height 7
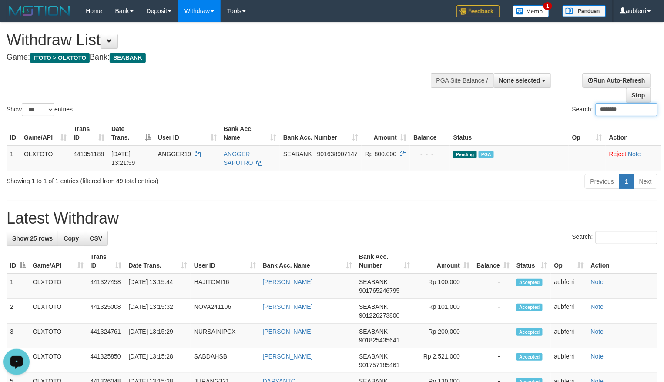
click at [484, 108] on div "Search: ********" at bounding box center [498, 110] width 319 height 15
paste input "*"
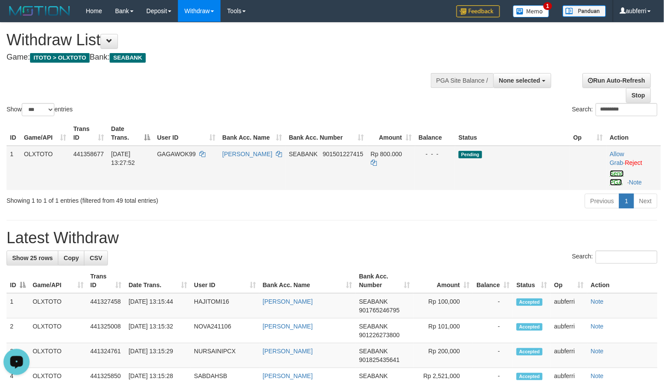
click at [614, 173] on link "Send PGA" at bounding box center [617, 178] width 14 height 16
click at [542, 203] on div "Previous 1 Next" at bounding box center [470, 202] width 374 height 19
paste input "**"
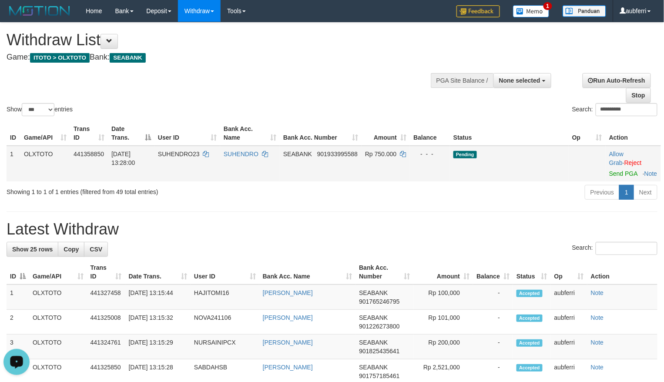
click at [612, 178] on td "Allow Grab · Reject Send PGA · Note" at bounding box center [633, 164] width 55 height 36
click at [615, 176] on link "Send PGA" at bounding box center [623, 173] width 28 height 7
drag, startPoint x: 546, startPoint y: 197, endPoint x: 455, endPoint y: 230, distance: 96.9
click at [545, 198] on div "Previous 1 Next" at bounding box center [470, 193] width 374 height 19
paste input "****"
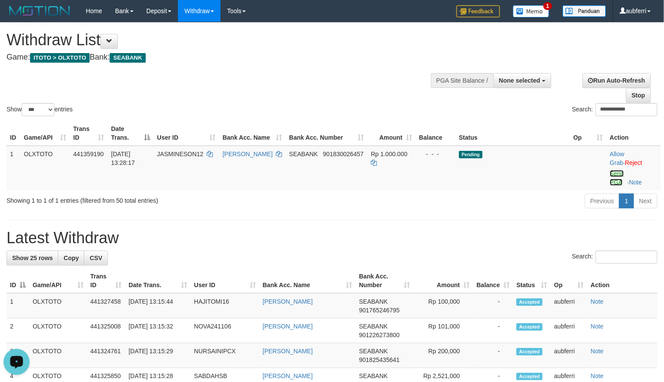
click at [616, 176] on link "Send PGA" at bounding box center [617, 178] width 14 height 16
click at [538, 202] on div "Previous 1 Next" at bounding box center [470, 202] width 374 height 19
paste input "*"
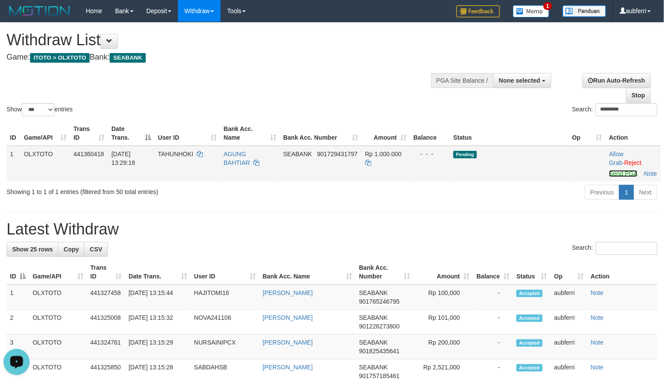
click at [614, 173] on link "Send PGA" at bounding box center [623, 173] width 28 height 7
click at [542, 198] on div "Previous 1 Next" at bounding box center [470, 193] width 374 height 19
paste input "search"
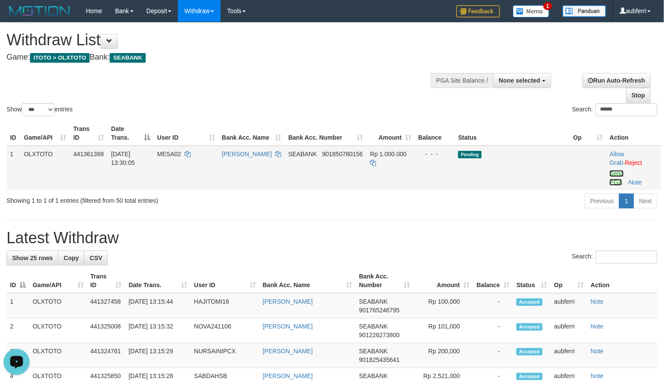
click at [621, 177] on link "Send PGA" at bounding box center [617, 178] width 14 height 16
click at [537, 201] on div "Previous 1 Next" at bounding box center [470, 202] width 374 height 19
paste input "*"
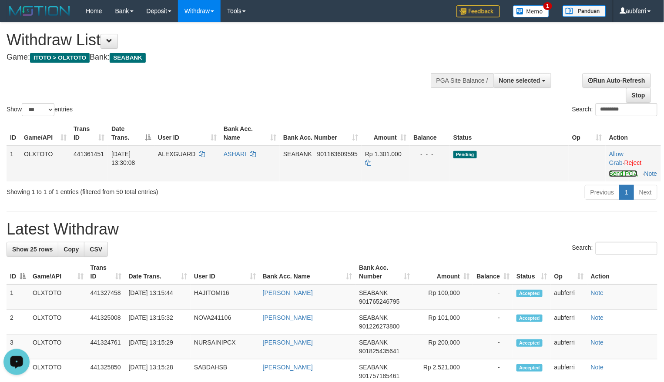
click at [618, 172] on link "Send PGA" at bounding box center [623, 173] width 28 height 7
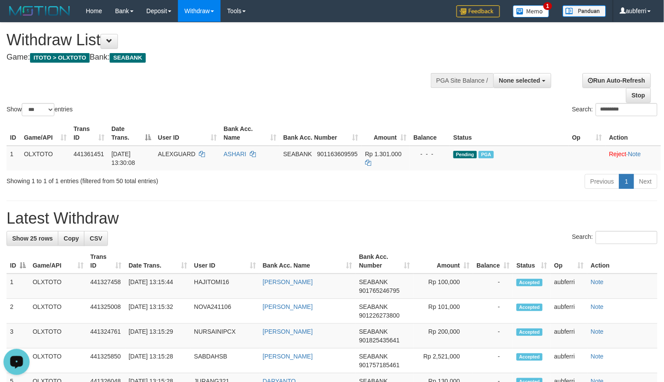
click at [526, 178] on div "Previous 1 Next" at bounding box center [470, 182] width 374 height 19
paste input "*"
click at [534, 183] on div "Previous 1 Next" at bounding box center [470, 182] width 374 height 19
paste input "search"
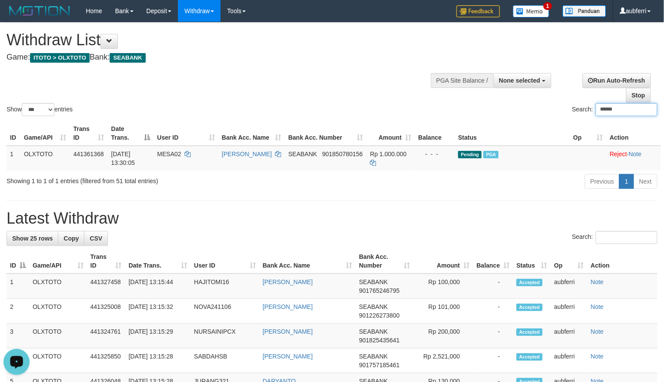
drag, startPoint x: 537, startPoint y: 178, endPoint x: 530, endPoint y: 185, distance: 10.5
click at [537, 178] on div "Previous 1 Next" at bounding box center [470, 182] width 374 height 19
paste input "search"
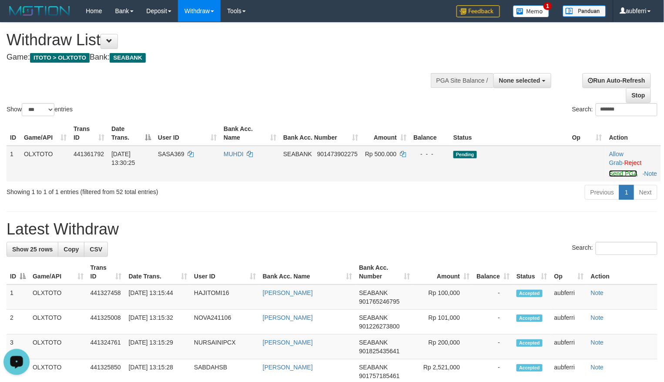
click at [611, 176] on link "Send PGA" at bounding box center [623, 173] width 28 height 7
drag, startPoint x: 558, startPoint y: 190, endPoint x: 554, endPoint y: 192, distance: 4.5
click at [557, 181] on td "Pending" at bounding box center [509, 164] width 119 height 36
paste input "search"
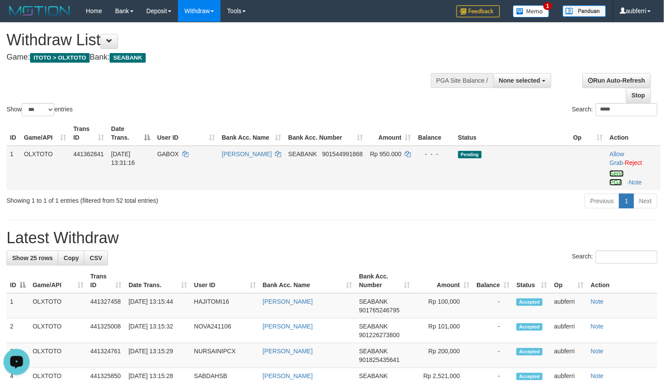
drag, startPoint x: 617, startPoint y: 175, endPoint x: 606, endPoint y: 181, distance: 12.7
click at [617, 175] on link "Send PGA" at bounding box center [617, 178] width 14 height 16
click at [539, 195] on div "Previous 1 Next" at bounding box center [470, 202] width 374 height 19
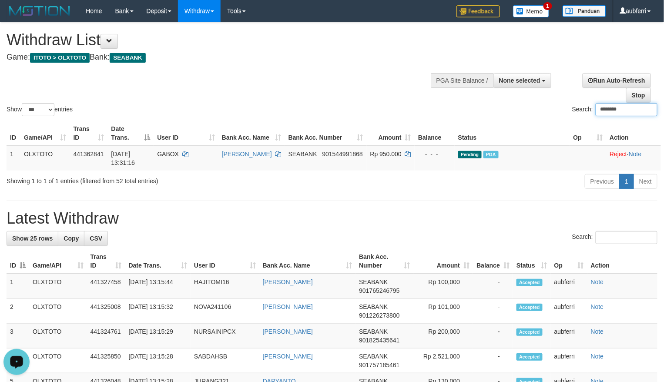
paste input "search"
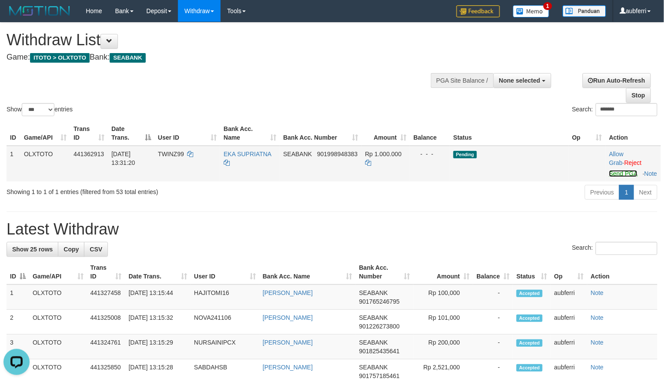
drag, startPoint x: 613, startPoint y: 176, endPoint x: 574, endPoint y: 187, distance: 40.7
click at [613, 176] on link "Send PGA" at bounding box center [623, 173] width 28 height 7
drag, startPoint x: 552, startPoint y: 194, endPoint x: 477, endPoint y: 222, distance: 80.3
click at [552, 194] on div "Previous 1 Next" at bounding box center [470, 193] width 374 height 19
paste input "*"
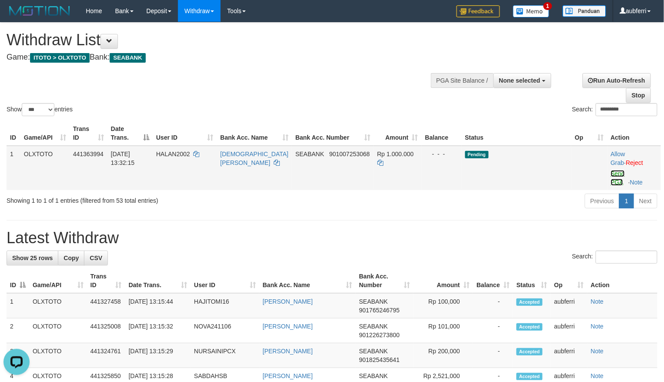
click at [615, 177] on link "Send PGA" at bounding box center [618, 178] width 14 height 16
click at [547, 197] on div "Previous 1 Next" at bounding box center [470, 202] width 374 height 19
paste input "****"
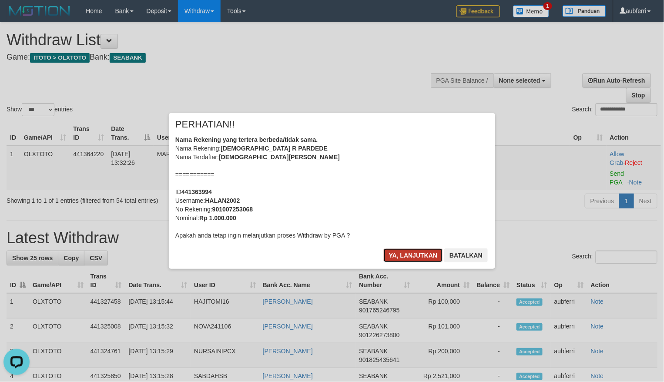
click at [416, 260] on button "Ya, lanjutkan" at bounding box center [413, 255] width 59 height 14
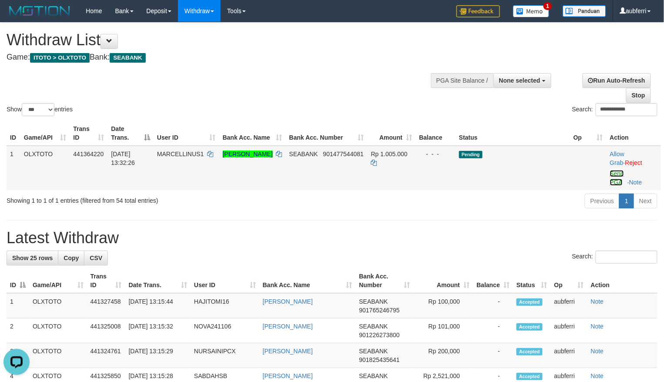
click at [616, 174] on link "Send PGA" at bounding box center [617, 178] width 14 height 16
click at [512, 195] on div "Previous 1 Next" at bounding box center [470, 202] width 374 height 19
paste input "search"
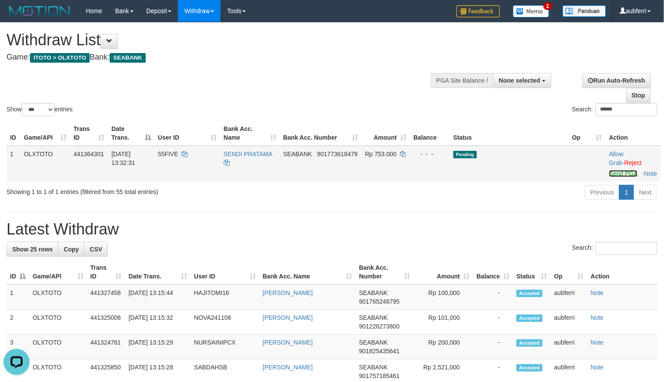
click at [622, 174] on link "Send PGA" at bounding box center [623, 173] width 28 height 7
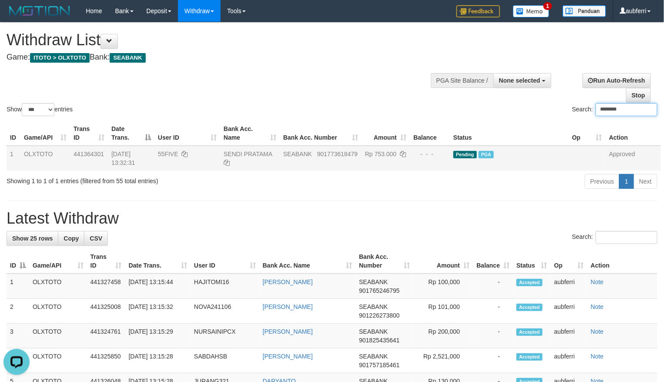
click at [458, 110] on div "Search: ********" at bounding box center [498, 110] width 319 height 15
paste input "search"
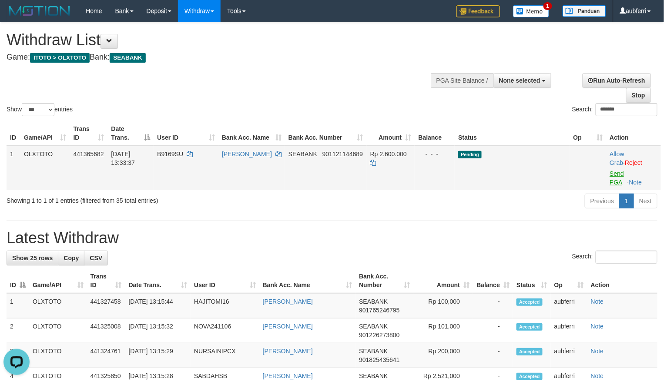
click at [620, 178] on td "Allow Grab · Reject Send PGA · Note" at bounding box center [633, 168] width 55 height 44
click at [614, 173] on link "Send PGA" at bounding box center [617, 178] width 14 height 16
drag, startPoint x: 492, startPoint y: 191, endPoint x: 253, endPoint y: 237, distance: 243.3
click at [491, 191] on div "ID Game/API Trans ID Date Trans. User ID Bank Acc. Name Bank Acc. Number Amount…" at bounding box center [332, 155] width 664 height 74
paste input "search"
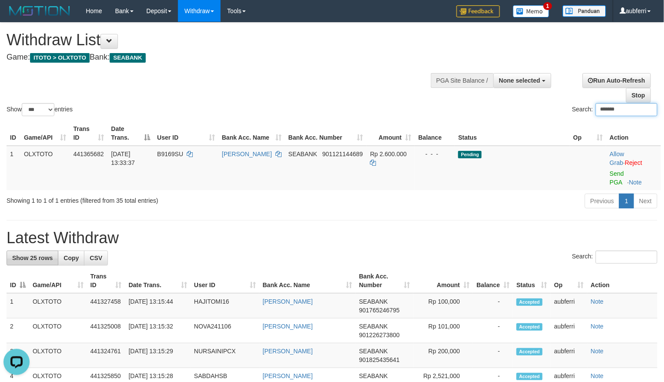
paste input "*******"
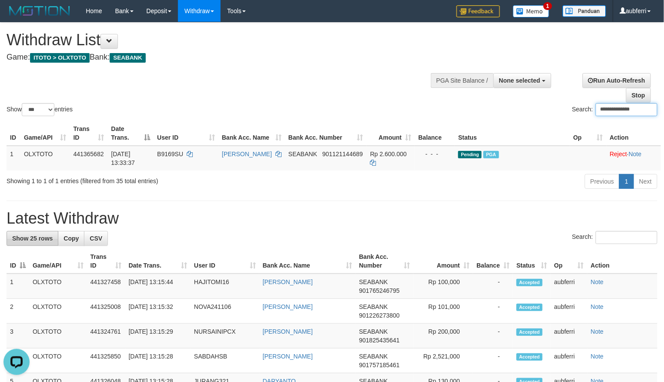
paste input "search"
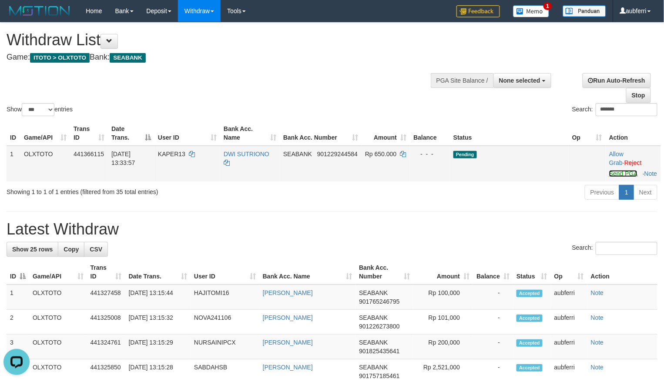
click at [616, 173] on link "Send PGA" at bounding box center [623, 173] width 28 height 7
click at [475, 197] on div "Previous 1 Next" at bounding box center [470, 193] width 374 height 19
paste input "search"
click at [615, 175] on link "Send PGA" at bounding box center [623, 173] width 28 height 7
click at [466, 203] on div "Previous 1 Next" at bounding box center [470, 193] width 374 height 19
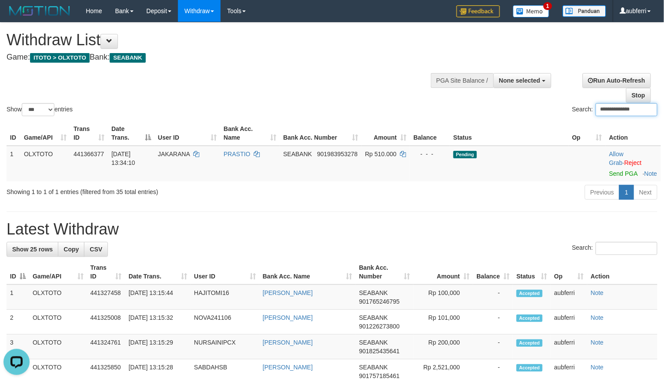
paste input "search"
click at [614, 172] on link "Send PGA" at bounding box center [623, 173] width 28 height 7
click at [485, 203] on div "Previous 1 Next" at bounding box center [470, 193] width 374 height 19
paste input "search"
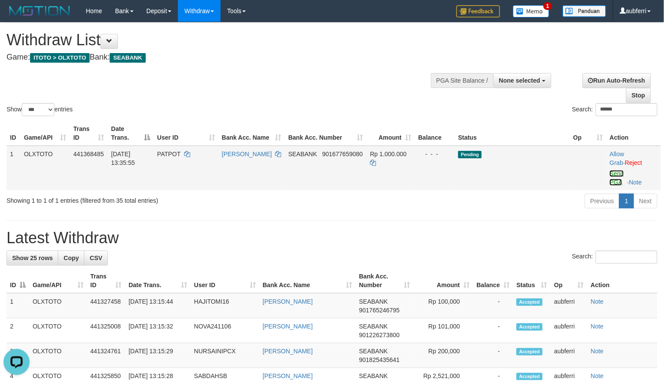
click at [620, 176] on link "Send PGA" at bounding box center [617, 178] width 14 height 16
click at [512, 208] on div "Previous 1 Next" at bounding box center [470, 202] width 374 height 19
paste input "search"
drag, startPoint x: 622, startPoint y: 175, endPoint x: 533, endPoint y: 188, distance: 89.7
click at [622, 175] on link "Send PGA" at bounding box center [617, 178] width 14 height 16
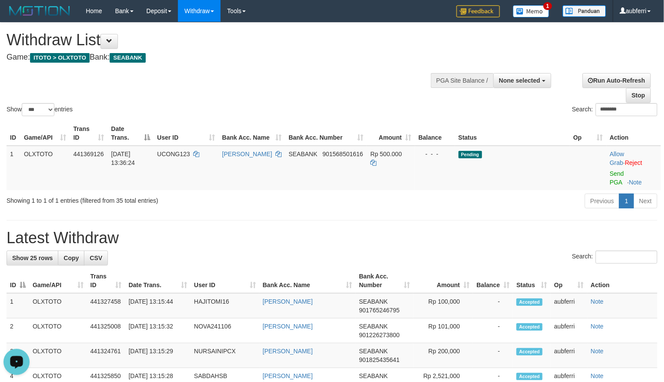
click at [517, 193] on div "Previous 1 Next" at bounding box center [470, 202] width 374 height 19
paste input "search"
drag, startPoint x: 620, startPoint y: 171, endPoint x: 483, endPoint y: 215, distance: 143.7
click at [620, 171] on link "Send PGA" at bounding box center [617, 178] width 14 height 16
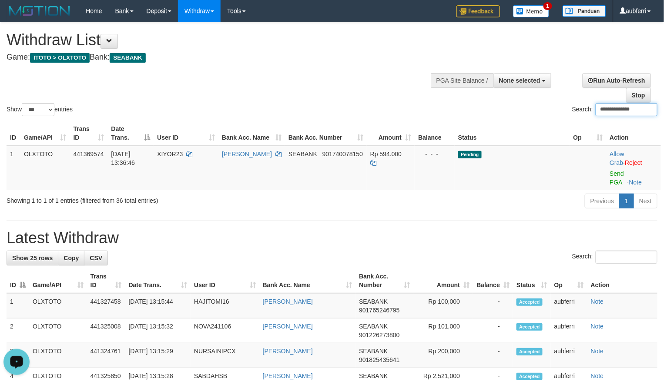
paste input "search"
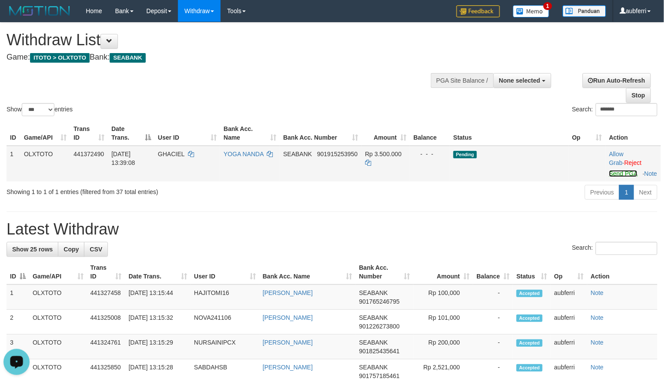
click at [620, 174] on link "Send PGA" at bounding box center [623, 173] width 28 height 7
click at [503, 203] on div "Previous 1 Next" at bounding box center [470, 193] width 374 height 19
paste input "search"
drag, startPoint x: 619, startPoint y: 172, endPoint x: 456, endPoint y: 223, distance: 170.4
click at [619, 172] on link "Send PGA" at bounding box center [623, 173] width 28 height 7
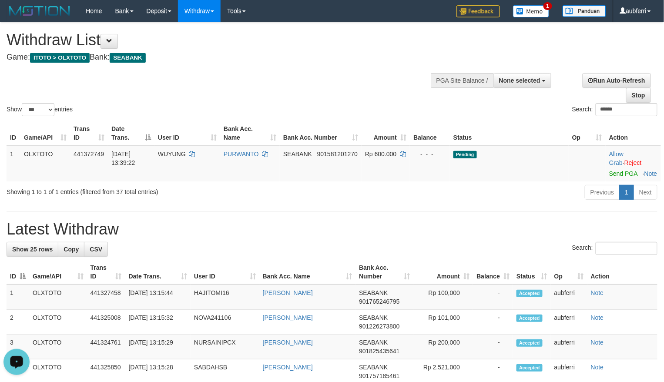
paste input "search"
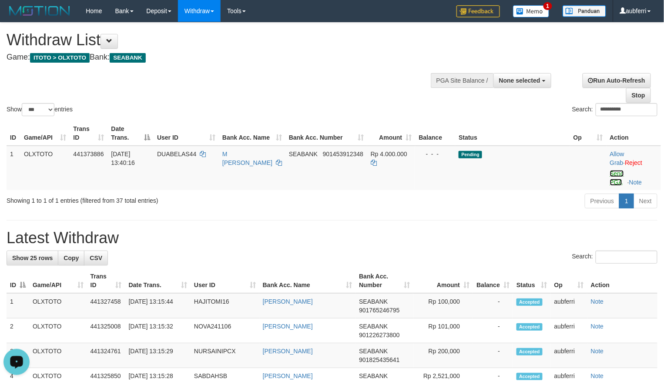
drag, startPoint x: 615, startPoint y: 174, endPoint x: 535, endPoint y: 199, distance: 83.8
click at [615, 174] on link "Send PGA" at bounding box center [617, 178] width 14 height 16
drag, startPoint x: 510, startPoint y: 208, endPoint x: 504, endPoint y: 212, distance: 7.6
click at [510, 208] on div "Previous 1 Next" at bounding box center [470, 202] width 374 height 19
paste input "search"
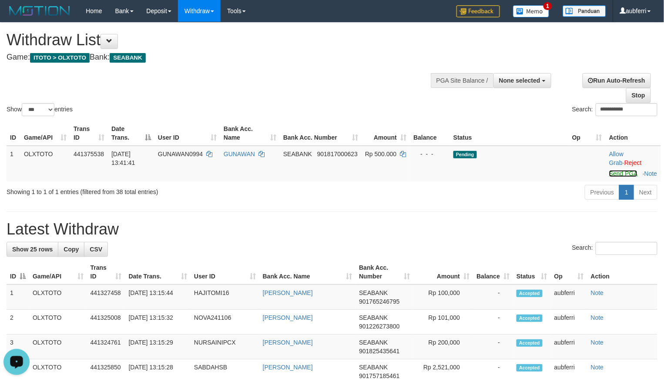
drag, startPoint x: 614, startPoint y: 175, endPoint x: 527, endPoint y: 192, distance: 89.5
click at [614, 175] on link "Send PGA" at bounding box center [623, 173] width 28 height 7
drag, startPoint x: 502, startPoint y: 197, endPoint x: 477, endPoint y: 202, distance: 25.3
click at [501, 197] on div "Previous 1 Next" at bounding box center [470, 193] width 374 height 19
paste input "search"
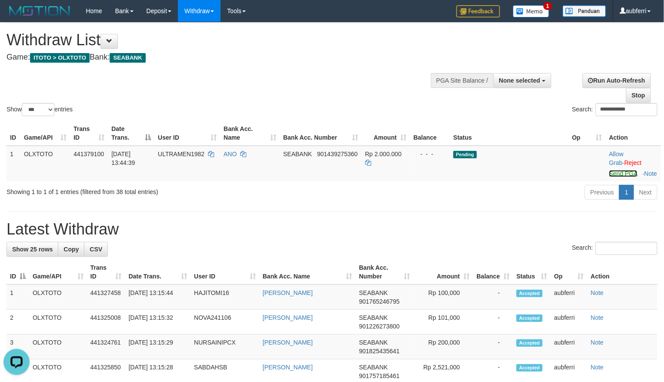
drag, startPoint x: 612, startPoint y: 173, endPoint x: 453, endPoint y: 221, distance: 165.5
click at [612, 173] on link "Send PGA" at bounding box center [623, 173] width 28 height 7
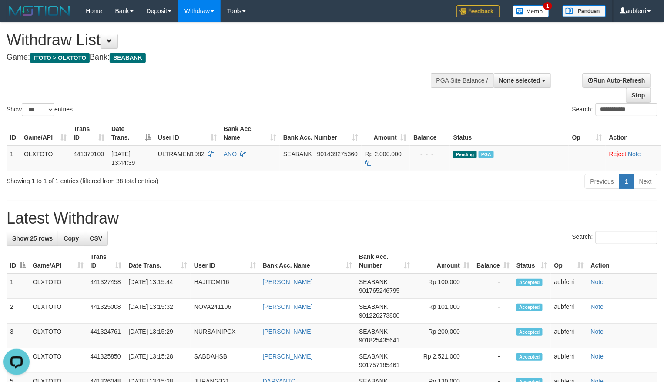
click at [534, 180] on div "Previous 1 Next" at bounding box center [470, 182] width 374 height 19
paste input "search"
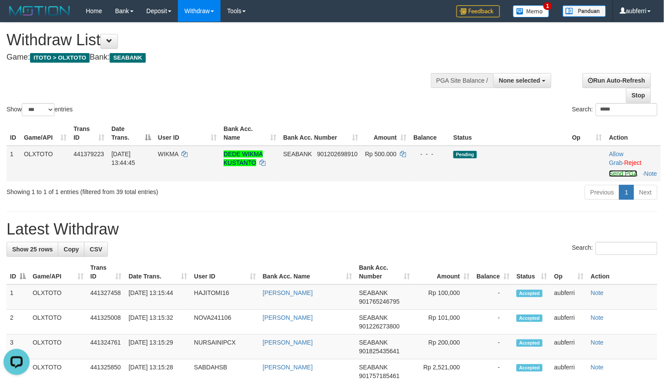
click at [622, 173] on link "Send PGA" at bounding box center [623, 173] width 28 height 7
drag, startPoint x: 534, startPoint y: 198, endPoint x: 512, endPoint y: 208, distance: 24.2
click at [534, 199] on div "Previous 1 Next" at bounding box center [470, 193] width 374 height 19
paste input "search"
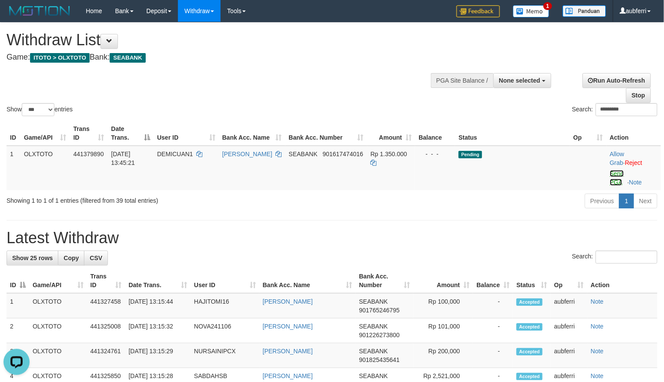
drag, startPoint x: 620, startPoint y: 177, endPoint x: 528, endPoint y: 202, distance: 94.8
click at [620, 177] on link "Send PGA" at bounding box center [617, 178] width 14 height 16
click at [498, 211] on div "Previous 1 Next" at bounding box center [470, 202] width 374 height 19
paste input "search"
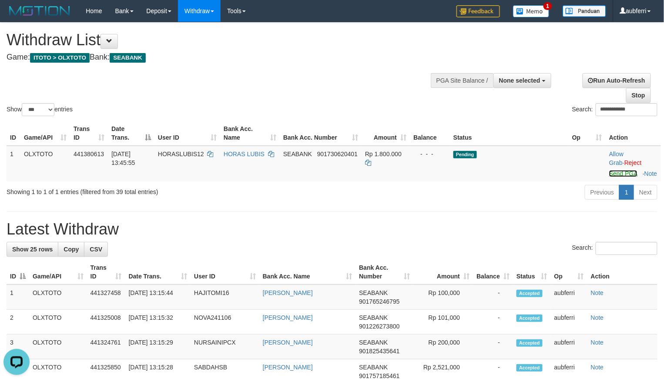
drag, startPoint x: 614, startPoint y: 174, endPoint x: 523, endPoint y: 204, distance: 96.1
click at [614, 174] on link "Send PGA" at bounding box center [623, 173] width 28 height 7
click at [501, 203] on div "Previous 1 Next" at bounding box center [470, 193] width 374 height 19
paste input "****"
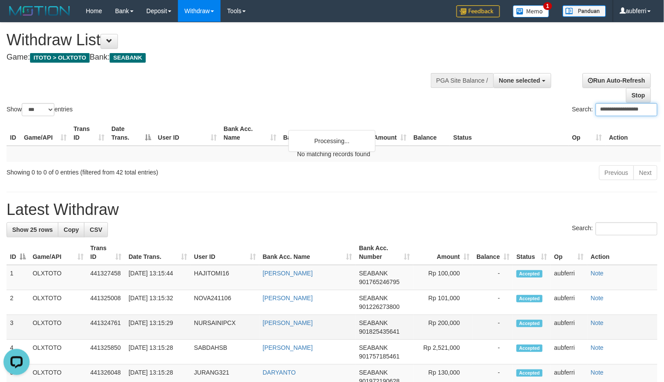
paste input "search"
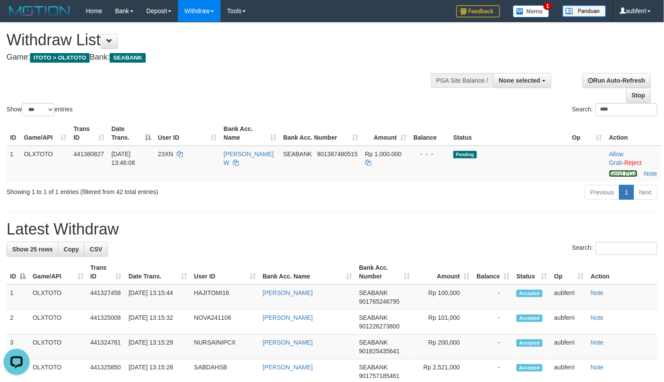
drag, startPoint x: 614, startPoint y: 176, endPoint x: 519, endPoint y: 193, distance: 97.2
click at [614, 176] on link "Send PGA" at bounding box center [623, 173] width 28 height 7
click at [503, 197] on div "Previous 1 Next" at bounding box center [470, 193] width 374 height 19
paste input "search"
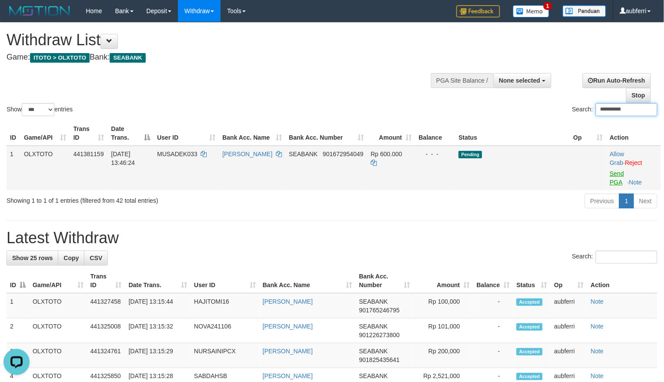
type input "**********"
click at [615, 177] on link "Send PGA" at bounding box center [617, 178] width 14 height 16
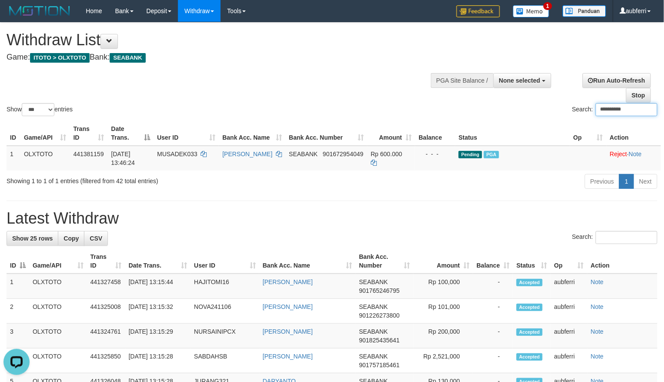
click at [602, 114] on input "**********" at bounding box center [627, 109] width 62 height 13
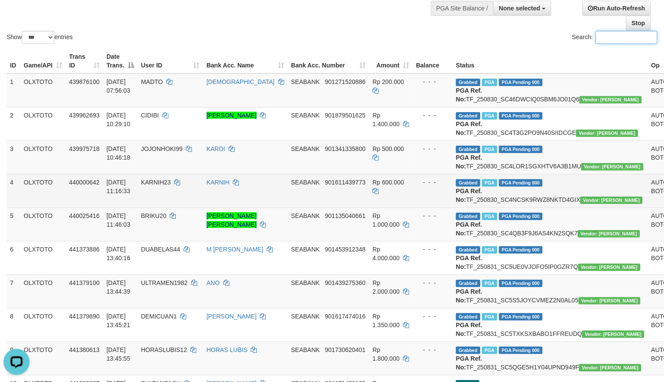
scroll to position [58, 0]
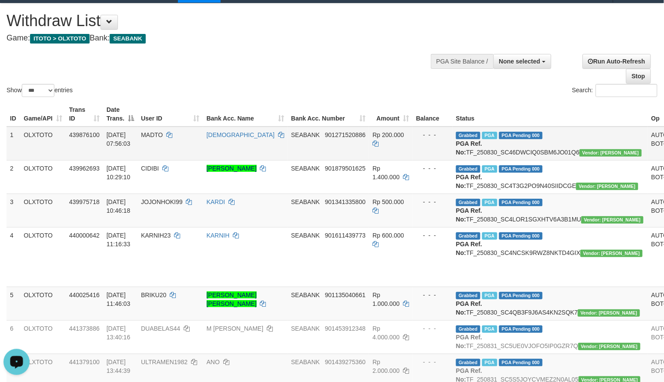
scroll to position [0, 0]
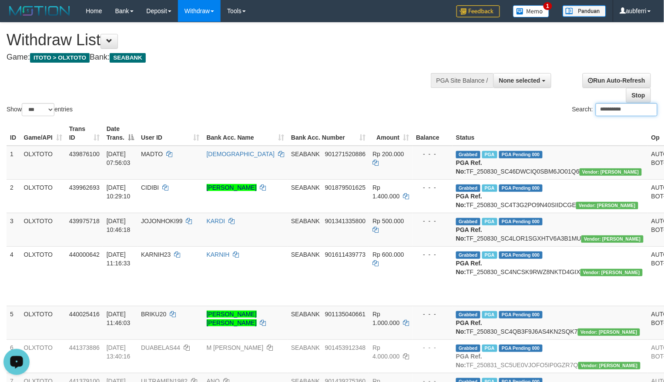
click at [505, 109] on div "**********" at bounding box center [498, 110] width 319 height 15
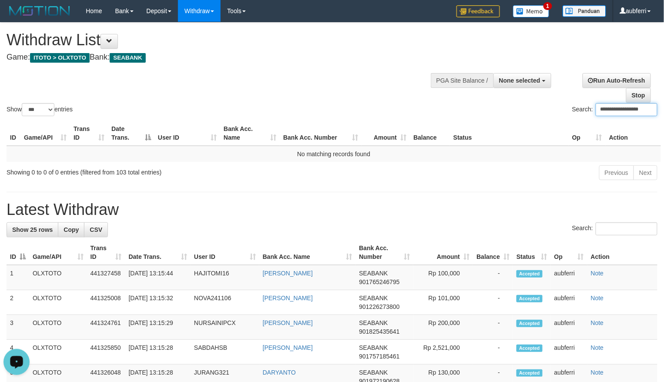
paste input "search"
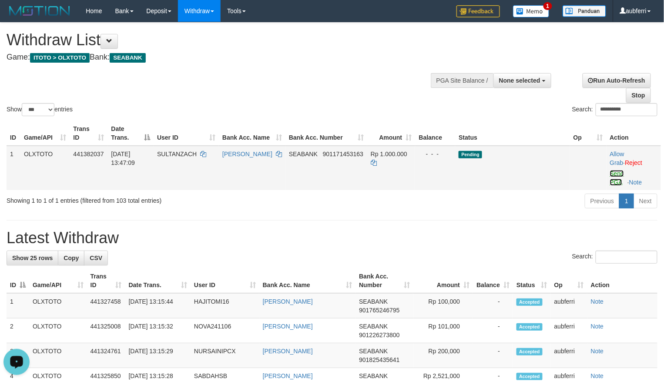
click at [617, 175] on link "Send PGA" at bounding box center [617, 178] width 14 height 16
click at [507, 204] on div "Previous 1 Next" at bounding box center [470, 202] width 374 height 19
paste input "search"
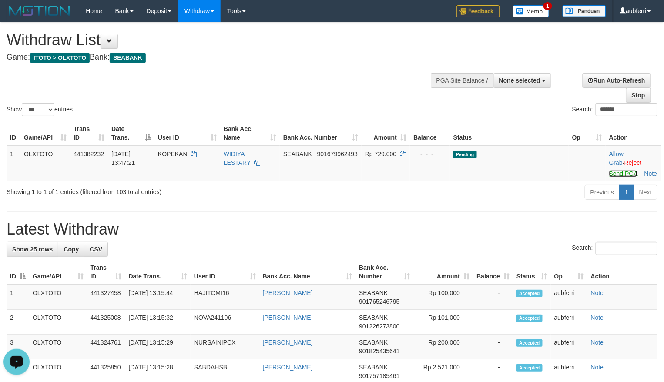
drag, startPoint x: 613, startPoint y: 176, endPoint x: 536, endPoint y: 201, distance: 80.5
click at [613, 176] on link "Send PGA" at bounding box center [623, 173] width 28 height 7
click at [531, 203] on div "Previous 1 Next" at bounding box center [470, 193] width 374 height 19
paste input "search"
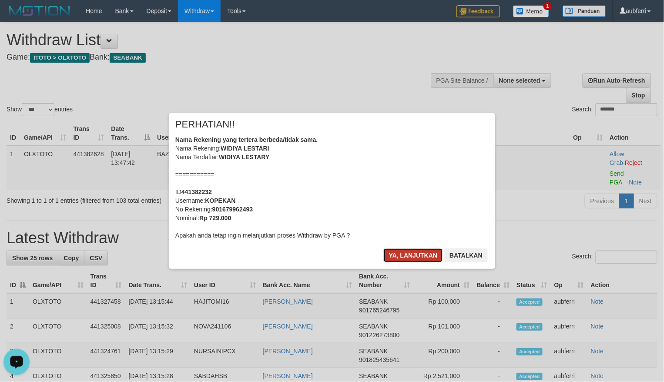
click at [428, 257] on button "Ya, lanjutkan" at bounding box center [413, 255] width 59 height 14
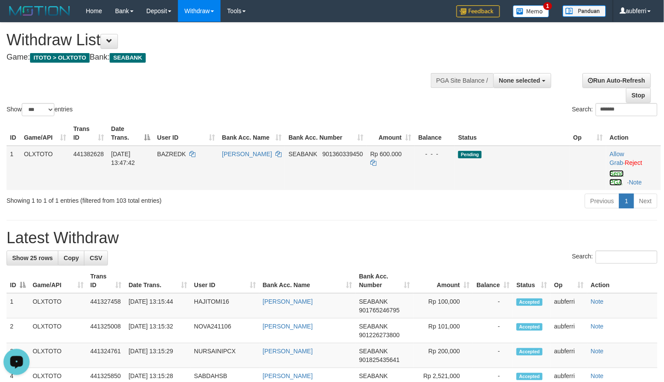
click at [621, 176] on link "Send PGA" at bounding box center [617, 178] width 14 height 16
drag, startPoint x: 547, startPoint y: 192, endPoint x: 531, endPoint y: 192, distance: 15.2
click at [546, 192] on div "ID Game/API Trans ID Date Trans. User ID Bank Acc. Name Bank Acc. Number Amount…" at bounding box center [332, 155] width 664 height 74
paste input "search"
click at [615, 178] on td "Allow Grab · Reject Send PGA · Note" at bounding box center [634, 168] width 54 height 44
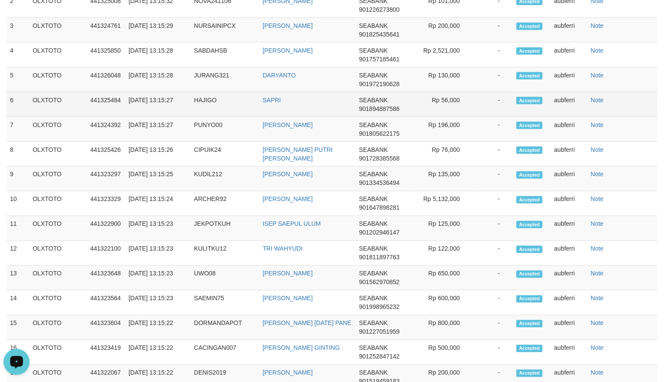
click at [532, 197] on tbody "1 OLXTOTO 441327458 31/08/2025 13:15:44 HAJITOMI16 TOMI SAPUTRA SEABANK 9017652…" at bounding box center [332, 278] width 651 height 621
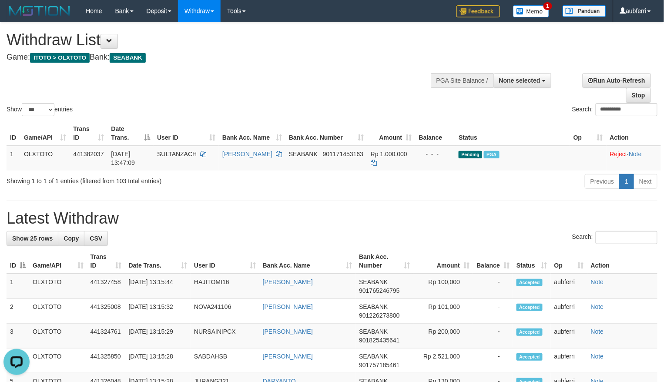
click at [538, 185] on div "Previous 1 Next" at bounding box center [470, 182] width 374 height 19
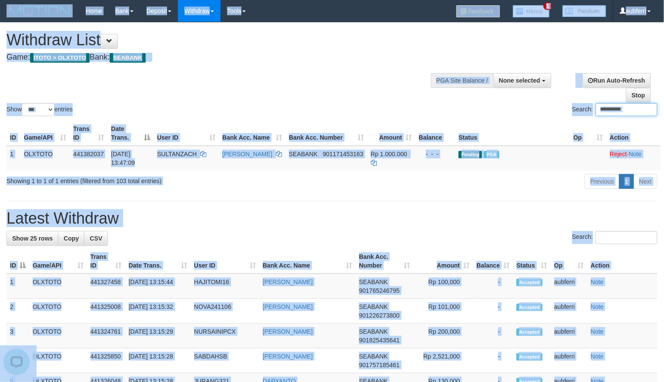
click at [631, 111] on input "**********" at bounding box center [627, 109] width 62 height 13
paste input "*********"
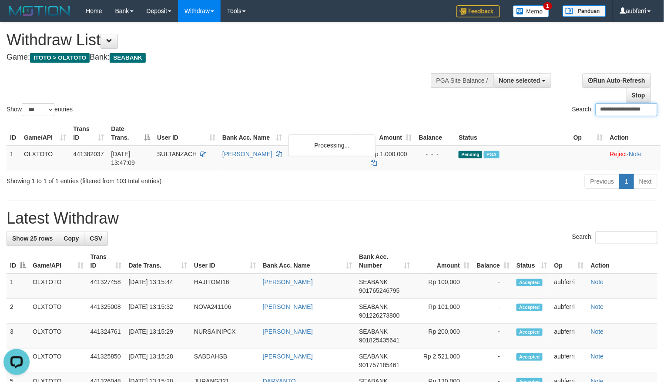
paste input "search"
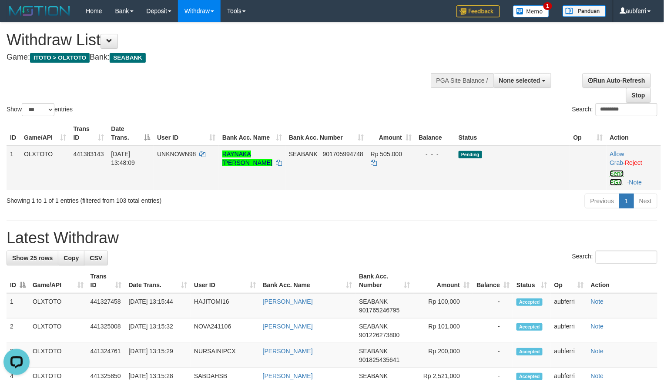
click at [617, 175] on link "Send PGA" at bounding box center [617, 178] width 14 height 16
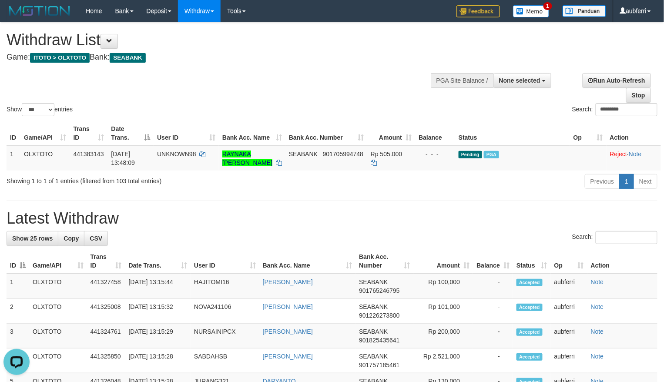
click at [509, 191] on div "Previous 1 Next" at bounding box center [470, 182] width 374 height 19
paste input "search"
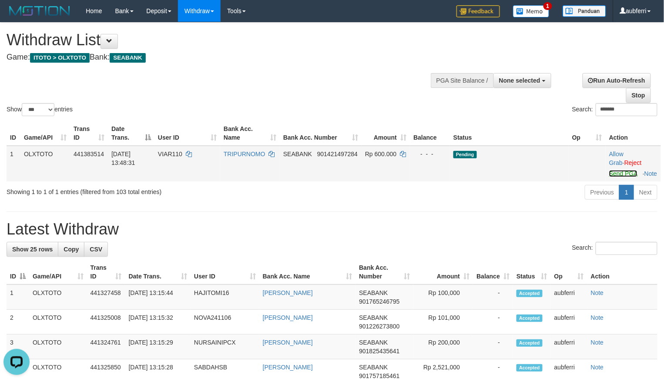
click at [617, 171] on link "Send PGA" at bounding box center [623, 173] width 28 height 7
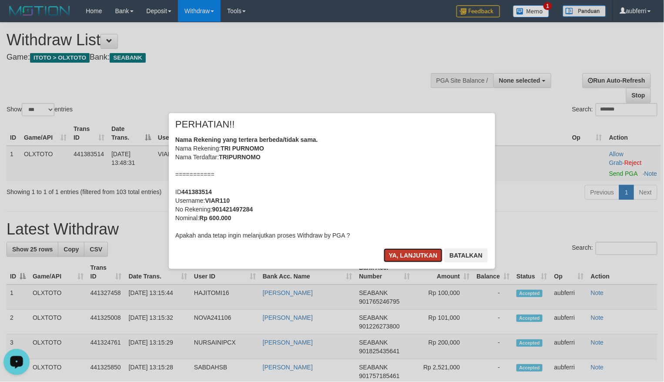
click at [420, 256] on button "Ya, lanjutkan" at bounding box center [413, 255] width 59 height 14
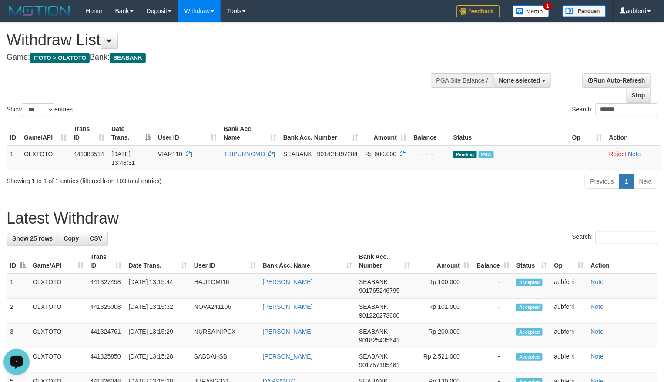
paste input "search"
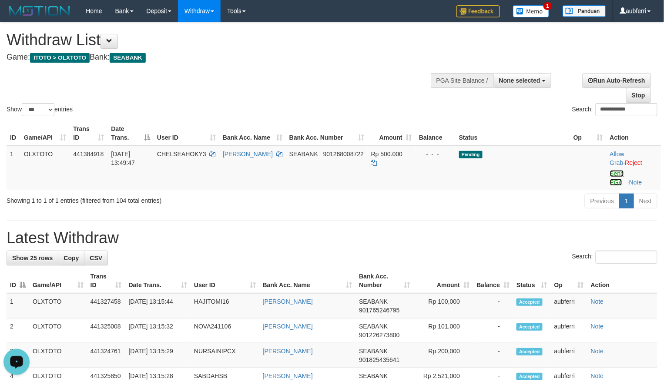
click at [618, 181] on link "Send PGA" at bounding box center [617, 178] width 14 height 16
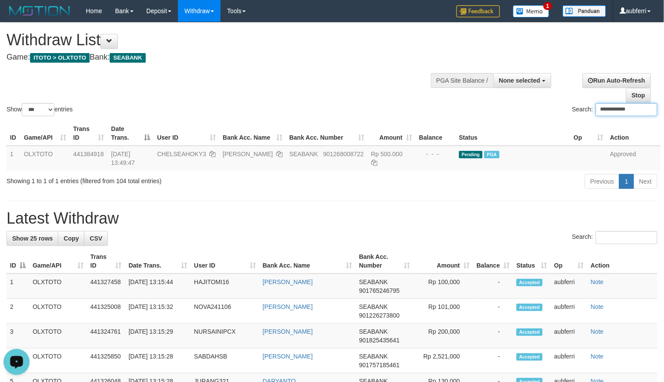
click at [625, 110] on input "**********" at bounding box center [627, 109] width 62 height 13
click at [406, 98] on div "**********" at bounding box center [332, 70] width 664 height 95
paste input "*********"
paste input "search"
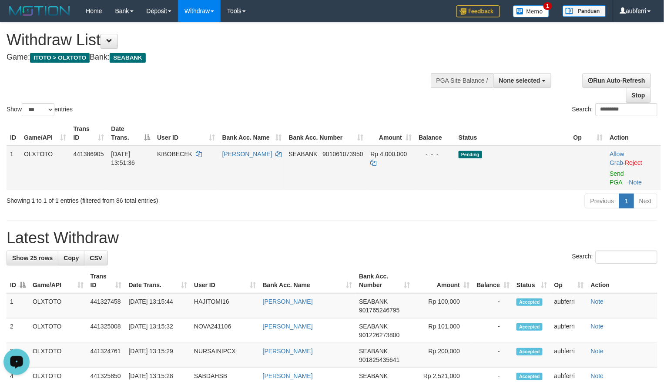
click at [612, 178] on td "Allow Grab · Reject Send PGA · Note" at bounding box center [634, 168] width 54 height 44
click at [618, 173] on link "Send PGA" at bounding box center [617, 178] width 14 height 16
click at [476, 201] on div "Previous 1 Next" at bounding box center [470, 202] width 374 height 19
paste input "search"
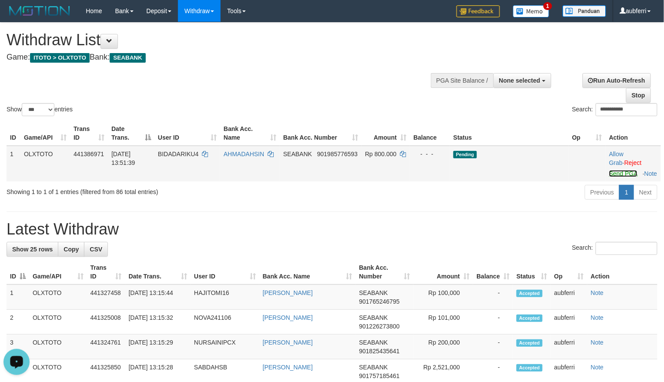
click at [617, 175] on link "Send PGA" at bounding box center [623, 173] width 28 height 7
click at [493, 181] on td "Pending" at bounding box center [509, 164] width 119 height 36
paste input "*********"
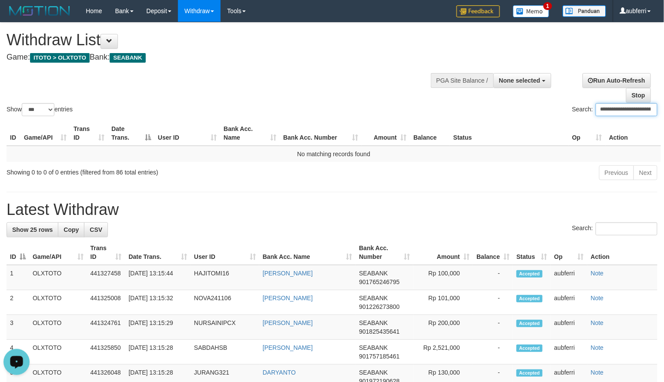
paste input "search"
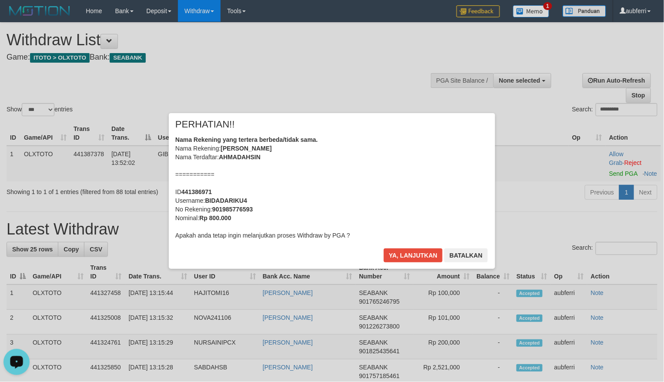
click at [613, 176] on div "× PERHATIAN!! Nama Rekening yang tertera berbeda/tidak sama. Nama Rekening: AHM…" at bounding box center [332, 191] width 664 height 191
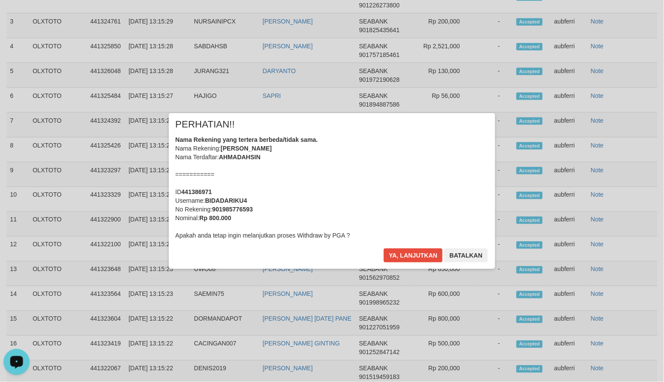
scroll to position [334, 0]
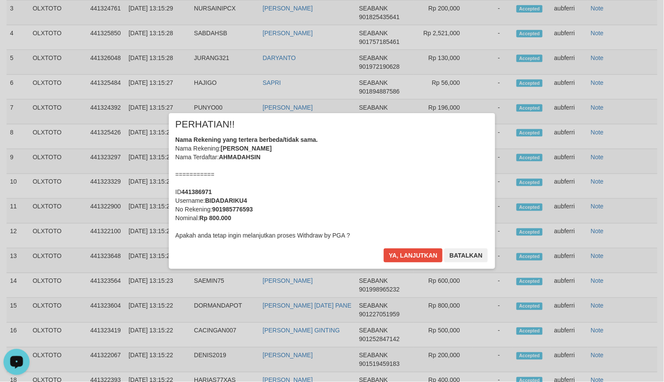
click at [410, 264] on div "Ya, lanjutkan Batalkan" at bounding box center [436, 258] width 106 height 20
click at [413, 256] on button "Ya, lanjutkan" at bounding box center [413, 255] width 59 height 14
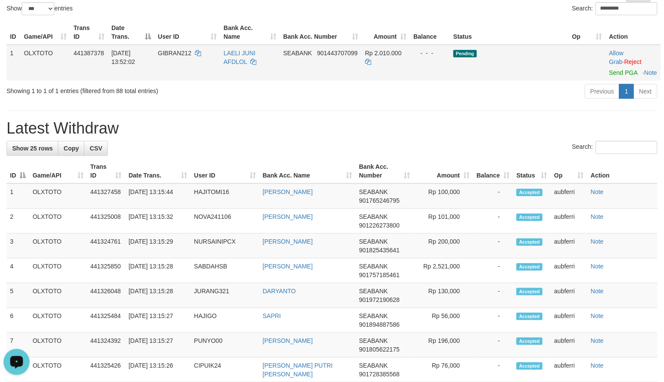
scroll to position [44, 0]
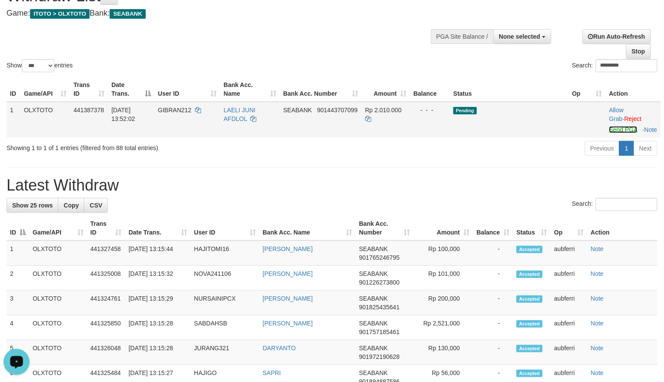
click at [612, 133] on link "Send PGA" at bounding box center [623, 129] width 28 height 7
drag, startPoint x: 524, startPoint y: 150, endPoint x: 507, endPoint y: 157, distance: 18.6
click at [521, 151] on div "Previous 1 Next" at bounding box center [470, 149] width 374 height 19
paste input "search"
click at [618, 128] on link "Send PGA" at bounding box center [623, 129] width 28 height 7
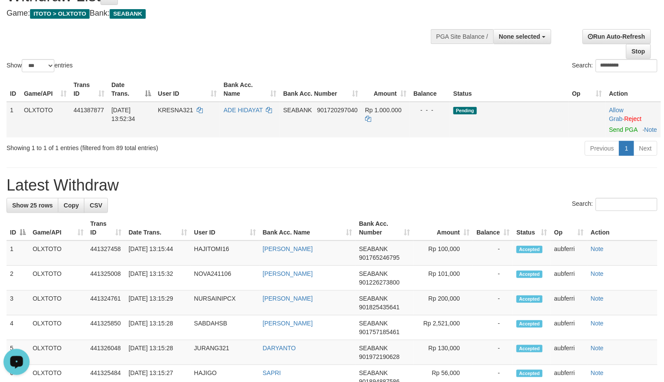
click at [494, 138] on td "Pending" at bounding box center [509, 120] width 119 height 36
paste input "search"
drag, startPoint x: 612, startPoint y: 132, endPoint x: 521, endPoint y: 145, distance: 91.4
click at [613, 132] on link "Send PGA" at bounding box center [623, 129] width 28 height 7
click at [511, 140] on div "ID Game/API Trans ID Date Trans. User ID Bank Acc. Name Bank Acc. Number Amount…" at bounding box center [332, 107] width 664 height 66
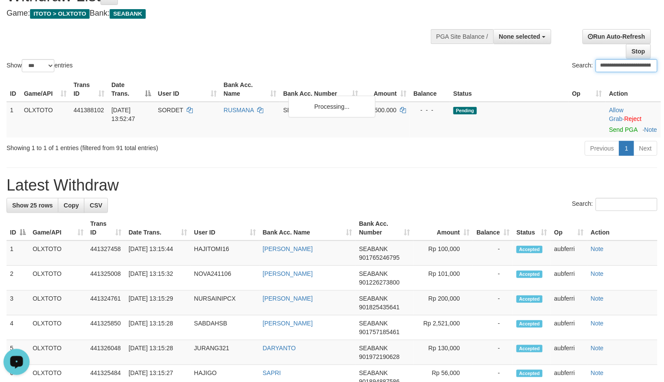
paste input "search"
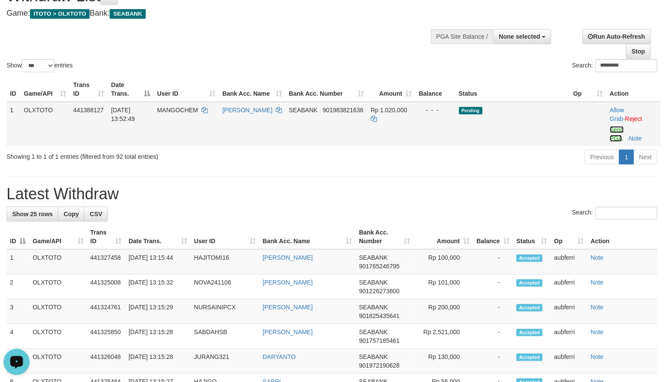
click at [620, 136] on link "Send PGA" at bounding box center [617, 134] width 14 height 16
click at [519, 152] on div "Previous 1 Next" at bounding box center [470, 158] width 374 height 19
paste input "search"
drag, startPoint x: 614, startPoint y: 131, endPoint x: 451, endPoint y: 158, distance: 164.9
click at [614, 131] on link "Send PGA" at bounding box center [617, 134] width 14 height 16
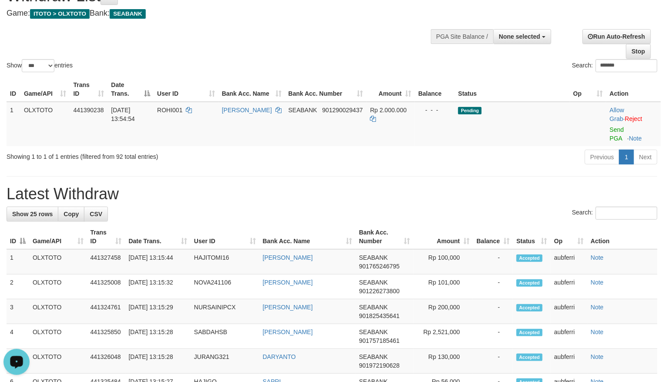
drag, startPoint x: 446, startPoint y: 159, endPoint x: 416, endPoint y: 168, distance: 30.7
click at [445, 159] on div "Previous 1 Next" at bounding box center [470, 158] width 374 height 19
paste input "search"
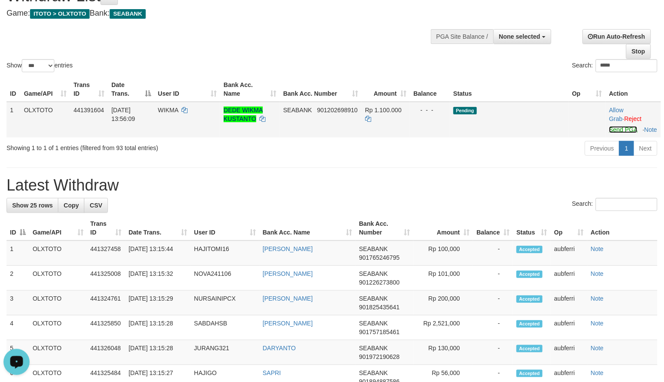
click at [618, 128] on link "Send PGA" at bounding box center [623, 129] width 28 height 7
drag, startPoint x: 521, startPoint y: 151, endPoint x: 517, endPoint y: 154, distance: 5.3
click at [519, 152] on div "Previous 1 Next" at bounding box center [470, 149] width 374 height 19
paste
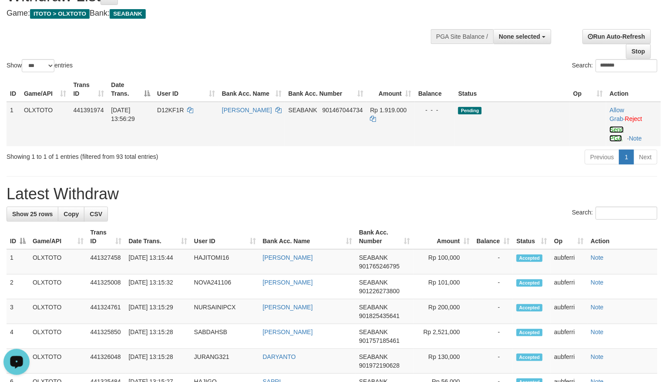
click at [618, 132] on link "Send PGA" at bounding box center [617, 134] width 14 height 16
click at [501, 158] on div "Previous 1 Next" at bounding box center [470, 158] width 374 height 19
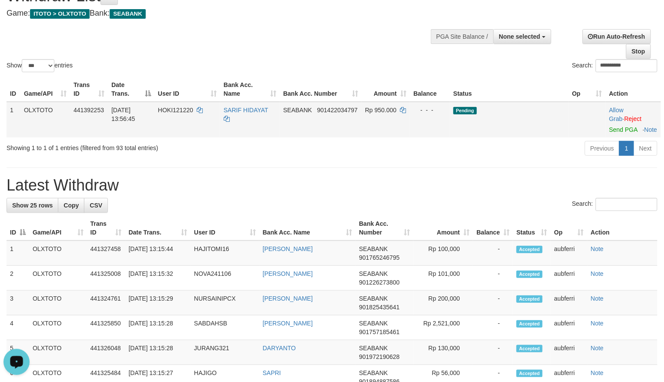
click at [611, 133] on td "Allow Grab · Reject Send PGA · Note" at bounding box center [633, 120] width 55 height 36
click at [614, 129] on link "Send PGA" at bounding box center [623, 129] width 28 height 7
click at [448, 159] on div "Previous 1 Next" at bounding box center [470, 149] width 374 height 19
click at [614, 131] on link "Send PGA" at bounding box center [623, 129] width 28 height 7
click at [517, 148] on div "Previous 1 Next" at bounding box center [470, 149] width 374 height 19
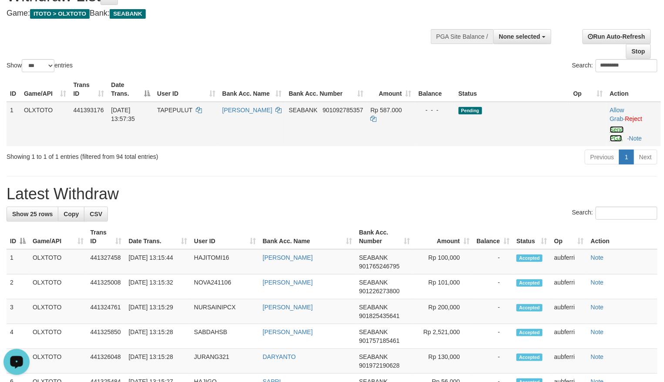
click at [620, 131] on link "Send PGA" at bounding box center [617, 134] width 14 height 16
click at [497, 153] on div "Previous 1 Next" at bounding box center [470, 158] width 374 height 19
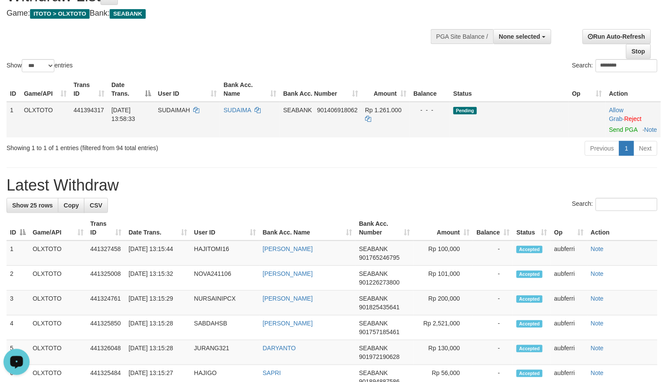
click at [618, 134] on td "Allow Grab · Reject Send PGA · Note" at bounding box center [633, 120] width 55 height 36
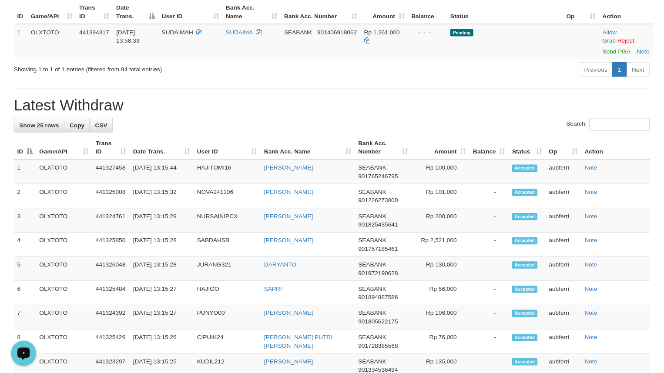
scroll to position [88, 0]
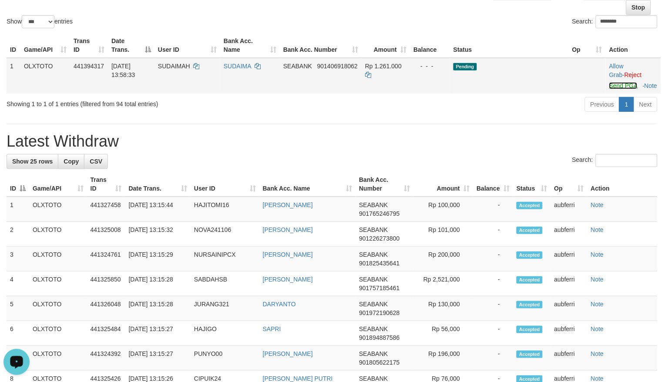
click at [621, 88] on link "Send PGA" at bounding box center [623, 85] width 28 height 7
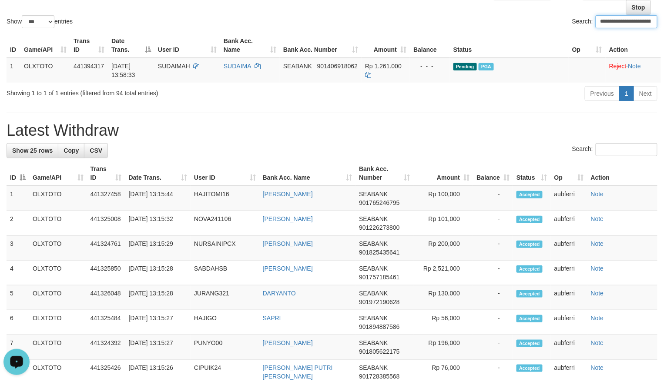
click at [521, 40] on th "Status" at bounding box center [509, 45] width 119 height 25
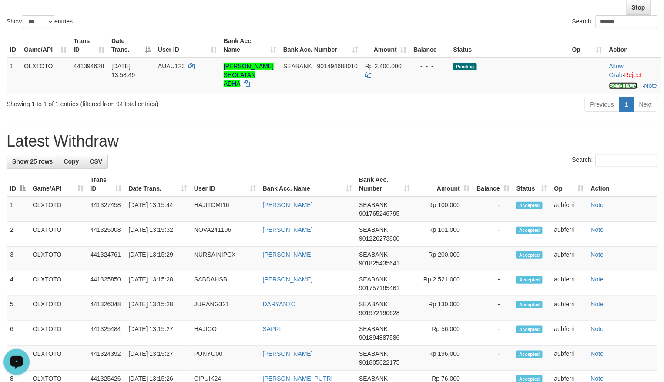
drag, startPoint x: 617, startPoint y: 88, endPoint x: 539, endPoint y: 105, distance: 79.7
click at [617, 88] on link "Send PGA" at bounding box center [623, 85] width 28 height 7
drag, startPoint x: 490, startPoint y: 127, endPoint x: 481, endPoint y: 138, distance: 14.5
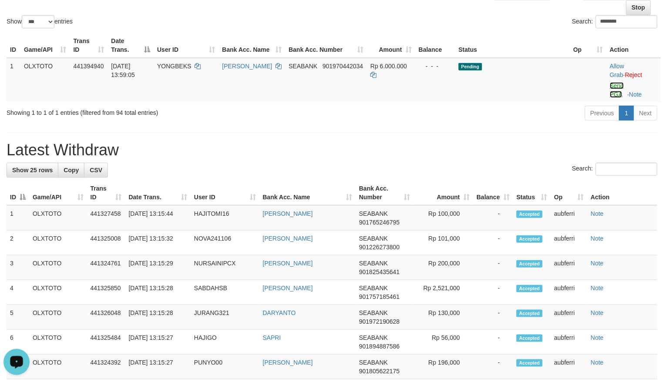
drag, startPoint x: 621, startPoint y: 83, endPoint x: 508, endPoint y: 119, distance: 117.9
click at [621, 83] on link "Send PGA" at bounding box center [617, 90] width 14 height 16
click at [505, 119] on div "Previous 1 Next" at bounding box center [470, 114] width 374 height 19
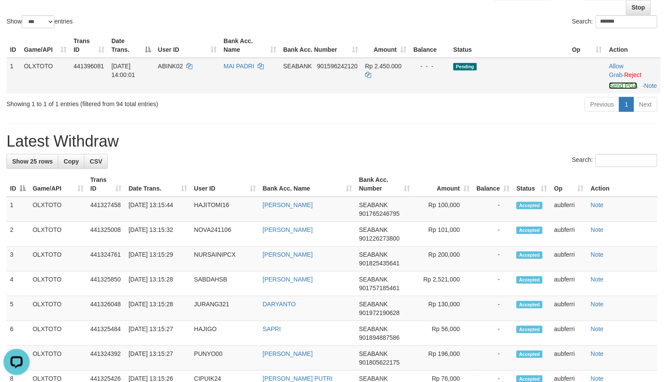
click at [617, 87] on link "Send PGA" at bounding box center [623, 85] width 28 height 7
click at [501, 114] on div "Previous 1 Next" at bounding box center [470, 105] width 374 height 19
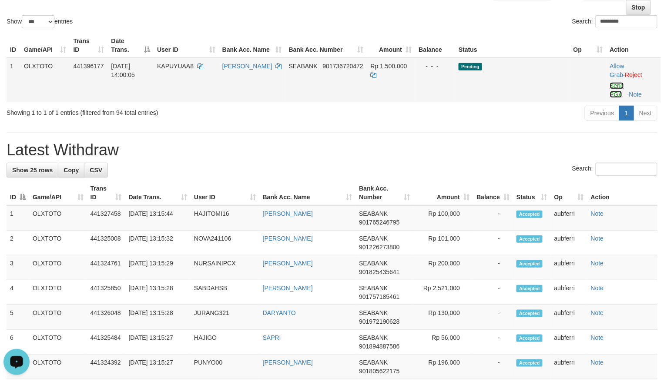
click at [620, 83] on link "Send PGA" at bounding box center [617, 90] width 14 height 16
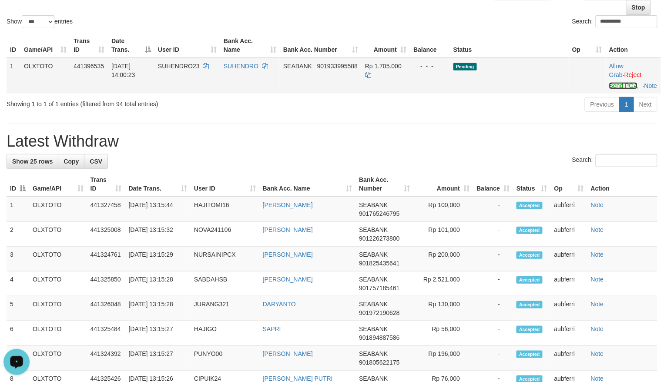
click at [618, 88] on link "Send PGA" at bounding box center [623, 85] width 28 height 7
click at [523, 115] on div "Previous 1 Next" at bounding box center [470, 105] width 374 height 19
click at [616, 84] on link "Send PGA" at bounding box center [623, 85] width 28 height 7
drag, startPoint x: 527, startPoint y: 110, endPoint x: 514, endPoint y: 115, distance: 14.3
click at [526, 111] on div "Previous 1 Next" at bounding box center [470, 105] width 374 height 19
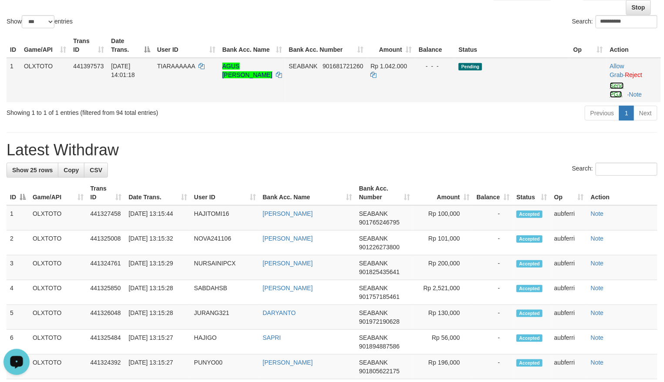
click at [617, 84] on link "Send PGA" at bounding box center [617, 90] width 14 height 16
click at [507, 117] on div "Previous 1 Next" at bounding box center [470, 114] width 374 height 19
click at [619, 84] on link "Send PGA" at bounding box center [617, 90] width 14 height 16
drag, startPoint x: 529, startPoint y: 124, endPoint x: 493, endPoint y: 134, distance: 38.1
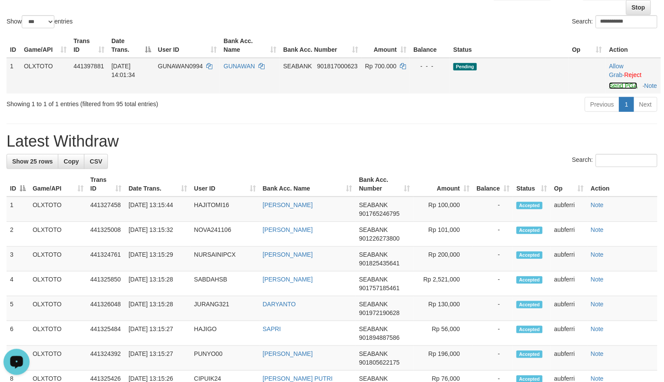
click at [622, 87] on link "Send PGA" at bounding box center [623, 85] width 28 height 7
drag, startPoint x: 488, startPoint y: 124, endPoint x: 474, endPoint y: 132, distance: 16.0
click at [617, 86] on link "Send PGA" at bounding box center [623, 85] width 28 height 7
drag, startPoint x: 523, startPoint y: 114, endPoint x: 411, endPoint y: 166, distance: 123.4
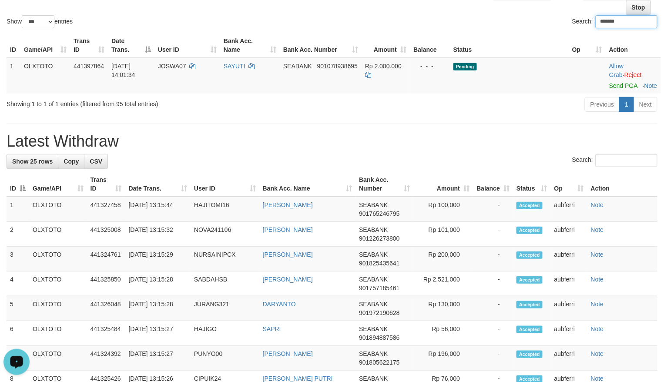
click at [522, 114] on div "Previous 1 Next" at bounding box center [470, 105] width 374 height 19
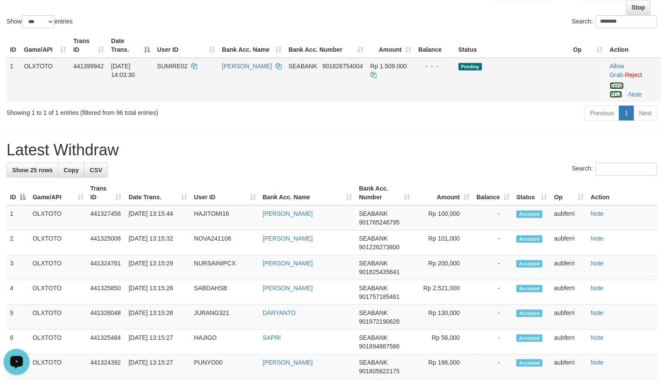
click at [615, 86] on link "Send PGA" at bounding box center [617, 90] width 14 height 16
drag, startPoint x: 505, startPoint y: 123, endPoint x: 502, endPoint y: 126, distance: 4.6
click at [505, 123] on div "Previous 1 Next" at bounding box center [470, 114] width 374 height 19
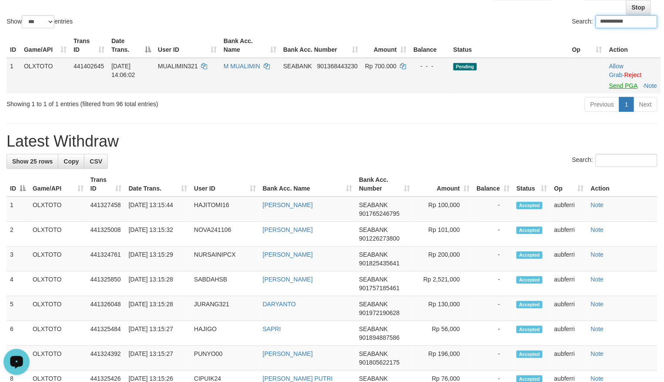
type input "**********"
click at [622, 85] on link "Send PGA" at bounding box center [623, 85] width 28 height 7
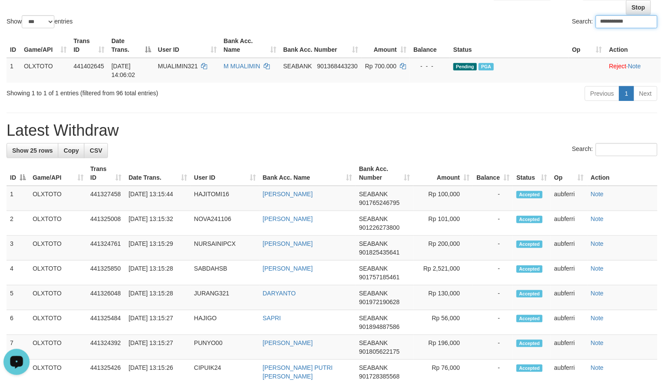
click at [628, 27] on input "**********" at bounding box center [627, 21] width 62 height 13
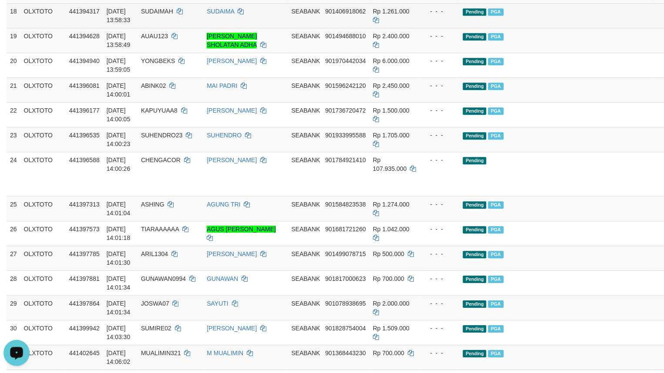
scroll to position [610, 0]
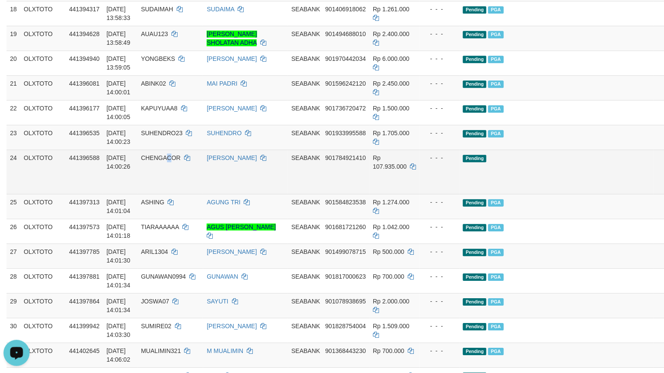
click at [171, 194] on td "CHENGACOR" at bounding box center [171, 172] width 66 height 44
copy span "C"
drag, startPoint x: 177, startPoint y: 198, endPoint x: 171, endPoint y: 202, distance: 6.6
click at [177, 194] on td "CHENGACOR" at bounding box center [171, 172] width 66 height 44
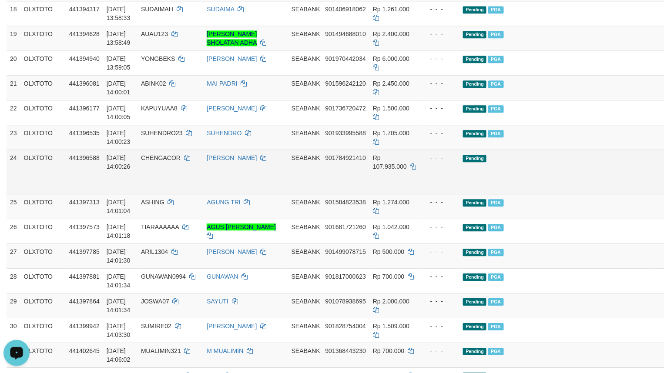
click at [167, 161] on span "CHENGACOR" at bounding box center [161, 157] width 40 height 7
copy td "CHENGACOR"
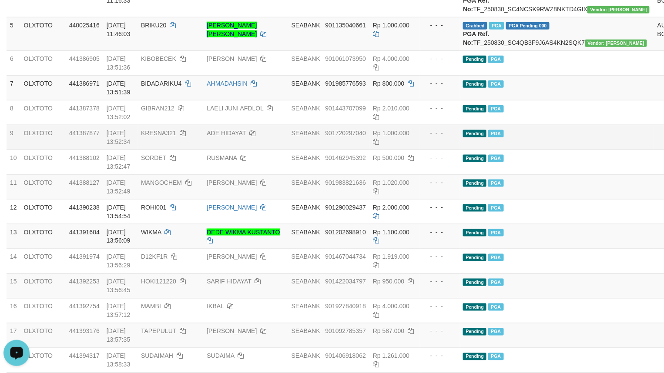
scroll to position [262, 0]
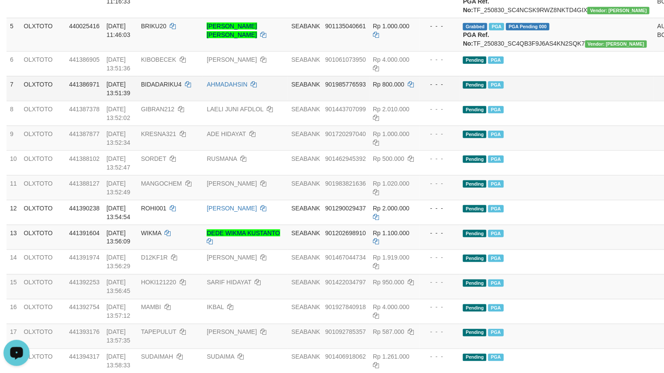
click at [557, 101] on td "Pending PGA" at bounding box center [557, 88] width 195 height 25
click at [556, 101] on td "Pending PGA" at bounding box center [557, 88] width 195 height 25
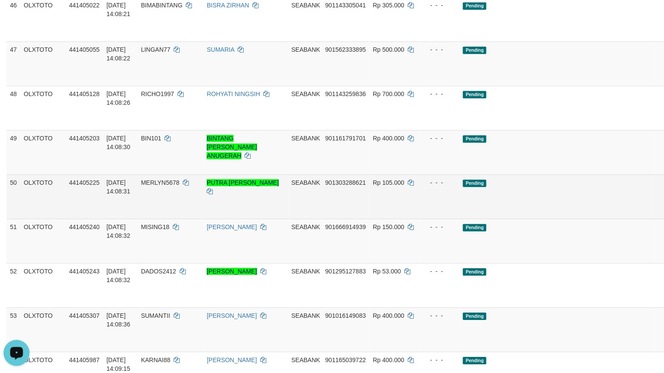
scroll to position [1655, 0]
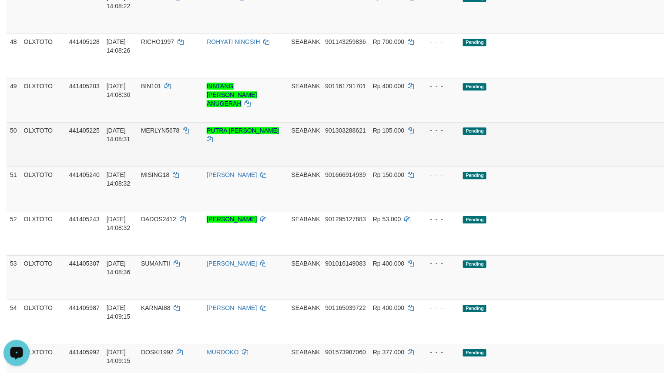
click at [547, 167] on td "Pending" at bounding box center [557, 144] width 195 height 44
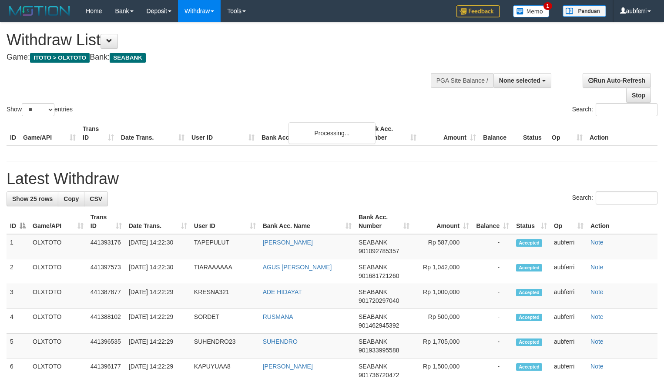
select select
select select "**"
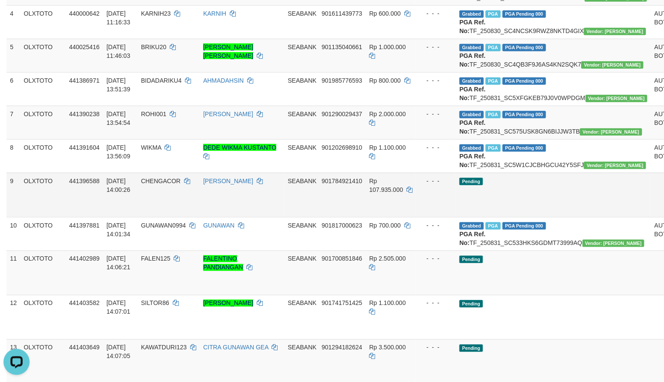
click at [539, 217] on td "Pending" at bounding box center [553, 195] width 195 height 44
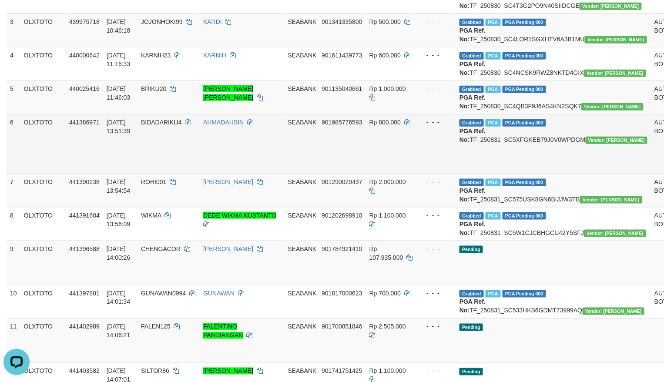
scroll to position [195, 0]
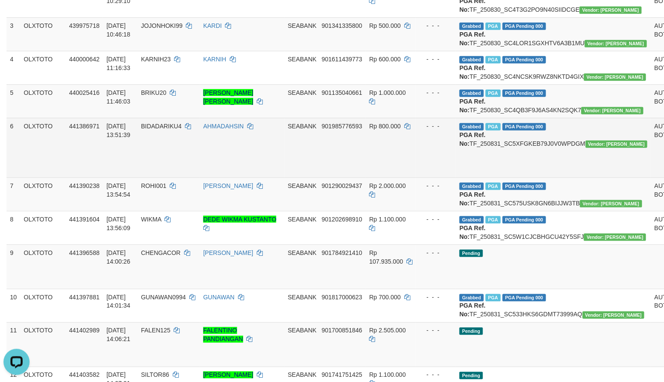
click at [164, 178] on td "BIDADARIKU4" at bounding box center [169, 148] width 62 height 60
copy td "BIDADARIKU4"
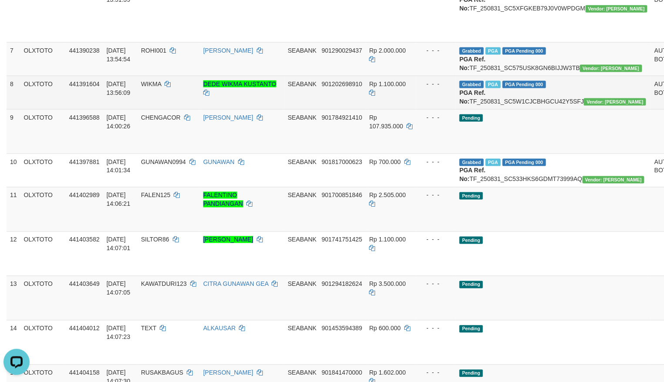
scroll to position [312, 0]
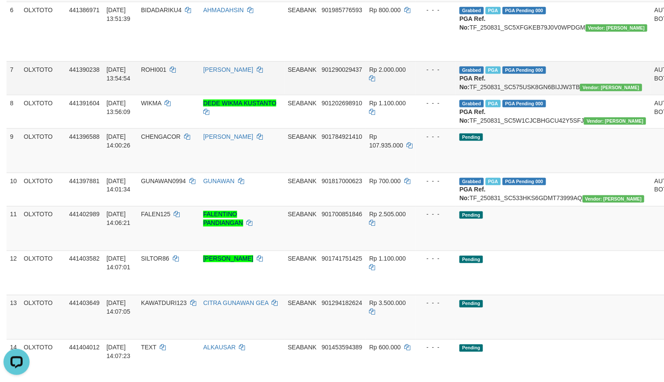
click at [366, 95] on td "Rp 2.000.000" at bounding box center [391, 78] width 50 height 34
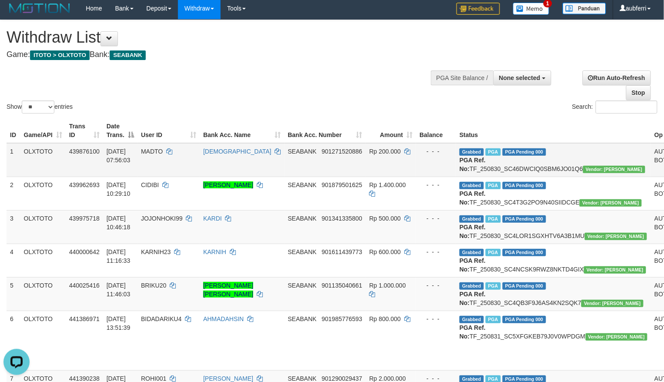
scroll to position [0, 0]
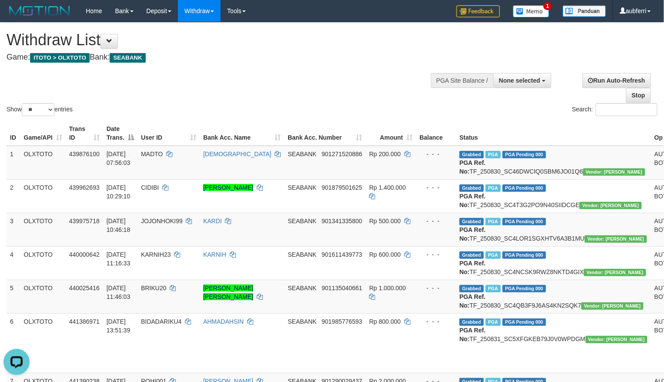
click at [512, 114] on div "Search:" at bounding box center [498, 110] width 319 height 15
click at [608, 112] on input "Search:" at bounding box center [627, 109] width 62 height 13
paste input "********"
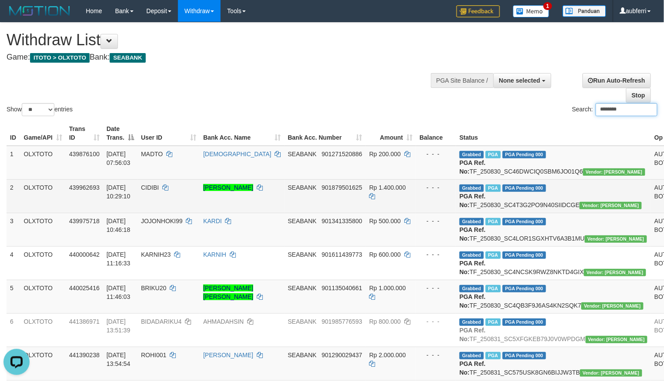
type input "********"
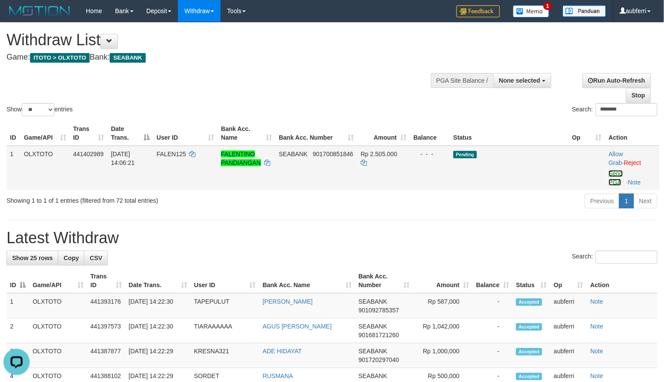
click at [617, 176] on link "Send PGA" at bounding box center [616, 178] width 14 height 16
click at [526, 208] on div "Previous 1 Next" at bounding box center [470, 202] width 374 height 19
paste input "********"
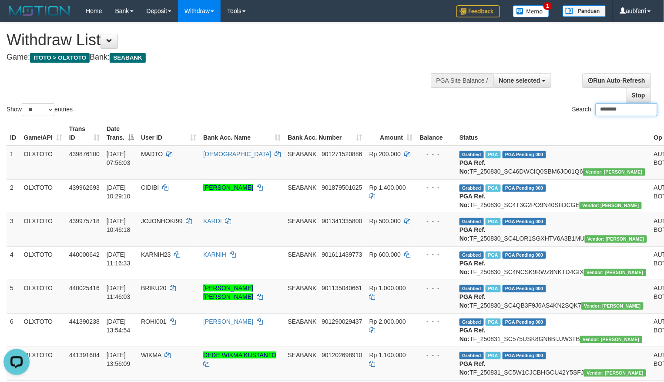
type input "********"
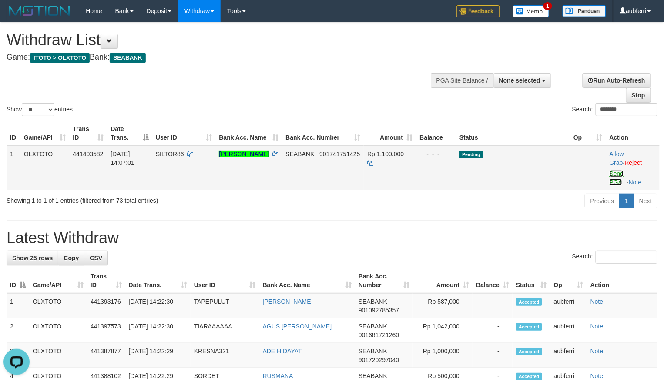
click at [618, 173] on link "Send PGA" at bounding box center [617, 178] width 14 height 16
drag, startPoint x: 524, startPoint y: 202, endPoint x: 486, endPoint y: 213, distance: 40.4
click at [519, 203] on div "Previous 1 Next" at bounding box center [470, 202] width 374 height 19
paste input "**********"
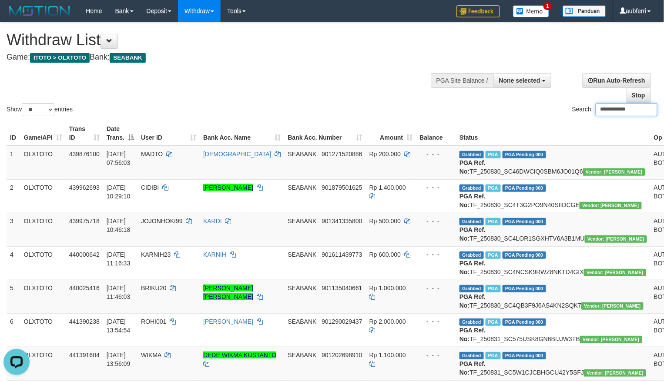
type input "**********"
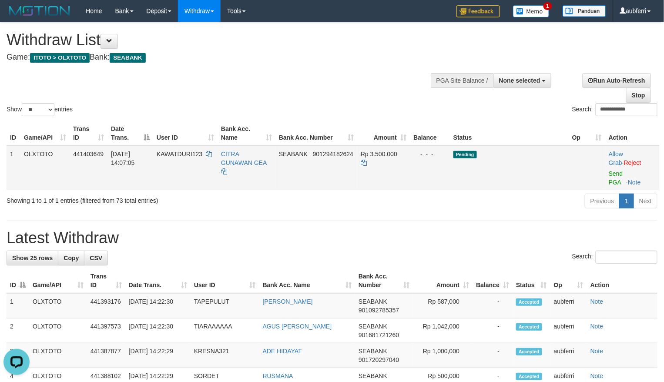
click at [615, 178] on td "Allow Grab · Reject Send PGA · Note" at bounding box center [632, 168] width 54 height 44
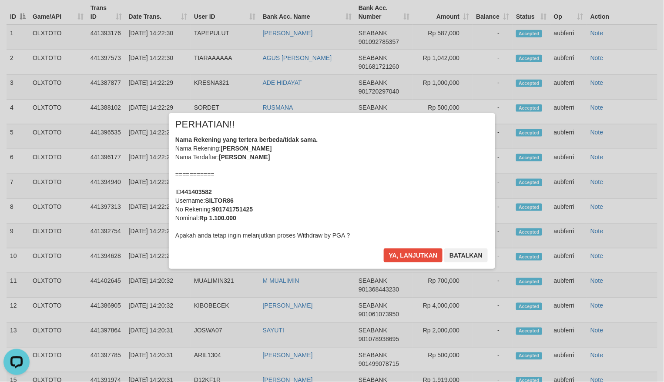
scroll to position [44, 0]
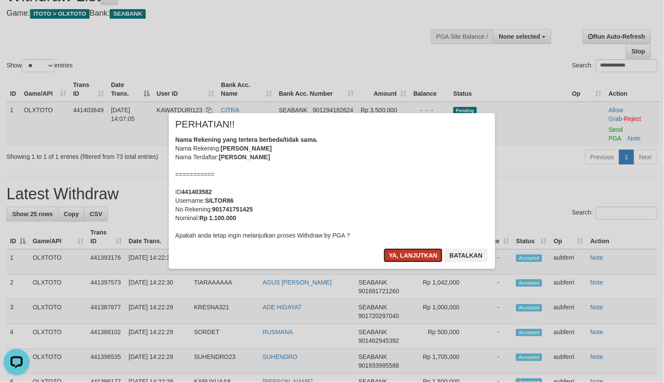
click at [430, 251] on button "Ya, lanjutkan" at bounding box center [413, 255] width 59 height 14
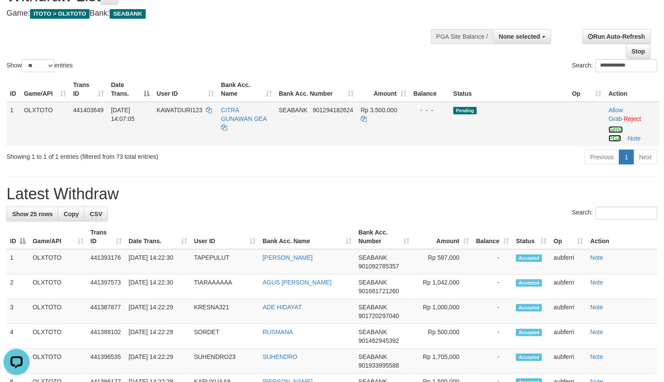
click at [611, 128] on link "Send PGA" at bounding box center [616, 134] width 14 height 16
click at [522, 158] on div "Previous 1 Next" at bounding box center [470, 158] width 374 height 19
paste input "****"
type input "****"
click at [617, 128] on link "Send PGA" at bounding box center [616, 134] width 14 height 16
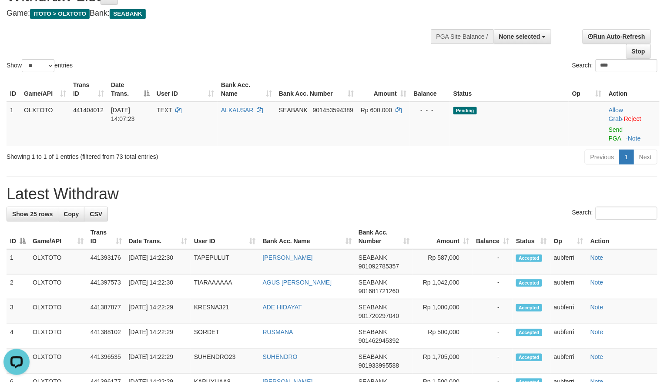
drag, startPoint x: 483, startPoint y: 148, endPoint x: 472, endPoint y: 152, distance: 11.4
click at [481, 149] on div "Previous 1 Next" at bounding box center [470, 158] width 374 height 19
paste input "**********"
paste input "search"
drag, startPoint x: 618, startPoint y: 133, endPoint x: 581, endPoint y: 141, distance: 38.2
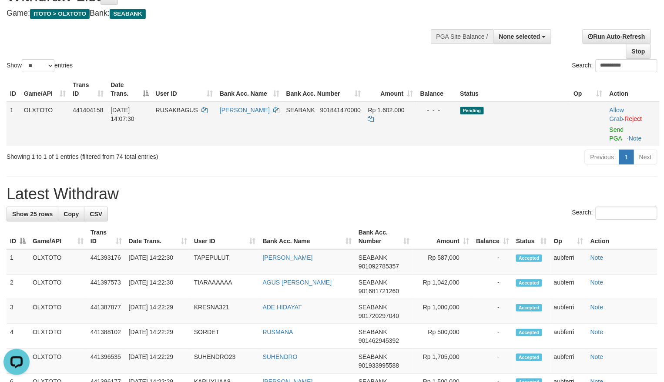
click at [618, 133] on td "Allow Grab · Reject Send PGA · Note" at bounding box center [633, 124] width 54 height 44
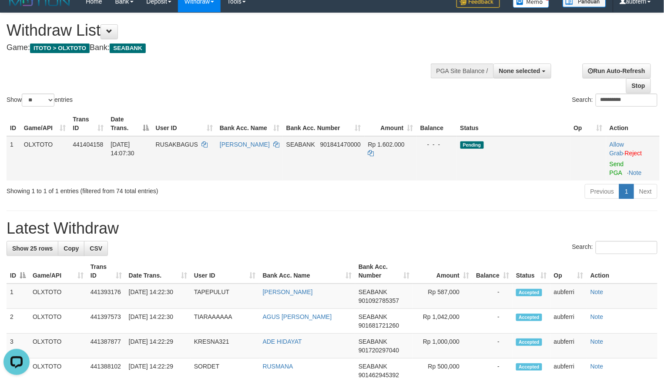
scroll to position [0, 0]
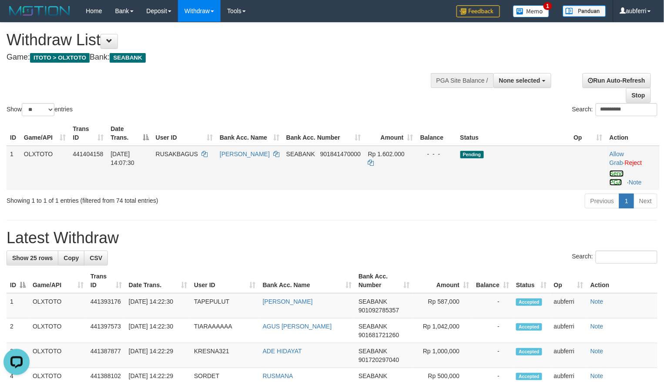
click at [617, 179] on link "Send PGA" at bounding box center [617, 178] width 14 height 16
drag, startPoint x: 528, startPoint y: 188, endPoint x: 460, endPoint y: 223, distance: 76.1
click at [525, 190] on td "Pending" at bounding box center [514, 168] width 114 height 44
paste input "********"
paste input "search"
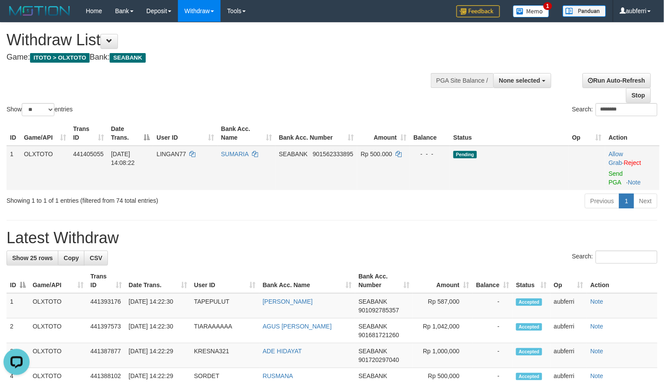
click at [626, 175] on td "Allow Grab · Reject Send PGA · Note" at bounding box center [632, 168] width 54 height 44
click at [619, 176] on link "Send PGA" at bounding box center [616, 178] width 14 height 16
drag, startPoint x: 527, startPoint y: 198, endPoint x: 511, endPoint y: 199, distance: 15.8
click at [526, 198] on div "Previous 1 Next" at bounding box center [470, 202] width 374 height 19
paste input "search"
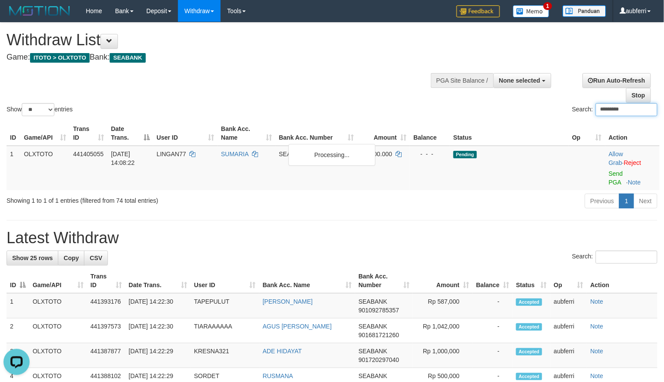
paste input "search"
click at [615, 173] on link "Send PGA" at bounding box center [616, 178] width 14 height 16
click at [491, 209] on div "Previous 1 Next" at bounding box center [470, 202] width 374 height 19
paste input "search"
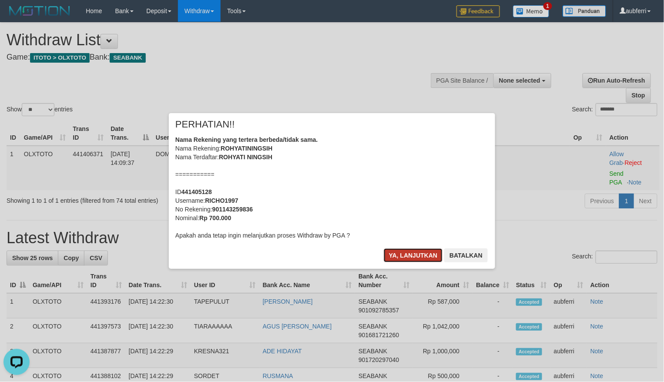
drag, startPoint x: 407, startPoint y: 257, endPoint x: 416, endPoint y: 257, distance: 8.7
click at [407, 257] on button "Ya, lanjutkan" at bounding box center [413, 255] width 59 height 14
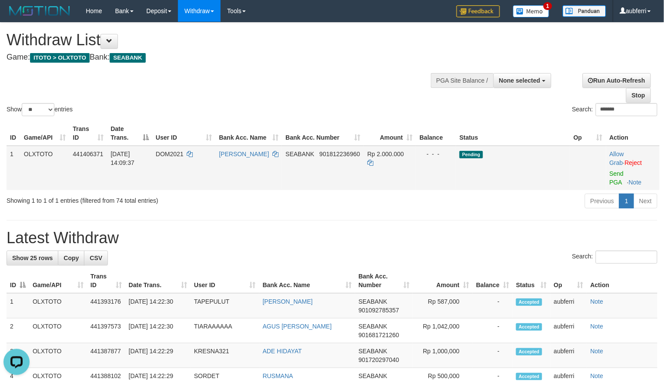
click at [619, 178] on td "Allow Grab · Reject Send PGA · Note" at bounding box center [633, 168] width 54 height 44
drag, startPoint x: 614, startPoint y: 177, endPoint x: 549, endPoint y: 186, distance: 66.4
click at [614, 177] on link "Send PGA" at bounding box center [617, 178] width 14 height 16
click at [514, 192] on div "ID Game/API Trans ID Date Trans. User ID Bank Acc. Name Bank Acc. Number Amount…" at bounding box center [332, 155] width 664 height 74
paste input "search"
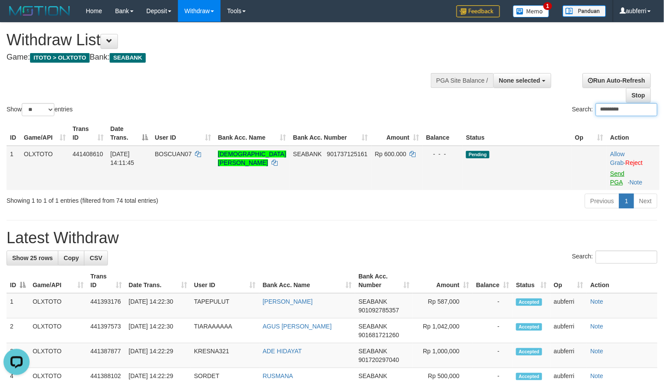
type input "*********"
click at [618, 172] on link "Send PGA" at bounding box center [618, 178] width 14 height 16
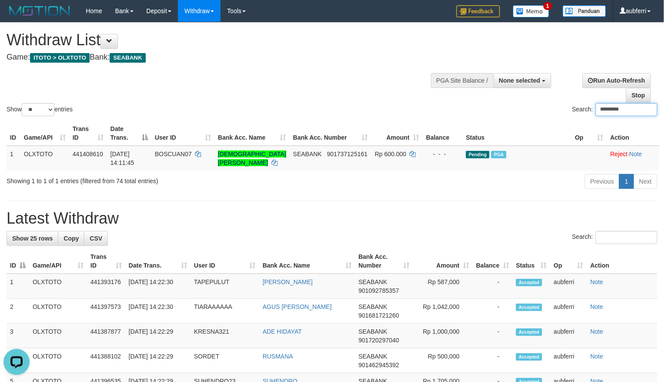
click at [624, 115] on input "*********" at bounding box center [627, 109] width 62 height 13
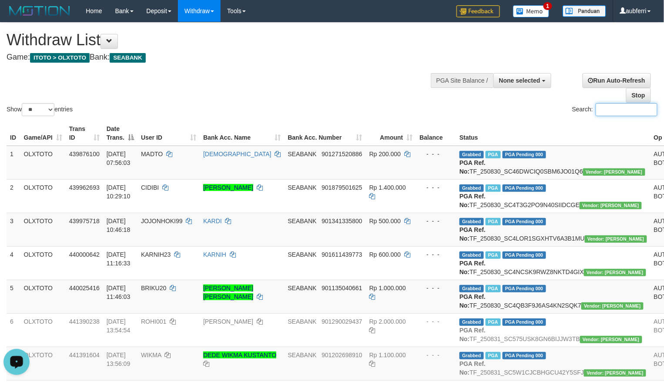
click at [504, 105] on div "Search:" at bounding box center [498, 110] width 319 height 15
paste input "*********"
paste input "search"
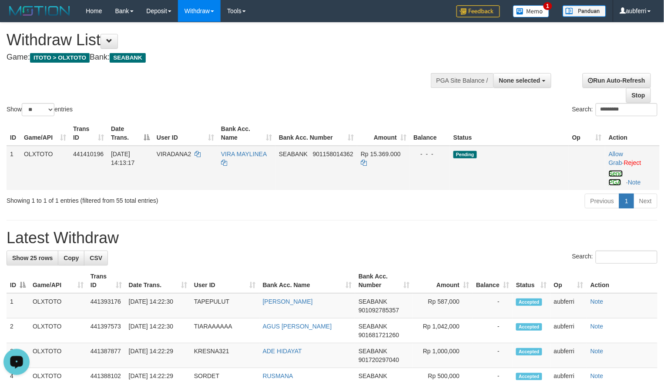
drag, startPoint x: 620, startPoint y: 171, endPoint x: 510, endPoint y: 185, distance: 110.5
click at [620, 171] on link "Send PGA" at bounding box center [616, 178] width 14 height 16
click at [506, 188] on td "Pending" at bounding box center [509, 168] width 119 height 44
paste input "search"
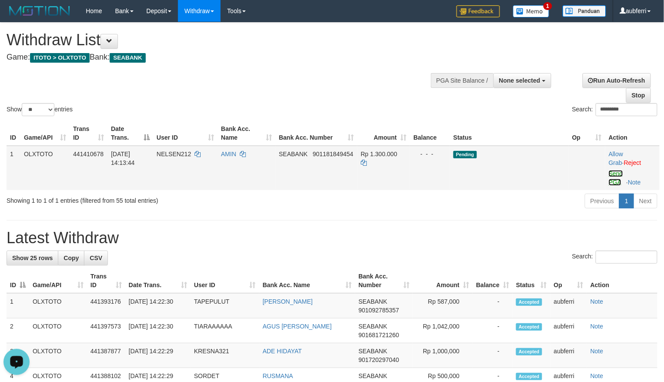
drag, startPoint x: 619, startPoint y: 175, endPoint x: 390, endPoint y: 150, distance: 230.2
click at [619, 175] on link "Send PGA" at bounding box center [616, 178] width 14 height 16
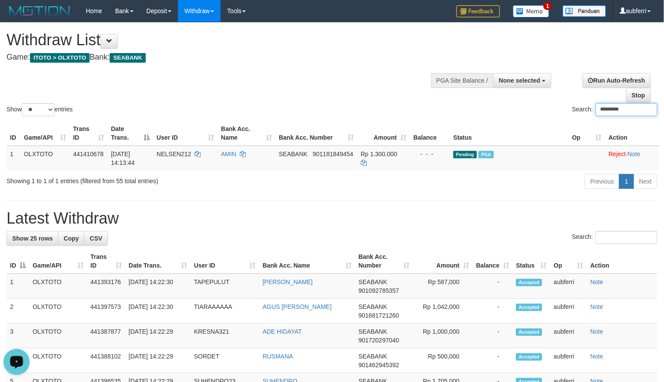
drag, startPoint x: 561, startPoint y: 178, endPoint x: 542, endPoint y: 182, distance: 19.5
click at [561, 178] on div "Previous 1 Next" at bounding box center [470, 182] width 374 height 19
paste input "search"
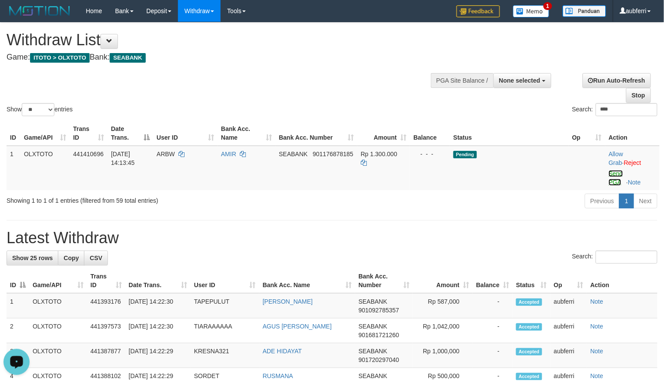
drag, startPoint x: 612, startPoint y: 171, endPoint x: 521, endPoint y: 195, distance: 94.1
click at [613, 171] on link "Send PGA" at bounding box center [616, 178] width 14 height 16
drag, startPoint x: 512, startPoint y: 198, endPoint x: 473, endPoint y: 212, distance: 40.8
click at [511, 198] on div "Previous 1 Next" at bounding box center [470, 202] width 374 height 19
paste input "******"
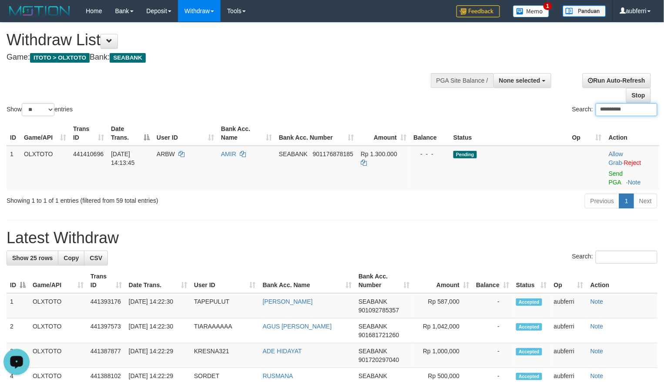
paste input "search"
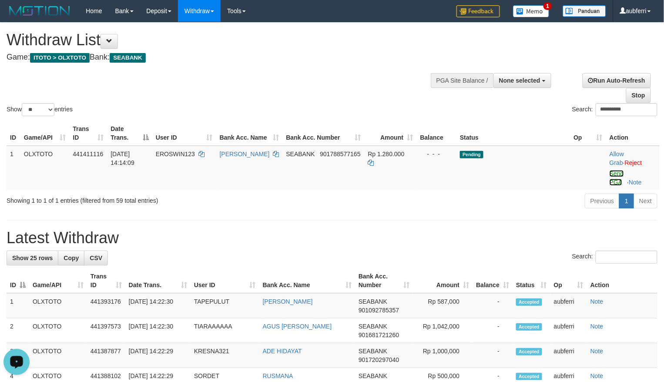
drag, startPoint x: 613, startPoint y: 176, endPoint x: 514, endPoint y: 199, distance: 102.3
click at [613, 176] on link "Send PGA" at bounding box center [617, 178] width 14 height 16
click at [510, 200] on div "Previous 1 Next" at bounding box center [470, 202] width 374 height 19
paste input "search"
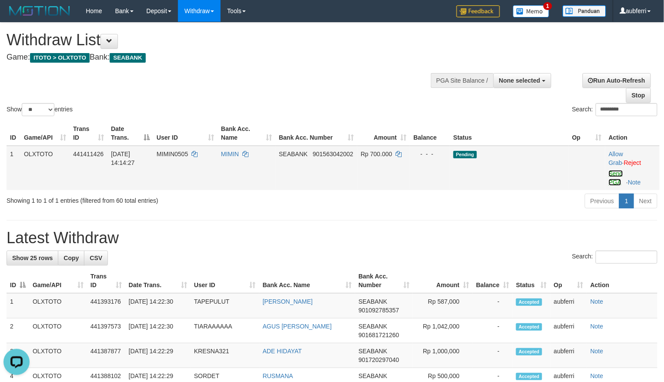
click at [617, 173] on link "Send PGA" at bounding box center [616, 178] width 14 height 16
click at [532, 201] on div "Previous 1 Next" at bounding box center [470, 202] width 374 height 19
paste input "*"
paste input "search"
drag, startPoint x: 620, startPoint y: 176, endPoint x: 544, endPoint y: 186, distance: 76.9
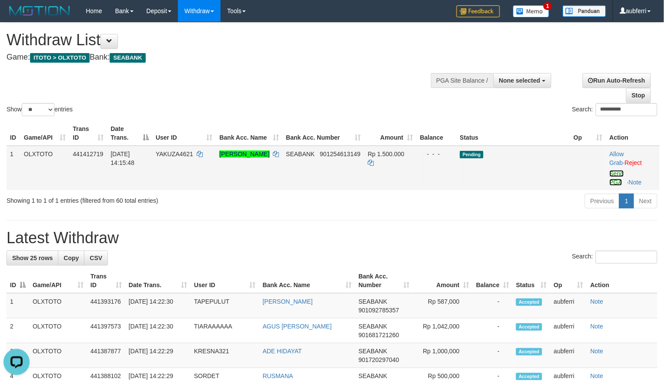
click at [620, 176] on link "Send PGA" at bounding box center [617, 178] width 14 height 16
click at [524, 191] on div "ID Game/API Trans ID Date Trans. User ID Bank Acc. Name Bank Acc. Number Amount…" at bounding box center [332, 155] width 664 height 74
paste input "search"
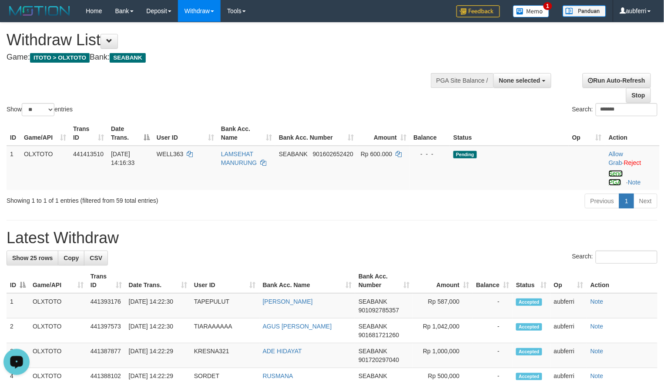
drag, startPoint x: 618, startPoint y: 178, endPoint x: 542, endPoint y: 199, distance: 79.0
click at [618, 178] on link "Send PGA" at bounding box center [616, 178] width 14 height 16
drag, startPoint x: 533, startPoint y: 207, endPoint x: 528, endPoint y: 211, distance: 5.9
click at [533, 208] on div "Previous 1 Next" at bounding box center [470, 202] width 374 height 19
paste input "search"
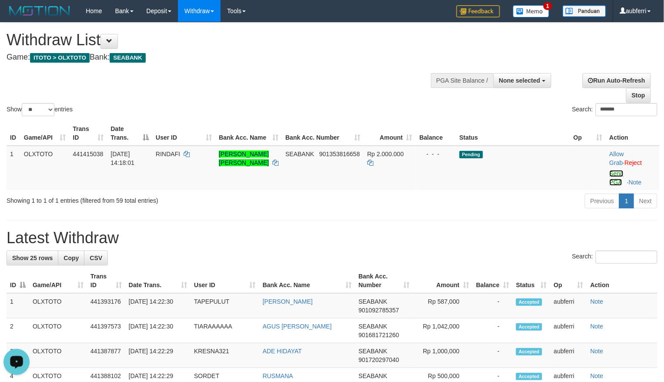
drag, startPoint x: 610, startPoint y: 173, endPoint x: 561, endPoint y: 194, distance: 52.9
click at [610, 173] on link "Send PGA" at bounding box center [617, 178] width 14 height 16
click at [541, 202] on div "Previous 1 Next" at bounding box center [470, 202] width 374 height 19
paste input "search"
click at [614, 170] on link "Send PGA" at bounding box center [616, 178] width 14 height 16
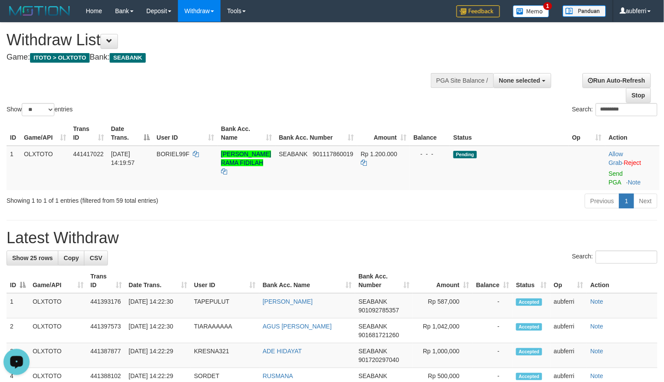
drag, startPoint x: 509, startPoint y: 212, endPoint x: 489, endPoint y: 222, distance: 21.6
paste input "search"
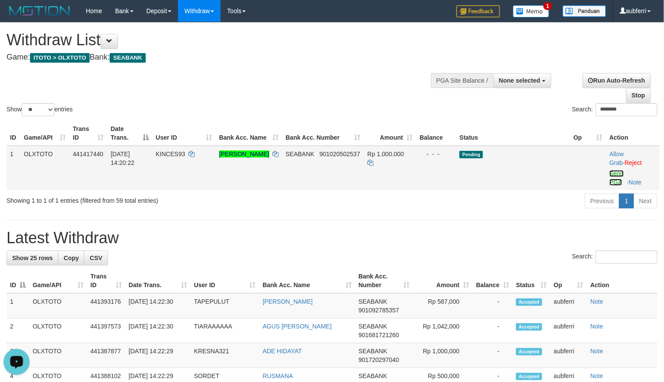
click at [621, 176] on link "Send PGA" at bounding box center [617, 178] width 14 height 16
click at [512, 211] on div "Previous 1 Next" at bounding box center [470, 202] width 374 height 19
paste input "*"
drag, startPoint x: 615, startPoint y: 175, endPoint x: 566, endPoint y: 187, distance: 50.7
click at [615, 175] on link "Send PGA" at bounding box center [617, 178] width 14 height 16
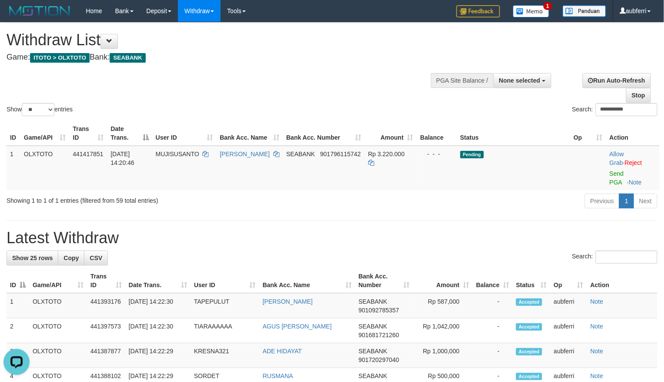
drag, startPoint x: 536, startPoint y: 198, endPoint x: 528, endPoint y: 204, distance: 9.8
click at [533, 201] on div "Previous 1 Next" at bounding box center [470, 202] width 374 height 19
paste input "search"
drag, startPoint x: 623, startPoint y: 171, endPoint x: 613, endPoint y: 176, distance: 11.3
click at [623, 171] on td "Allow Grab · Reject Send PGA · Note" at bounding box center [632, 168] width 54 height 44
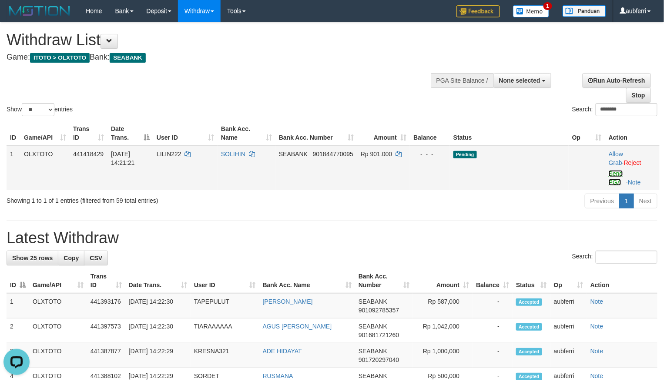
click at [618, 178] on link "Send PGA" at bounding box center [616, 178] width 14 height 16
drag, startPoint x: 538, startPoint y: 205, endPoint x: 521, endPoint y: 209, distance: 17.5
click at [536, 206] on div "Previous 1 Next" at bounding box center [470, 202] width 374 height 19
paste input "search"
drag, startPoint x: 618, startPoint y: 174, endPoint x: 542, endPoint y: 193, distance: 78.5
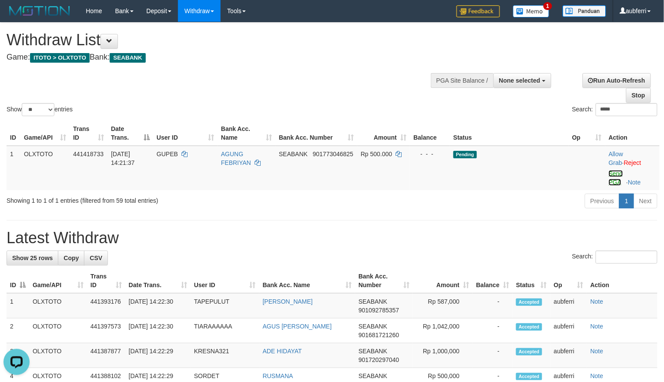
click at [618, 174] on link "Send PGA" at bounding box center [616, 178] width 14 height 16
drag, startPoint x: 487, startPoint y: 208, endPoint x: 480, endPoint y: 209, distance: 6.2
click at [486, 209] on div "Previous 1 Next" at bounding box center [470, 202] width 374 height 19
paste input "search"
click at [616, 178] on td "Allow Grab · Reject Send PGA · Note" at bounding box center [632, 168] width 54 height 44
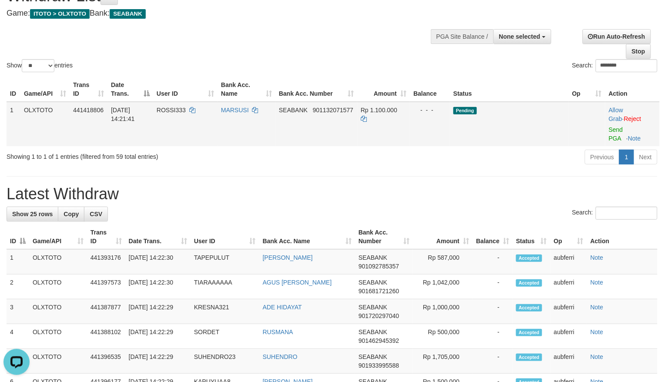
click at [618, 133] on td "Allow Grab · Reject Send PGA · Note" at bounding box center [632, 124] width 54 height 44
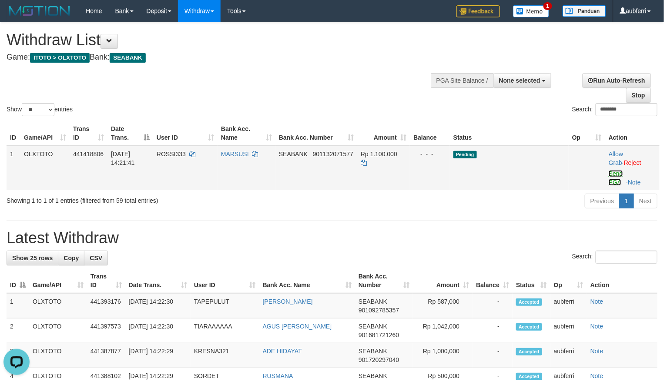
click at [616, 175] on link "Send PGA" at bounding box center [616, 178] width 14 height 16
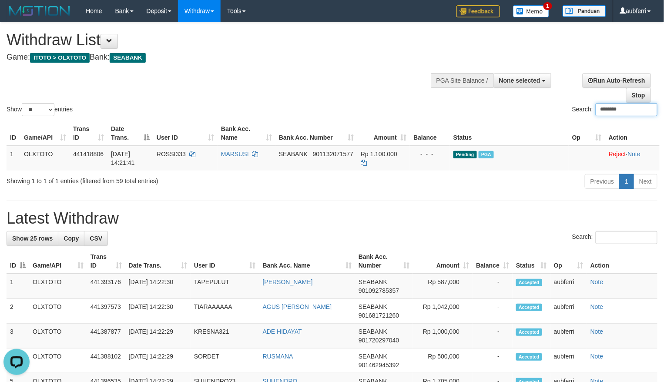
click at [612, 116] on input "********" at bounding box center [627, 109] width 62 height 13
paste input "*"
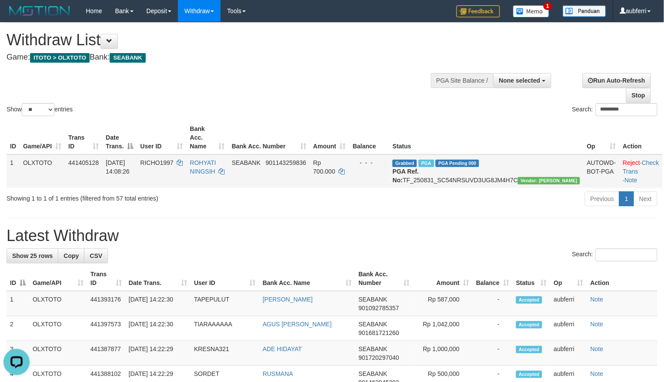
click at [641, 159] on td "Reject · Check Trans · Note" at bounding box center [641, 171] width 43 height 34
click at [640, 158] on td "Reject · Check Trans · Note" at bounding box center [641, 171] width 43 height 34
click at [641, 159] on link "Check Trans" at bounding box center [641, 167] width 36 height 16
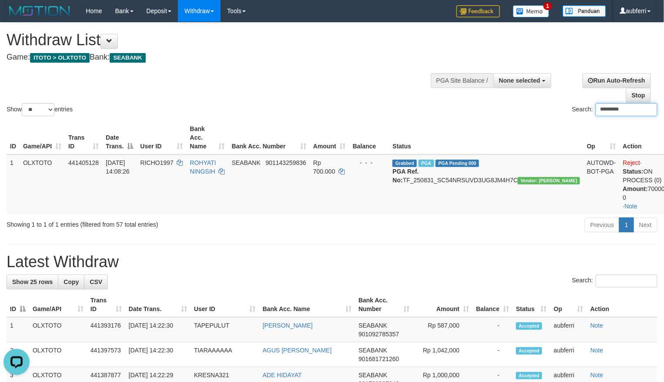
click at [654, 109] on input "*********" at bounding box center [627, 109] width 62 height 13
paste input "search"
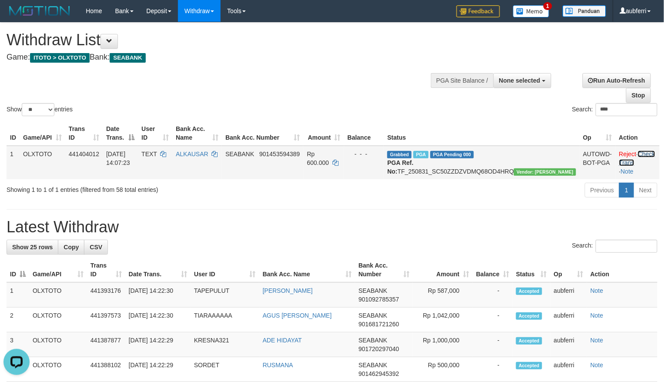
click at [643, 152] on link "Check Trans" at bounding box center [637, 159] width 36 height 16
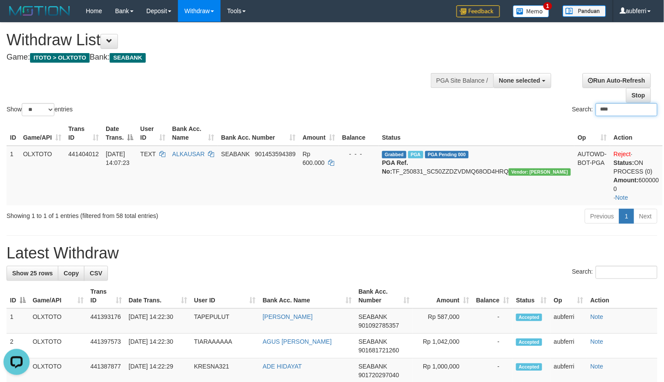
click at [625, 112] on input "****" at bounding box center [627, 109] width 62 height 13
paste input "****"
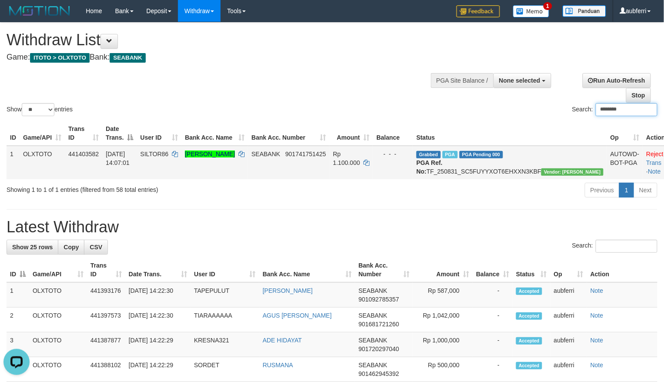
type input "********"
click at [645, 160] on td "Reject · Check Trans · Note" at bounding box center [664, 163] width 43 height 34
click at [645, 158] on td "Reject · Check Trans · Note" at bounding box center [664, 163] width 43 height 34
click at [646, 154] on link "Check Trans" at bounding box center [664, 159] width 36 height 16
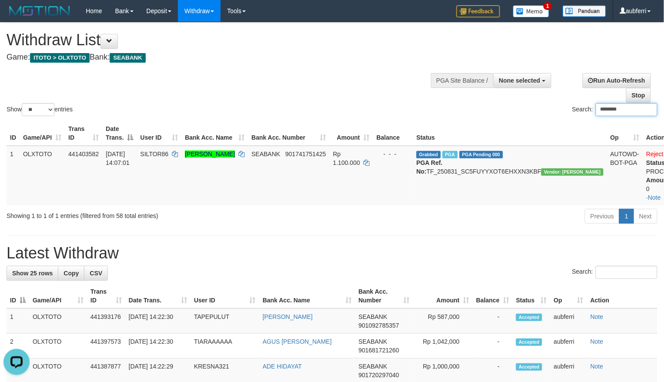
click at [627, 109] on input "********" at bounding box center [627, 109] width 62 height 13
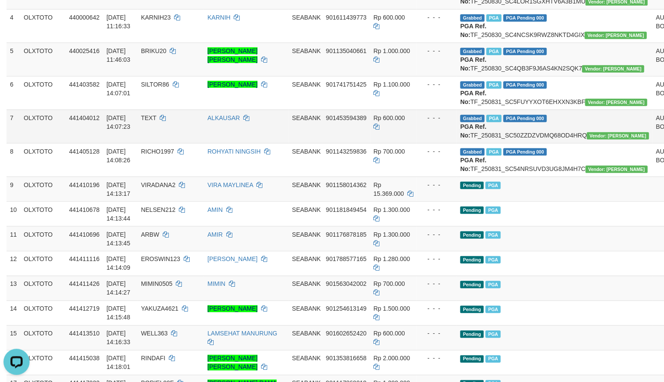
scroll to position [232, 0]
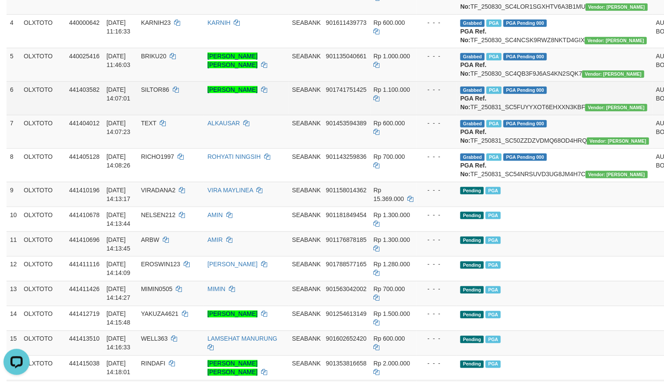
drag, startPoint x: 647, startPoint y: 138, endPoint x: 646, endPoint y: 131, distance: 6.5
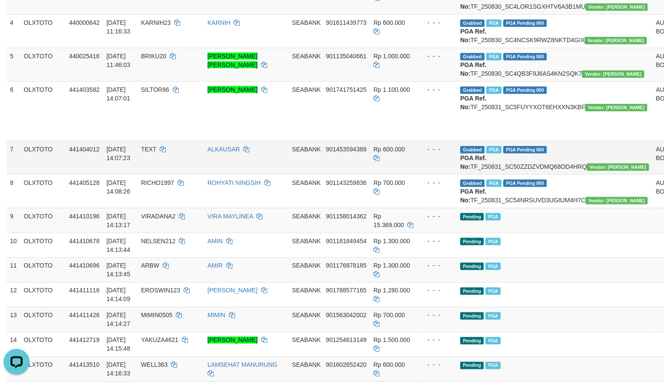
drag, startPoint x: 648, startPoint y: 201, endPoint x: 650, endPoint y: 209, distance: 8.1
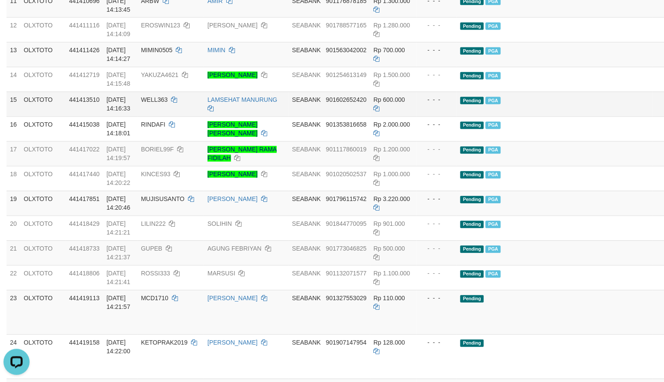
scroll to position [464, 0]
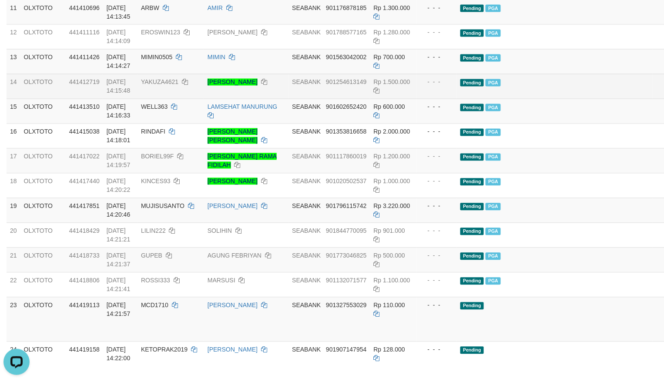
click at [540, 99] on td "Pending PGA" at bounding box center [555, 86] width 196 height 25
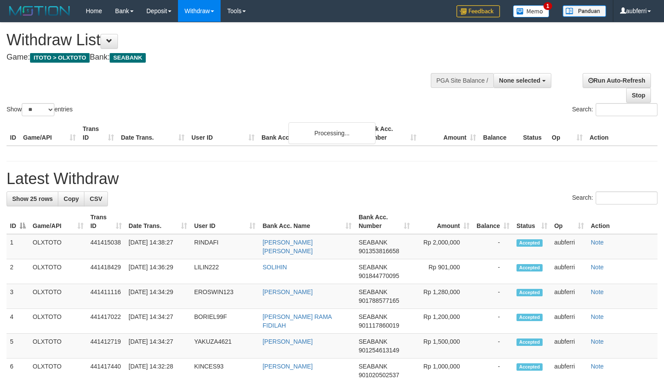
select select
select select "**"
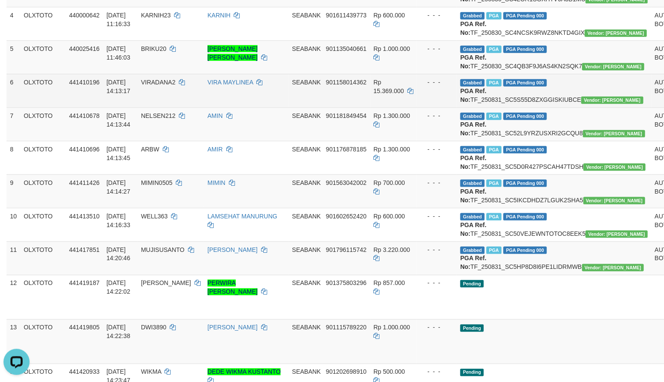
scroll to position [256, 0]
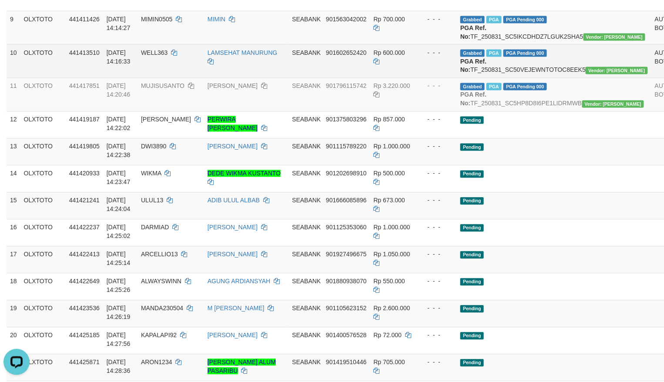
scroll to position [430, 0]
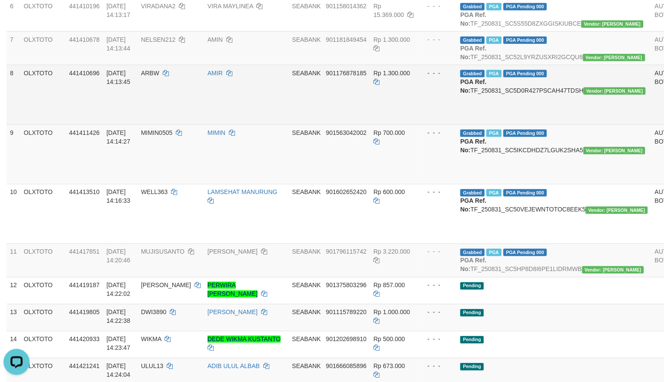
scroll to position [314, 0]
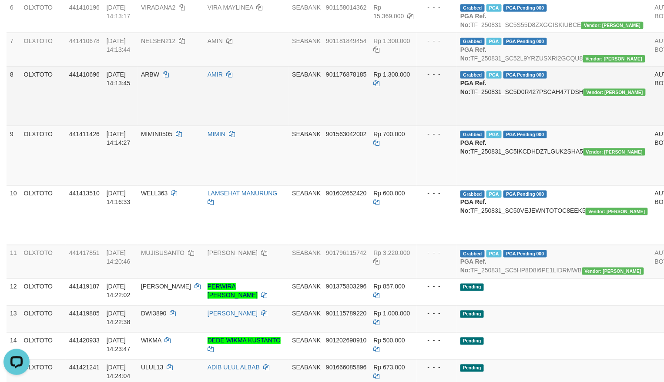
click at [395, 126] on td "Rp 1.300.000" at bounding box center [393, 96] width 47 height 60
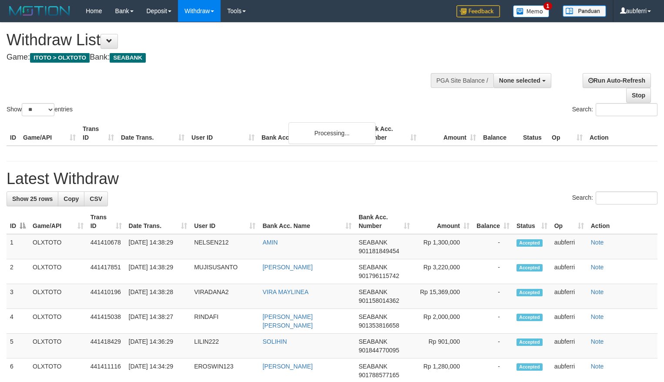
select select
select select "**"
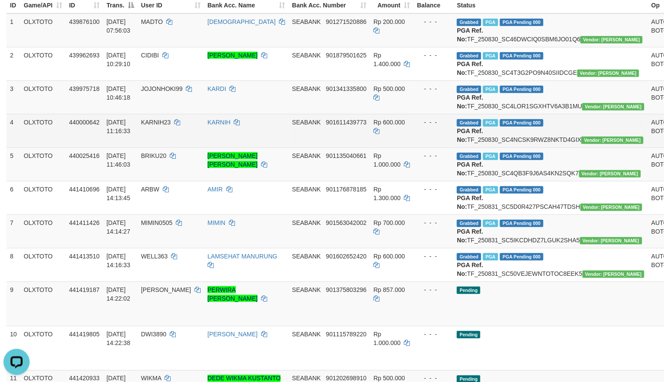
scroll to position [115, 0]
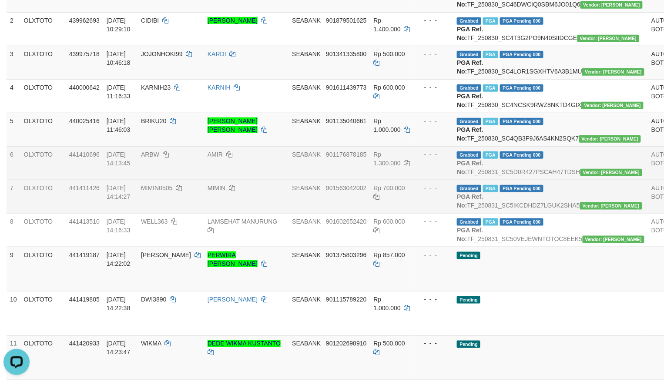
scroll to position [231, 0]
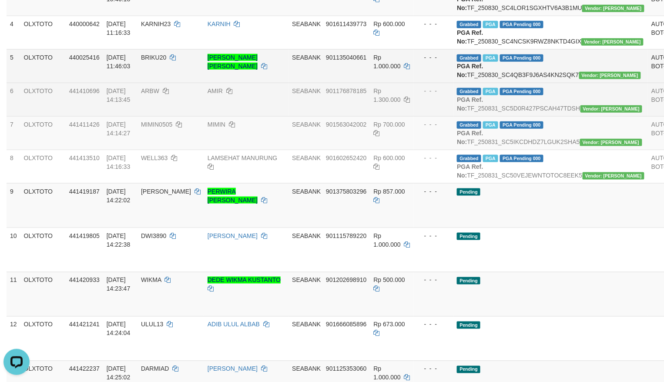
click at [438, 83] on td "- - -" at bounding box center [434, 66] width 40 height 34
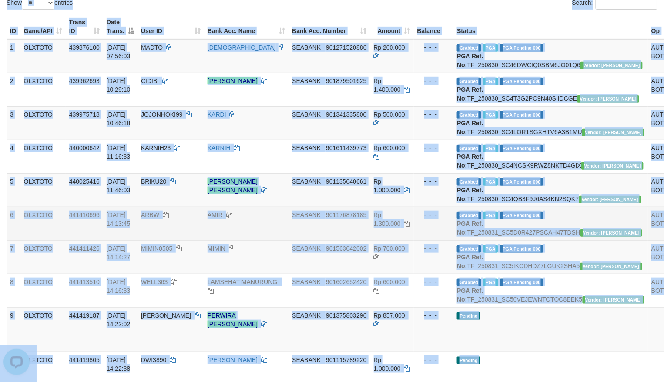
scroll to position [0, 0]
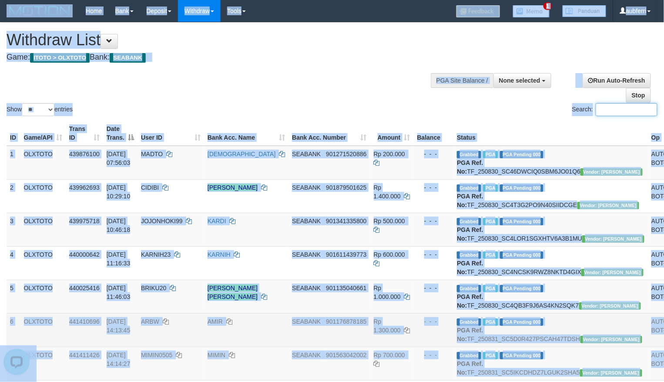
click at [599, 104] on input "Search:" at bounding box center [627, 109] width 62 height 13
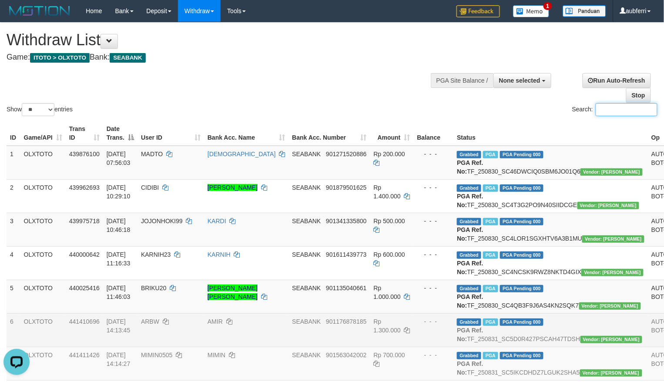
click at [599, 104] on input "Search:" at bounding box center [627, 109] width 62 height 13
paste input "*******"
type input "*******"
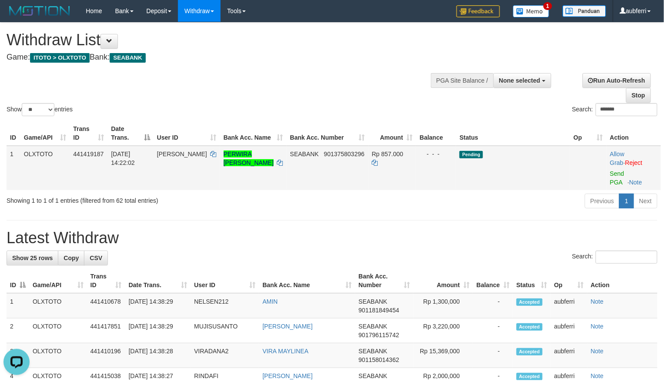
click at [615, 178] on td "Allow Grab · Reject Send PGA · Note" at bounding box center [634, 168] width 54 height 44
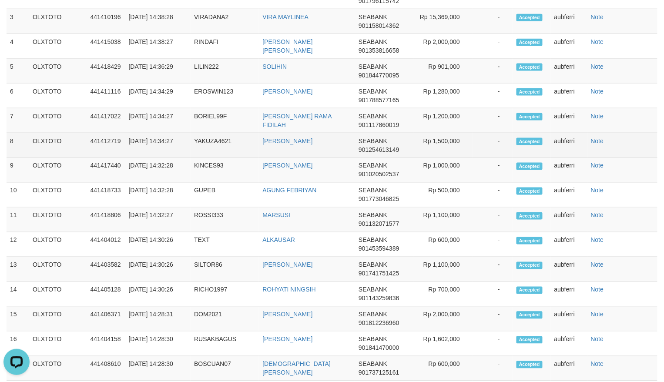
click at [505, 213] on td "-" at bounding box center [493, 220] width 40 height 25
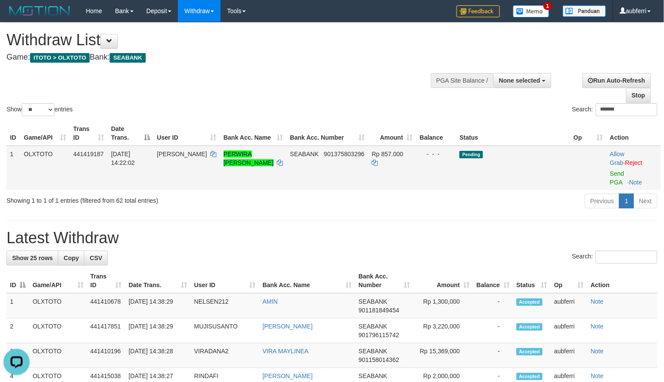
click at [615, 178] on td "Allow Grab · Reject Send PGA · Note" at bounding box center [634, 168] width 54 height 44
click at [618, 176] on link "Send PGA" at bounding box center [617, 178] width 14 height 16
drag, startPoint x: 523, startPoint y: 207, endPoint x: 486, endPoint y: 215, distance: 37.8
click at [522, 208] on div "Previous 1 Next" at bounding box center [470, 202] width 374 height 19
paste input "*******"
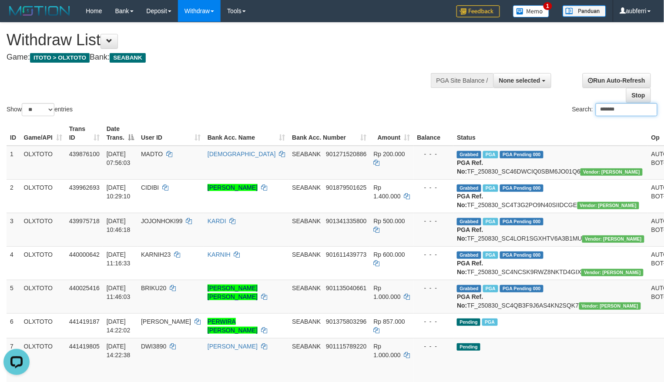
type input "*******"
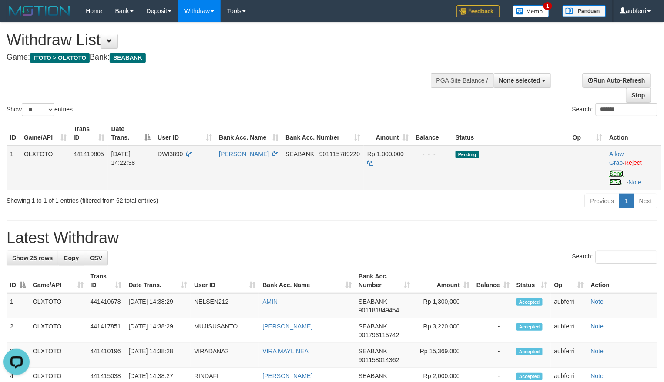
click at [615, 175] on link "Send PGA" at bounding box center [617, 178] width 14 height 16
click at [498, 209] on div "Previous 1 Next" at bounding box center [470, 202] width 374 height 19
paste input "*****"
type input "*****"
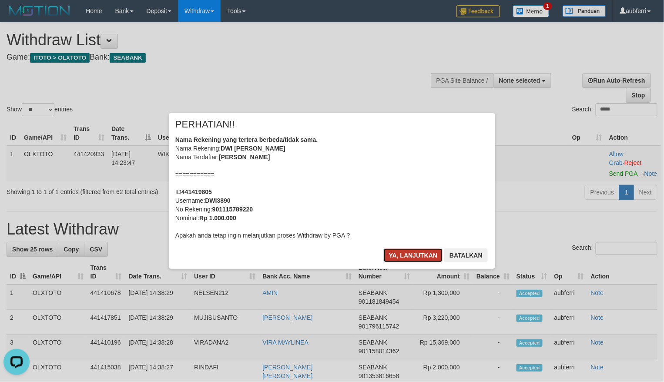
drag, startPoint x: 411, startPoint y: 253, endPoint x: 411, endPoint y: 258, distance: 4.8
click at [411, 258] on button "Ya, lanjutkan" at bounding box center [413, 255] width 59 height 14
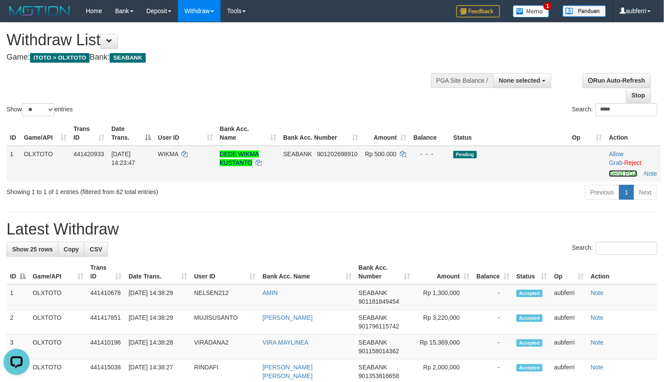
click at [617, 176] on link "Send PGA" at bounding box center [623, 173] width 28 height 7
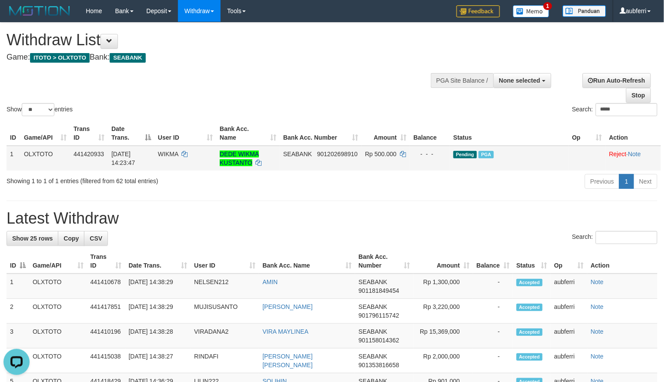
click at [505, 168] on td "Pending PGA" at bounding box center [509, 158] width 119 height 25
paste input "******"
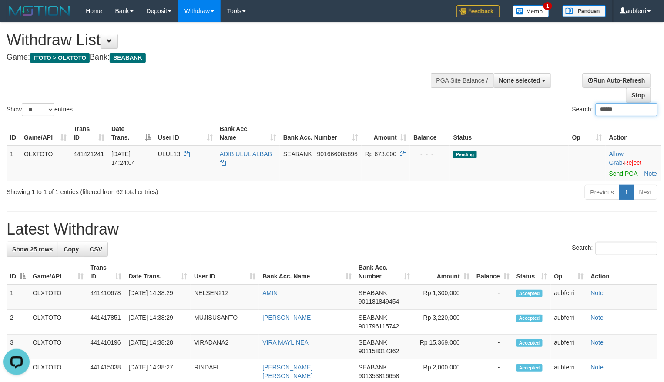
type input "******"
drag, startPoint x: 621, startPoint y: 173, endPoint x: 575, endPoint y: 175, distance: 45.3
click at [621, 173] on link "Send PGA" at bounding box center [623, 173] width 28 height 7
drag, startPoint x: 501, startPoint y: 193, endPoint x: 470, endPoint y: 194, distance: 30.9
click at [500, 193] on div "Previous 1 Next" at bounding box center [470, 193] width 374 height 19
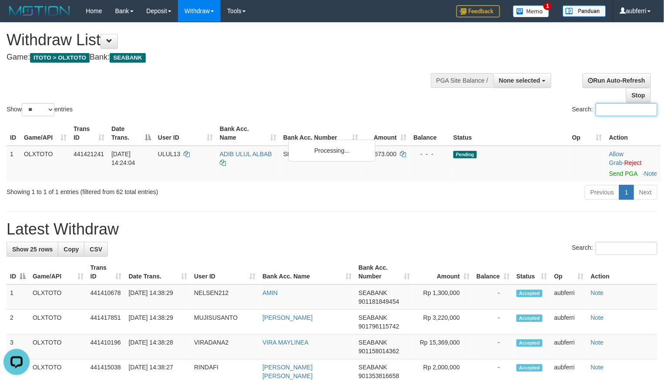
paste input "*******"
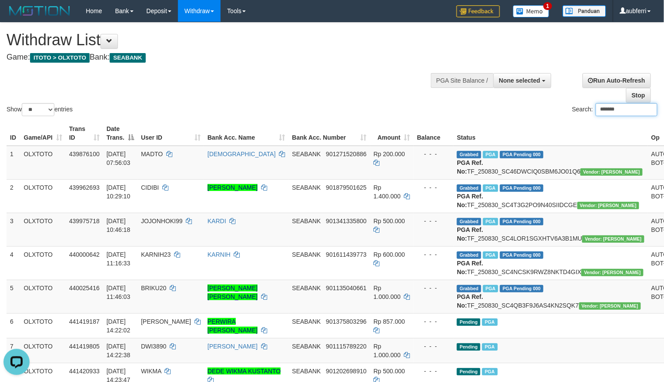
type input "*******"
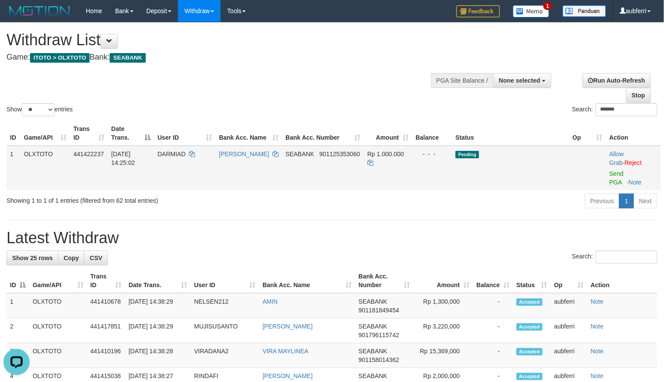
click at [617, 178] on td "Allow Grab · Reject Send PGA · Note" at bounding box center [633, 168] width 55 height 44
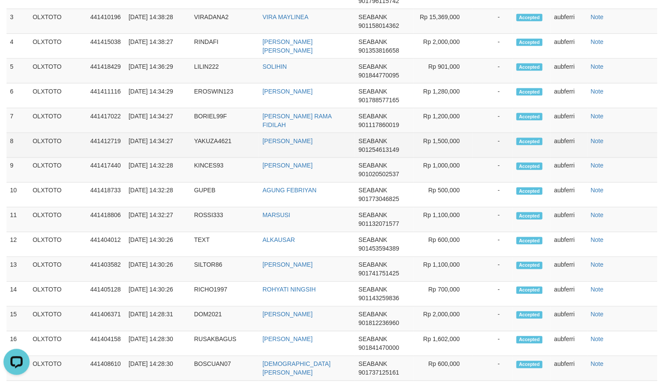
click at [450, 205] on td "Rp 500,000" at bounding box center [443, 195] width 60 height 25
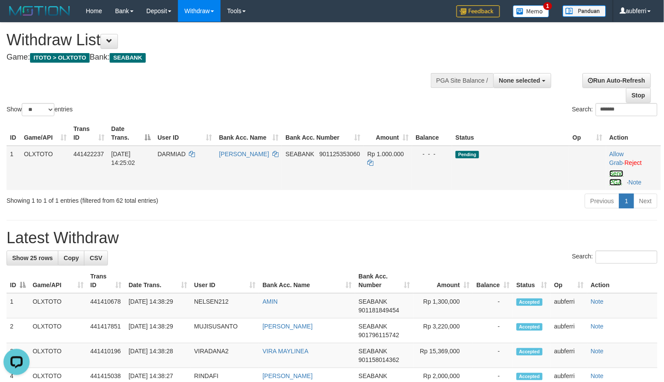
click at [619, 175] on link "Send PGA" at bounding box center [617, 178] width 14 height 16
click at [533, 193] on div "Previous 1 Next" at bounding box center [470, 202] width 374 height 19
paste input "**********"
type input "**********"
click at [616, 171] on link "Send PGA" at bounding box center [617, 178] width 14 height 16
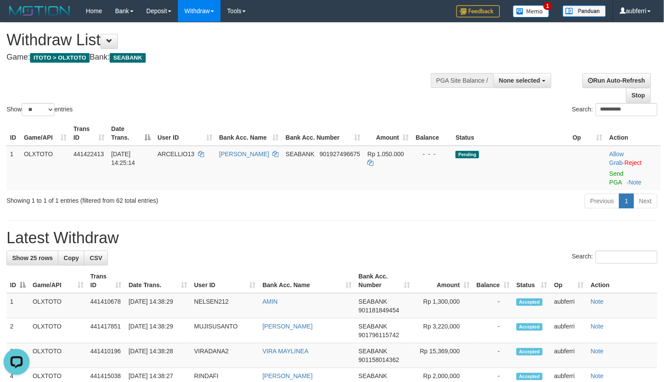
click at [506, 197] on div "Previous 1 Next" at bounding box center [470, 202] width 374 height 19
paste input "**********"
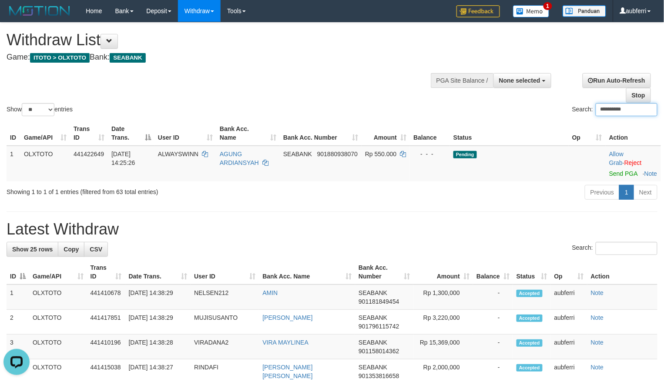
type input "**********"
drag, startPoint x: 622, startPoint y: 177, endPoint x: 541, endPoint y: 178, distance: 80.5
click at [622, 177] on link "Send PGA" at bounding box center [623, 173] width 28 height 7
click at [494, 181] on td "Pending" at bounding box center [509, 164] width 119 height 36
paste input "**********"
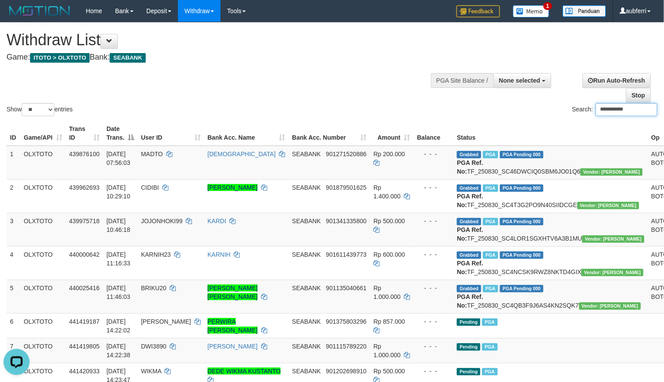
type input "**********"
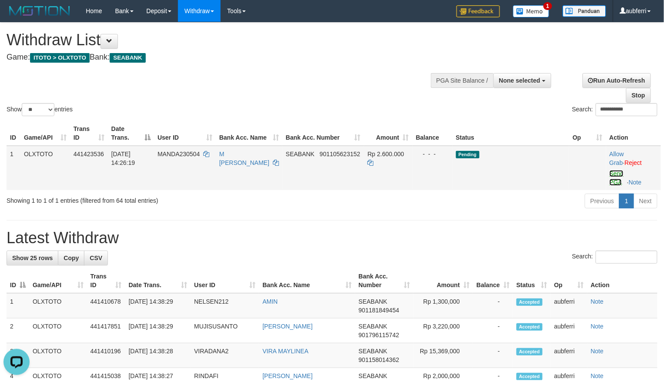
click at [619, 175] on link "Send PGA" at bounding box center [617, 178] width 14 height 16
drag, startPoint x: 500, startPoint y: 194, endPoint x: 490, endPoint y: 197, distance: 10.0
click at [495, 197] on div "Previous 1 Next" at bounding box center [470, 202] width 374 height 19
paste input "********"
type input "********"
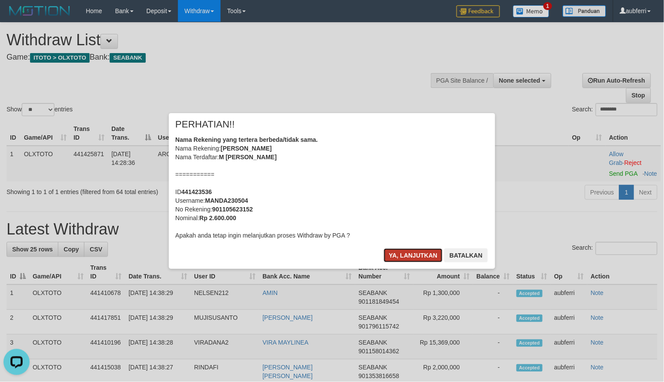
click at [406, 253] on button "Ya, lanjutkan" at bounding box center [413, 255] width 59 height 14
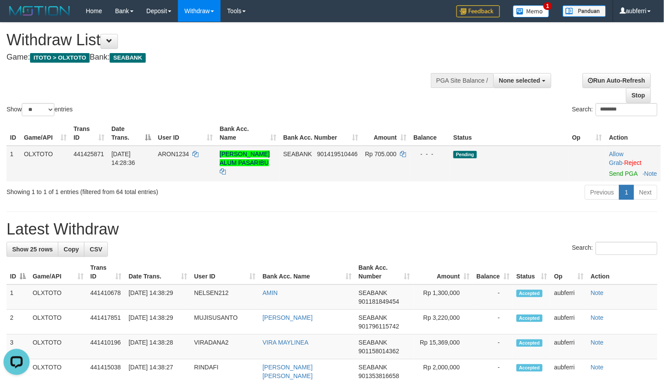
click at [608, 177] on td "Allow Grab · Reject Send PGA · Note" at bounding box center [633, 164] width 55 height 36
click at [611, 176] on link "Send PGA" at bounding box center [623, 173] width 28 height 7
drag, startPoint x: 446, startPoint y: 223, endPoint x: 426, endPoint y: 225, distance: 19.3
paste input "*******"
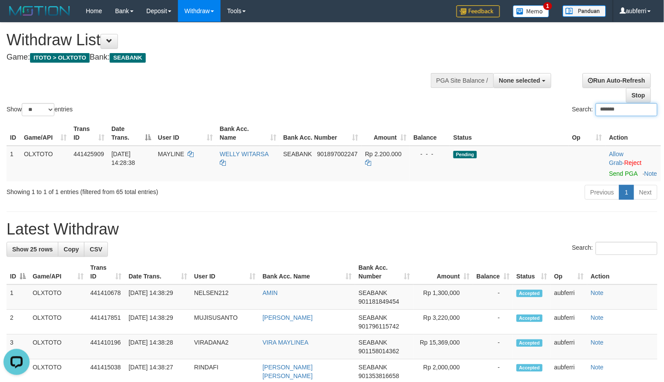
type input "*******"
click at [620, 177] on link "Send PGA" at bounding box center [623, 173] width 28 height 7
click at [519, 197] on div "Previous 1 Next" at bounding box center [470, 193] width 374 height 19
paste input "******"
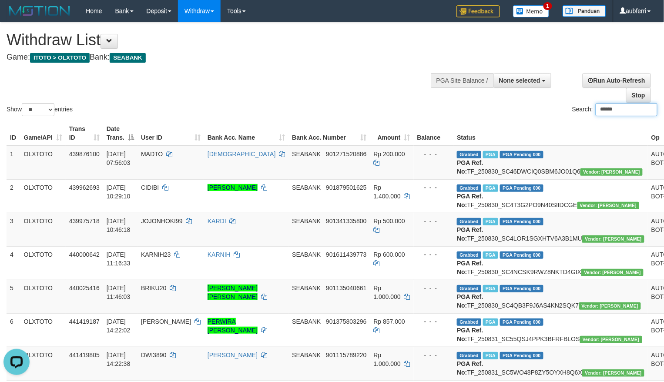
type input "******"
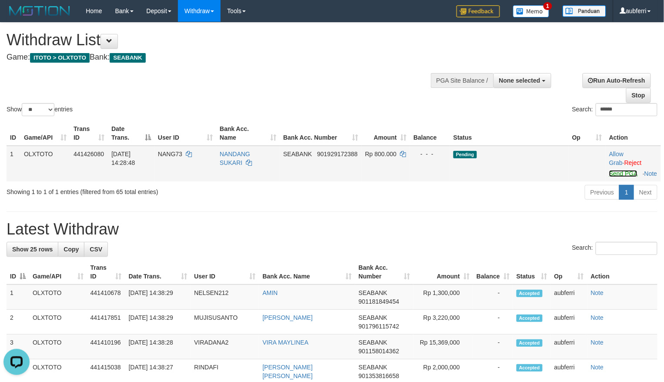
click at [620, 175] on link "Send PGA" at bounding box center [623, 173] width 28 height 7
click at [519, 181] on td "Pending" at bounding box center [509, 164] width 119 height 36
paste input "********"
type input "********"
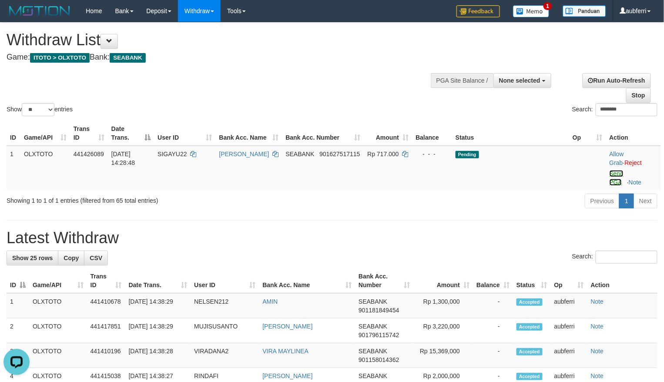
drag, startPoint x: 616, startPoint y: 175, endPoint x: 533, endPoint y: 199, distance: 87.2
click at [616, 175] on link "Send PGA" at bounding box center [617, 178] width 14 height 16
click at [527, 201] on div "Previous 1 Next" at bounding box center [470, 202] width 374 height 19
paste input "**********"
type input "**********"
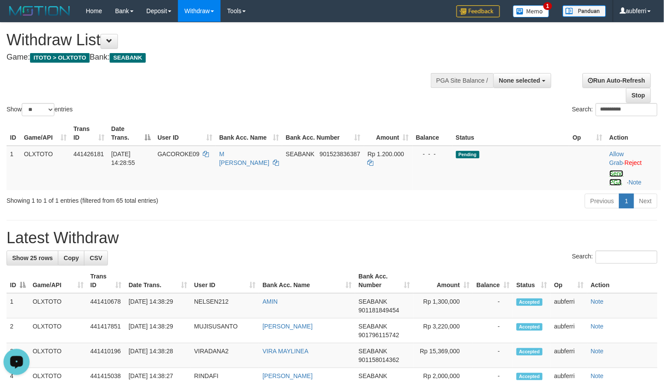
drag, startPoint x: 620, startPoint y: 176, endPoint x: 524, endPoint y: 198, distance: 98.0
click at [620, 176] on link "Send PGA" at bounding box center [617, 178] width 14 height 16
click at [520, 200] on div "Previous 1 Next" at bounding box center [470, 202] width 374 height 19
paste input "*******"
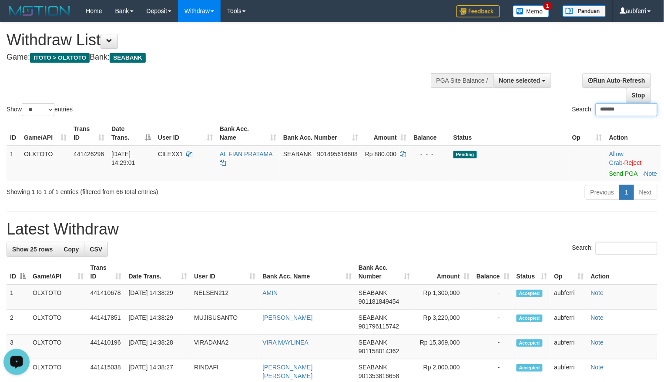
type input "*******"
drag, startPoint x: 617, startPoint y: 179, endPoint x: 563, endPoint y: 197, distance: 56.4
click at [617, 177] on link "Send PGA" at bounding box center [623, 173] width 28 height 7
click at [510, 212] on hr at bounding box center [332, 212] width 651 height 0
paste input "********"
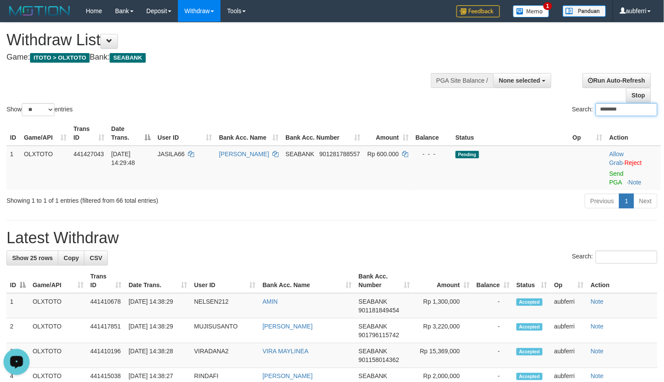
type input "********"
drag, startPoint x: 612, startPoint y: 172, endPoint x: 512, endPoint y: 197, distance: 102.6
click at [612, 172] on link "Send PGA" at bounding box center [617, 178] width 14 height 16
drag, startPoint x: 494, startPoint y: 200, endPoint x: 477, endPoint y: 206, distance: 17.9
click at [493, 200] on div "Previous 1 Next" at bounding box center [470, 202] width 374 height 19
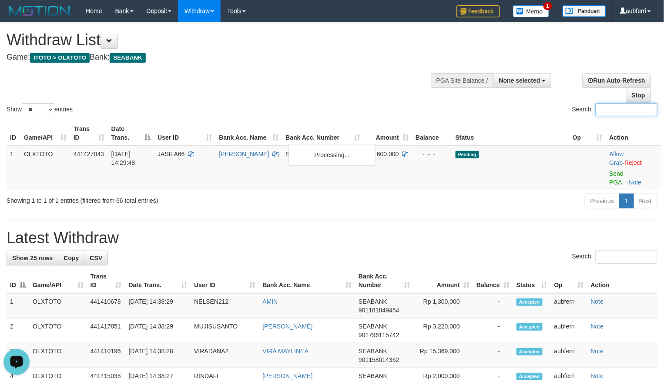
paste input "*****"
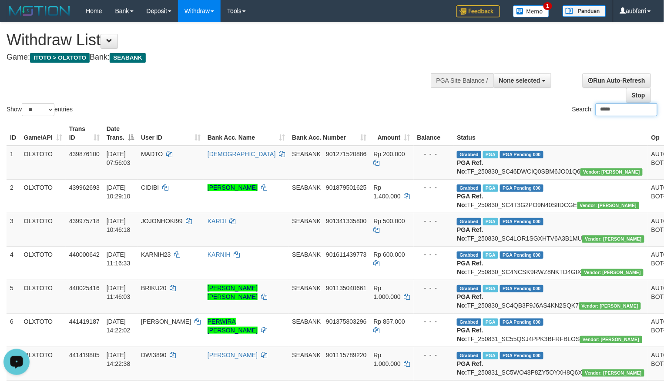
type input "*****"
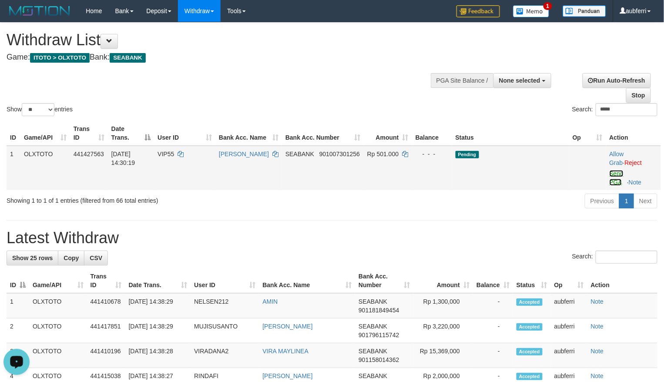
click at [619, 173] on link "Send PGA" at bounding box center [617, 178] width 14 height 16
click at [517, 201] on div "Previous 1 Next" at bounding box center [470, 202] width 374 height 19
paste input "**********"
type input "**********"
drag, startPoint x: 617, startPoint y: 176, endPoint x: 483, endPoint y: 205, distance: 137.7
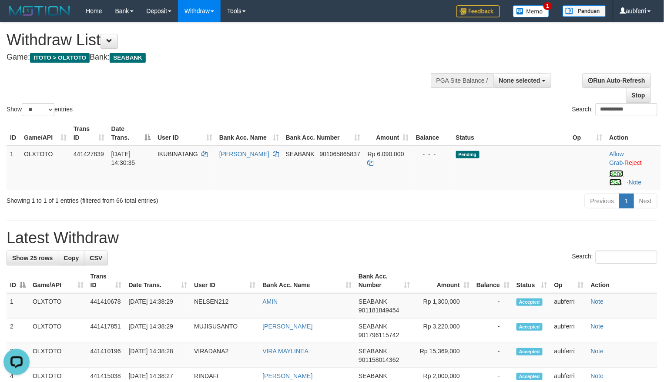
click at [617, 176] on link "Send PGA" at bounding box center [617, 178] width 14 height 16
click at [476, 208] on div "Previous 1 Next" at bounding box center [470, 202] width 374 height 19
paste input "*******"
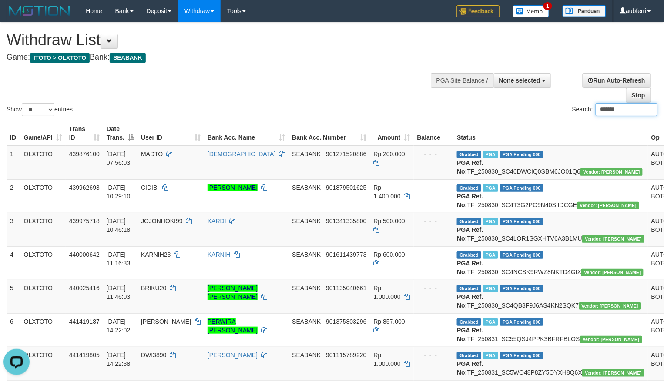
type input "*******"
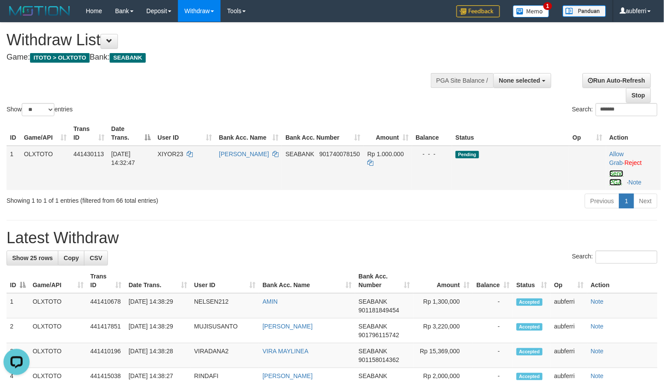
click at [610, 179] on link "Send PGA" at bounding box center [617, 178] width 14 height 16
drag, startPoint x: 526, startPoint y: 180, endPoint x: 354, endPoint y: 218, distance: 175.6
click at [523, 181] on td "Pending" at bounding box center [510, 168] width 117 height 44
paste input "*********"
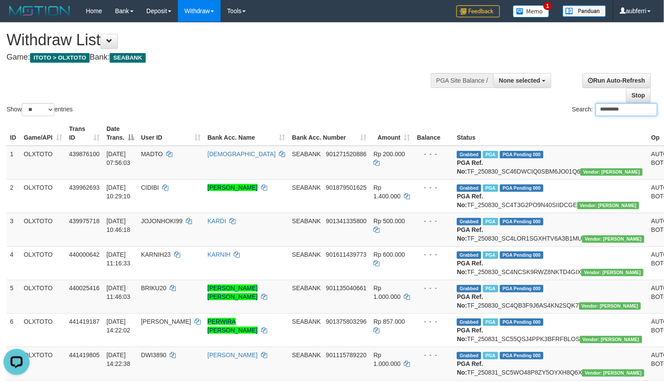
type input "*********"
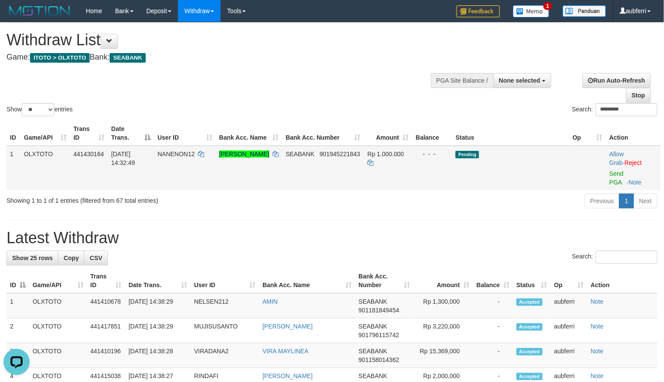
click at [621, 178] on td "Allow Grab · Reject Send PGA · Note" at bounding box center [633, 168] width 55 height 44
click at [619, 178] on td "Allow Grab · Reject Send PGA · Note" at bounding box center [633, 168] width 55 height 44
click at [613, 178] on td "Allow Grab · Reject Send PGA · Note" at bounding box center [633, 168] width 55 height 44
click at [614, 183] on link "Send PGA" at bounding box center [617, 178] width 14 height 16
click at [521, 187] on td "Pending" at bounding box center [510, 168] width 117 height 44
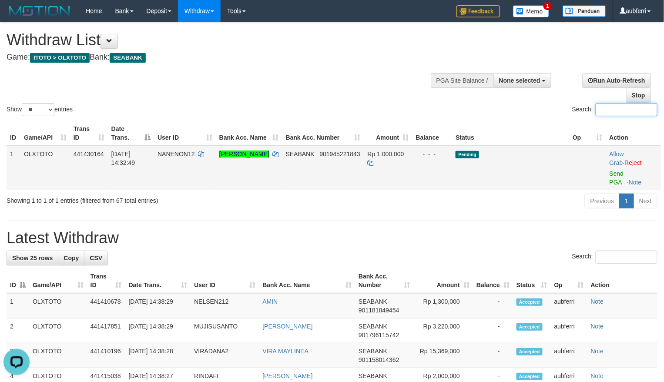
paste input "*********"
type input "*********"
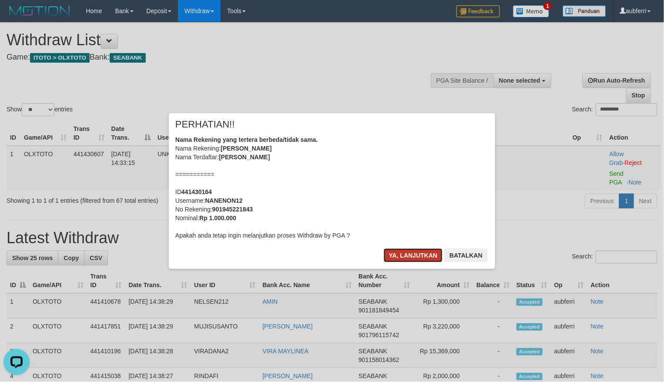
click at [410, 254] on button "Ya, lanjutkan" at bounding box center [413, 255] width 59 height 14
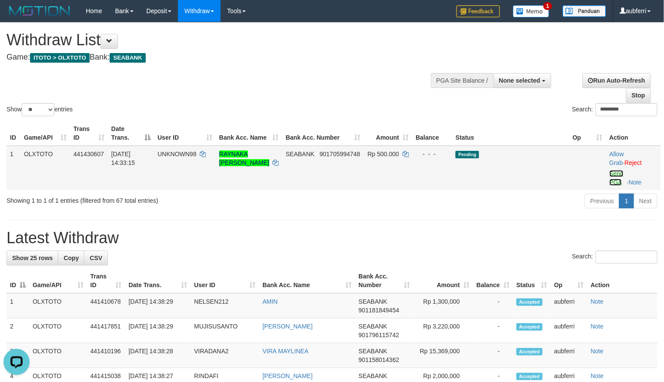
click at [611, 175] on link "Send PGA" at bounding box center [617, 178] width 14 height 16
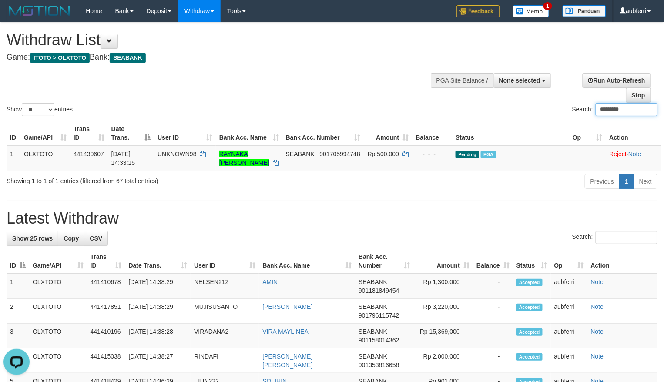
click at [625, 110] on input "*********" at bounding box center [627, 109] width 62 height 13
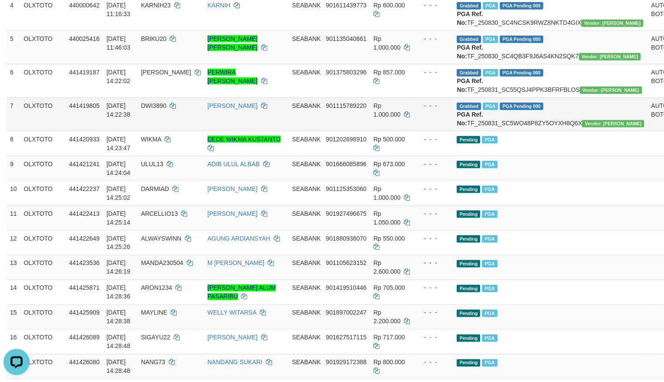
scroll to position [232, 0]
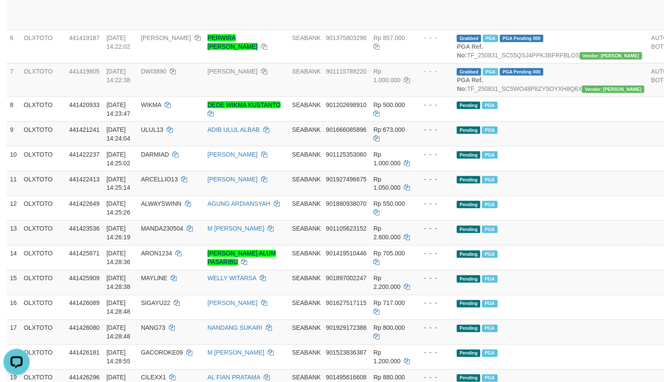
scroll to position [305, 0]
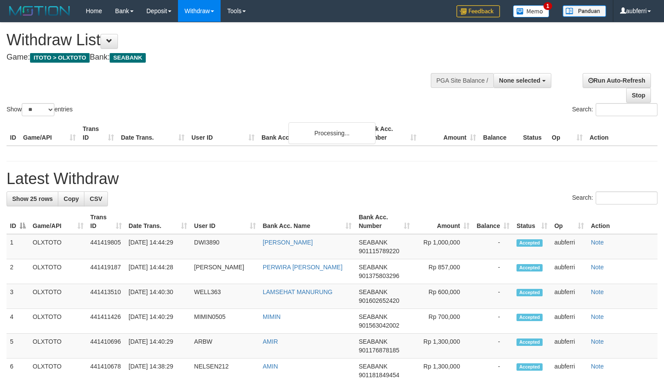
select select
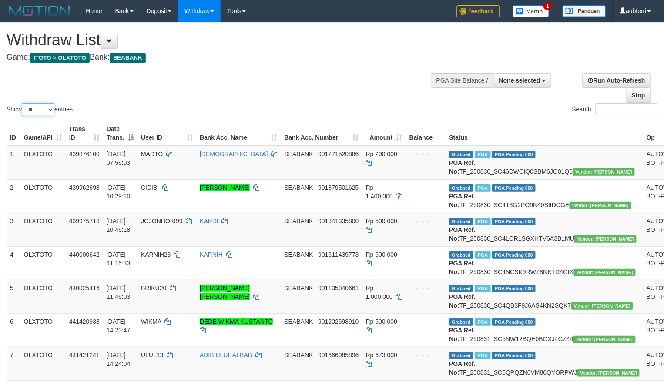
click at [29, 108] on select "** ** ** ***" at bounding box center [38, 109] width 33 height 13
select select "***"
click at [23, 104] on select "** ** ** ***" at bounding box center [38, 109] width 33 height 13
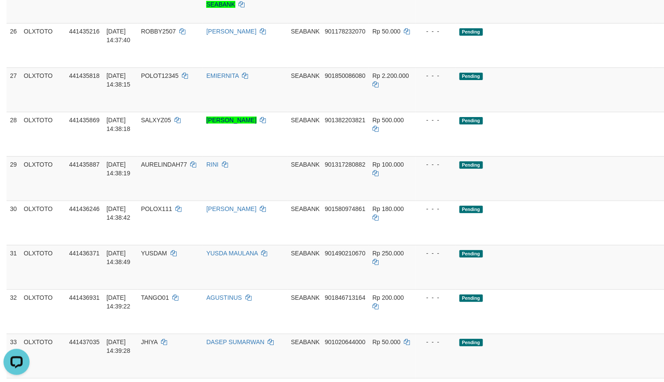
scroll to position [870, 0]
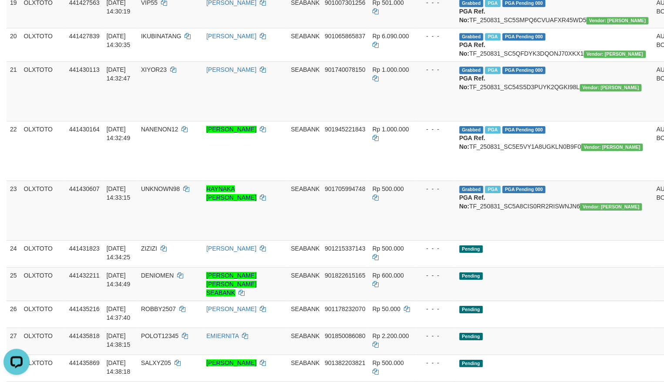
scroll to position [754, 0]
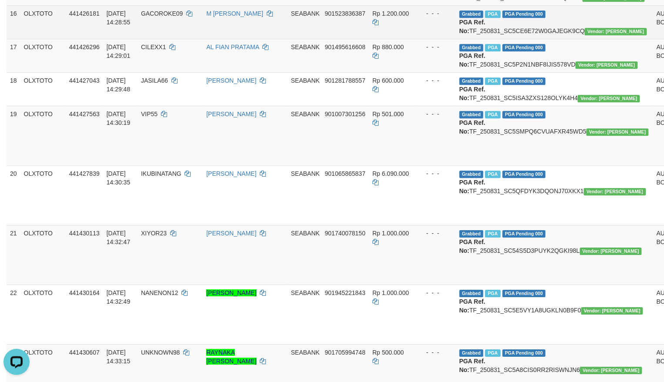
scroll to position [638, 0]
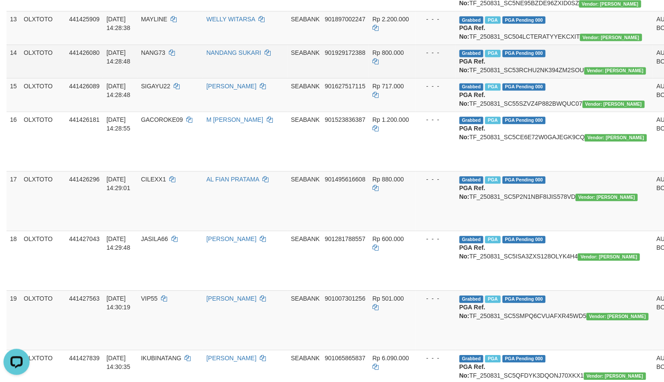
scroll to position [522, 0]
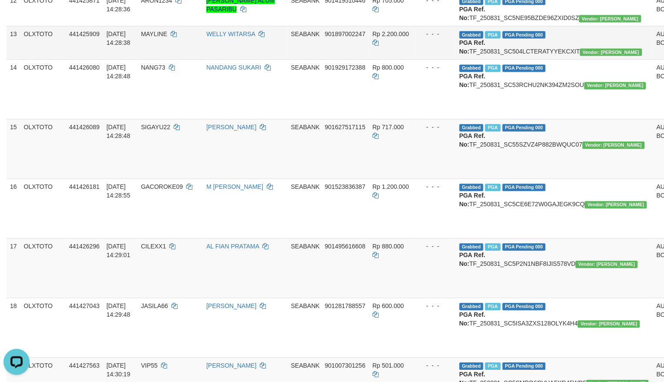
drag, startPoint x: 648, startPoint y: 140, endPoint x: 648, endPoint y: 131, distance: 9.6
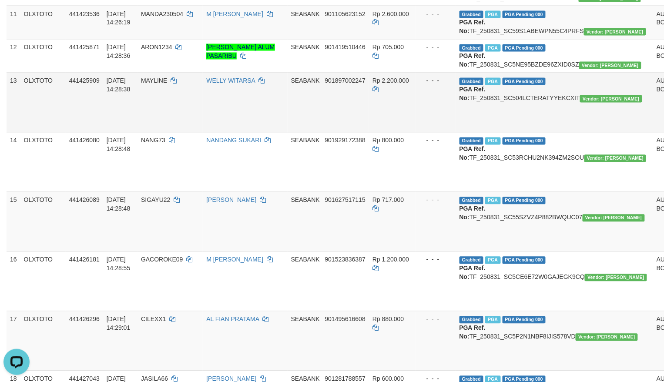
scroll to position [464, 0]
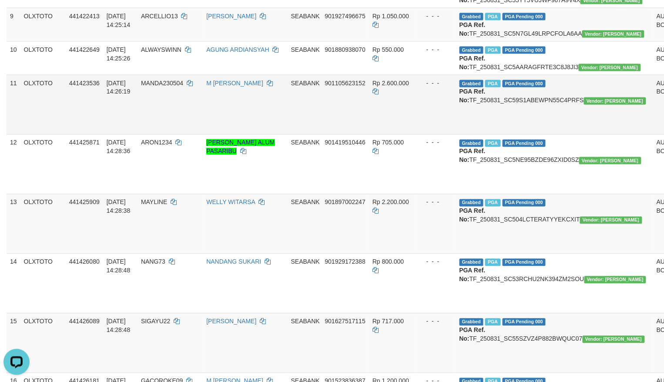
scroll to position [348, 0]
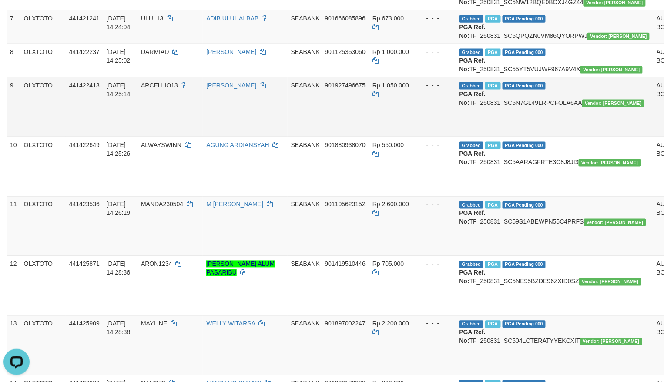
scroll to position [232, 0]
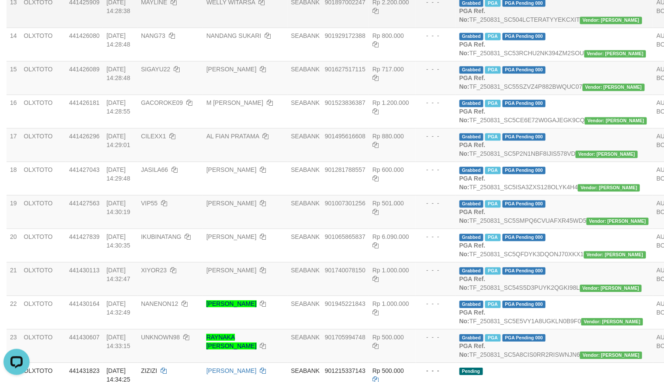
scroll to position [522, 0]
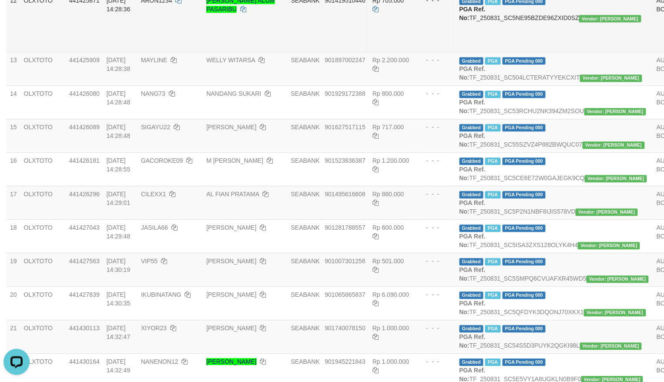
drag, startPoint x: 332, startPoint y: 131, endPoint x: 269, endPoint y: 120, distance: 64.9
click at [324, 52] on td "SEABANK 901419510446" at bounding box center [328, 22] width 81 height 60
click at [167, 4] on span "ARON1234" at bounding box center [156, 0] width 31 height 7
copy td "ARON1234"
click at [167, 4] on span "ARON1234" at bounding box center [156, 0] width 31 height 7
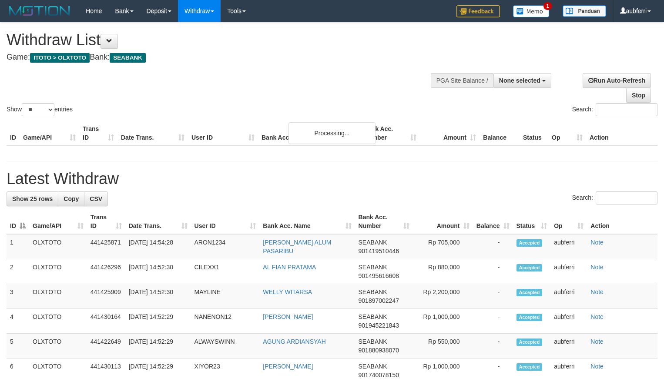
select select
select select "**"
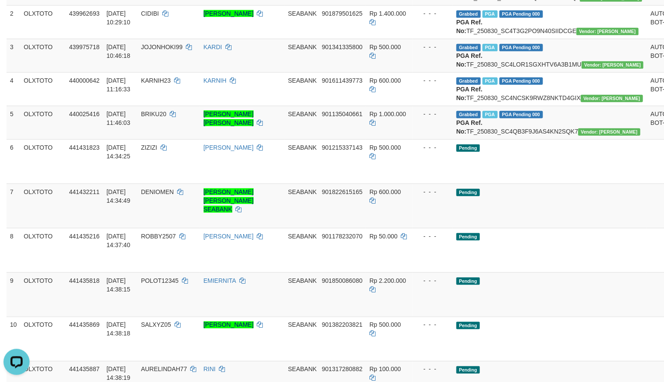
scroll to position [116, 0]
